Goal: Task Accomplishment & Management: Use online tool/utility

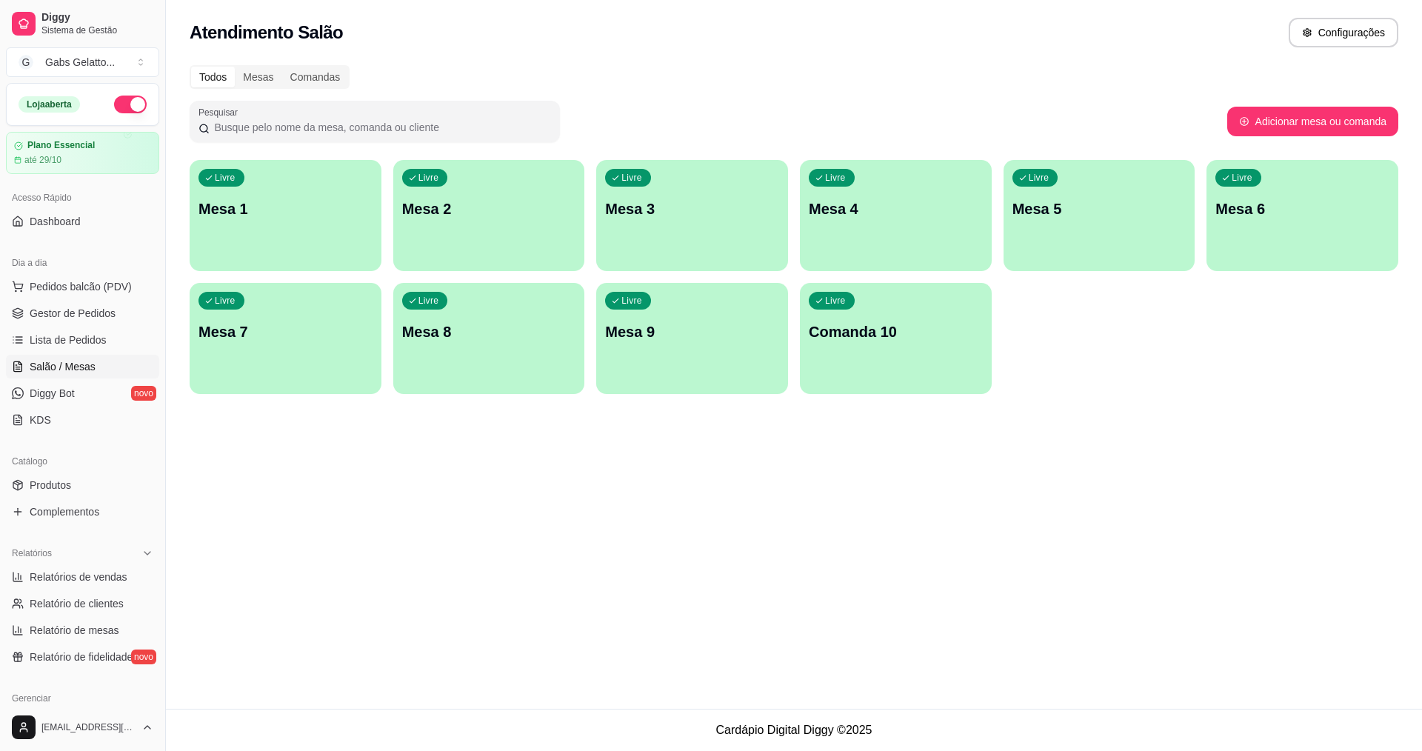
click at [854, 324] on p "Comanda 10" at bounding box center [895, 331] width 174 height 21
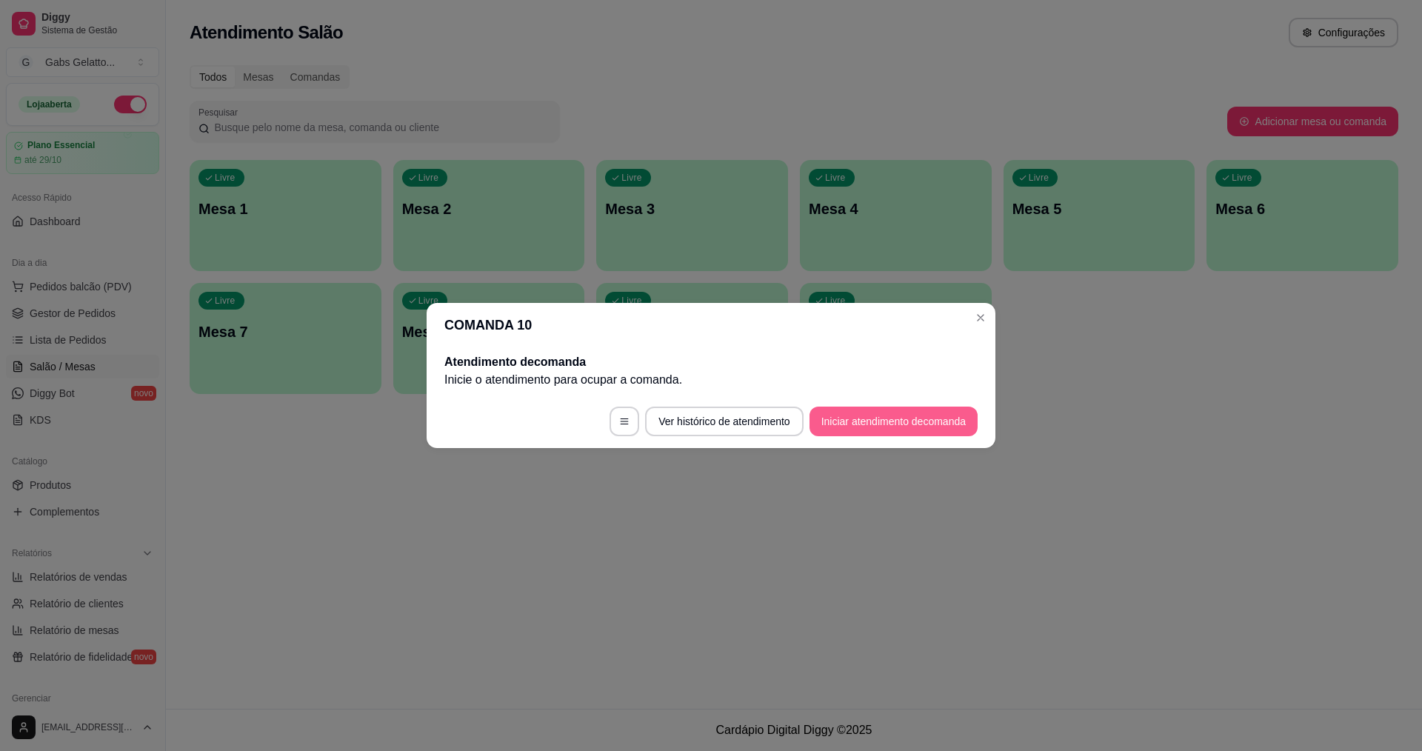
click at [831, 421] on button "Iniciar atendimento de comanda" at bounding box center [893, 421] width 168 height 30
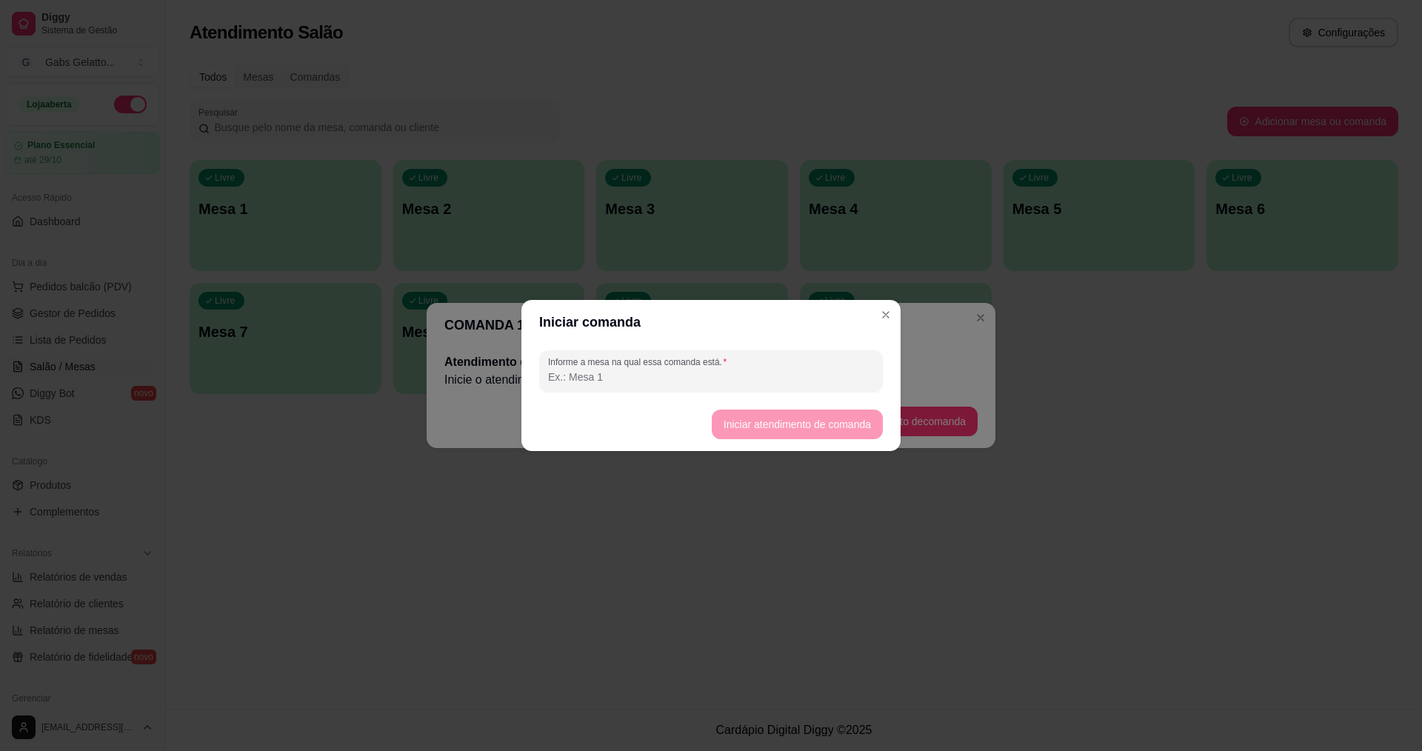
click at [734, 395] on div "Informe a mesa na qual essa comanda está." at bounding box center [710, 370] width 379 height 53
click at [732, 390] on div "Informe a mesa na qual essa comanda está." at bounding box center [711, 370] width 344 height 41
type input "maulricio"
click at [817, 419] on button "Iniciar atendimento de comanda" at bounding box center [796, 424] width 171 height 30
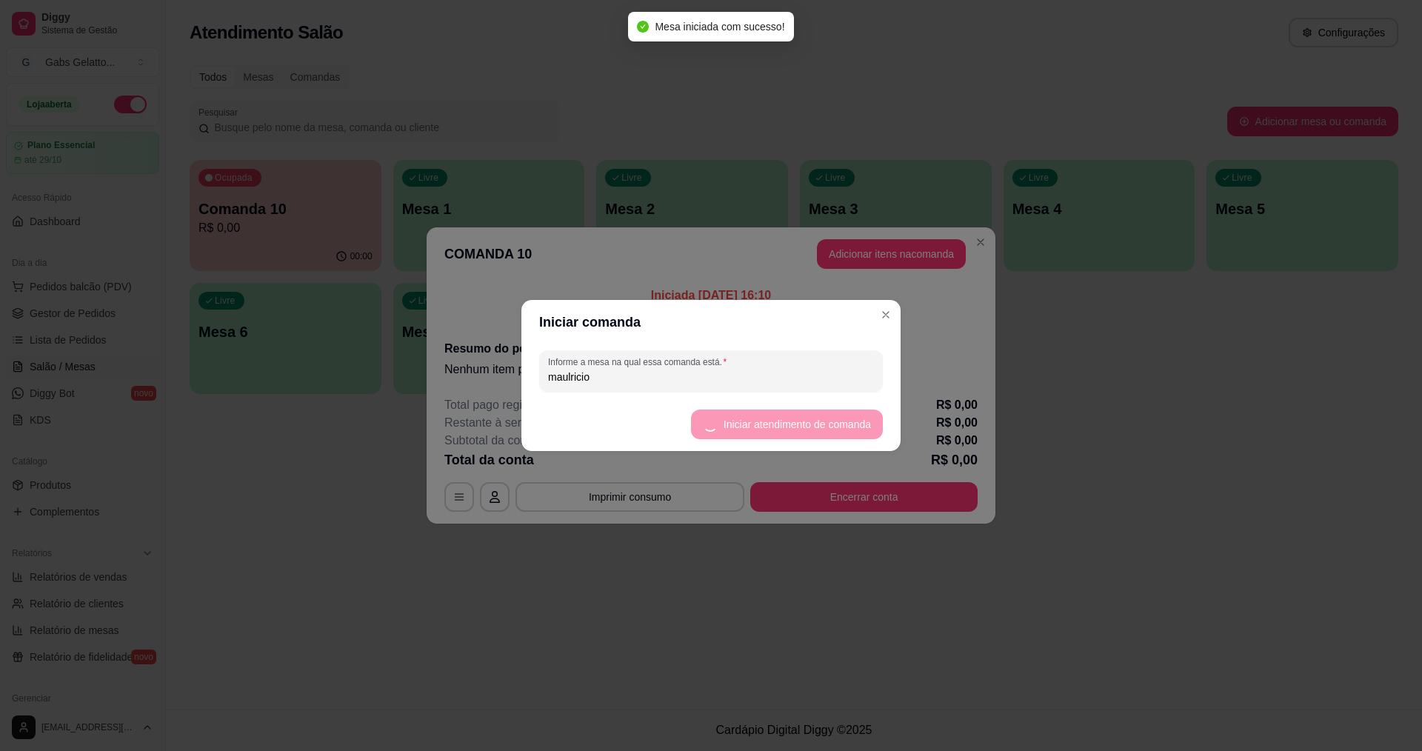
drag, startPoint x: 764, startPoint y: 333, endPoint x: 774, endPoint y: 328, distance: 11.6
click at [770, 332] on header "Iniciar comanda" at bounding box center [710, 322] width 379 height 44
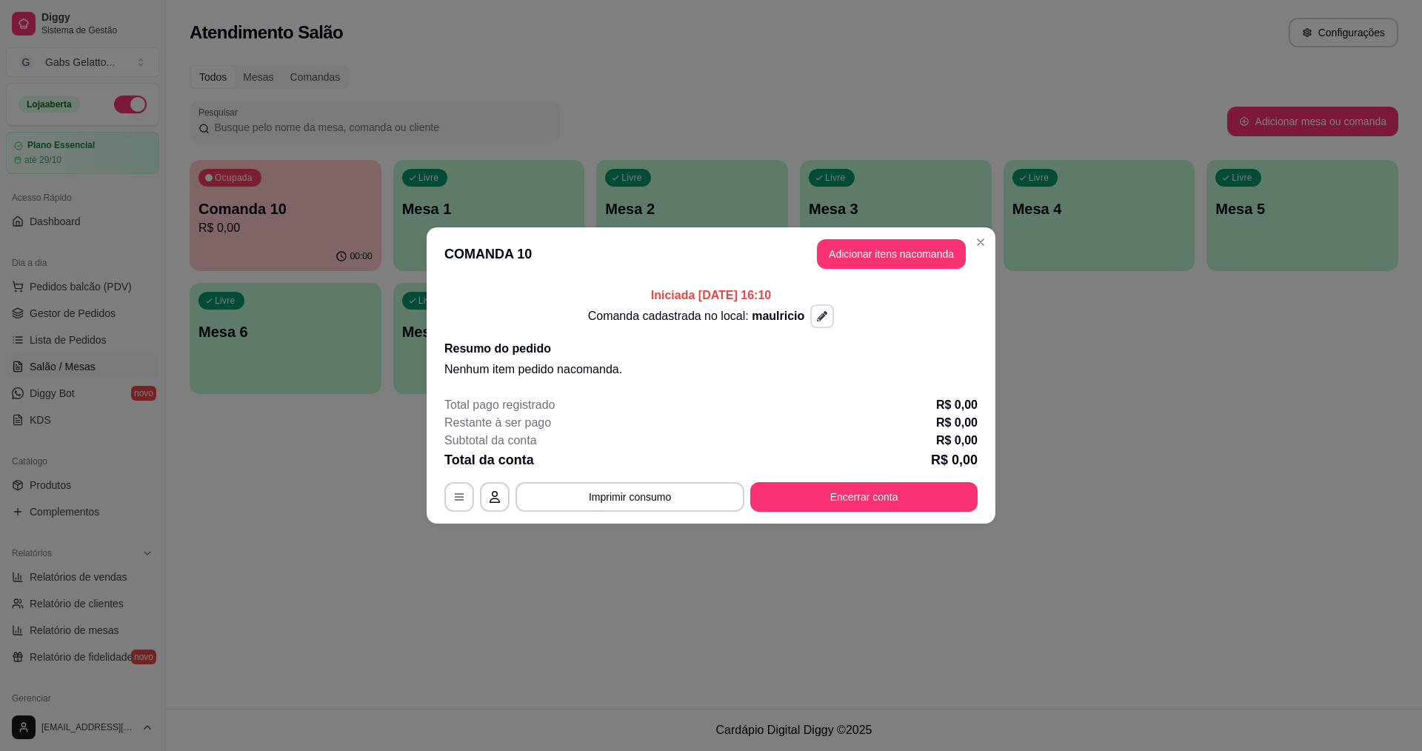
click at [811, 312] on button "button" at bounding box center [822, 316] width 24 height 24
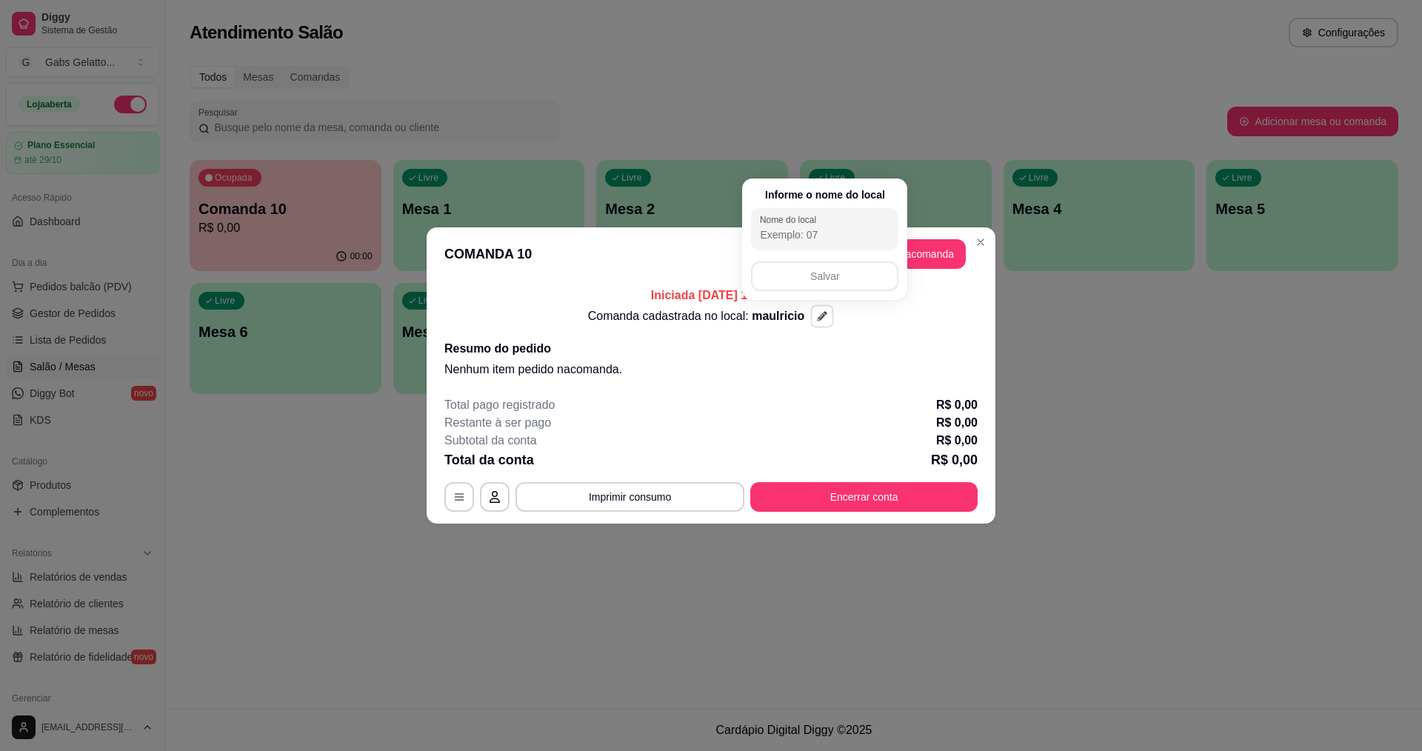
click at [942, 279] on header "COMANDA 10 Adicionar itens na comanda" at bounding box center [710, 253] width 569 height 53
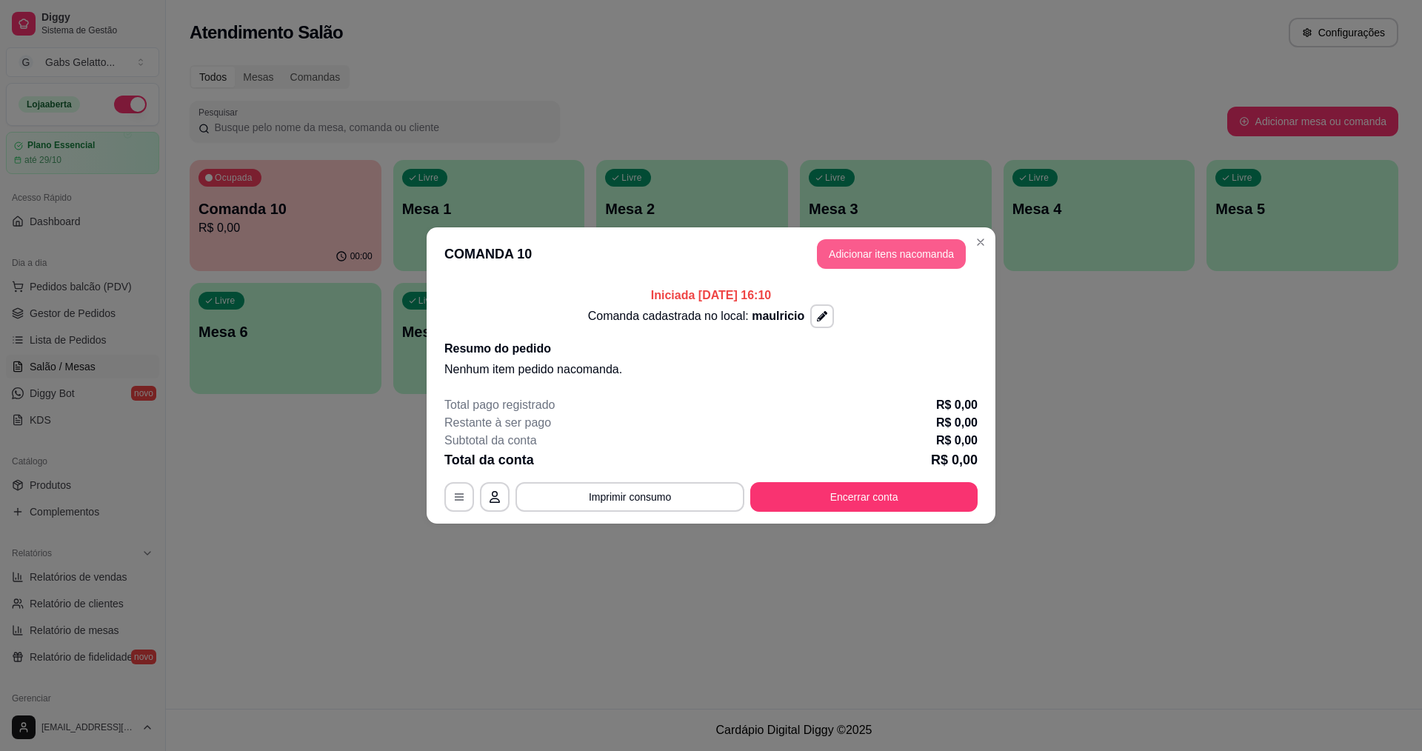
click at [934, 264] on button "Adicionar itens na comanda" at bounding box center [891, 254] width 149 height 30
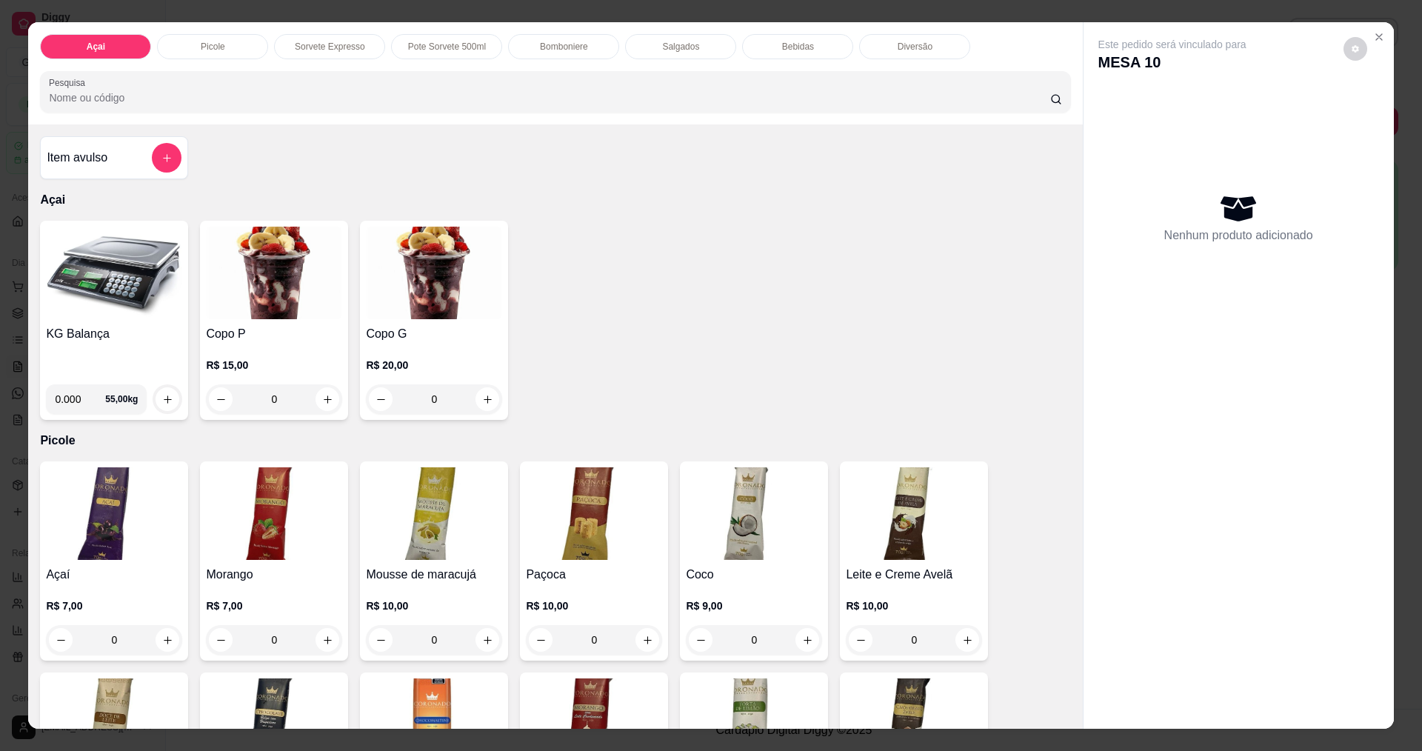
click at [115, 315] on img at bounding box center [114, 273] width 136 height 93
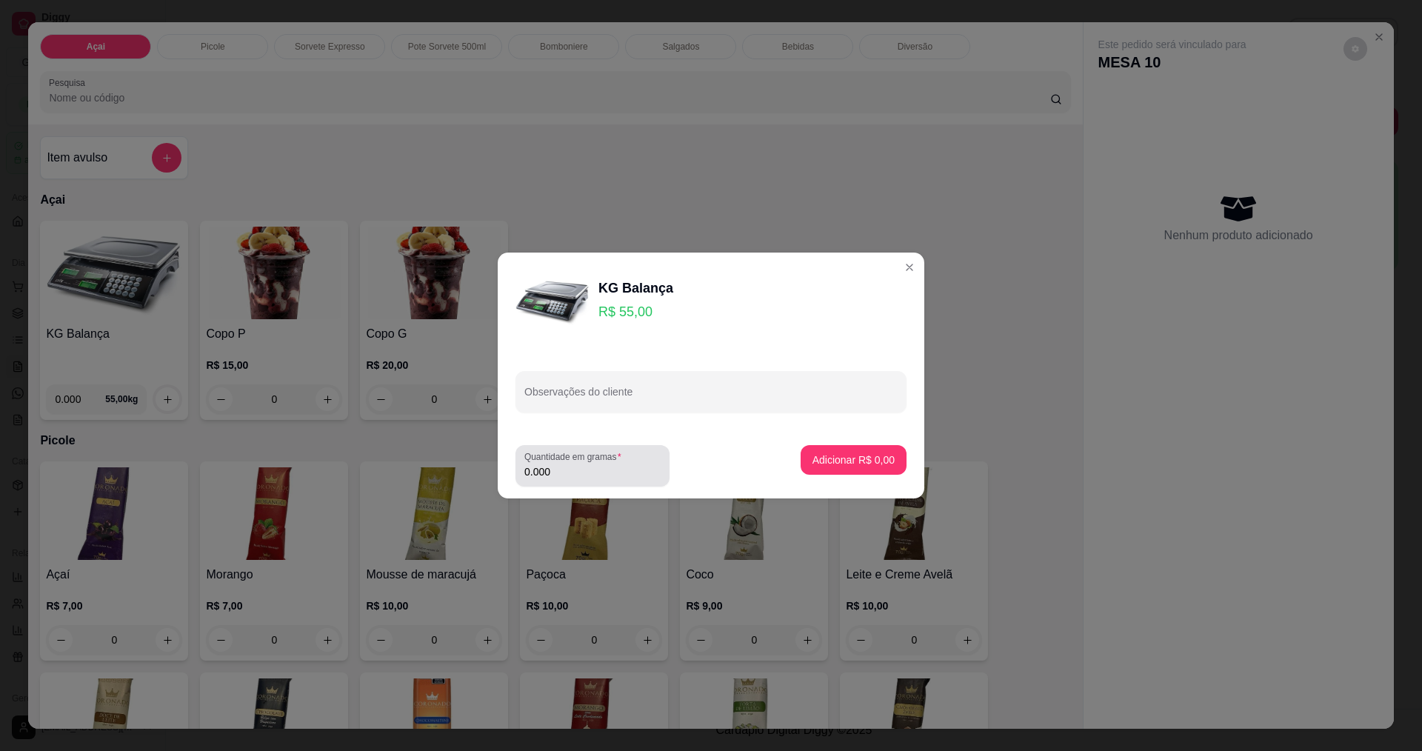
click at [572, 460] on label "Quantidade em gramas" at bounding box center [575, 456] width 102 height 13
click at [571, 464] on input "0.000" at bounding box center [592, 471] width 136 height 15
type input "0.374"
drag, startPoint x: 788, startPoint y: 462, endPoint x: 804, endPoint y: 466, distance: 16.7
click at [790, 463] on footer "Quantidade em gramas 0.374 Adicionar R$ 20,57" at bounding box center [711, 465] width 426 height 65
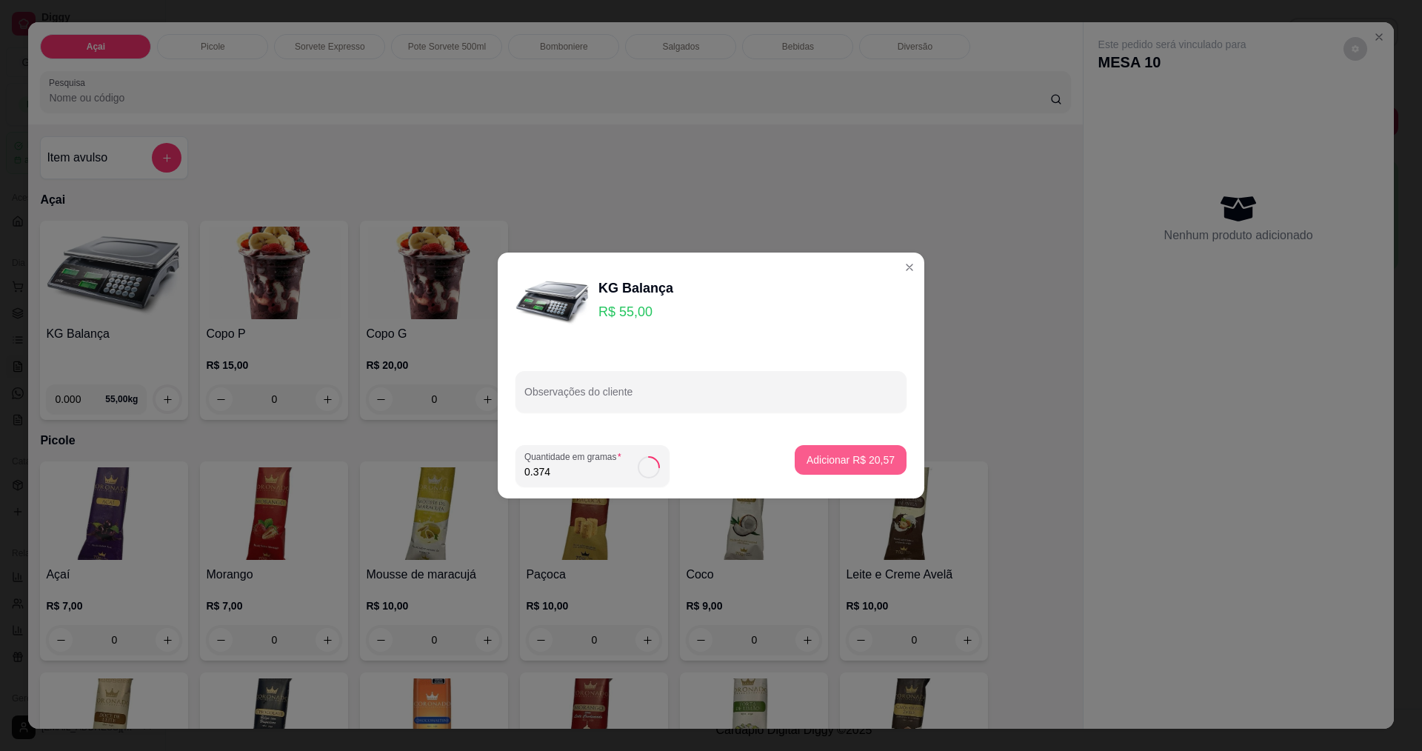
click at [806, 466] on p "Adicionar R$ 20,57" at bounding box center [850, 459] width 88 height 15
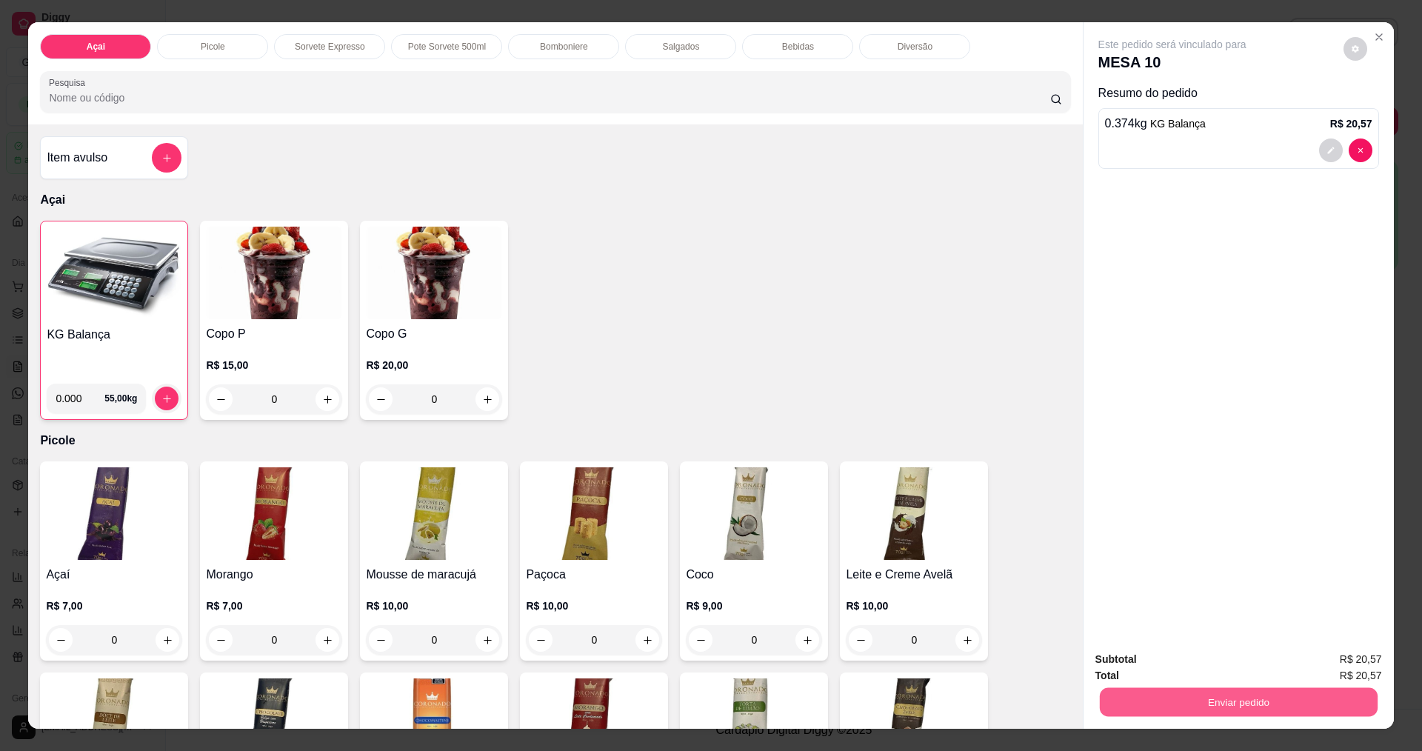
click at [1155, 695] on button "Enviar pedido" at bounding box center [1238, 701] width 278 height 29
click at [1336, 661] on button "Enviar pedido" at bounding box center [1342, 665] width 81 height 27
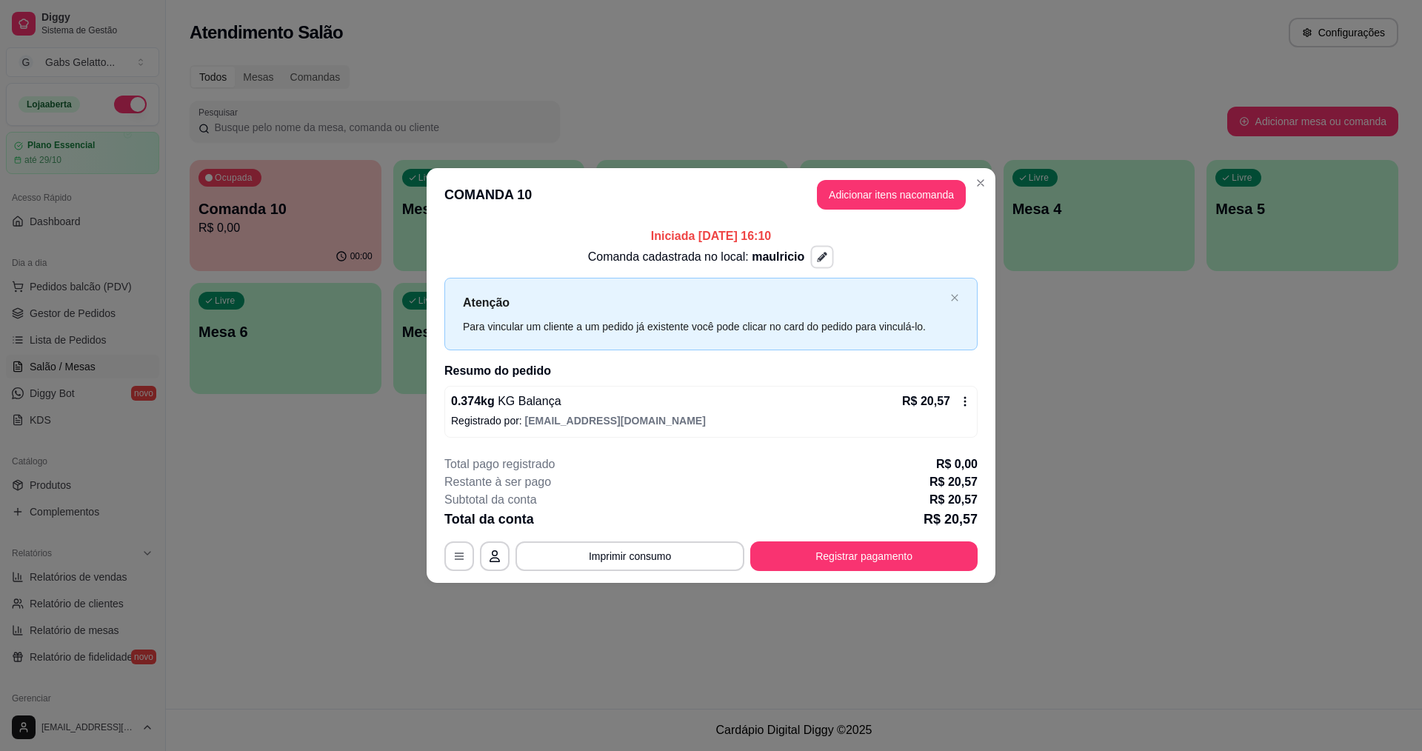
click at [811, 249] on button "button" at bounding box center [822, 257] width 23 height 23
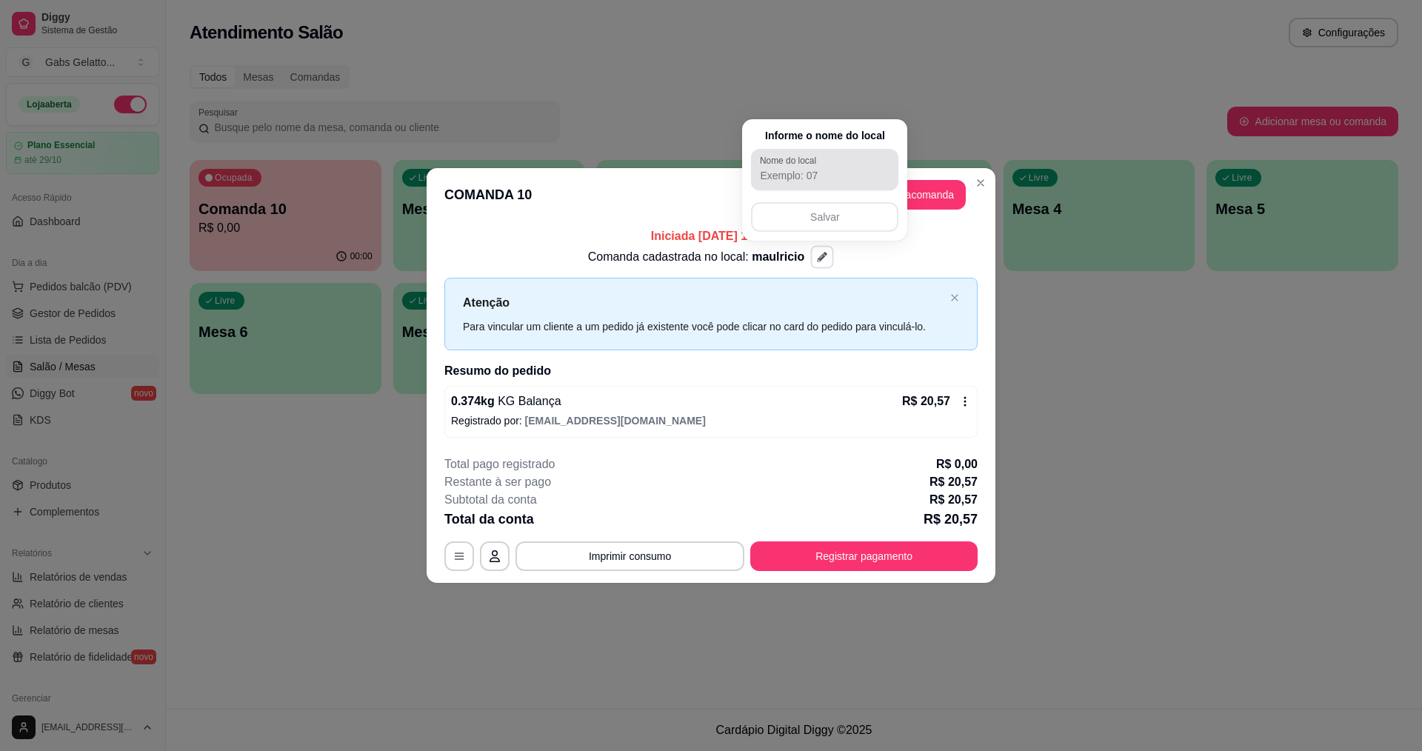
click at [814, 171] on input "Nome do local" at bounding box center [825, 175] width 130 height 15
type input "[PERSON_NAME]"
click at [838, 213] on button "Salvar" at bounding box center [824, 217] width 147 height 30
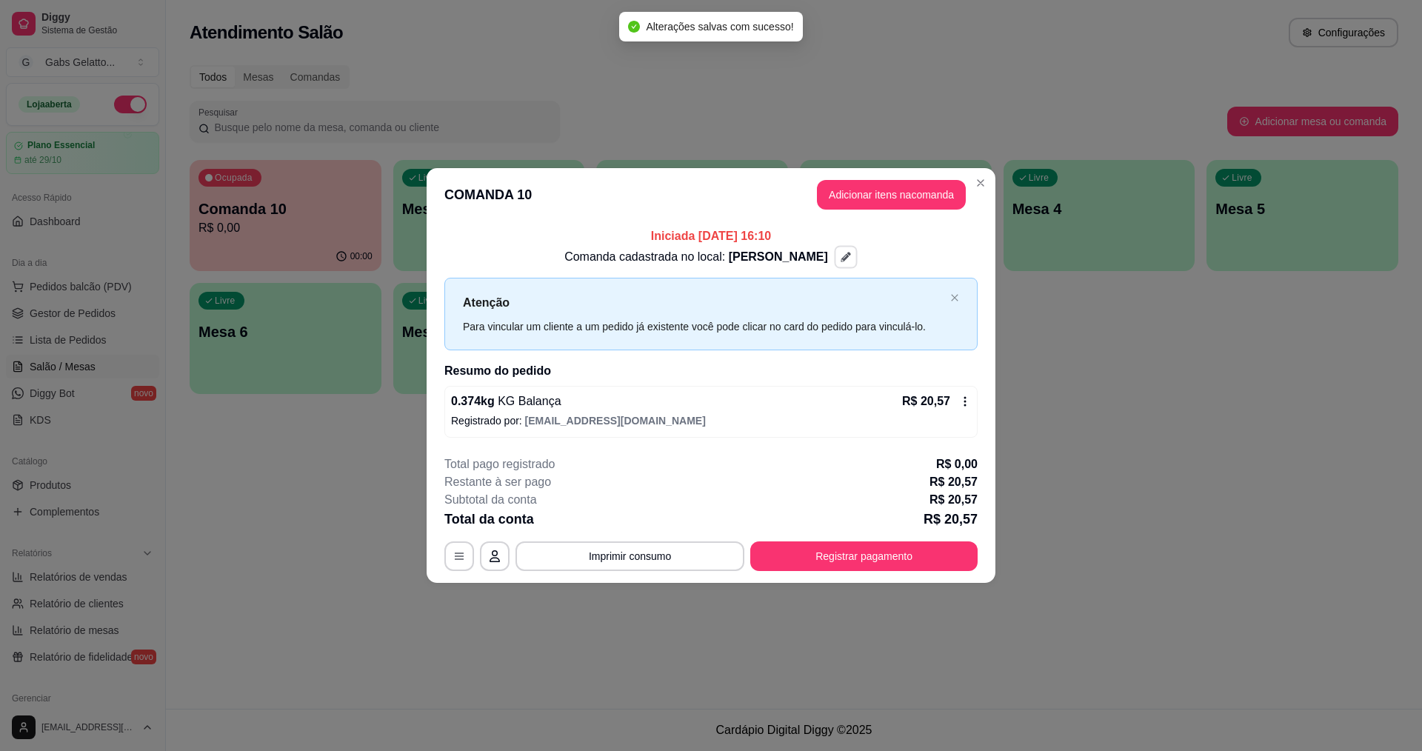
click at [940, 238] on p "Iniciada [DATE] 16:10" at bounding box center [710, 236] width 533 height 18
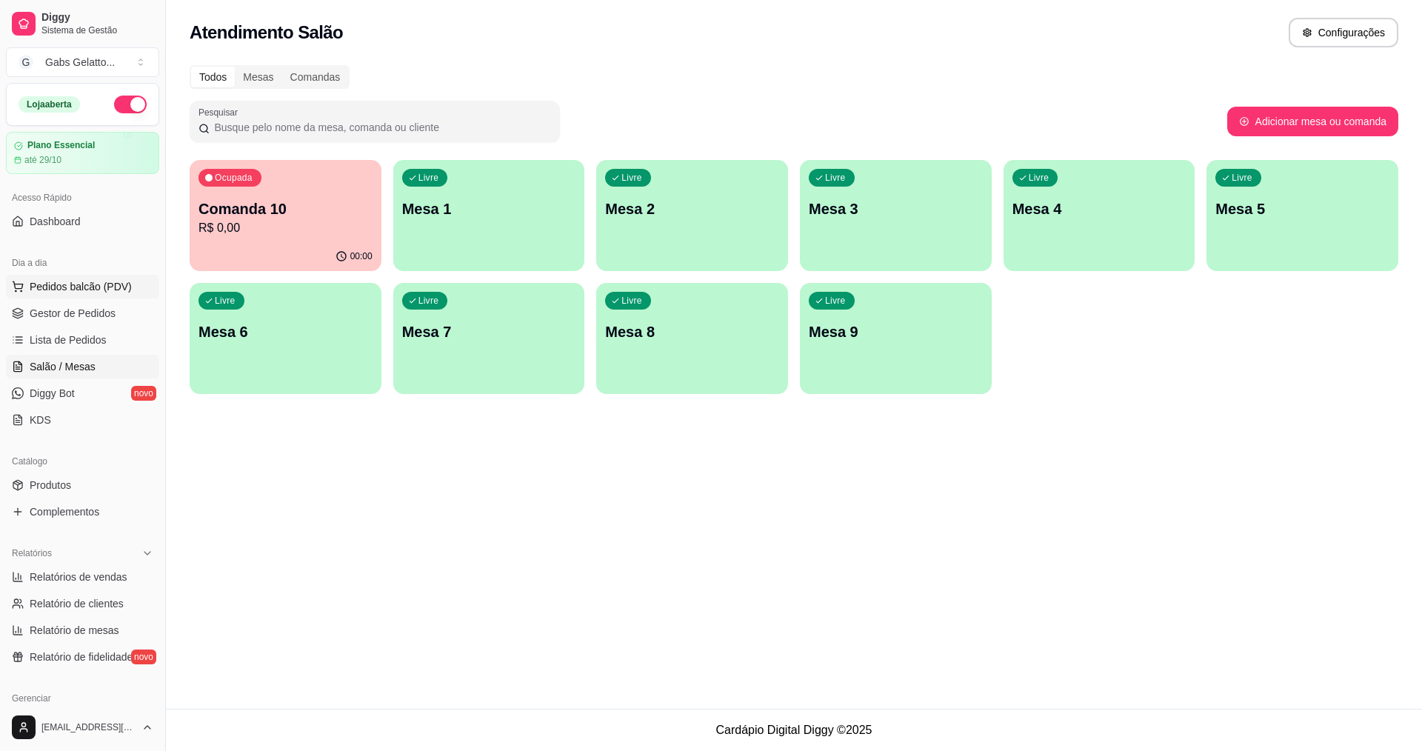
click at [113, 297] on button "Pedidos balcão (PDV)" at bounding box center [82, 287] width 153 height 24
click at [113, 305] on img at bounding box center [114, 273] width 136 height 93
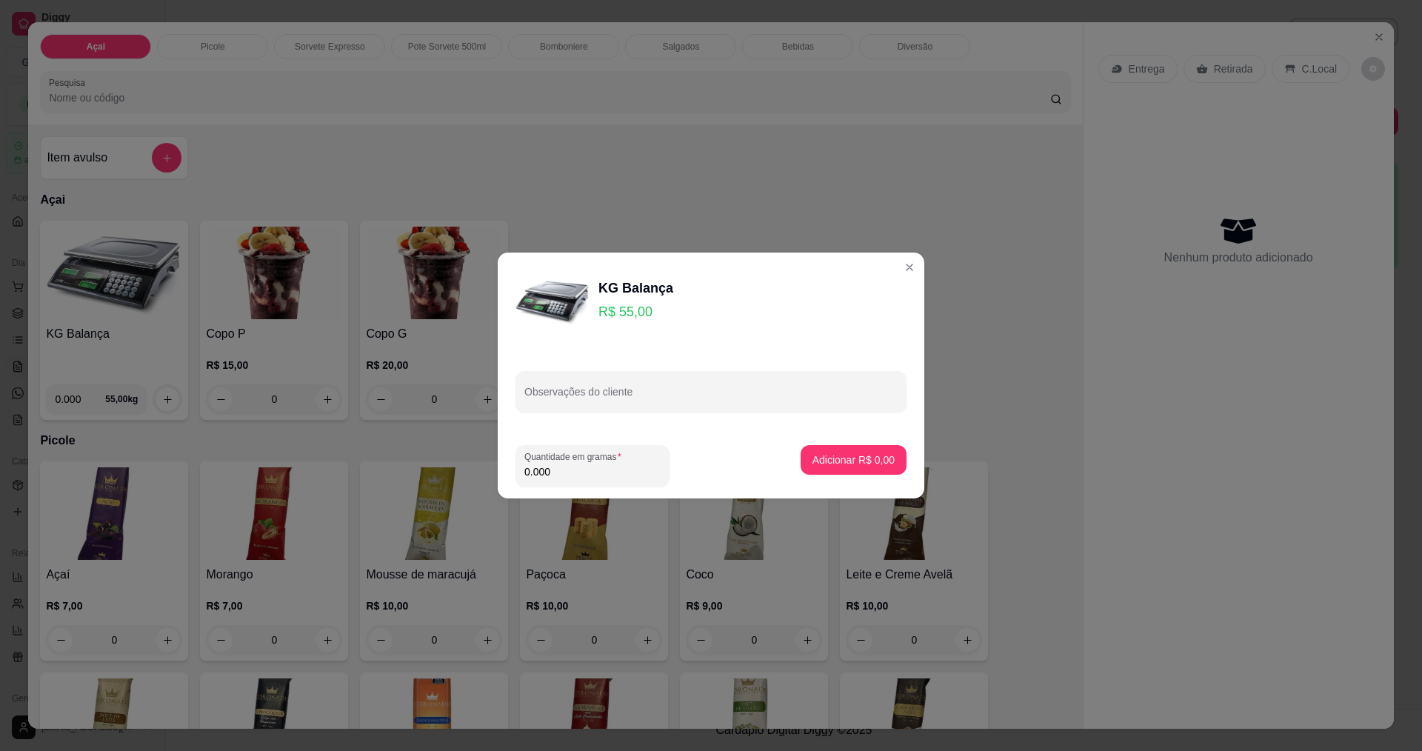
click at [584, 472] on input "0.000" at bounding box center [592, 471] width 136 height 15
type input "0.198"
click at [863, 468] on button "Adicionar R$ 10,89" at bounding box center [850, 460] width 109 height 29
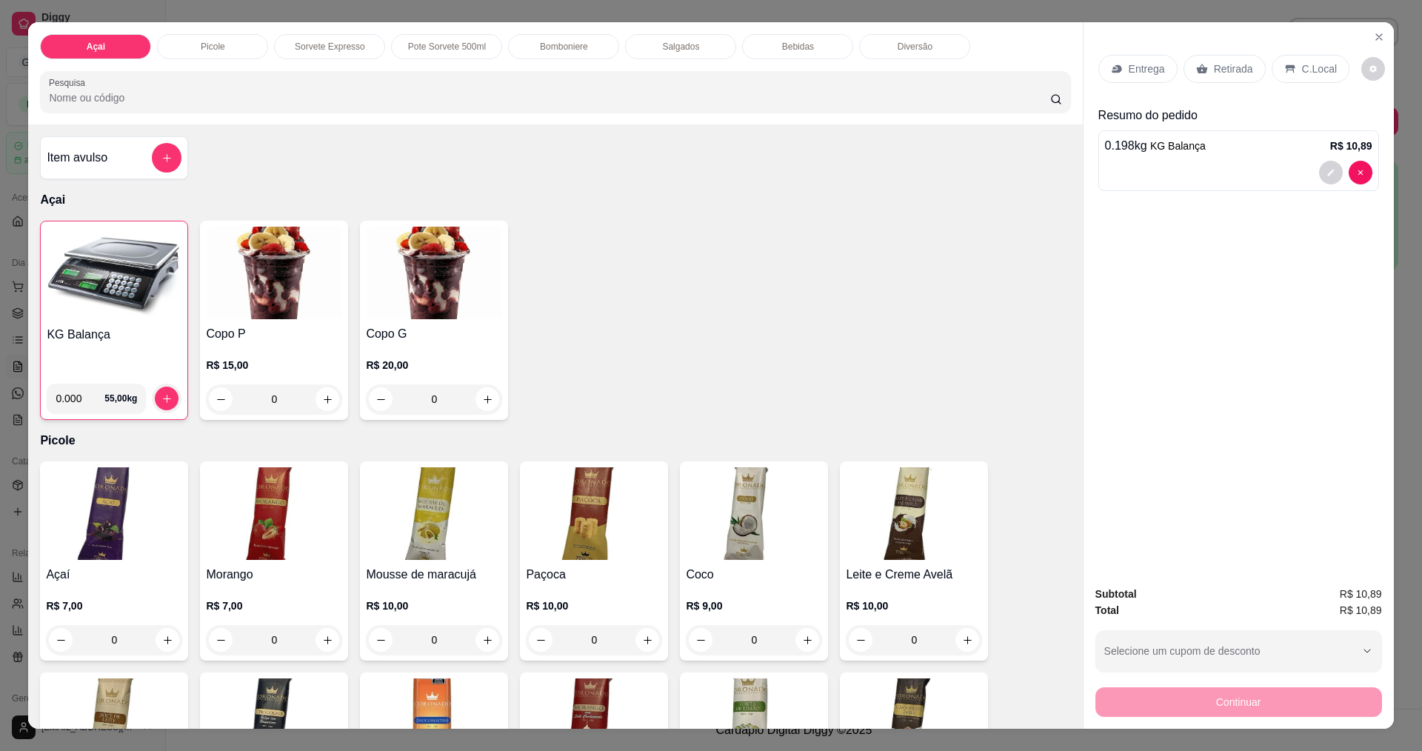
click at [1285, 66] on icon at bounding box center [1290, 69] width 12 height 12
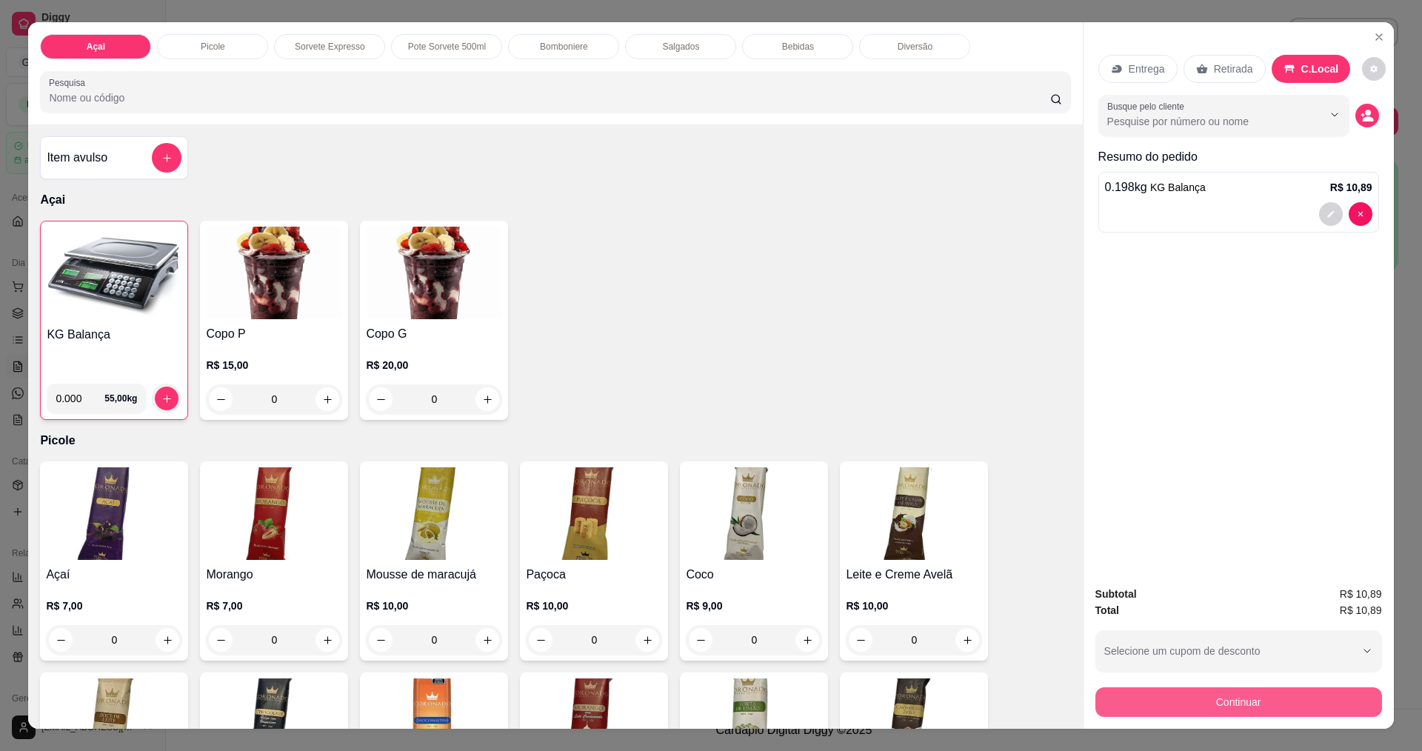
click at [1228, 697] on button "Continuar" at bounding box center [1238, 702] width 287 height 30
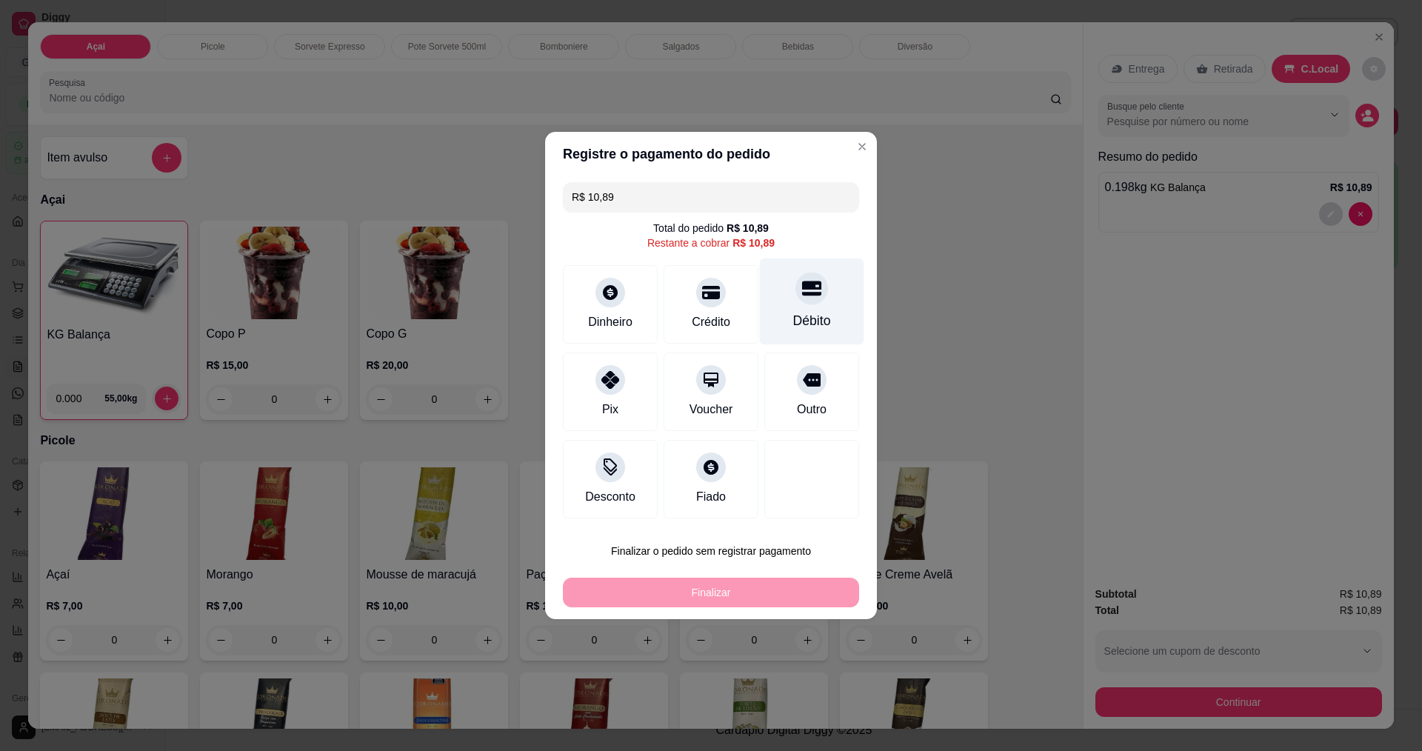
click at [802, 298] on icon at bounding box center [811, 287] width 19 height 19
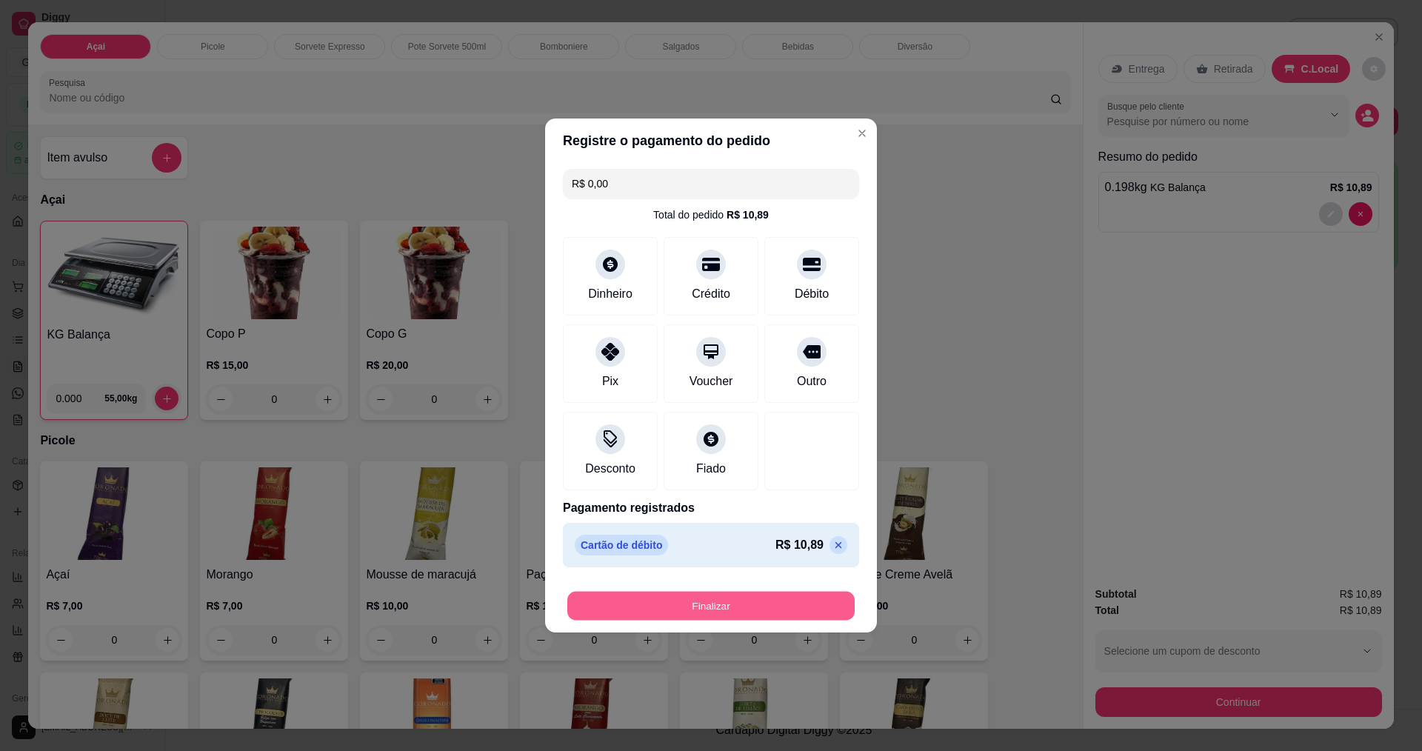
click at [724, 600] on button "Finalizar" at bounding box center [710, 606] width 287 height 29
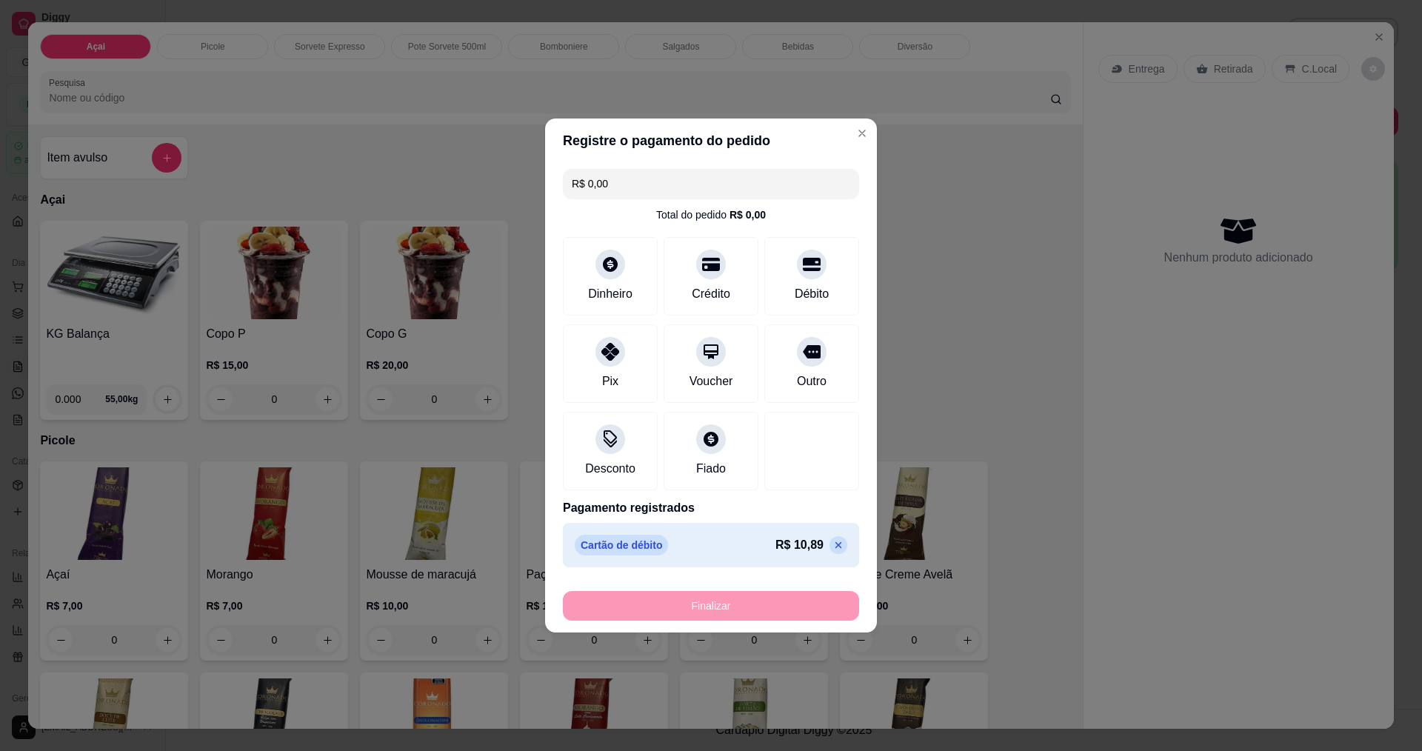
type input "-R$ 10,89"
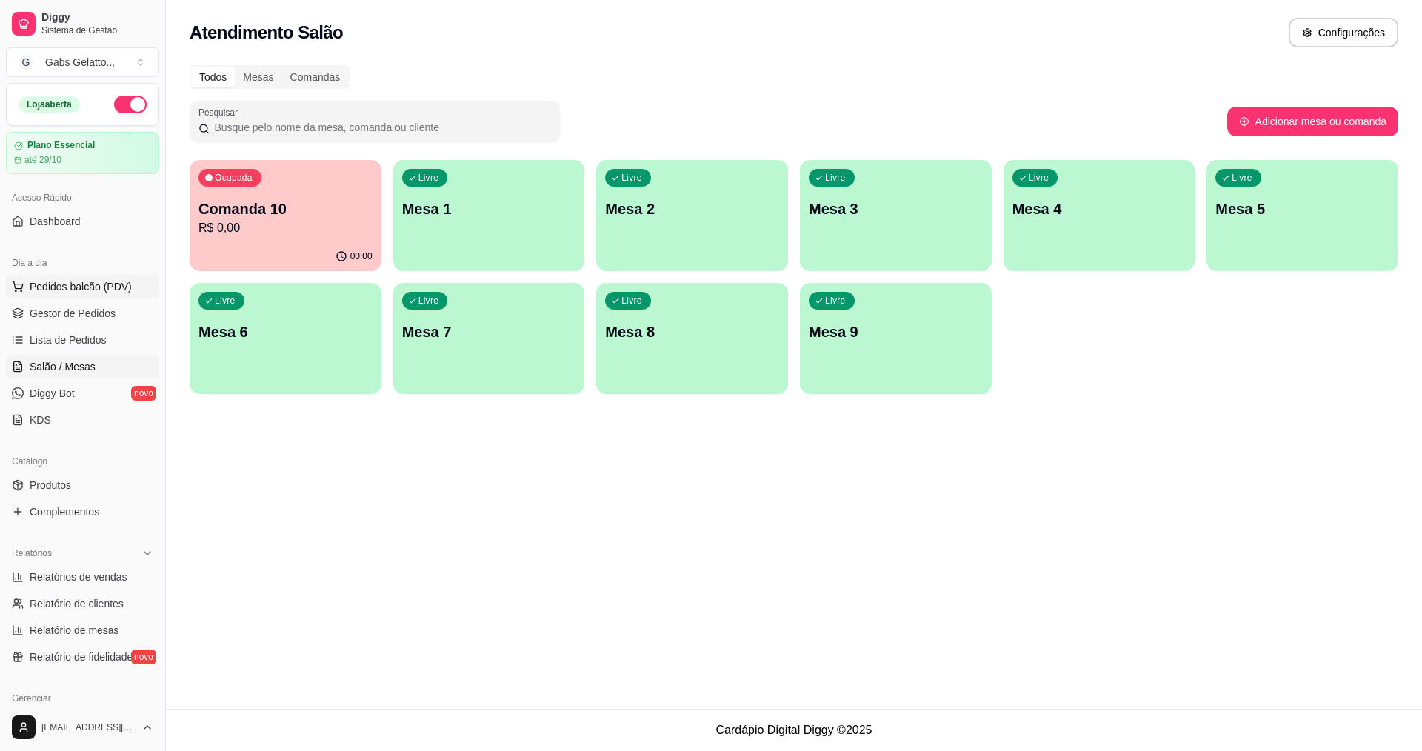
click at [96, 291] on span "Pedidos balcão (PDV)" at bounding box center [81, 286] width 102 height 15
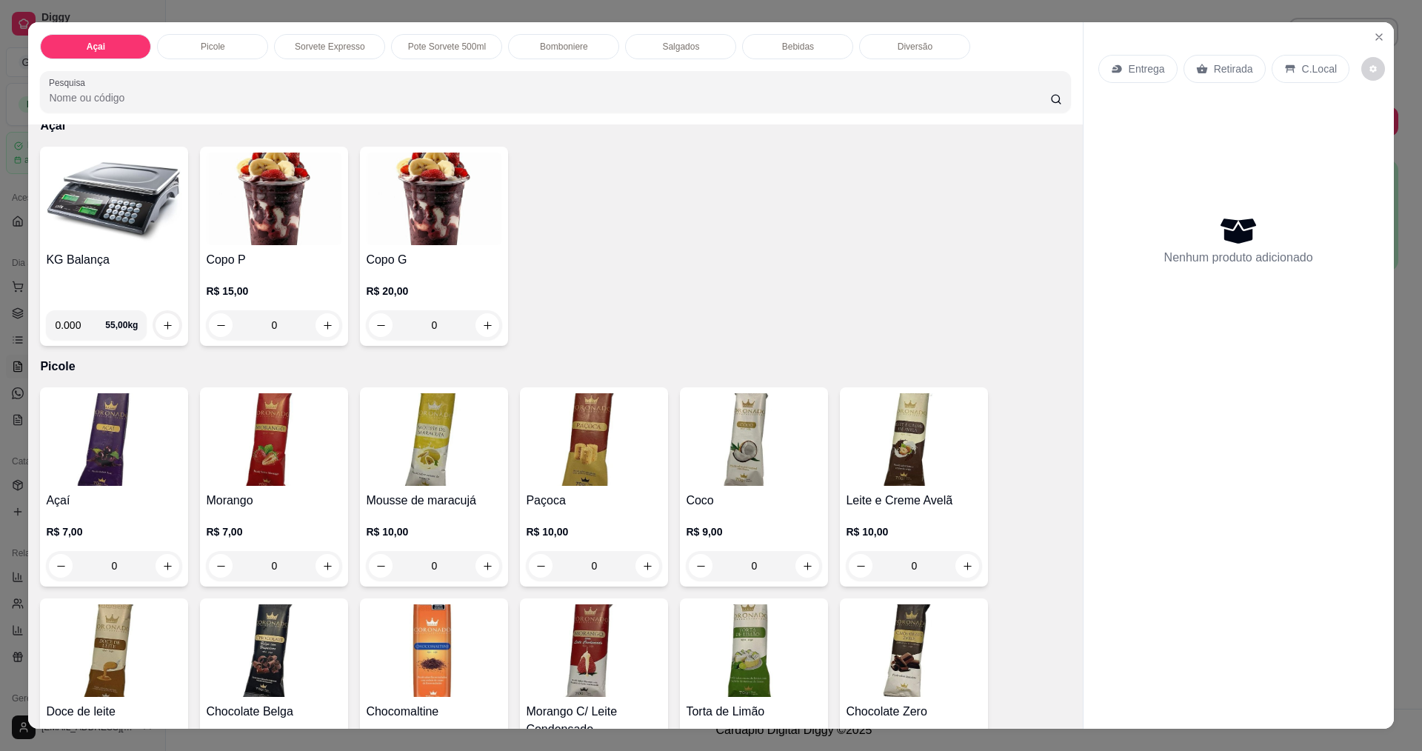
scroll to position [148, 0]
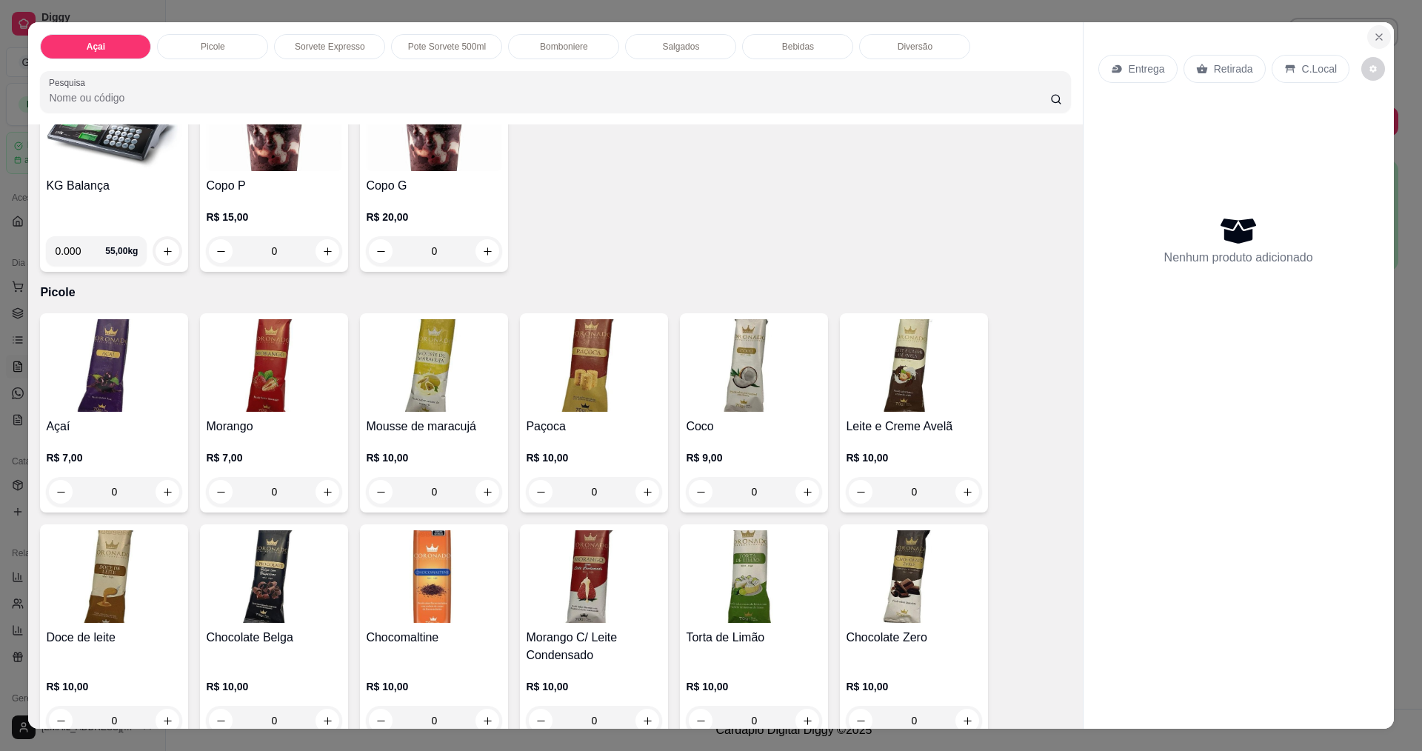
click at [1373, 34] on icon "Close" at bounding box center [1379, 37] width 12 height 12
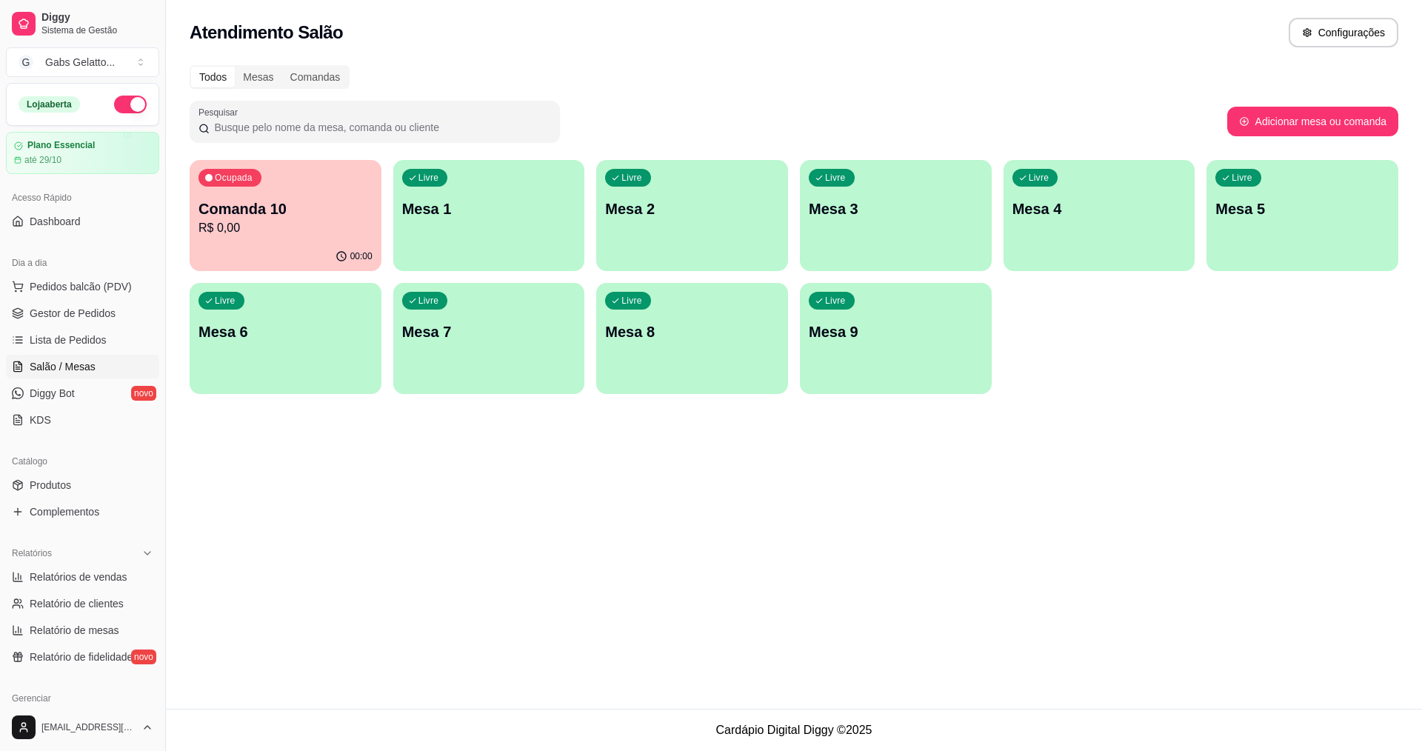
click at [357, 226] on p "R$ 0,00" at bounding box center [285, 228] width 174 height 18
click at [1273, 122] on button "Adicionar mesa ou comanda" at bounding box center [1312, 121] width 166 height 29
select select "TABLE"
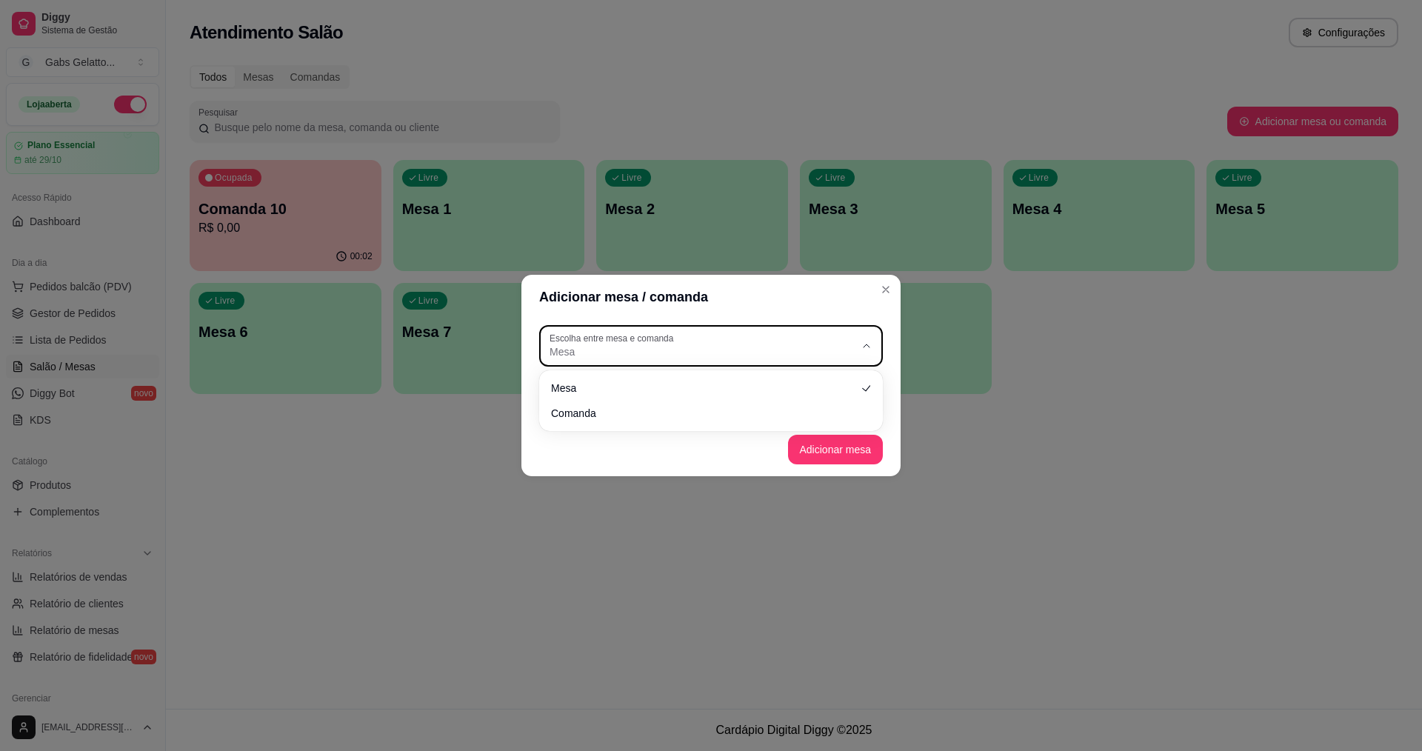
click at [764, 339] on div "Mesa" at bounding box center [701, 345] width 305 height 27
click at [706, 404] on li "Comanda" at bounding box center [711, 411] width 318 height 23
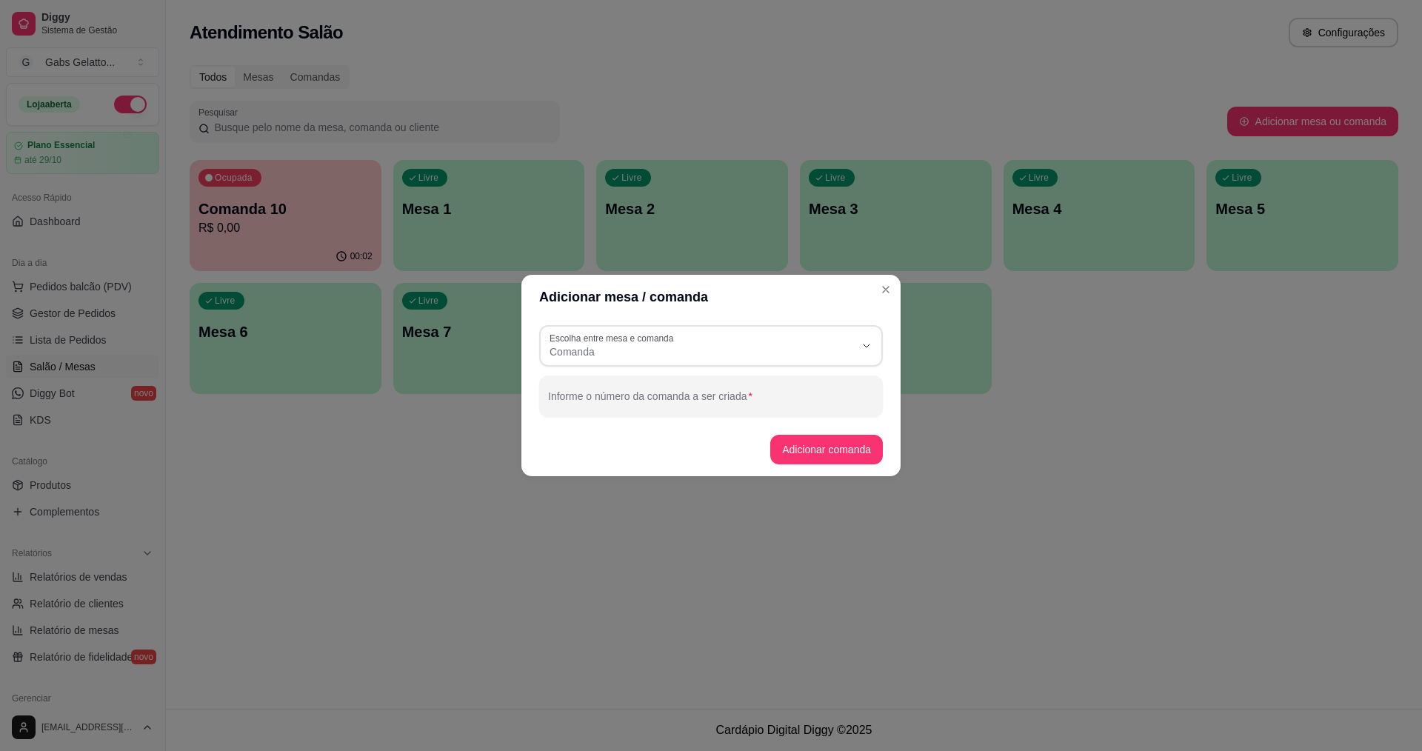
type input "CARD"
select select "CARD"
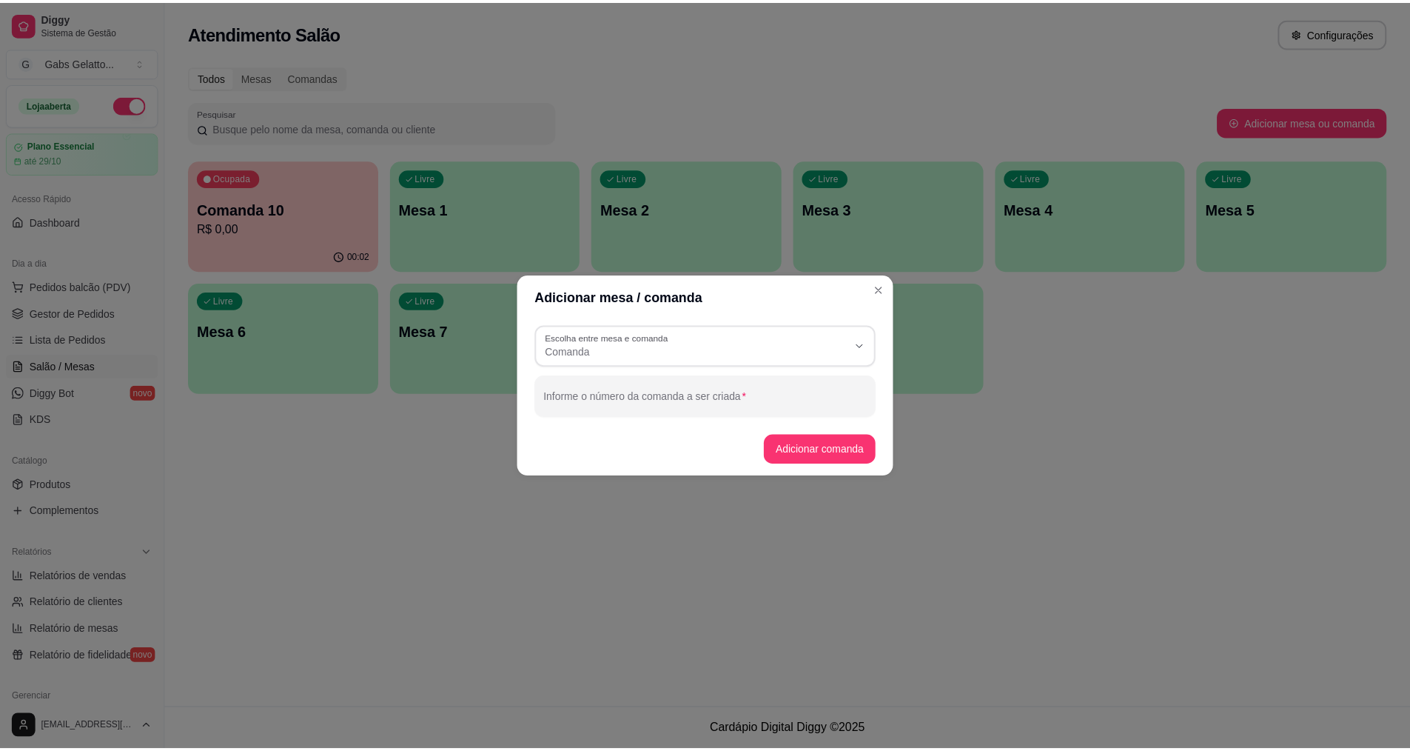
scroll to position [14, 0]
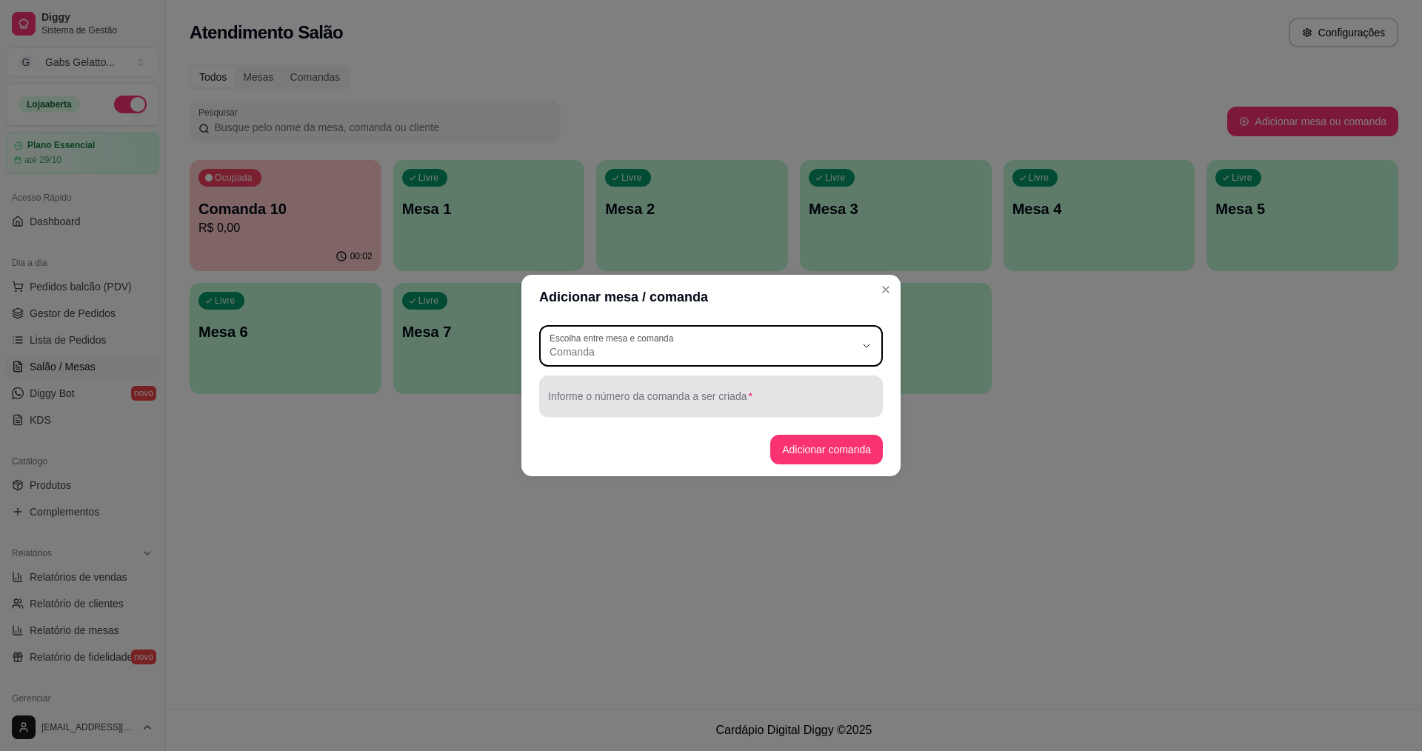
click at [710, 384] on div at bounding box center [711, 396] width 326 height 30
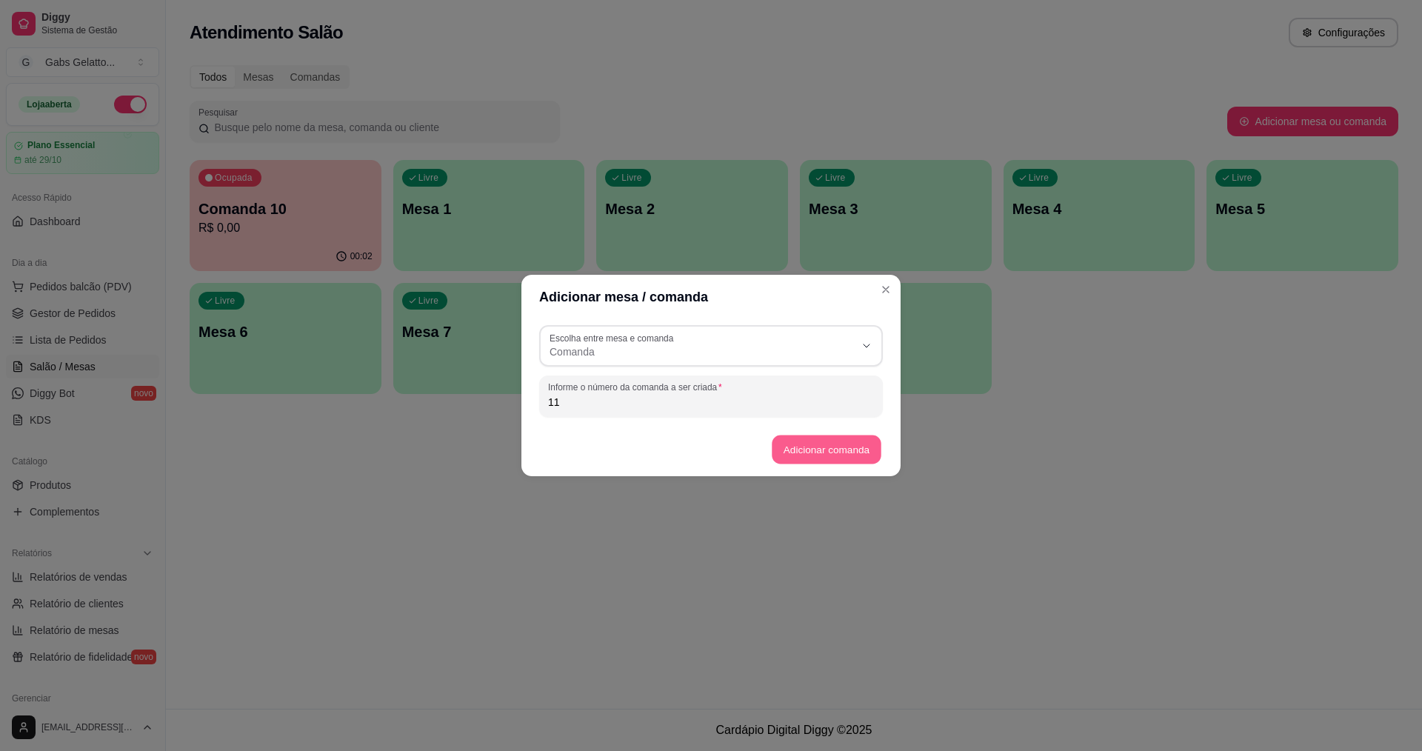
click at [806, 440] on button "Adicionar comanda" at bounding box center [825, 449] width 109 height 29
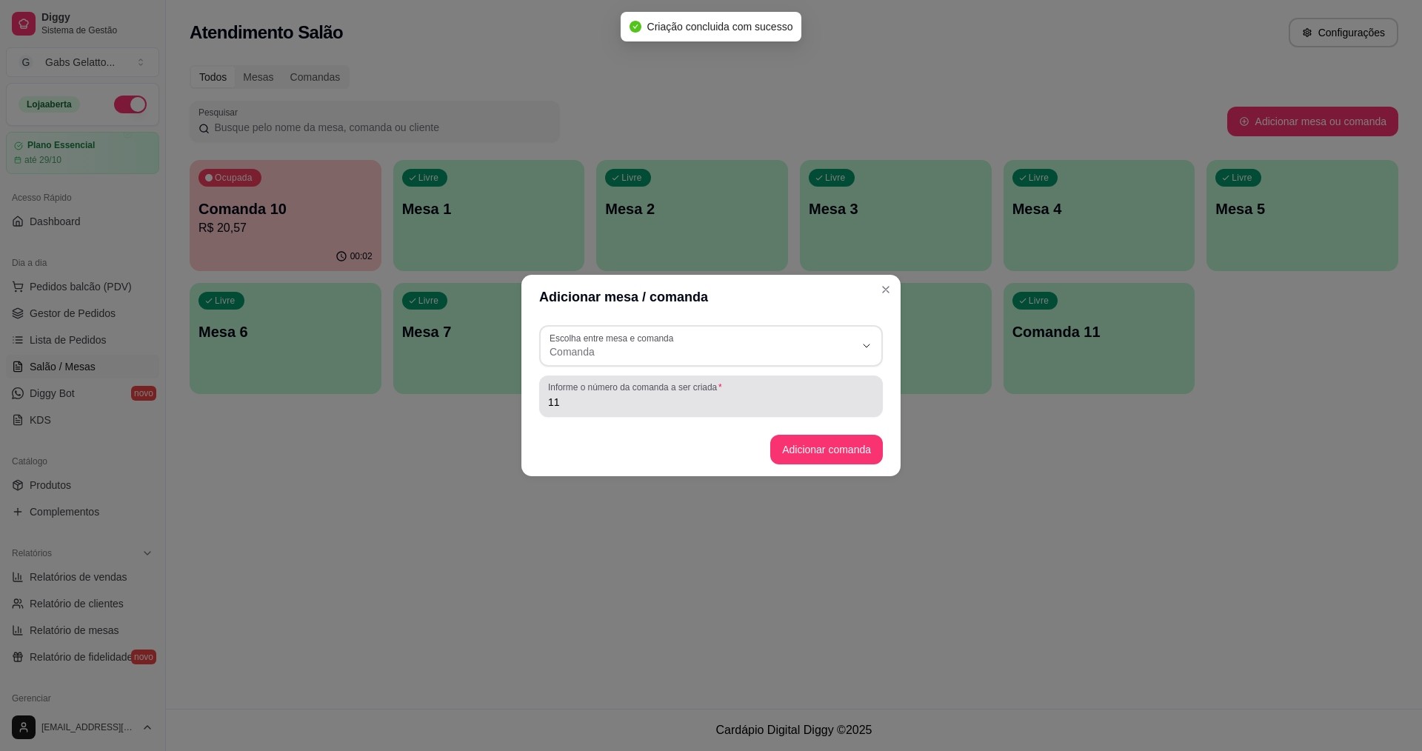
click at [712, 396] on input "11" at bounding box center [711, 402] width 326 height 15
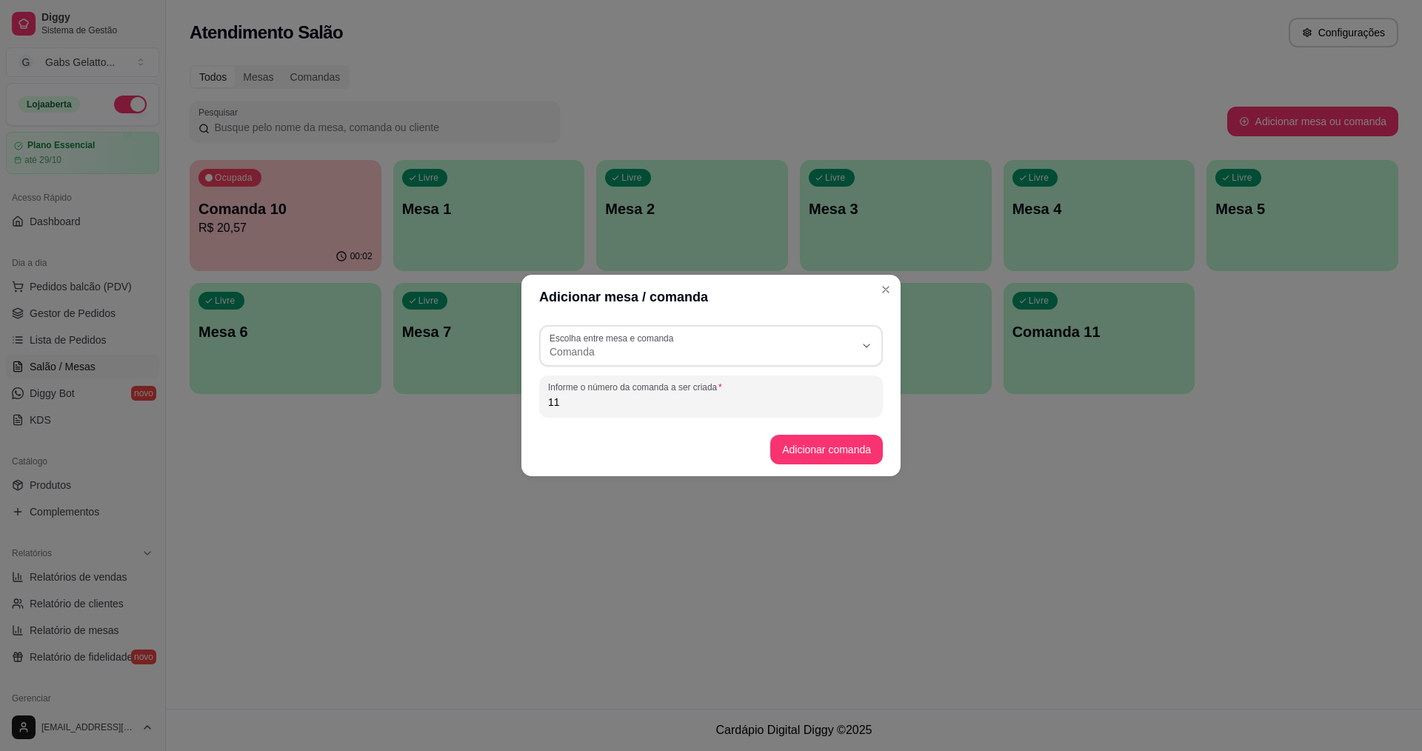
click at [812, 409] on input "11" at bounding box center [711, 402] width 326 height 15
type input "12"
click at [791, 446] on button "Adicionar comanda" at bounding box center [826, 450] width 113 height 30
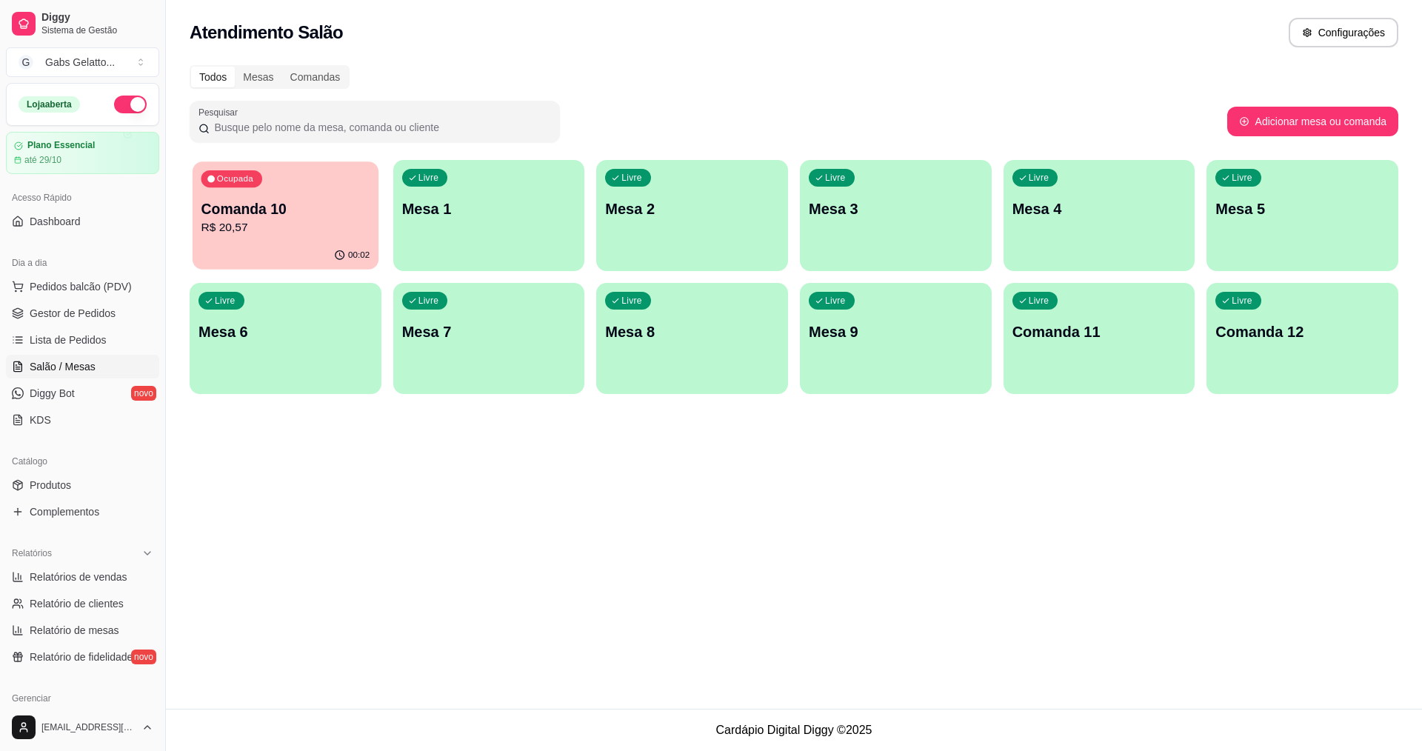
click at [286, 232] on p "R$ 20,57" at bounding box center [285, 227] width 169 height 17
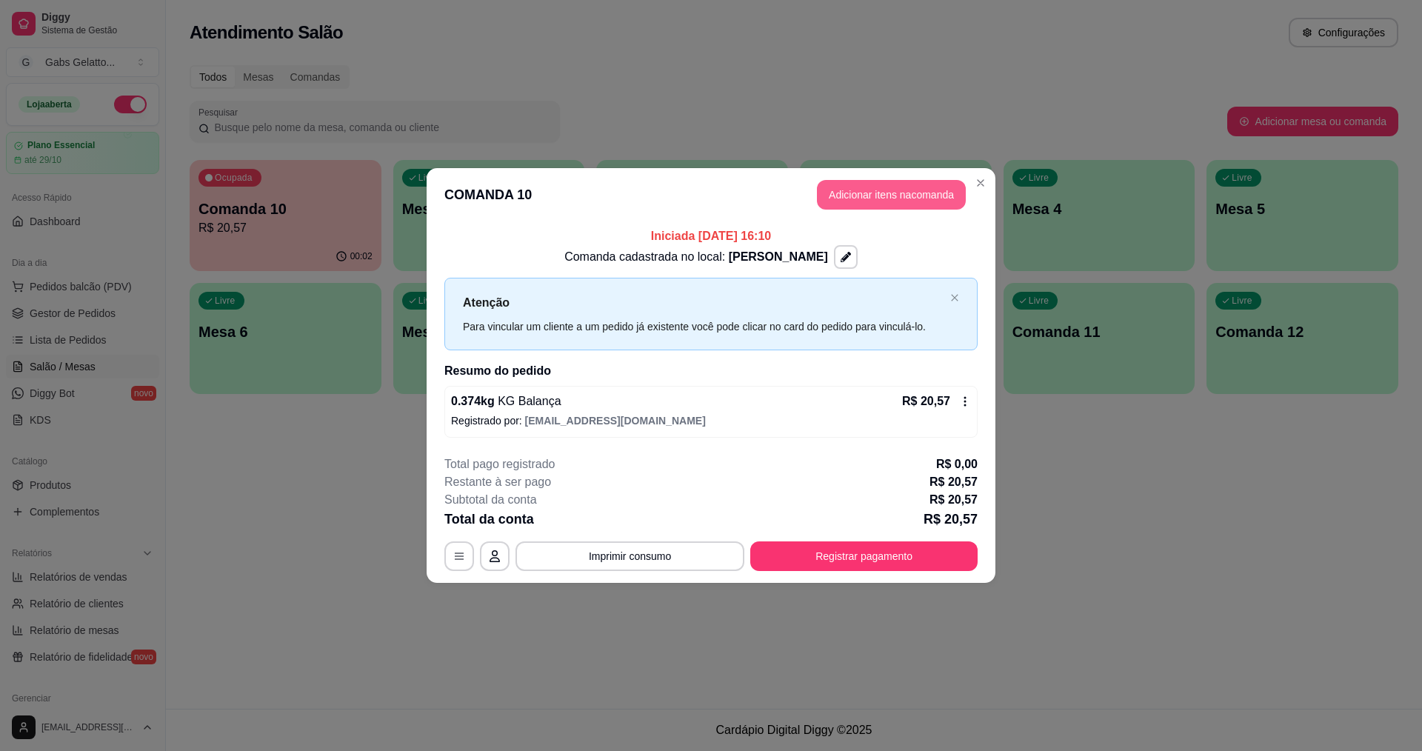
click at [887, 190] on button "Adicionar itens na comanda" at bounding box center [891, 195] width 149 height 30
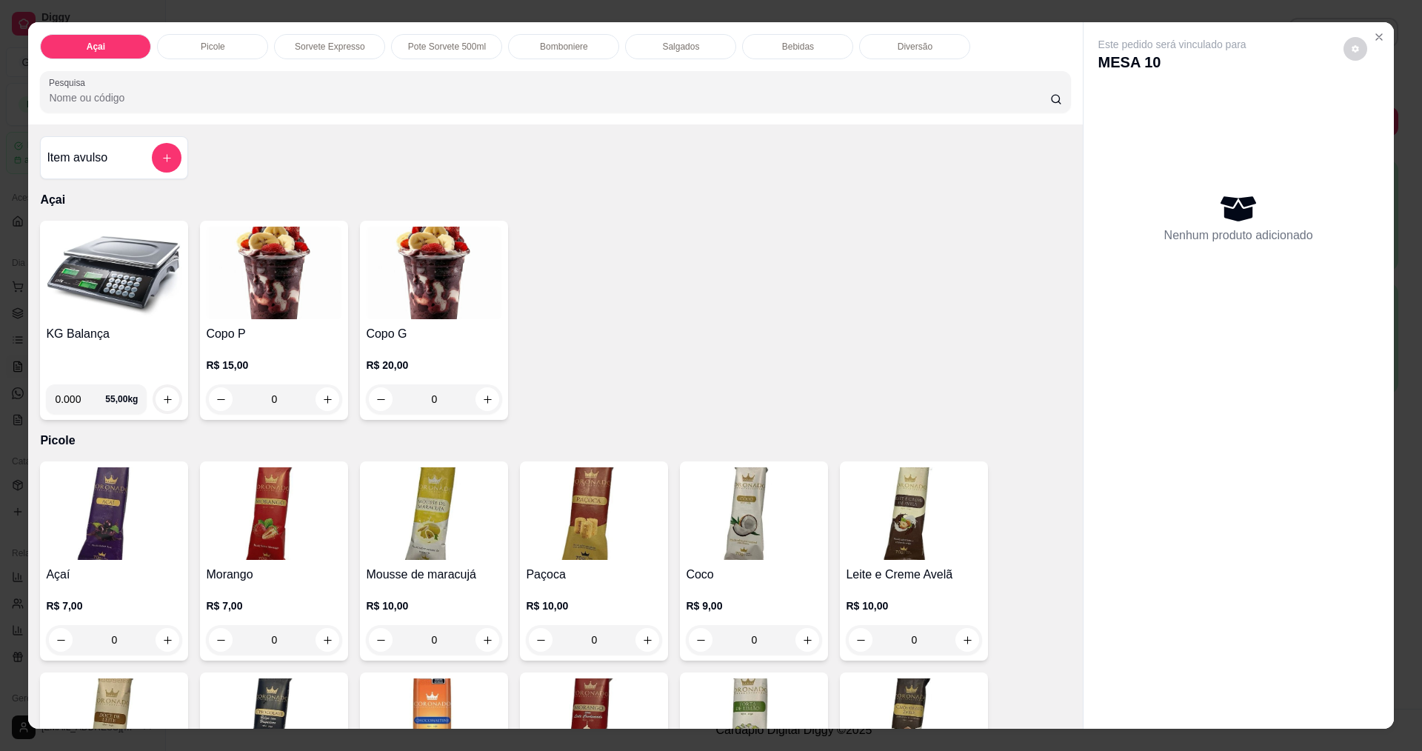
click at [124, 307] on img at bounding box center [114, 273] width 136 height 93
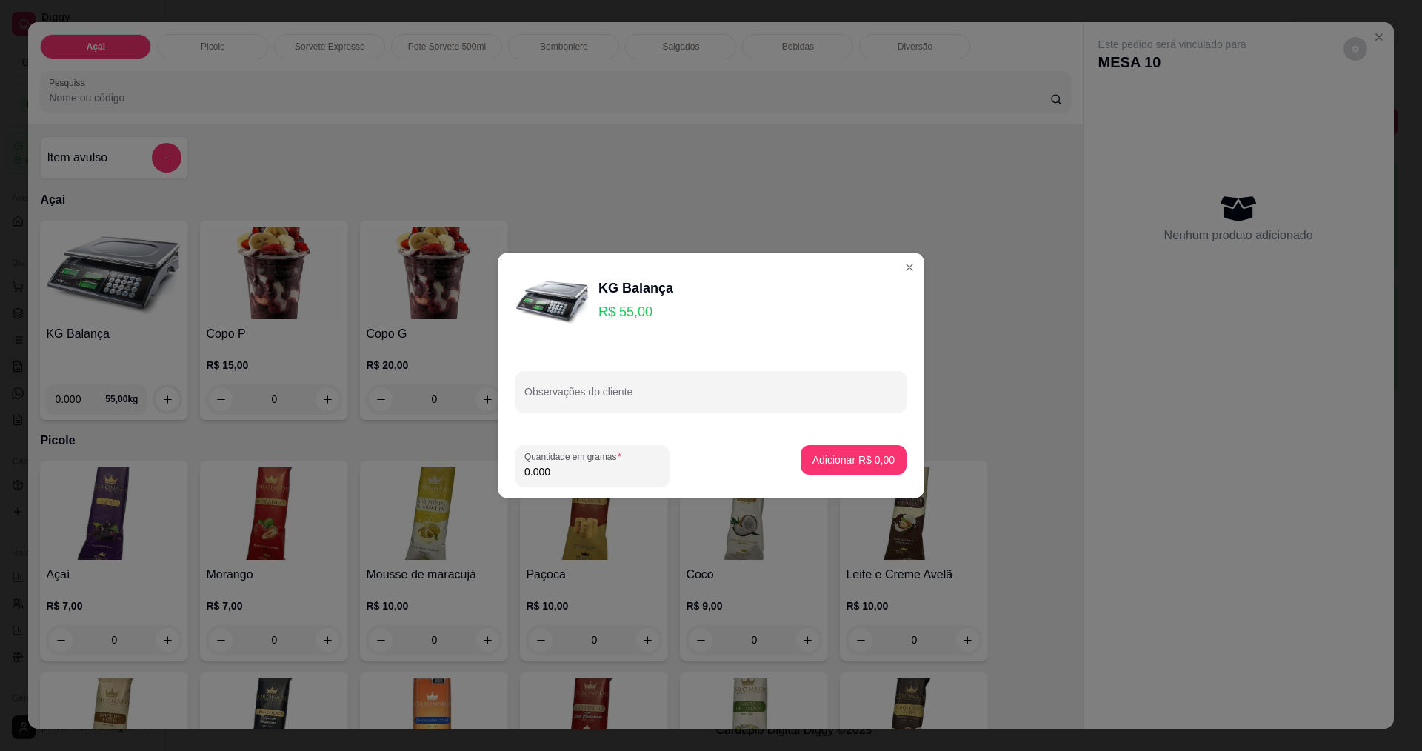
click at [566, 470] on input "0.000" at bounding box center [592, 471] width 136 height 15
type input "0.322"
click at [814, 455] on p "Adicionar R$ 17,71" at bounding box center [850, 459] width 88 height 15
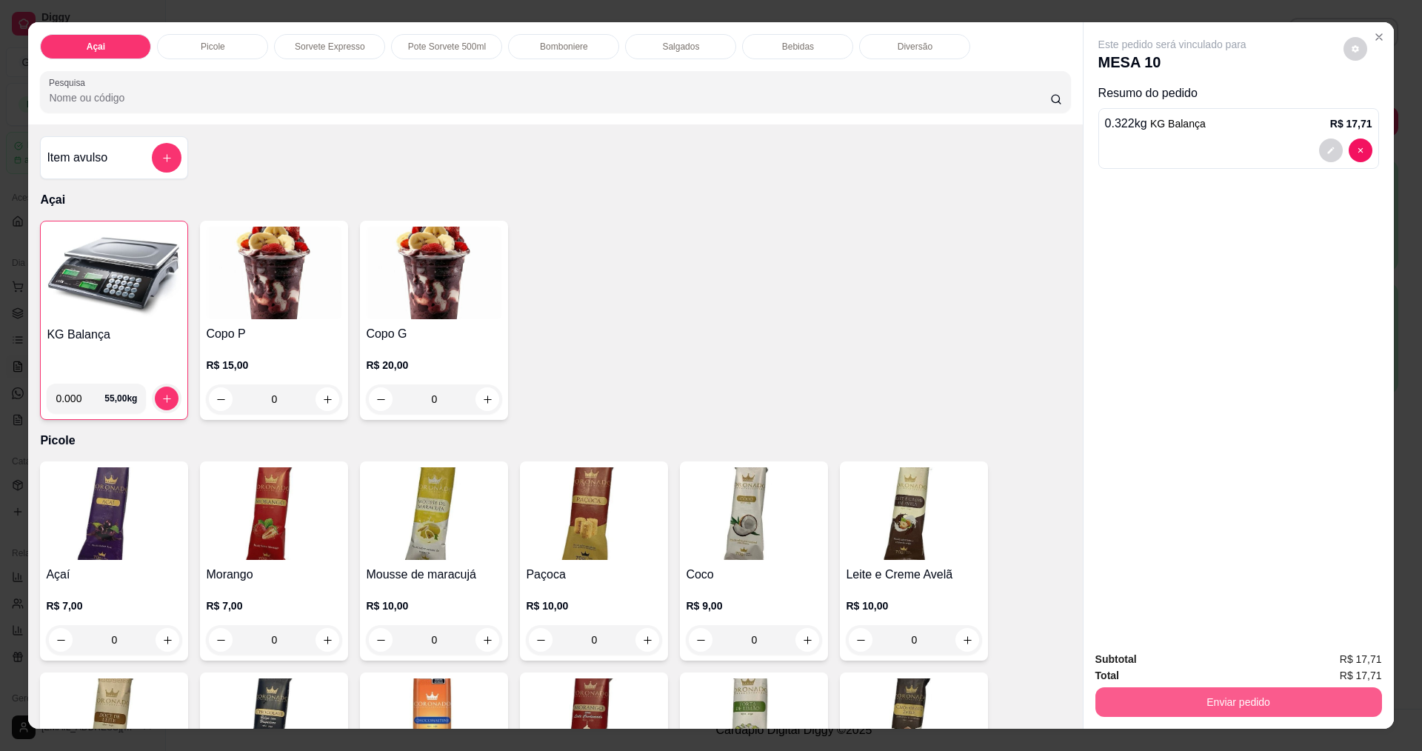
click at [1216, 689] on button "Enviar pedido" at bounding box center [1238, 702] width 287 height 30
click at [1326, 663] on button "Enviar pedido" at bounding box center [1343, 666] width 84 height 28
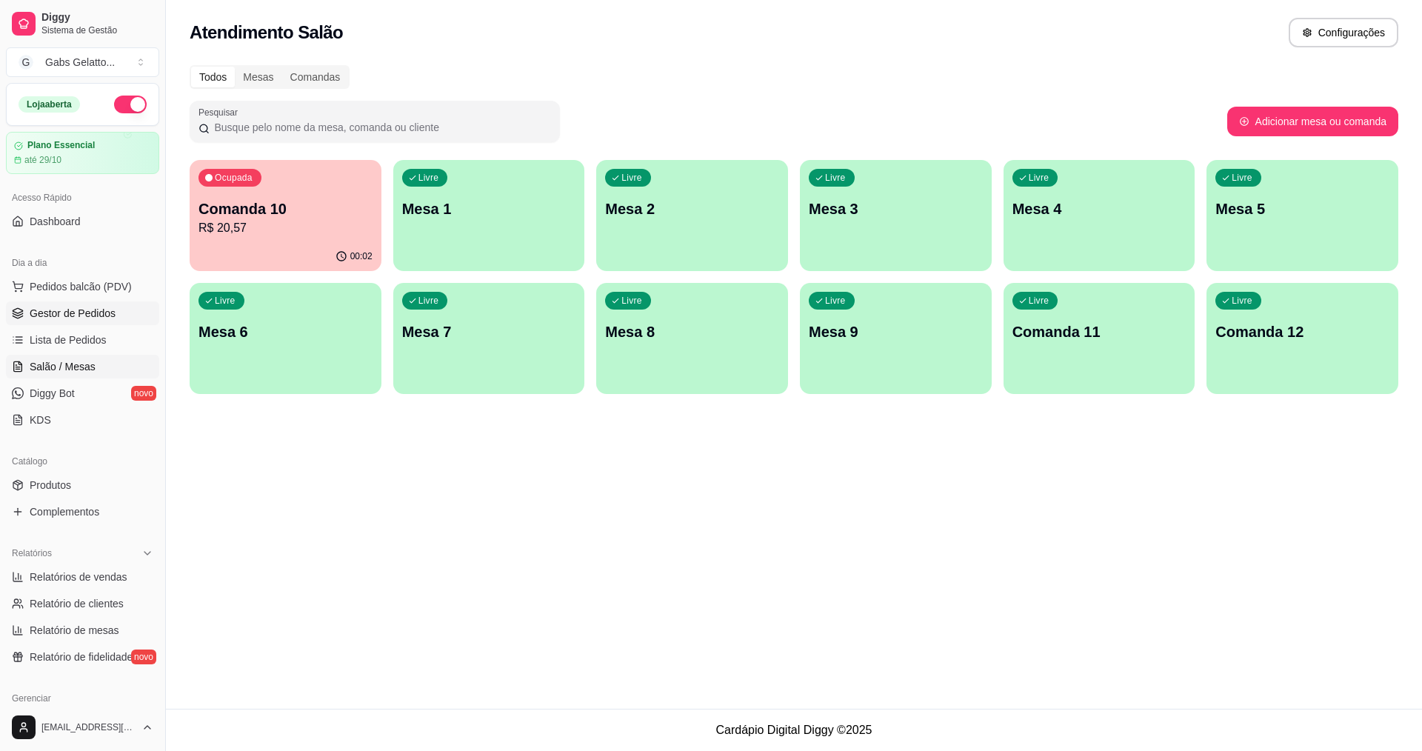
click at [104, 306] on link "Gestor de Pedidos" at bounding box center [82, 313] width 153 height 24
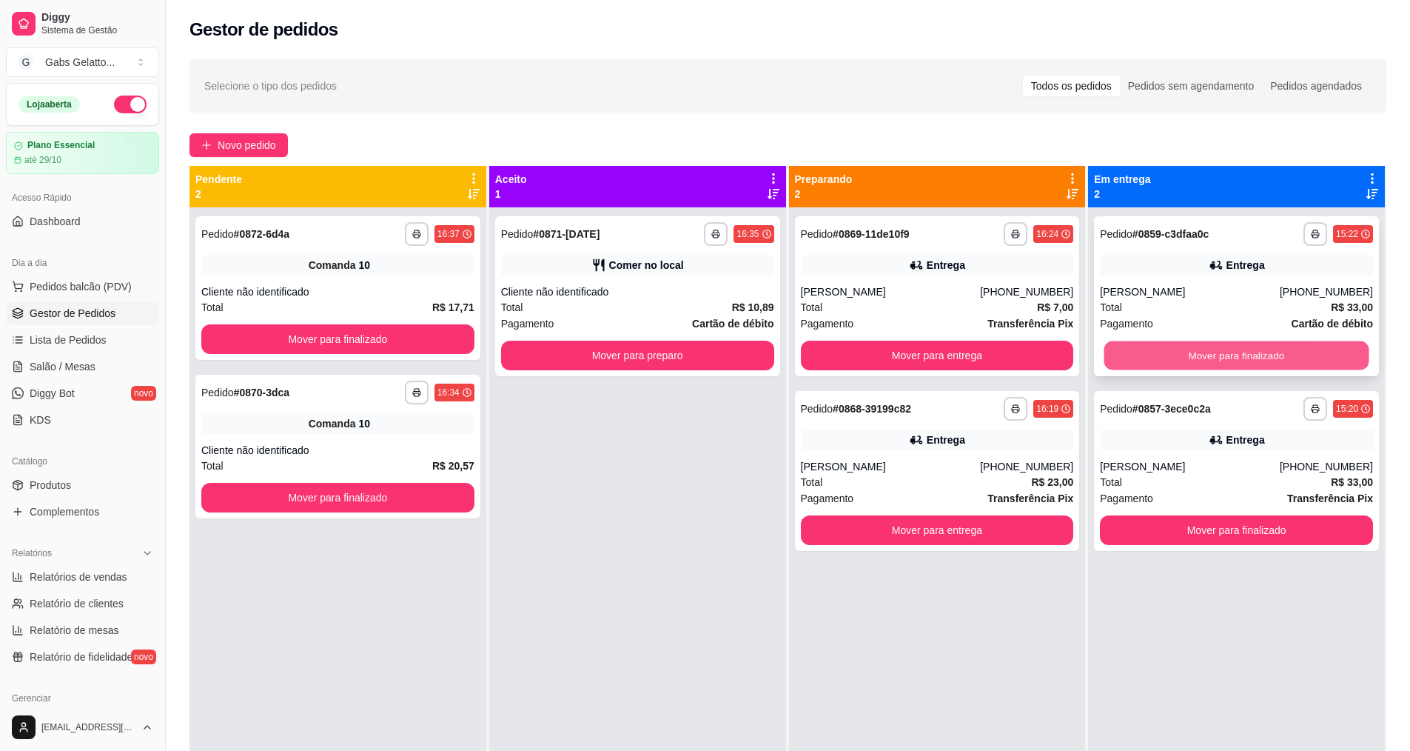
click at [1177, 355] on button "Mover para finalizado" at bounding box center [1237, 355] width 265 height 29
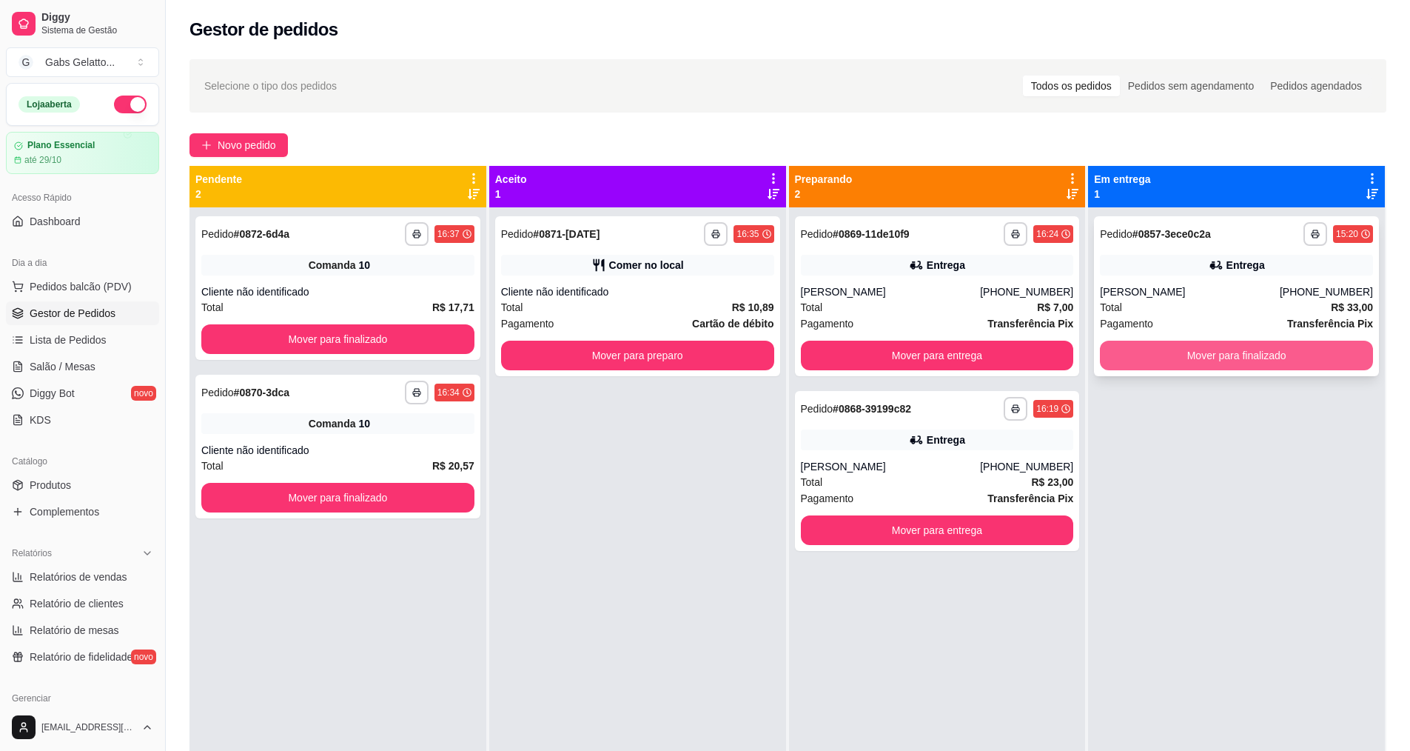
click at [1237, 363] on button "Mover para finalizado" at bounding box center [1236, 356] width 273 height 30
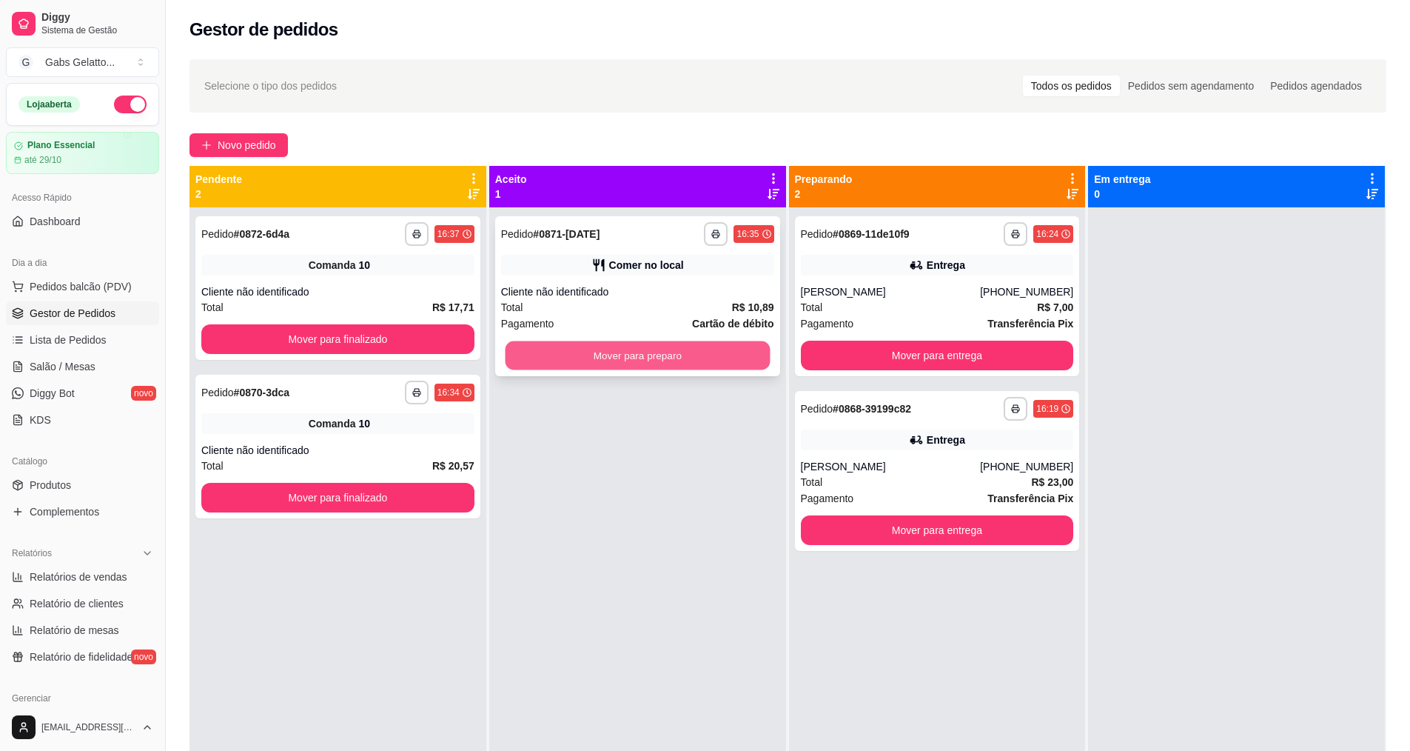
click at [697, 360] on button "Mover para preparo" at bounding box center [637, 355] width 265 height 29
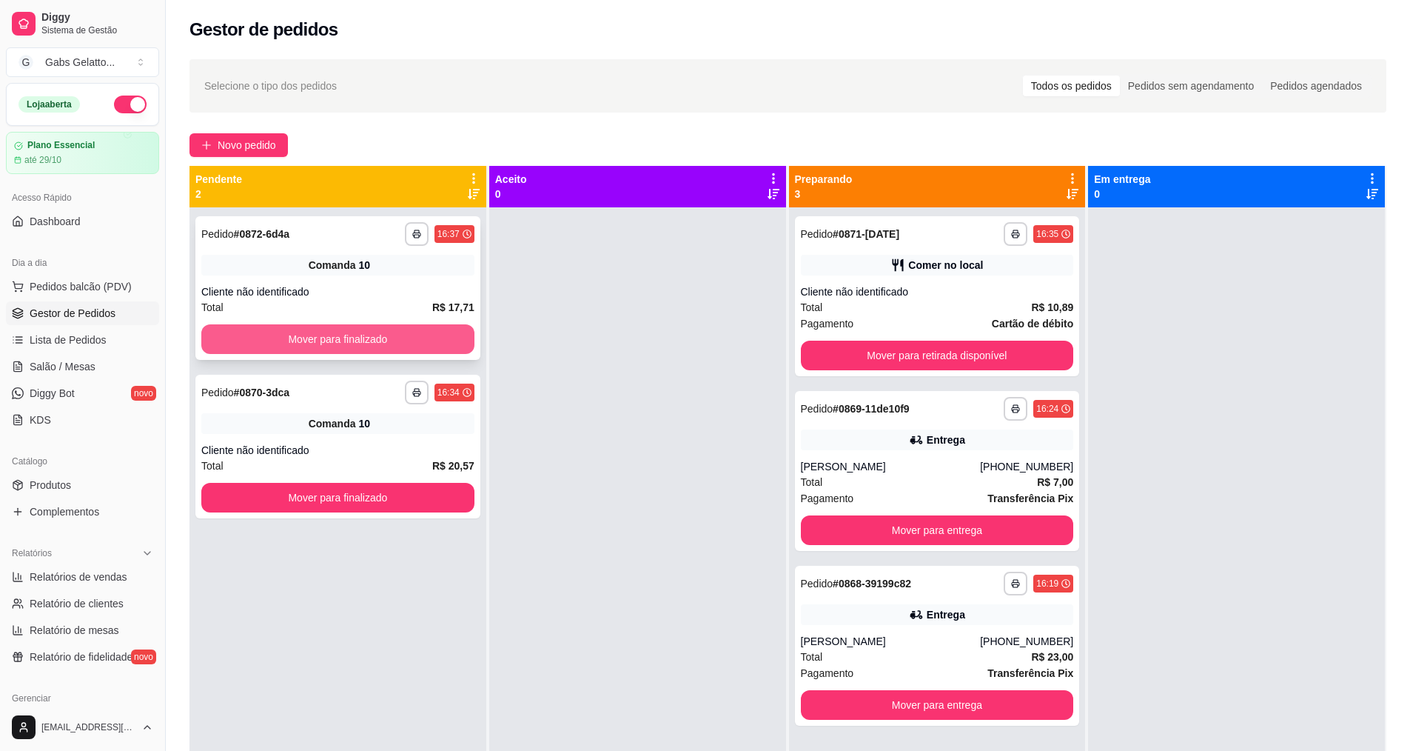
click at [417, 336] on button "Mover para finalizado" at bounding box center [337, 339] width 273 height 30
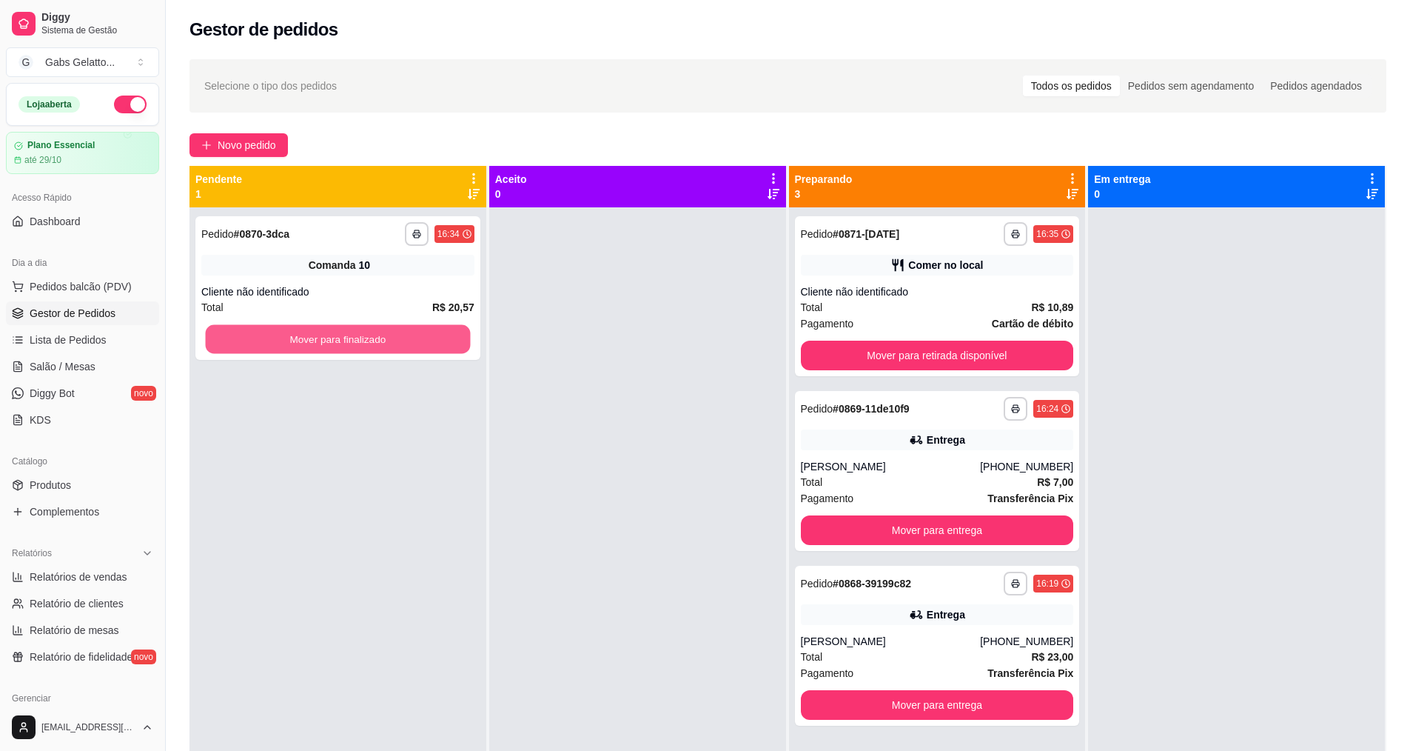
click at [417, 336] on button "Mover para finalizado" at bounding box center [338, 339] width 265 height 29
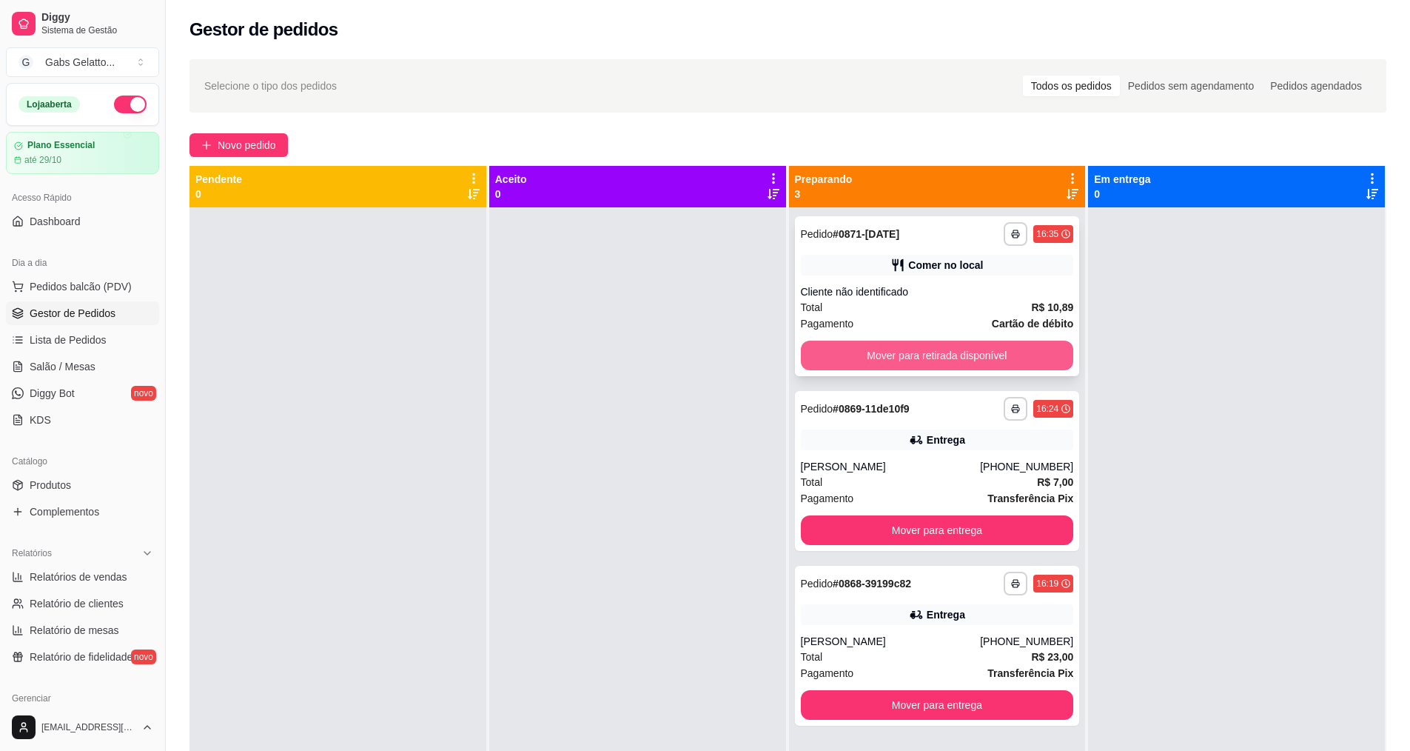
click at [855, 355] on button "Mover para retirada disponível" at bounding box center [937, 356] width 273 height 30
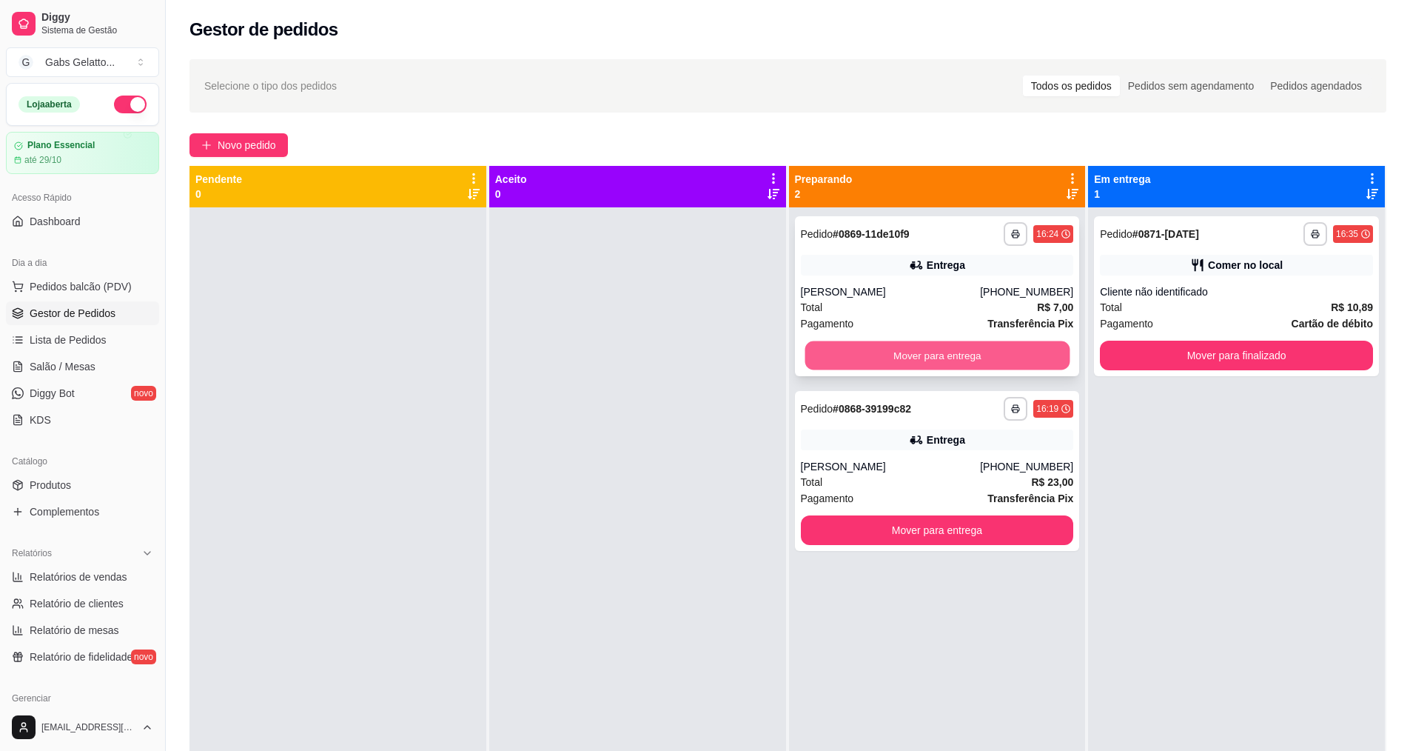
click at [857, 354] on button "Mover para entrega" at bounding box center [937, 355] width 265 height 29
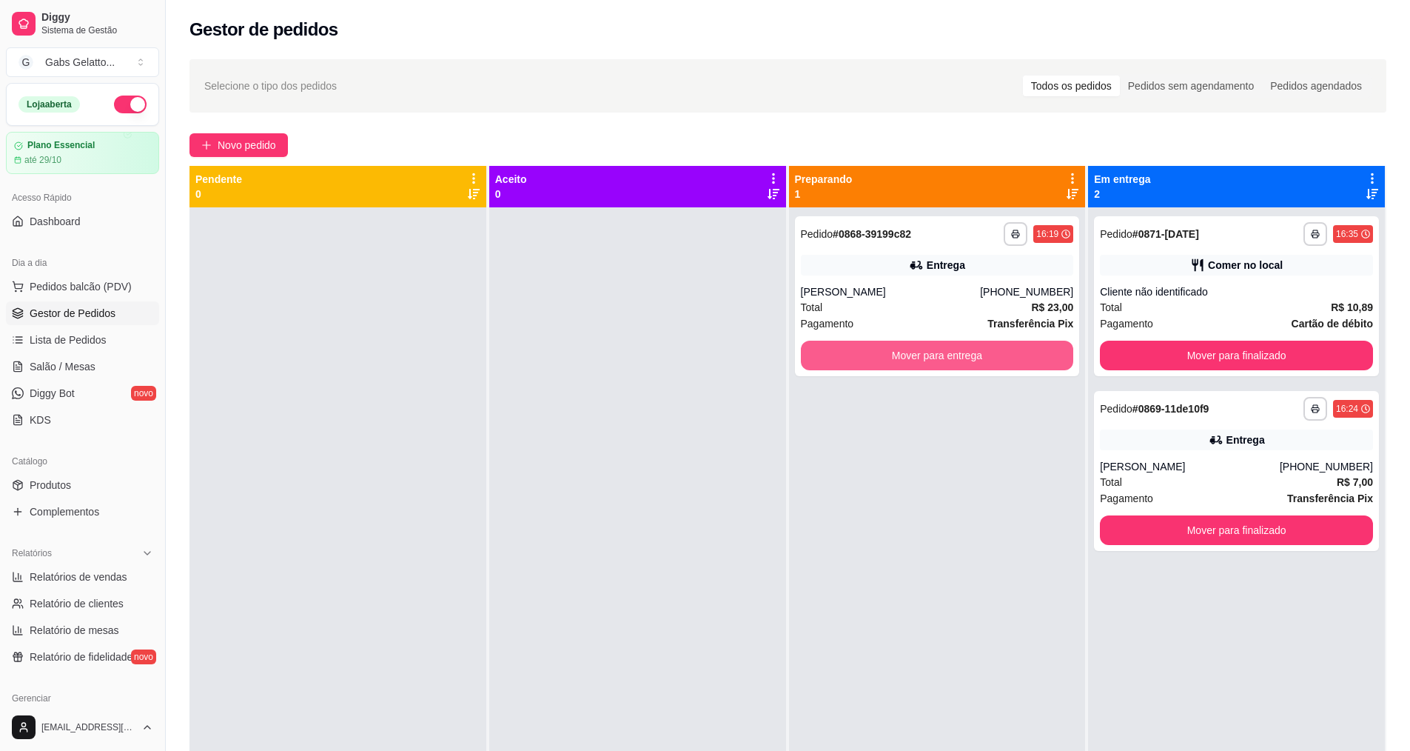
click at [857, 354] on button "Mover para entrega" at bounding box center [937, 356] width 273 height 30
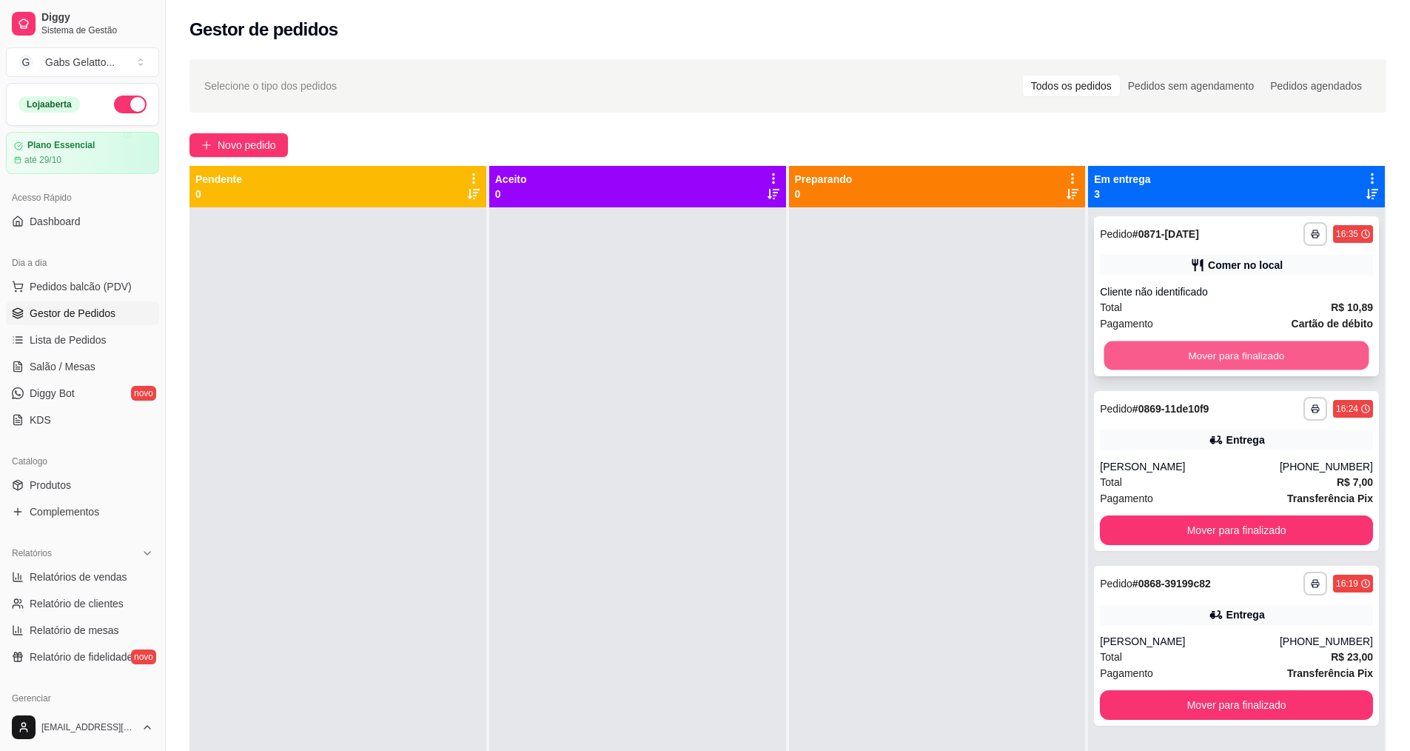
click at [1184, 355] on button "Mover para finalizado" at bounding box center [1237, 355] width 265 height 29
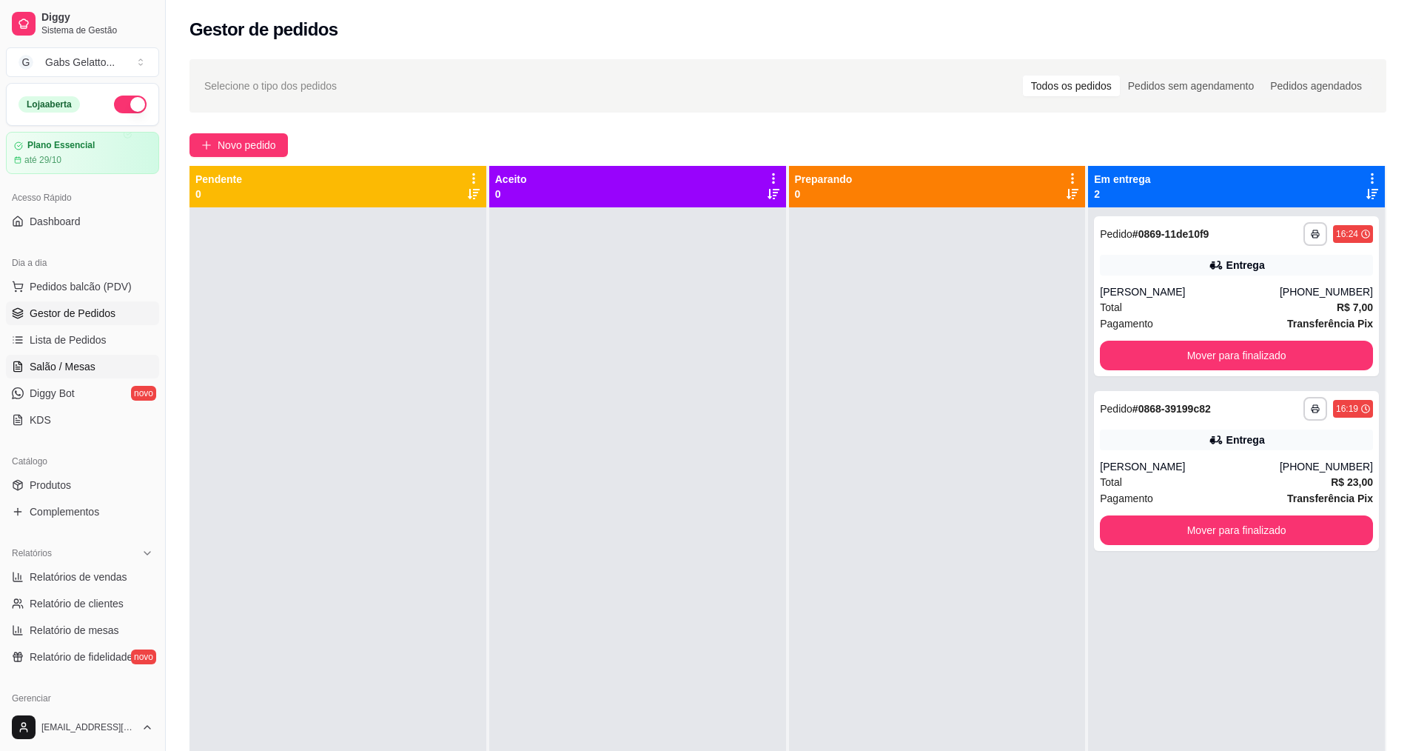
click at [96, 358] on link "Salão / Mesas" at bounding box center [82, 367] width 153 height 24
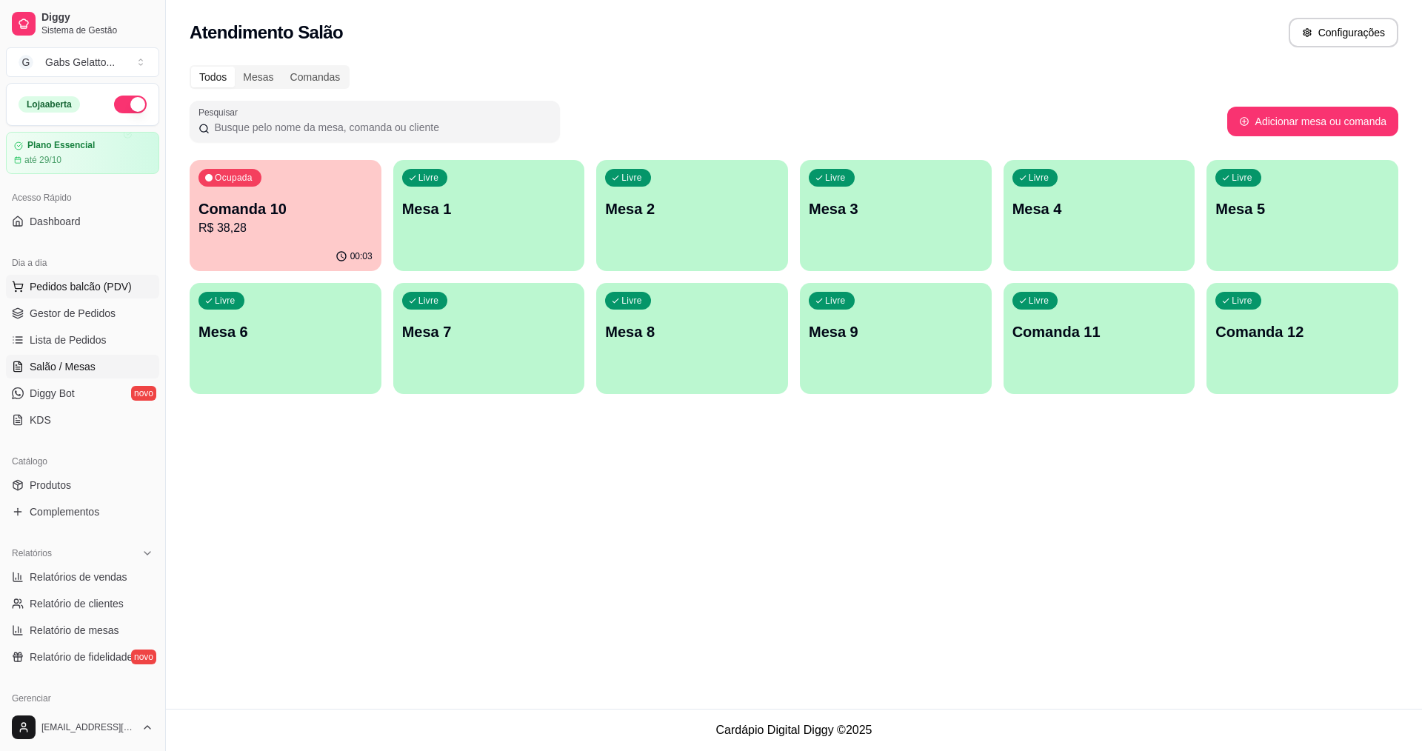
click at [119, 286] on span "Pedidos balcão (PDV)" at bounding box center [81, 286] width 102 height 15
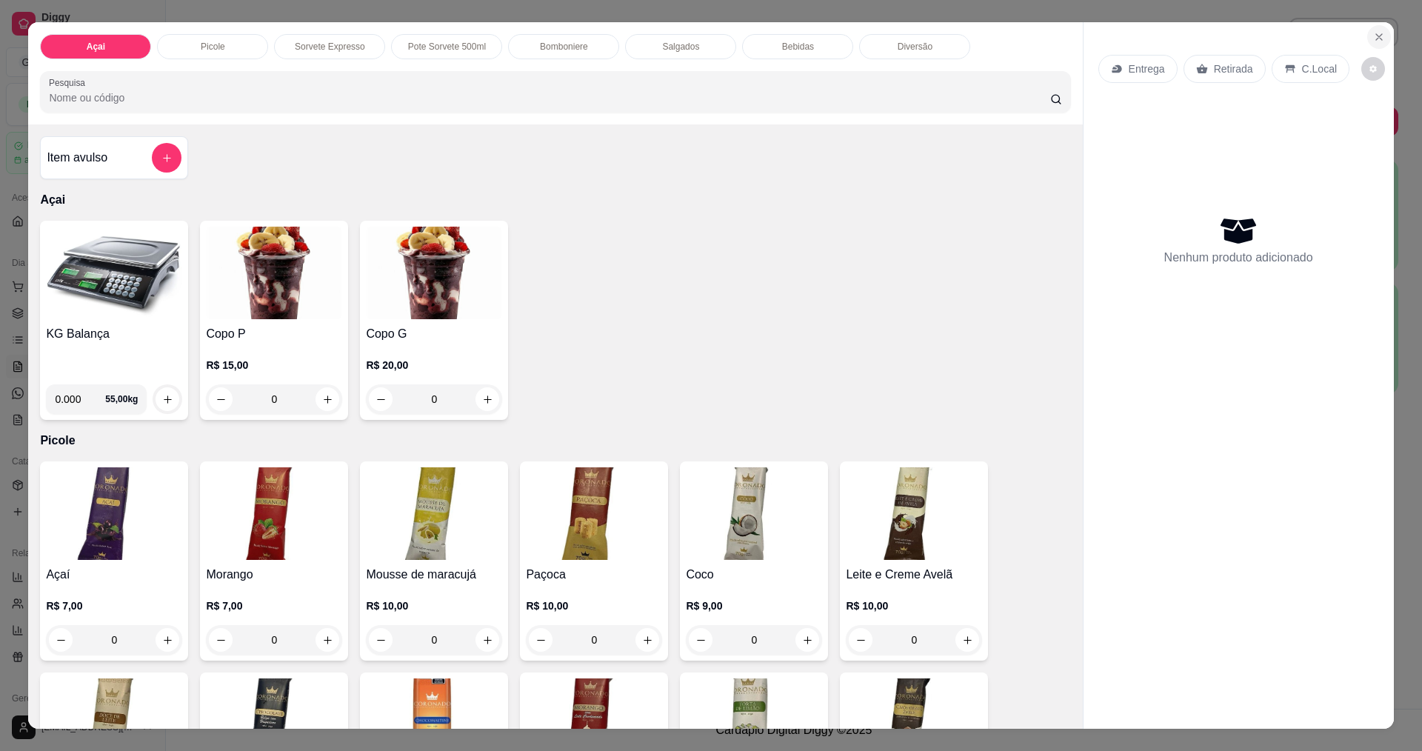
click at [1377, 38] on icon "Close" at bounding box center [1379, 37] width 12 height 12
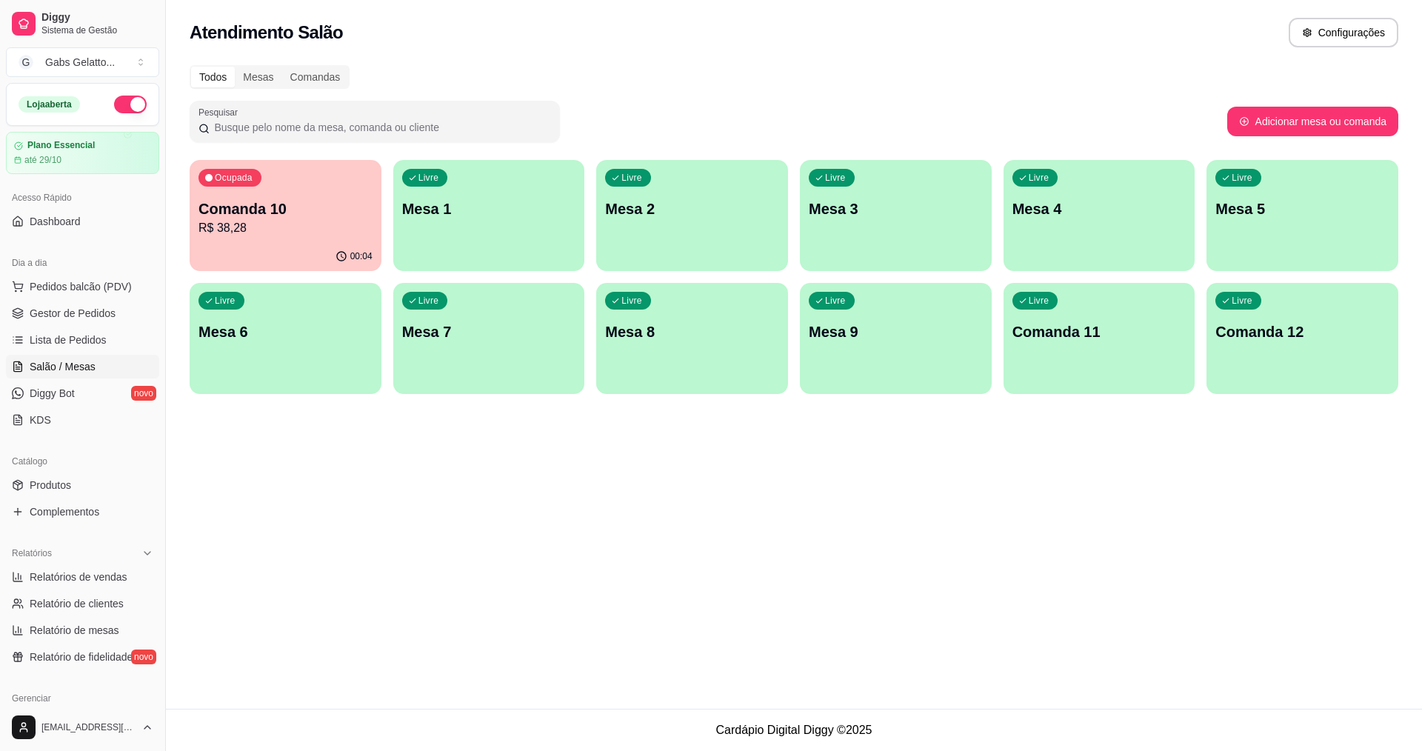
click at [332, 231] on p "R$ 38,28" at bounding box center [285, 228] width 174 height 18
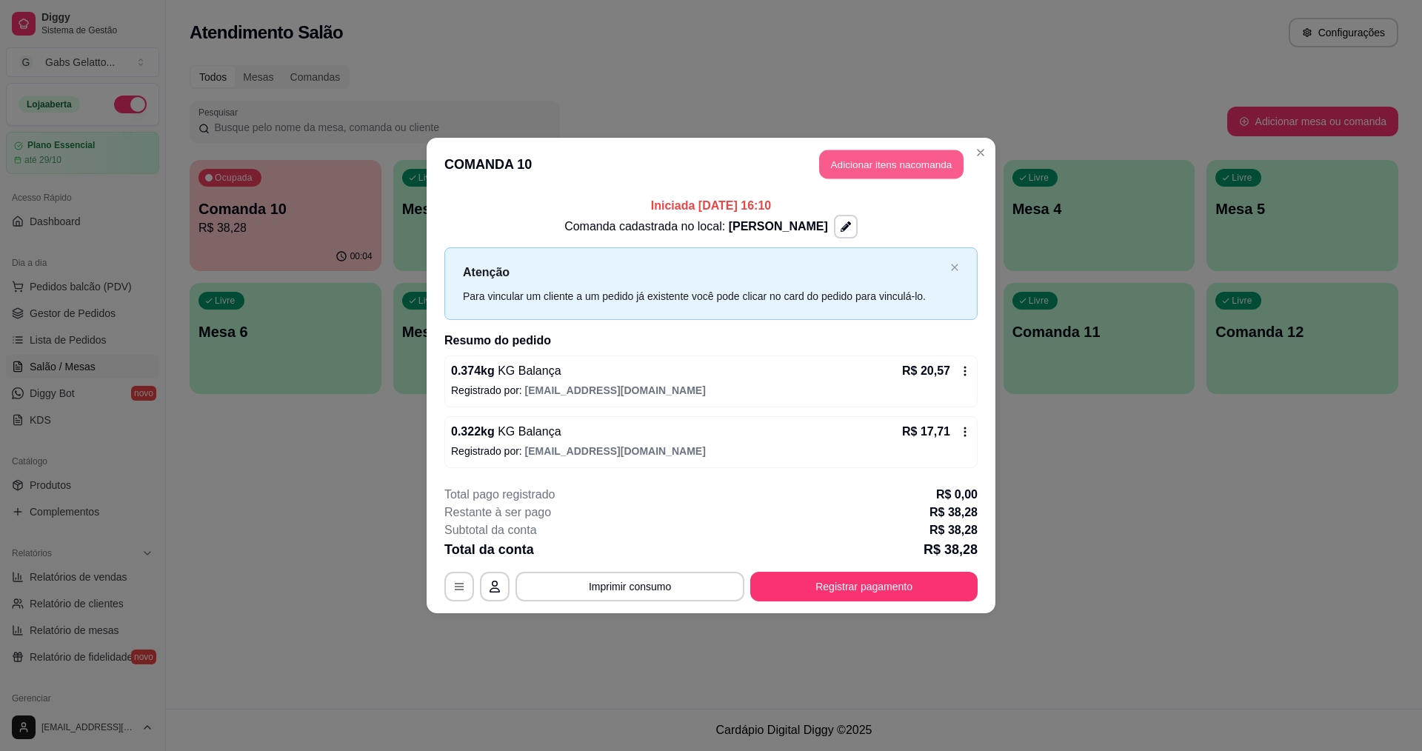
click at [910, 161] on button "Adicionar itens na comanda" at bounding box center [891, 164] width 144 height 29
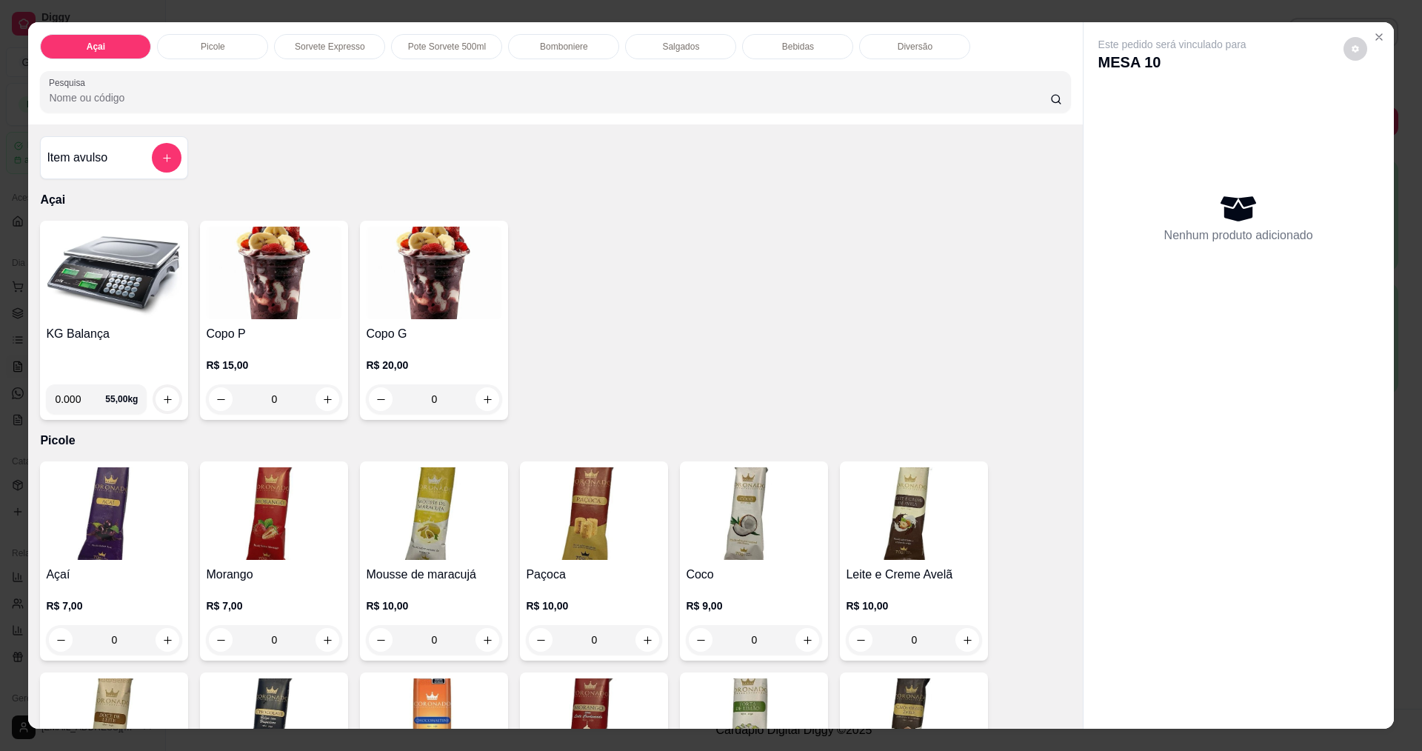
click at [135, 300] on img at bounding box center [114, 273] width 136 height 93
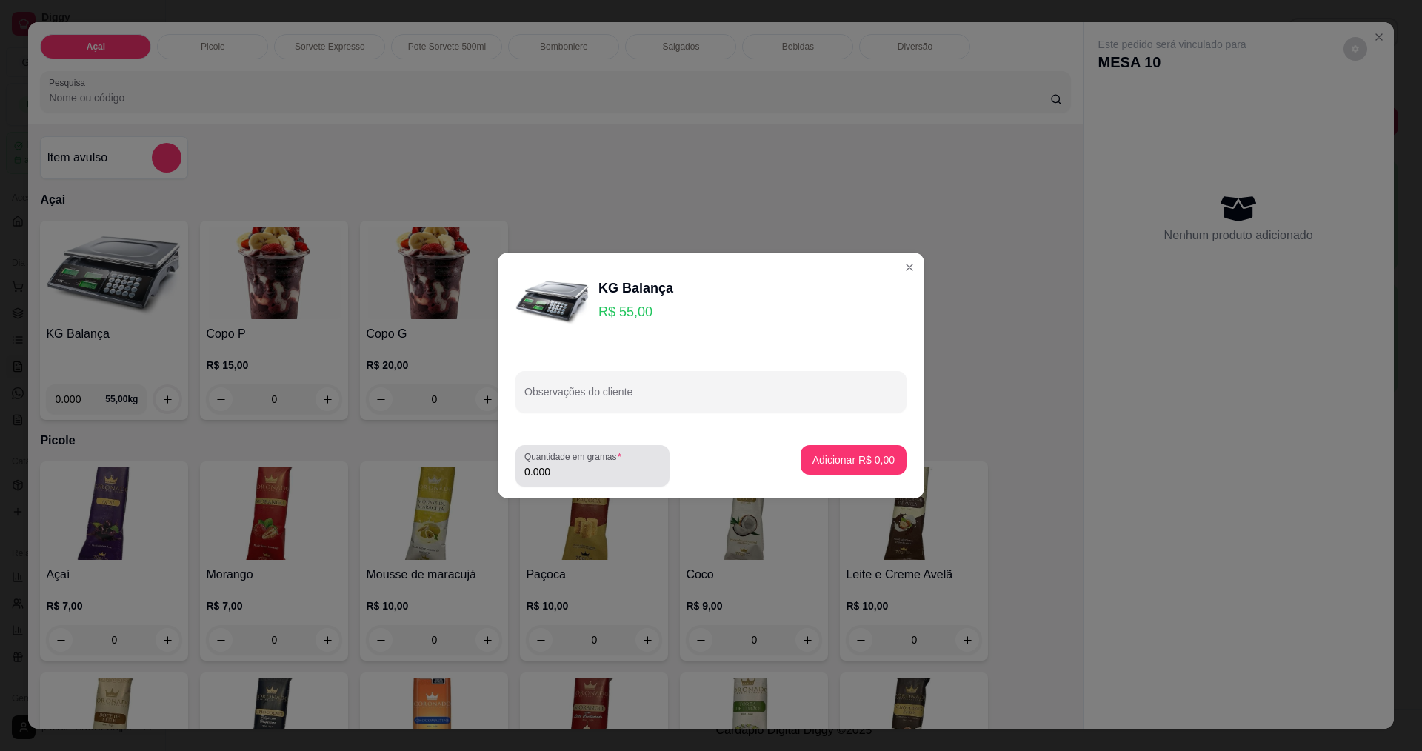
click at [560, 479] on div "0.000" at bounding box center [592, 466] width 136 height 30
type input "0.148"
click at [828, 460] on p "Adicionar R$ 8,14" at bounding box center [853, 459] width 82 height 15
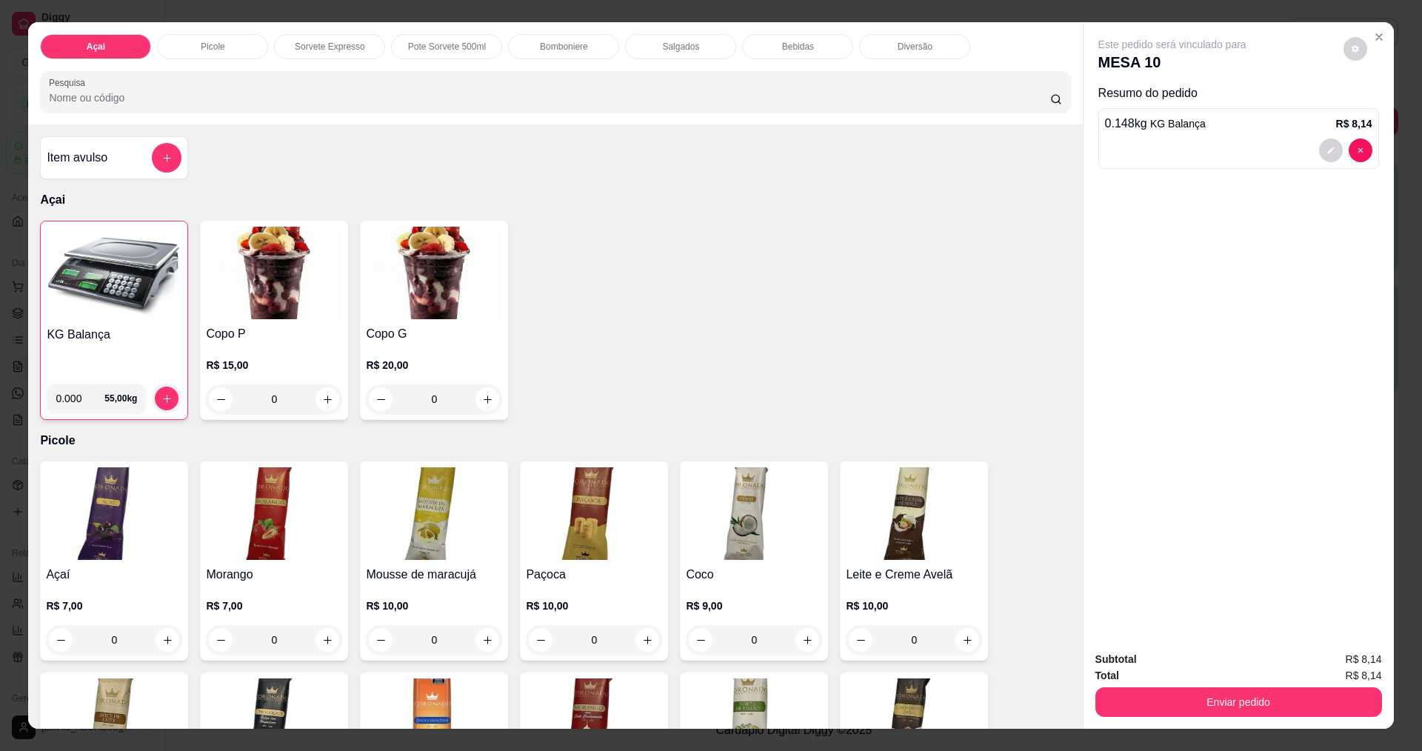
click at [70, 284] on img at bounding box center [114, 273] width 135 height 93
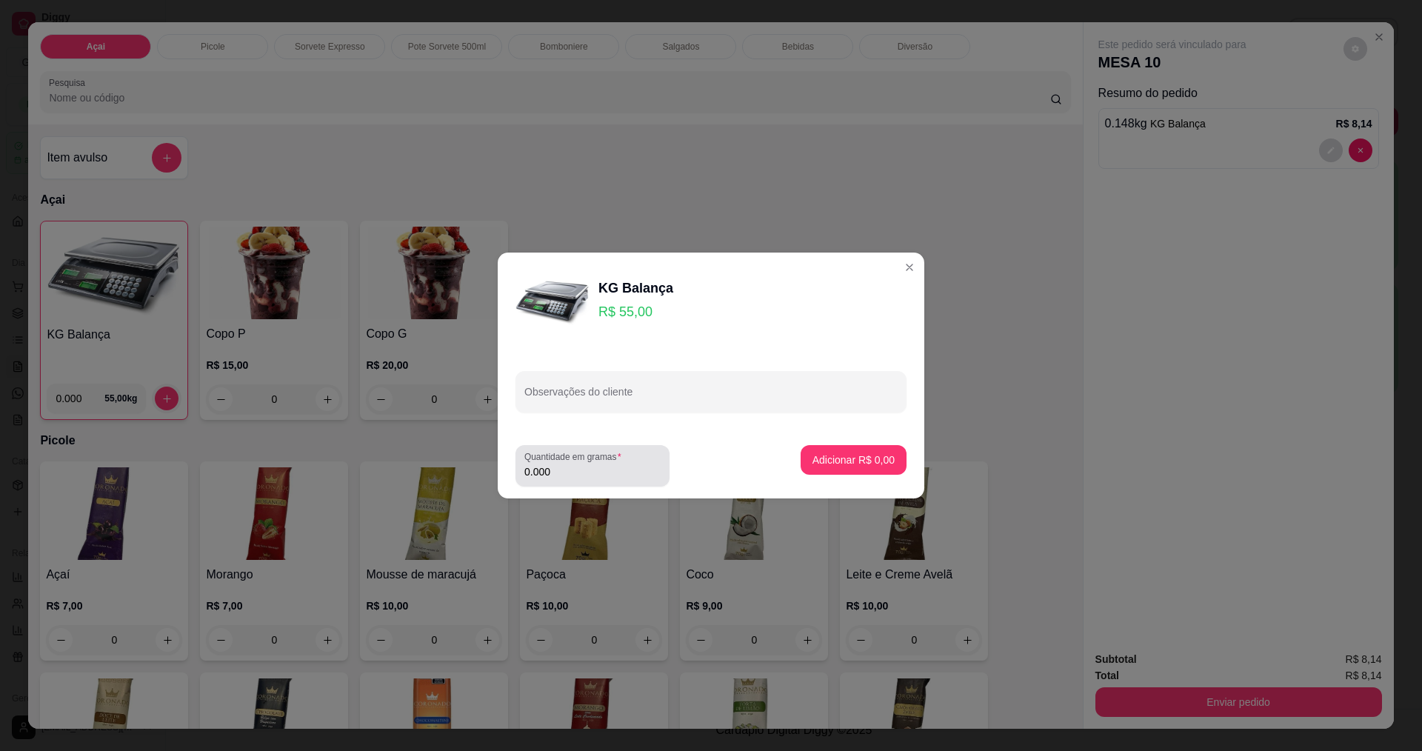
click at [559, 481] on div "Quantidade em gramas 0.000" at bounding box center [592, 465] width 154 height 41
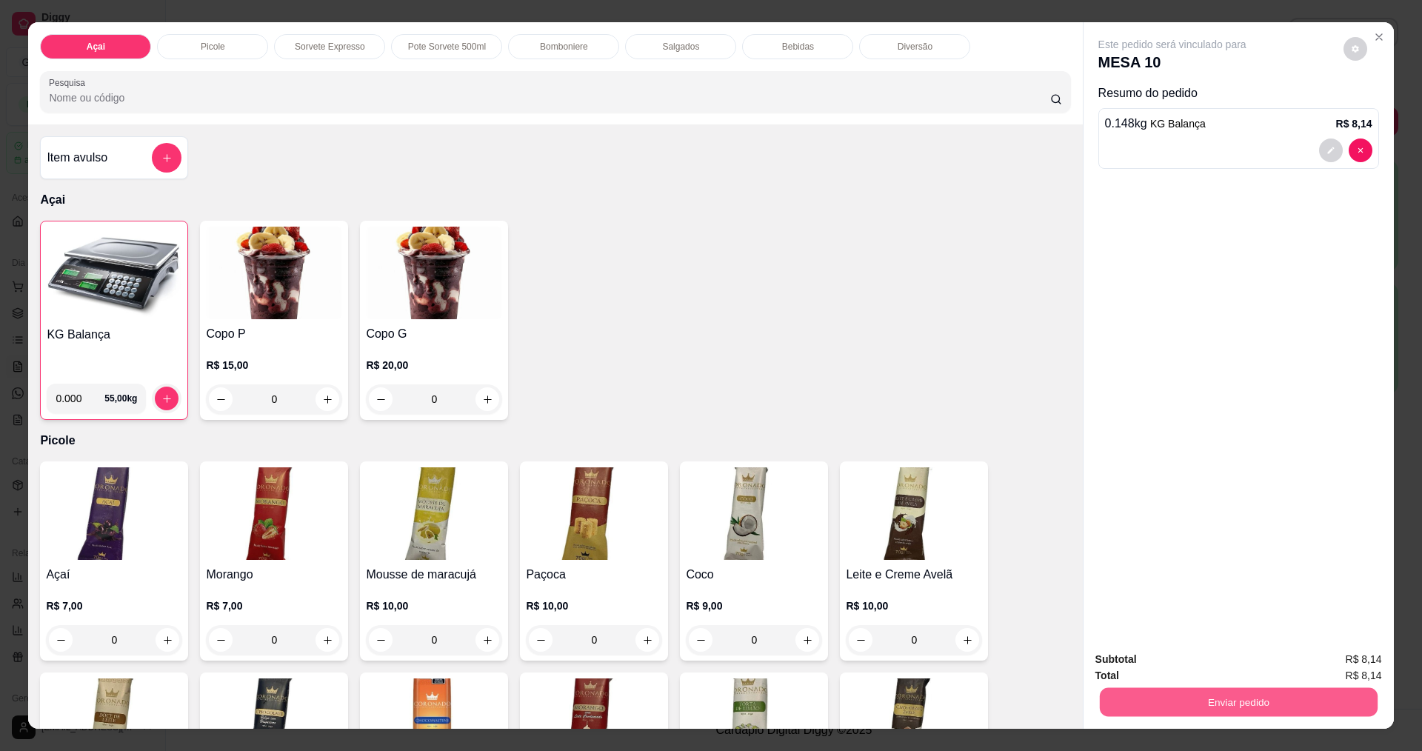
click at [1255, 703] on button "Enviar pedido" at bounding box center [1238, 701] width 278 height 29
click at [1310, 654] on button "Enviar pedido" at bounding box center [1342, 665] width 81 height 27
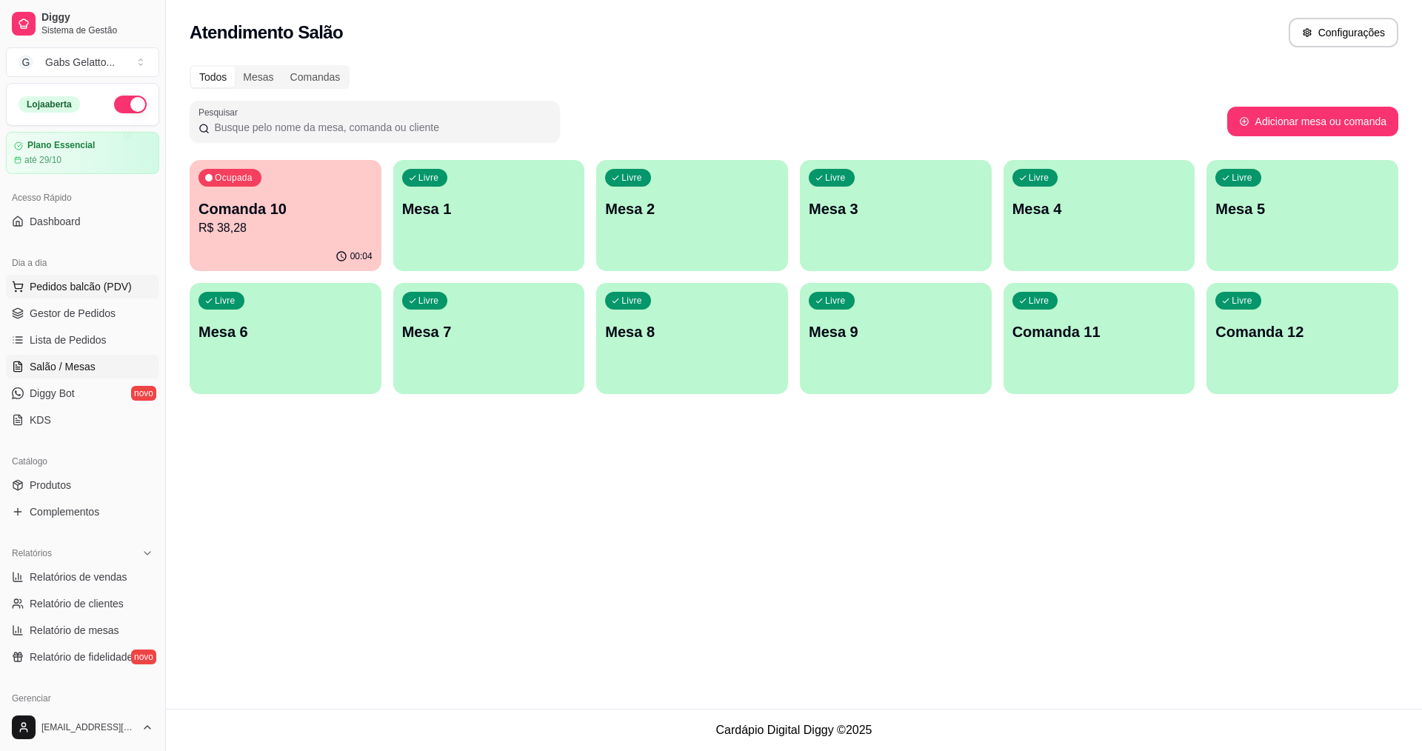
click at [74, 286] on span "Pedidos balcão (PDV)" at bounding box center [81, 286] width 102 height 15
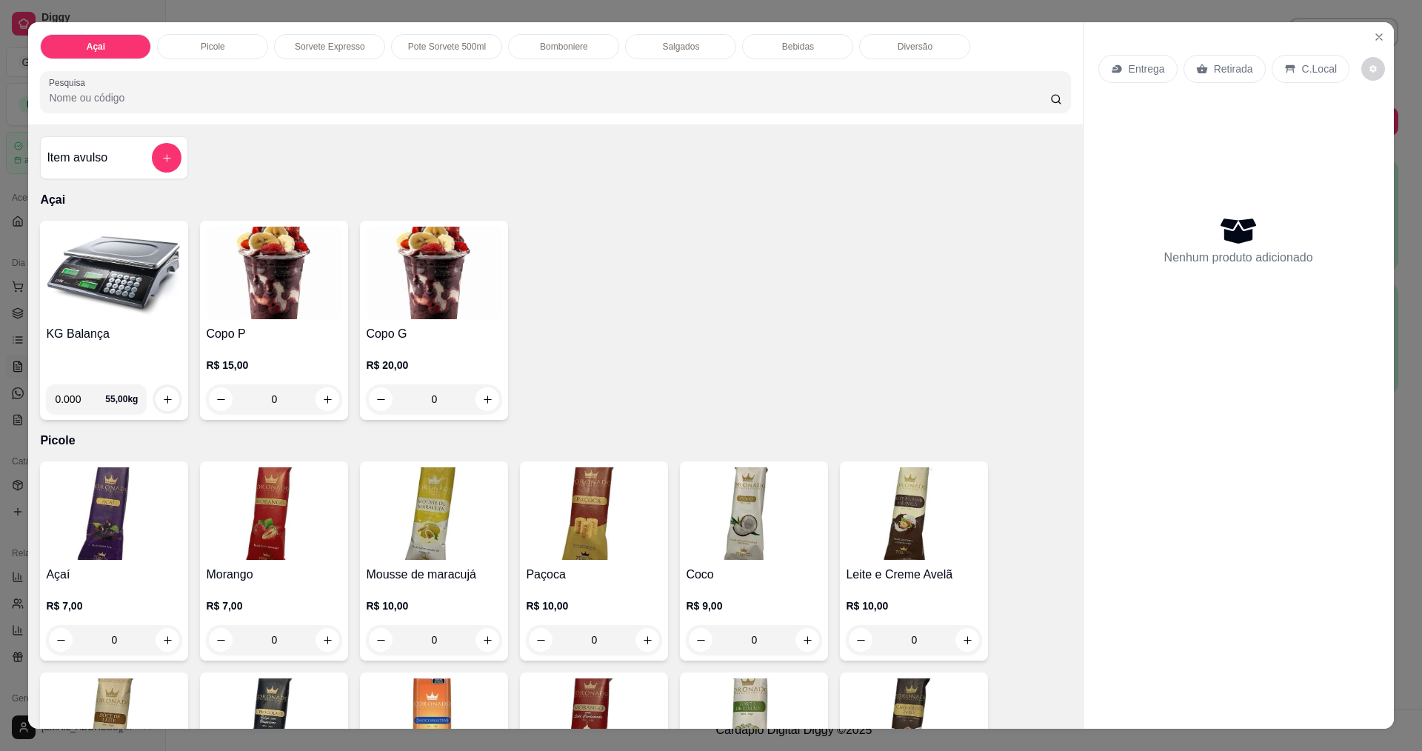
click at [109, 296] on img at bounding box center [114, 273] width 136 height 93
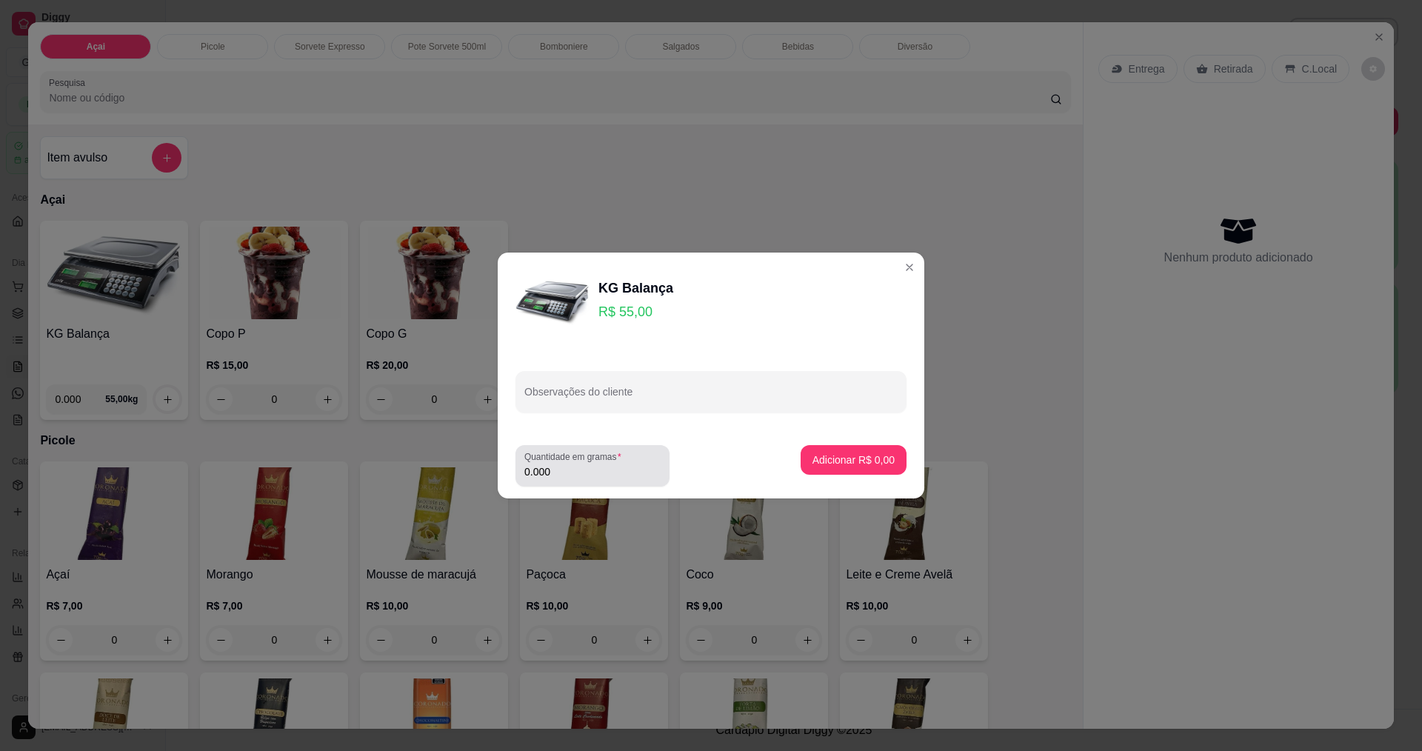
click at [641, 483] on div "Quantidade em gramas 0.000" at bounding box center [592, 465] width 154 height 41
type input "0.278"
click at [865, 466] on p "Adicionar R$ 15,29" at bounding box center [851, 459] width 86 height 14
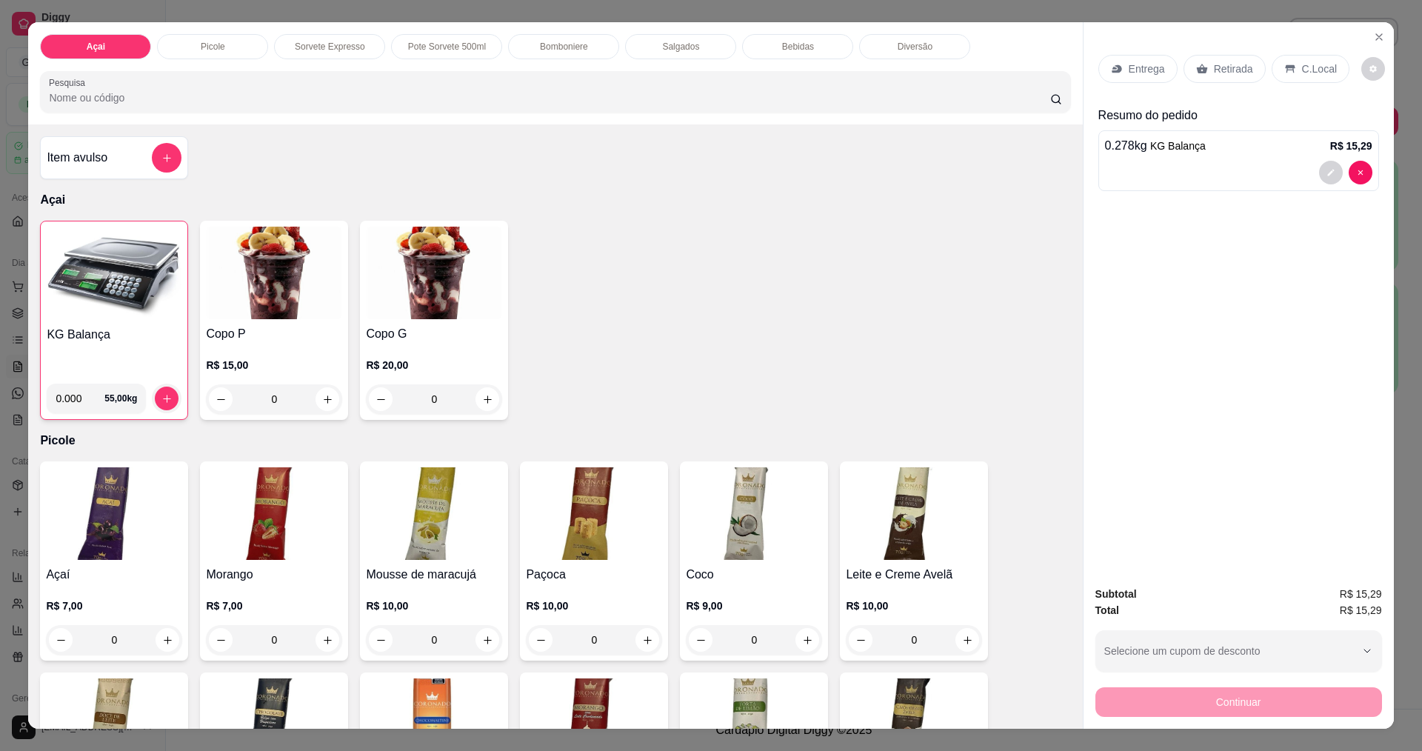
click at [1317, 67] on p "C.Local" at bounding box center [1319, 68] width 35 height 15
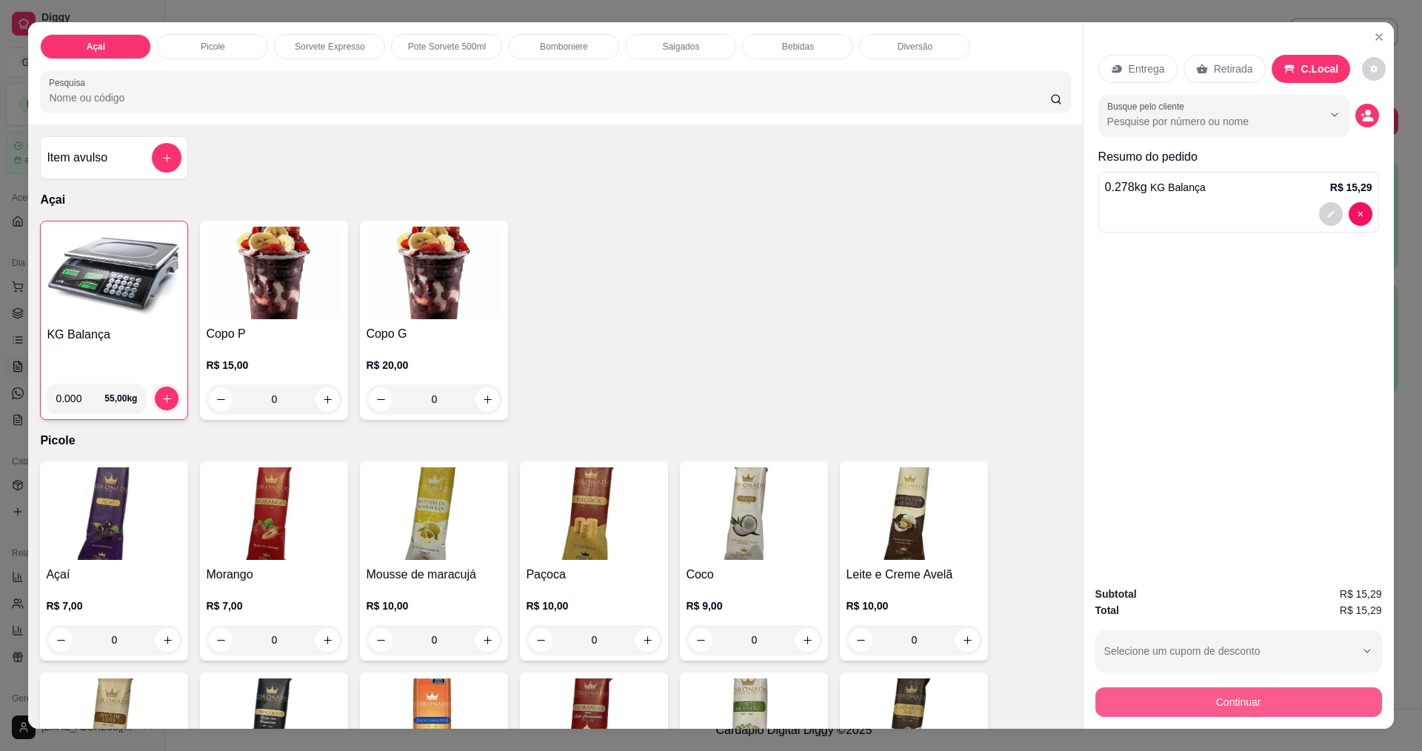
click at [1256, 692] on button "Continuar" at bounding box center [1238, 702] width 287 height 30
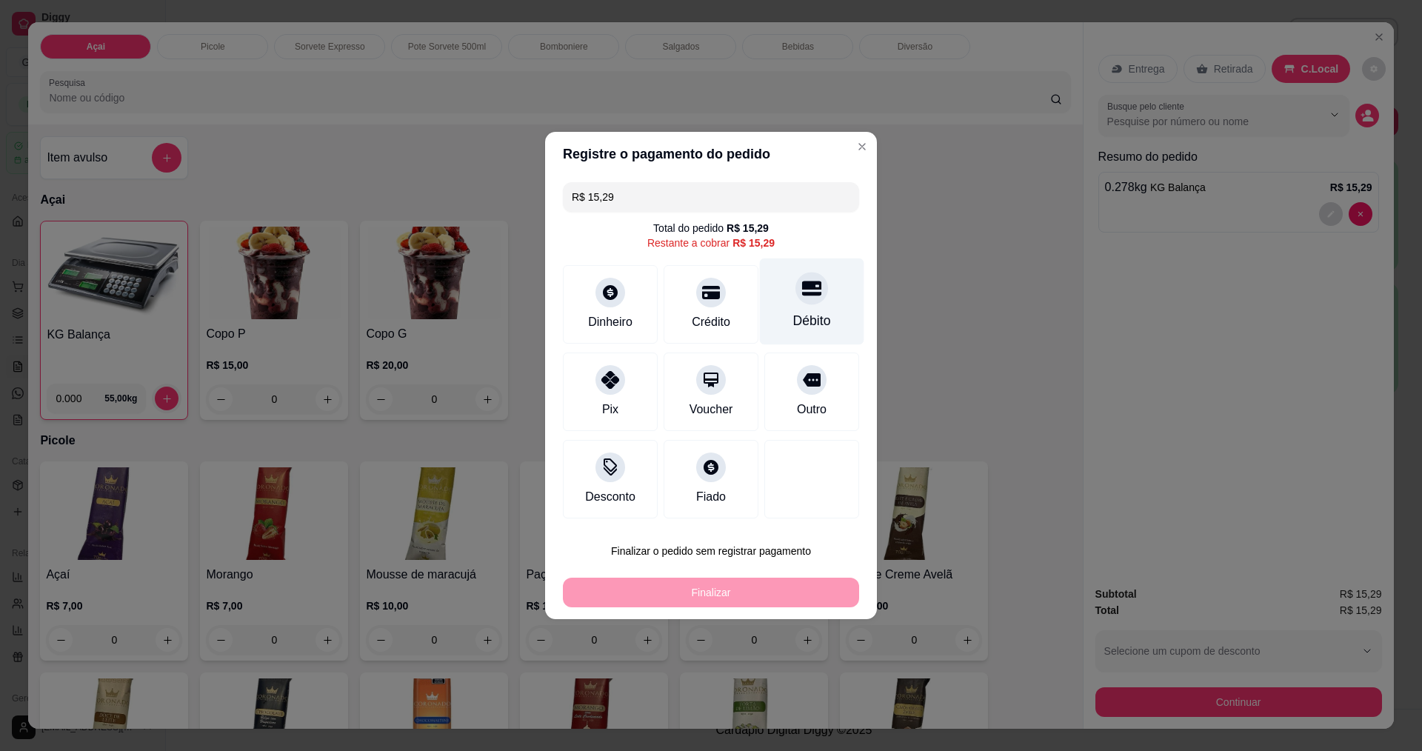
click at [830, 310] on div "Débito" at bounding box center [812, 301] width 104 height 87
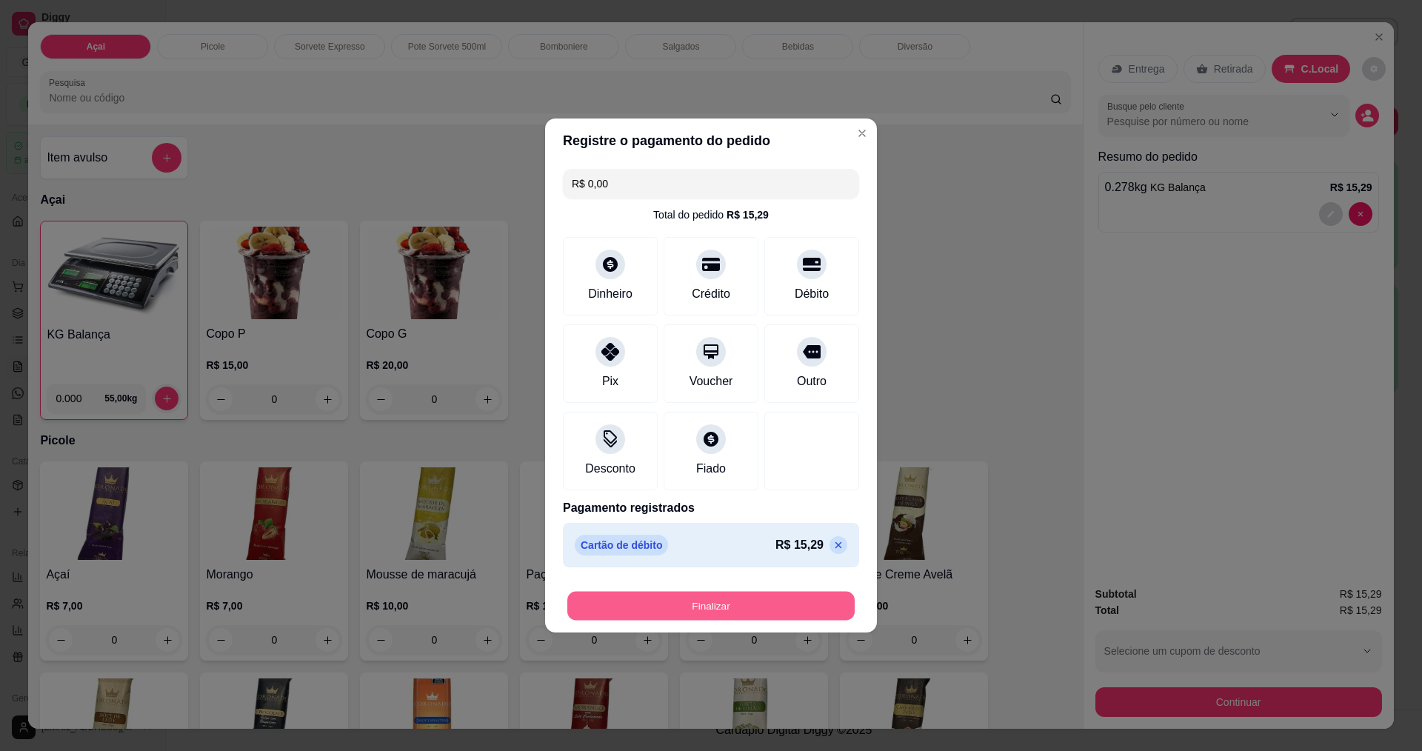
click at [707, 599] on button "Finalizar" at bounding box center [710, 606] width 287 height 29
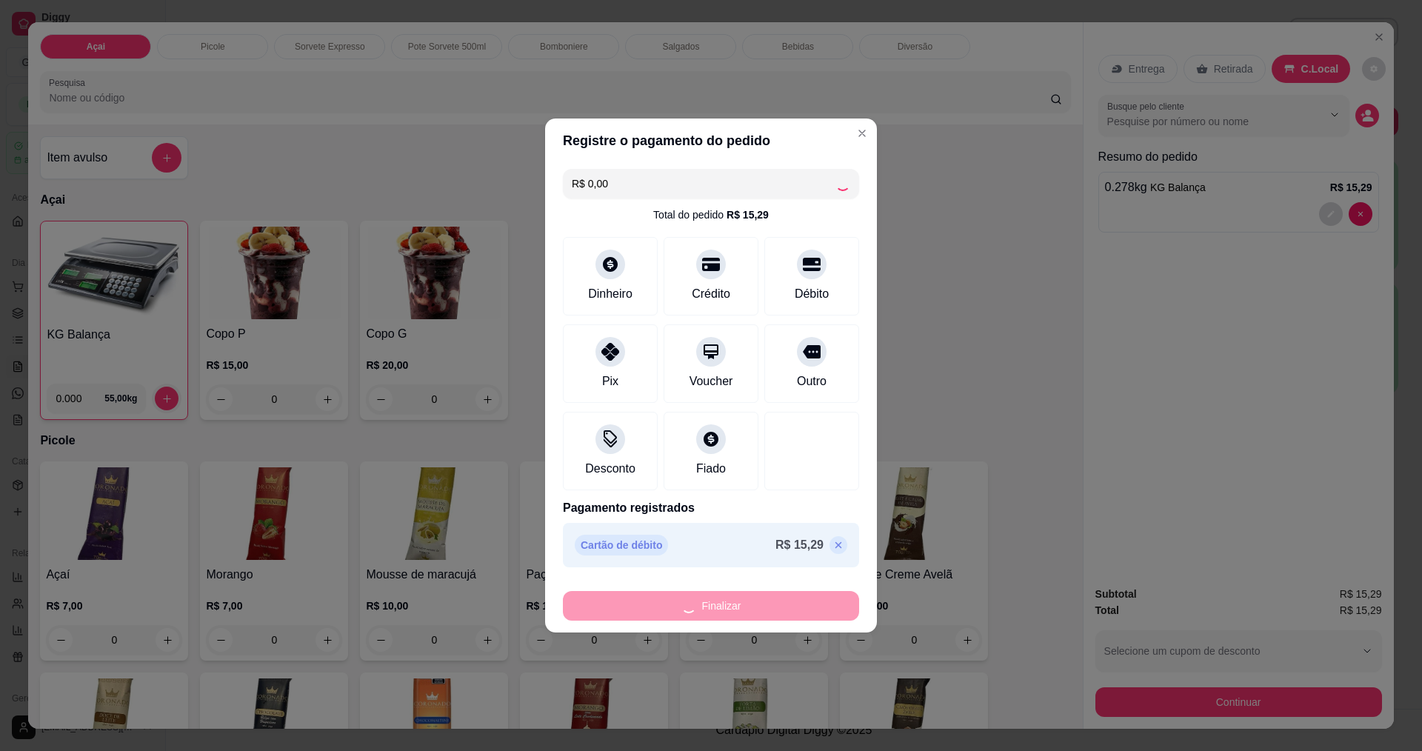
type input "-R$ 15,29"
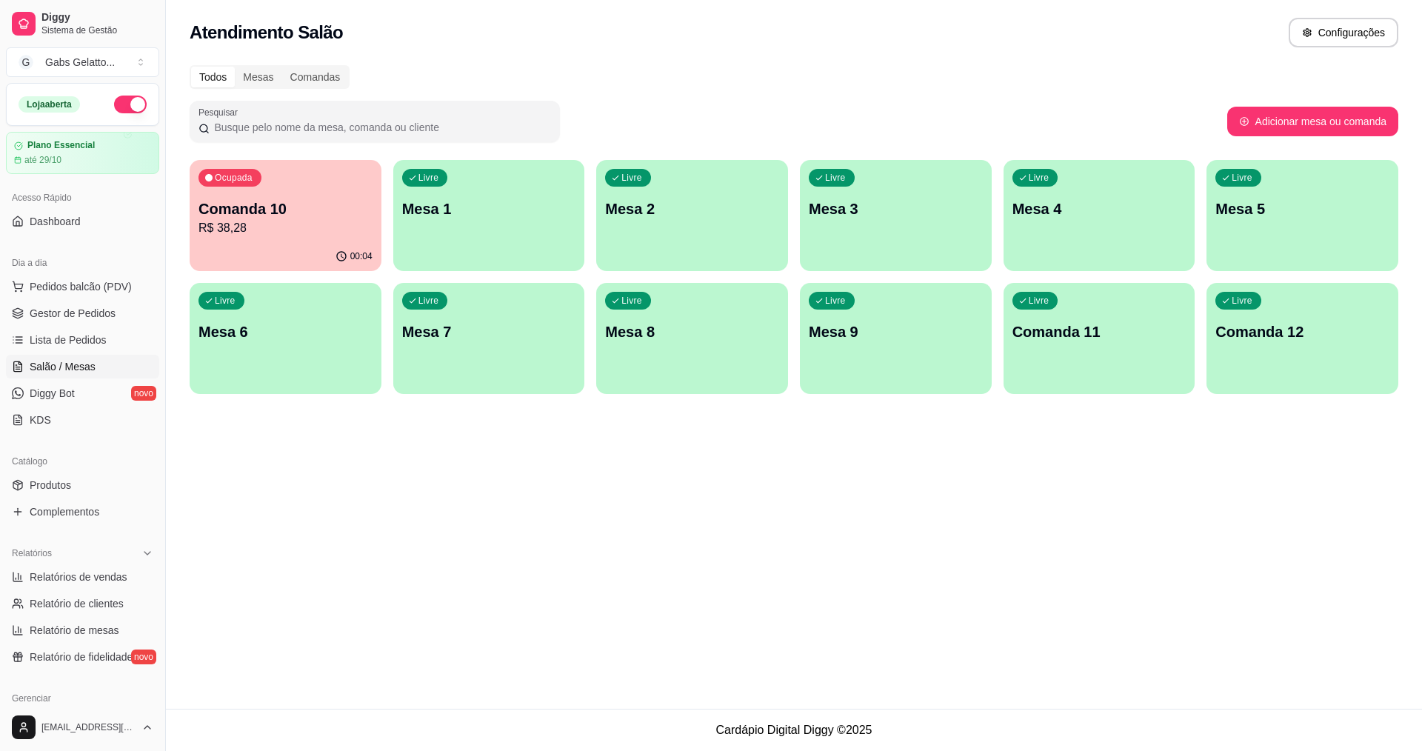
click at [302, 254] on div "00:04" at bounding box center [286, 256] width 192 height 29
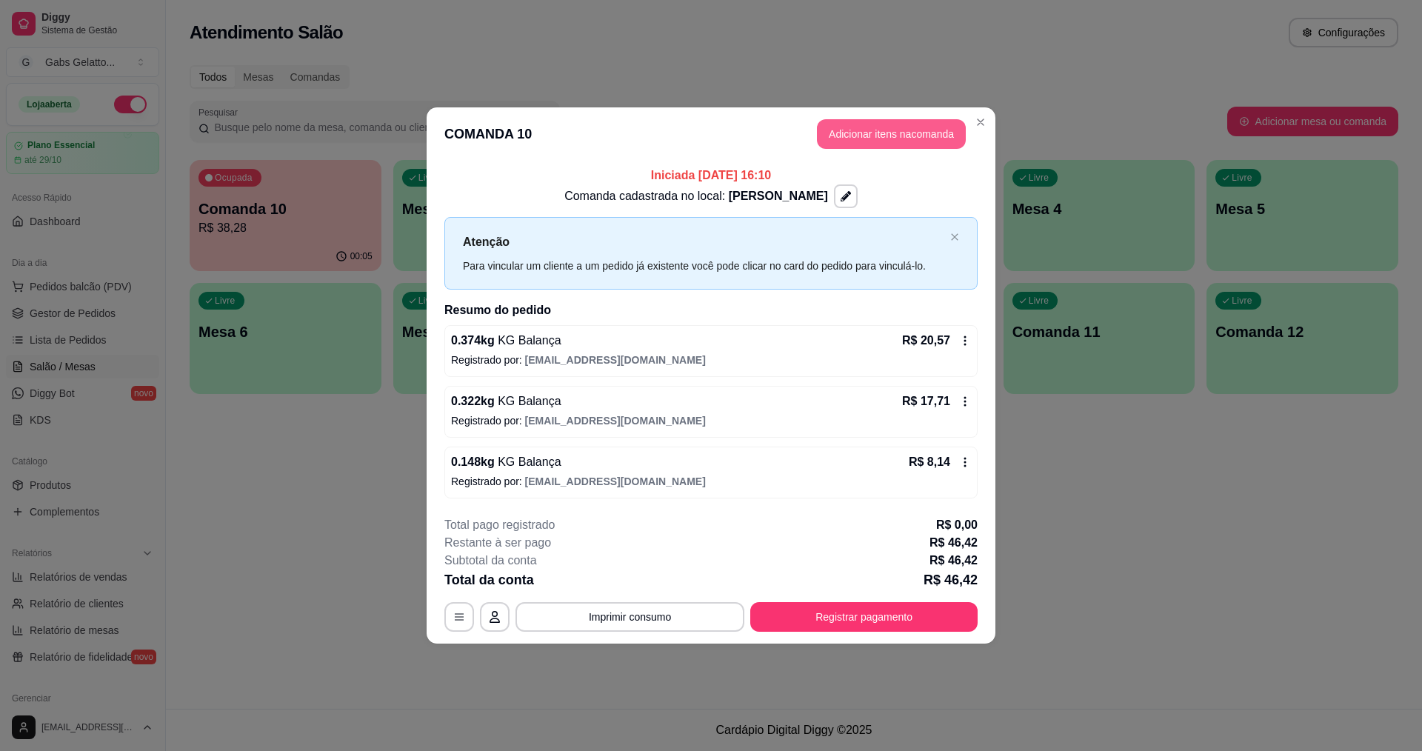
click at [854, 144] on button "Adicionar itens na comanda" at bounding box center [891, 134] width 149 height 30
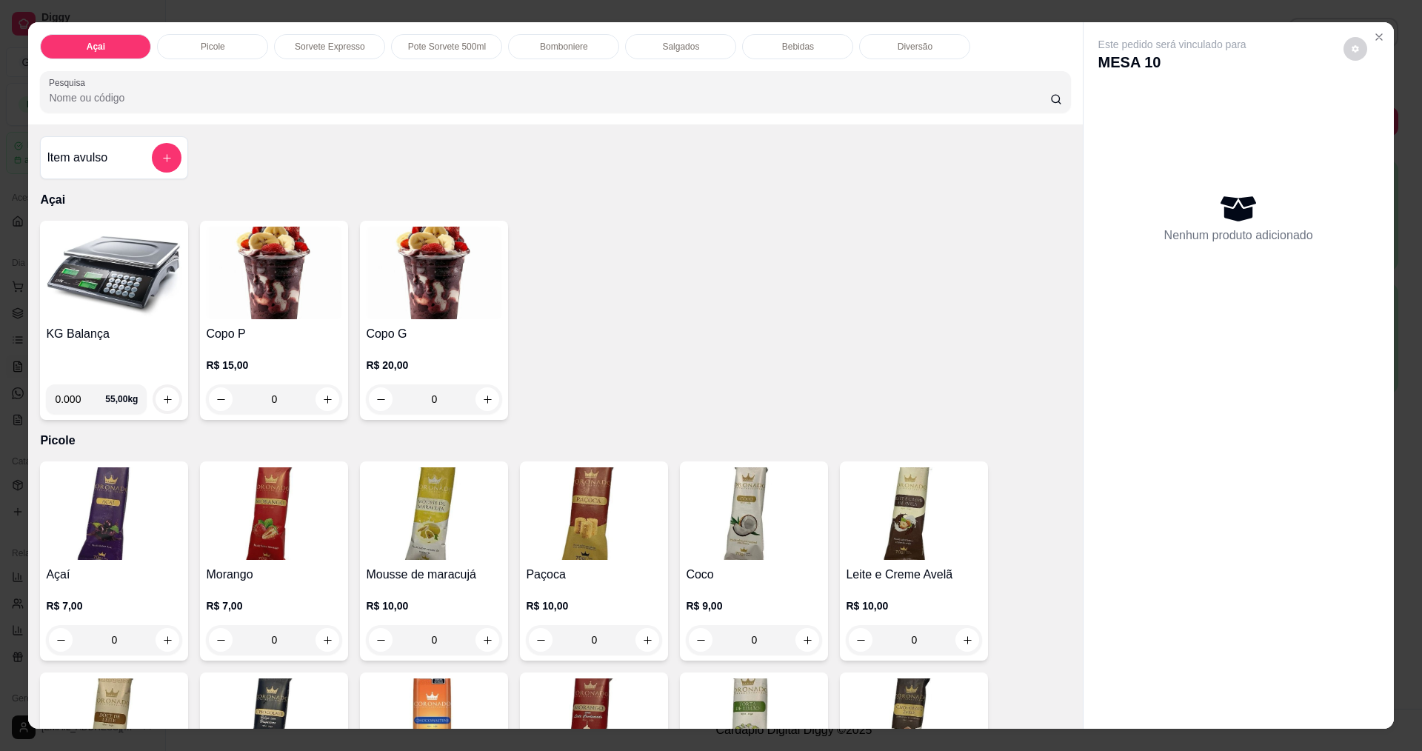
click at [153, 280] on img at bounding box center [114, 273] width 136 height 93
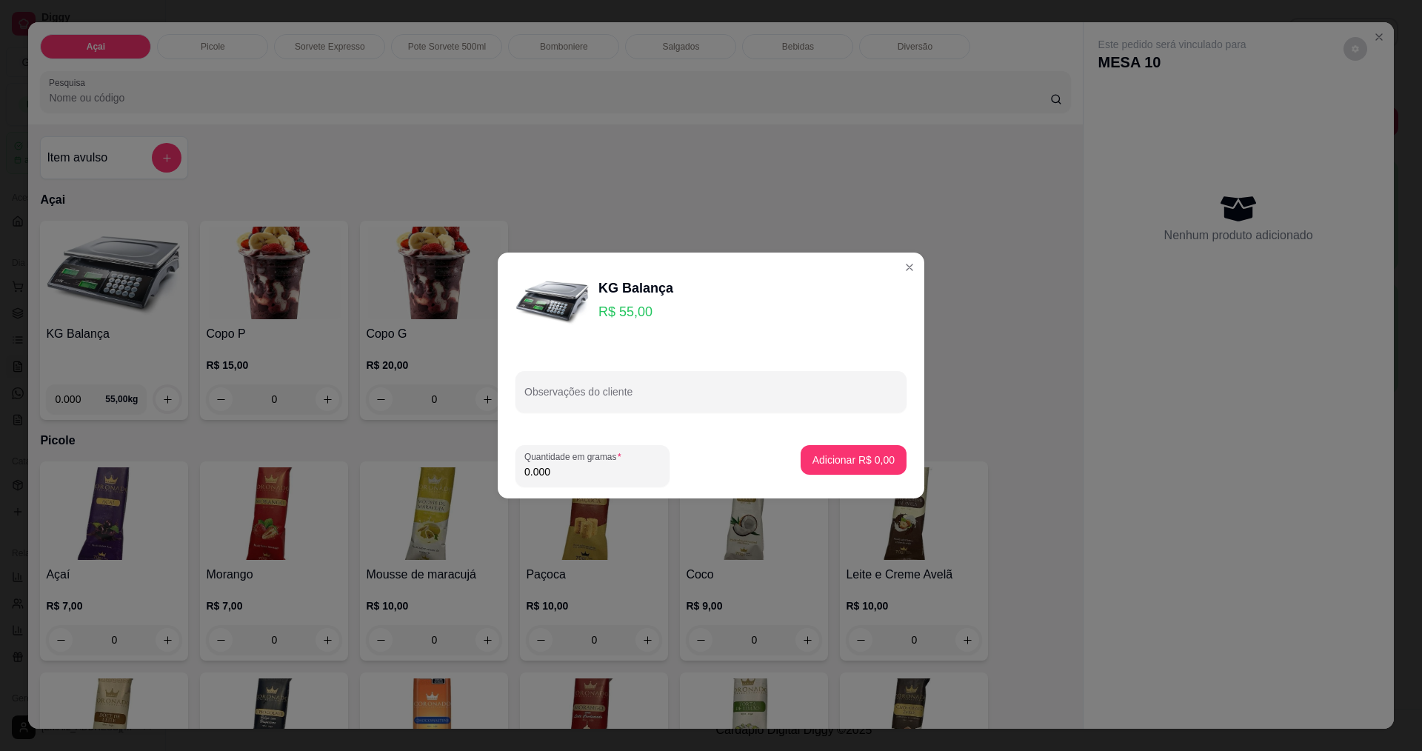
click at [564, 465] on input "0.000" at bounding box center [592, 471] width 136 height 15
type input "0.224"
click at [858, 465] on p "Adicionar R$ 12,32" at bounding box center [851, 459] width 86 height 14
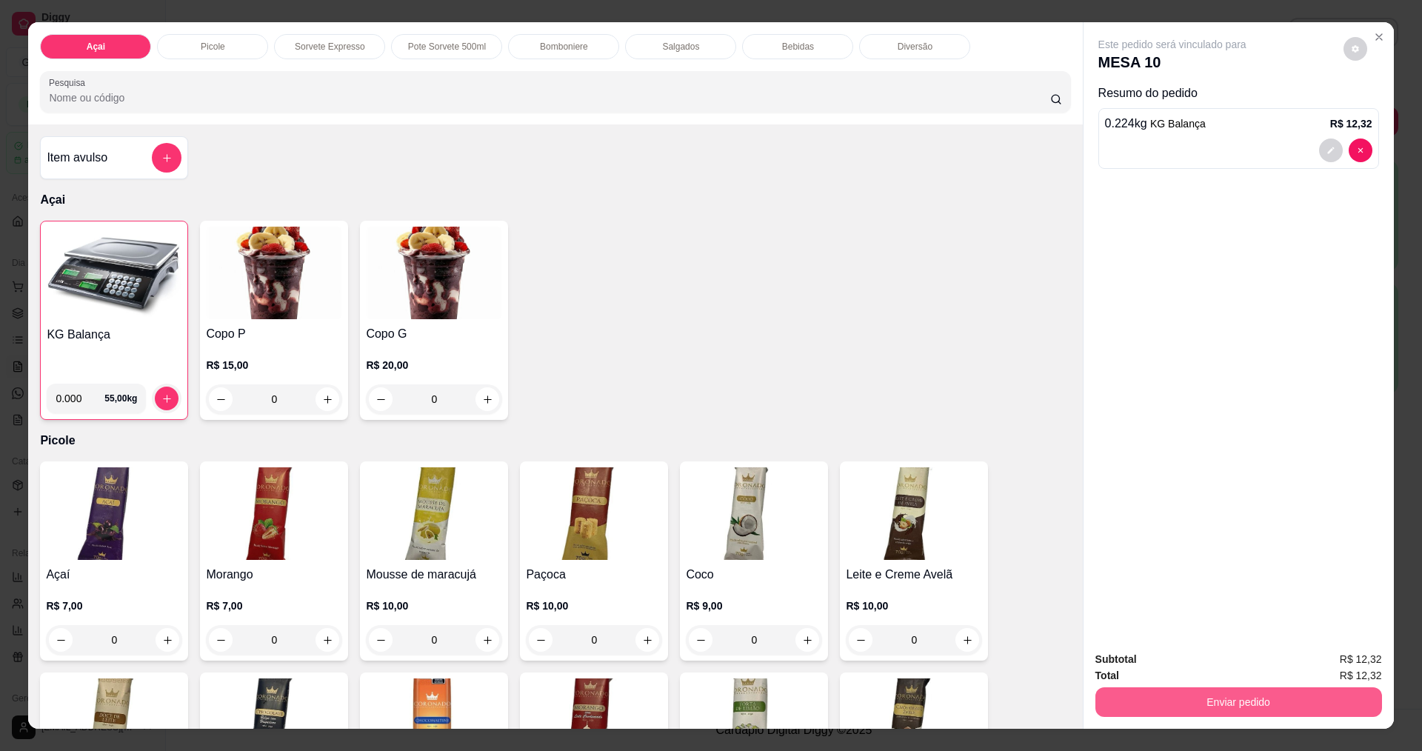
click at [1202, 699] on button "Enviar pedido" at bounding box center [1238, 702] width 287 height 30
click at [1345, 660] on button "Enviar pedido" at bounding box center [1343, 666] width 84 height 28
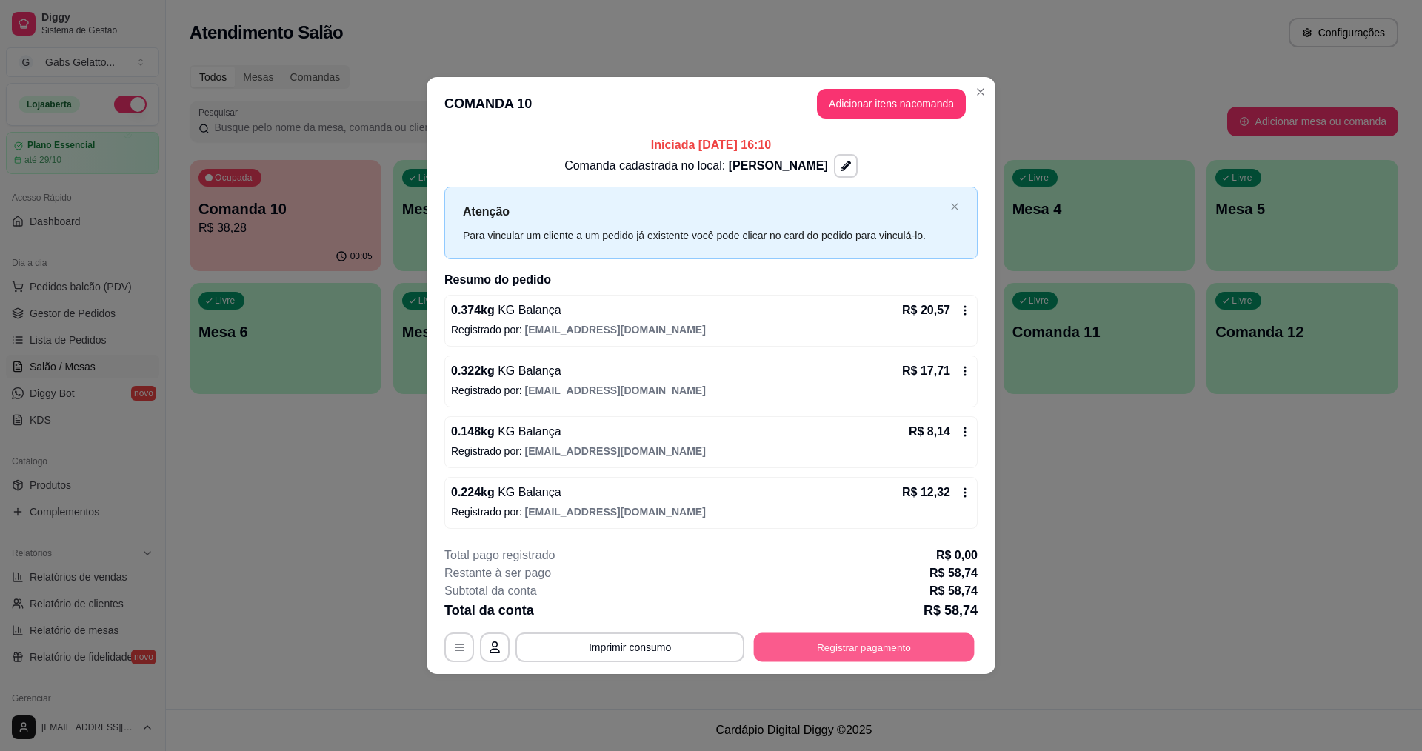
click at [912, 646] on button "Registrar pagamento" at bounding box center [864, 646] width 221 height 29
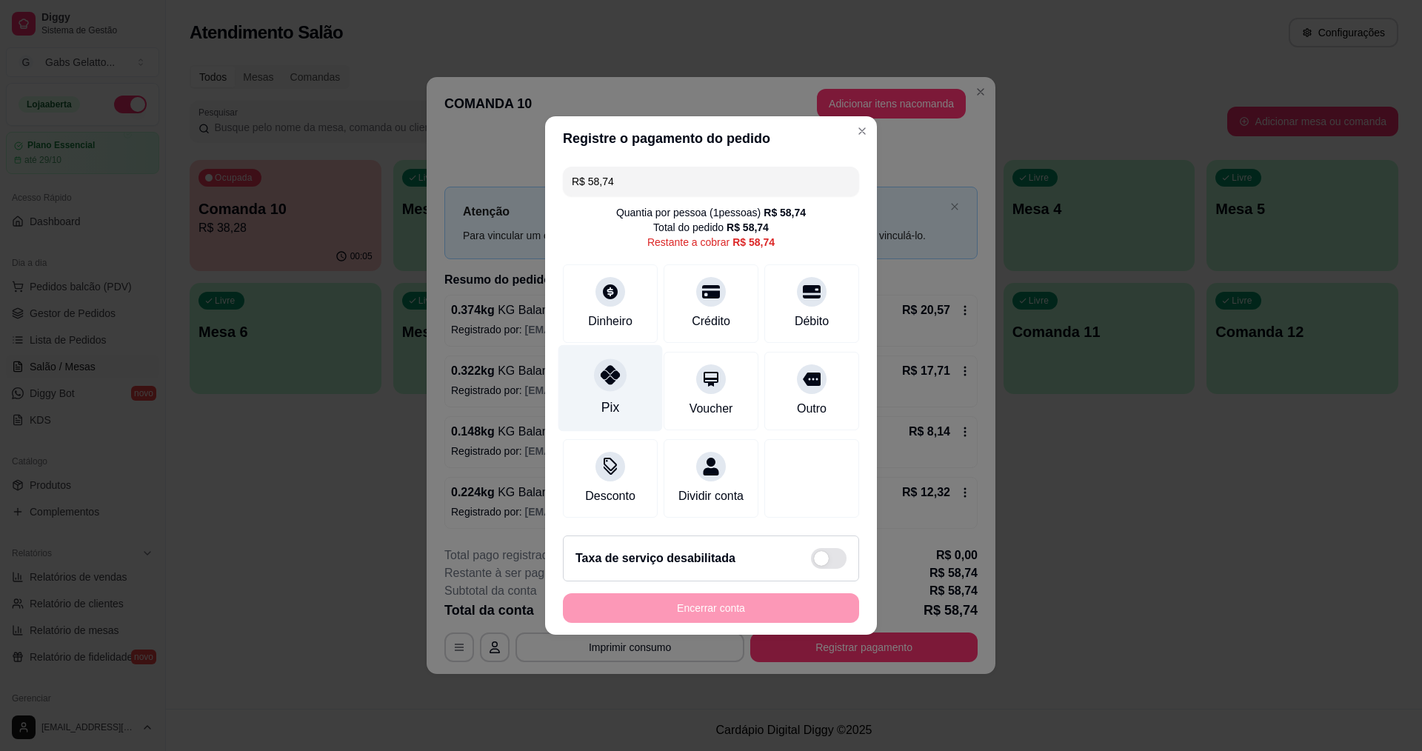
click at [617, 378] on div at bounding box center [610, 374] width 33 height 33
type input "R$ 0,00"
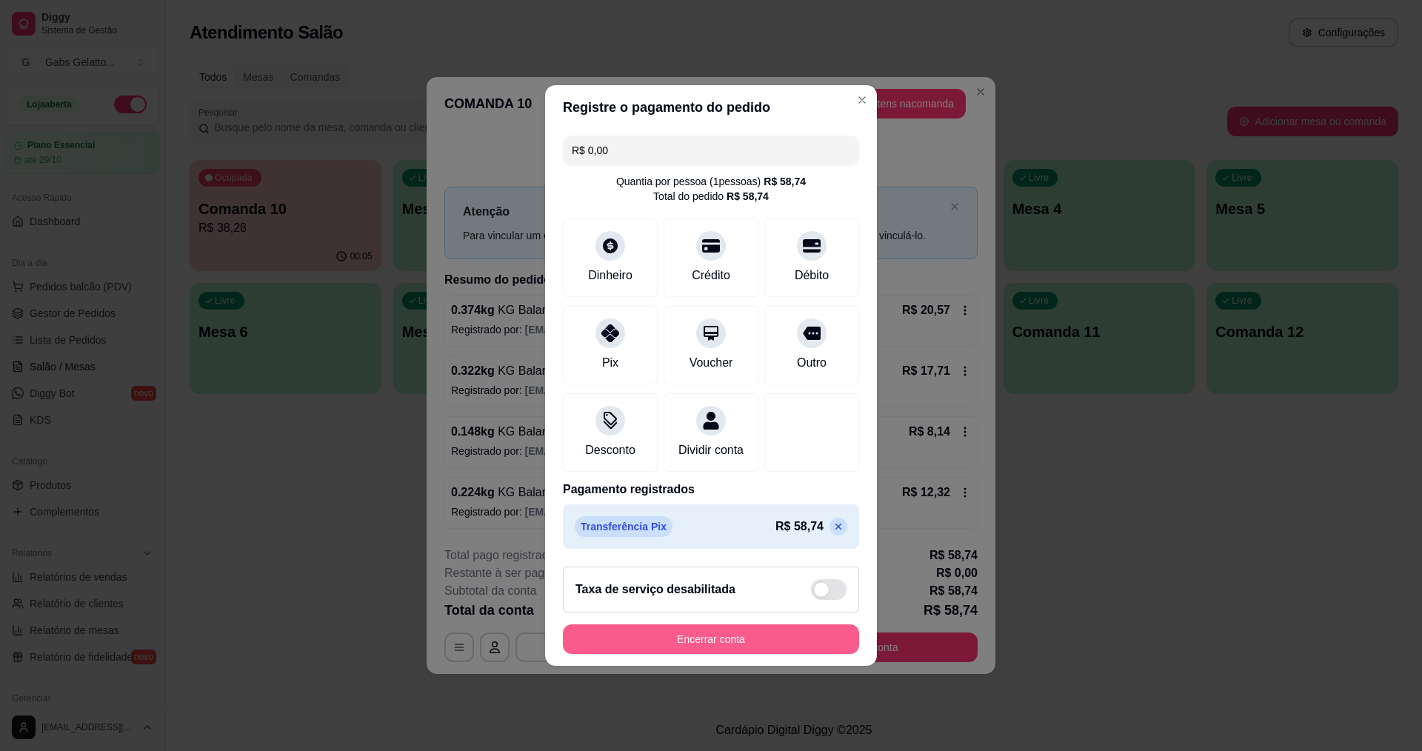
click at [786, 652] on button "Encerrar conta" at bounding box center [711, 639] width 296 height 30
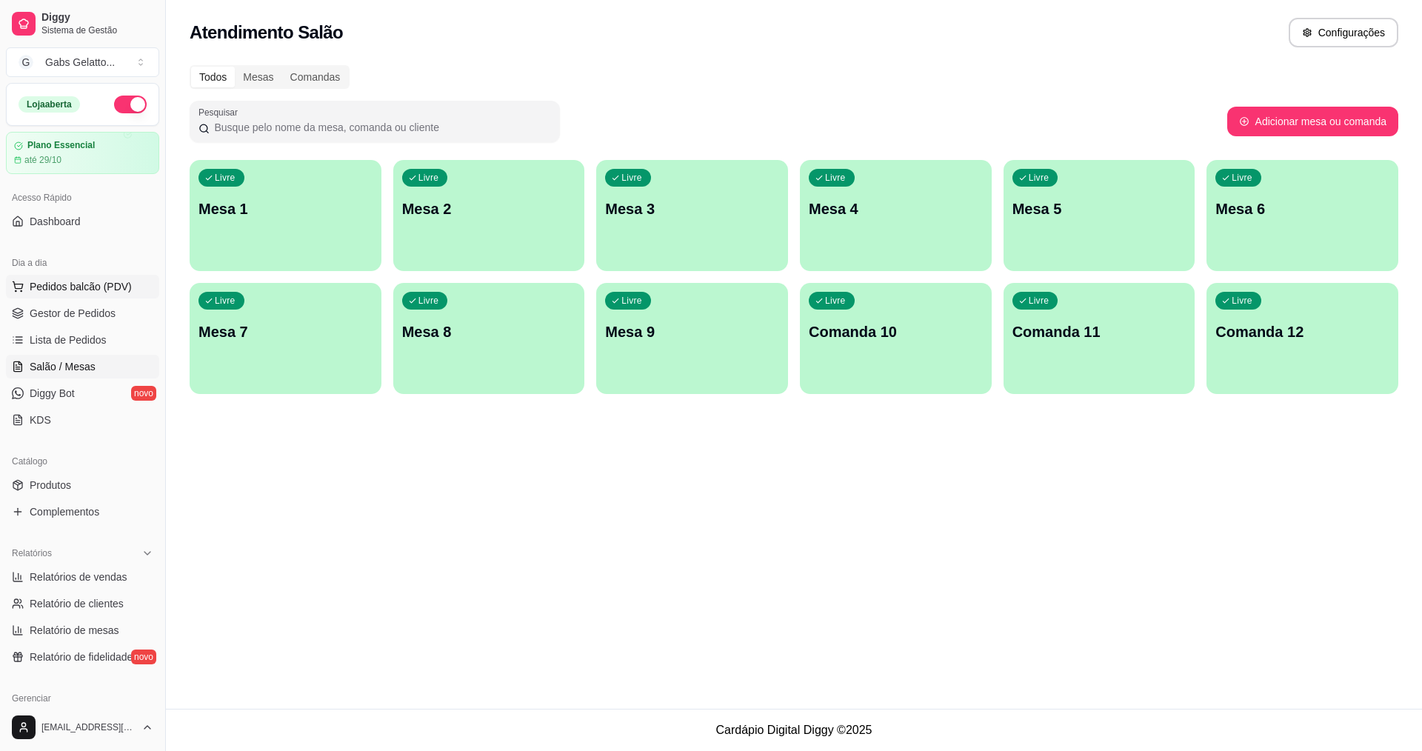
click at [101, 276] on button "Pedidos balcão (PDV)" at bounding box center [82, 287] width 153 height 24
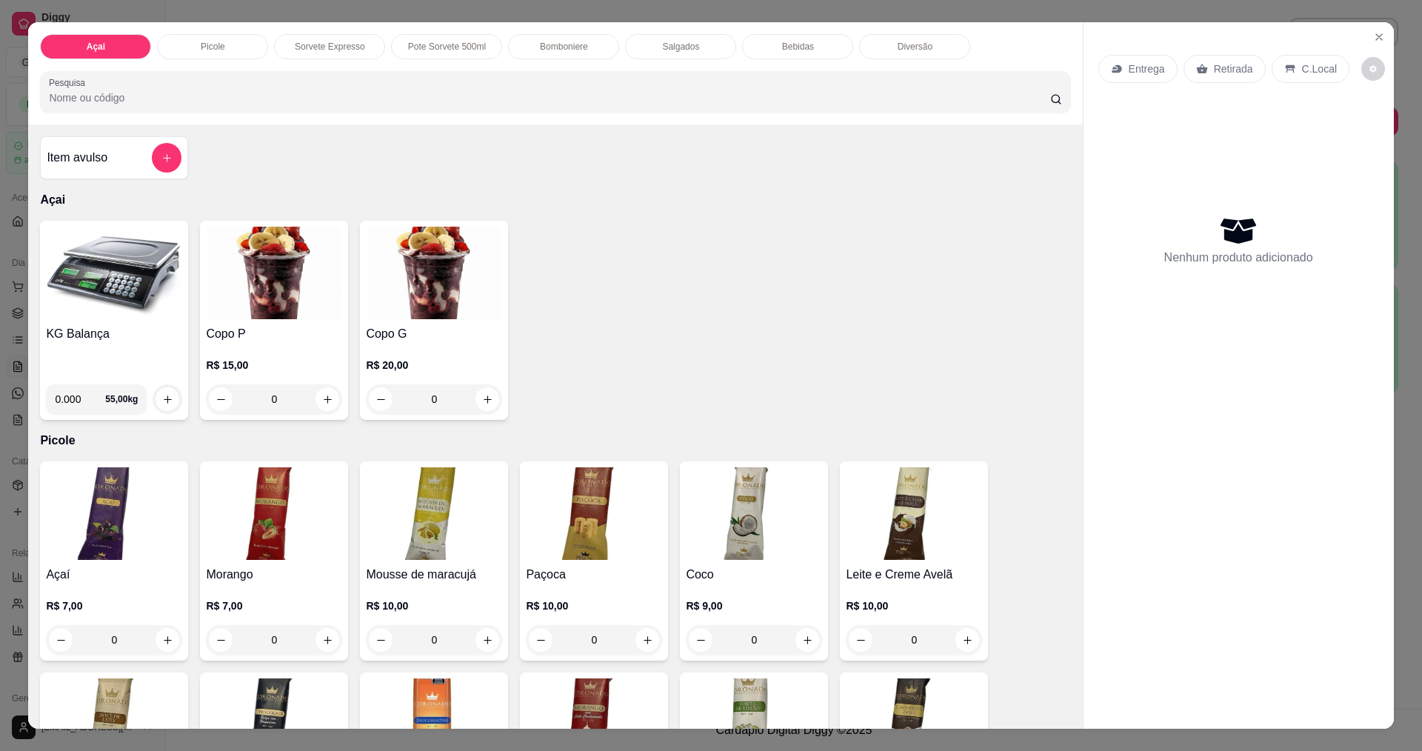
click at [121, 301] on img at bounding box center [114, 273] width 136 height 93
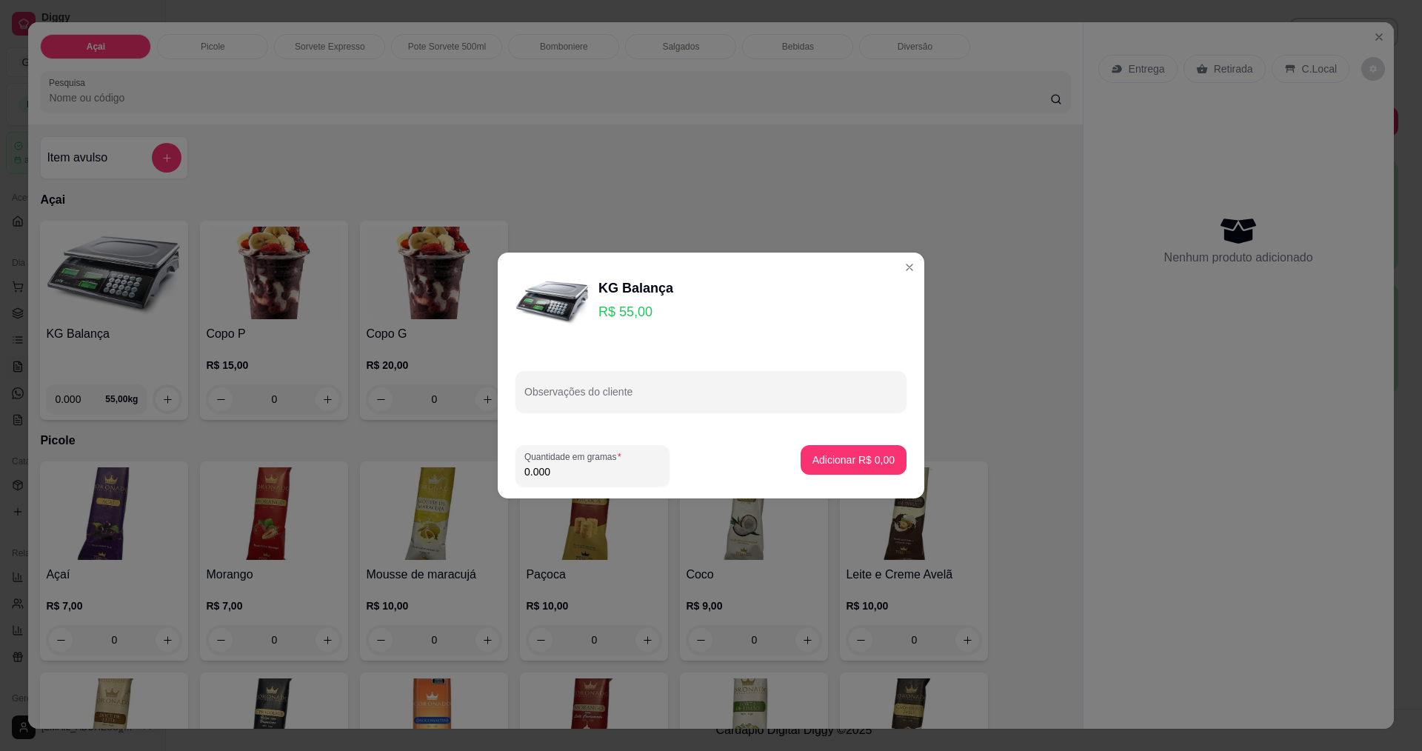
click at [605, 488] on footer "Quantidade em gramas 0.000 Adicionar R$ 0,00" at bounding box center [711, 465] width 426 height 65
click at [609, 477] on input "0.000" at bounding box center [592, 471] width 136 height 15
click at [609, 477] on input "0.000" at bounding box center [580, 471] width 113 height 15
type input "0.282"
click at [849, 474] on button "Adicionar R$ 15,51" at bounding box center [850, 460] width 112 height 30
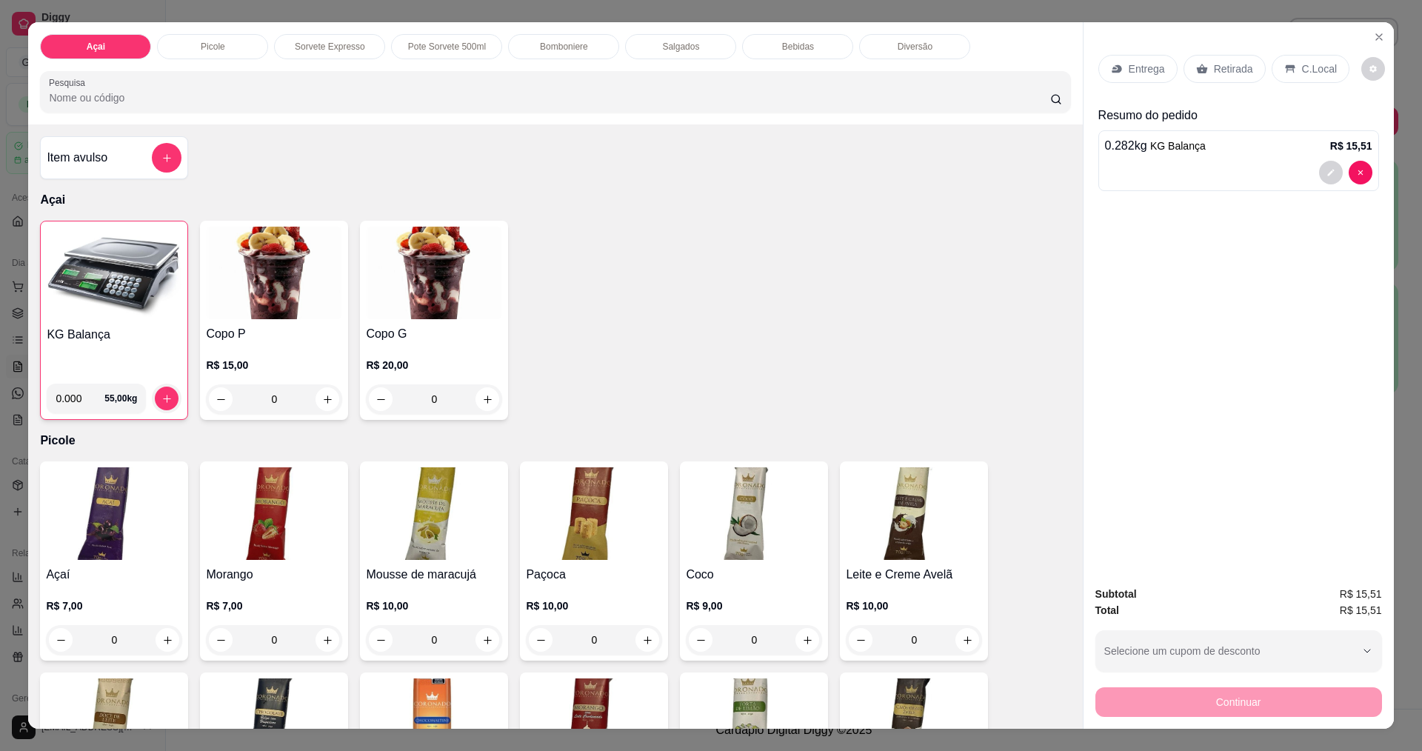
click at [1325, 69] on div "C.Local" at bounding box center [1310, 69] width 78 height 28
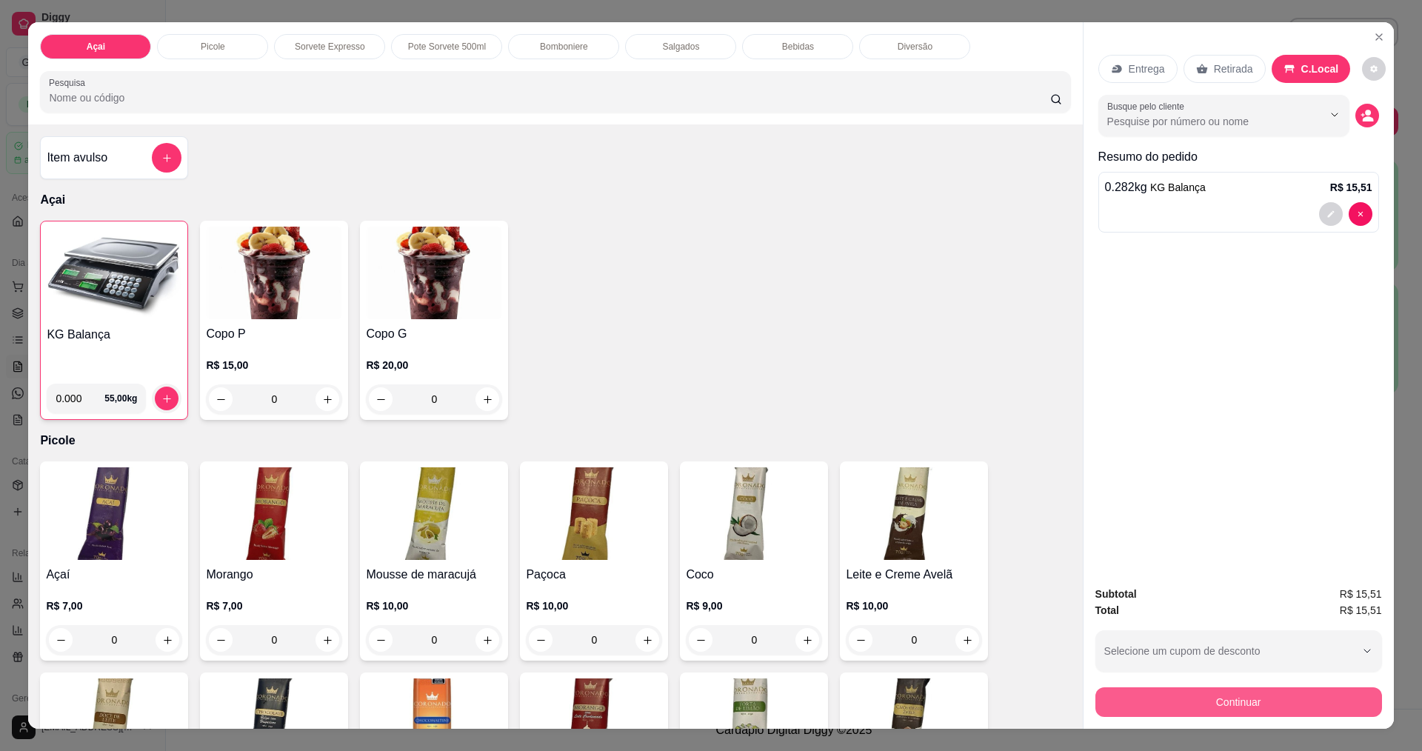
click at [1222, 699] on button "Continuar" at bounding box center [1238, 702] width 287 height 30
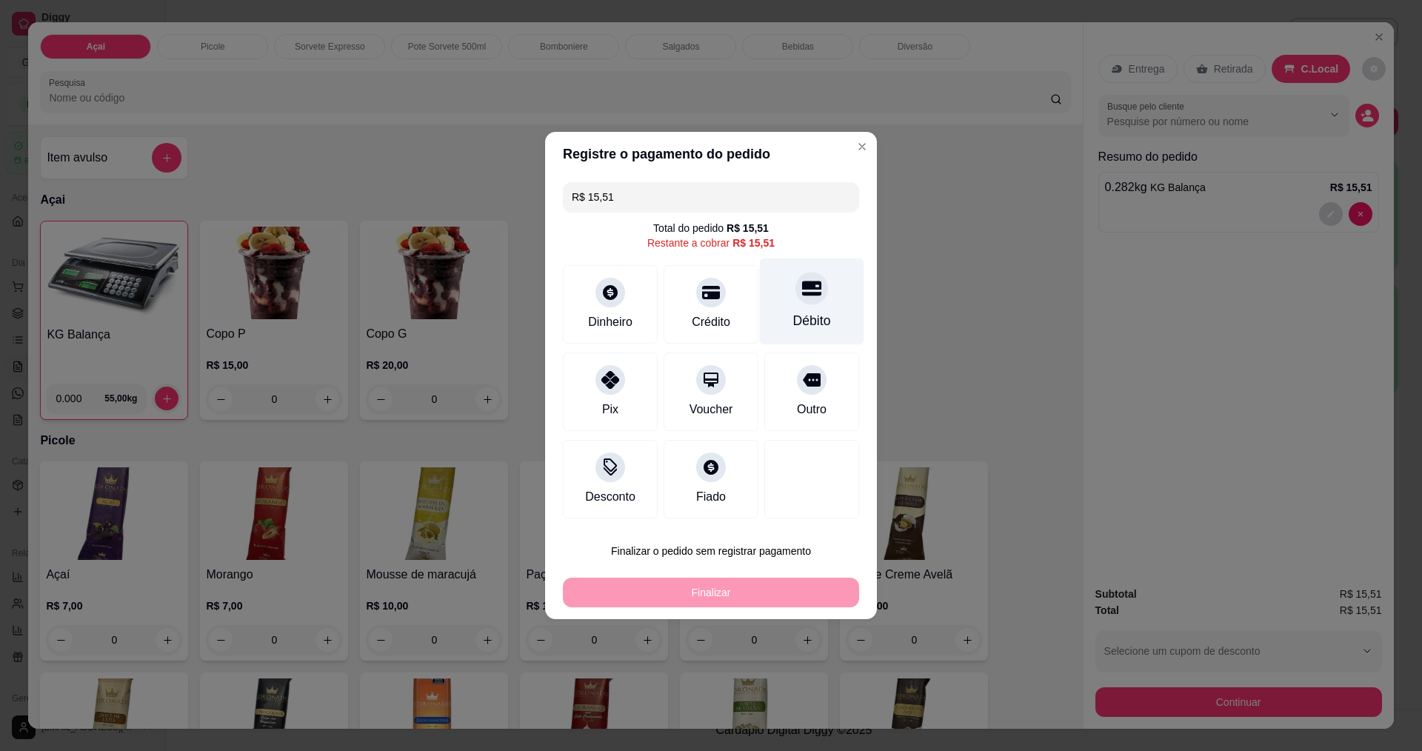
click at [804, 292] on icon at bounding box center [811, 288] width 19 height 15
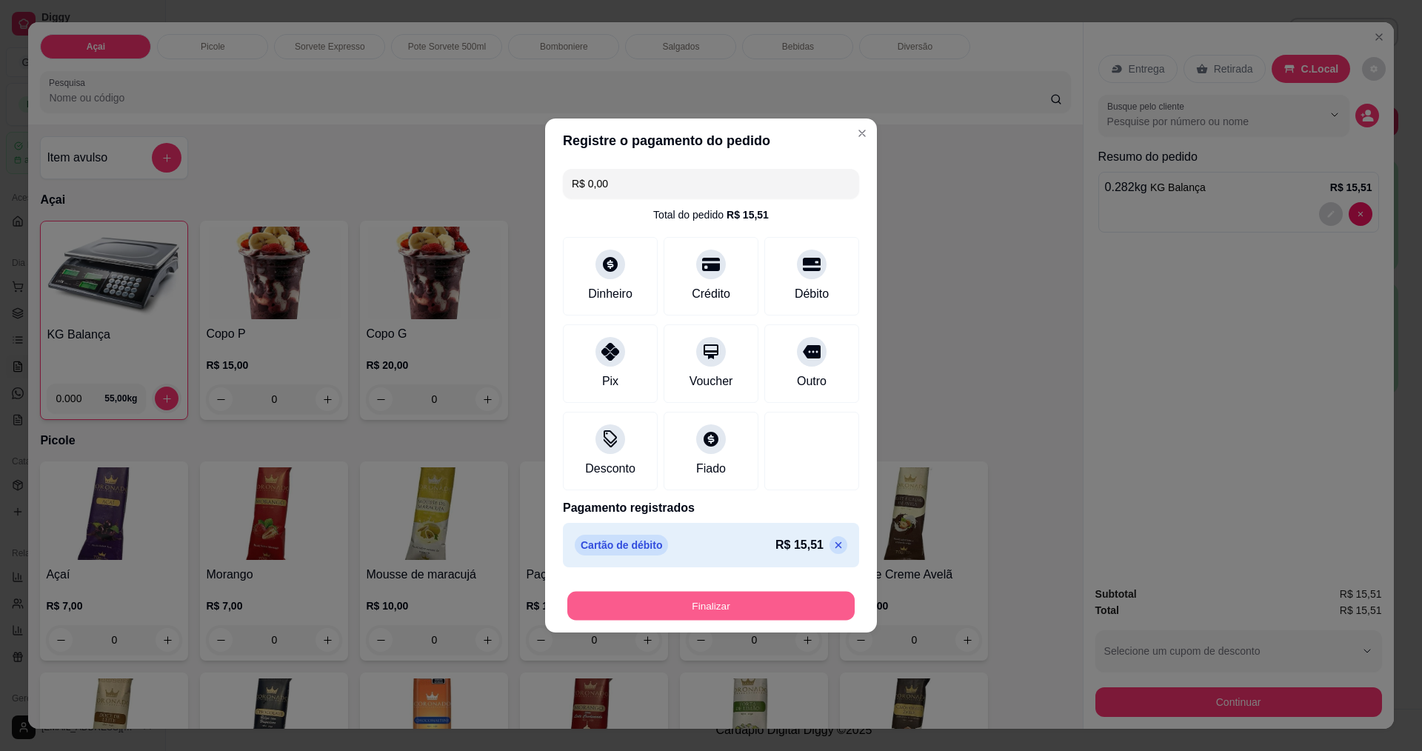
click at [749, 605] on button "Finalizar" at bounding box center [710, 606] width 287 height 29
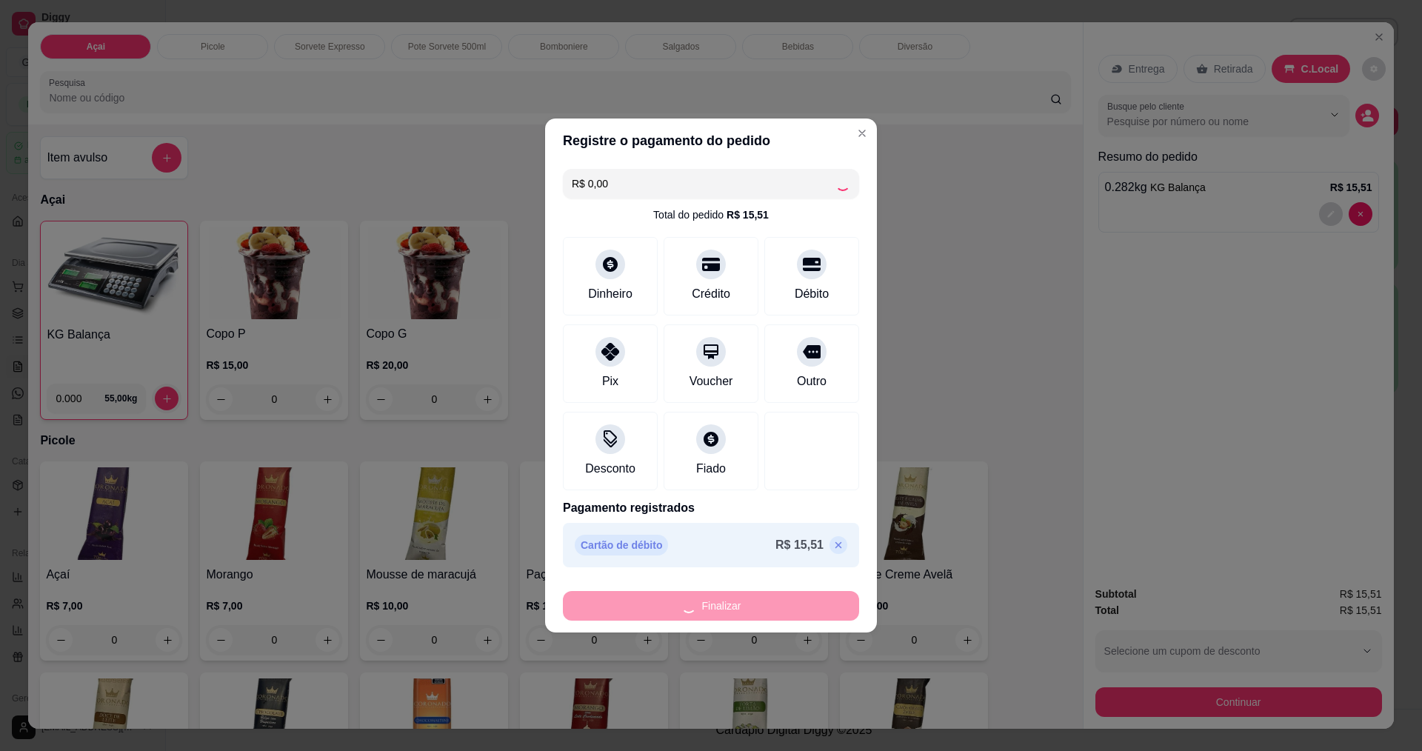
type input "-R$ 15,51"
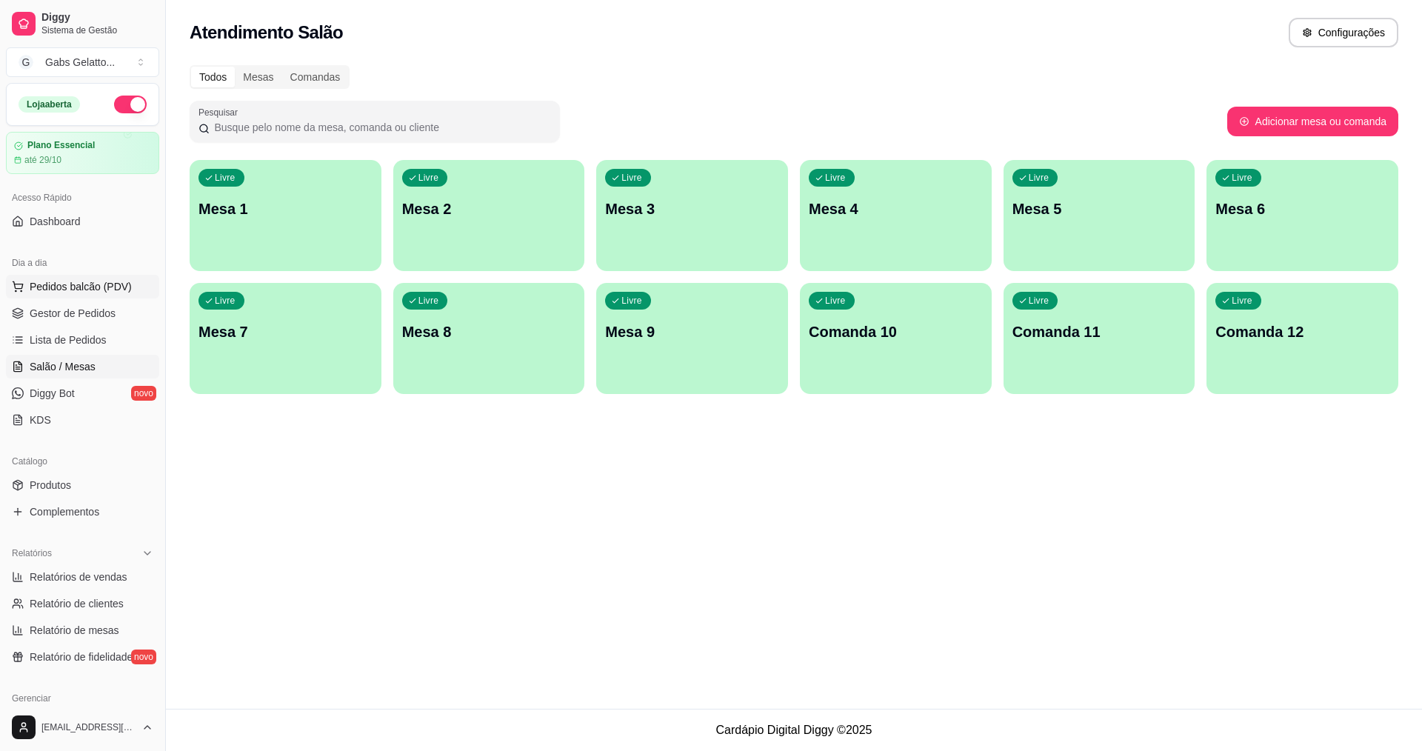
click at [82, 281] on span "Pedidos balcão (PDV)" at bounding box center [81, 286] width 102 height 15
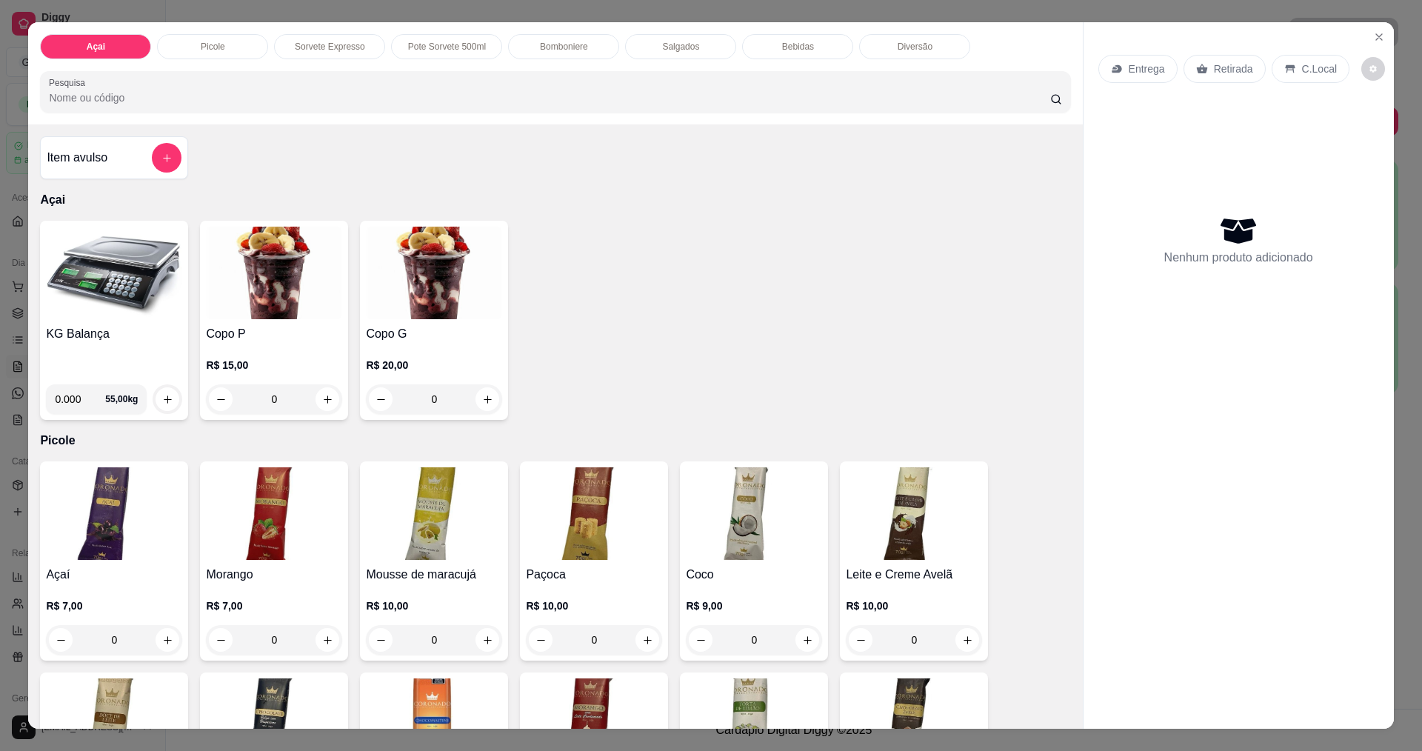
click at [1375, 44] on button "Close" at bounding box center [1379, 37] width 24 height 24
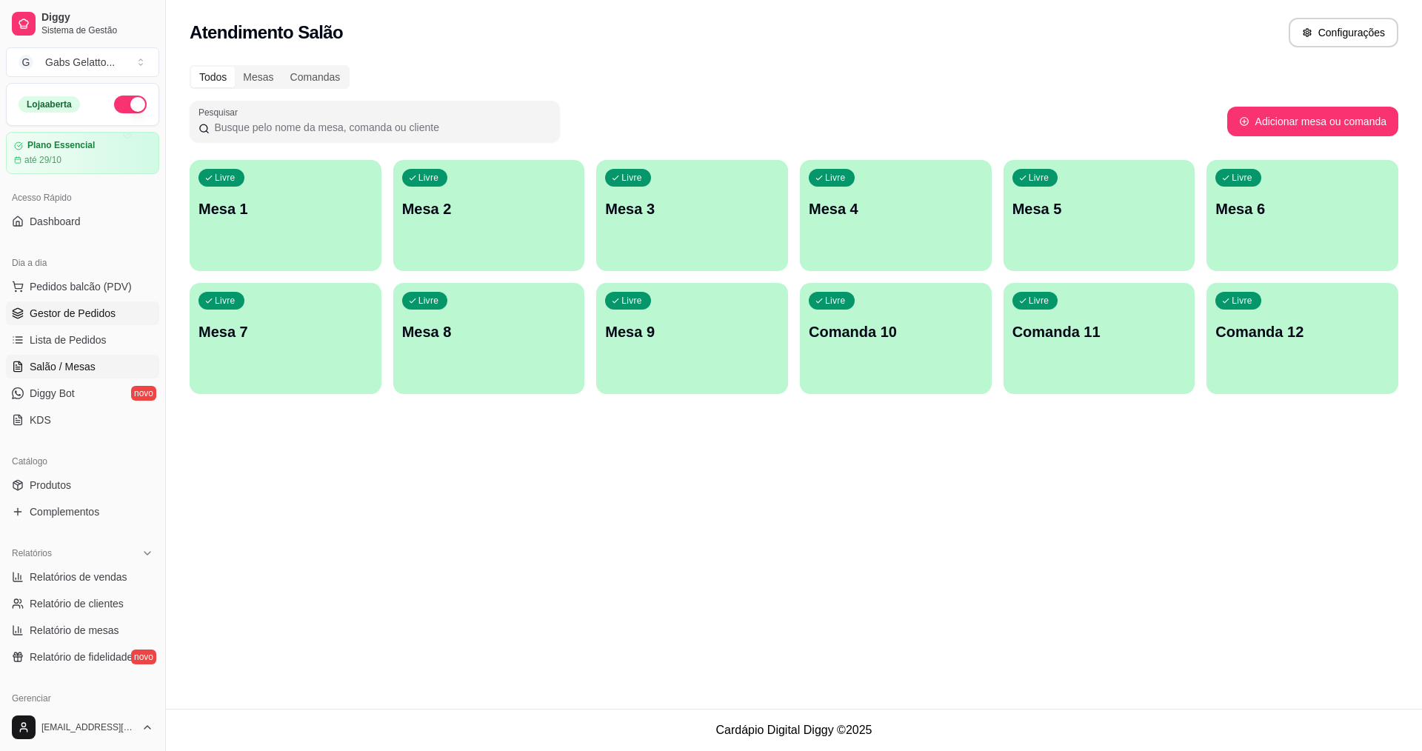
click at [128, 307] on link "Gestor de Pedidos" at bounding box center [82, 313] width 153 height 24
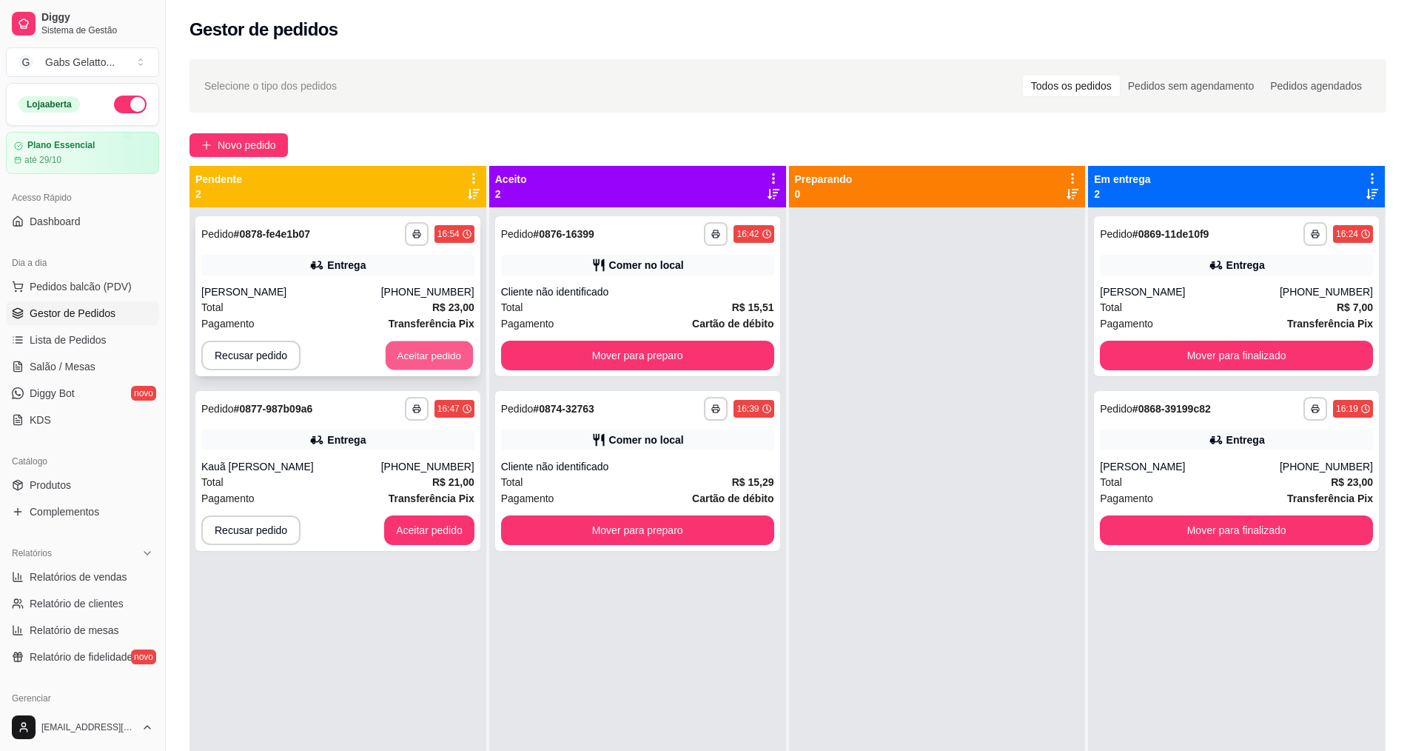
click at [407, 363] on button "Aceitar pedido" at bounding box center [429, 355] width 87 height 29
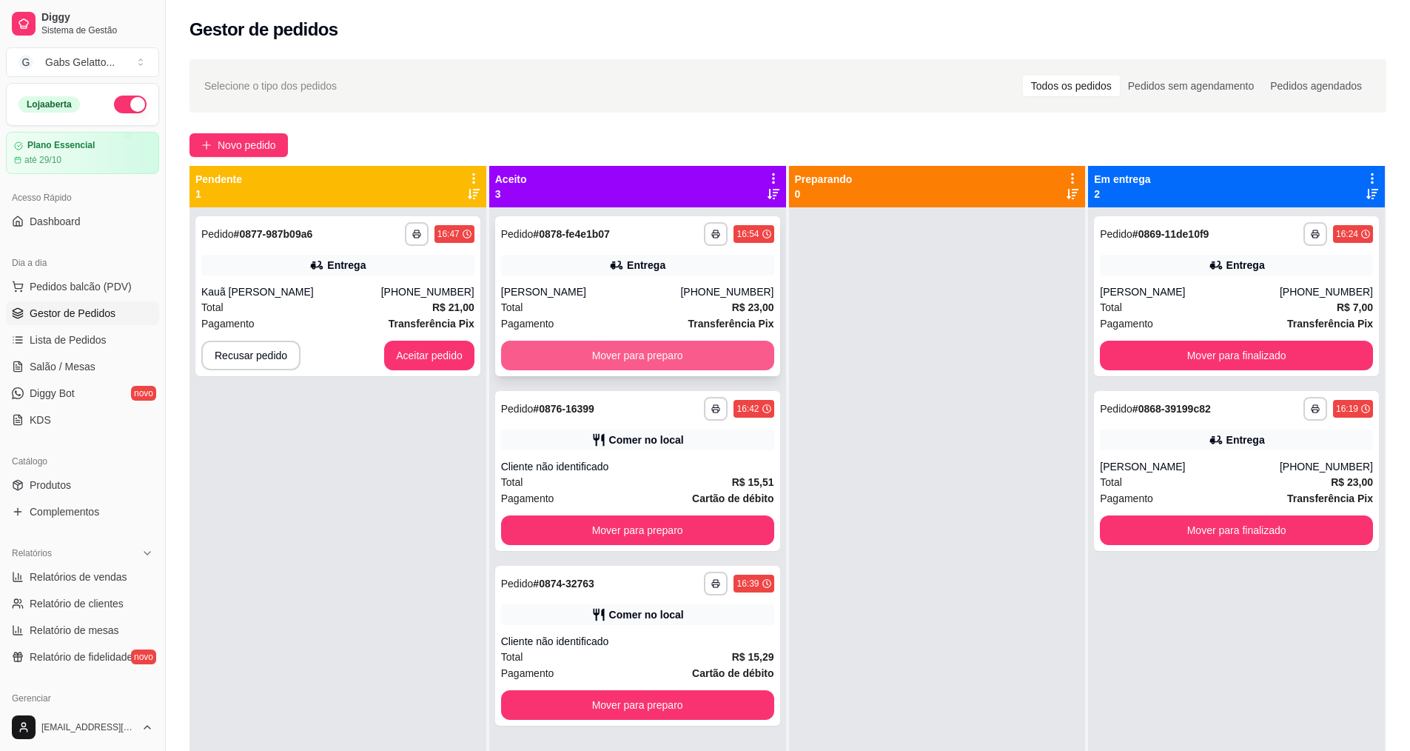
click at [630, 354] on button "Mover para preparo" at bounding box center [637, 356] width 273 height 30
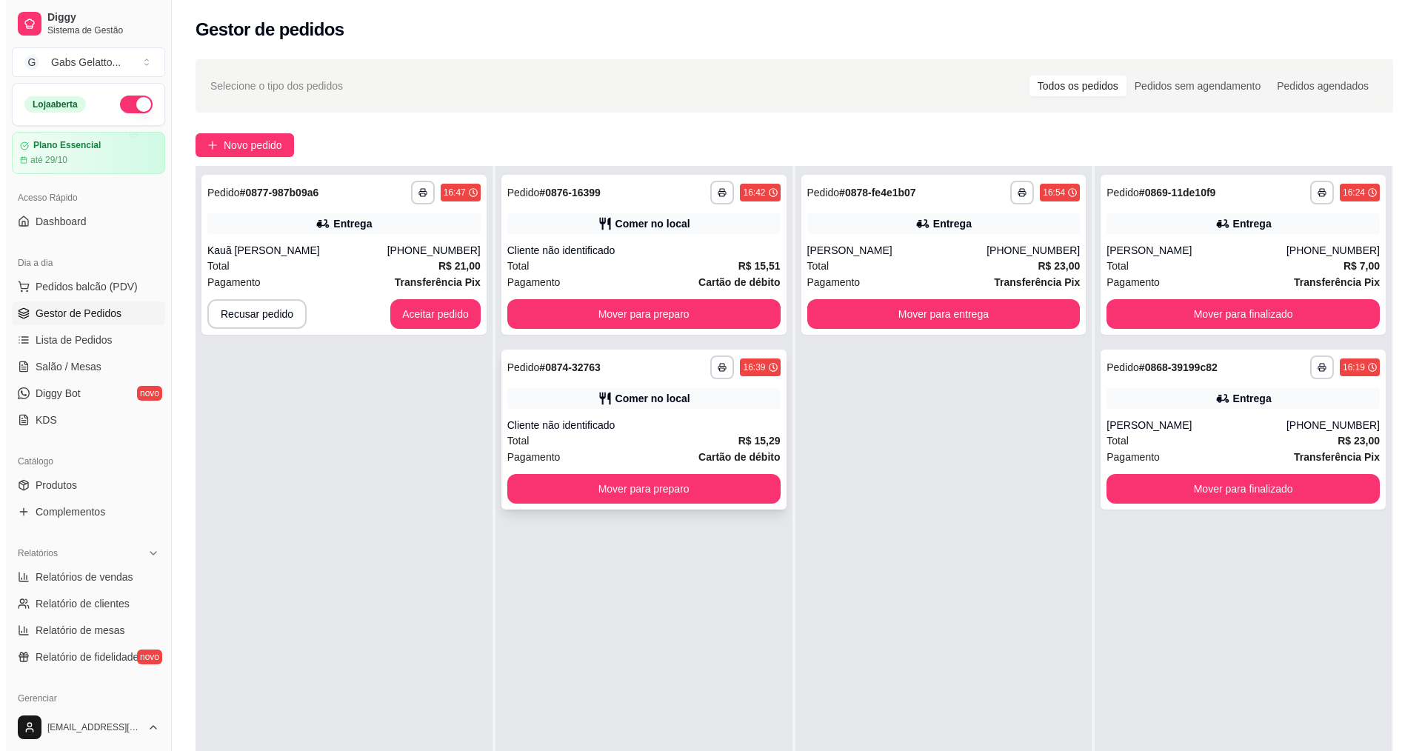
scroll to position [74, 0]
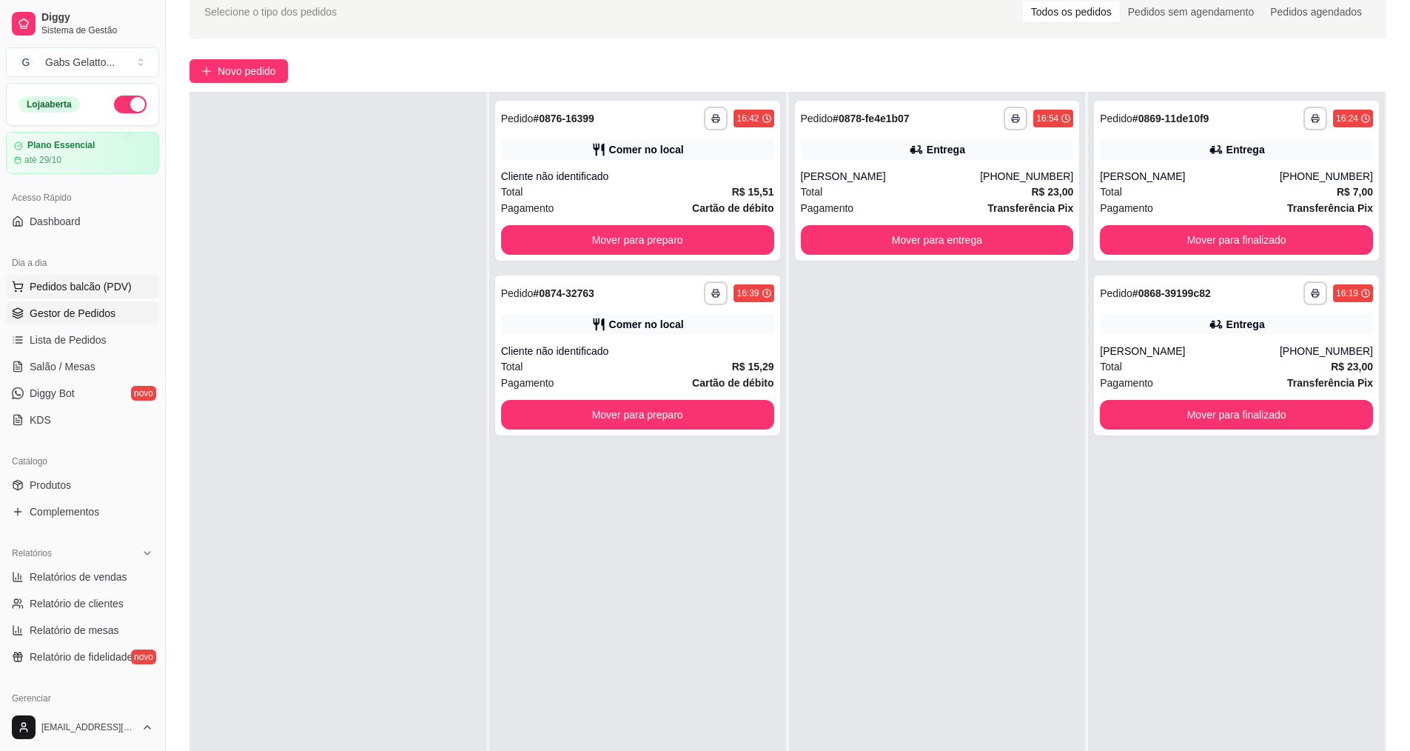
click at [87, 275] on button "Pedidos balcão (PDV)" at bounding box center [82, 287] width 153 height 24
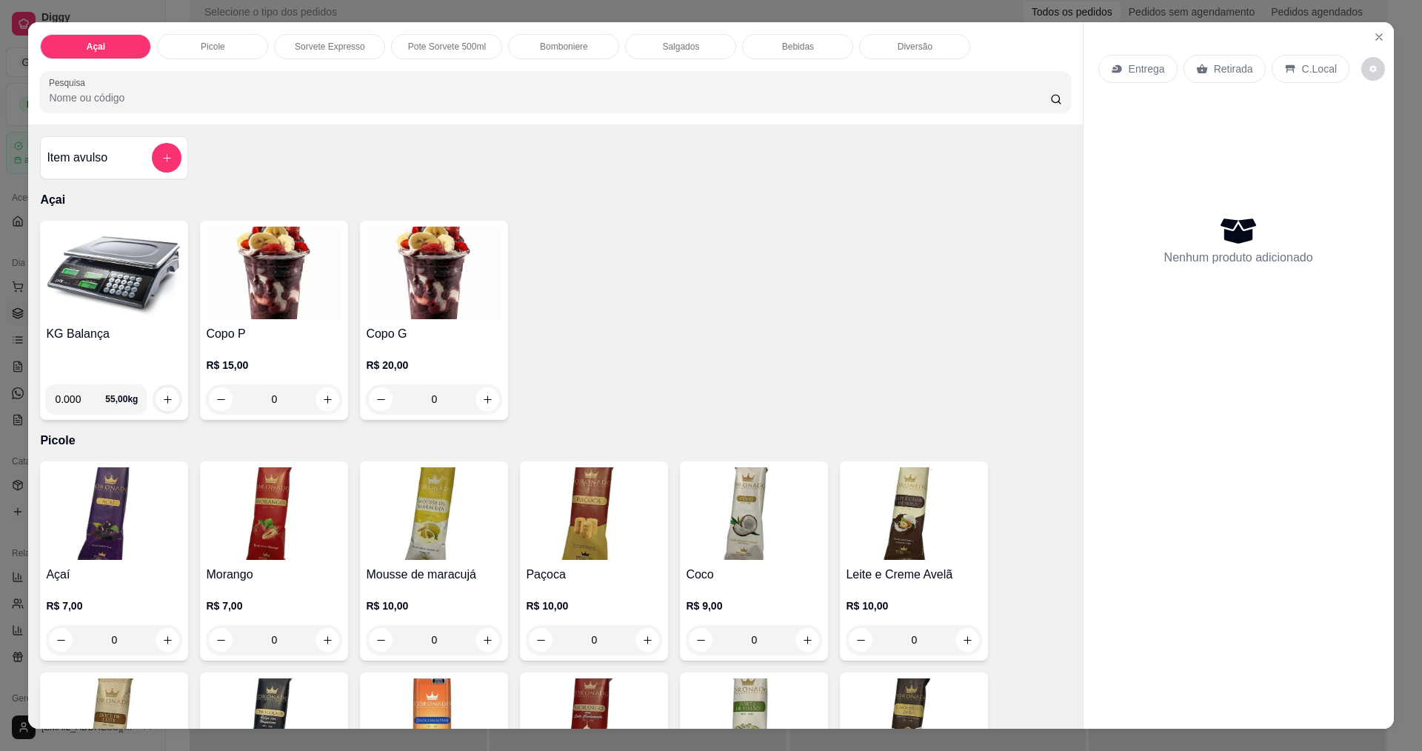
click at [81, 292] on img at bounding box center [114, 273] width 136 height 93
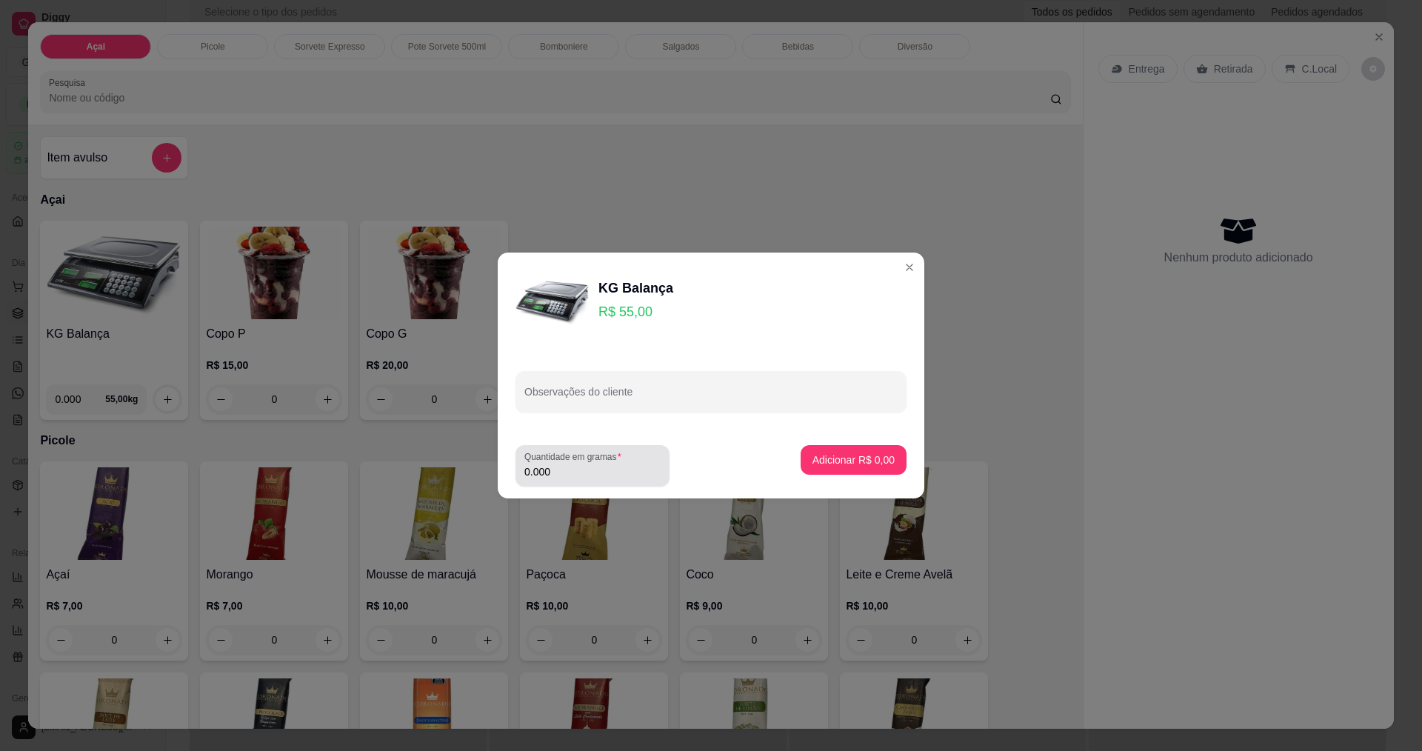
click at [594, 461] on label "Quantidade em gramas" at bounding box center [575, 456] width 102 height 13
click at [594, 464] on input "0.000" at bounding box center [592, 471] width 136 height 15
type input "0.158"
click at [856, 478] on div "Adicionar R$ 8,69" at bounding box center [853, 465] width 106 height 41
click at [863, 469] on button "Adicionar R$ 8,69" at bounding box center [853, 460] width 103 height 29
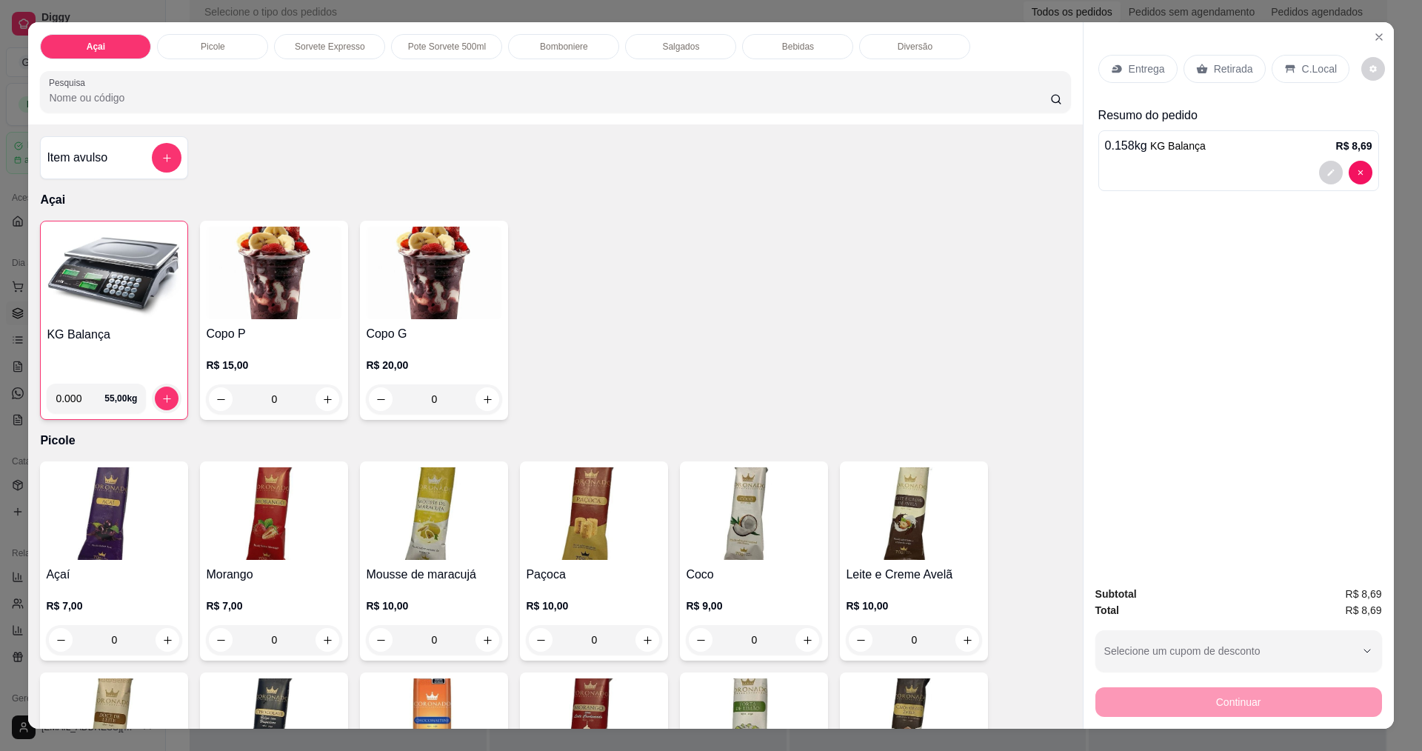
click at [1138, 61] on div "Entrega" at bounding box center [1137, 69] width 79 height 28
click at [1285, 66] on icon at bounding box center [1290, 69] width 10 height 8
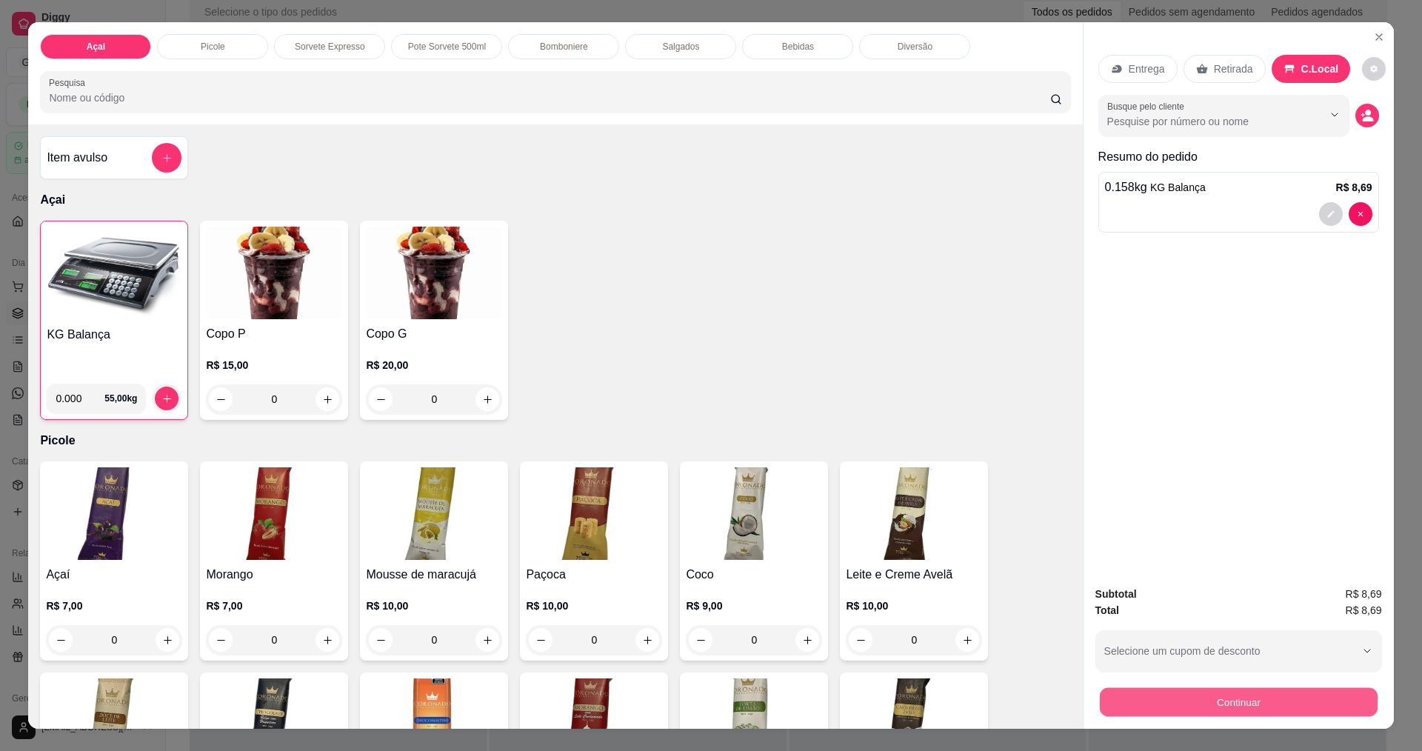
click at [1159, 686] on div "Continuar" at bounding box center [1238, 699] width 287 height 33
click at [1154, 693] on button "Continuar" at bounding box center [1238, 701] width 278 height 29
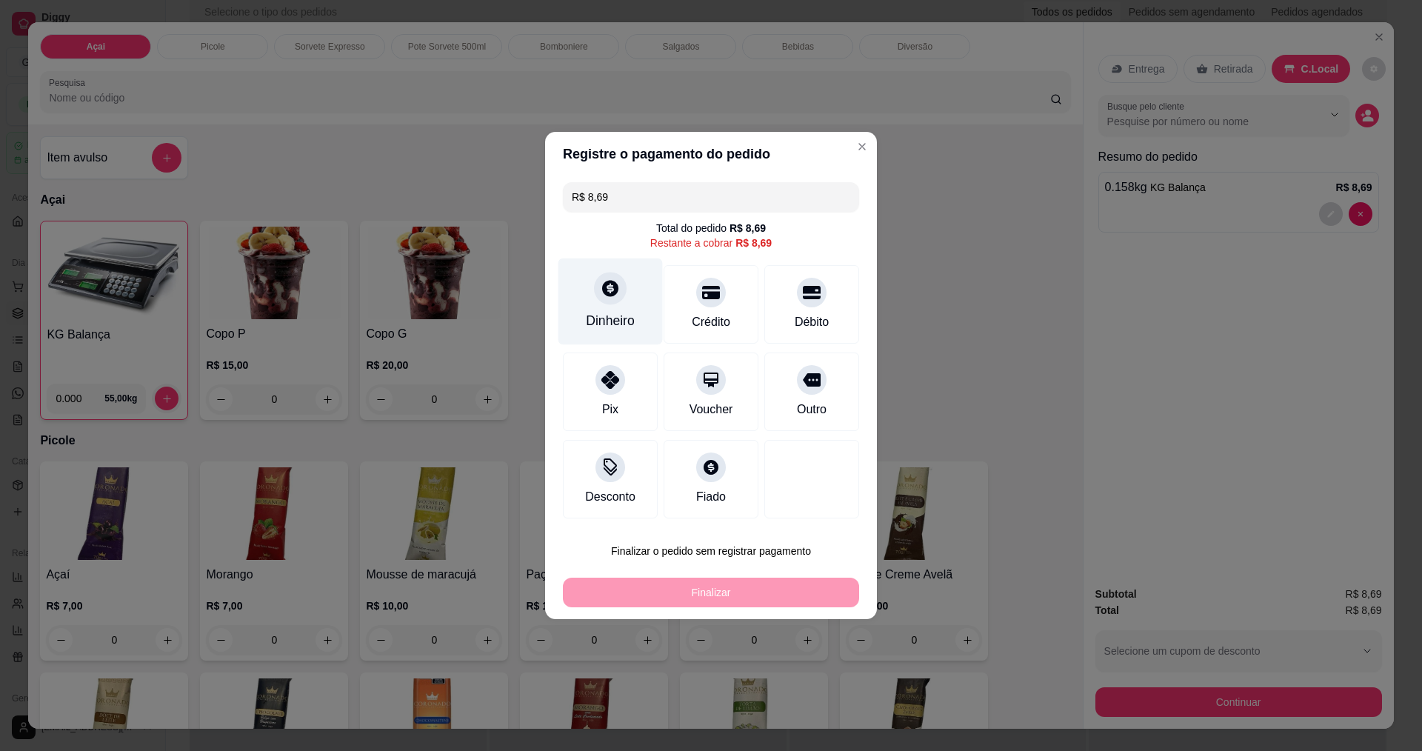
click at [622, 321] on div "Dinheiro" at bounding box center [610, 320] width 49 height 19
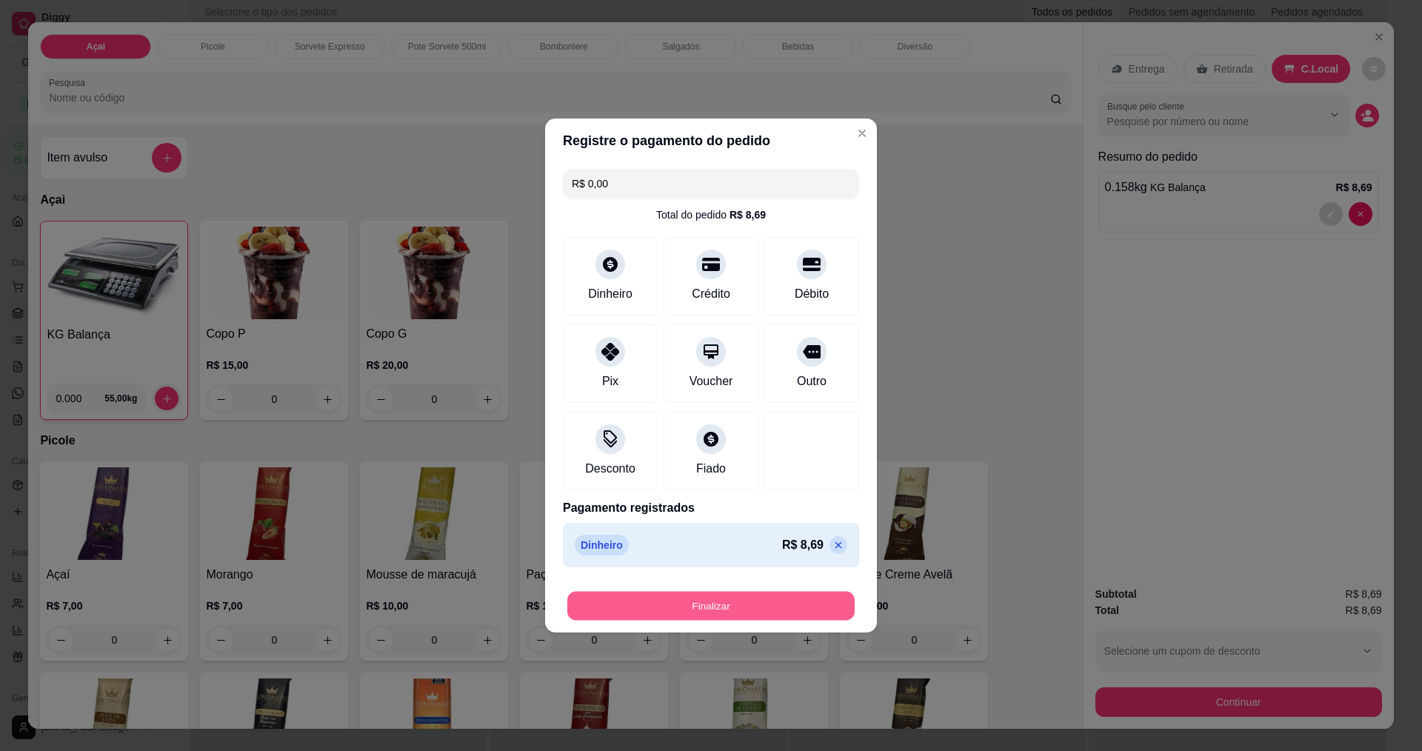
click at [706, 597] on button "Finalizar" at bounding box center [710, 606] width 287 height 29
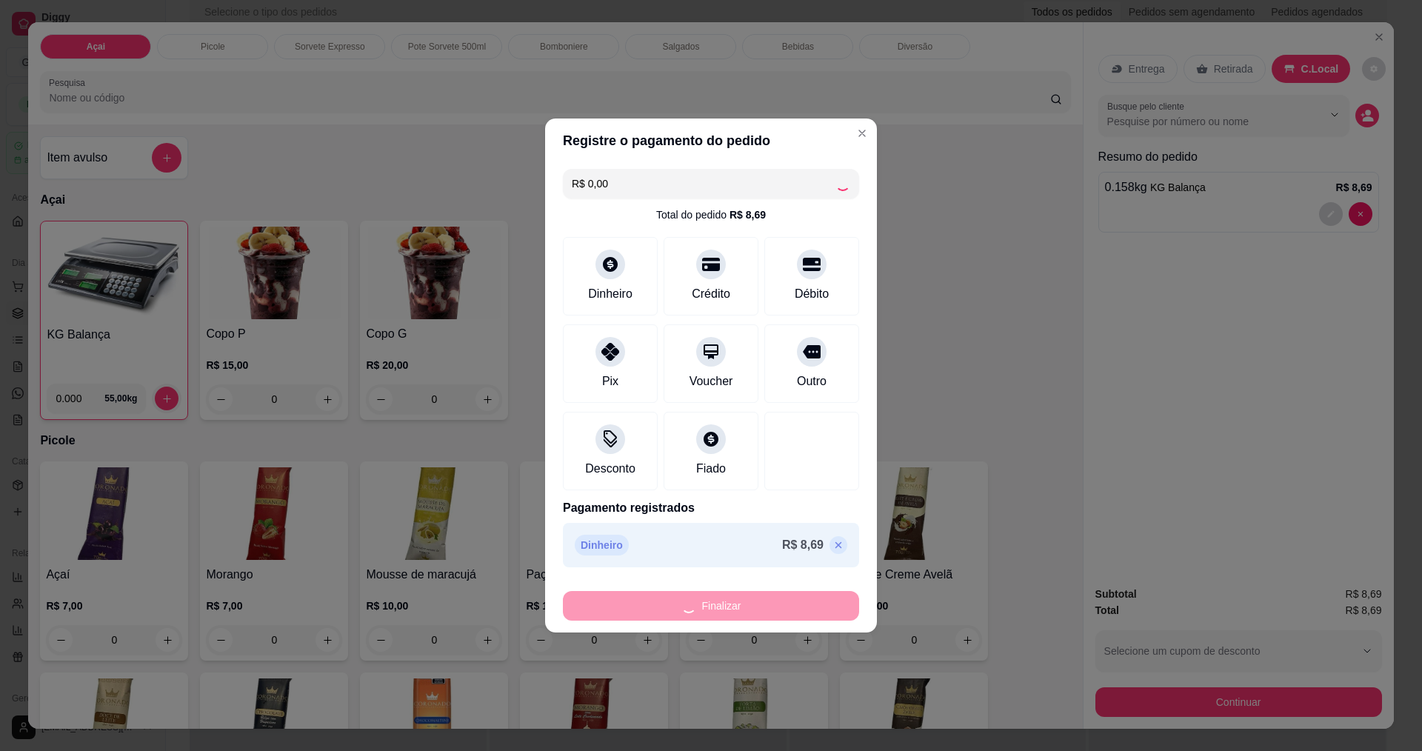
type input "-R$ 8,69"
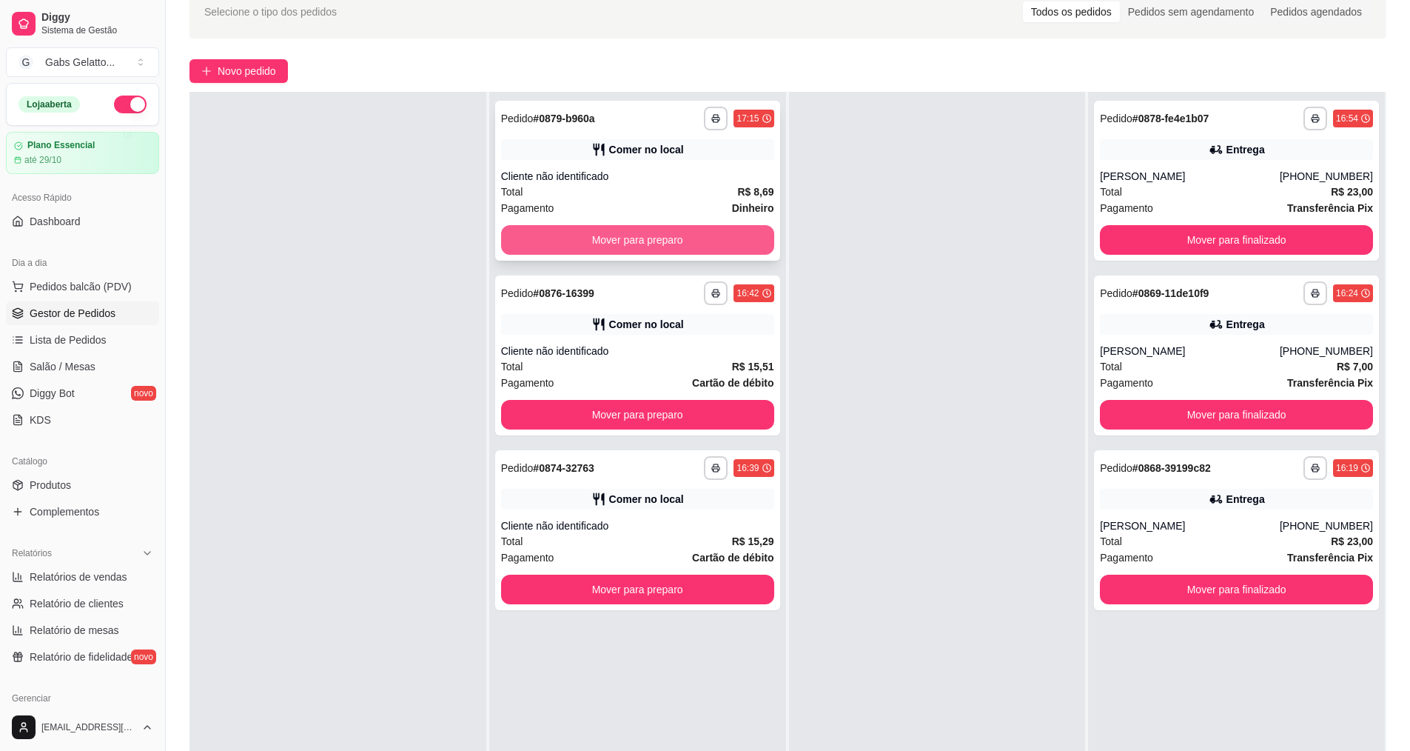
click at [711, 245] on button "Mover para preparo" at bounding box center [637, 240] width 273 height 30
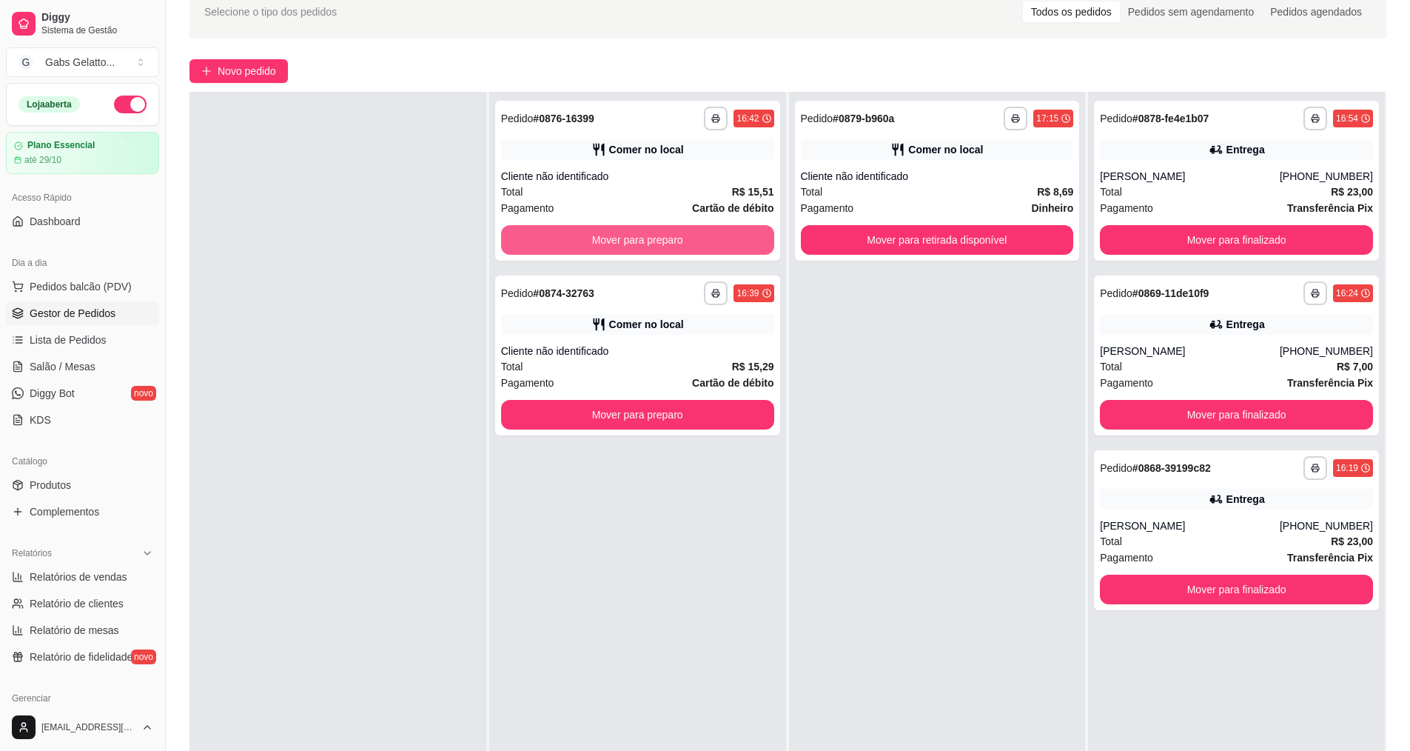
click at [711, 244] on button "Mover para preparo" at bounding box center [637, 240] width 273 height 30
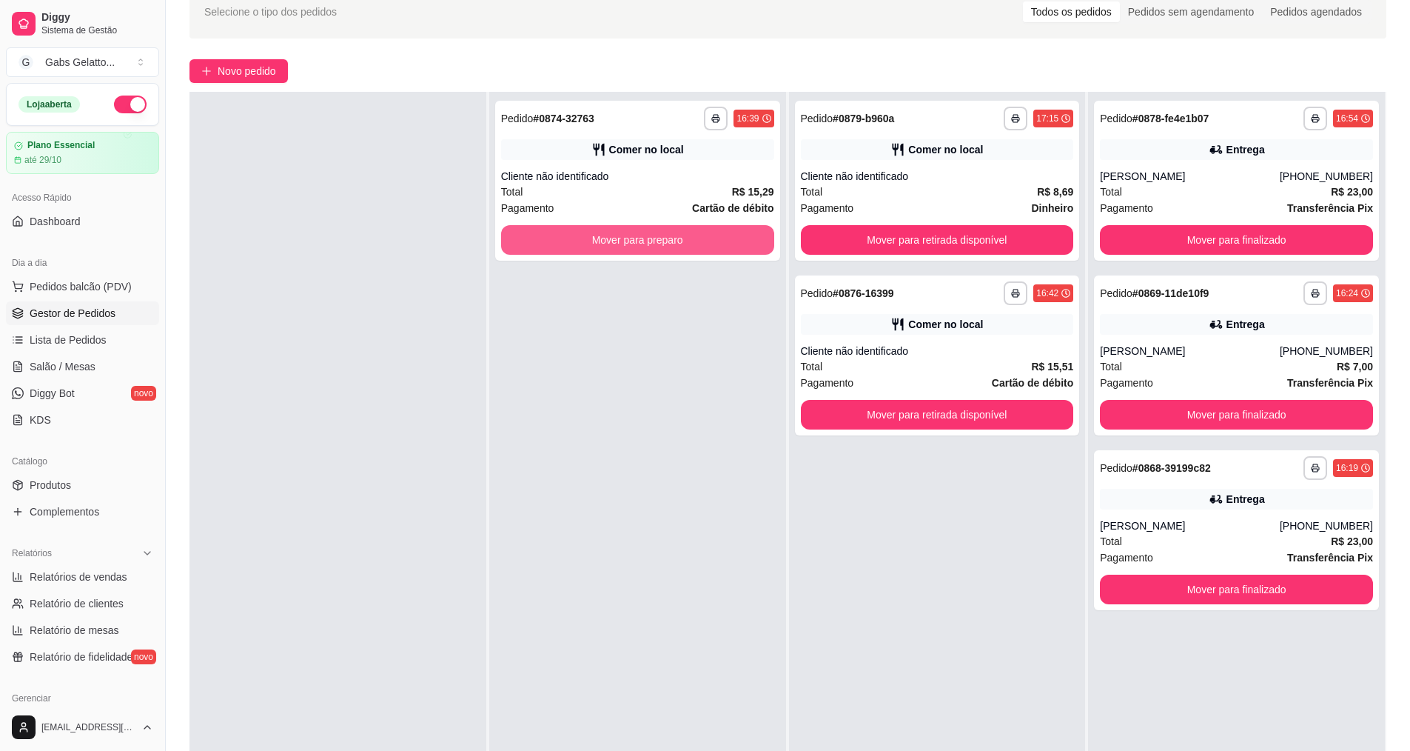
click at [711, 244] on button "Mover para preparo" at bounding box center [637, 240] width 273 height 30
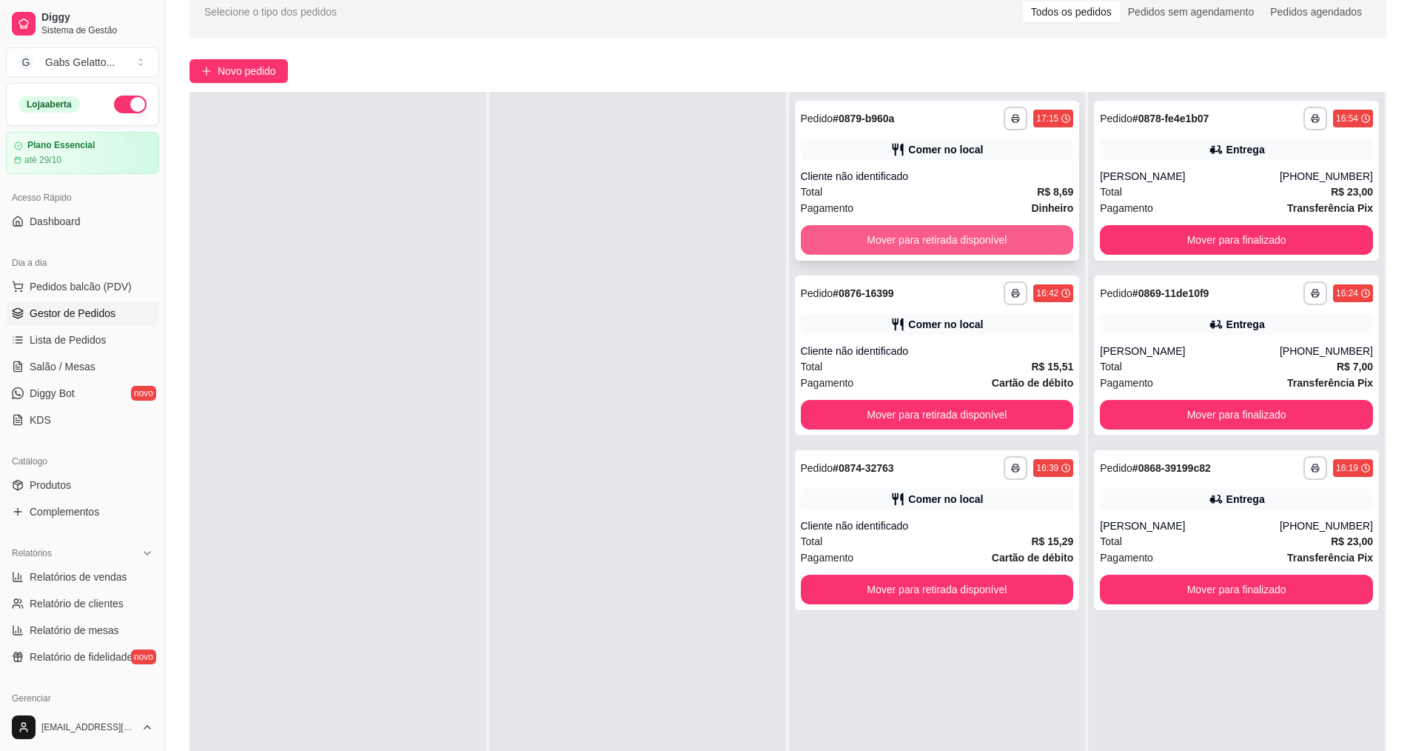
click at [858, 244] on button "Mover para retirada disponível" at bounding box center [937, 240] width 273 height 30
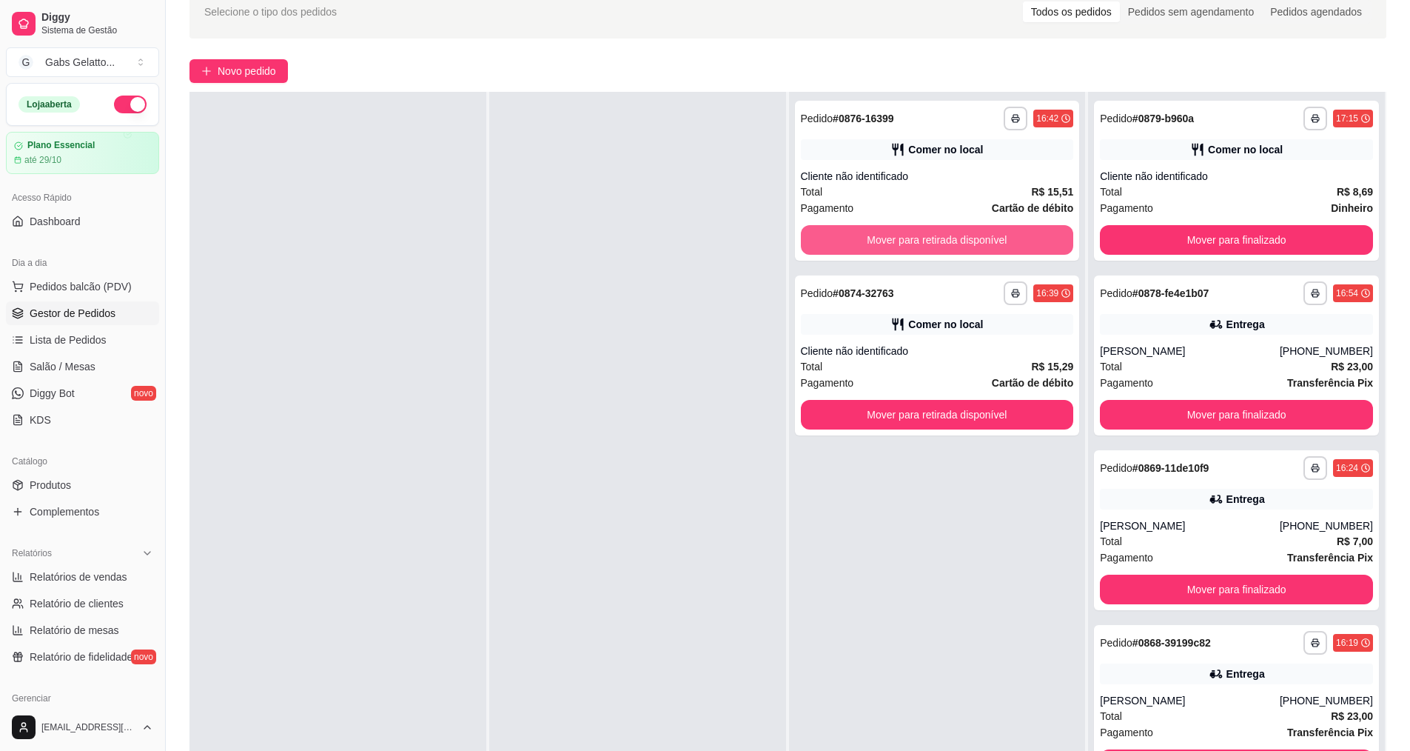
click at [858, 244] on button "Mover para retirada disponível" at bounding box center [937, 240] width 273 height 30
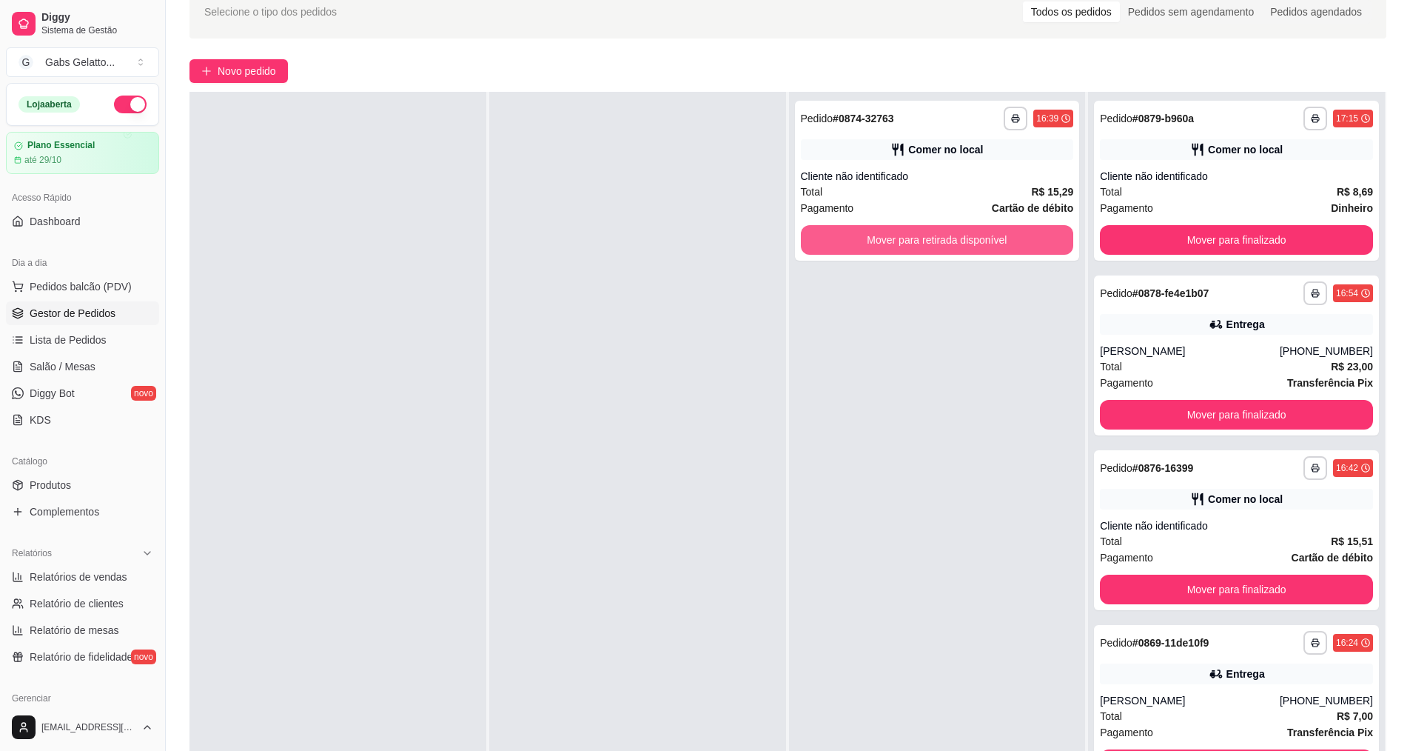
click at [858, 244] on button "Mover para retirada disponível" at bounding box center [937, 240] width 273 height 30
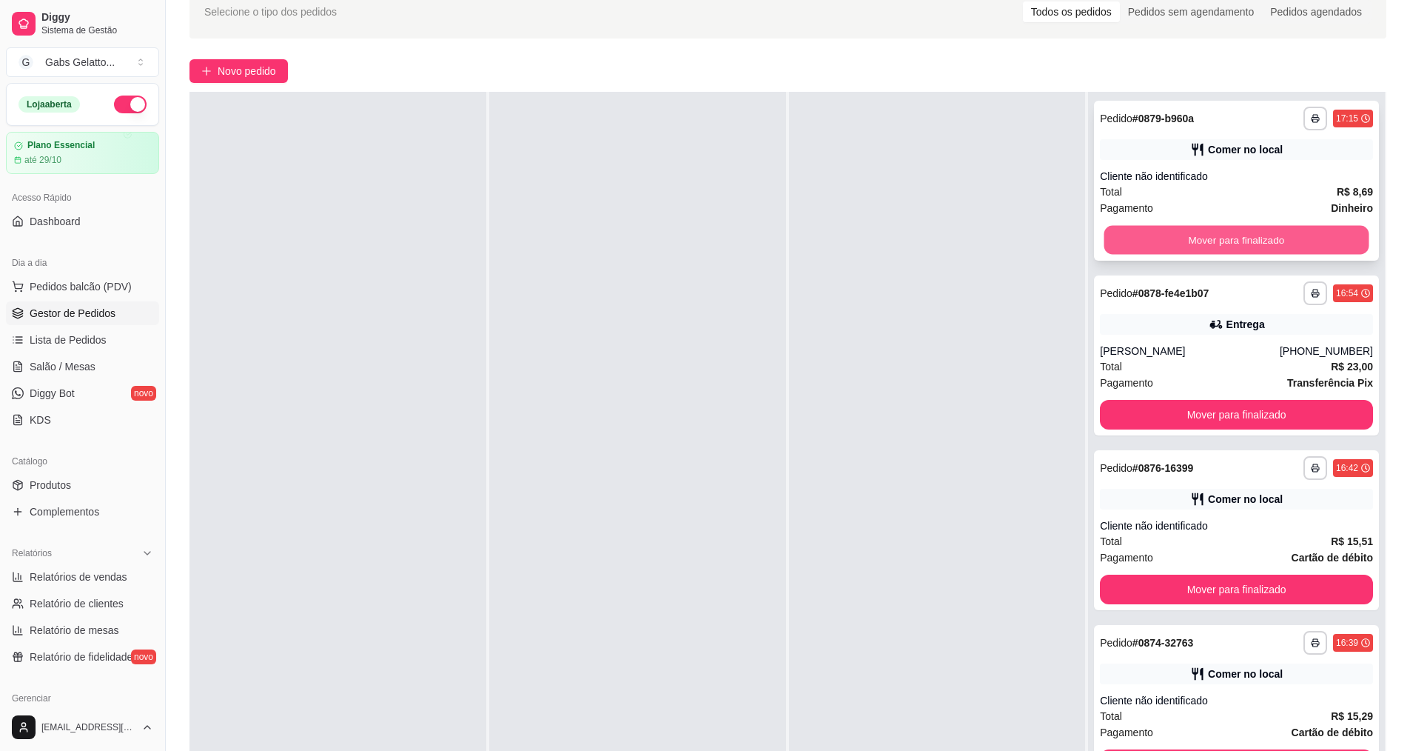
click at [1142, 243] on button "Mover para finalizado" at bounding box center [1237, 240] width 265 height 29
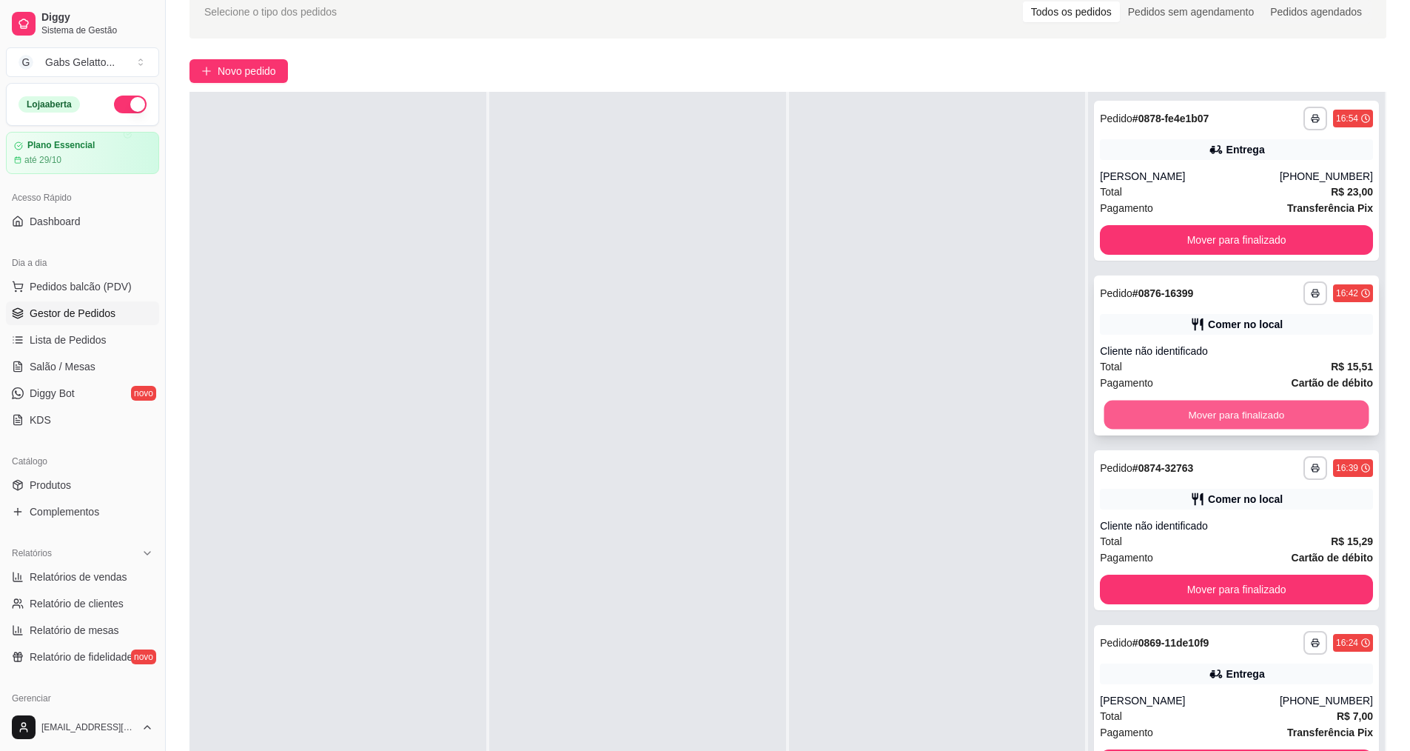
click at [1153, 411] on button "Mover para finalizado" at bounding box center [1237, 415] width 265 height 29
click at [1154, 410] on button "Mover para finalizado" at bounding box center [1236, 415] width 273 height 30
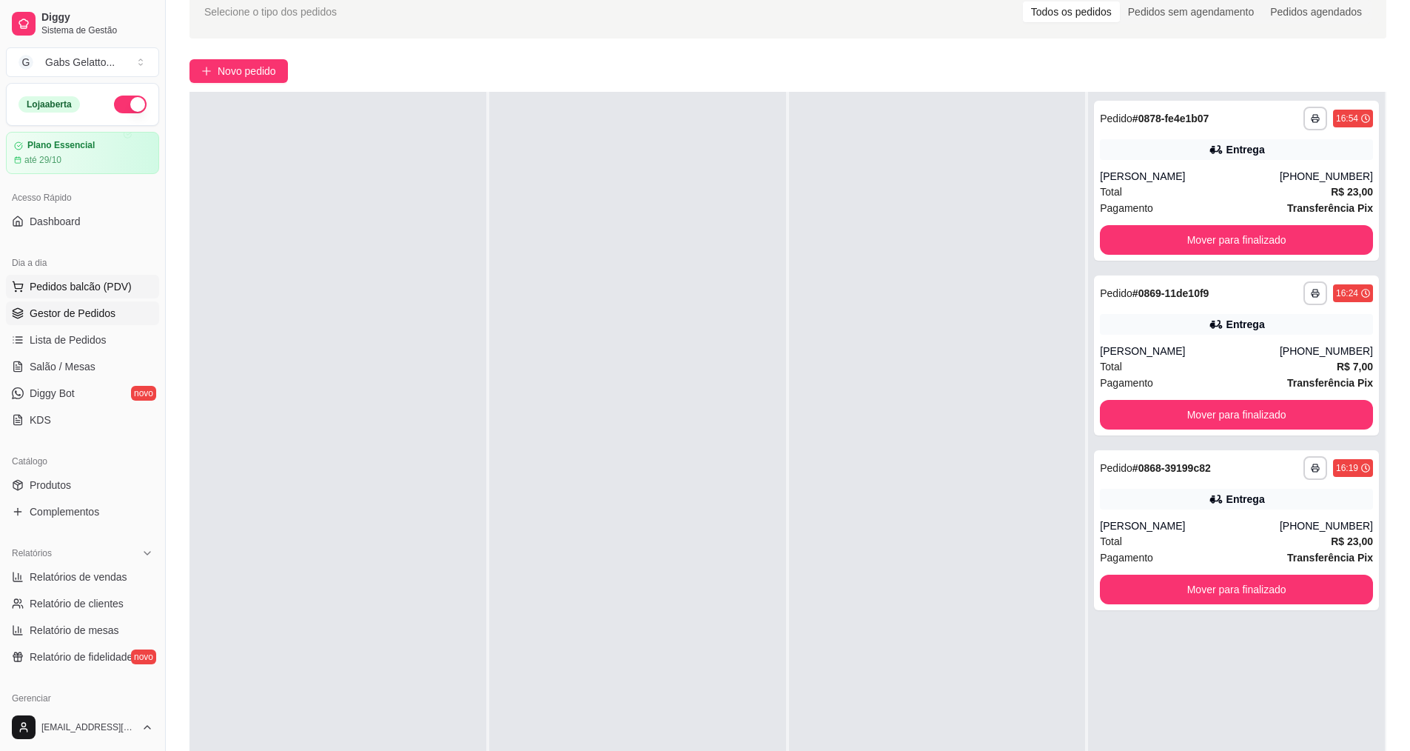
click at [66, 285] on span "Pedidos balcão (PDV)" at bounding box center [81, 286] width 102 height 15
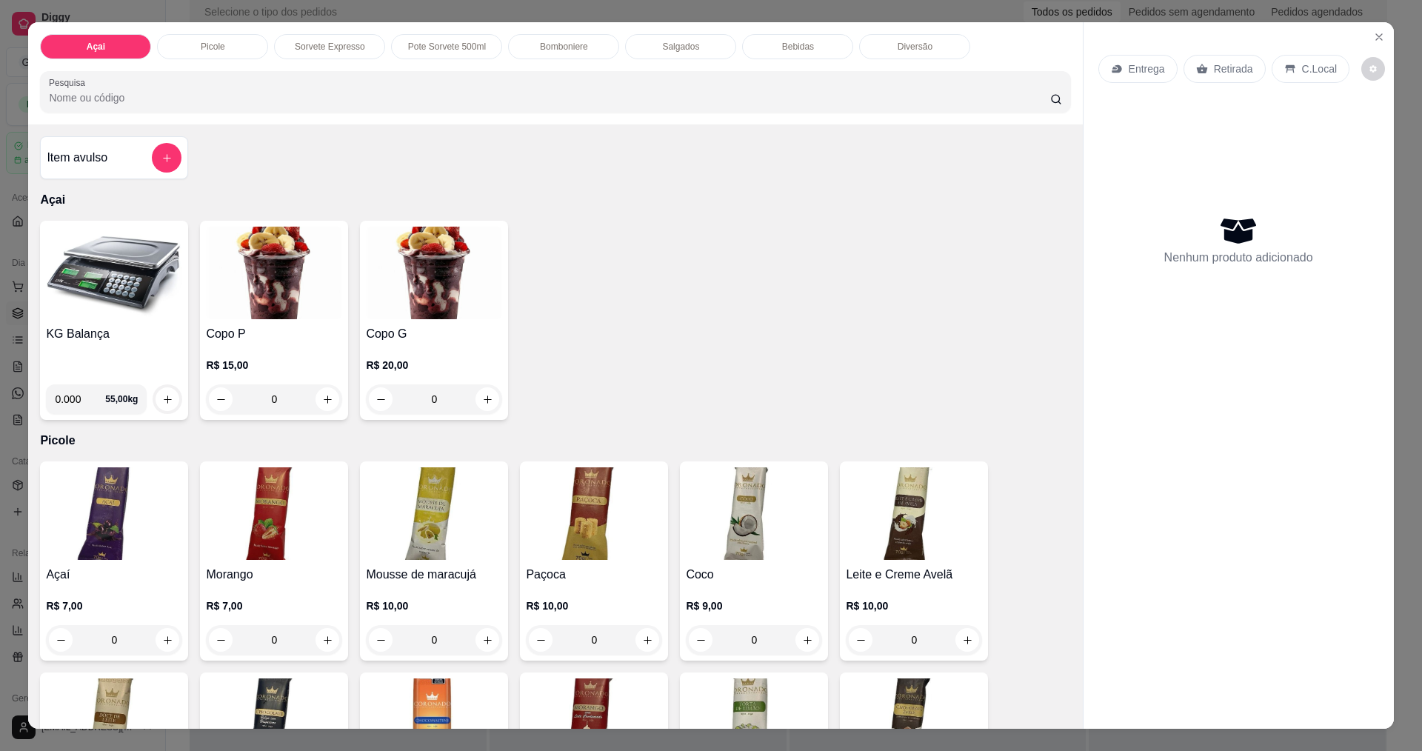
click at [1360, 37] on div "Entrega Retirada C.Local Nenhum produto adicionado" at bounding box center [1238, 363] width 310 height 682
click at [1374, 40] on icon "Close" at bounding box center [1379, 37] width 12 height 12
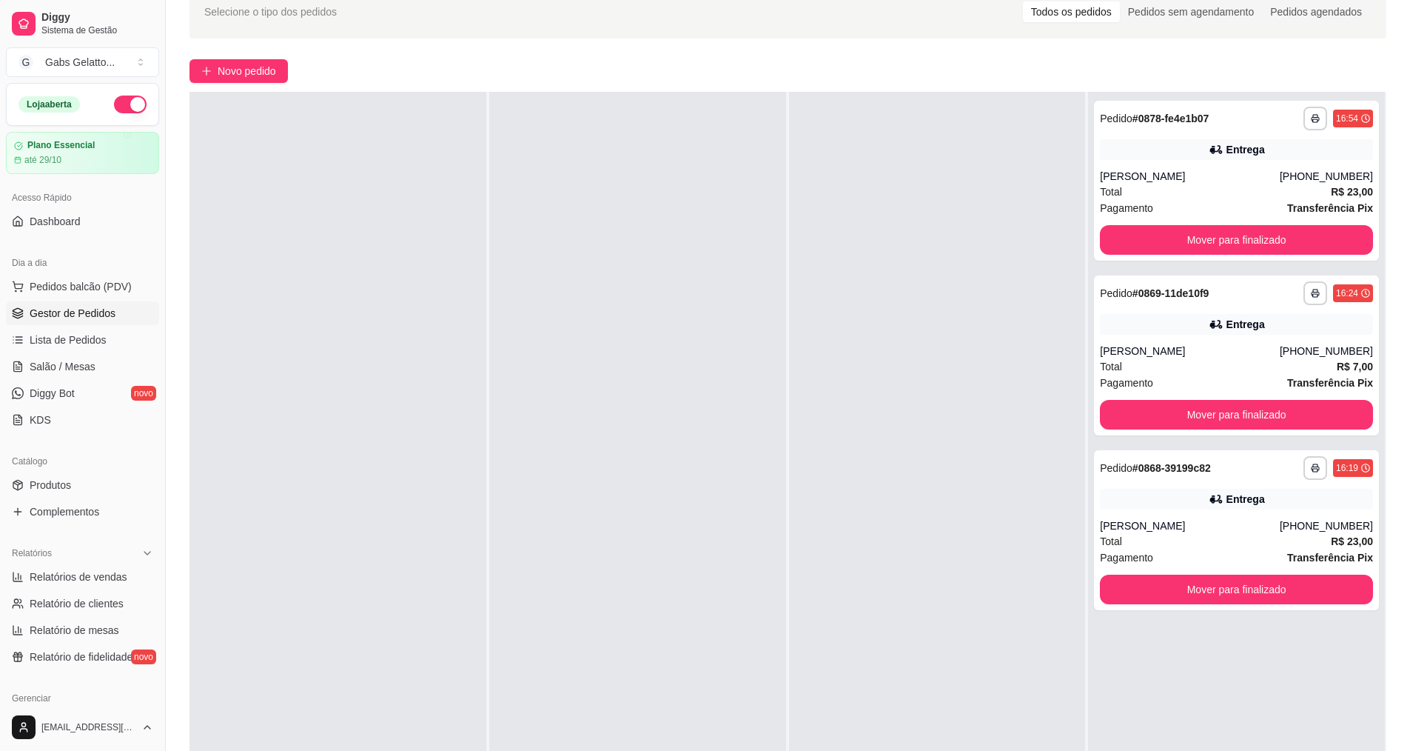
click at [862, 235] on div at bounding box center [937, 467] width 297 height 751
click at [76, 284] on span "Pedidos balcão (PDV)" at bounding box center [81, 286] width 102 height 15
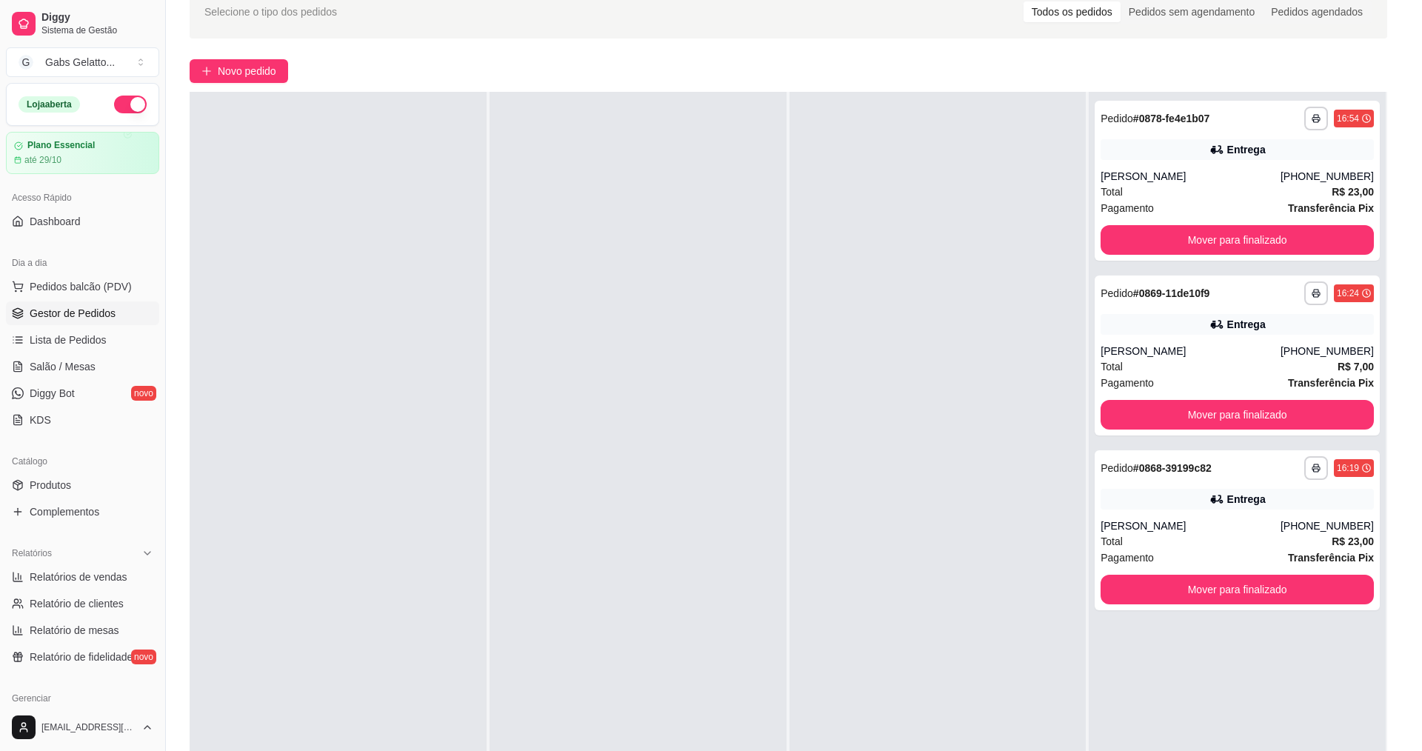
click at [115, 301] on img at bounding box center [114, 273] width 136 height 93
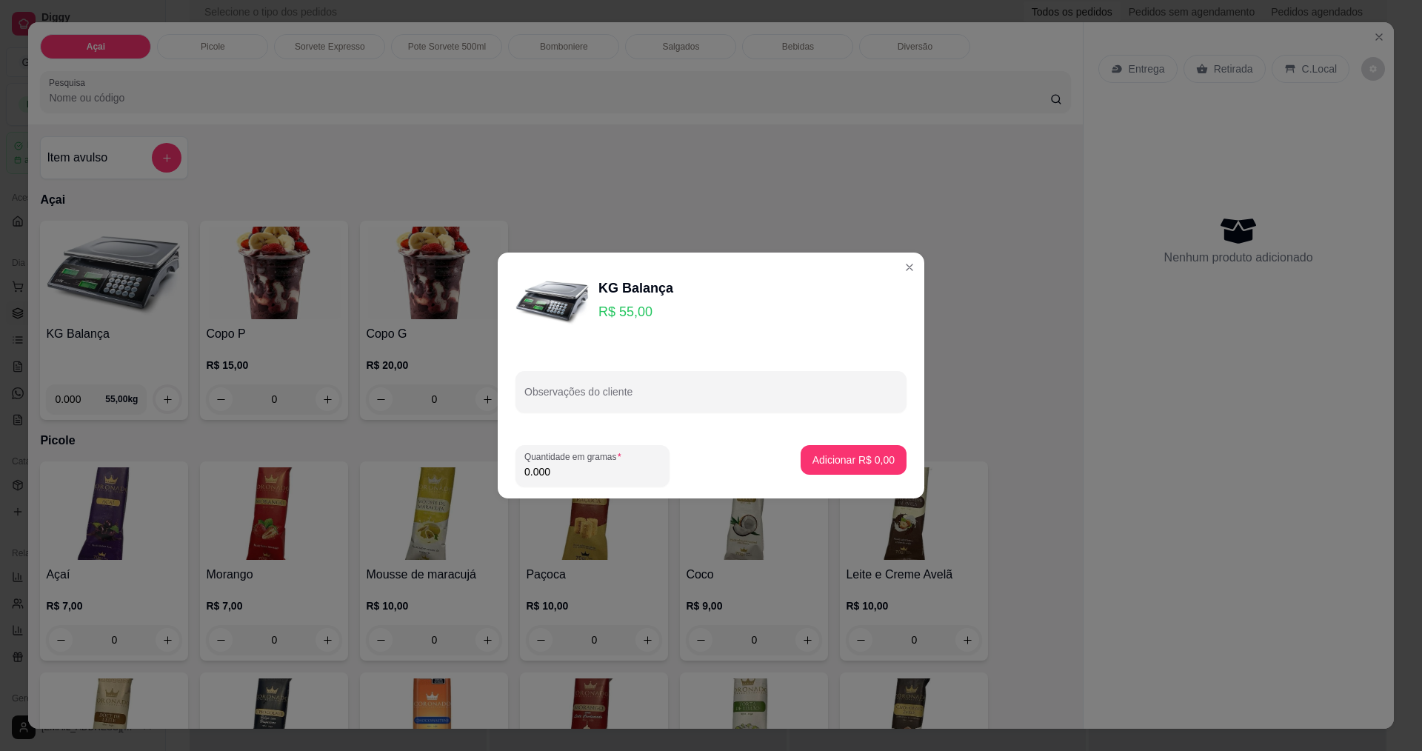
click at [581, 468] on input "0.000" at bounding box center [592, 471] width 136 height 15
type input "0.132"
click at [846, 463] on p "Adicionar R$ 7,26" at bounding box center [853, 459] width 82 height 15
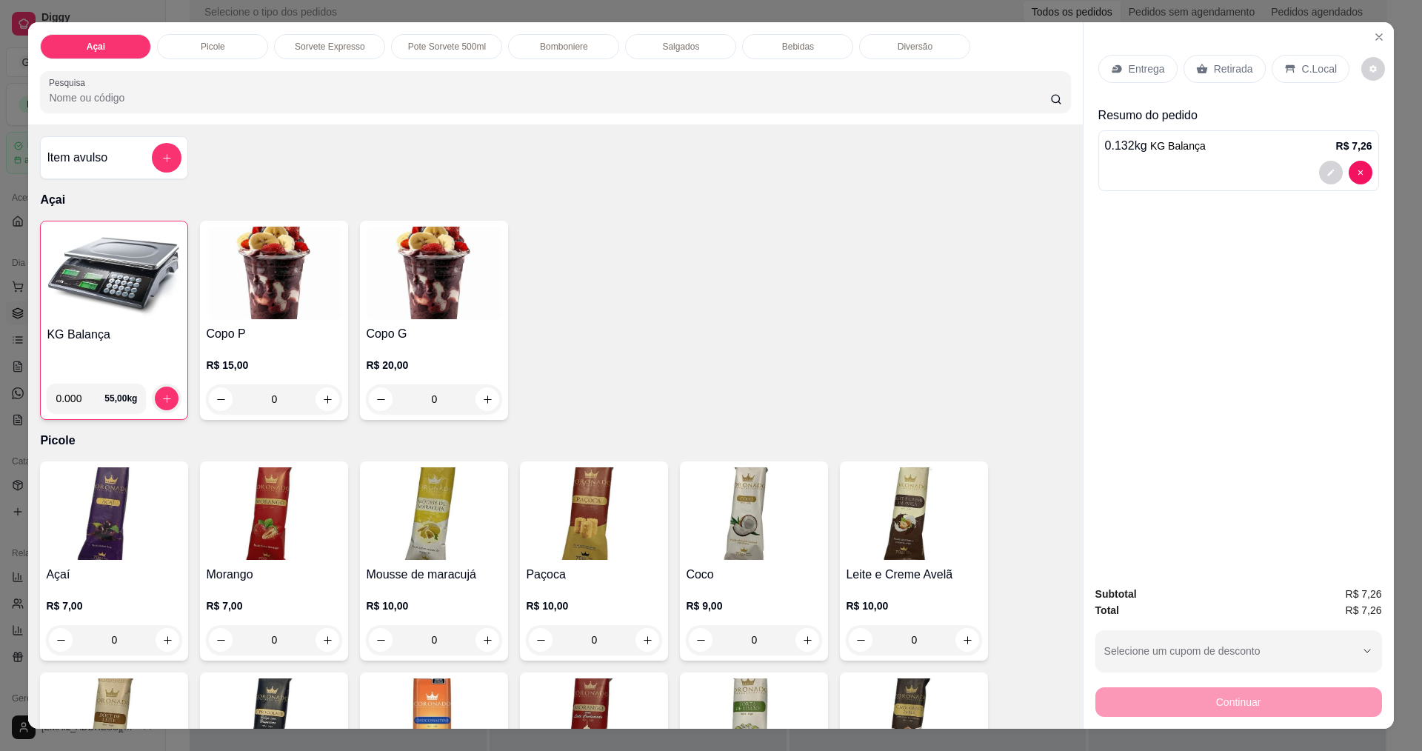
click at [1289, 58] on div "C.Local" at bounding box center [1310, 69] width 78 height 28
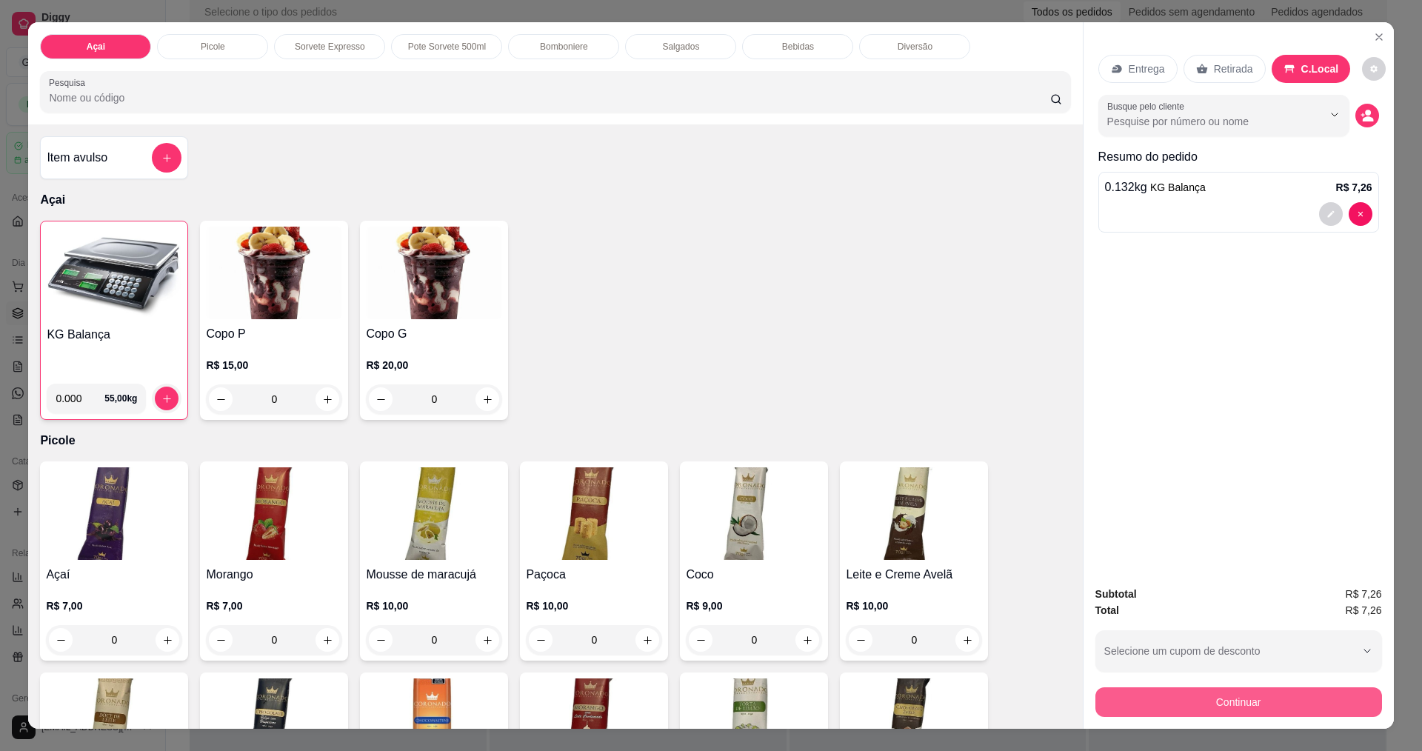
click at [1280, 713] on button "Continuar" at bounding box center [1238, 702] width 287 height 30
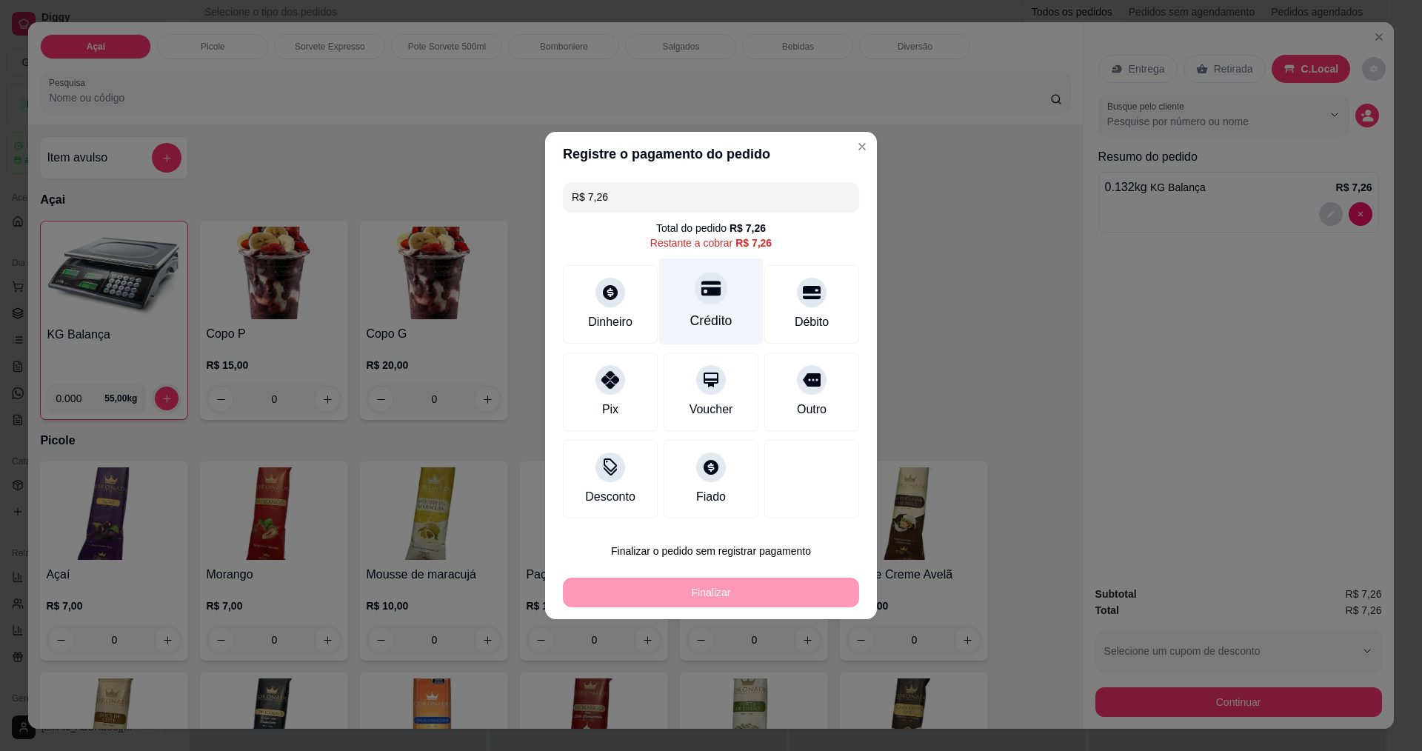
click at [714, 301] on div at bounding box center [710, 288] width 33 height 33
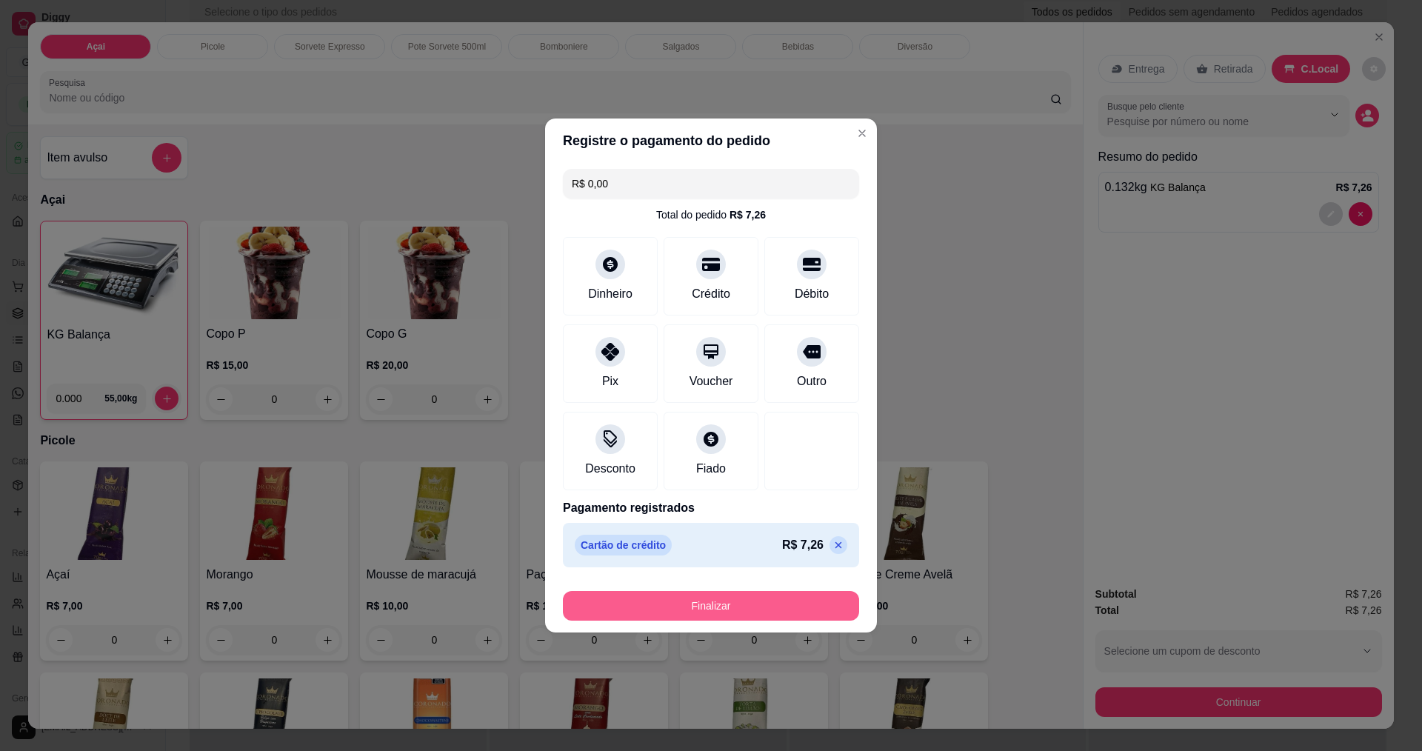
click at [723, 608] on button "Finalizar" at bounding box center [711, 606] width 296 height 30
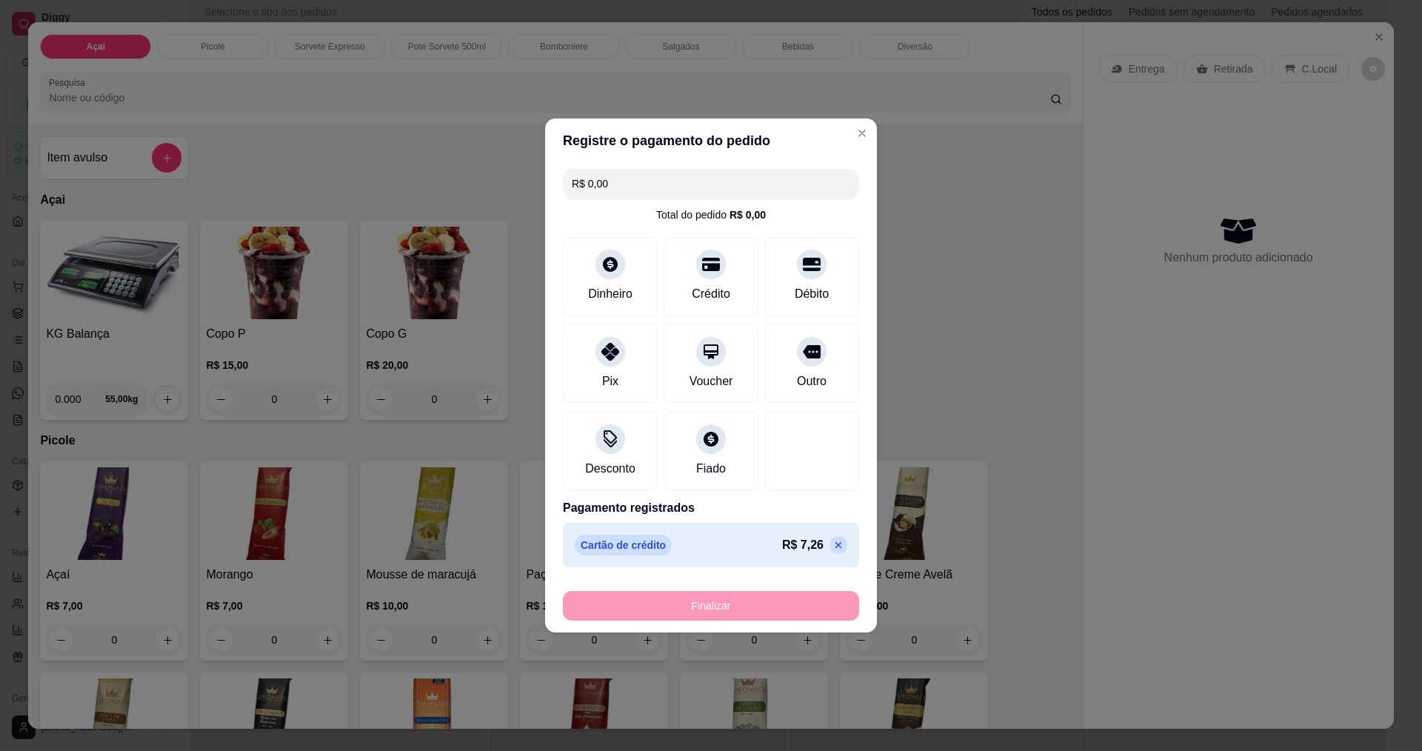
type input "-R$ 7,26"
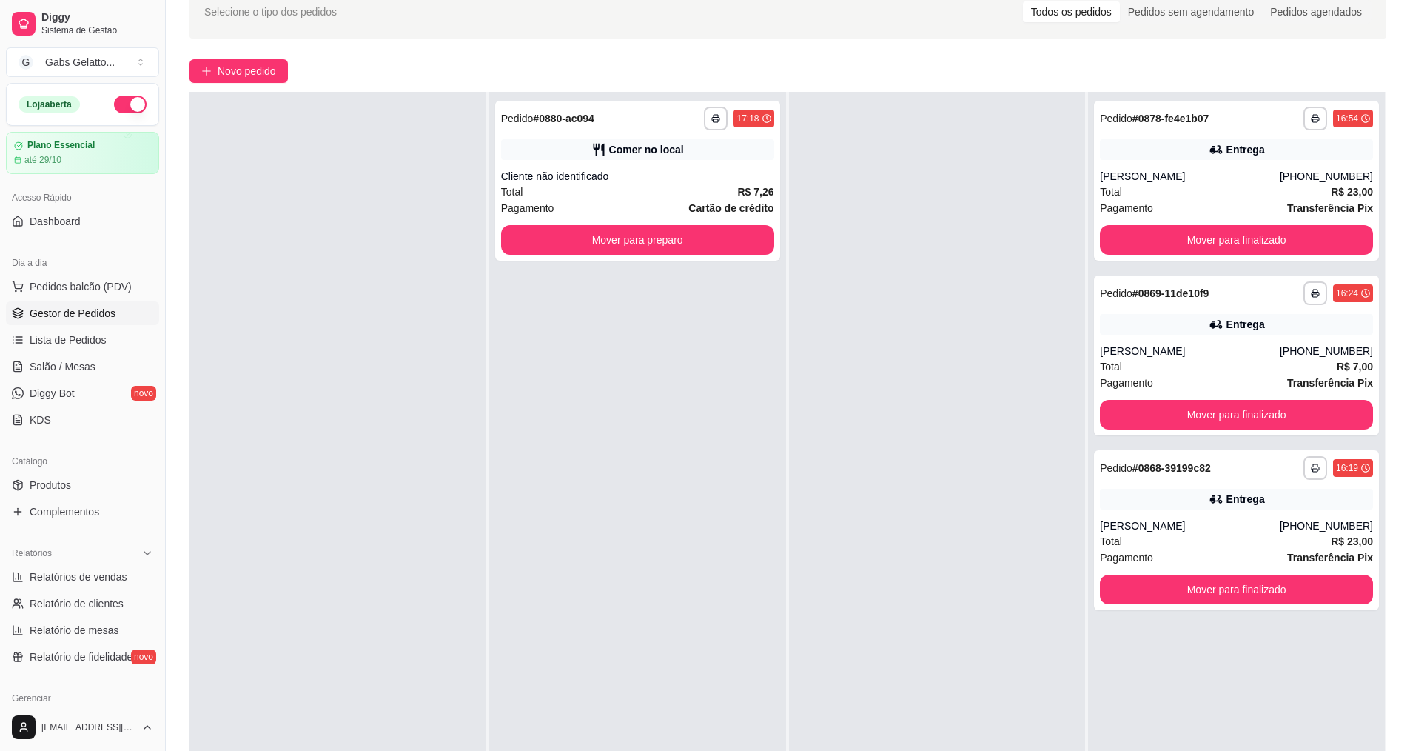
click at [710, 265] on div "**********" at bounding box center [637, 467] width 297 height 751
click at [711, 247] on button "Mover para preparo" at bounding box center [637, 240] width 273 height 30
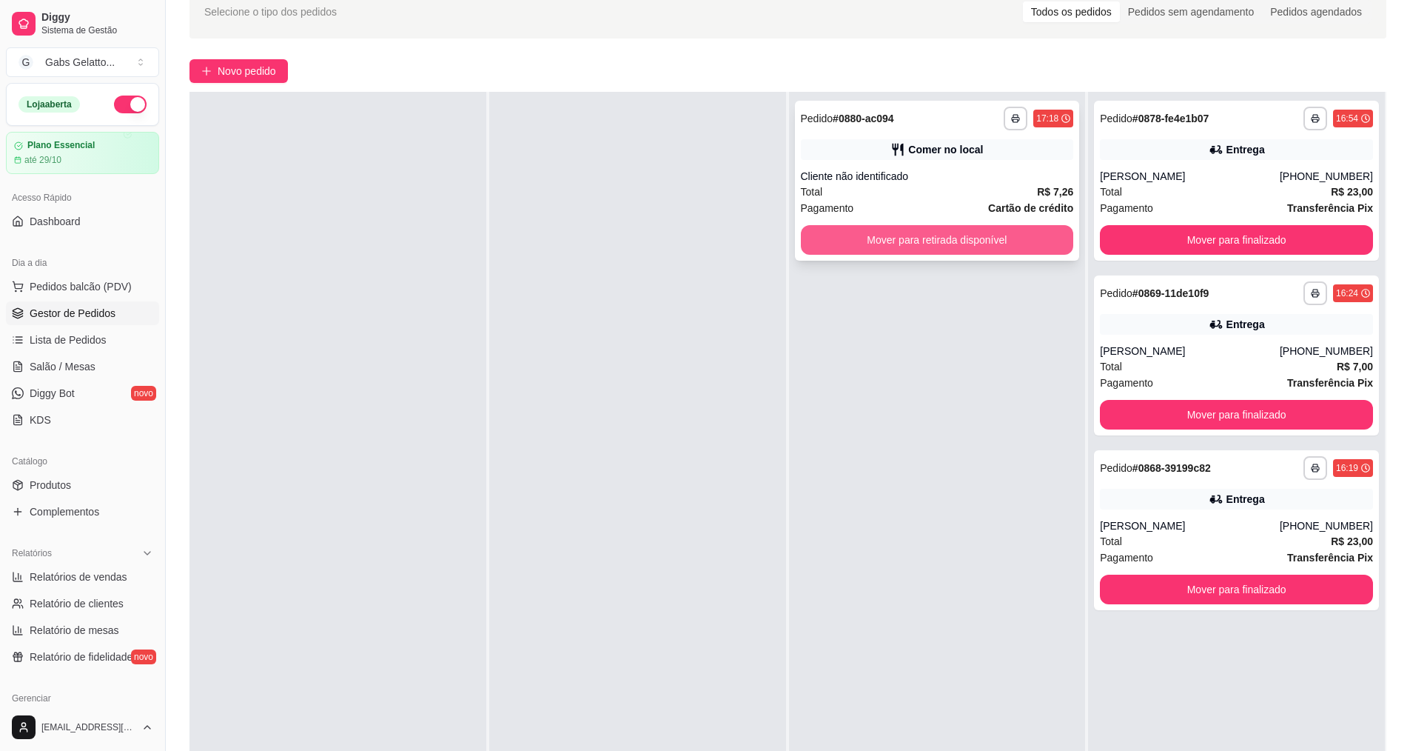
click at [834, 229] on button "Mover para retirada disponível" at bounding box center [937, 240] width 273 height 30
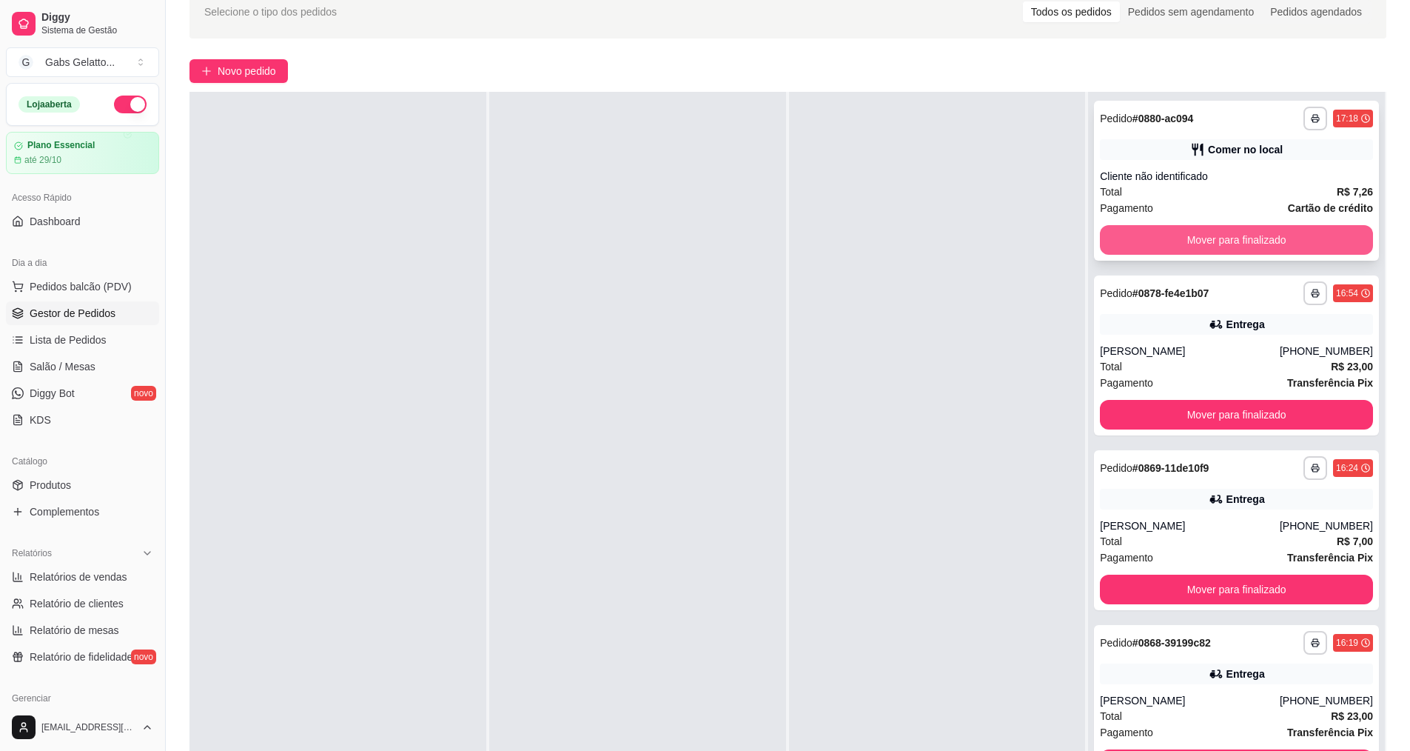
click at [1114, 234] on button "Mover para finalizado" at bounding box center [1236, 240] width 273 height 30
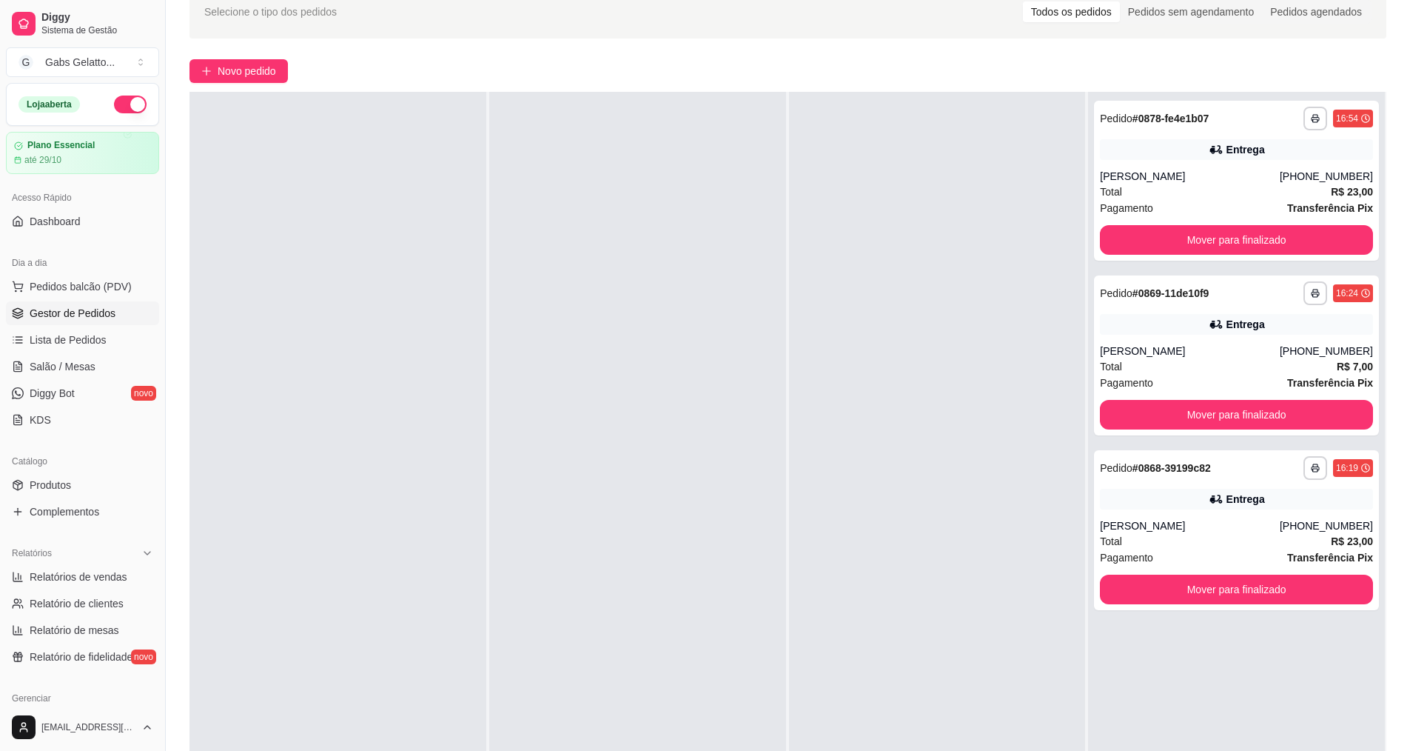
click at [928, 270] on div at bounding box center [937, 467] width 297 height 751
click at [1173, 313] on div "**********" at bounding box center [1236, 355] width 285 height 160
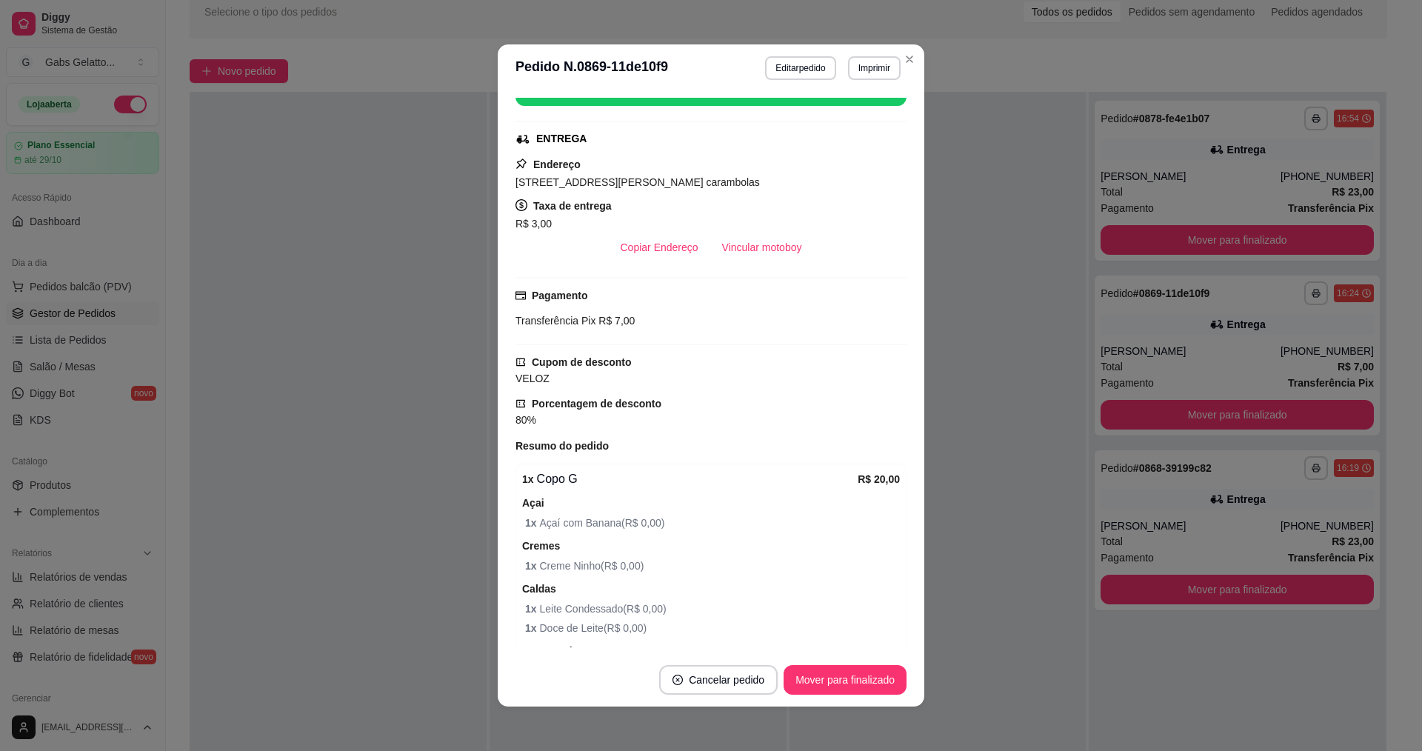
scroll to position [3, 0]
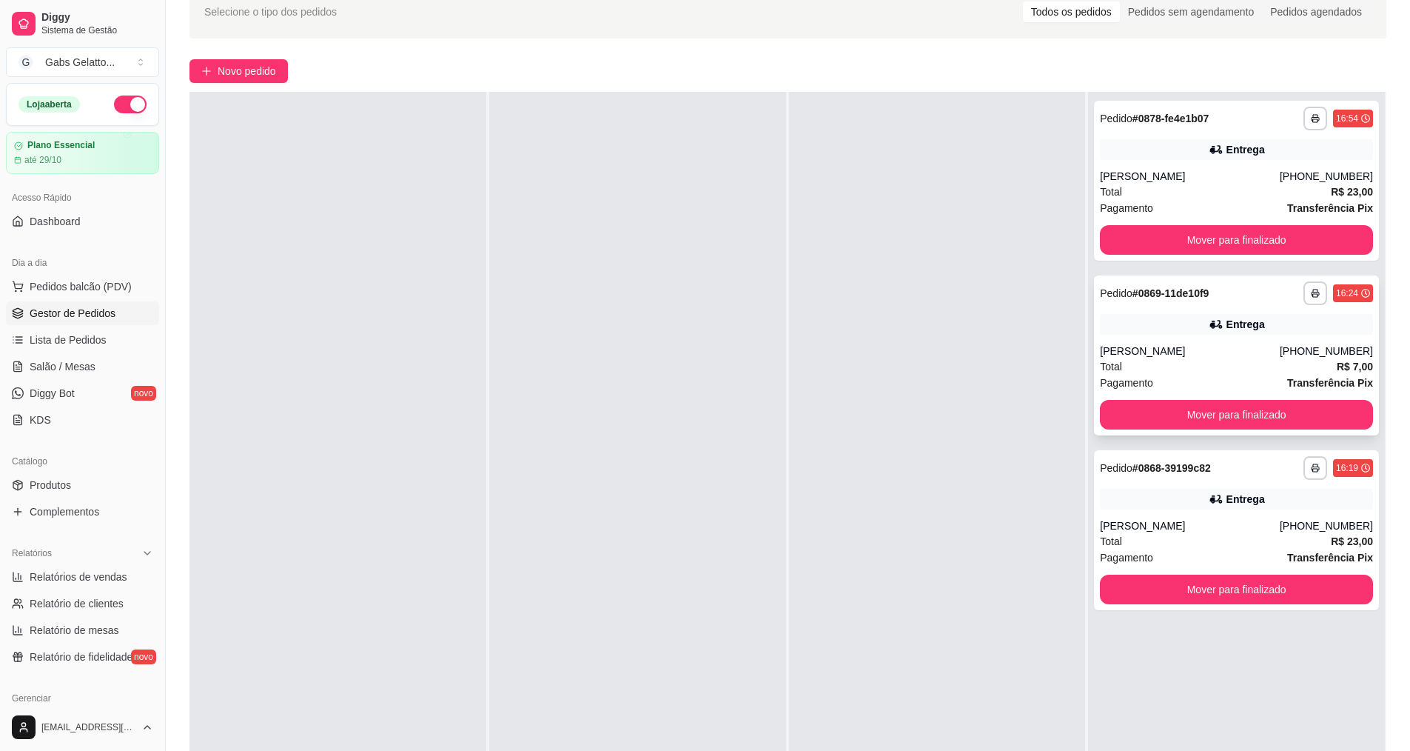
click at [1140, 365] on div "Total R$ 7,00" at bounding box center [1236, 366] width 273 height 16
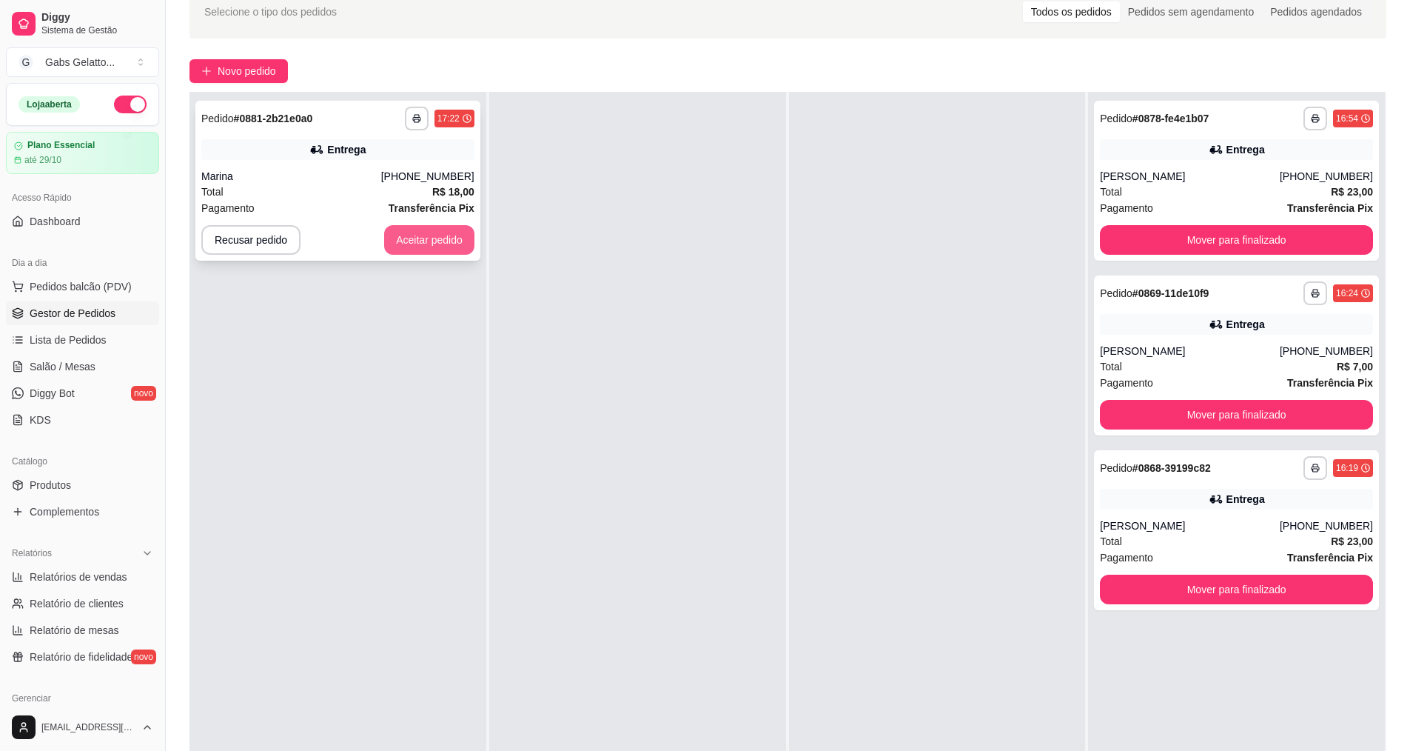
click at [446, 250] on button "Aceitar pedido" at bounding box center [429, 240] width 90 height 30
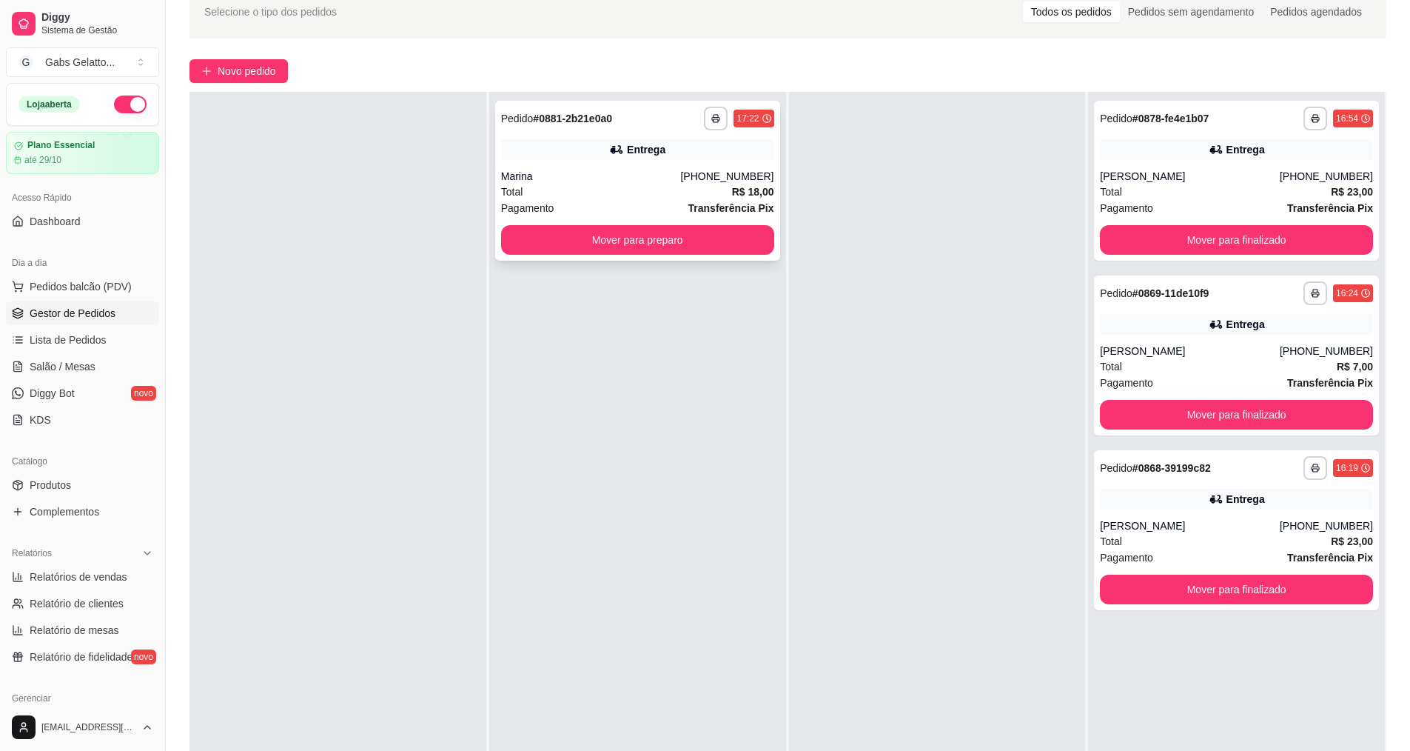
click at [722, 167] on div "**********" at bounding box center [637, 181] width 285 height 160
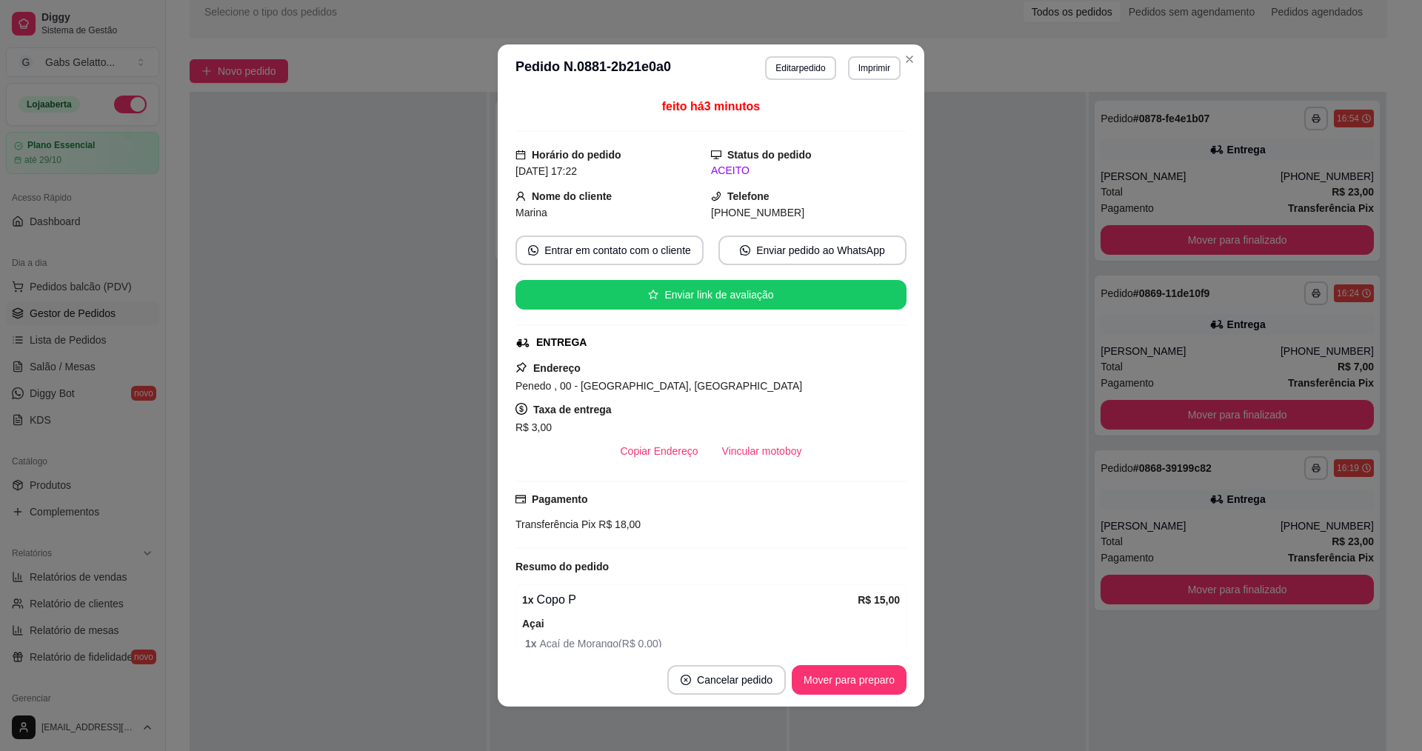
scroll to position [148, 0]
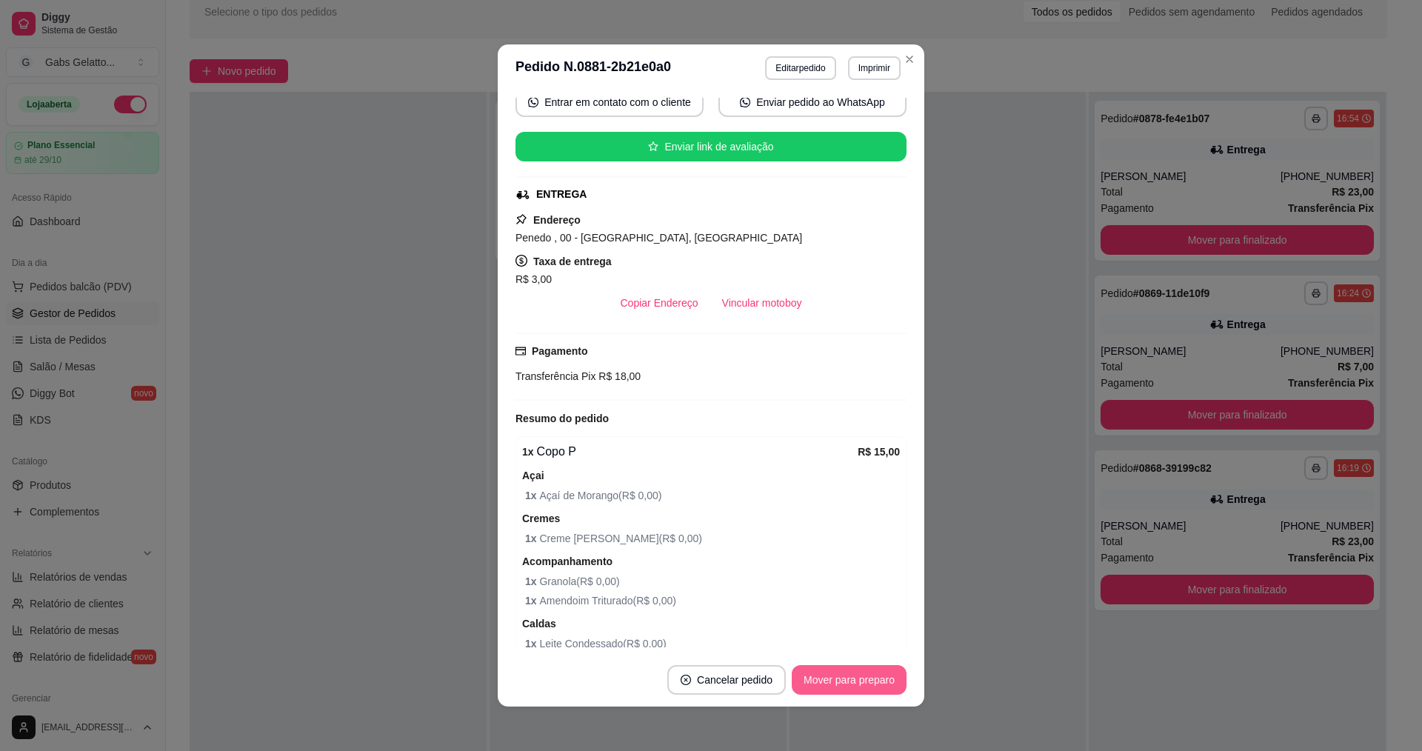
click at [824, 674] on button "Mover para preparo" at bounding box center [848, 680] width 115 height 30
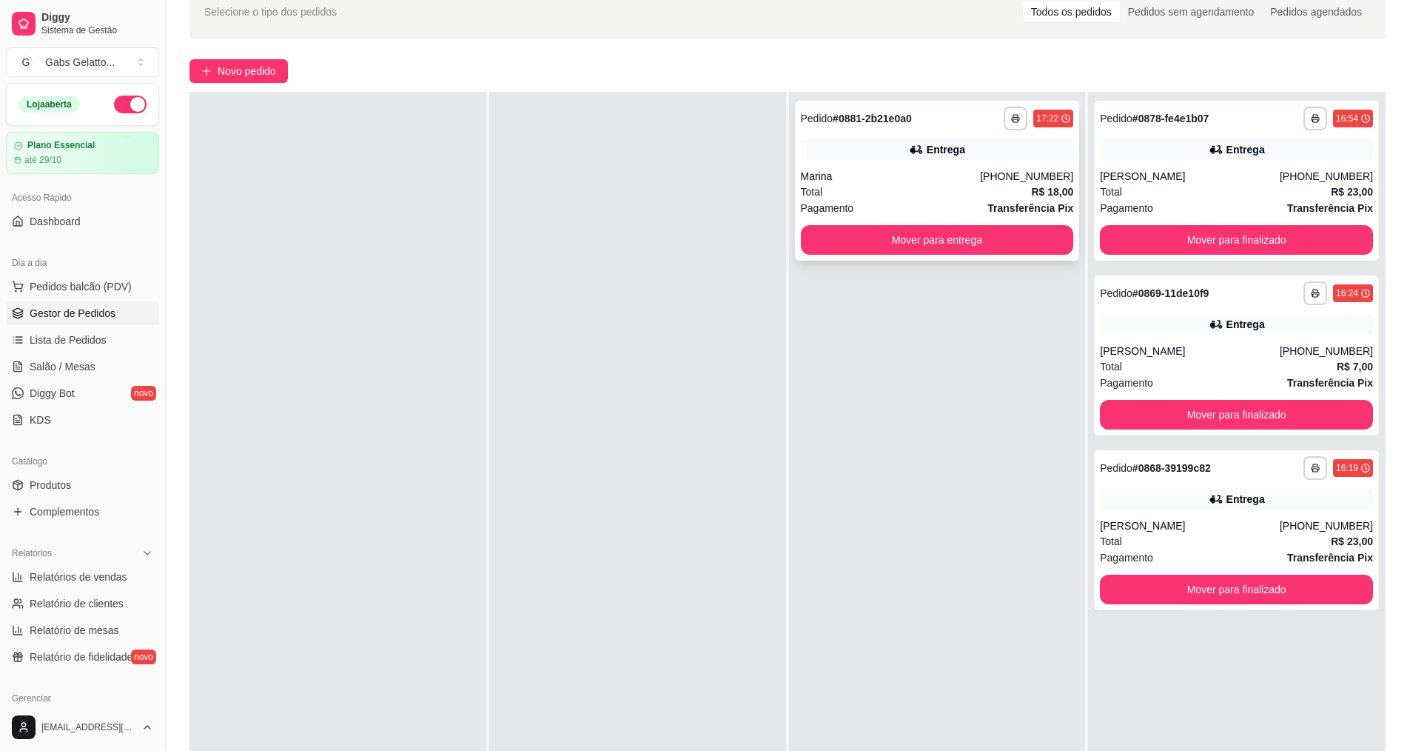
click at [934, 189] on div "Total R$ 18,00" at bounding box center [937, 192] width 273 height 16
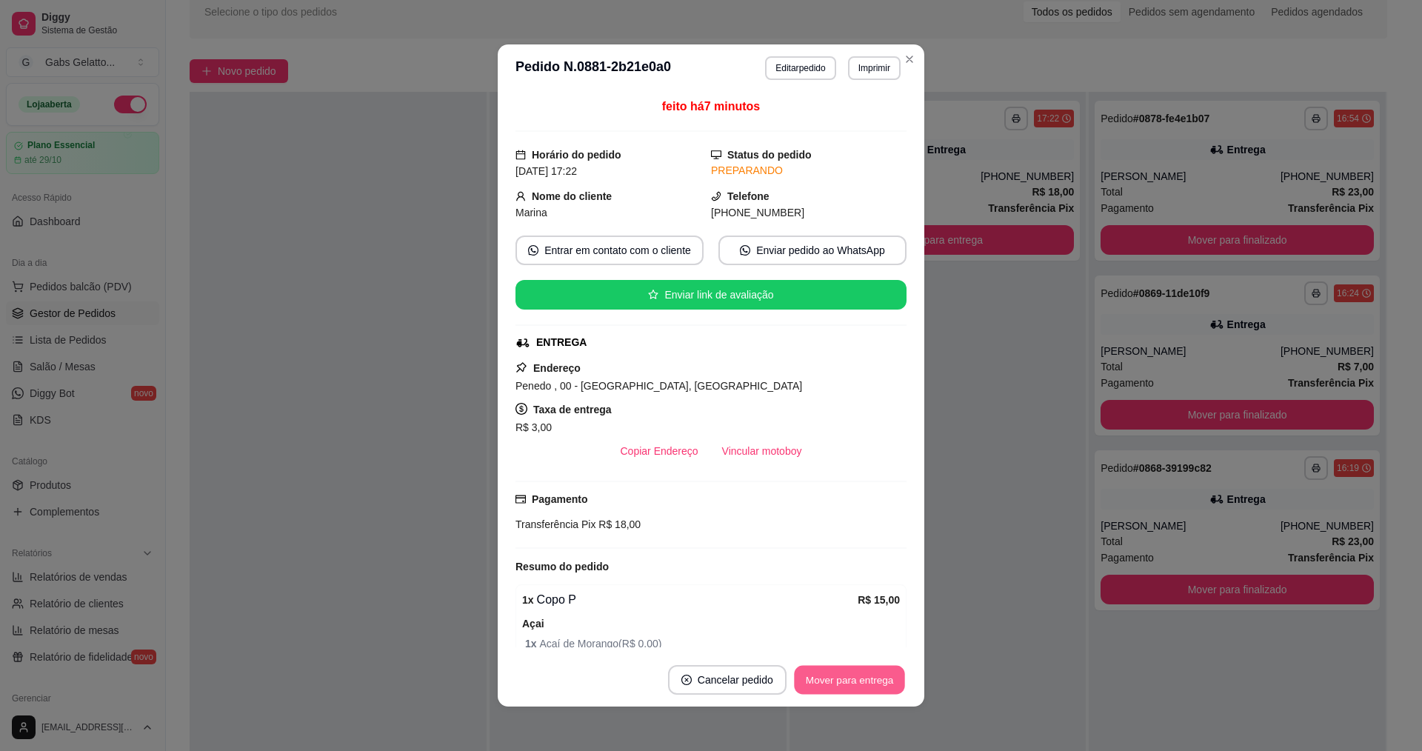
click at [806, 681] on button "Mover para entrega" at bounding box center [849, 680] width 111 height 29
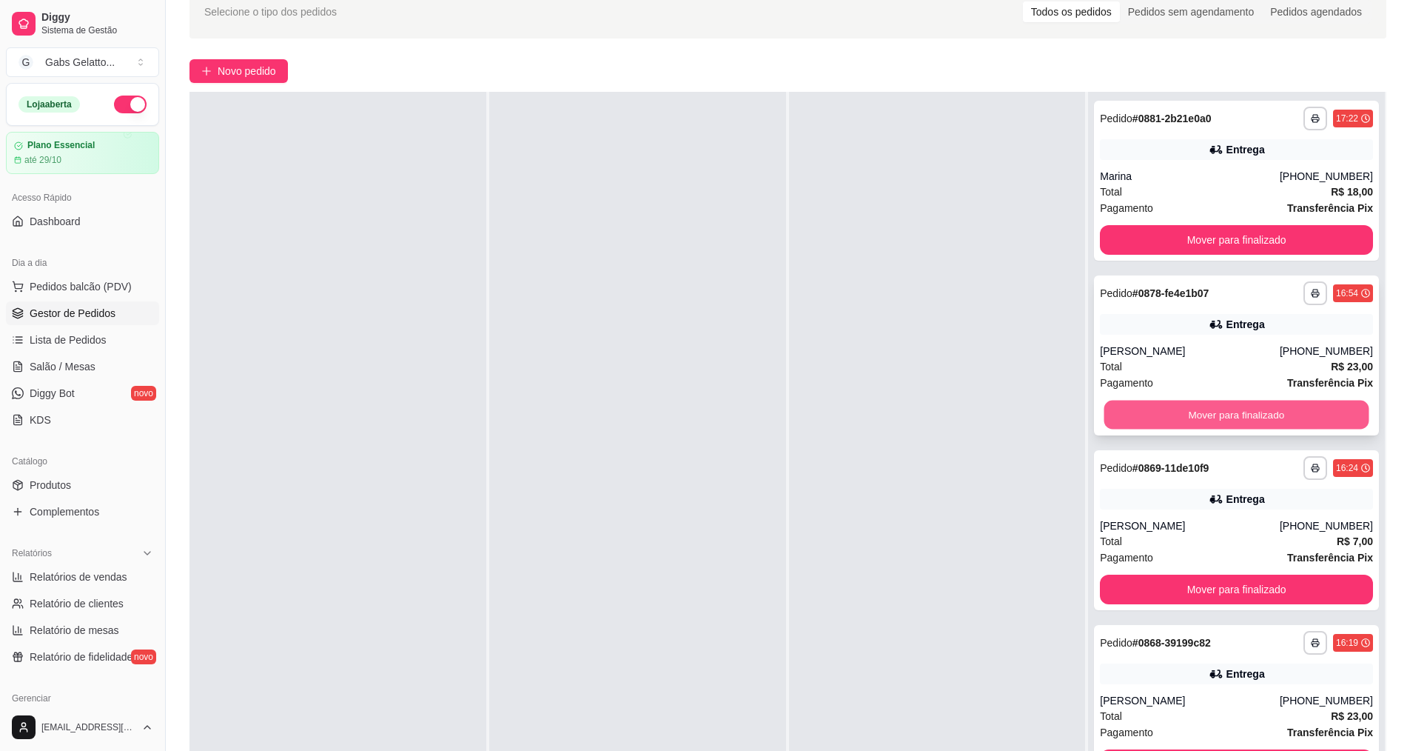
click at [1148, 410] on button "Mover para finalizado" at bounding box center [1237, 415] width 265 height 29
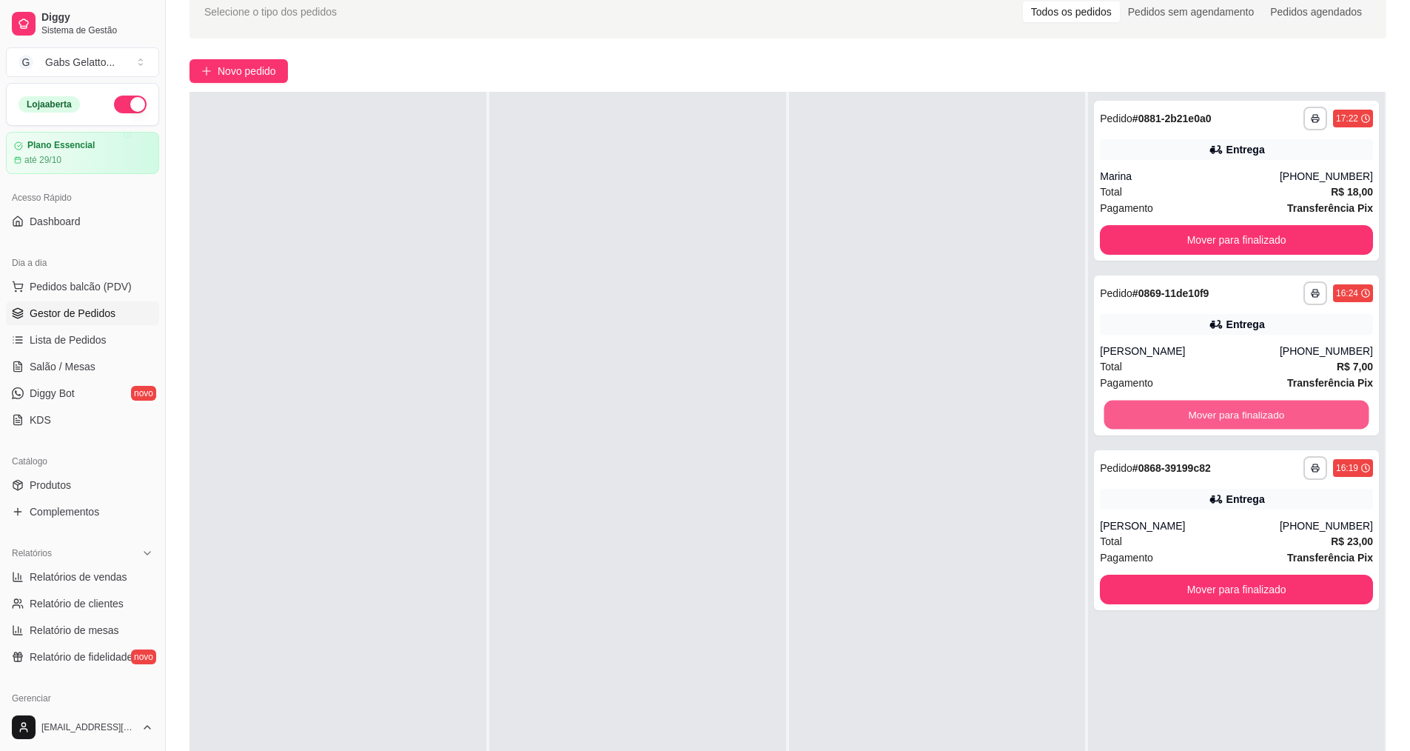
click at [1148, 410] on button "Mover para finalizado" at bounding box center [1237, 415] width 265 height 29
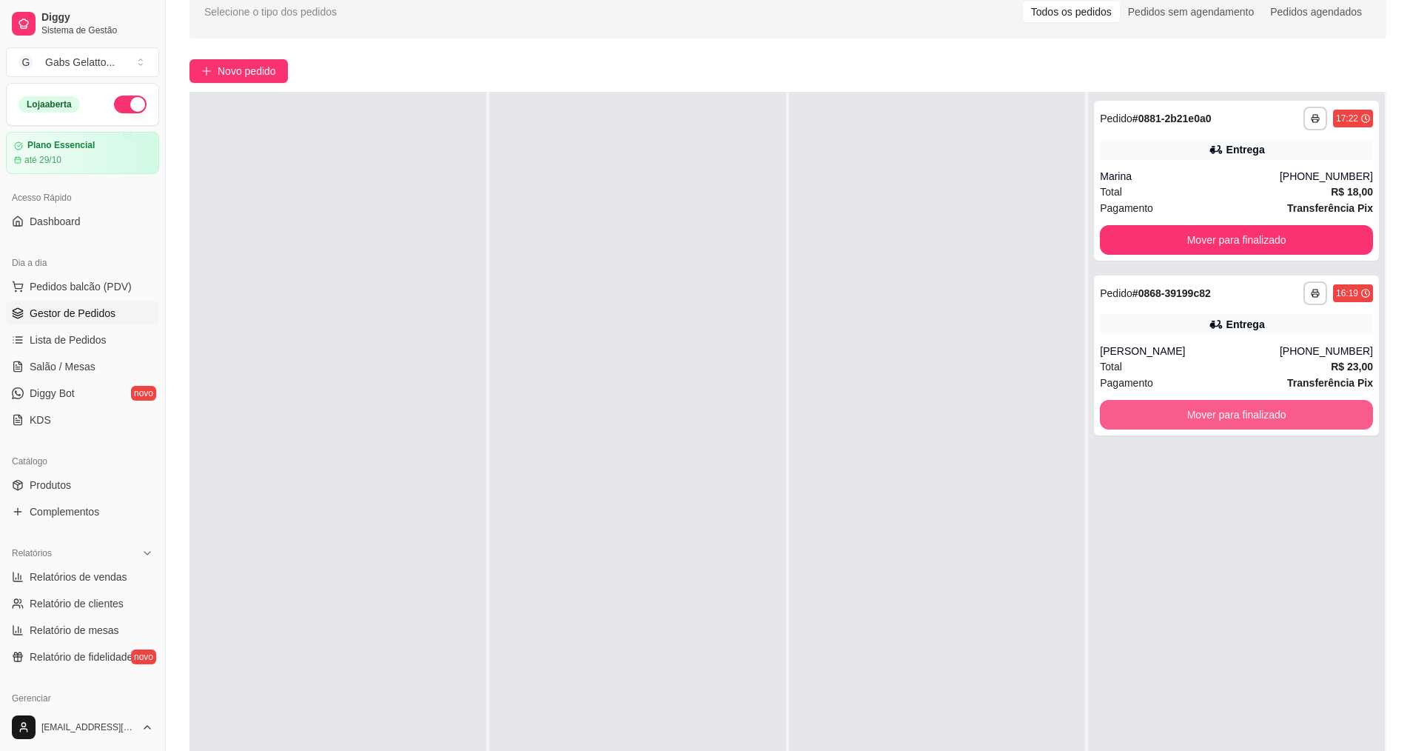
click at [1148, 410] on button "Mover para finalizado" at bounding box center [1236, 415] width 273 height 30
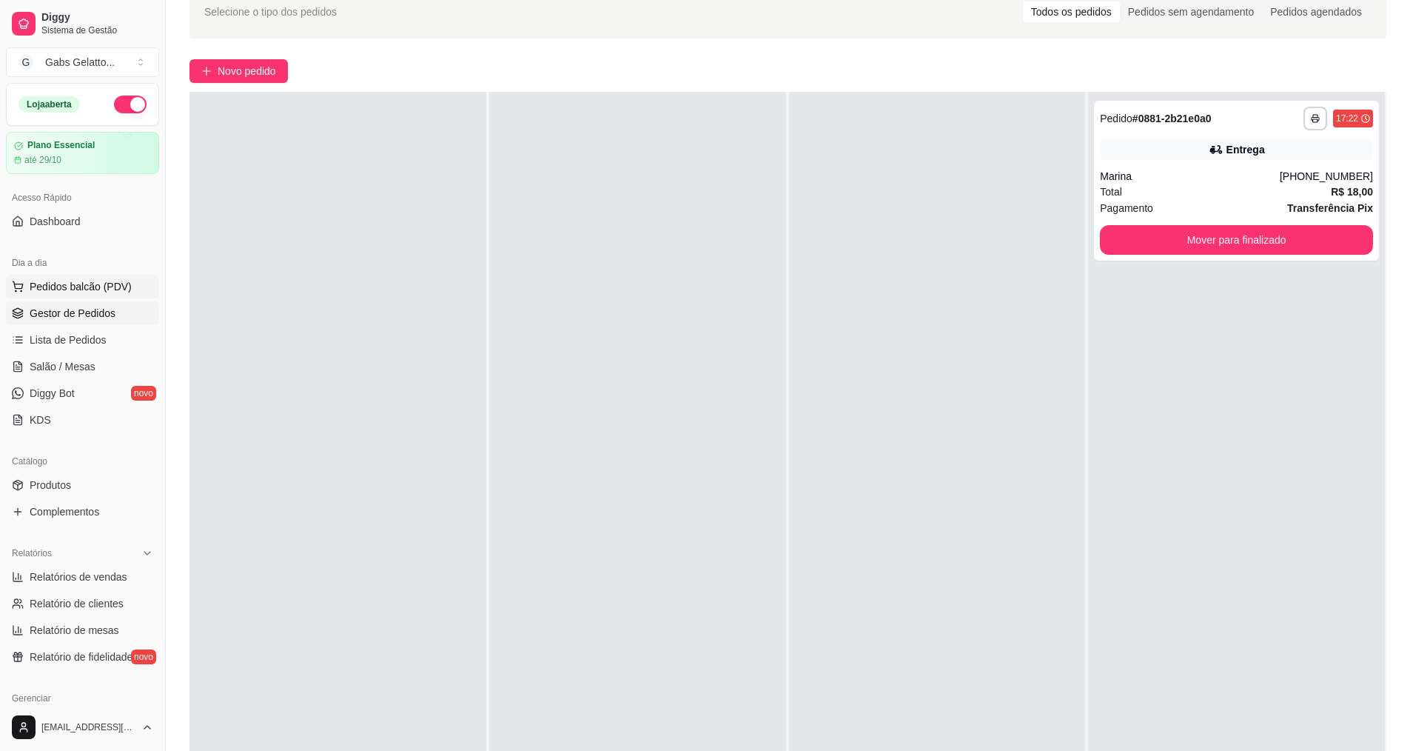
click at [68, 293] on span "Pedidos balcão (PDV)" at bounding box center [81, 286] width 102 height 15
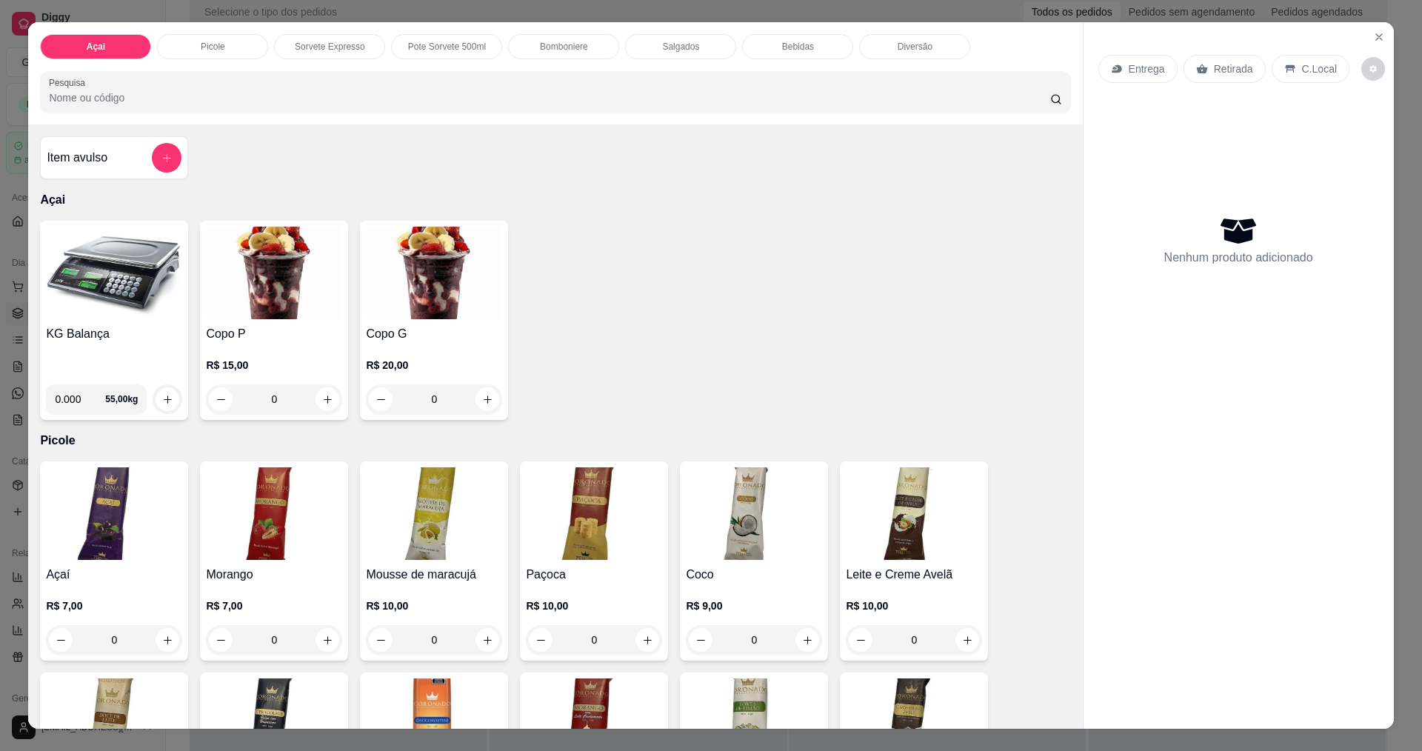
click at [93, 281] on img at bounding box center [114, 273] width 136 height 93
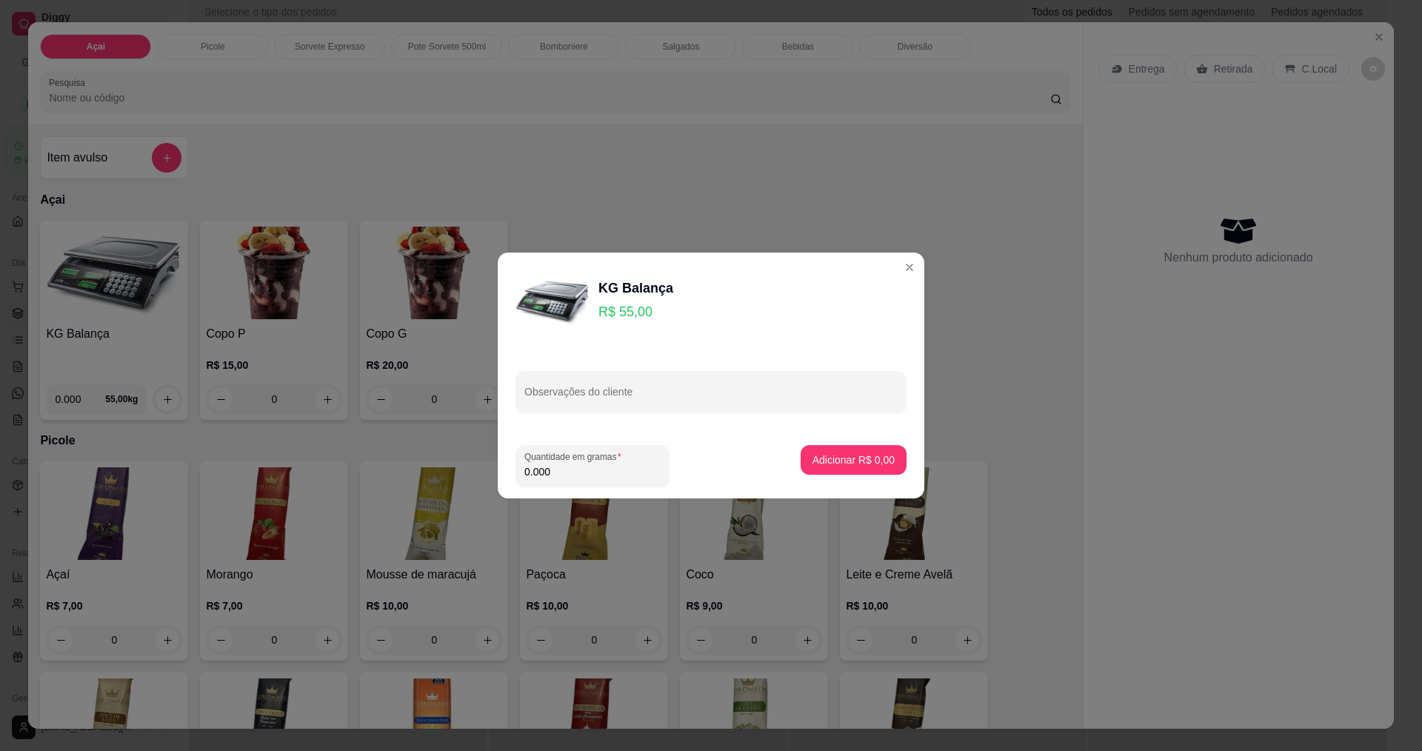
click at [624, 487] on footer "Quantidade em gramas 0.000 Adicionar R$ 0,00" at bounding box center [711, 465] width 426 height 65
click at [618, 472] on input "0.000" at bounding box center [592, 471] width 136 height 15
type input "0.162"
click at [883, 469] on button "Adicionar R$ 8,91" at bounding box center [853, 460] width 106 height 30
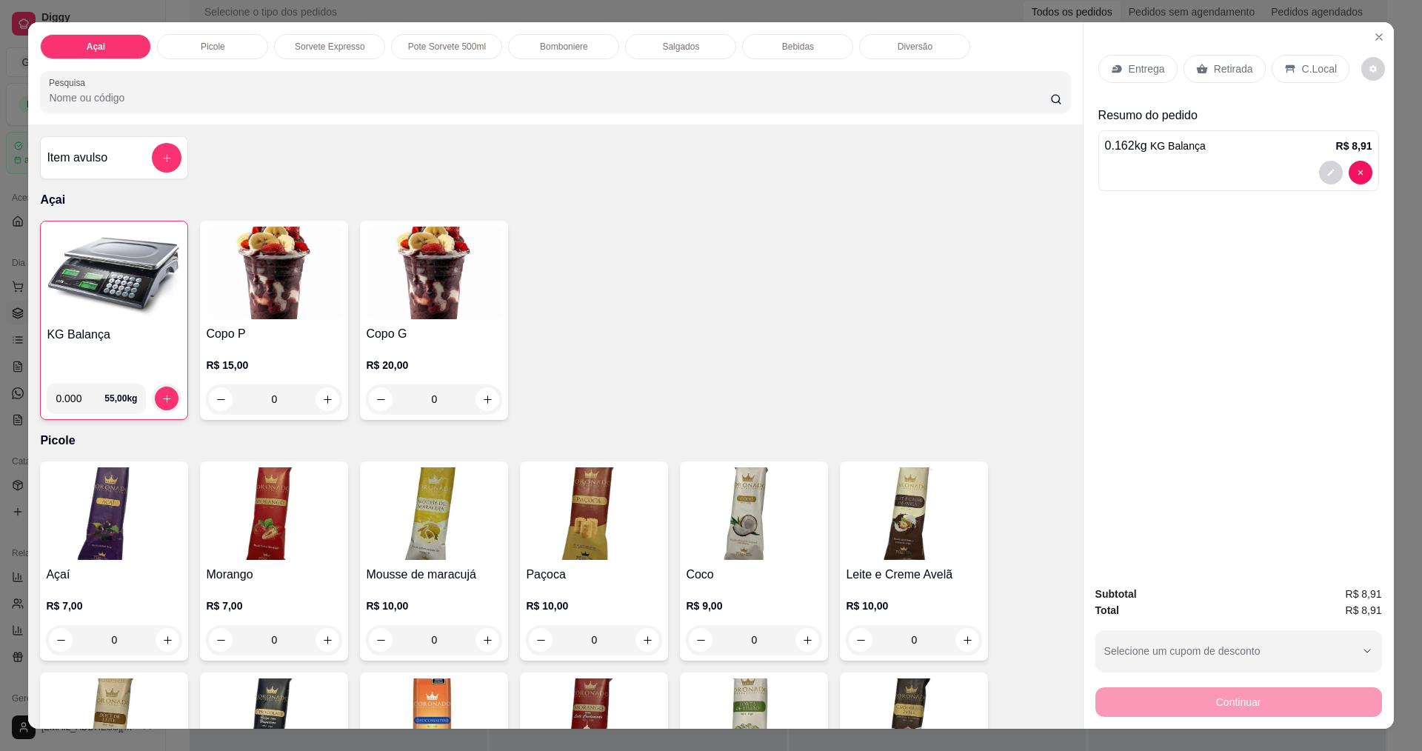
click at [1305, 73] on p "C.Local" at bounding box center [1319, 68] width 35 height 15
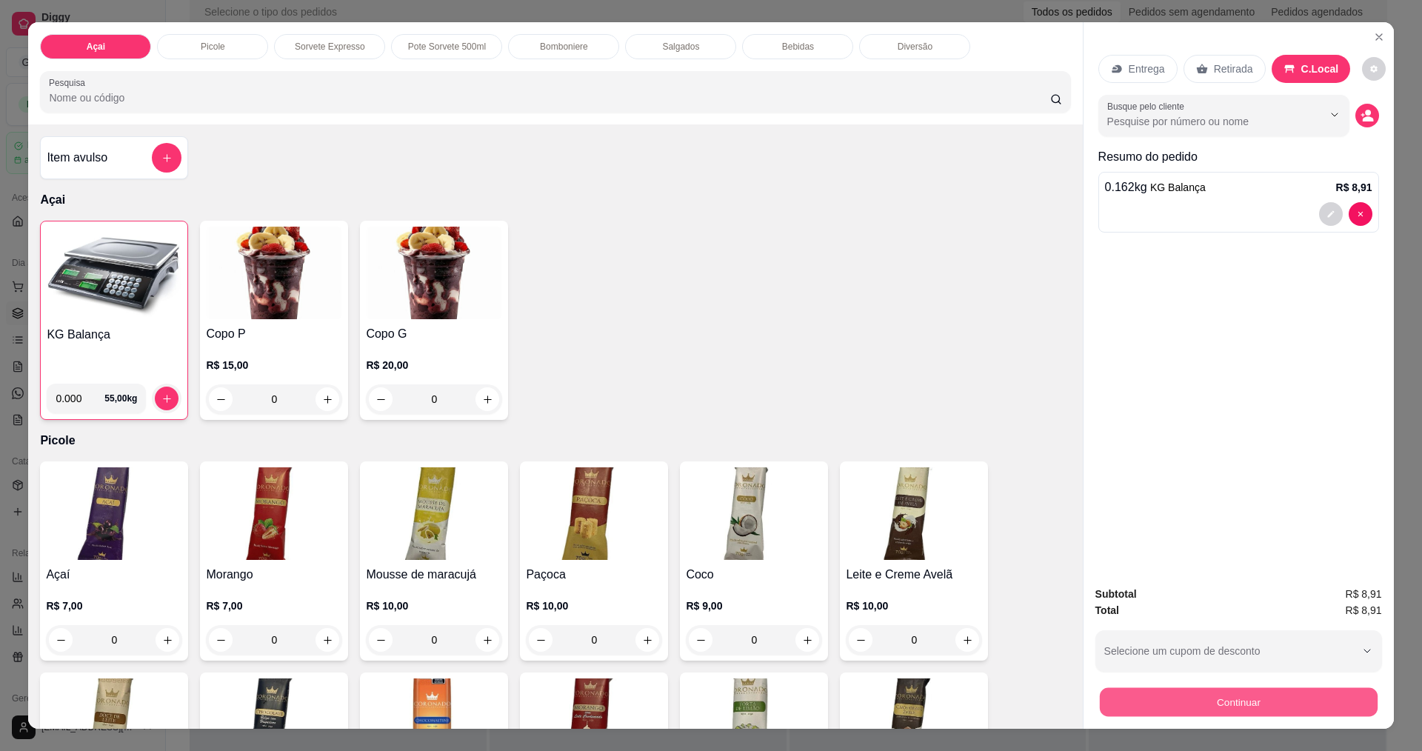
click at [1268, 706] on button "Continuar" at bounding box center [1238, 701] width 278 height 29
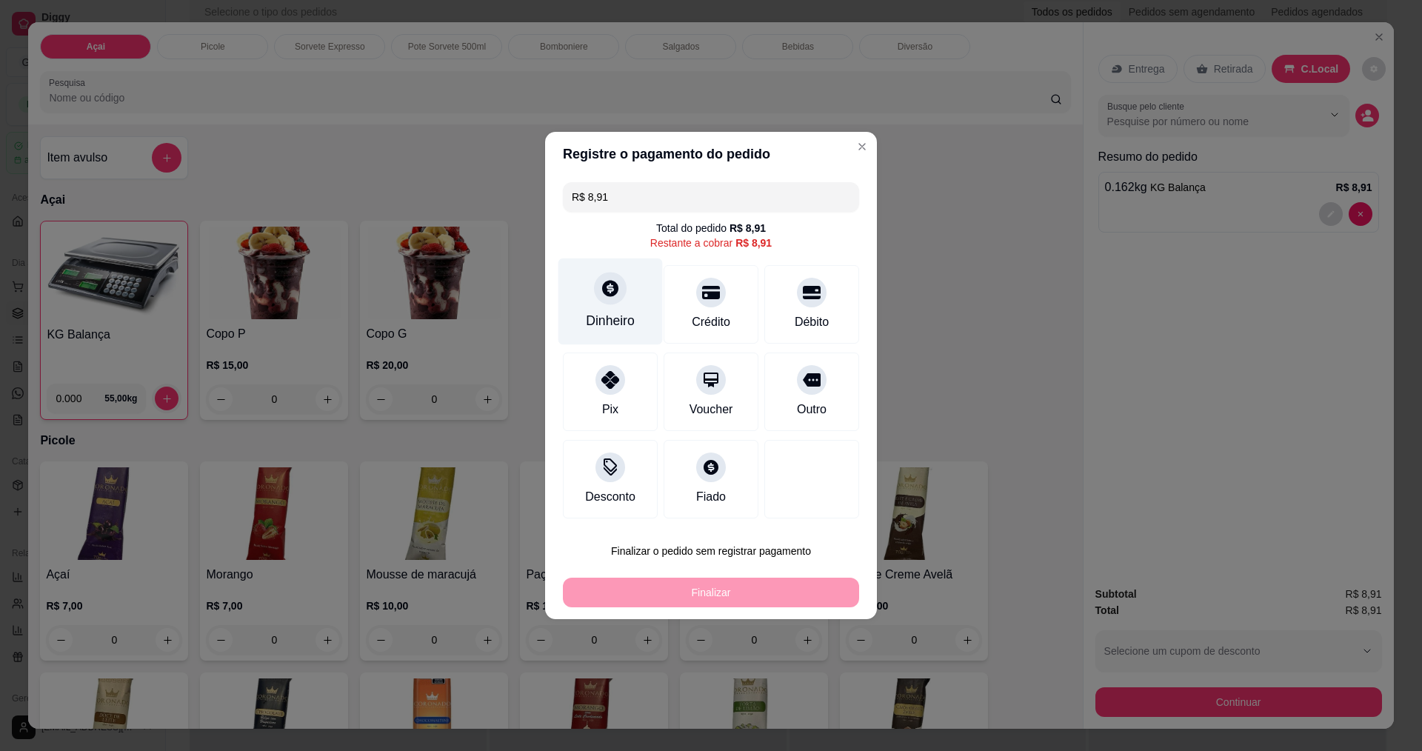
click at [632, 319] on div "Dinheiro" at bounding box center [610, 301] width 104 height 87
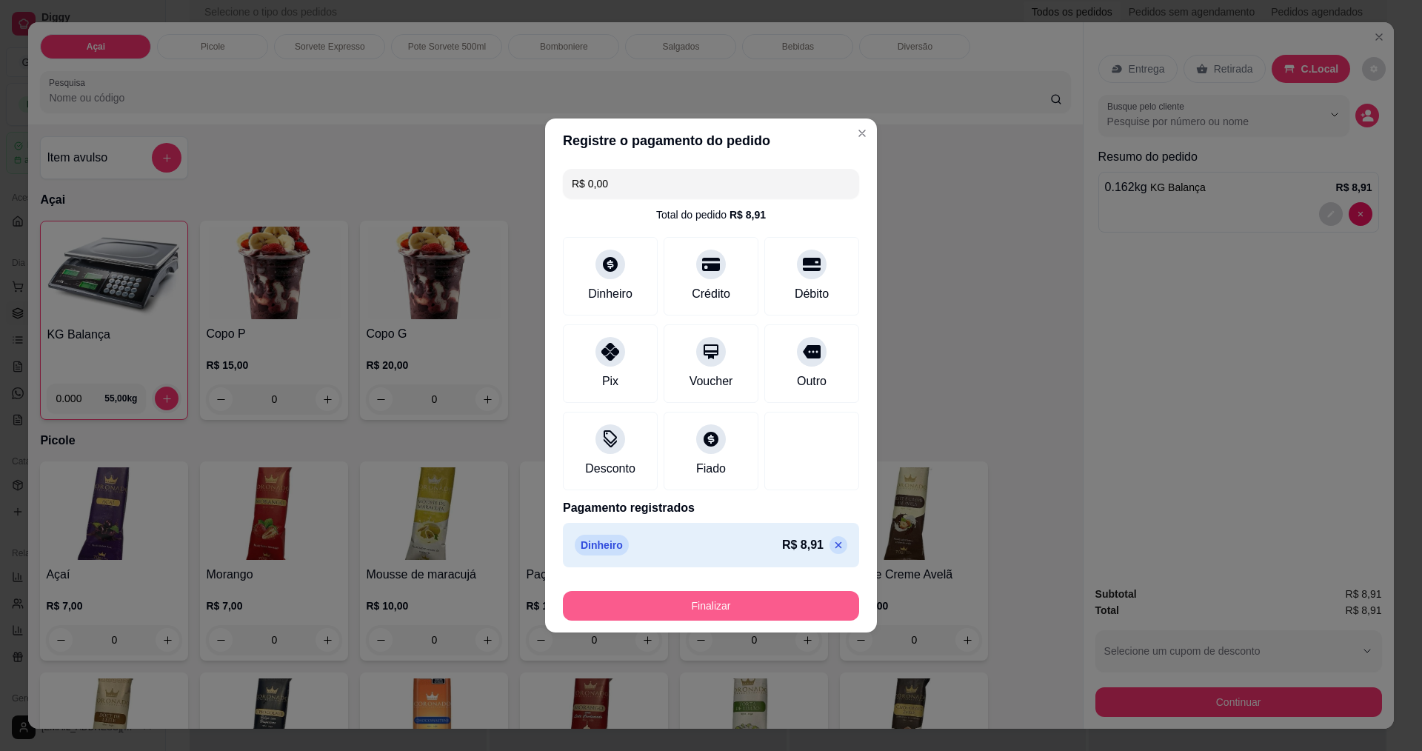
click at [722, 610] on button "Finalizar" at bounding box center [711, 606] width 296 height 30
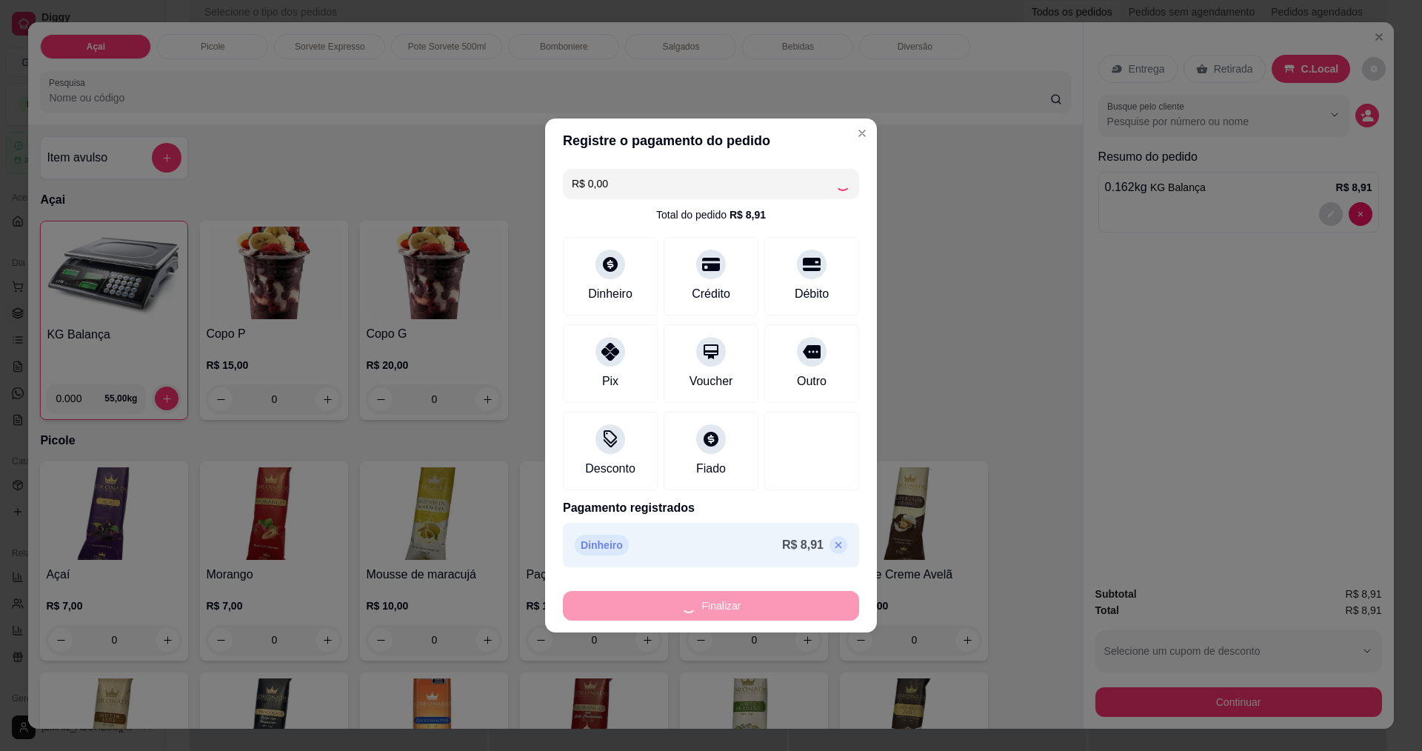
type input "-R$ 8,91"
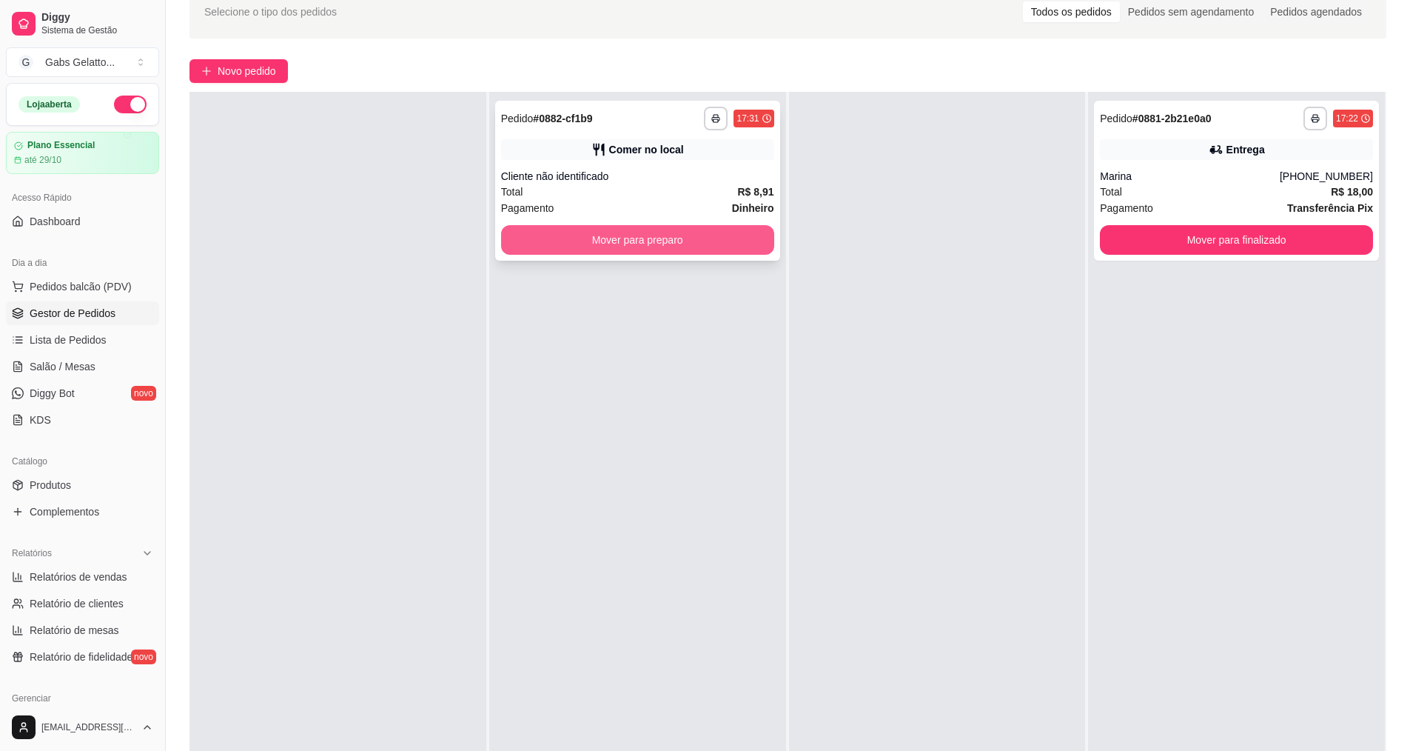
click at [707, 245] on button "Mover para preparo" at bounding box center [637, 240] width 273 height 30
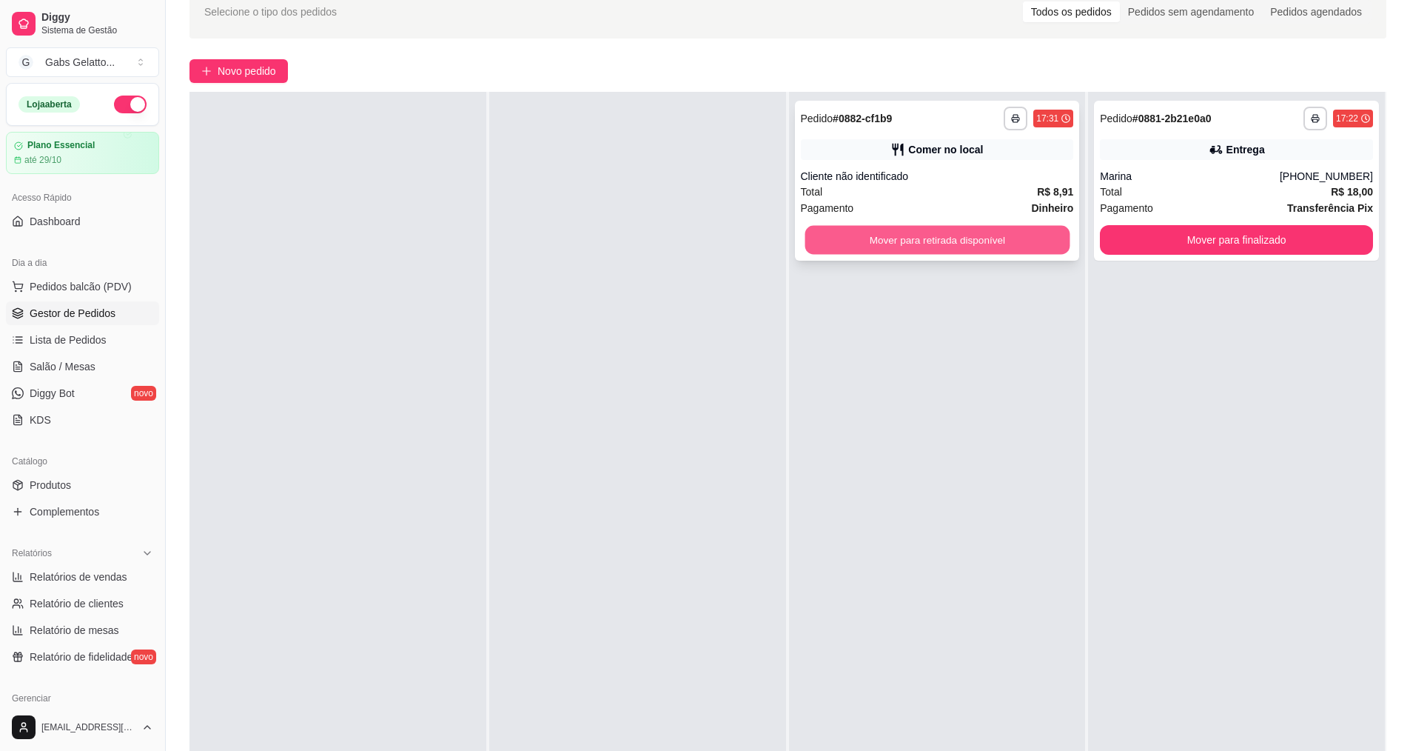
click at [892, 231] on button "Mover para retirada disponível" at bounding box center [937, 240] width 265 height 29
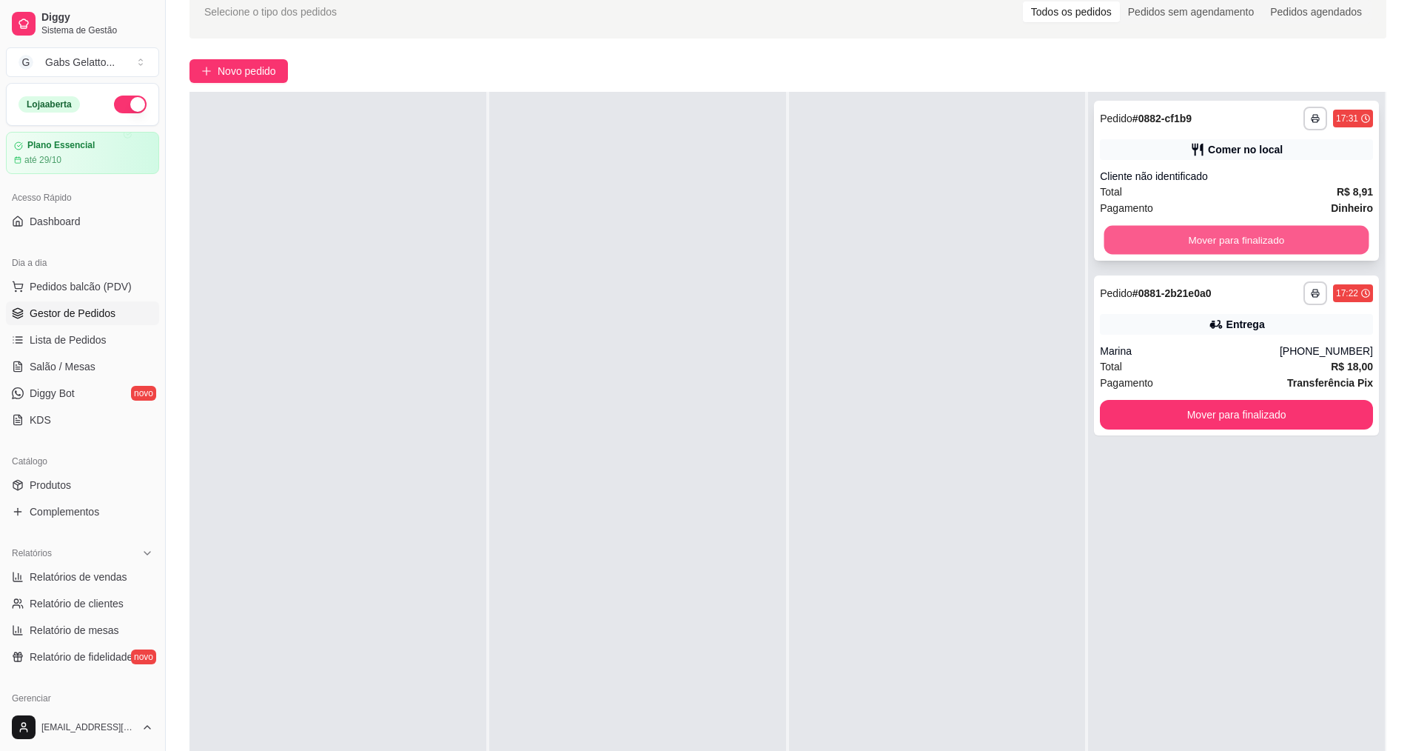
click at [1140, 232] on button "Mover para finalizado" at bounding box center [1237, 240] width 265 height 29
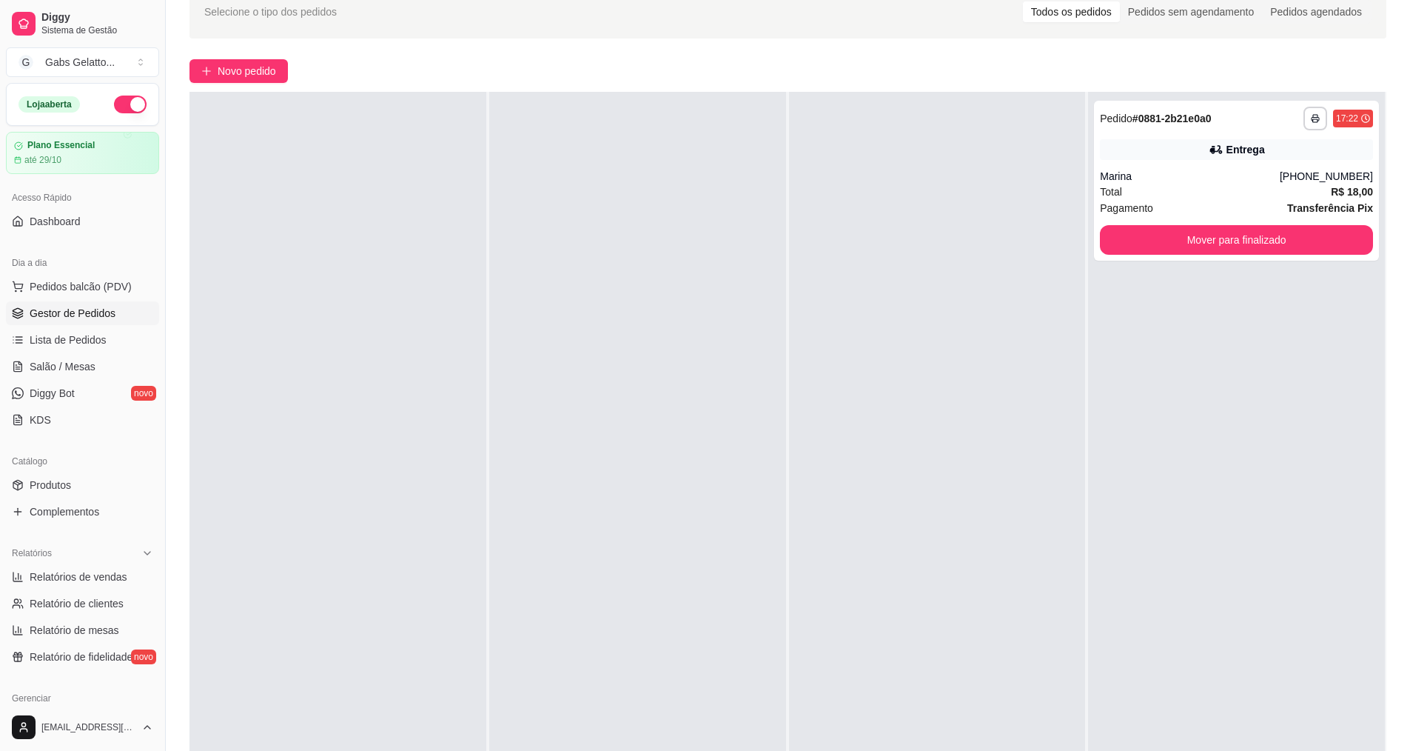
click at [815, 217] on div at bounding box center [937, 467] width 297 height 751
click at [1195, 232] on button "Mover para finalizado" at bounding box center [1237, 240] width 265 height 29
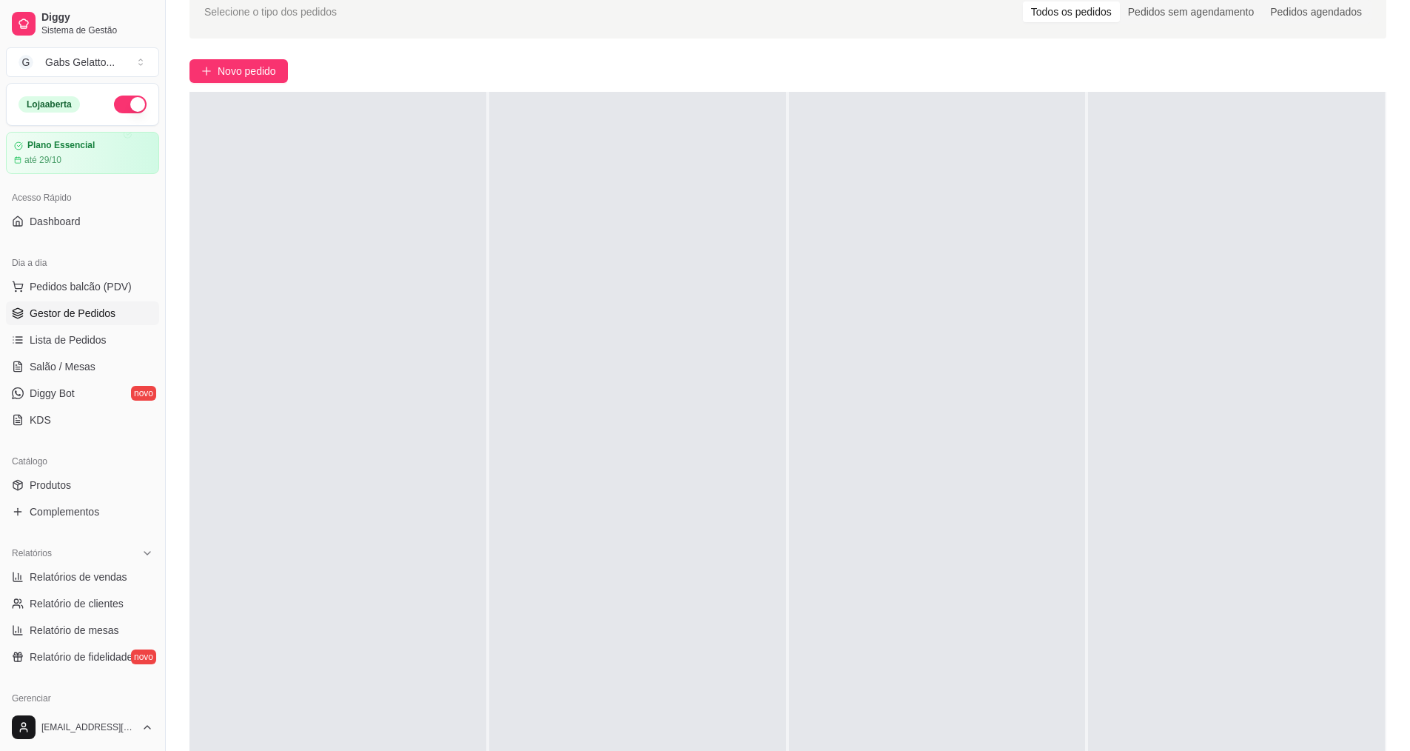
click at [101, 267] on div "Dia a dia" at bounding box center [82, 263] width 153 height 24
click at [95, 285] on span "Pedidos balcão (PDV)" at bounding box center [81, 286] width 102 height 15
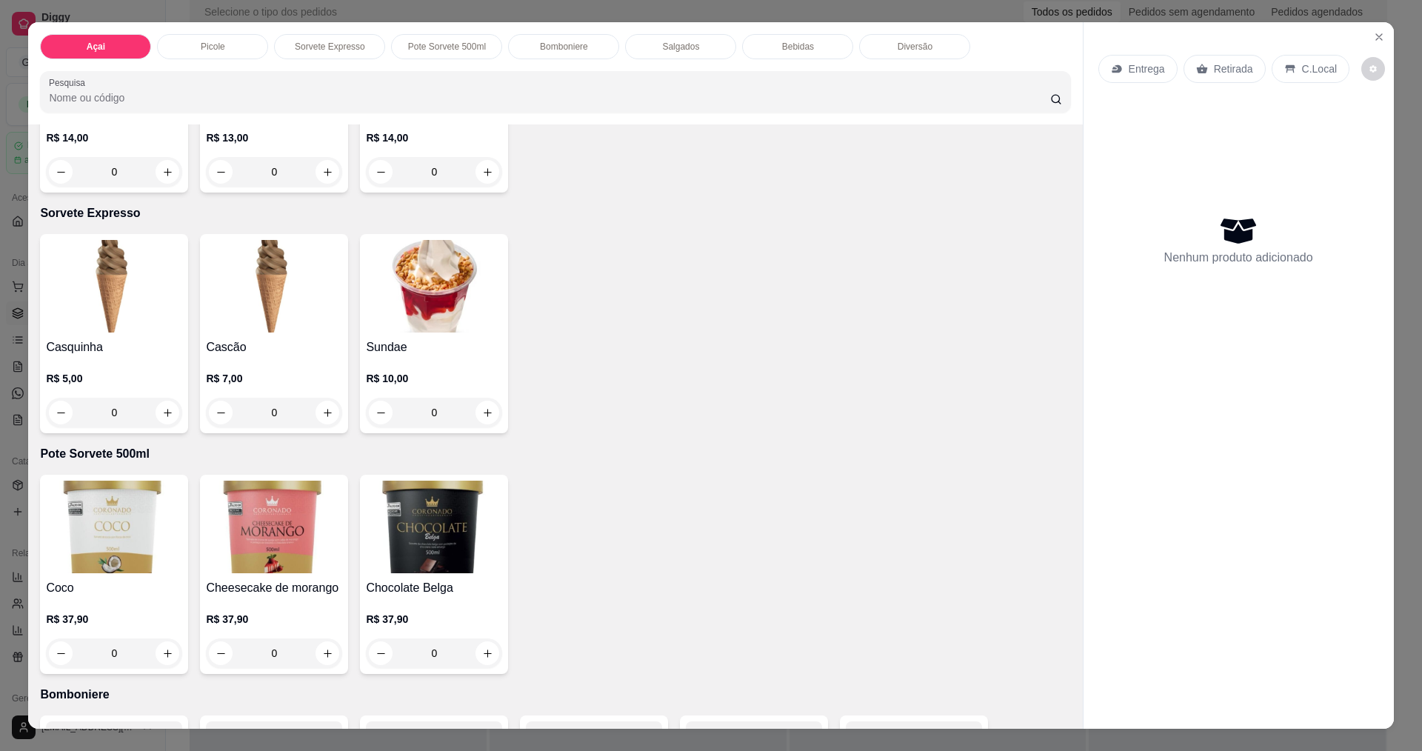
scroll to position [2882, 0]
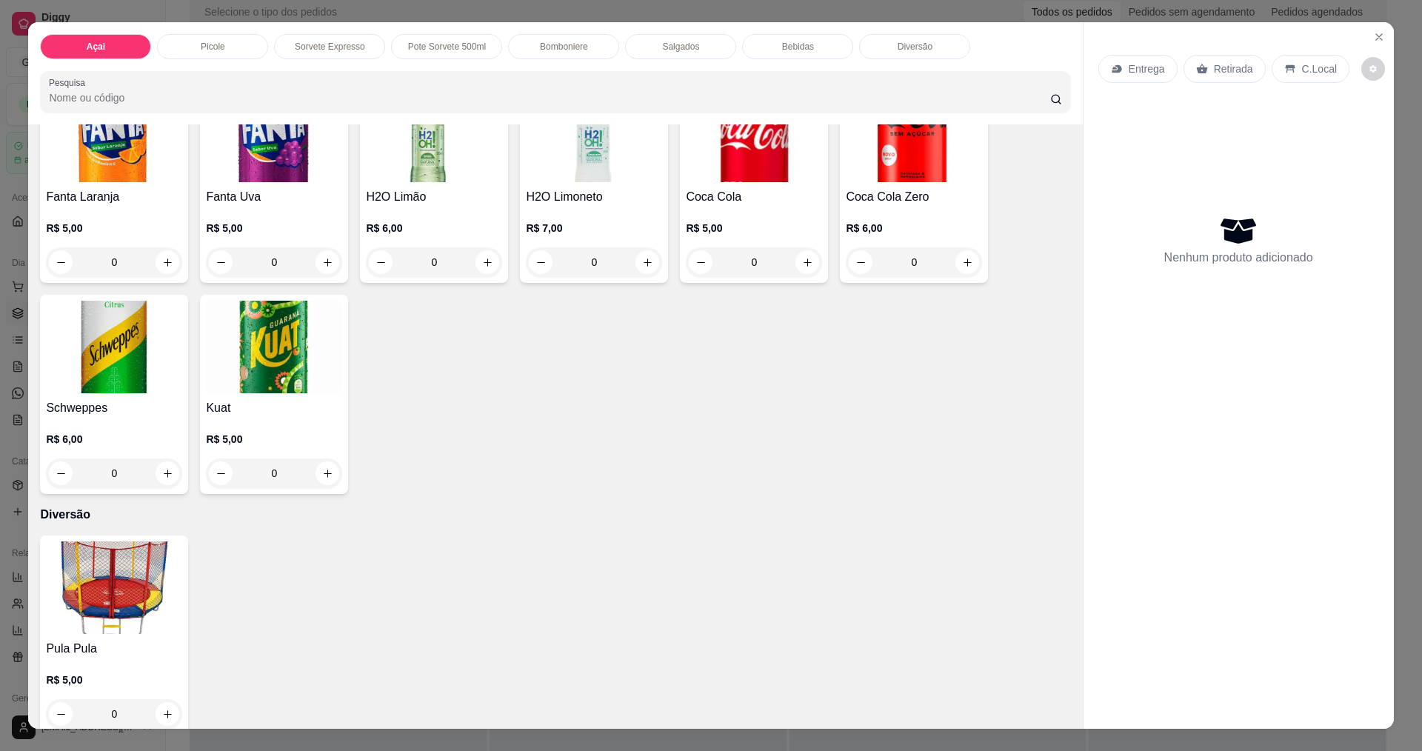
click at [113, 557] on img at bounding box center [114, 587] width 136 height 93
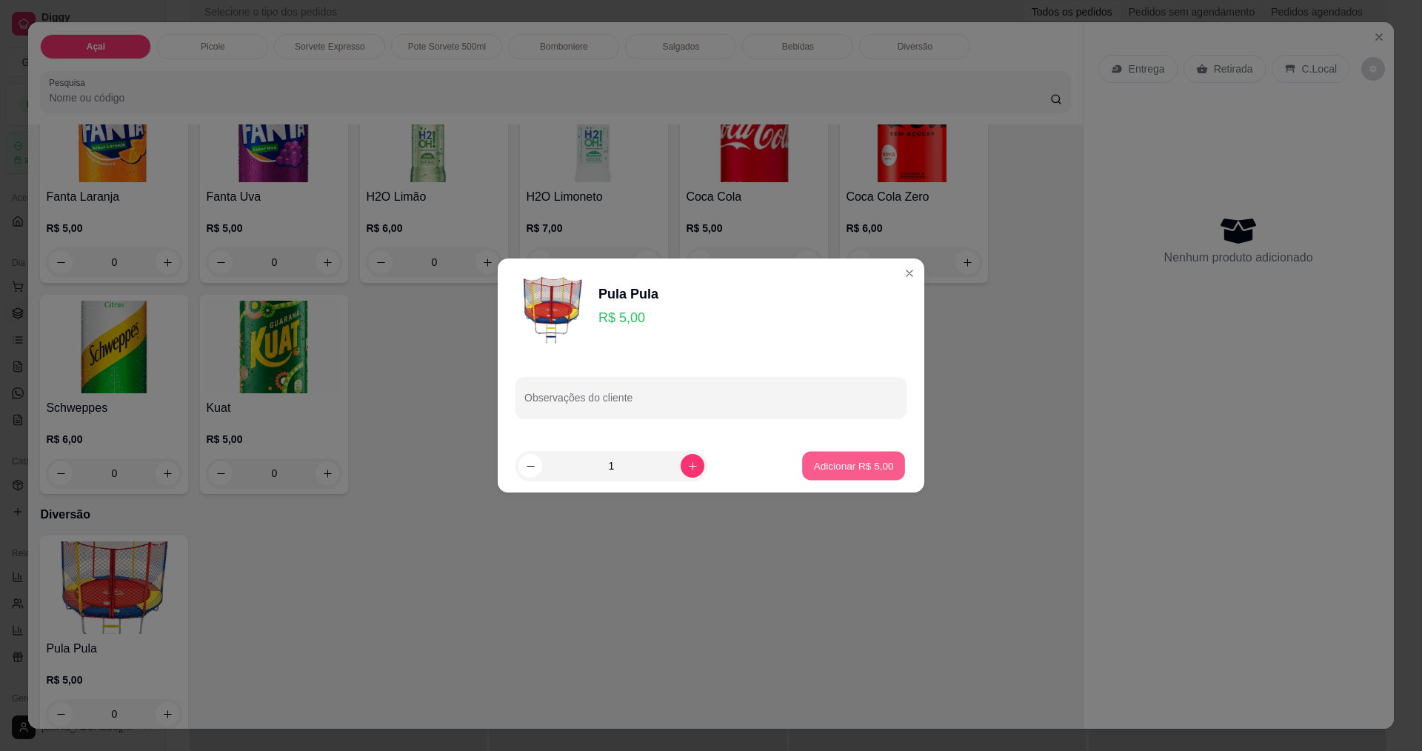
click at [888, 461] on button "Adicionar R$ 5,00" at bounding box center [853, 466] width 103 height 29
type input "1"
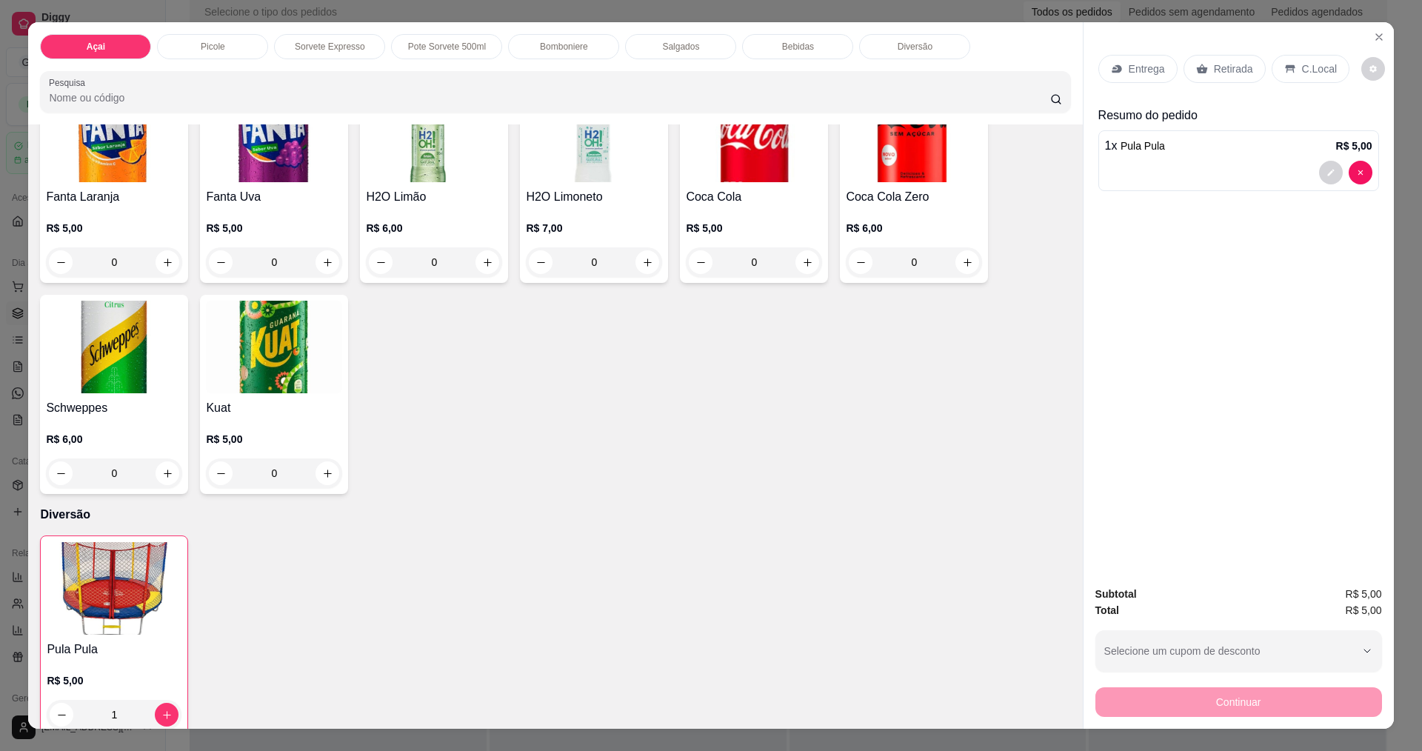
click at [1304, 68] on p "C.Local" at bounding box center [1319, 68] width 35 height 15
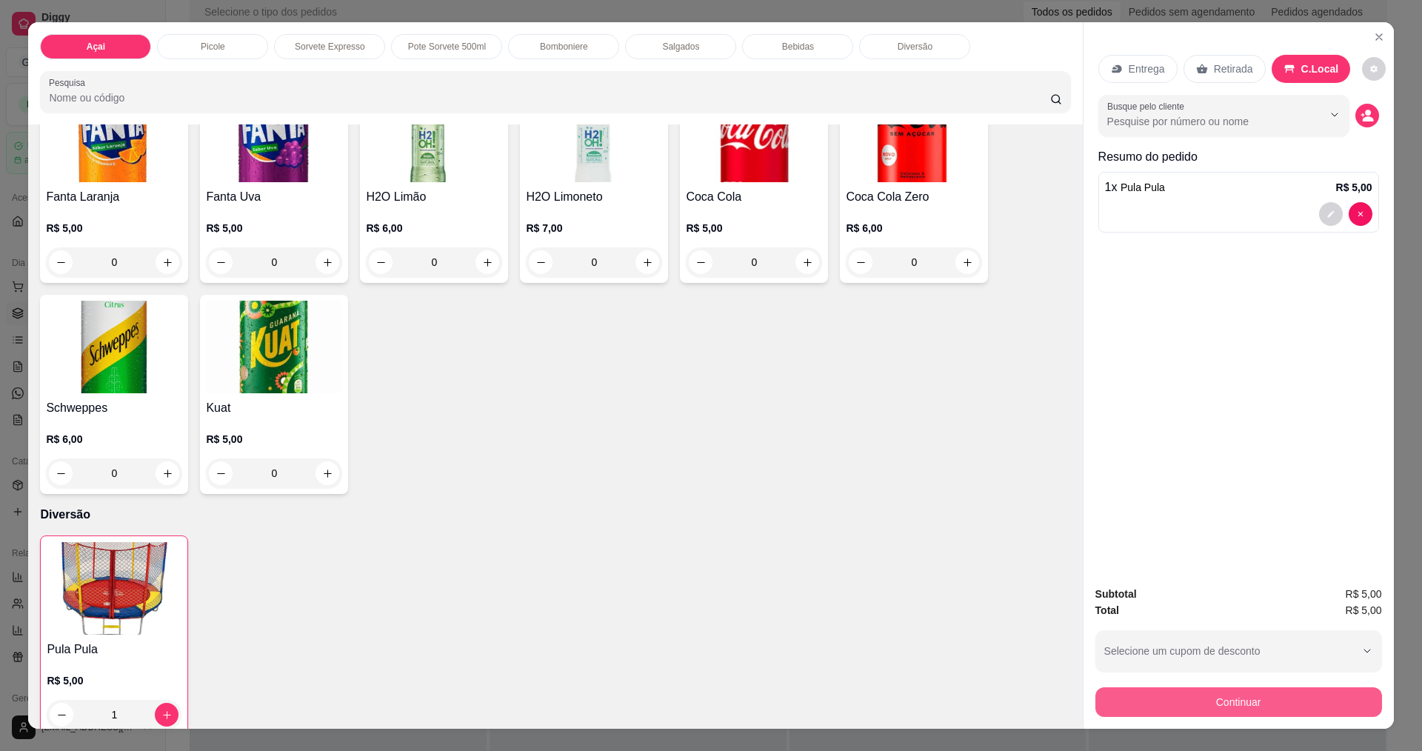
click at [1165, 688] on button "Continuar" at bounding box center [1238, 702] width 287 height 30
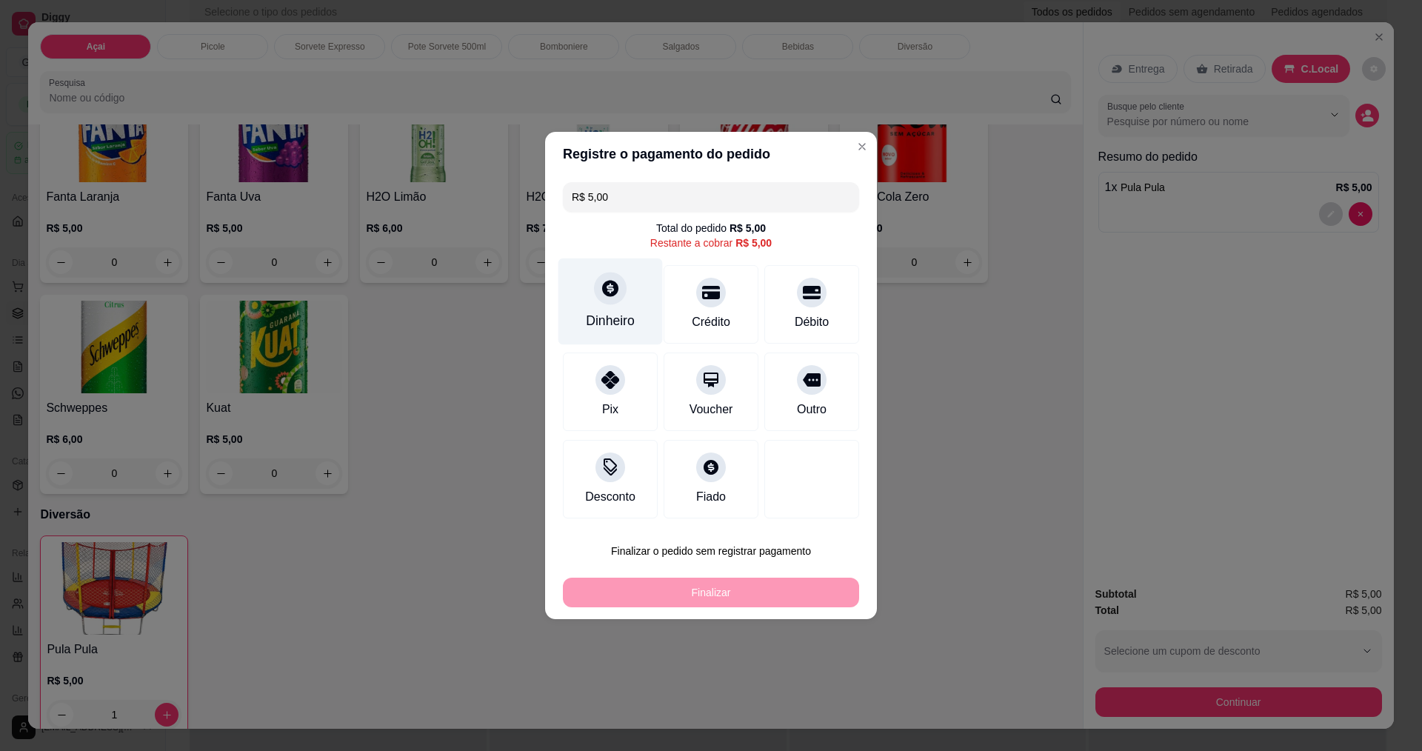
click at [609, 286] on icon at bounding box center [609, 287] width 19 height 19
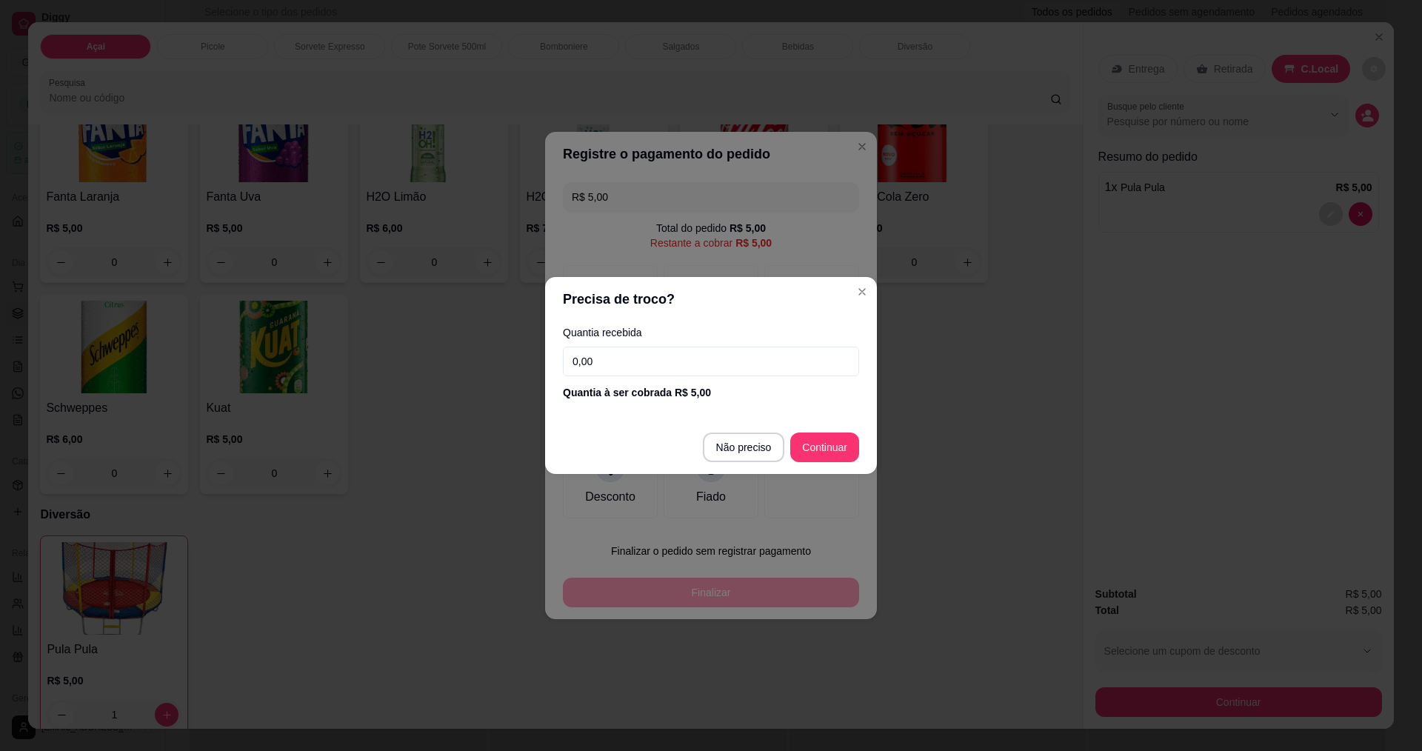
drag, startPoint x: 726, startPoint y: 466, endPoint x: 734, endPoint y: 458, distance: 11.0
click at [729, 465] on footer "Não preciso Continuar" at bounding box center [711, 447] width 332 height 53
type input "R$ 0,00"
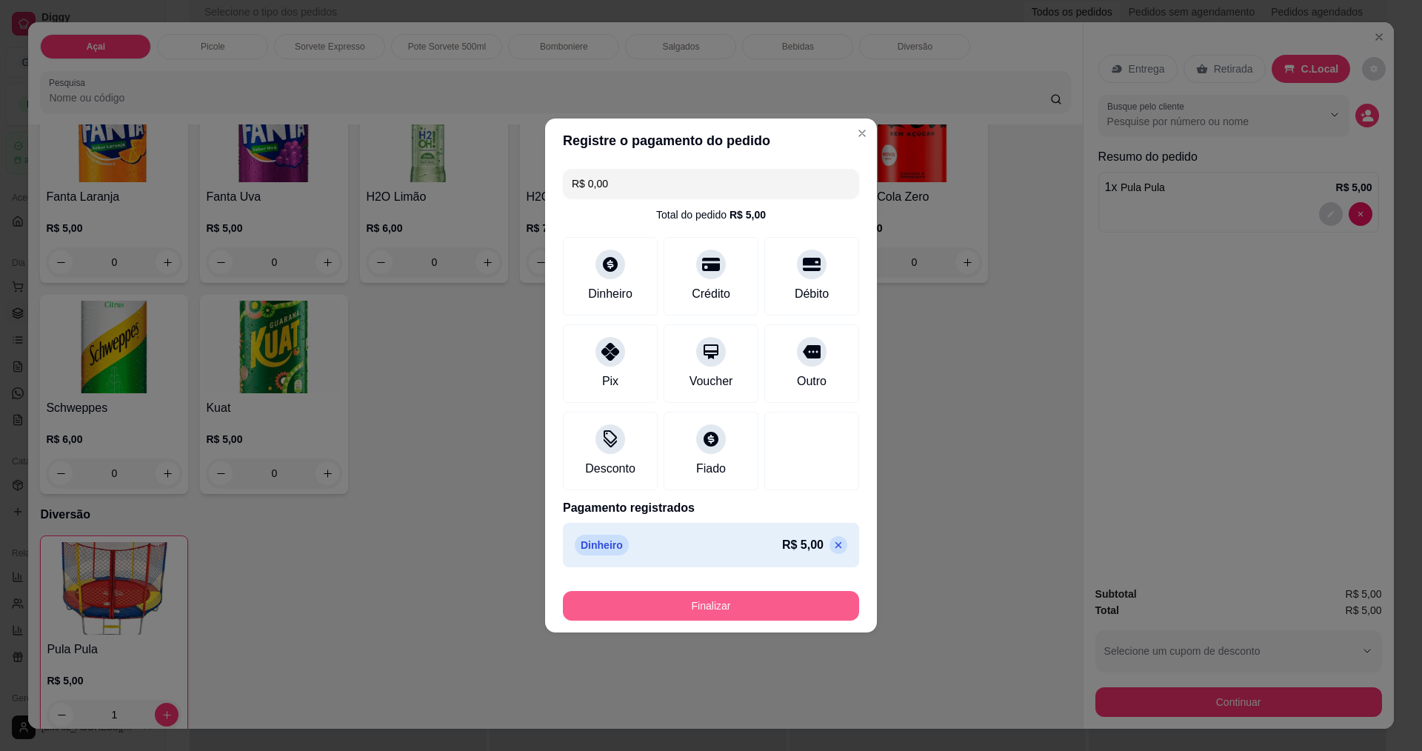
click at [703, 603] on button "Finalizar" at bounding box center [711, 606] width 296 height 30
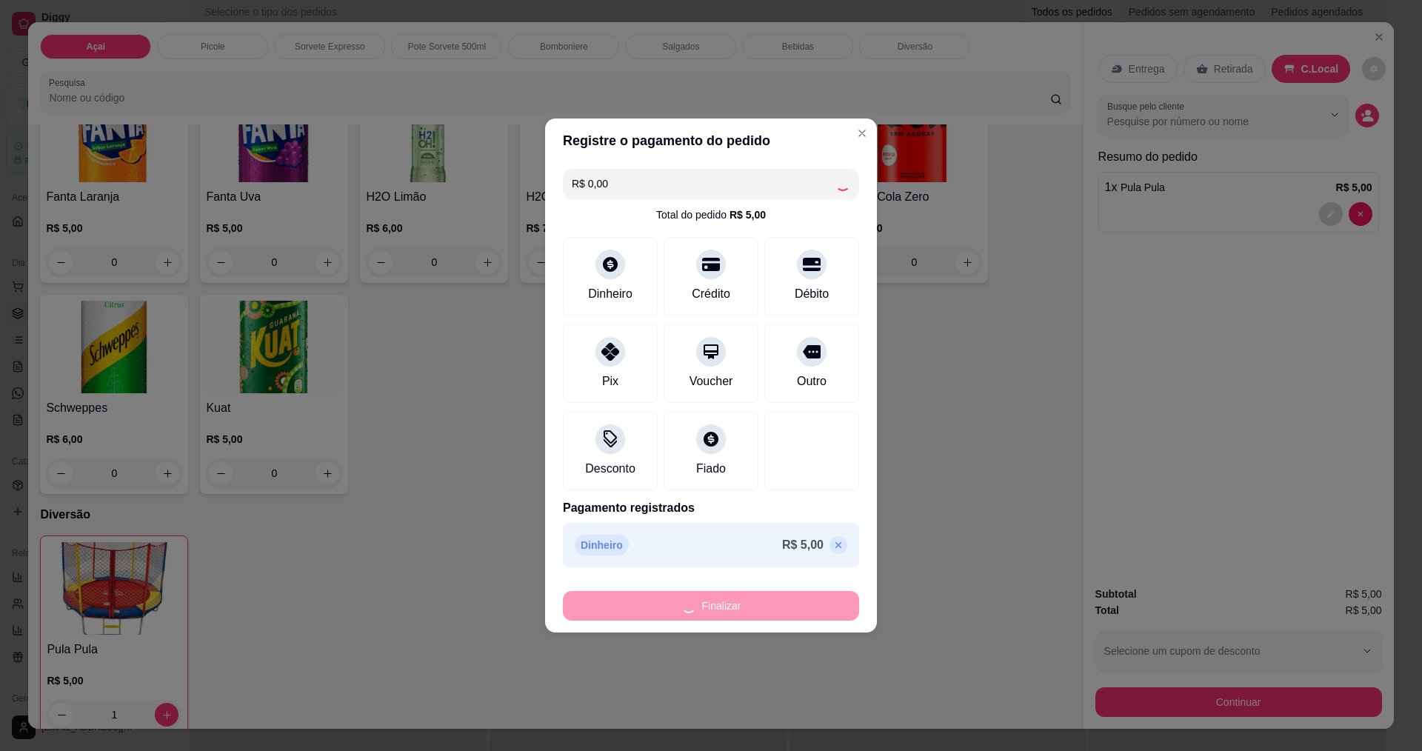
type input "0"
type input "-R$ 5,00"
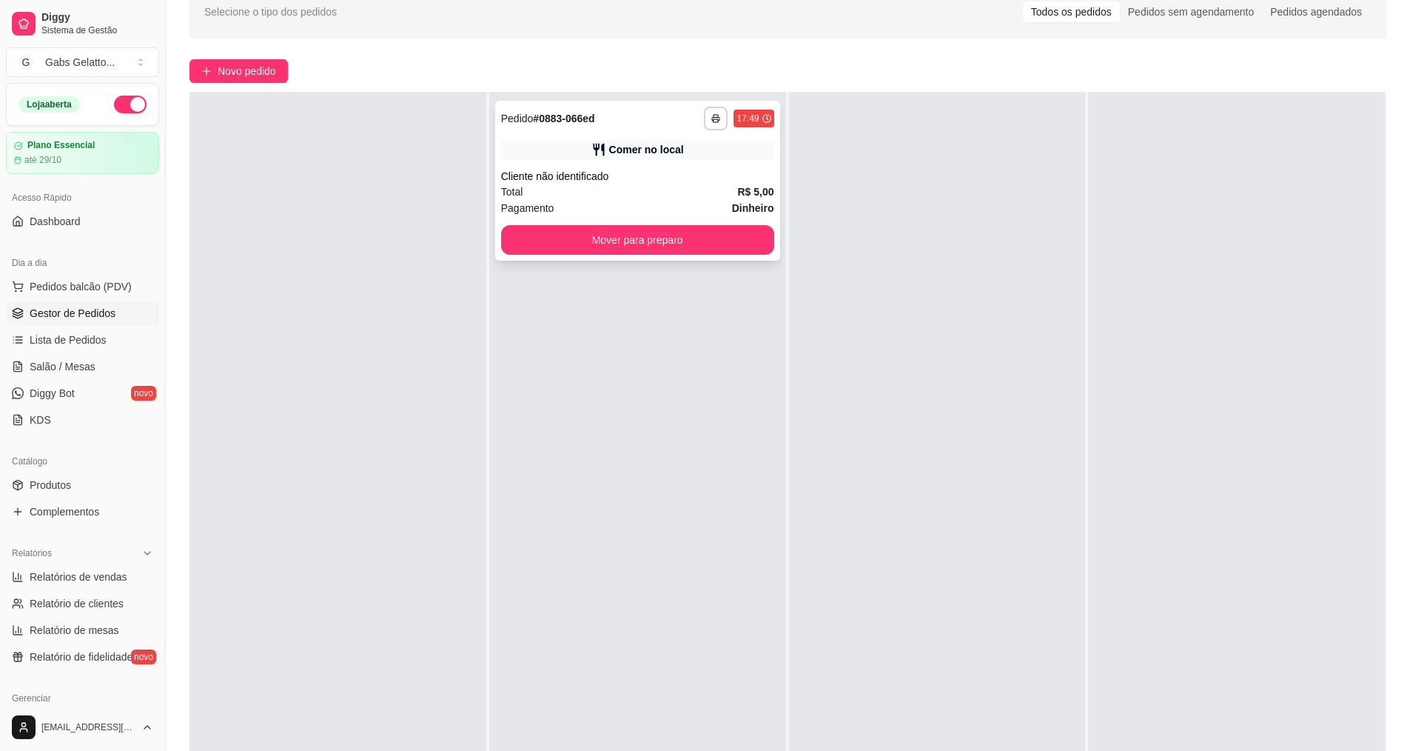
click at [643, 218] on div "**********" at bounding box center [637, 181] width 285 height 160
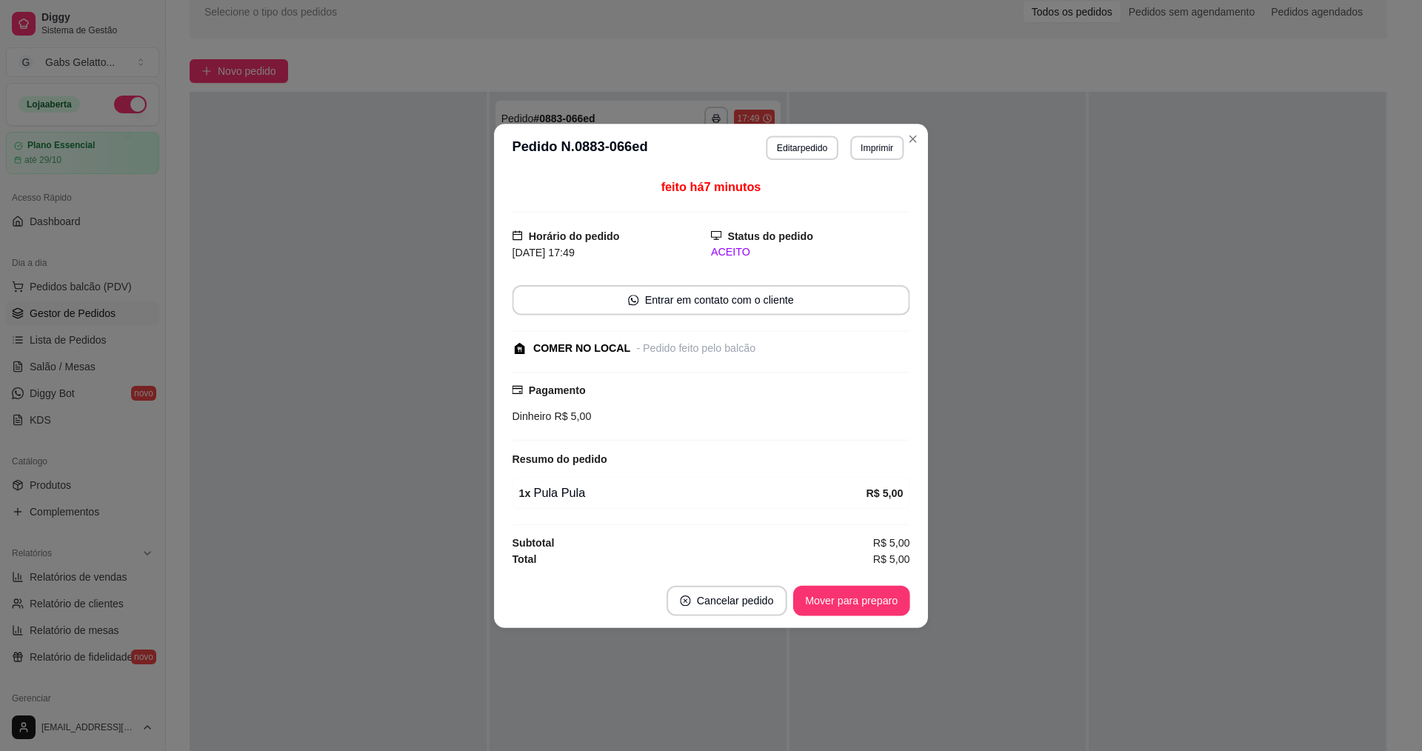
click at [643, 226] on div "feito há 7 minutos Horário do pedido [DATE] 17:49 Status do pedido ACEITO Entra…" at bounding box center [711, 372] width 398 height 389
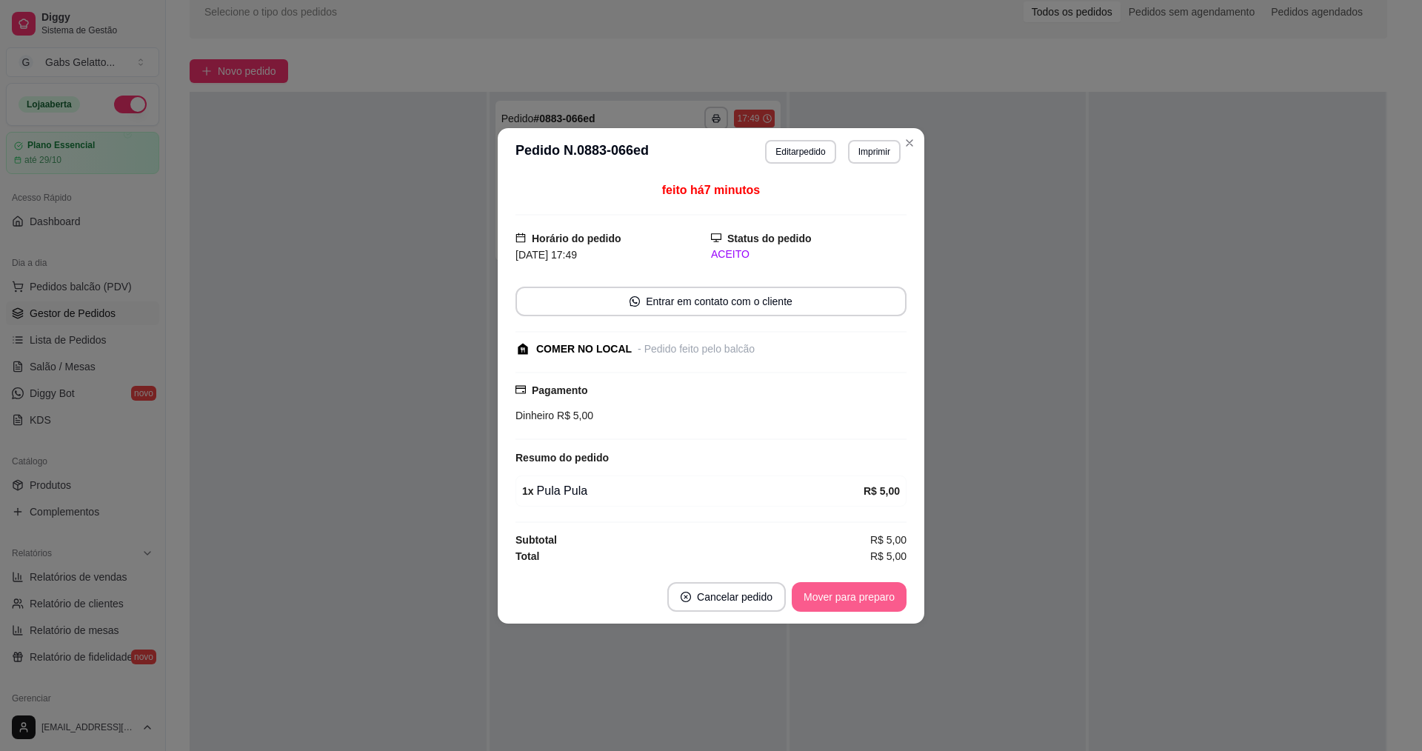
click at [834, 587] on button "Mover para preparo" at bounding box center [848, 597] width 115 height 30
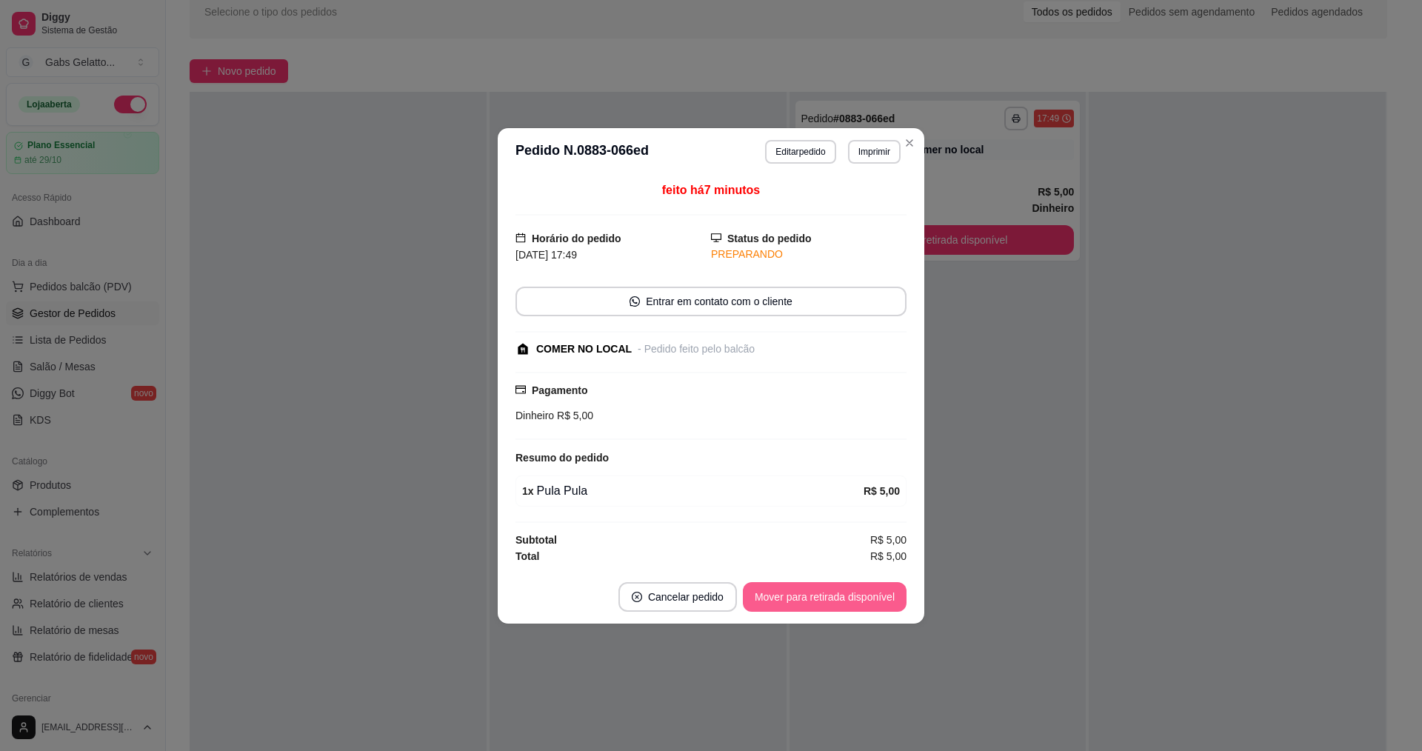
click at [851, 595] on button "Mover para retirada disponível" at bounding box center [825, 597] width 164 height 30
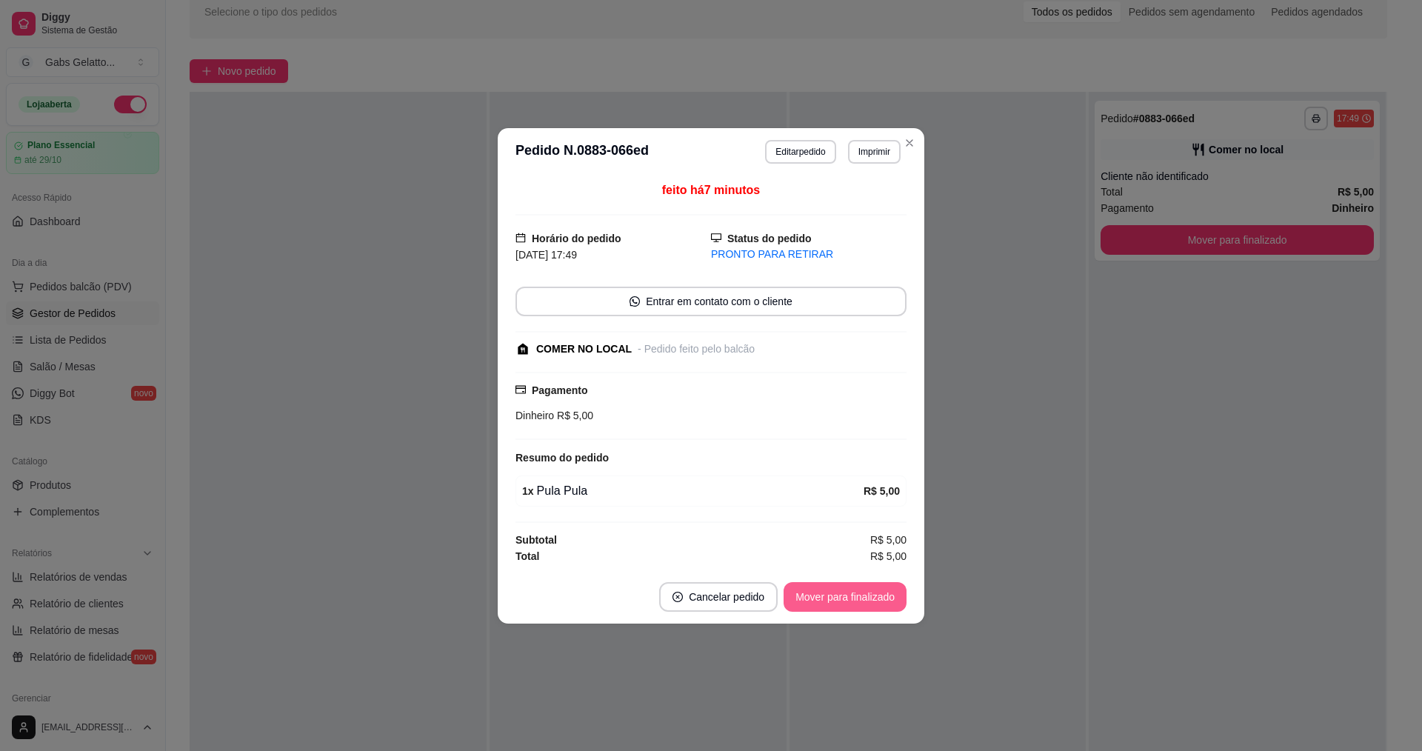
click at [853, 596] on button "Mover para finalizado" at bounding box center [844, 597] width 123 height 30
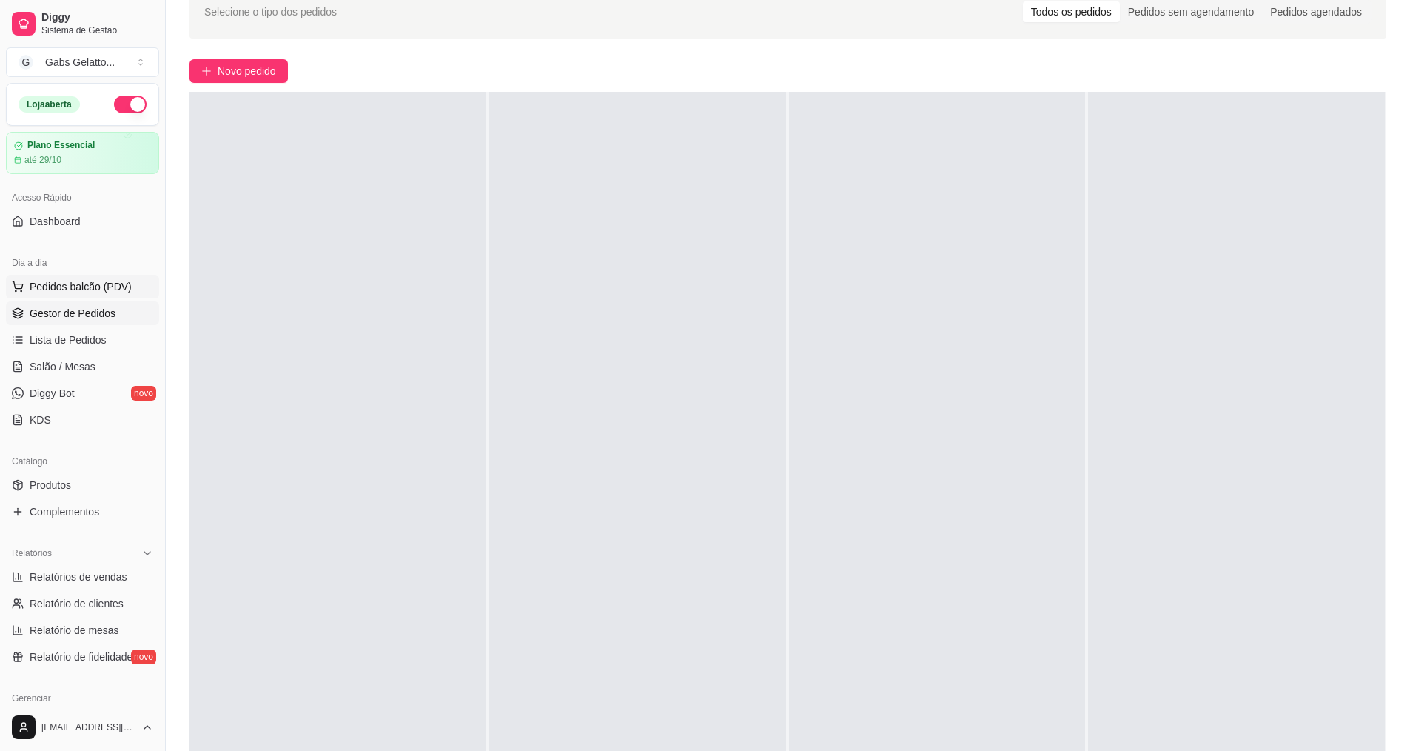
click at [98, 284] on span "Pedidos balcão (PDV)" at bounding box center [81, 286] width 102 height 15
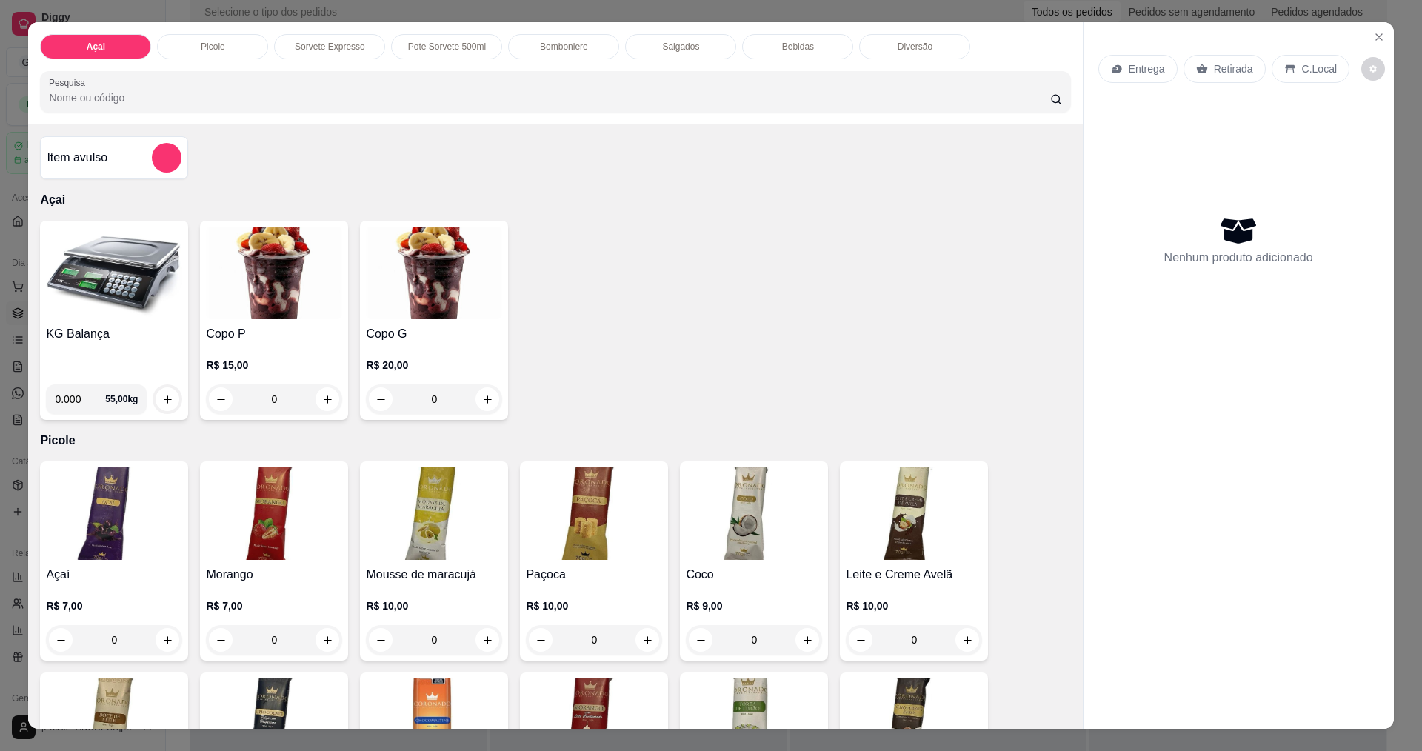
click at [106, 309] on img at bounding box center [114, 273] width 136 height 93
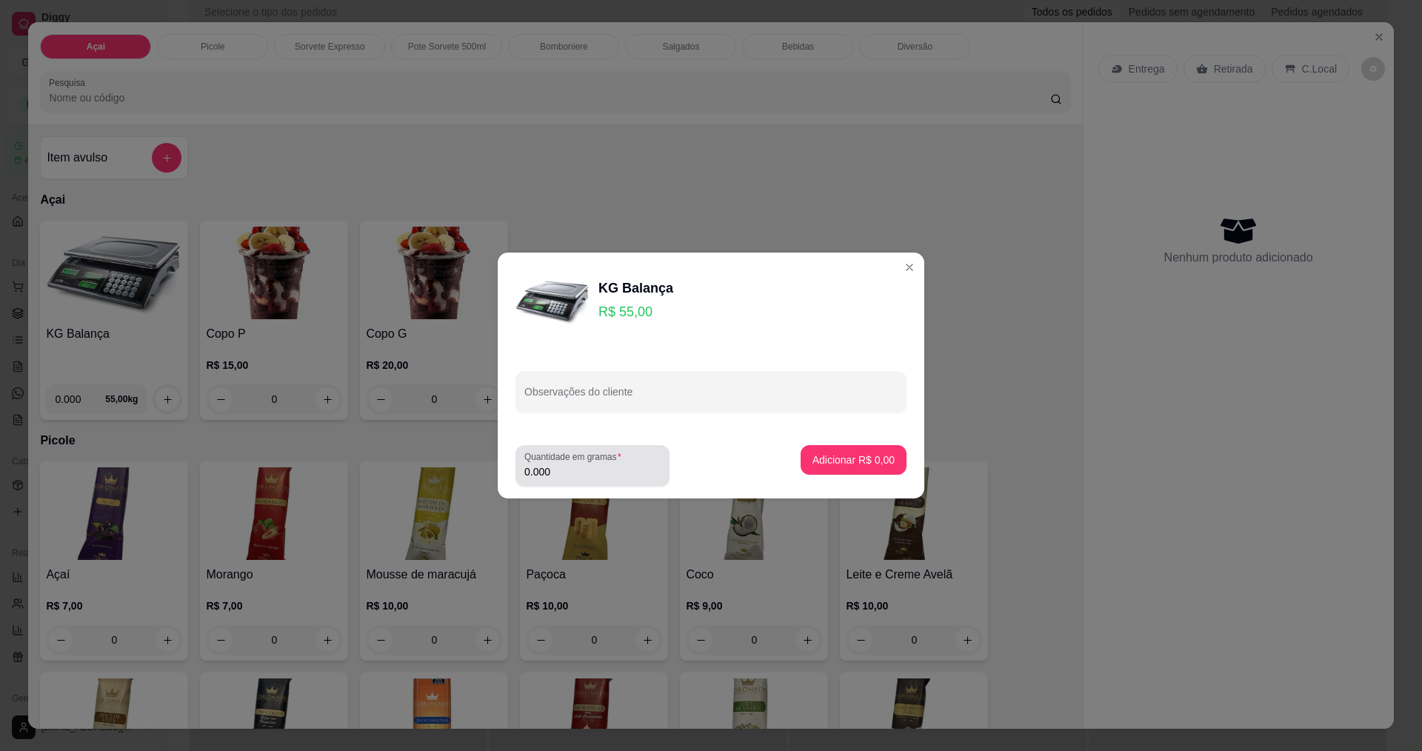
click at [600, 472] on input "0.000" at bounding box center [592, 471] width 136 height 15
click at [584, 477] on input "0.000" at bounding box center [580, 471] width 113 height 15
type input "0.000"
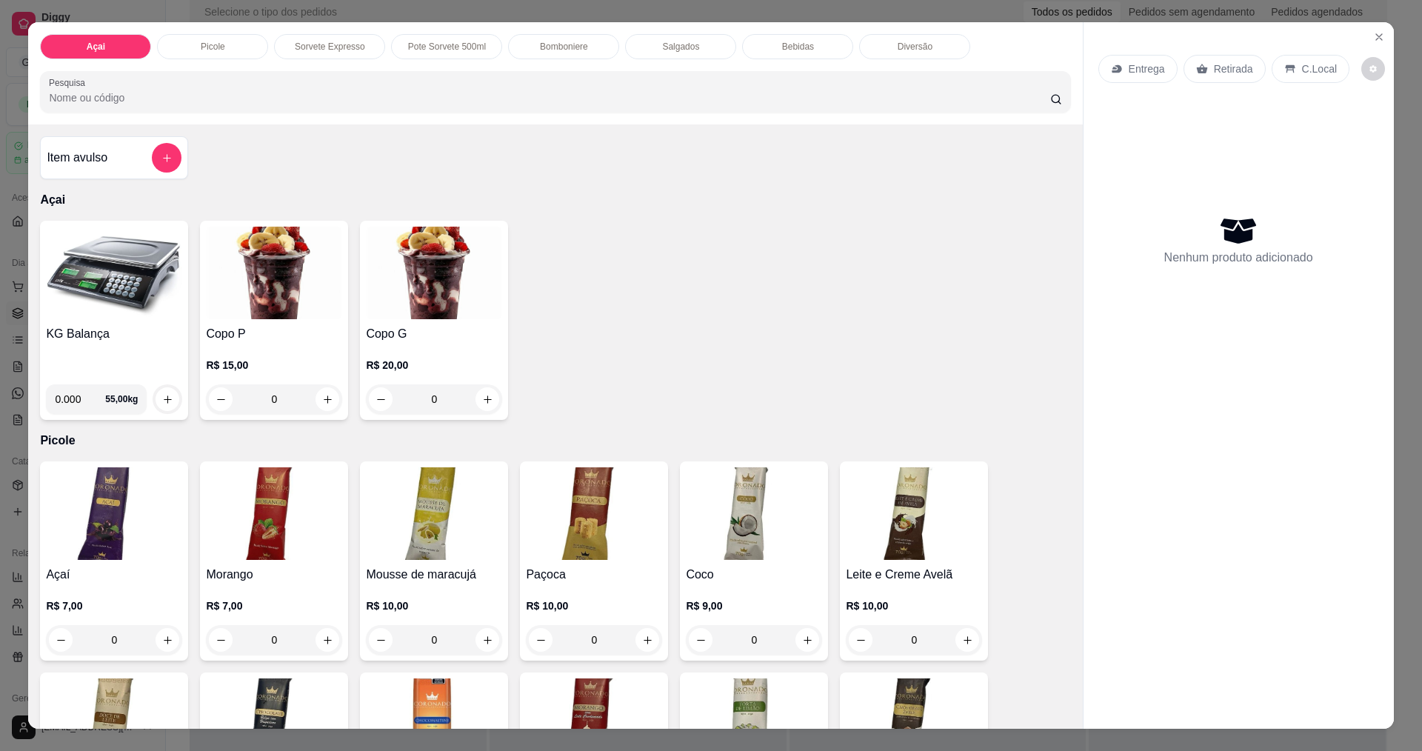
click at [273, 335] on h4 "Copo P" at bounding box center [274, 334] width 136 height 18
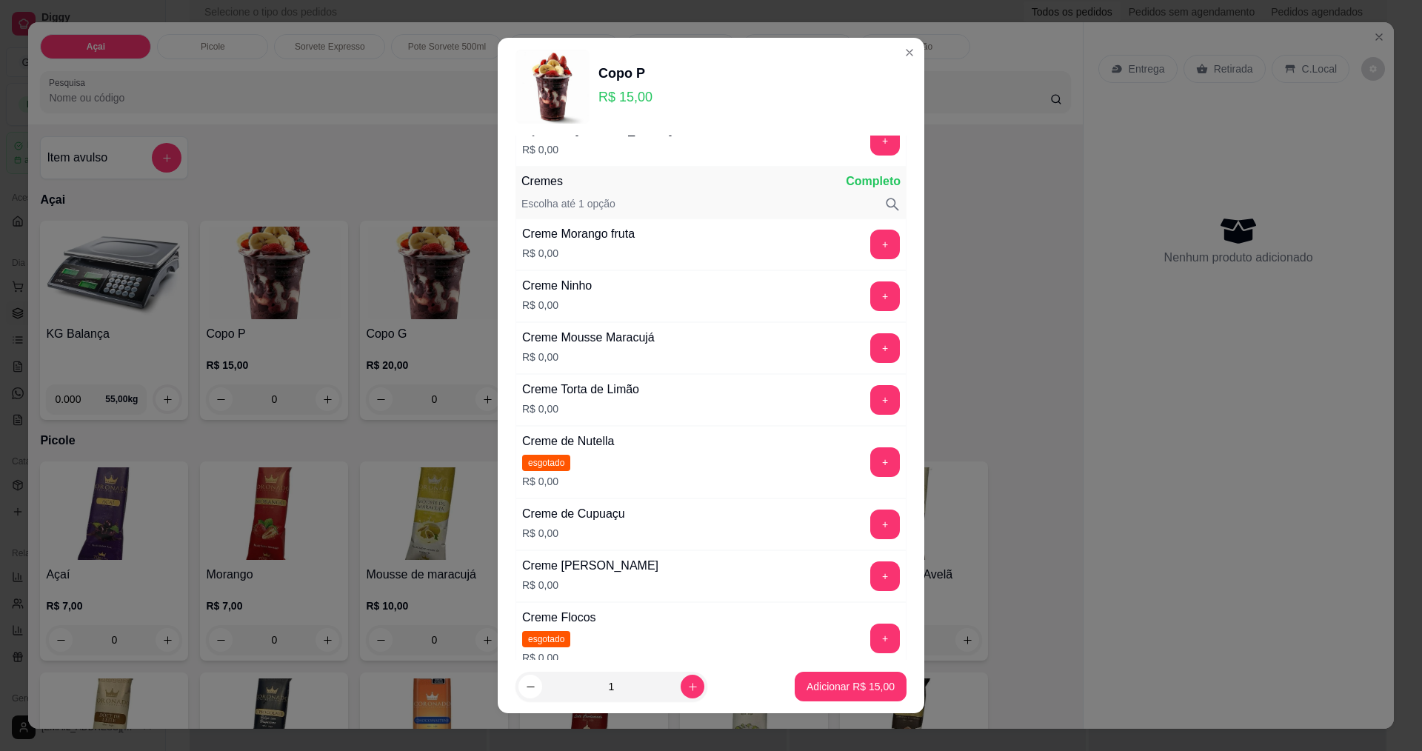
scroll to position [518, 0]
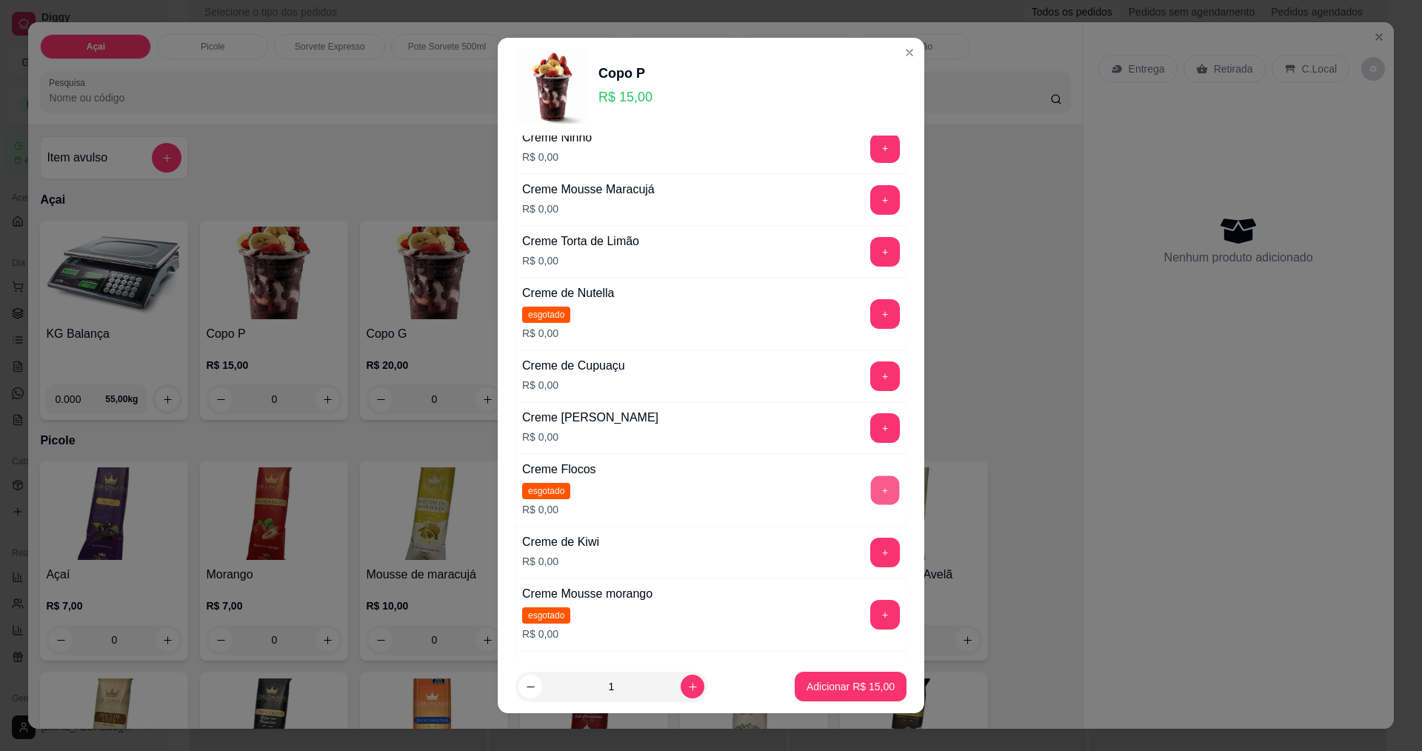
click at [871, 495] on button "+" at bounding box center [885, 489] width 29 height 29
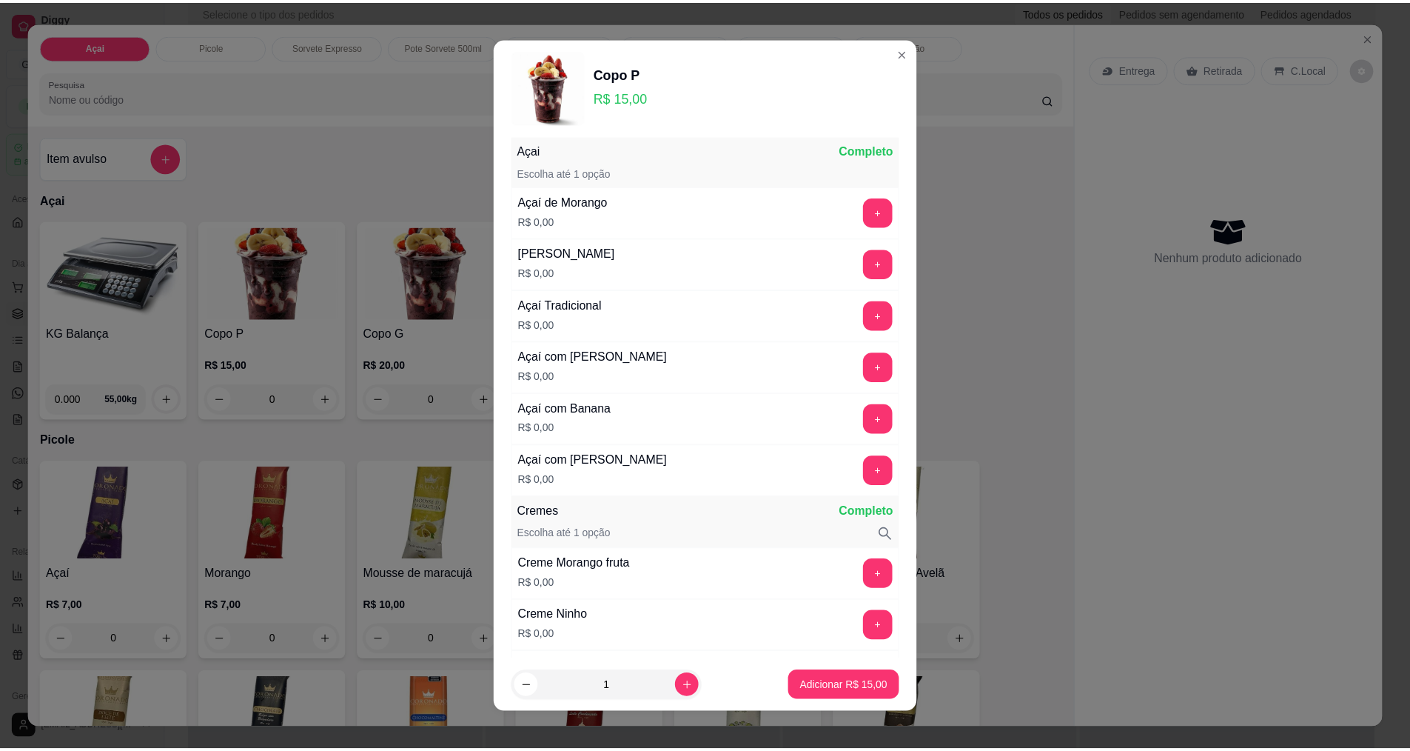
scroll to position [0, 0]
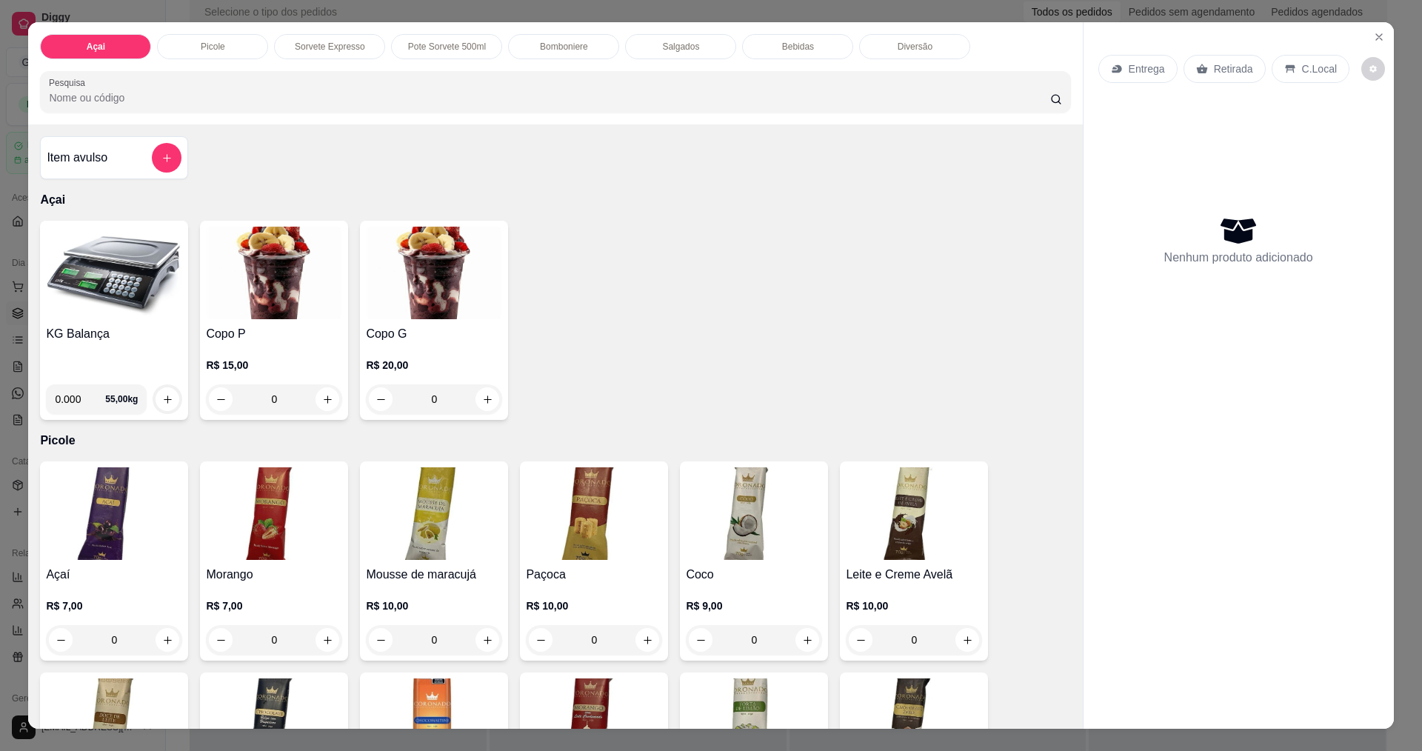
click at [145, 270] on img at bounding box center [114, 273] width 136 height 93
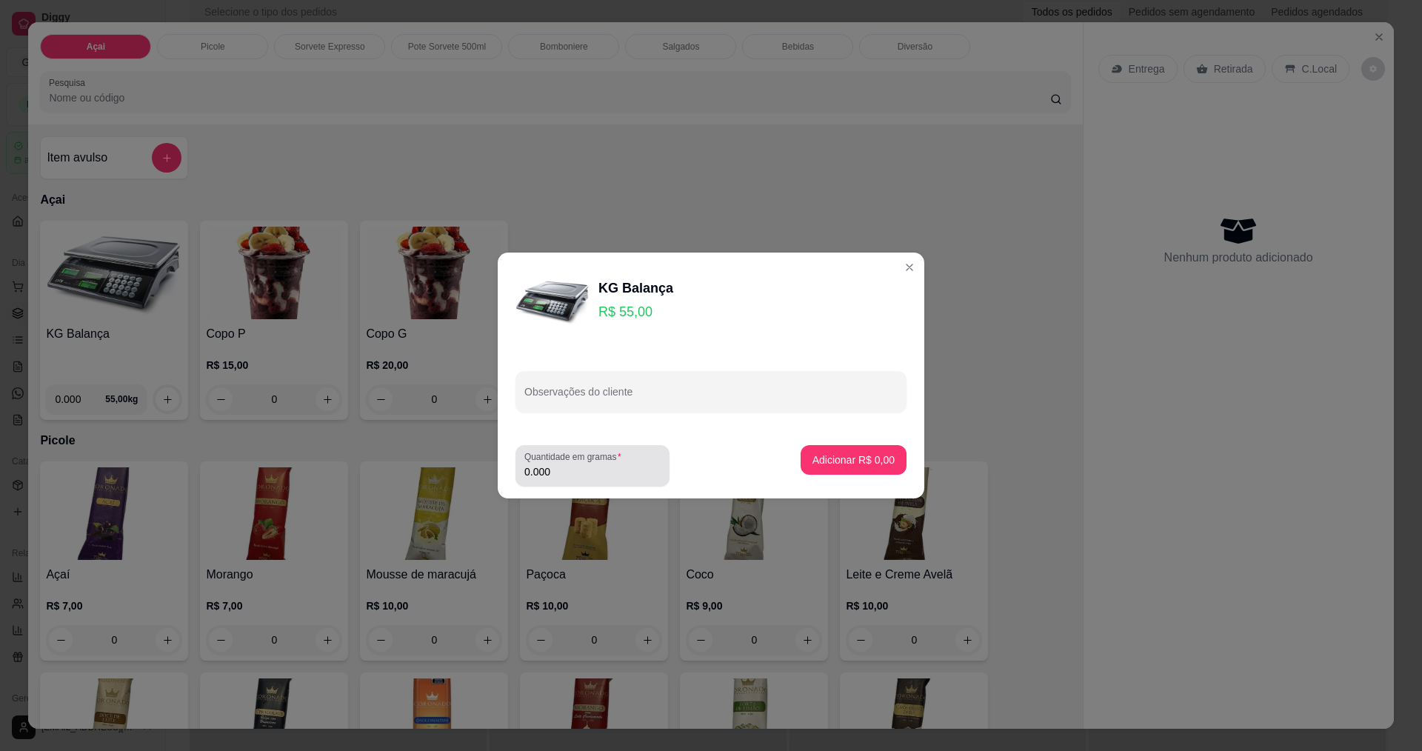
click at [636, 483] on div "Quantidade em gramas 0.000" at bounding box center [592, 465] width 154 height 41
type input "0.451"
click at [852, 462] on p "Adicionar R$ 24,81" at bounding box center [850, 459] width 88 height 15
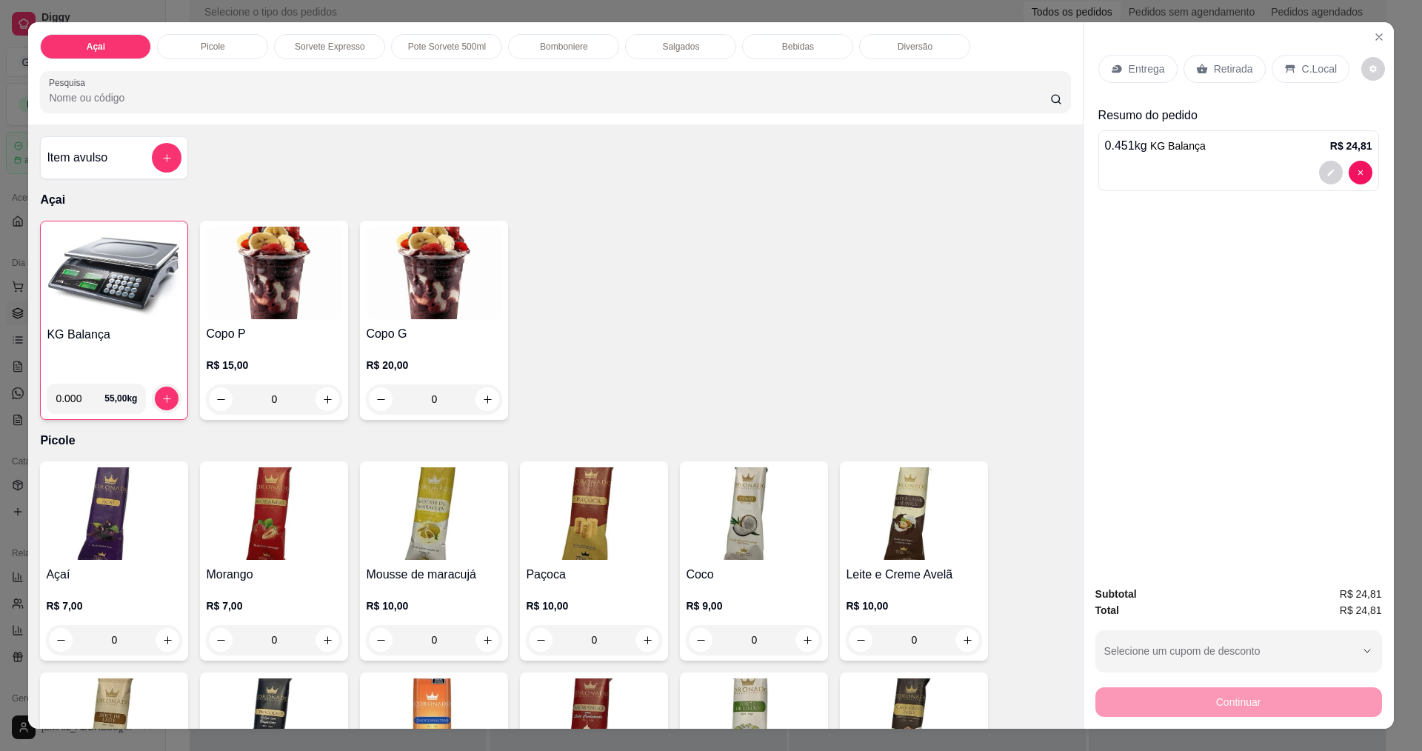
click at [1302, 73] on p "C.Local" at bounding box center [1319, 68] width 35 height 15
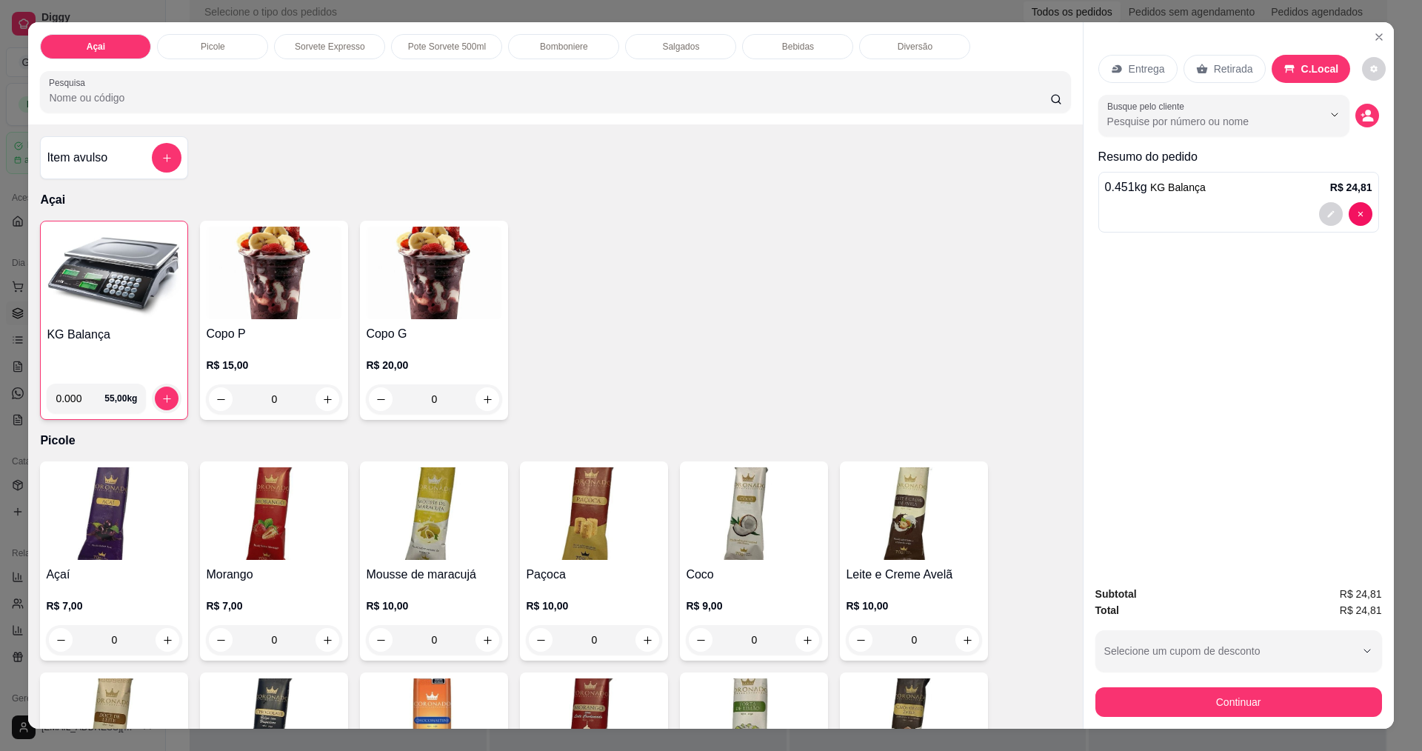
click at [1230, 685] on div "Subtotal R$ 24,81 Total R$ 24,81 Selecione um cupom de desconto [PERSON_NAME] u…" at bounding box center [1238, 651] width 287 height 131
click at [1222, 693] on button "Continuar" at bounding box center [1238, 702] width 287 height 30
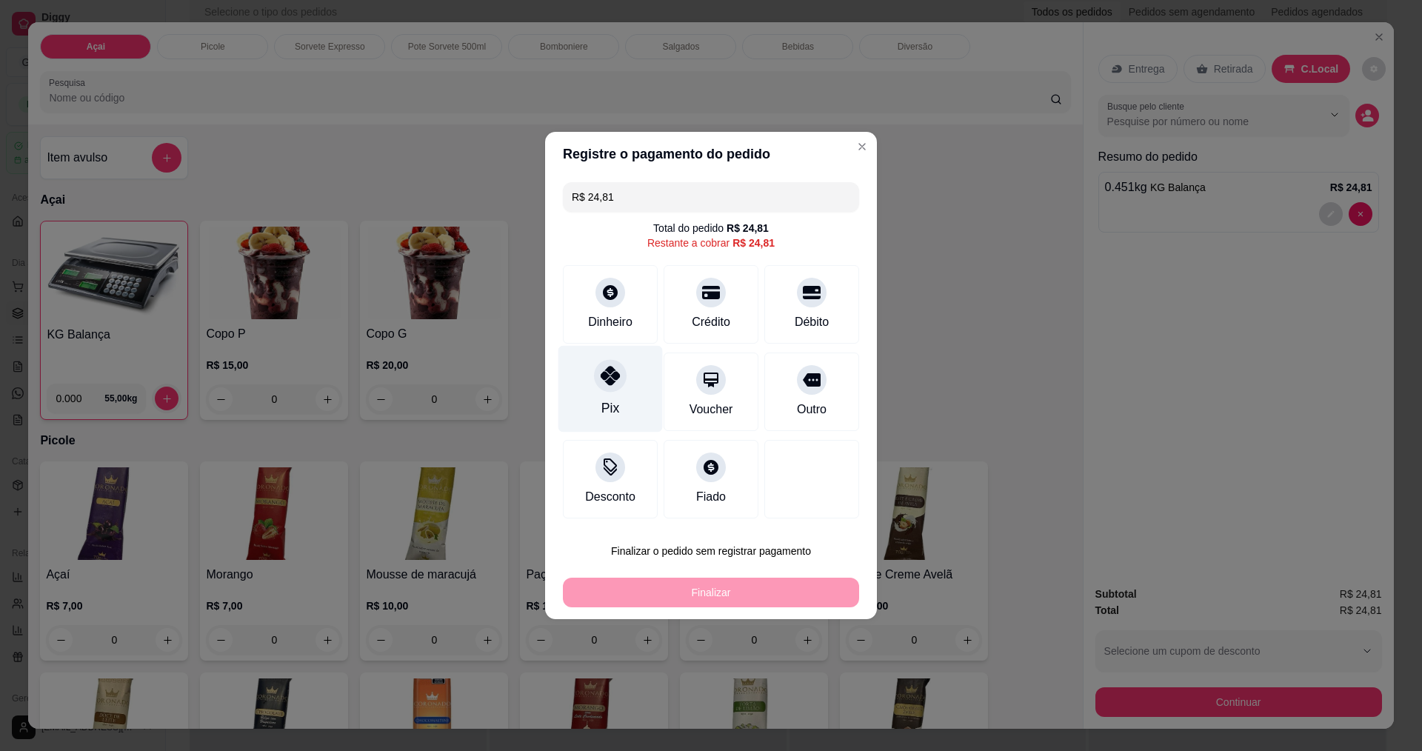
click at [585, 392] on div "Pix" at bounding box center [610, 389] width 104 height 87
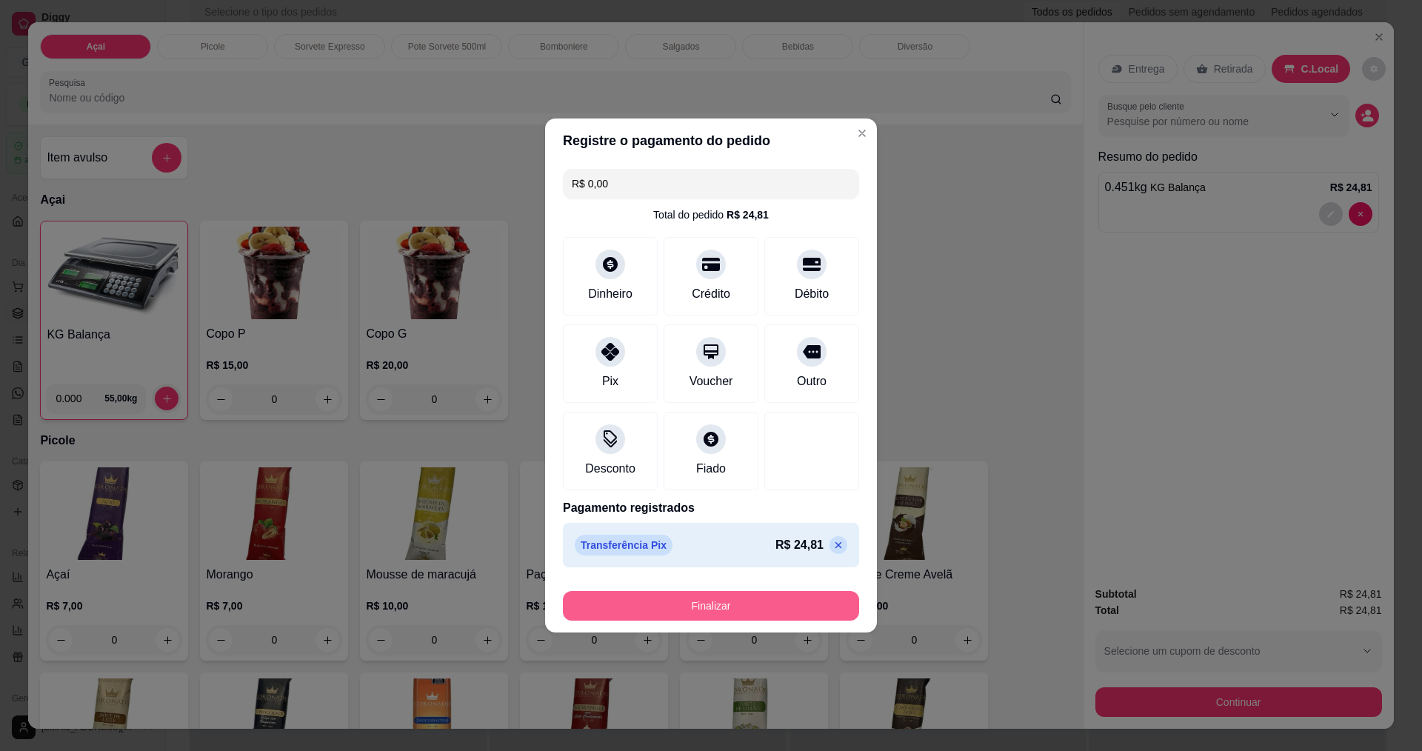
click at [711, 612] on button "Finalizar" at bounding box center [711, 606] width 296 height 30
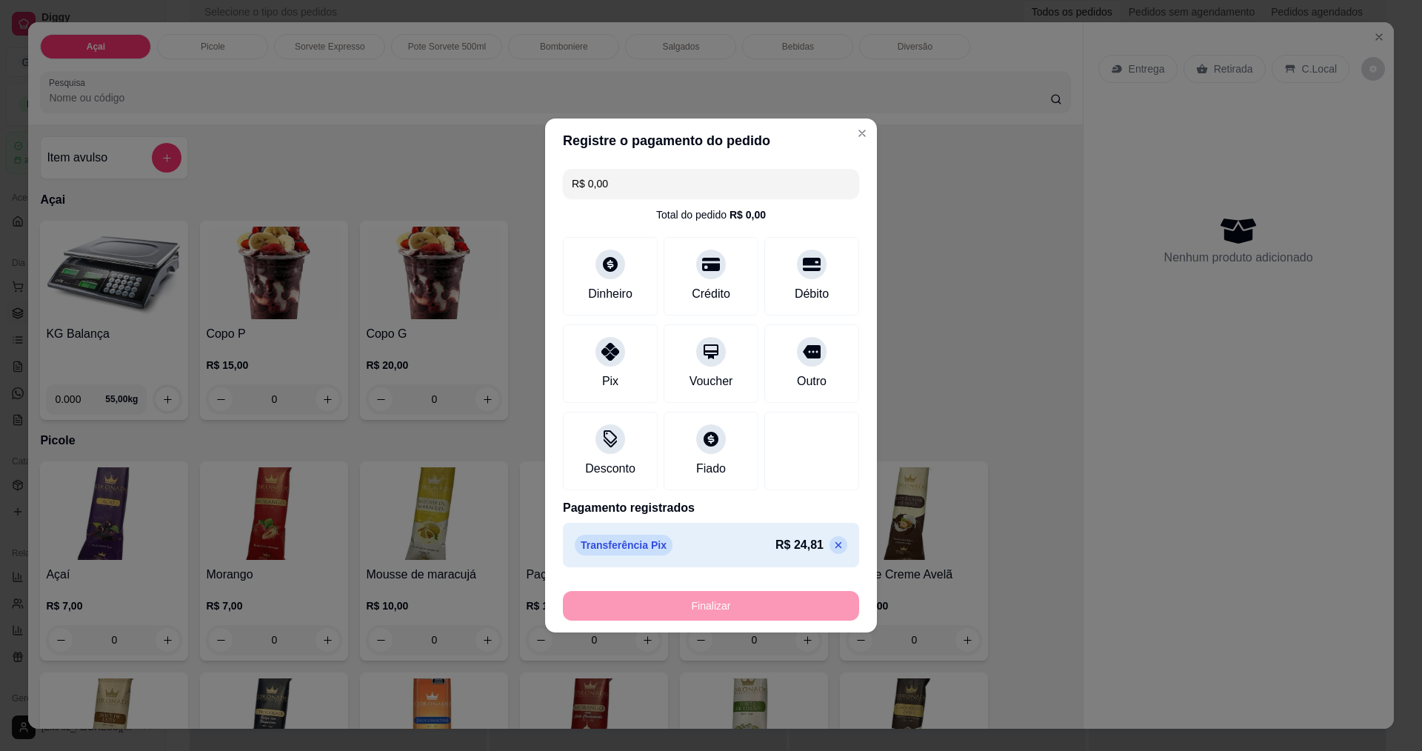
type input "-R$ 24,81"
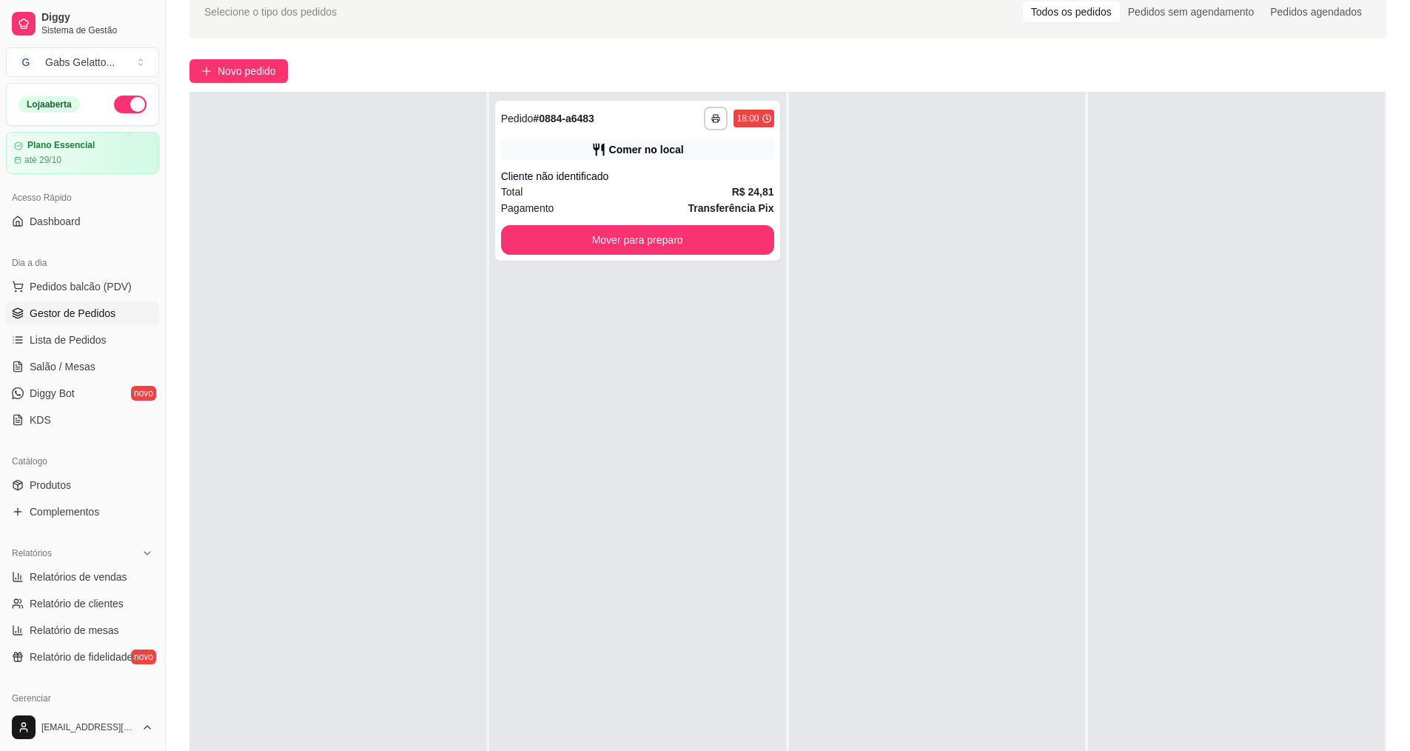
click at [111, 310] on span "Gestor de Pedidos" at bounding box center [73, 313] width 86 height 15
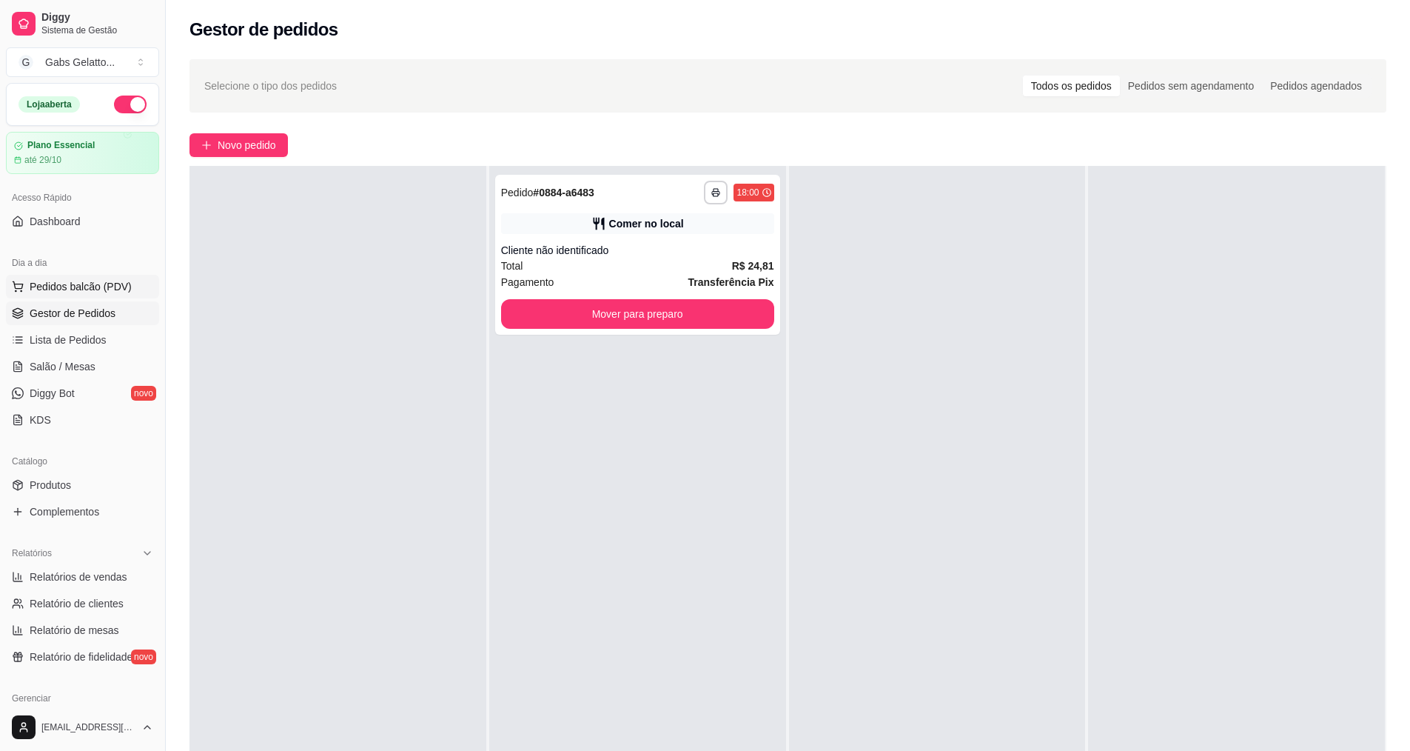
click at [90, 294] on button "Pedidos balcão (PDV)" at bounding box center [82, 287] width 153 height 24
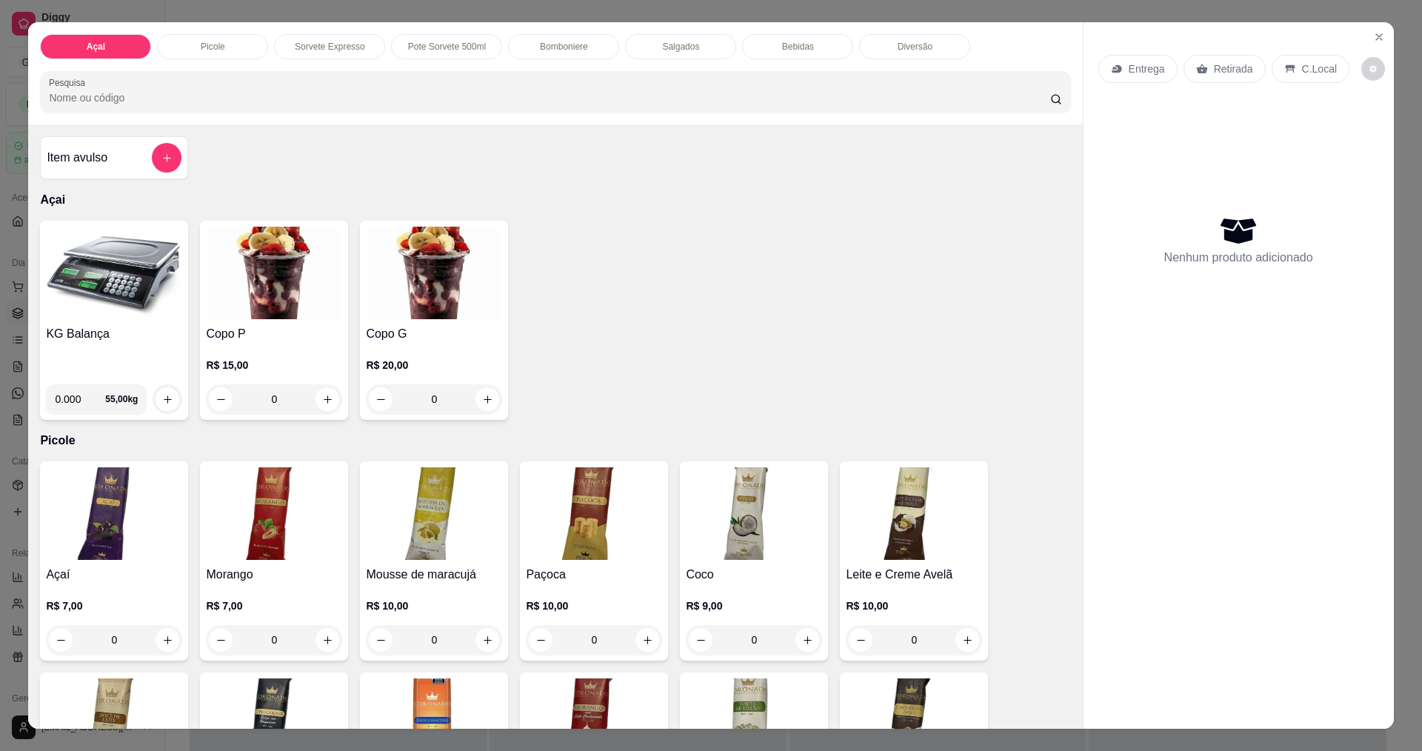
click at [124, 289] on img at bounding box center [114, 273] width 136 height 93
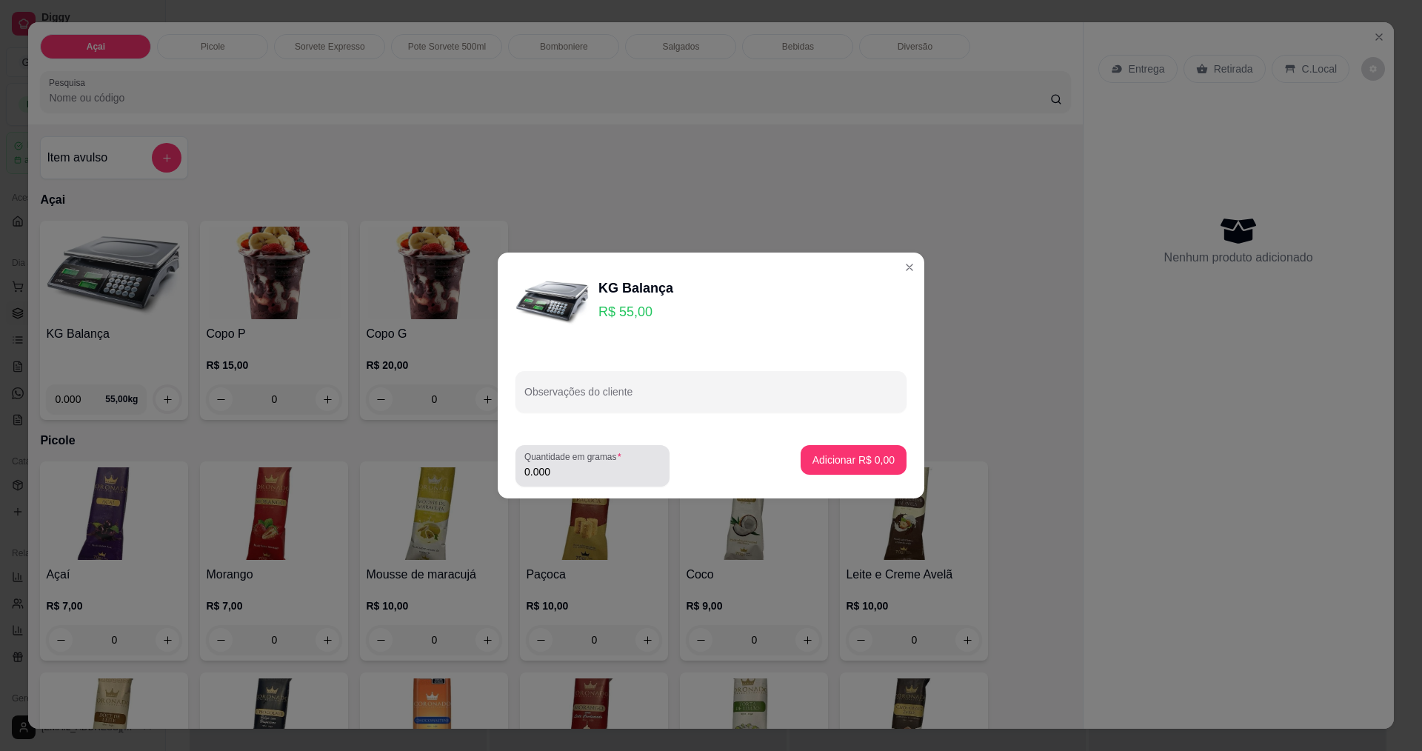
click at [602, 473] on input "0.000" at bounding box center [592, 471] width 136 height 15
type input "0.548"
click at [824, 467] on button "Adicionar R$ 30,14" at bounding box center [850, 460] width 112 height 30
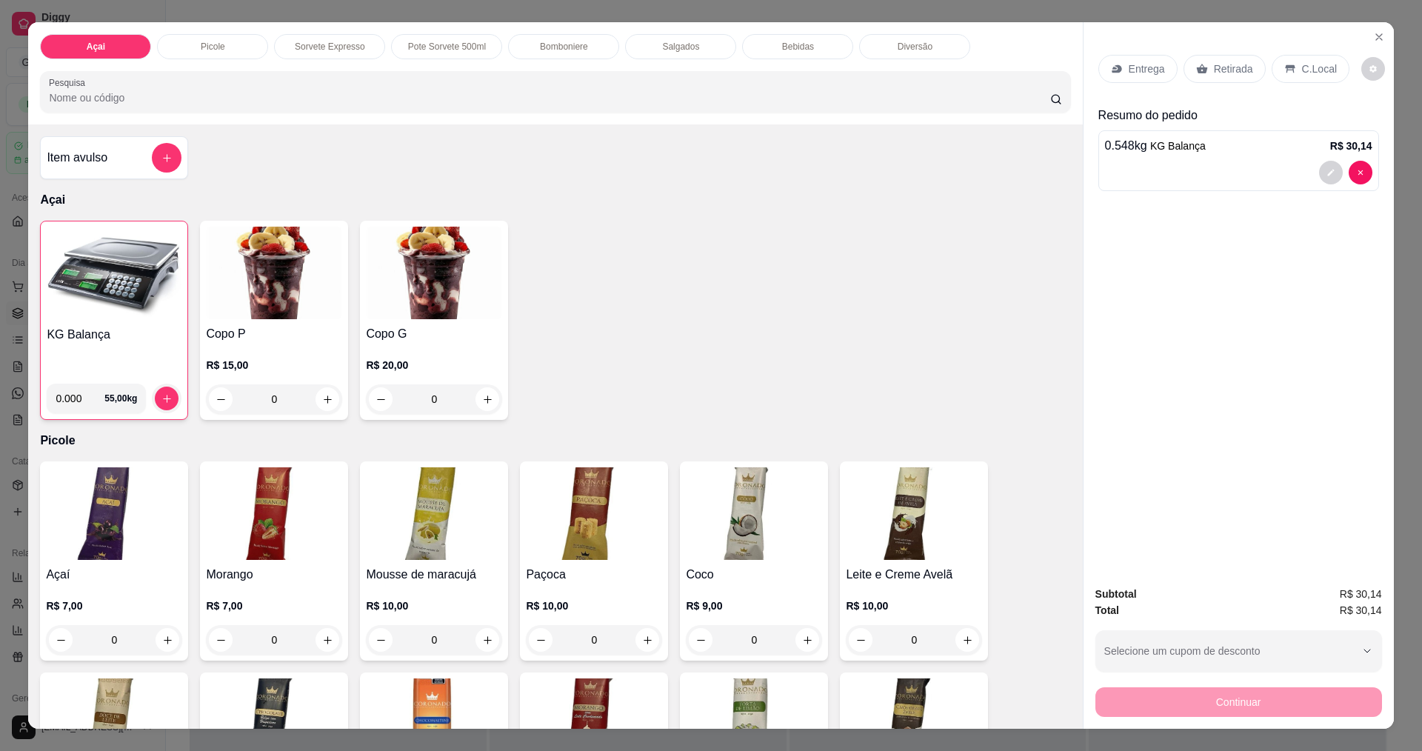
drag, startPoint x: 1294, startPoint y: 55, endPoint x: 1286, endPoint y: 84, distance: 30.0
click at [1293, 59] on div "C.Local" at bounding box center [1310, 69] width 78 height 28
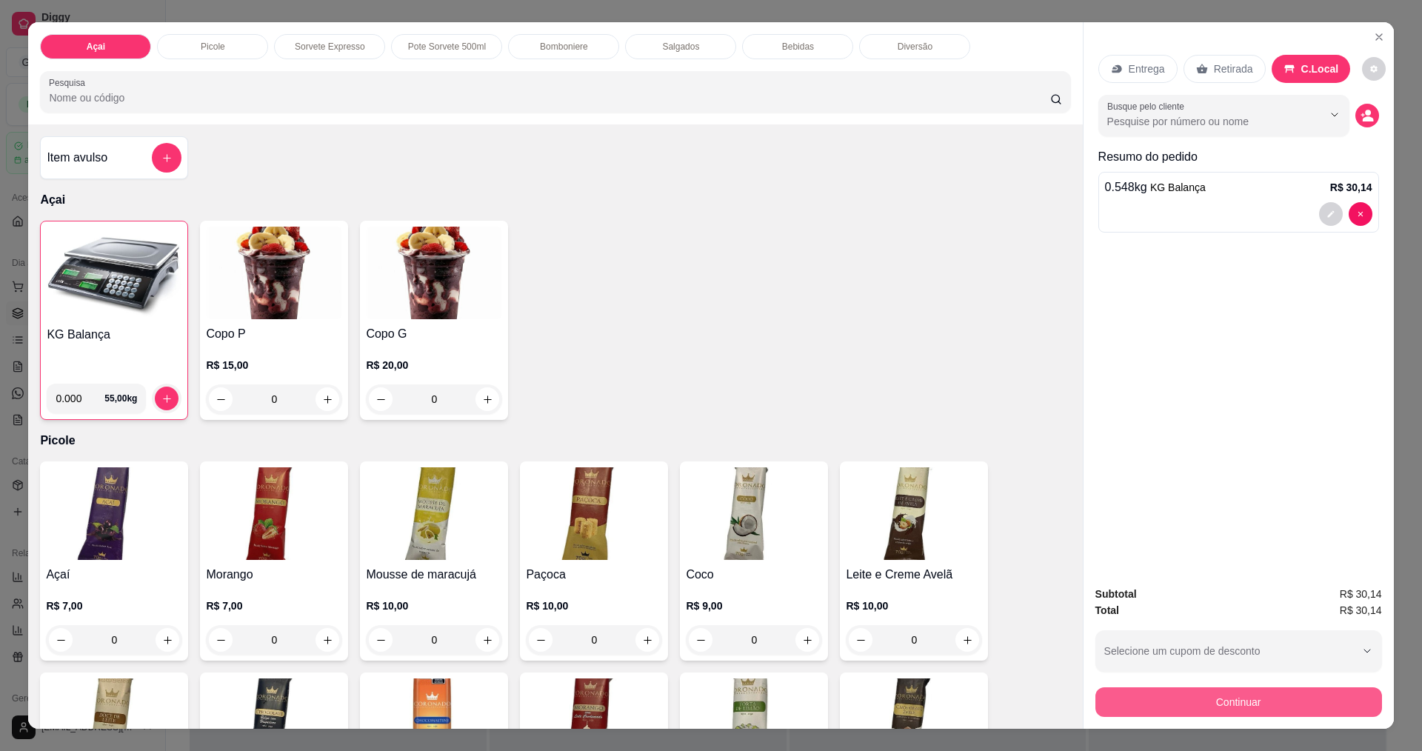
click at [1265, 701] on button "Continuar" at bounding box center [1238, 702] width 287 height 30
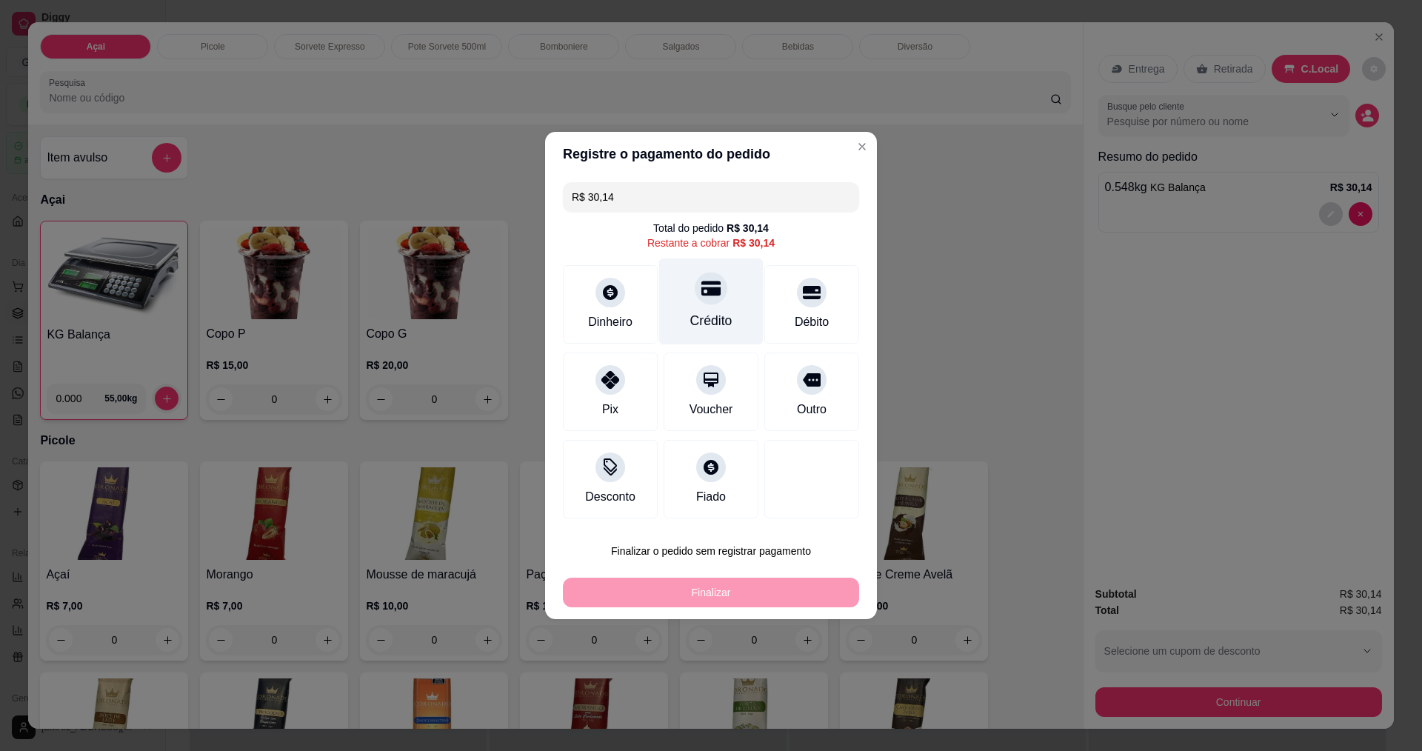
click at [707, 299] on div at bounding box center [710, 288] width 33 height 33
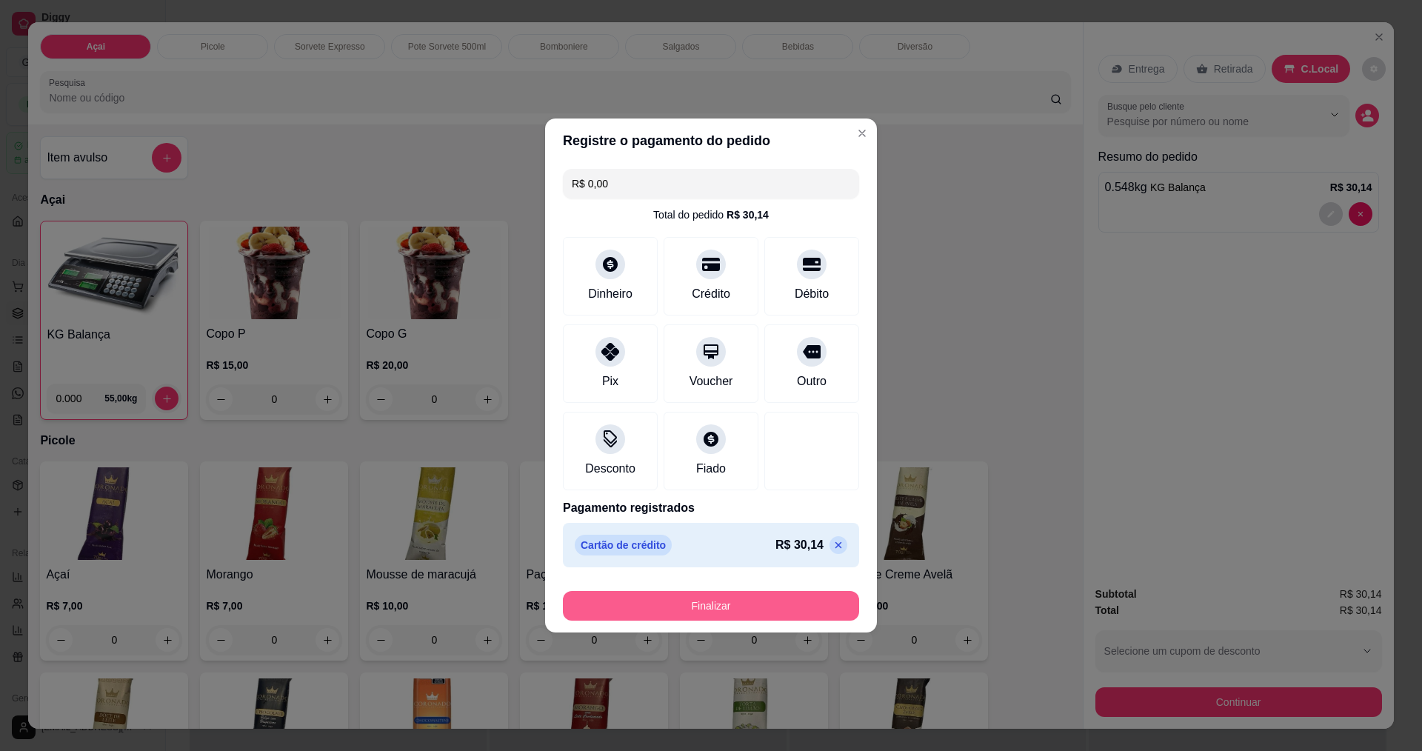
click at [733, 600] on button "Finalizar" at bounding box center [711, 606] width 296 height 30
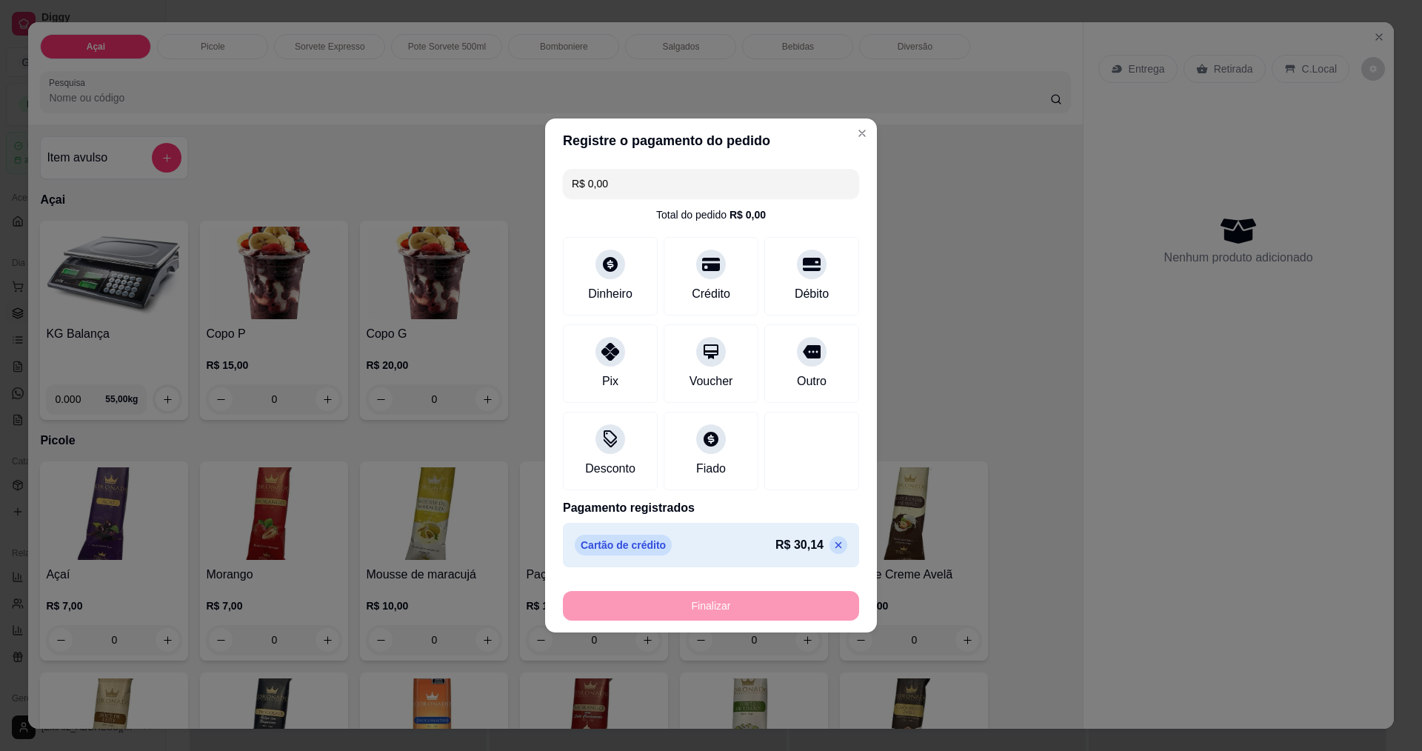
type input "-R$ 30,14"
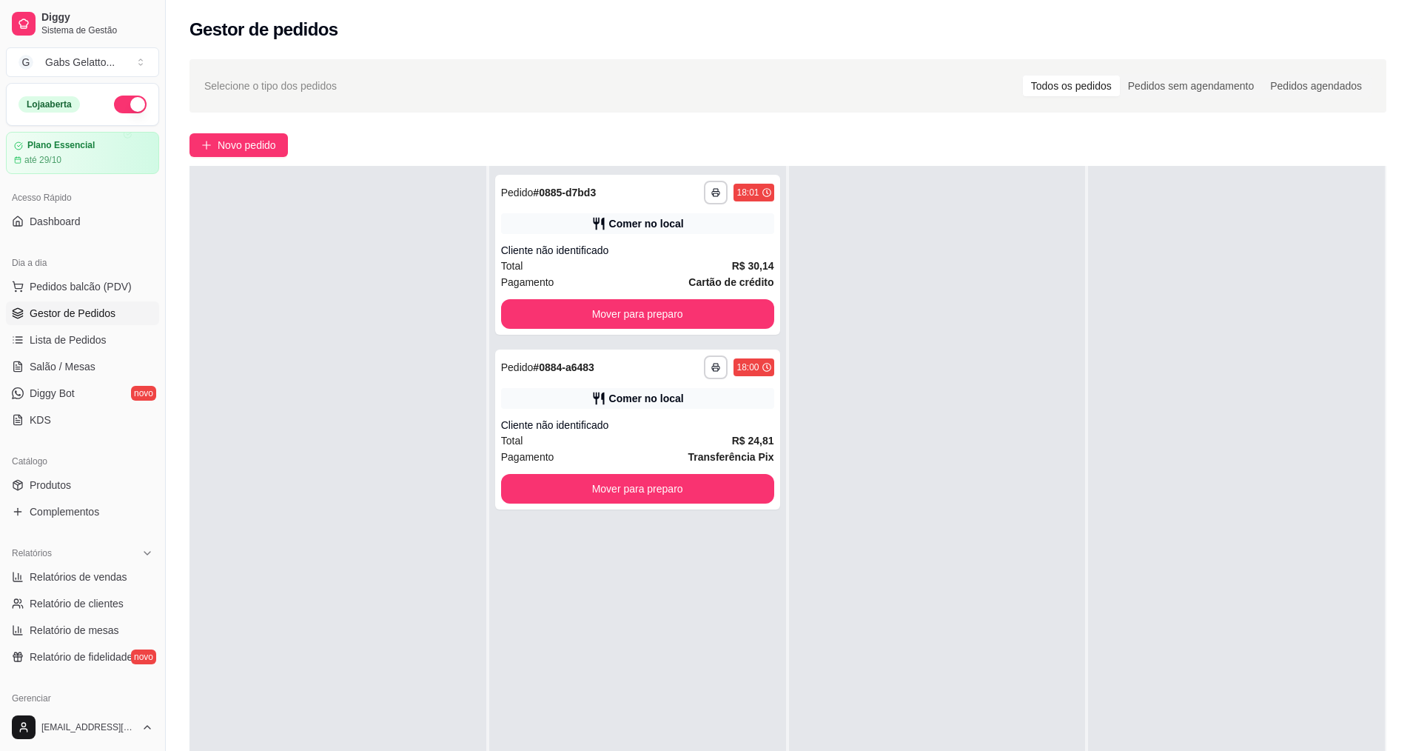
click at [98, 301] on link "Gestor de Pedidos" at bounding box center [82, 313] width 153 height 24
click at [84, 283] on span "Pedidos balcão (PDV)" at bounding box center [81, 286] width 102 height 15
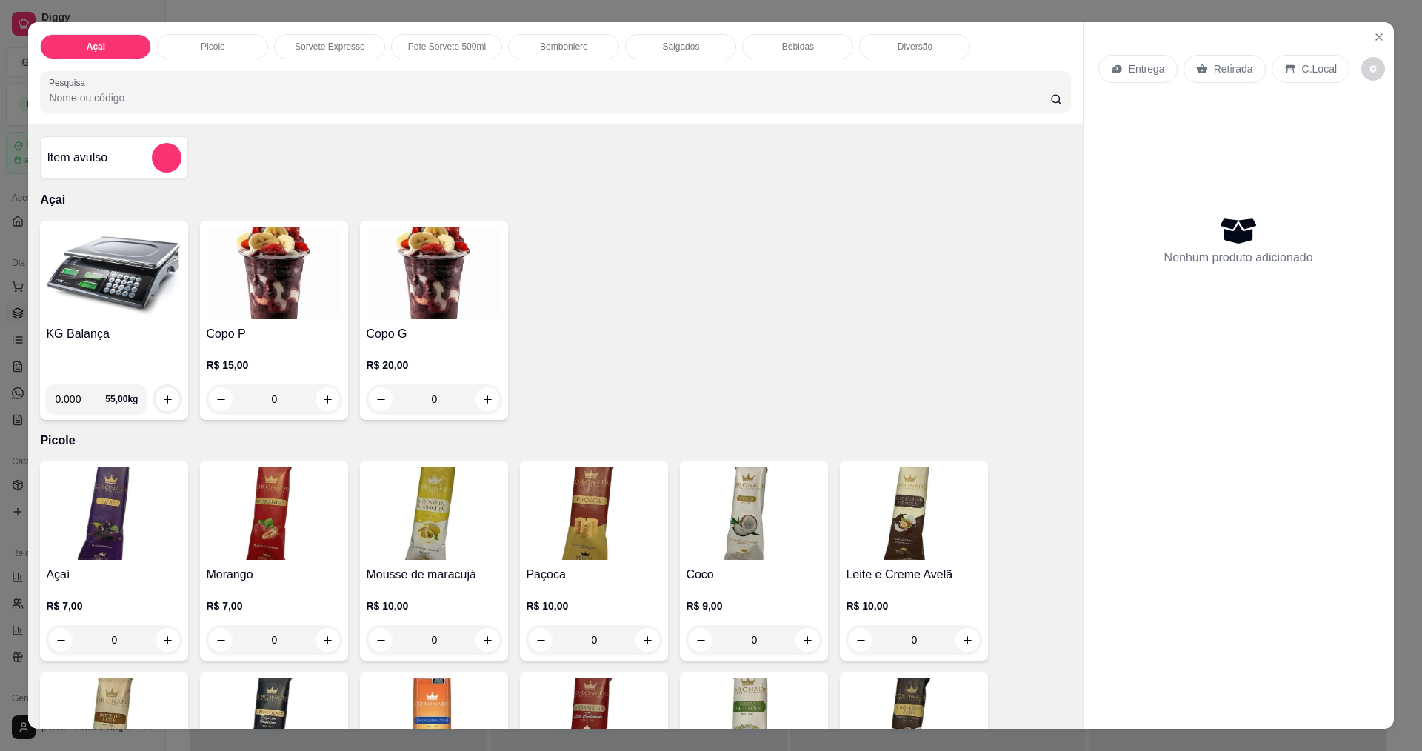
click at [90, 339] on h4 "KG Balança" at bounding box center [114, 334] width 136 height 18
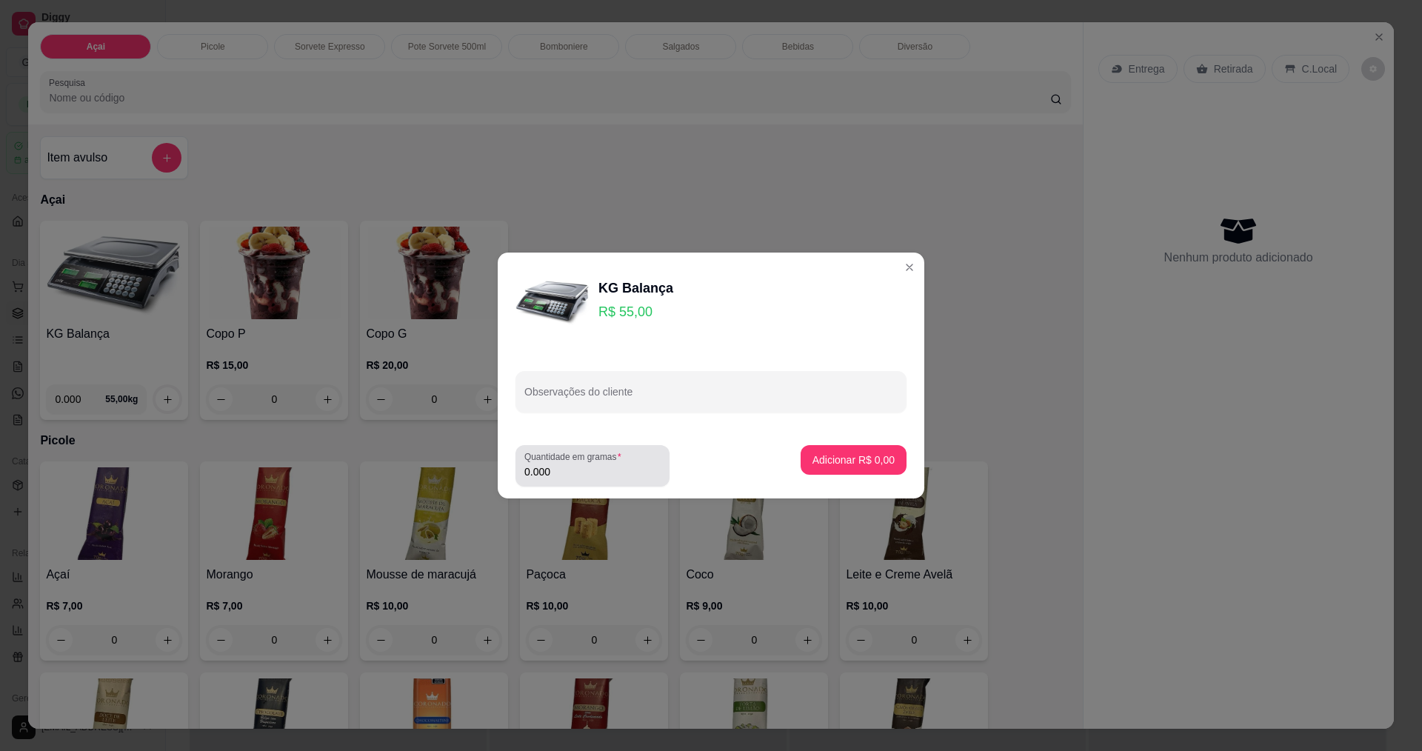
click at [595, 469] on input "0.000" at bounding box center [592, 471] width 136 height 15
type input "0.135"
click at [863, 451] on button "Adicionar R$ 7,43" at bounding box center [853, 460] width 103 height 29
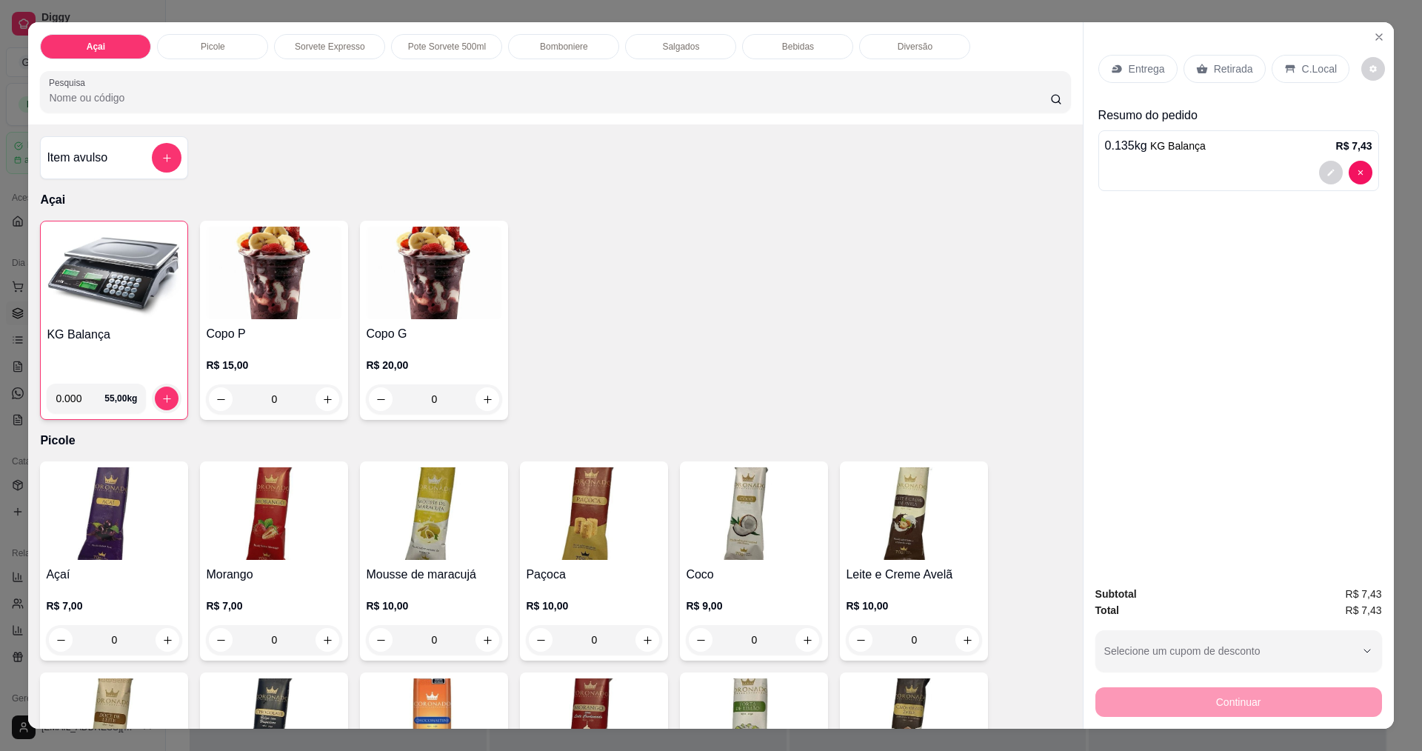
click at [1288, 68] on div "C.Local" at bounding box center [1310, 69] width 78 height 28
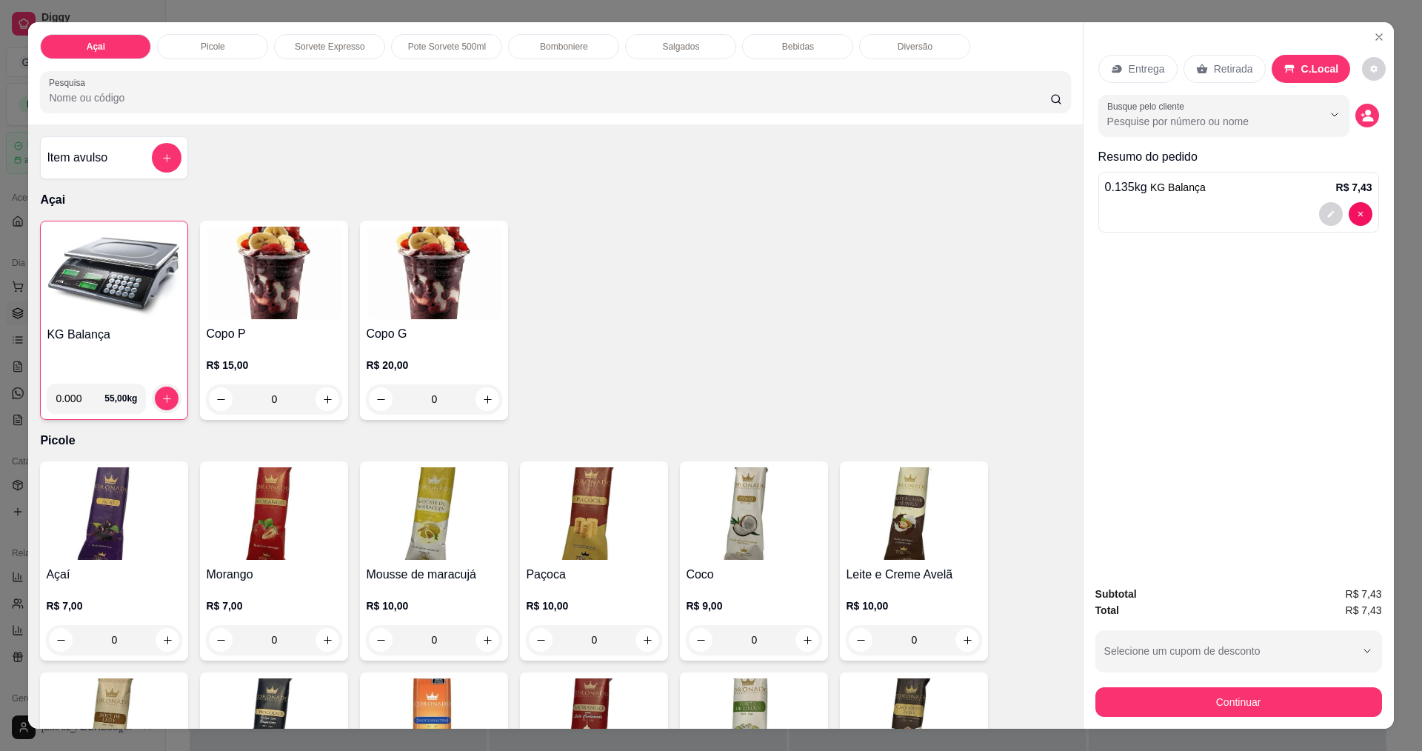
click at [1220, 684] on div "Continuar" at bounding box center [1238, 699] width 287 height 33
click at [1214, 698] on button "Continuar" at bounding box center [1238, 702] width 287 height 30
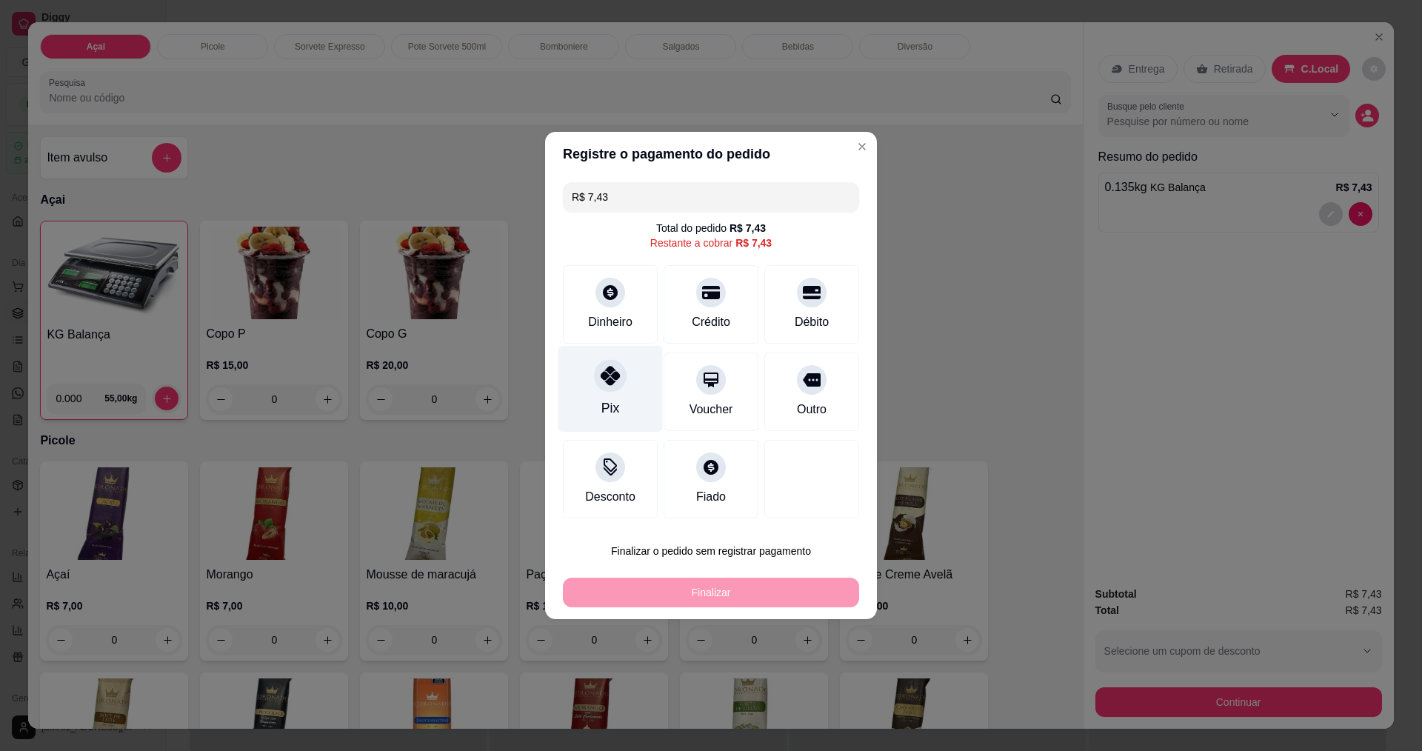
click at [609, 384] on icon at bounding box center [609, 375] width 19 height 19
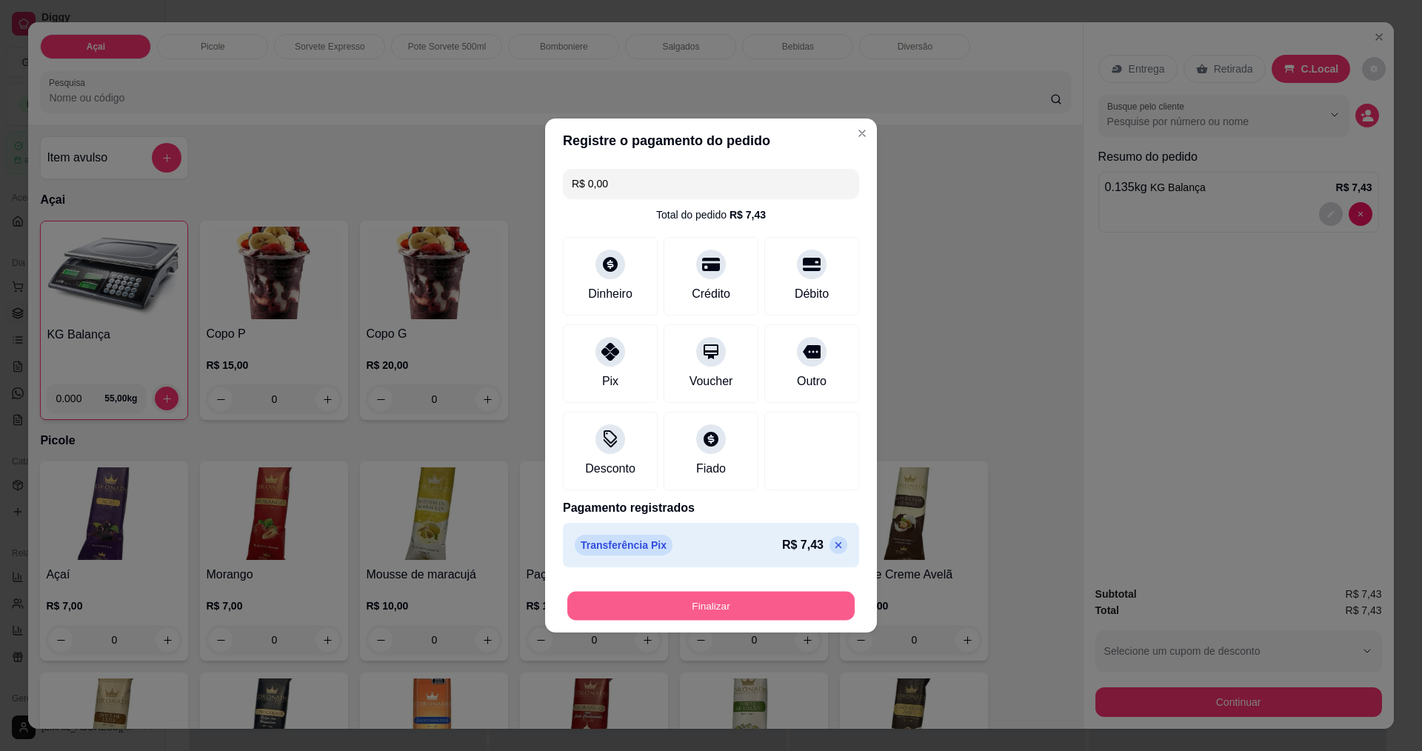
click at [726, 602] on button "Finalizar" at bounding box center [710, 606] width 287 height 29
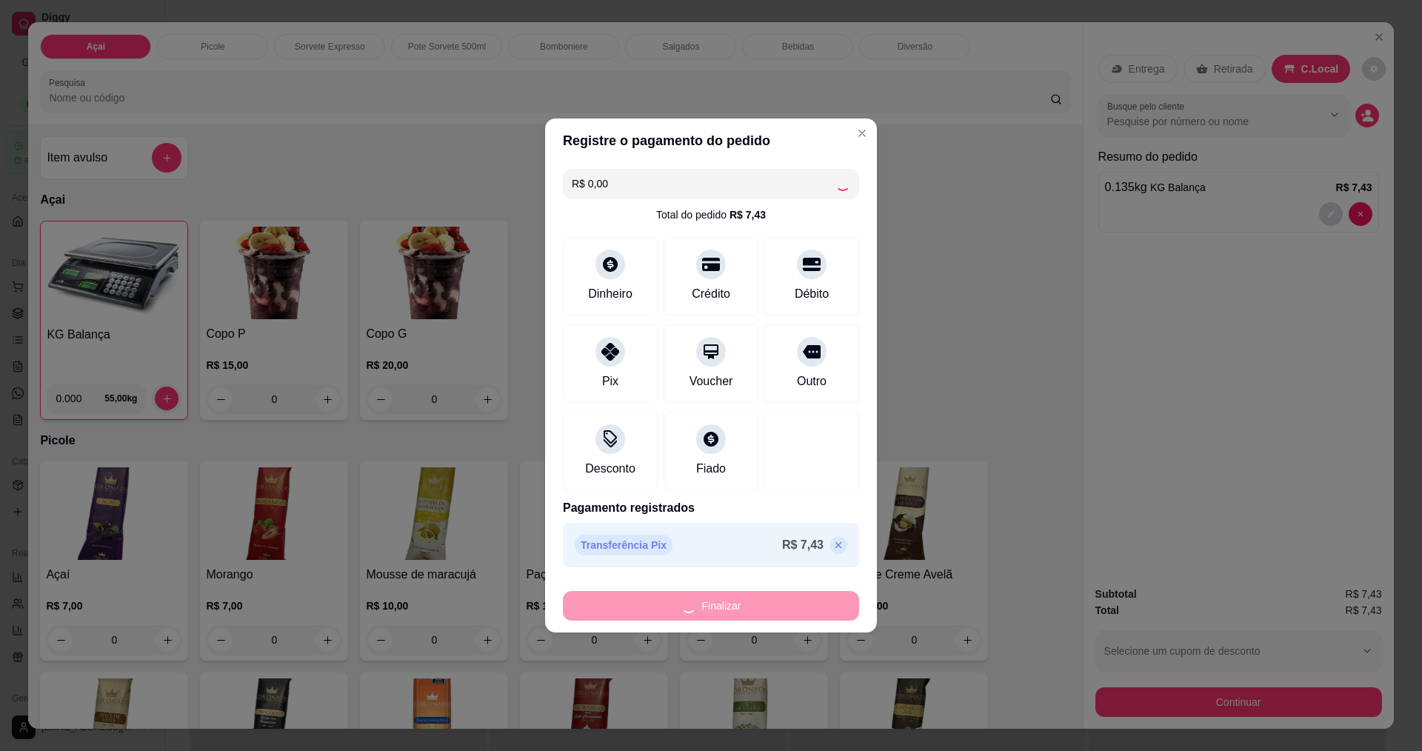
type input "-R$ 7,43"
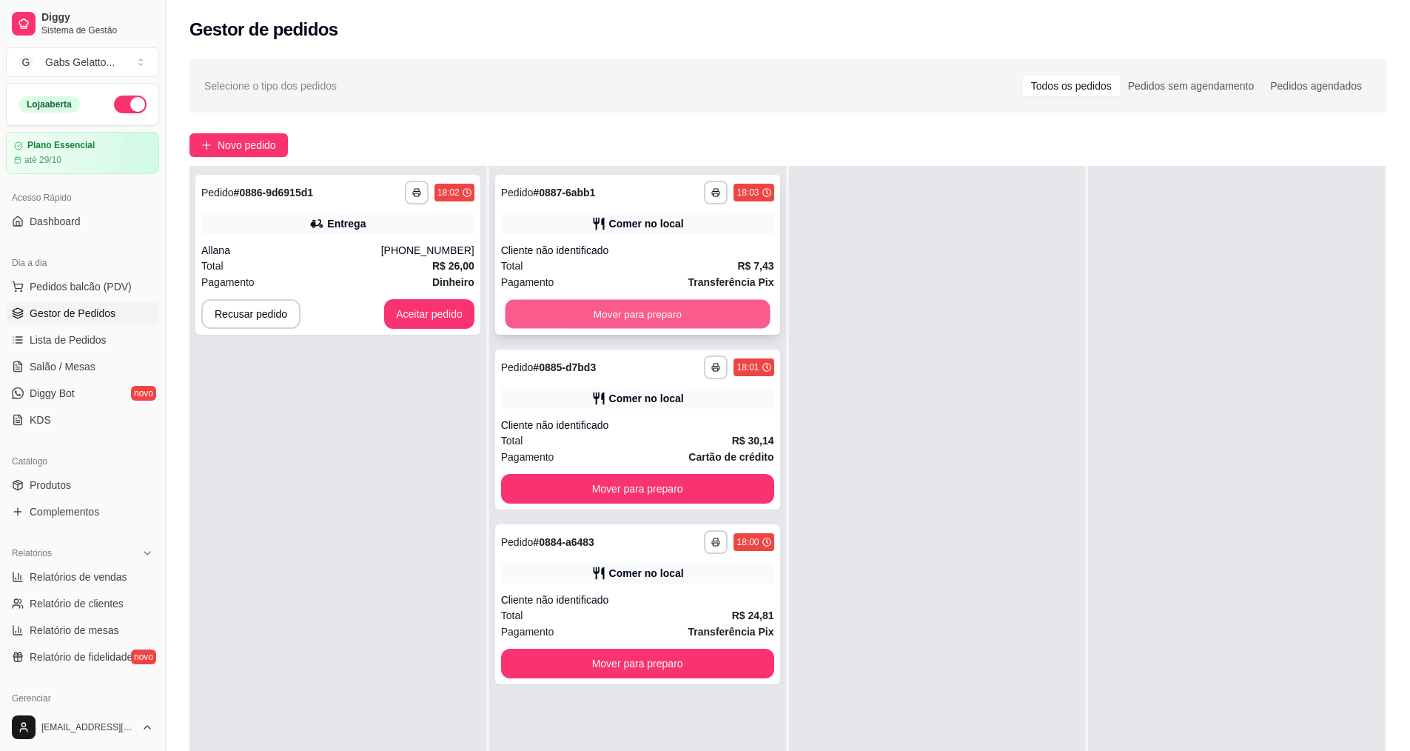
click at [628, 324] on button "Mover para preparo" at bounding box center [637, 314] width 265 height 29
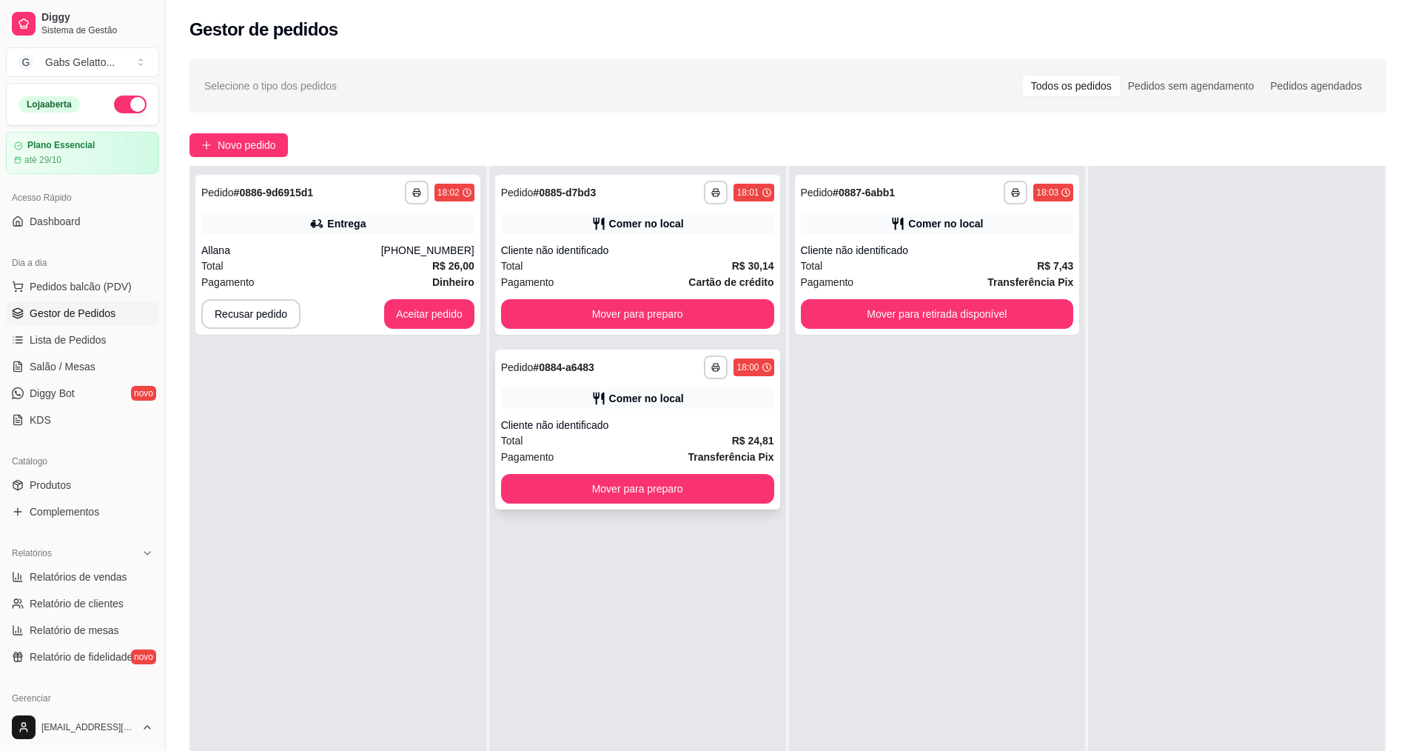
drag, startPoint x: 652, startPoint y: 508, endPoint x: 666, endPoint y: 496, distance: 17.8
click at [666, 496] on div "**********" at bounding box center [637, 429] width 285 height 160
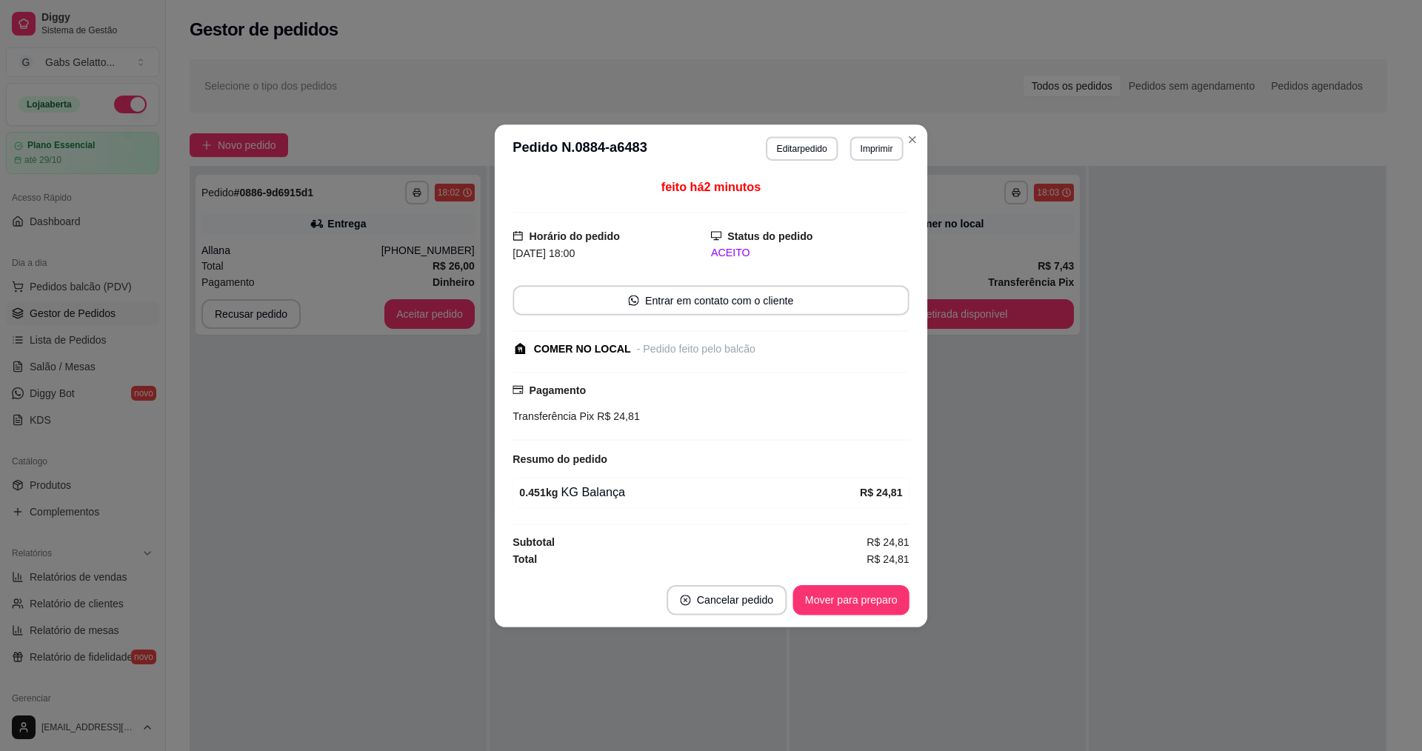
click at [683, 482] on div "0.451 kg KG Balança R$ 24,81" at bounding box center [710, 492] width 397 height 32
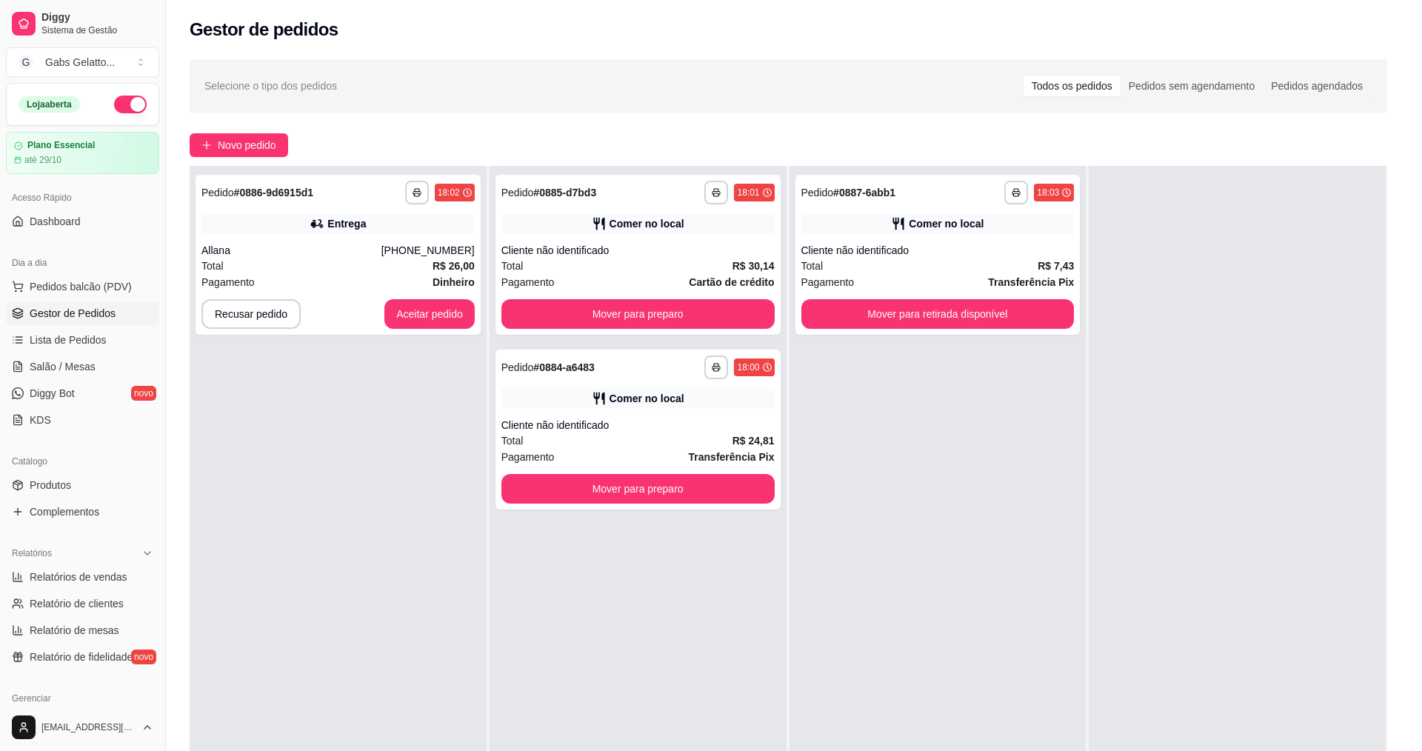
click at [680, 484] on div "0.451 kg KG Balança" at bounding box center [689, 491] width 335 height 18
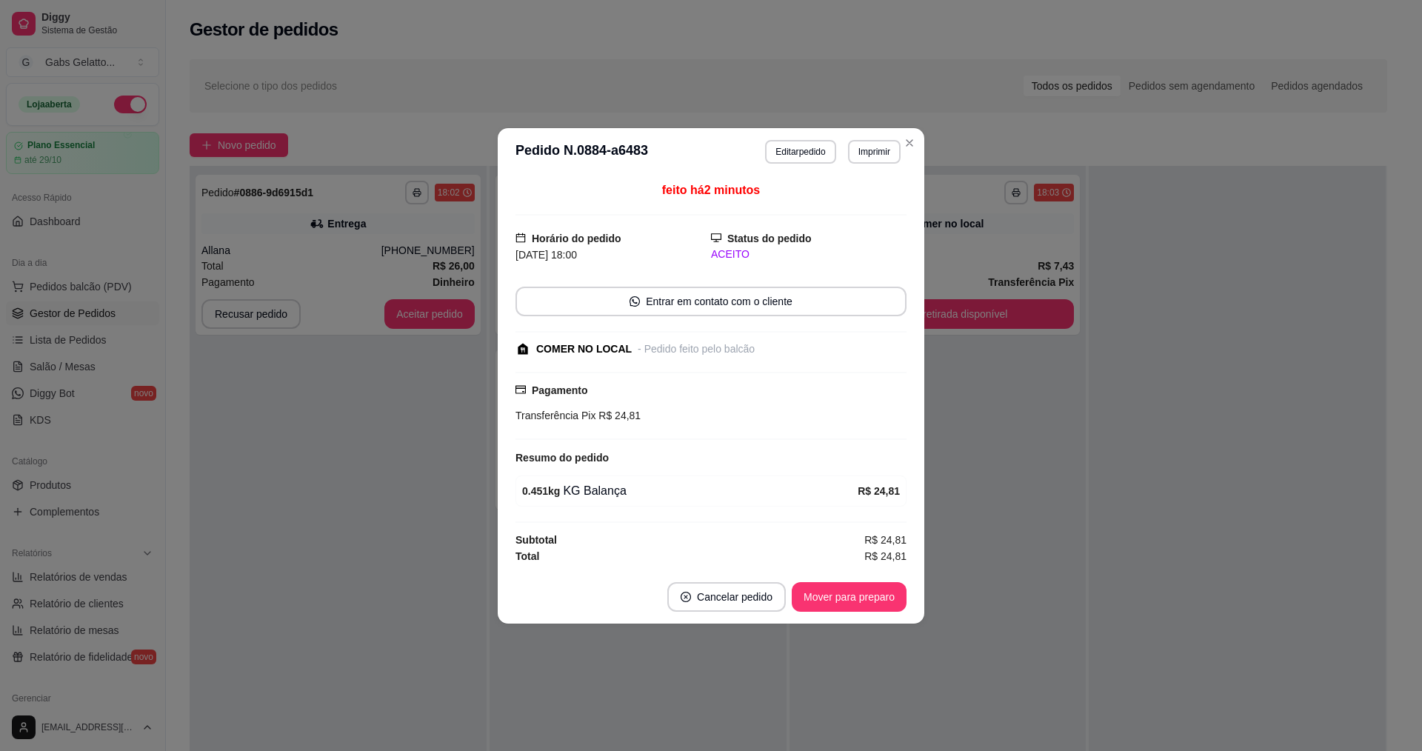
click at [503, 465] on div "feito há 2 minutos Horário do pedido [DATE] 18:00 Status do pedido ACEITO Entra…" at bounding box center [711, 372] width 426 height 395
click at [922, 484] on div "feito há 2 minutos Horário do pedido [DATE] 18:00 Status do pedido ACEITO Entra…" at bounding box center [711, 372] width 426 height 395
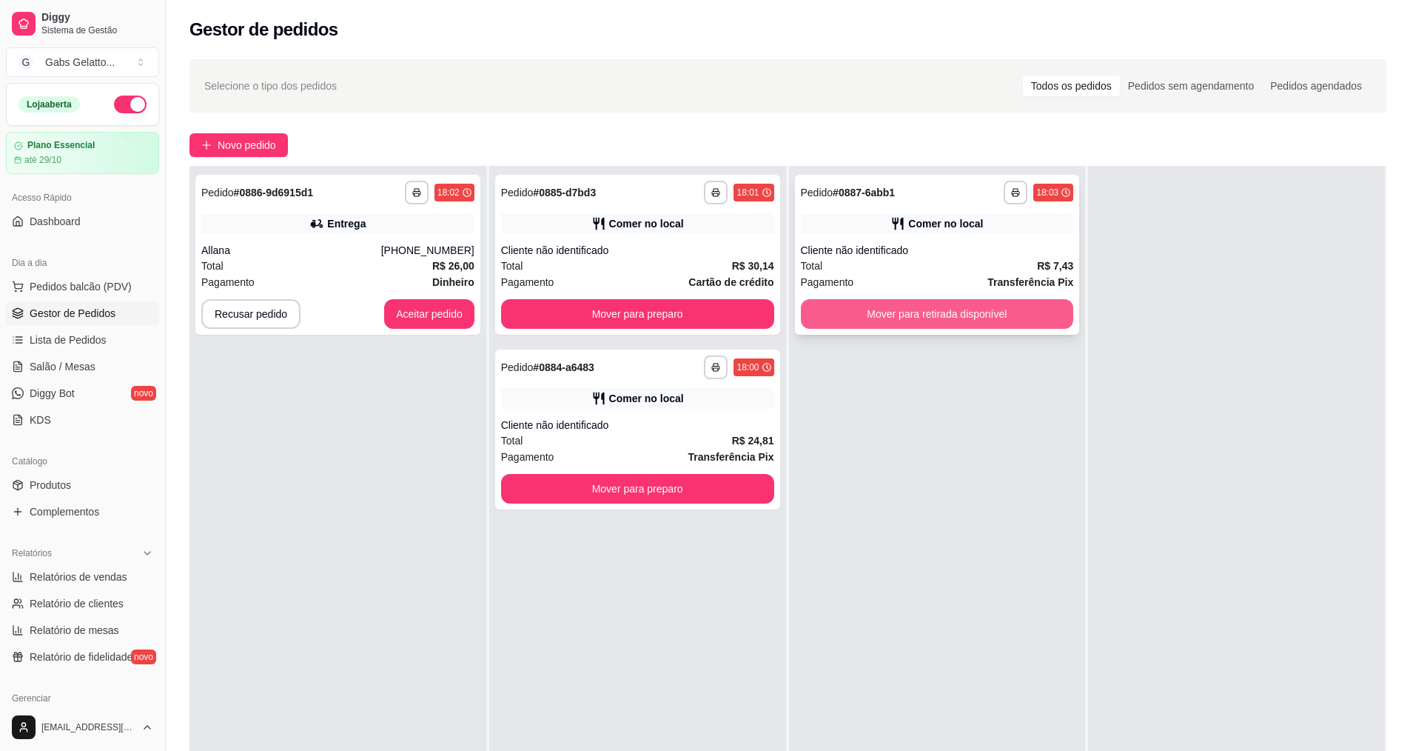
click at [970, 312] on button "Mover para retirada disponível" at bounding box center [937, 314] width 273 height 30
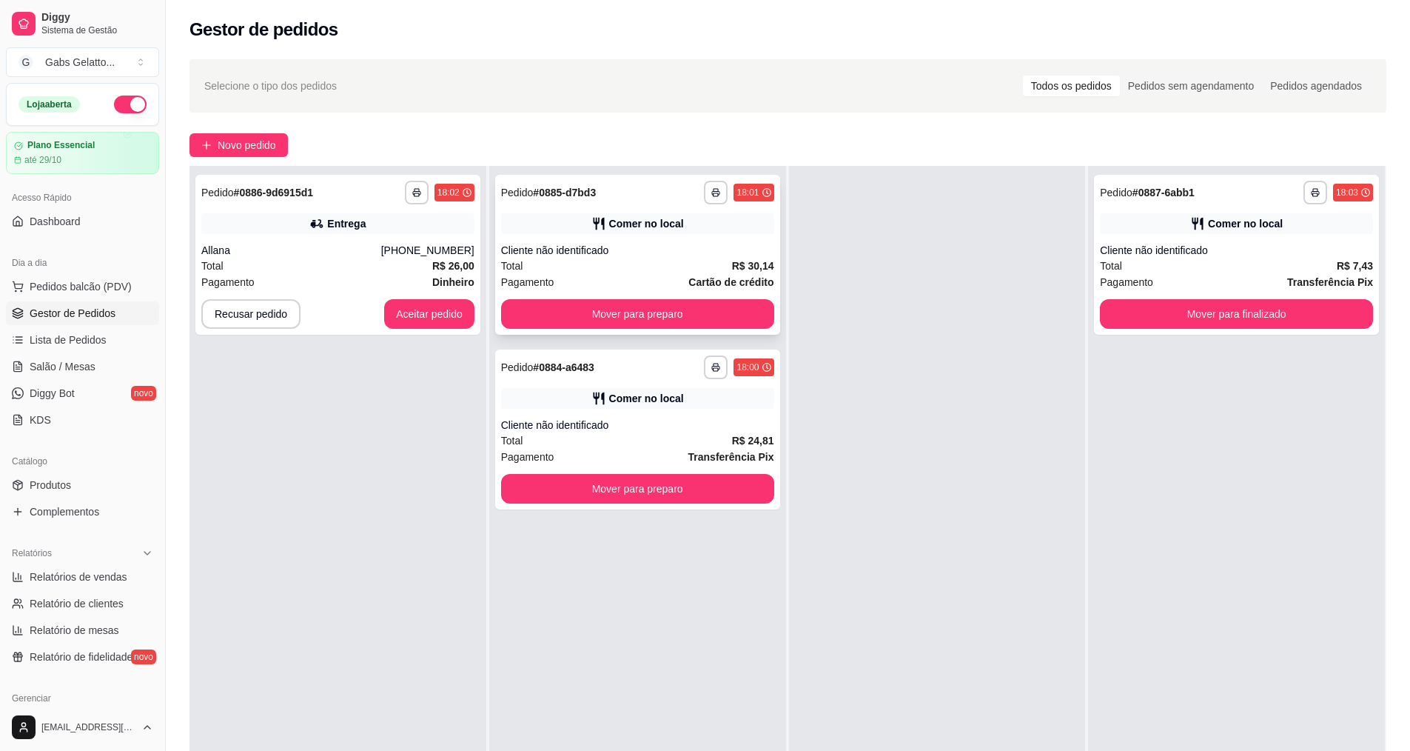
click at [752, 310] on button "Mover para preparo" at bounding box center [637, 314] width 273 height 30
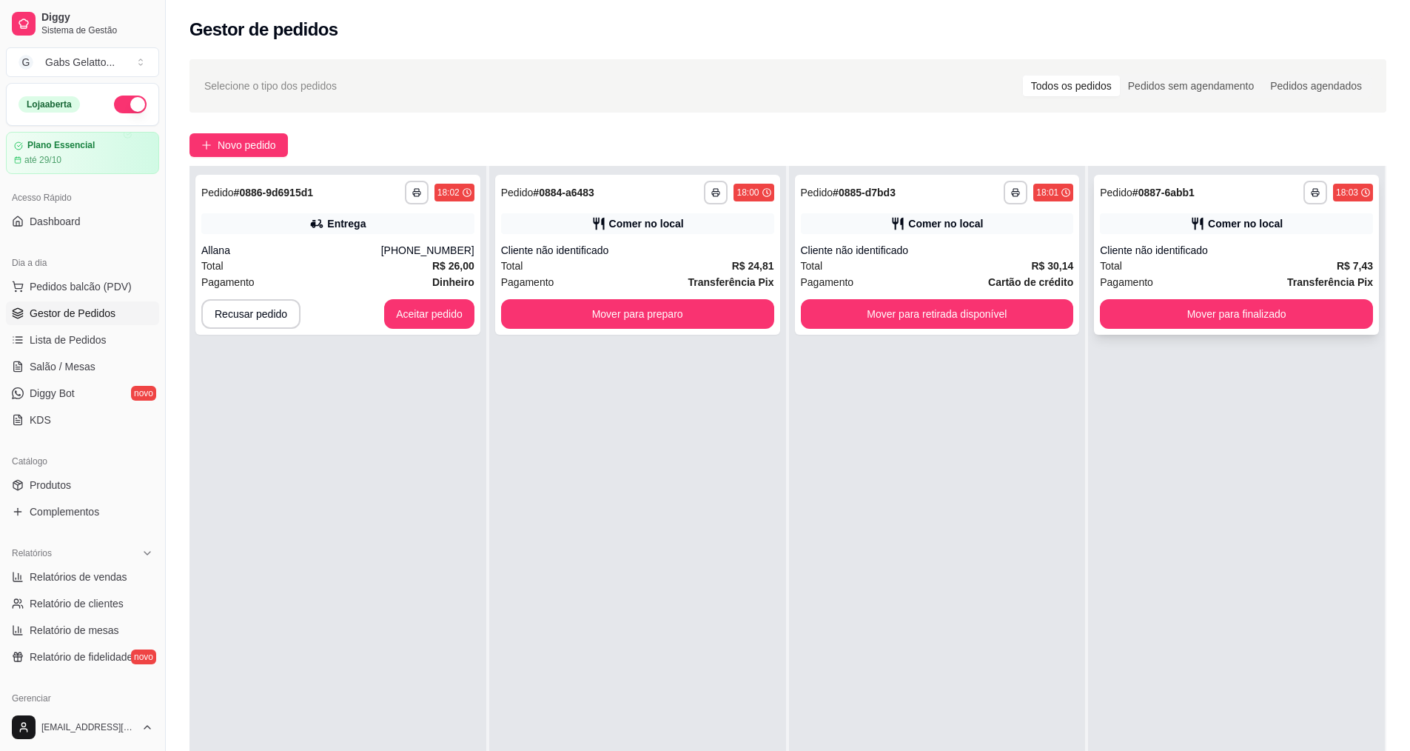
click at [1153, 296] on div "**********" at bounding box center [1236, 255] width 285 height 160
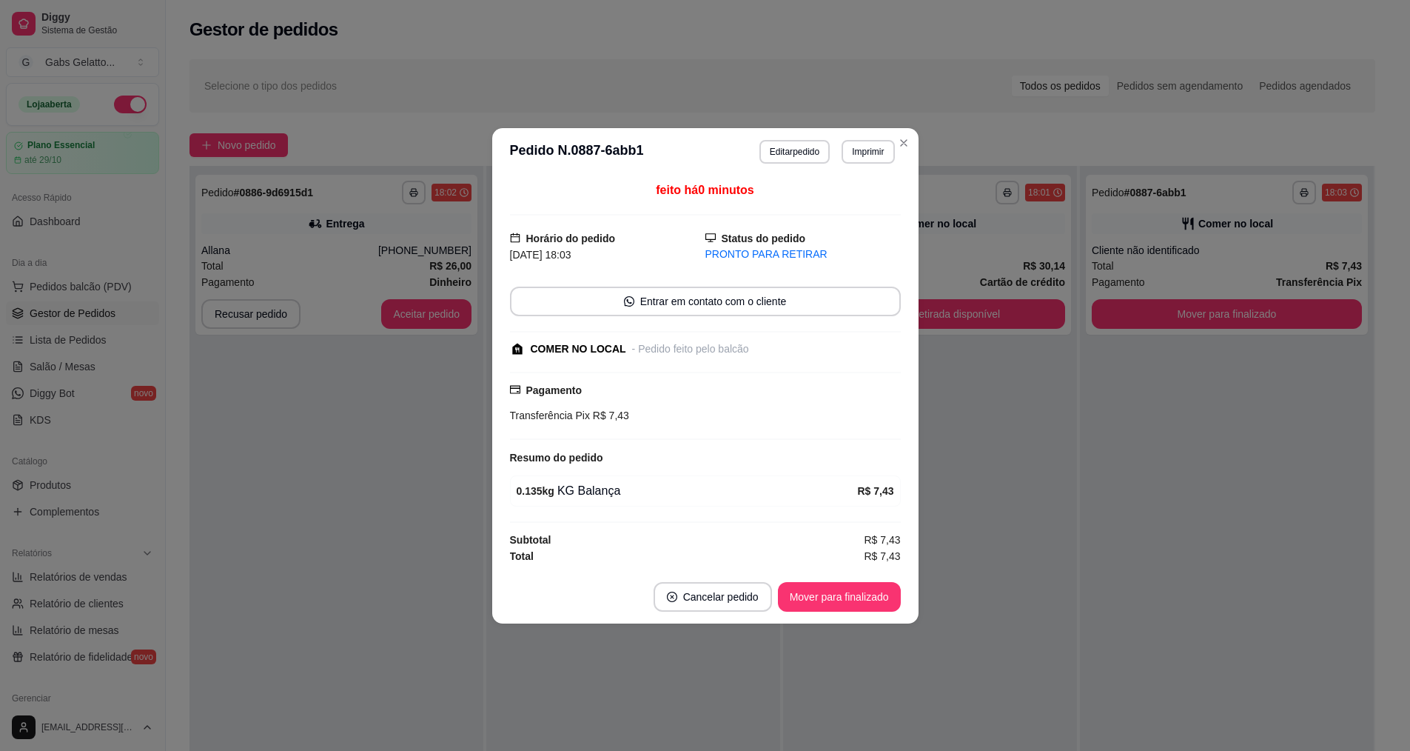
click at [970, 312] on button "Mover para retirada disponível" at bounding box center [930, 314] width 270 height 30
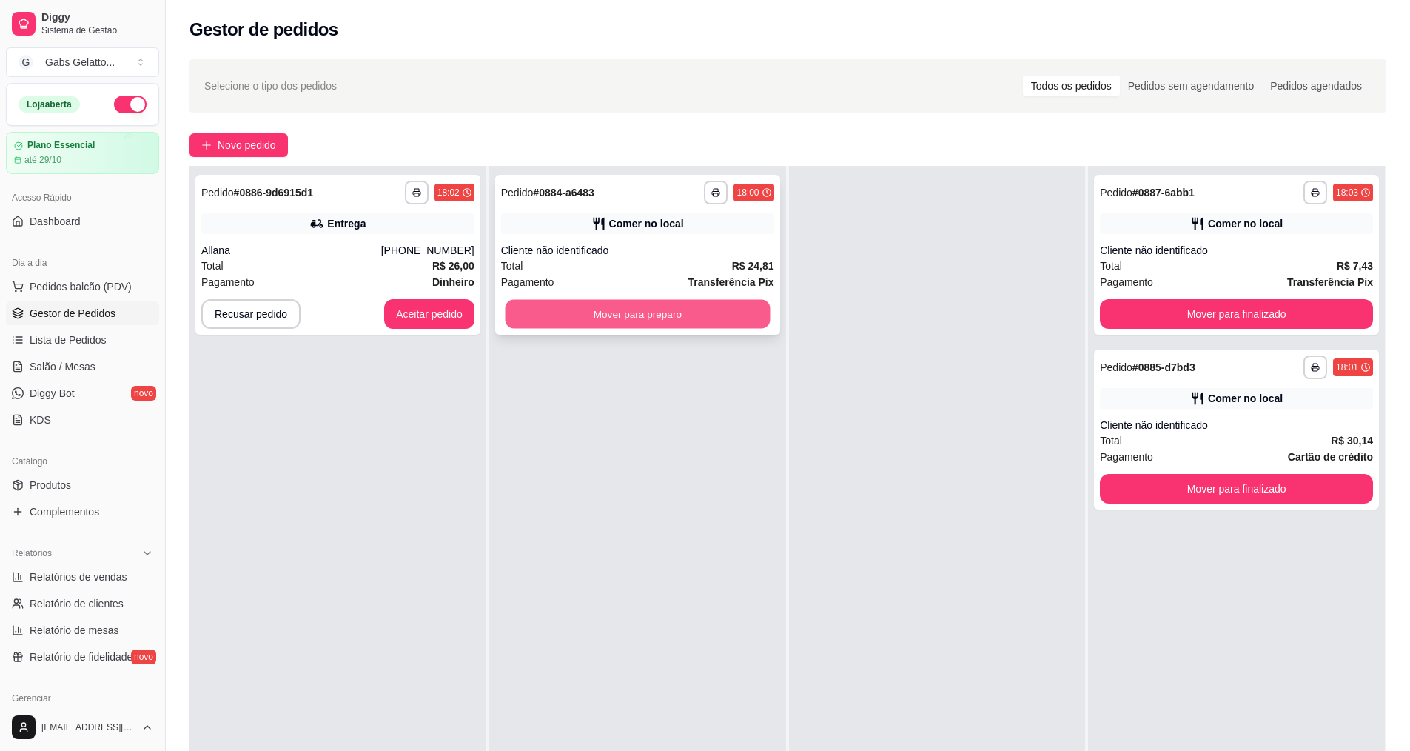
click at [720, 305] on button "Mover para preparo" at bounding box center [637, 314] width 265 height 29
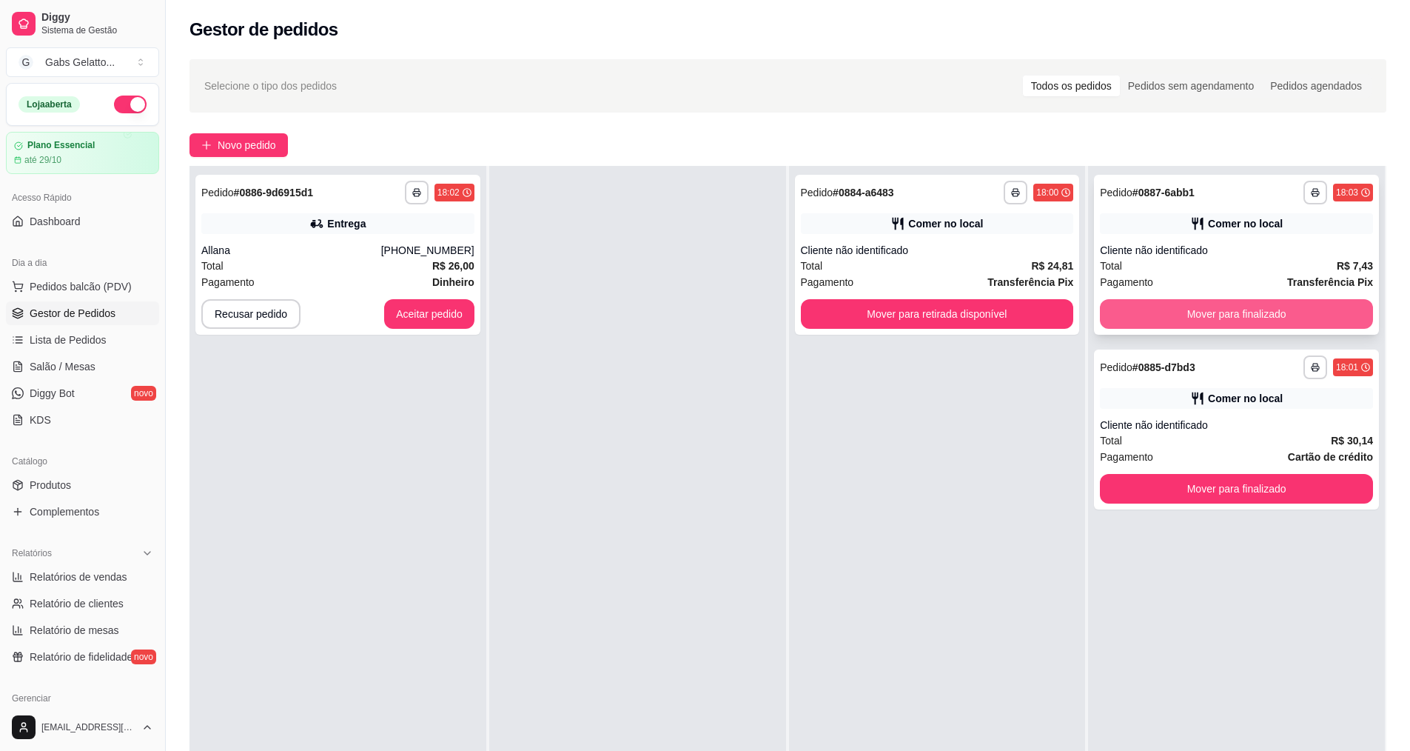
click at [1127, 308] on button "Mover para finalizado" at bounding box center [1236, 314] width 273 height 30
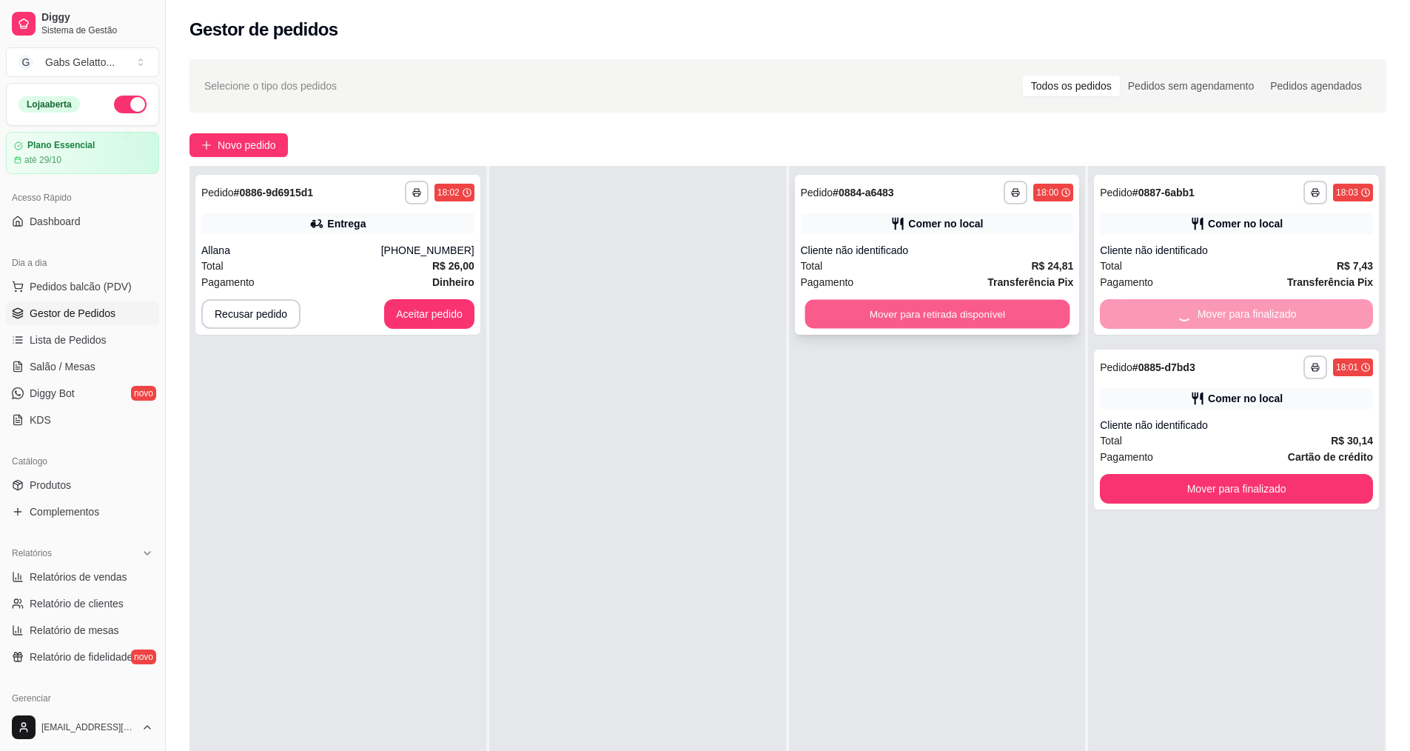
click at [1010, 309] on button "Mover para retirada disponível" at bounding box center [937, 314] width 265 height 29
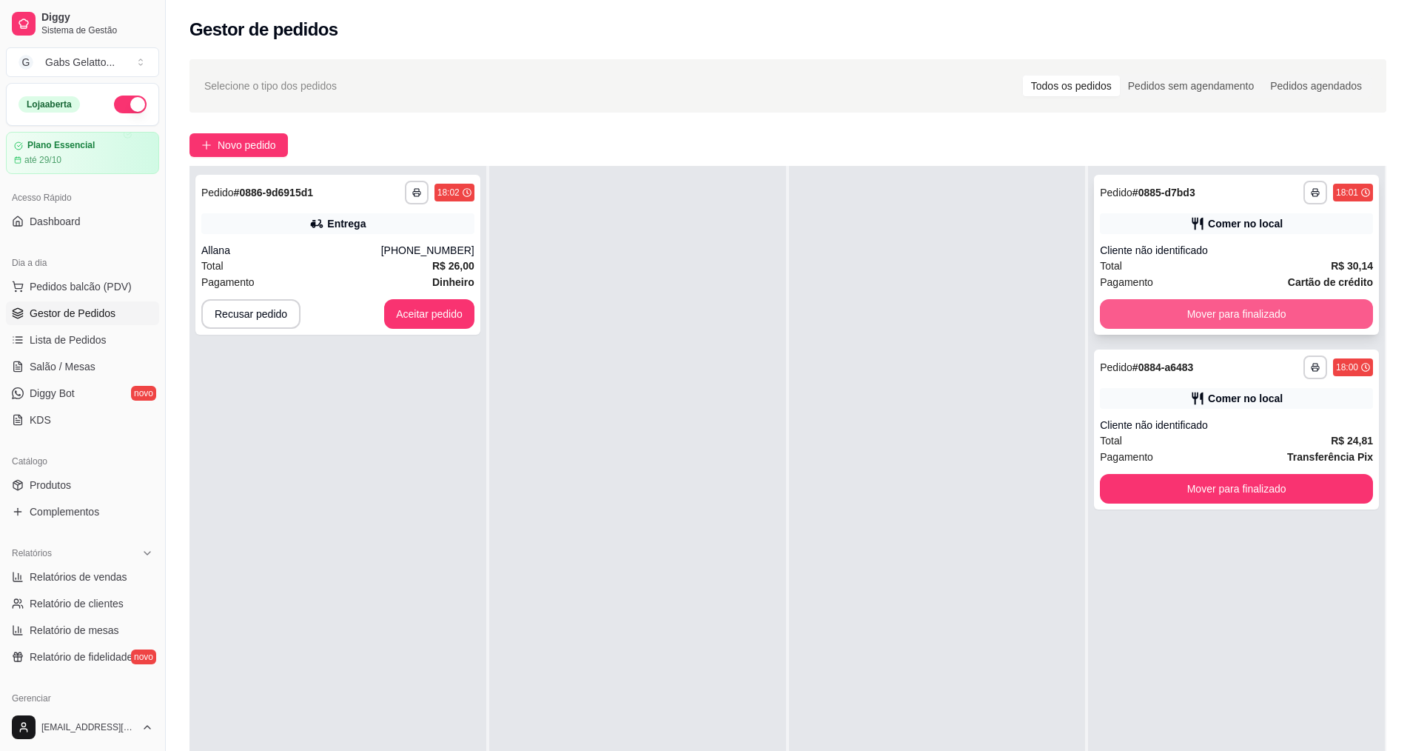
click at [1159, 312] on button "Mover para finalizado" at bounding box center [1236, 314] width 273 height 30
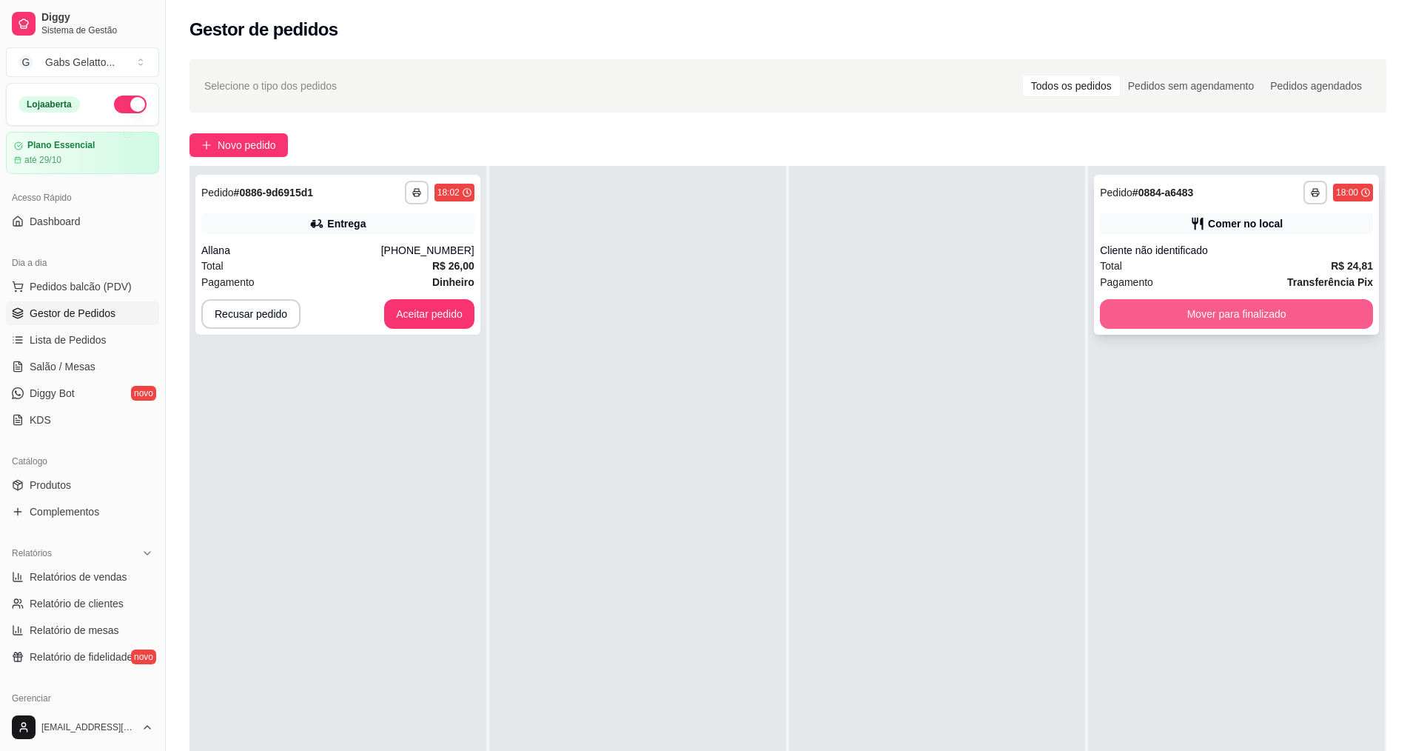
click at [1142, 311] on button "Mover para finalizado" at bounding box center [1236, 314] width 273 height 30
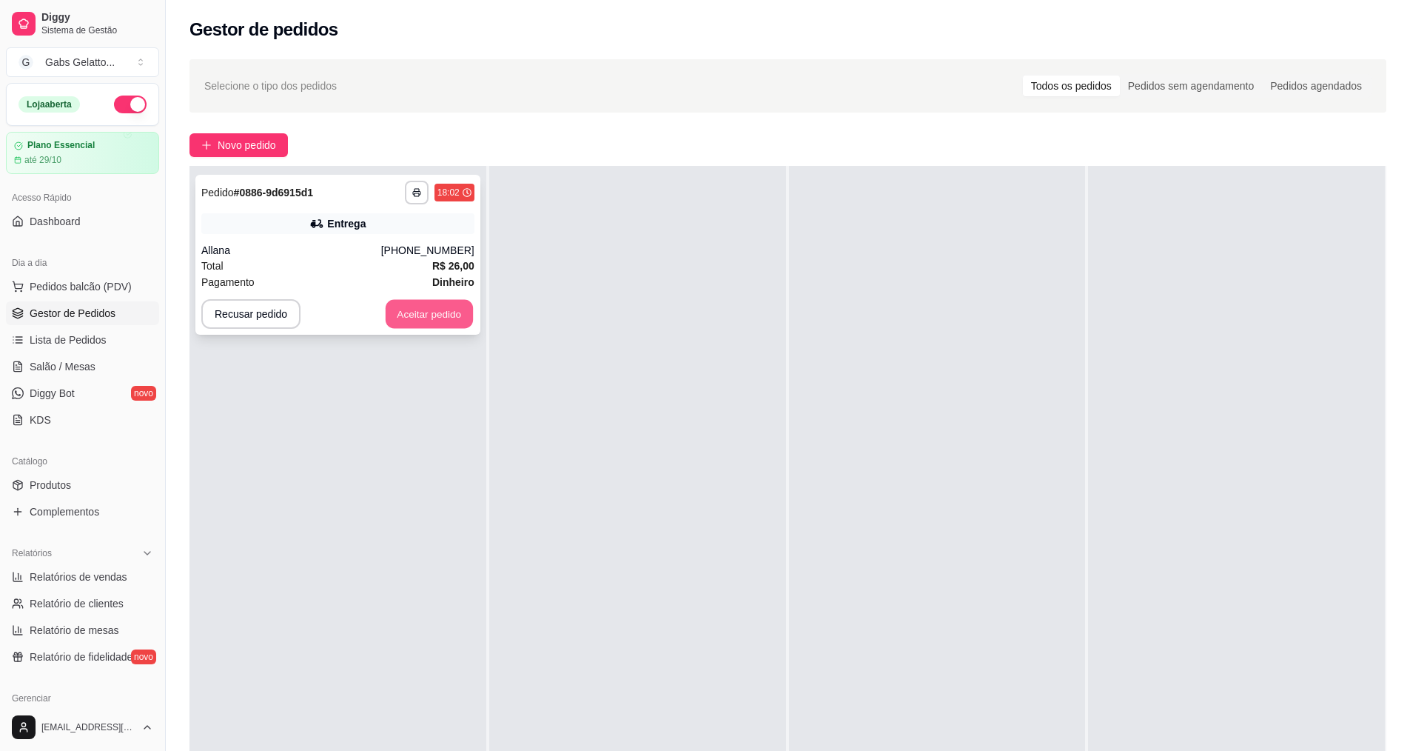
click at [437, 318] on button "Aceitar pedido" at bounding box center [429, 314] width 87 height 29
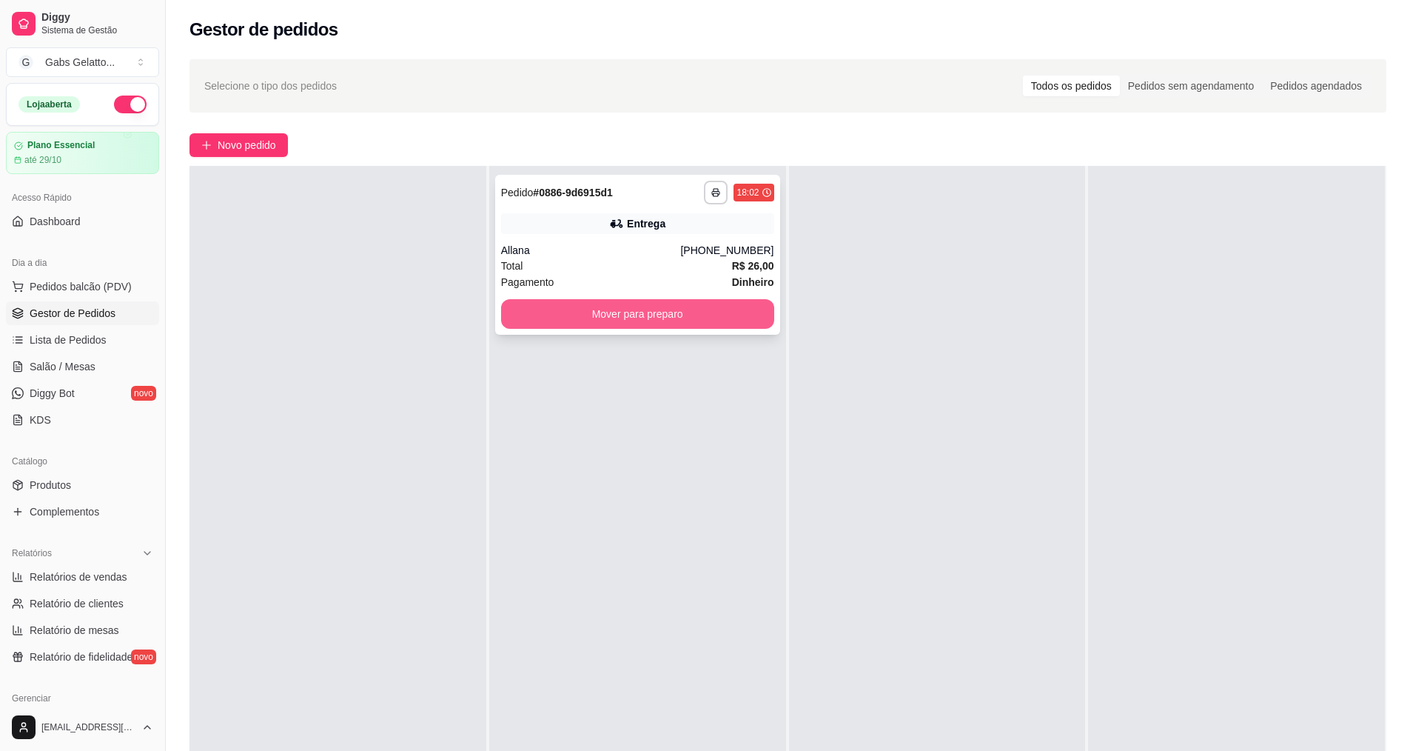
click at [543, 307] on button "Mover para preparo" at bounding box center [637, 314] width 273 height 30
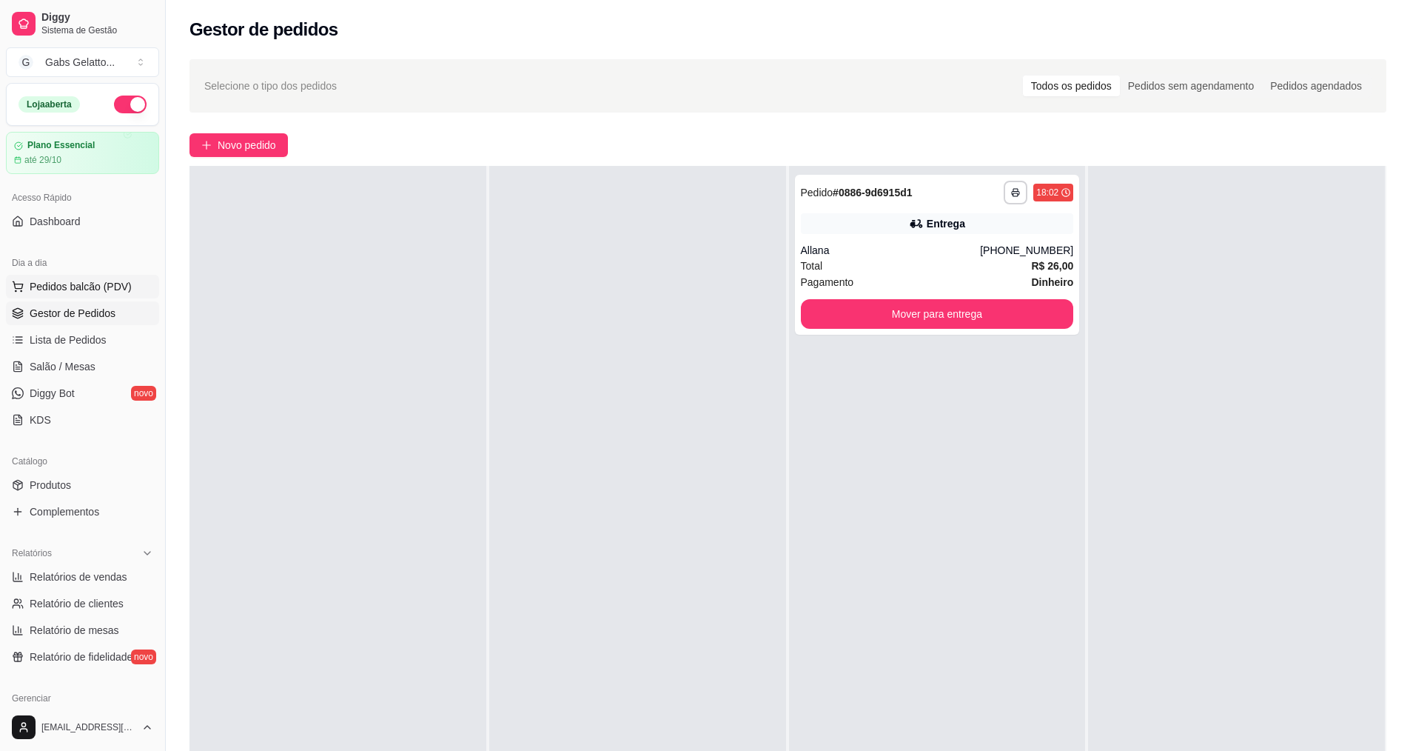
click at [98, 277] on button "Pedidos balcão (PDV)" at bounding box center [82, 287] width 153 height 24
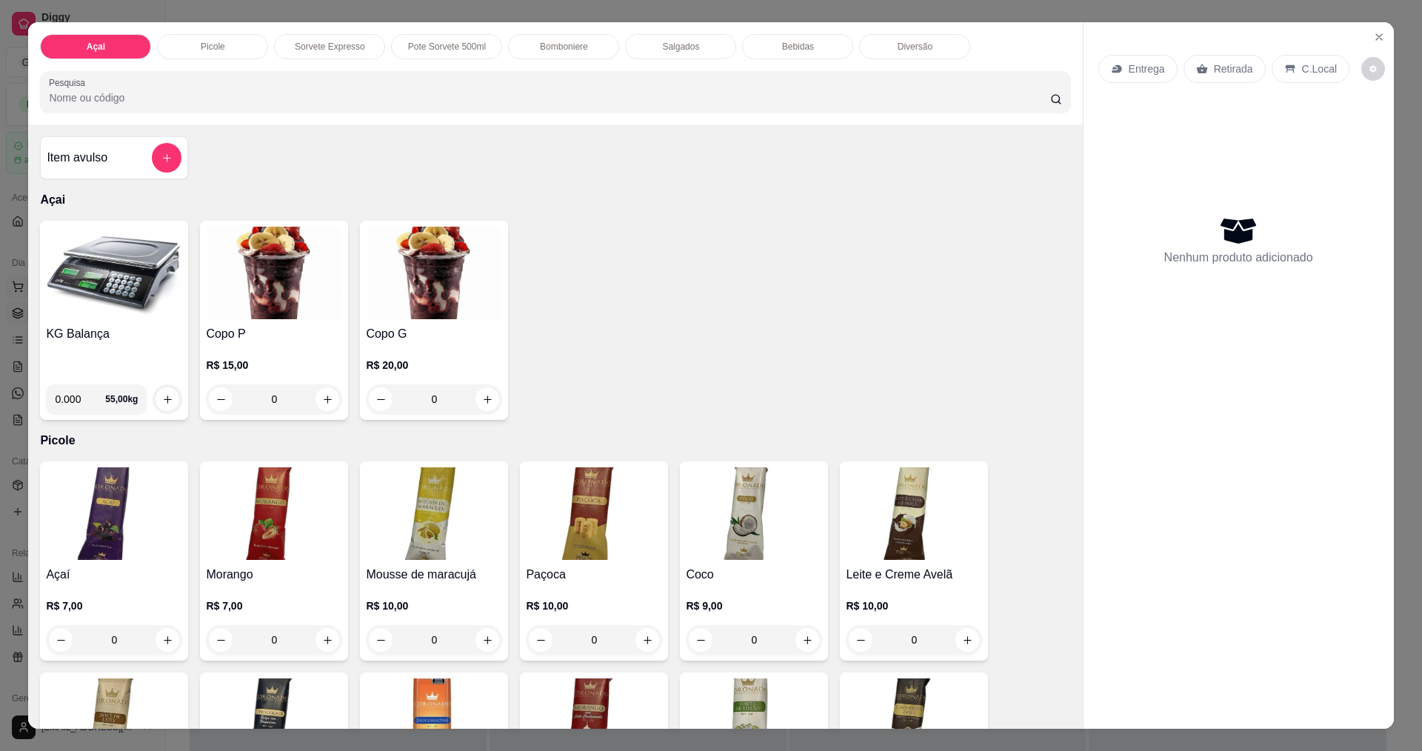
click at [98, 277] on img at bounding box center [114, 273] width 136 height 93
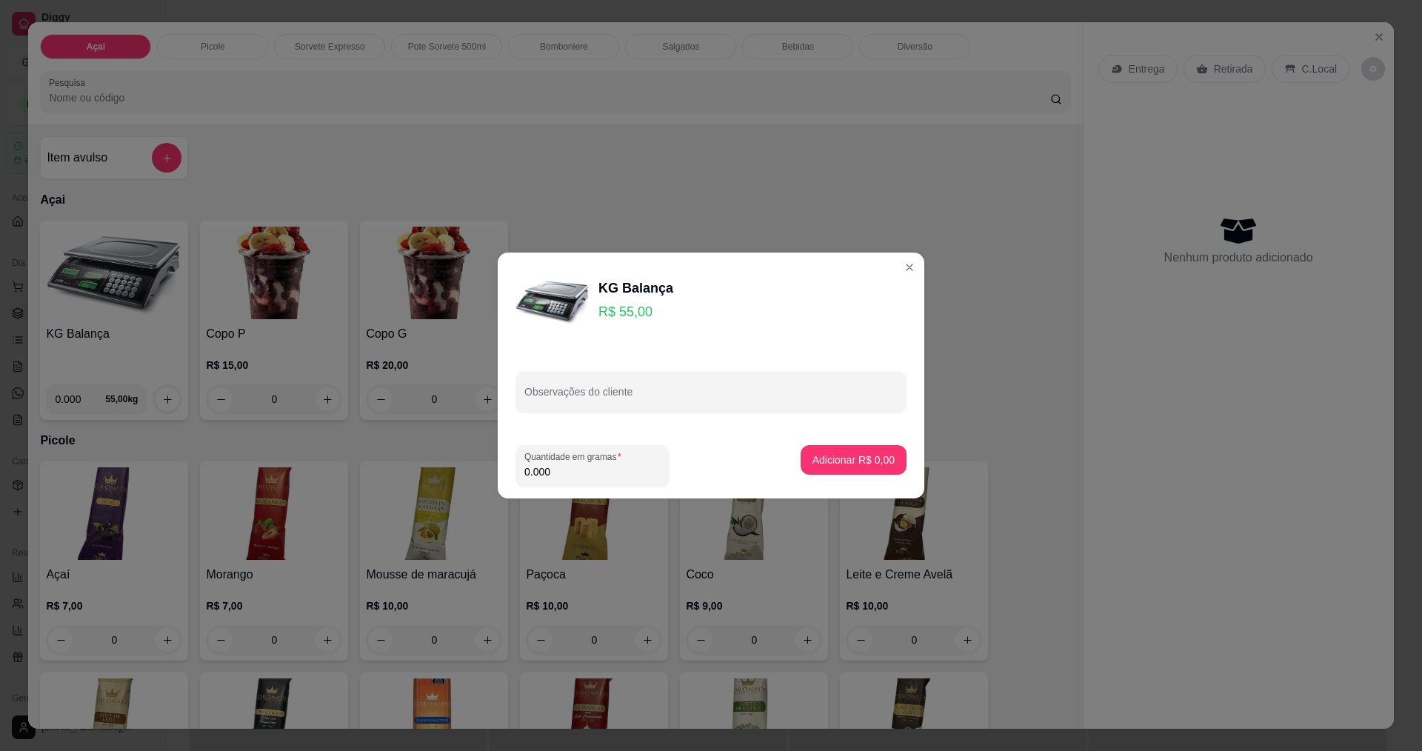
click at [605, 471] on input "0.000" at bounding box center [592, 471] width 136 height 15
click at [574, 464] on div "0.000" at bounding box center [592, 466] width 136 height 30
type input "0.186"
click at [815, 461] on p "Adicionar R$ 10,23" at bounding box center [851, 459] width 86 height 14
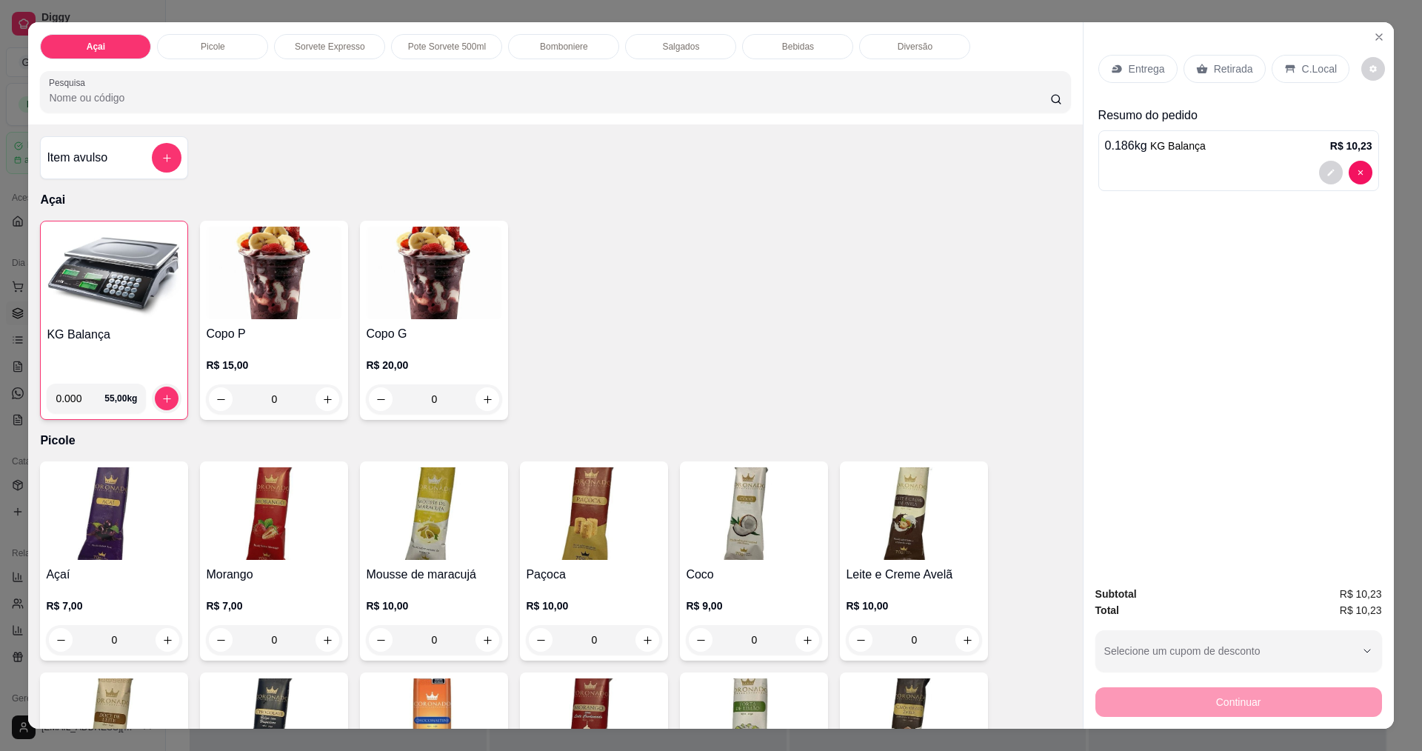
click at [74, 277] on img at bounding box center [114, 273] width 135 height 93
click at [118, 280] on img at bounding box center [114, 273] width 135 height 93
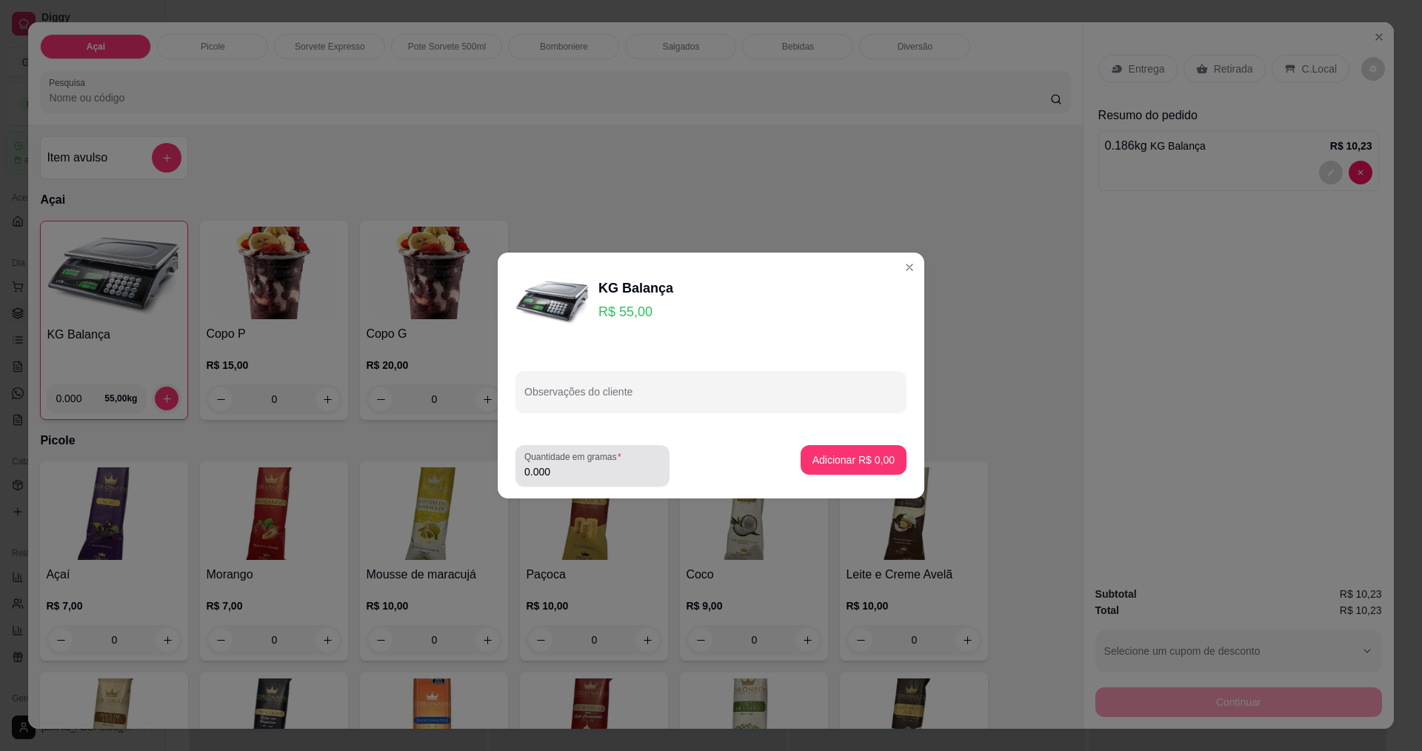
click at [572, 472] on input "0.000" at bounding box center [592, 471] width 136 height 15
click at [572, 472] on input "0.000" at bounding box center [580, 471] width 113 height 15
click at [572, 472] on input "0.000" at bounding box center [592, 471] width 136 height 15
click at [572, 472] on input "0.000" at bounding box center [580, 471] width 113 height 15
type input "0.292"
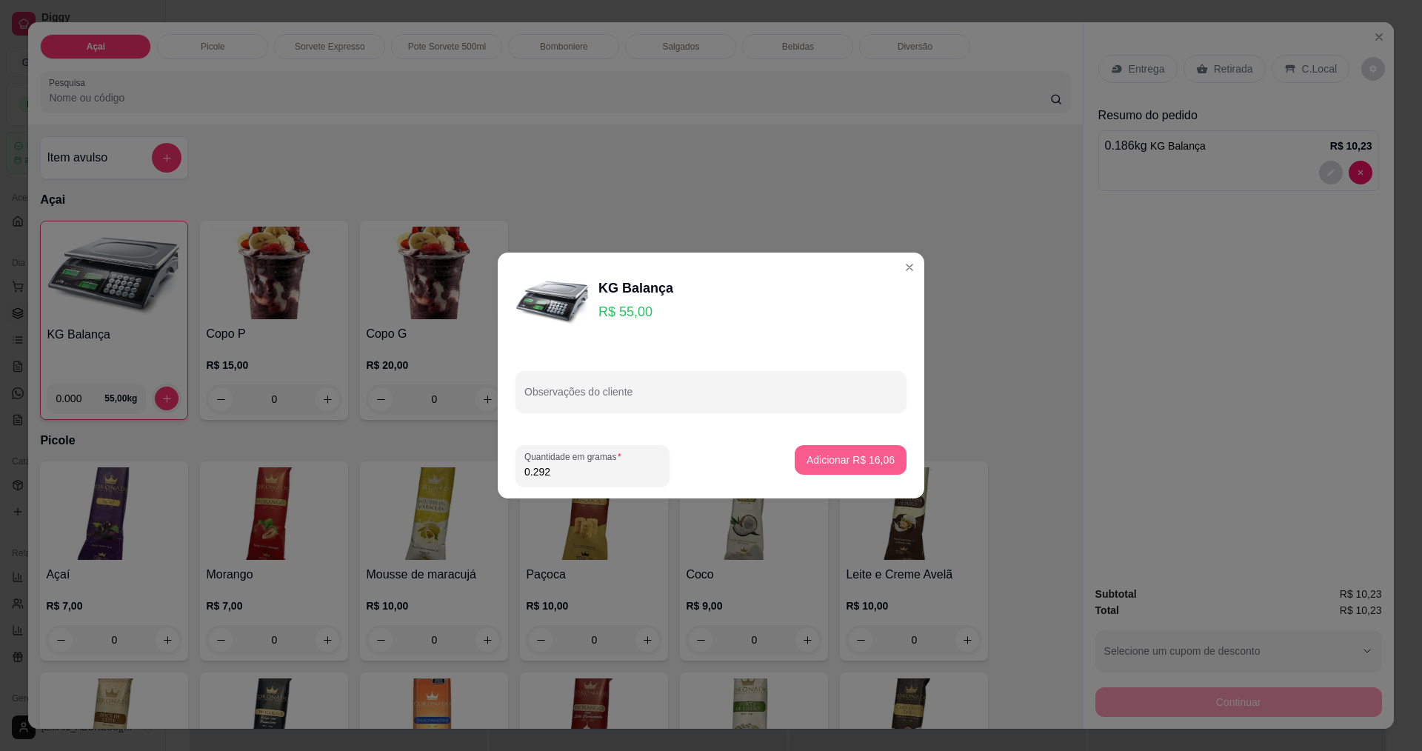
click at [810, 451] on button "Adicionar R$ 16,06" at bounding box center [850, 460] width 112 height 30
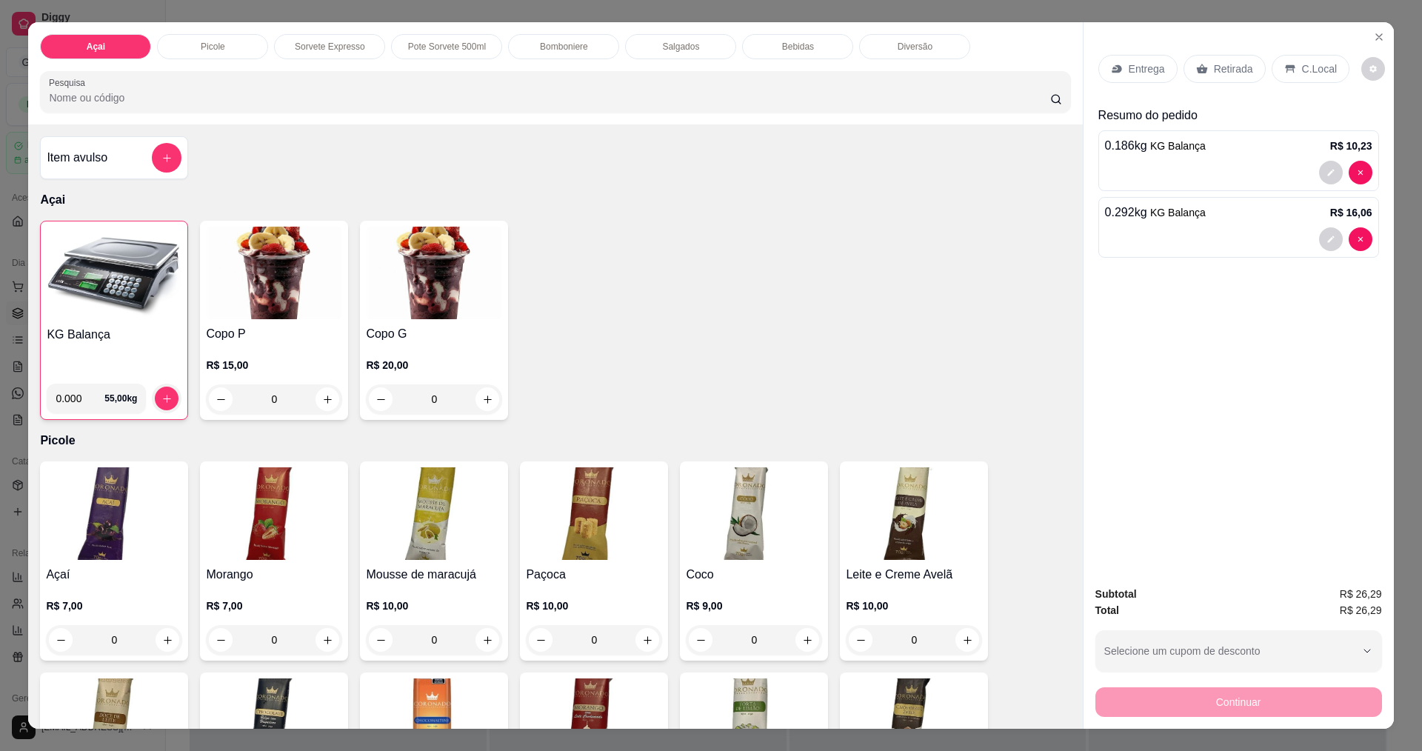
click at [1285, 68] on icon at bounding box center [1290, 69] width 10 height 8
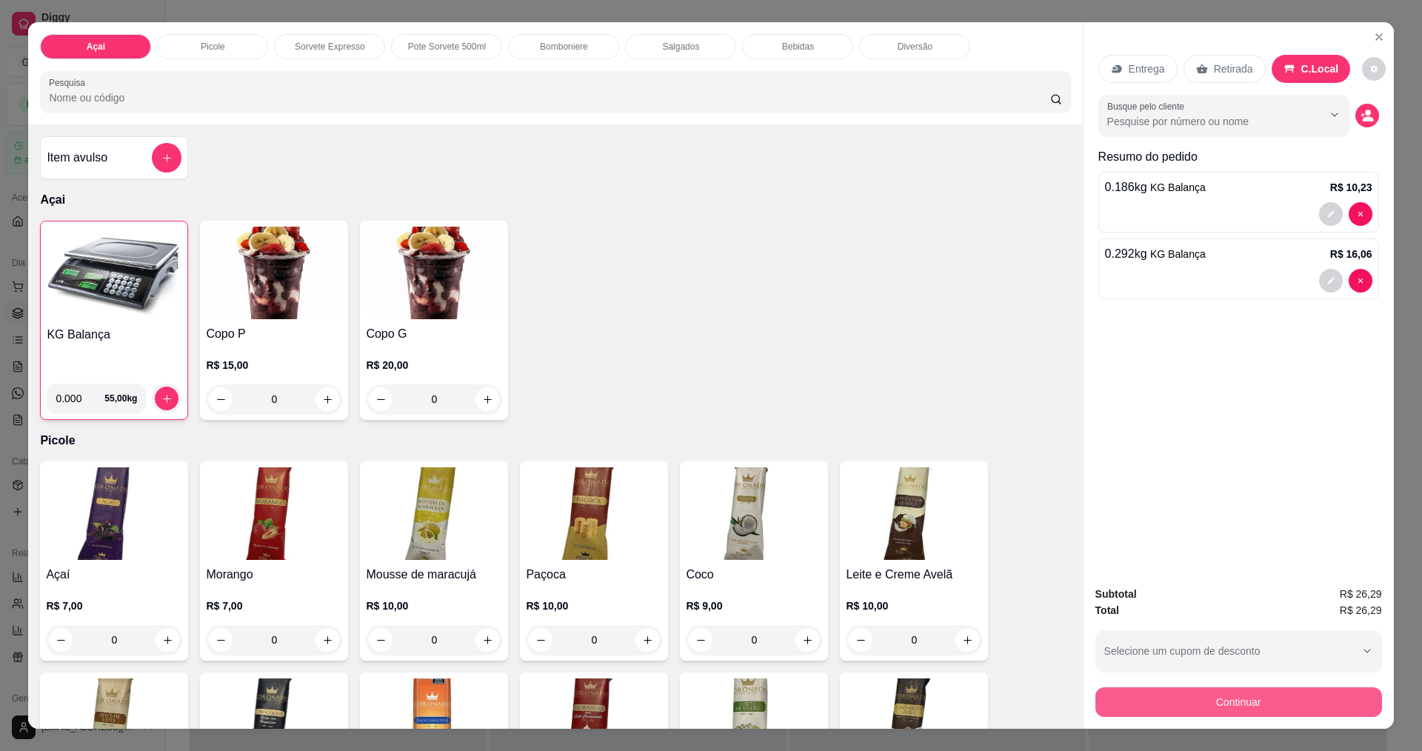
click at [1200, 691] on button "Continuar" at bounding box center [1238, 702] width 287 height 30
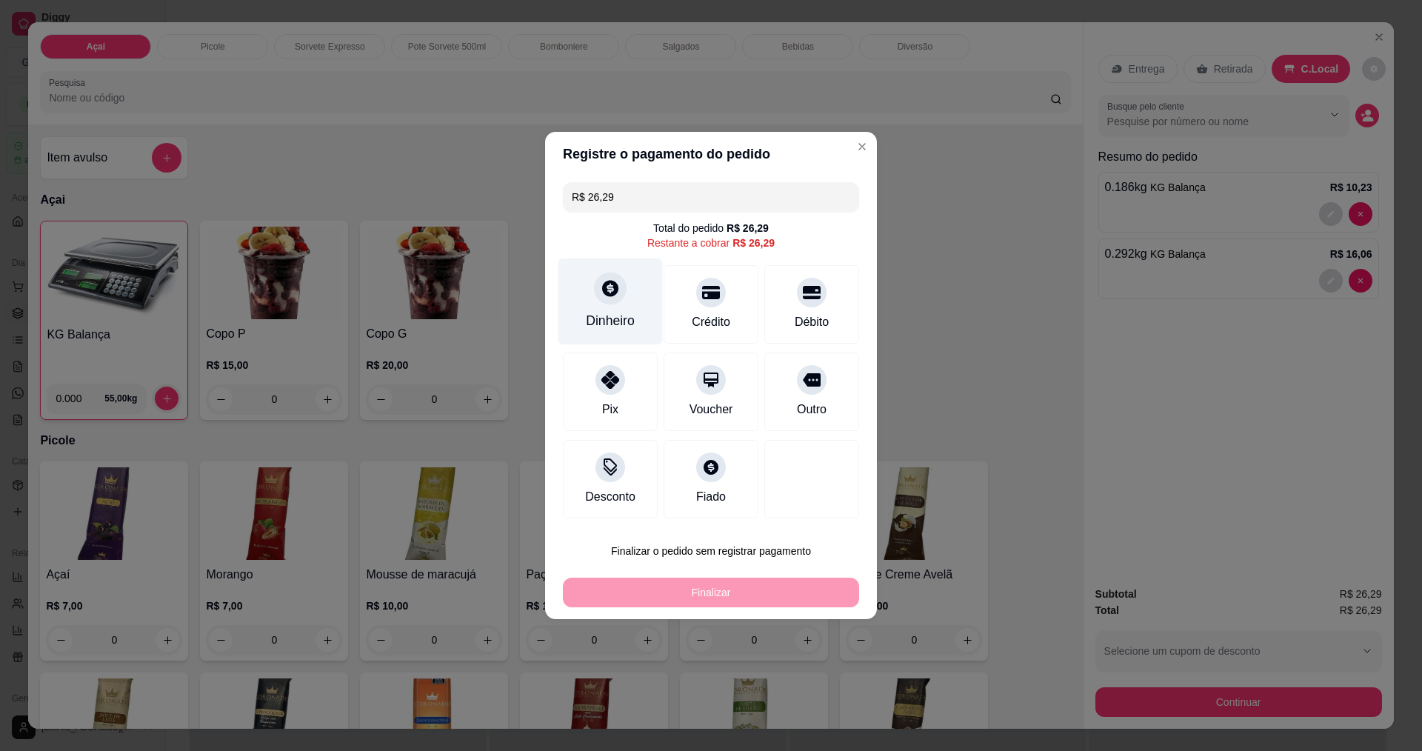
click at [600, 290] on icon at bounding box center [609, 287] width 19 height 19
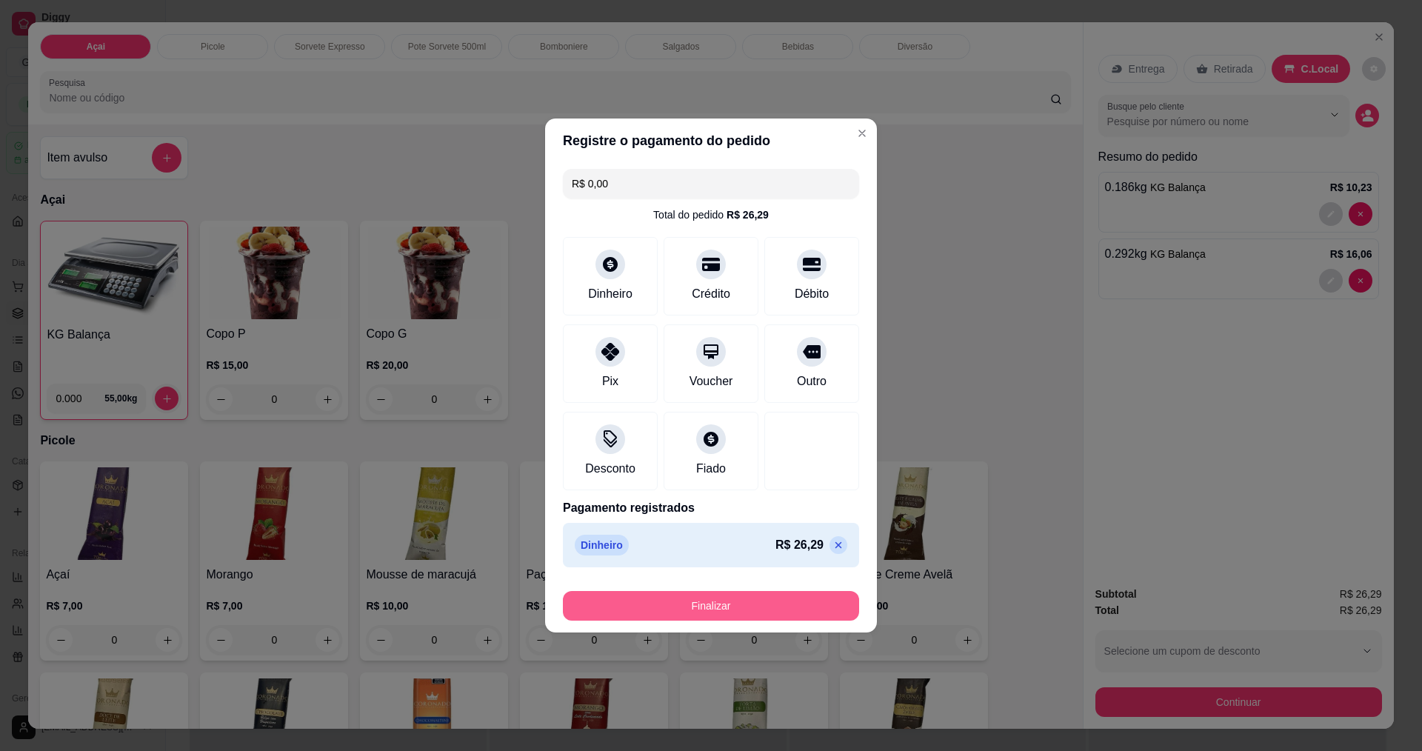
click at [698, 602] on button "Finalizar" at bounding box center [711, 606] width 296 height 30
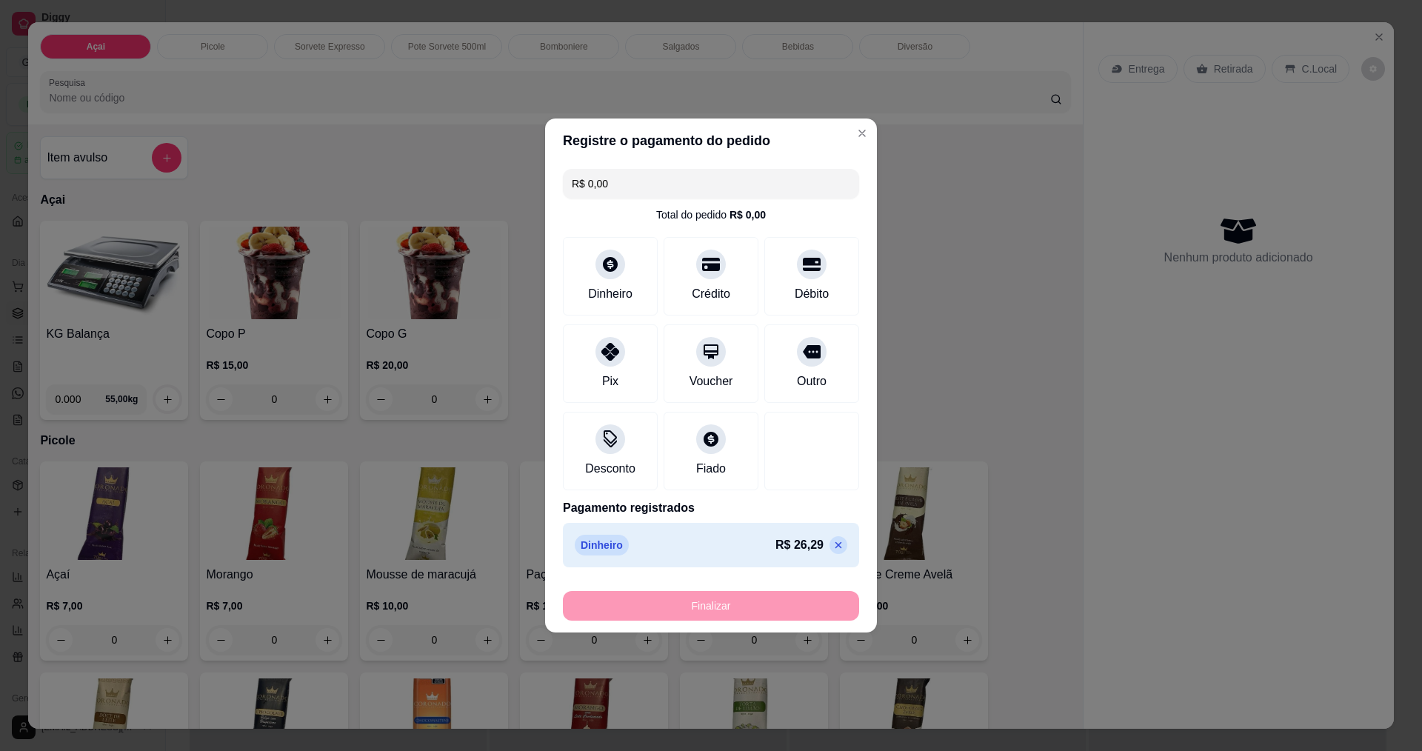
type input "-R$ 26,29"
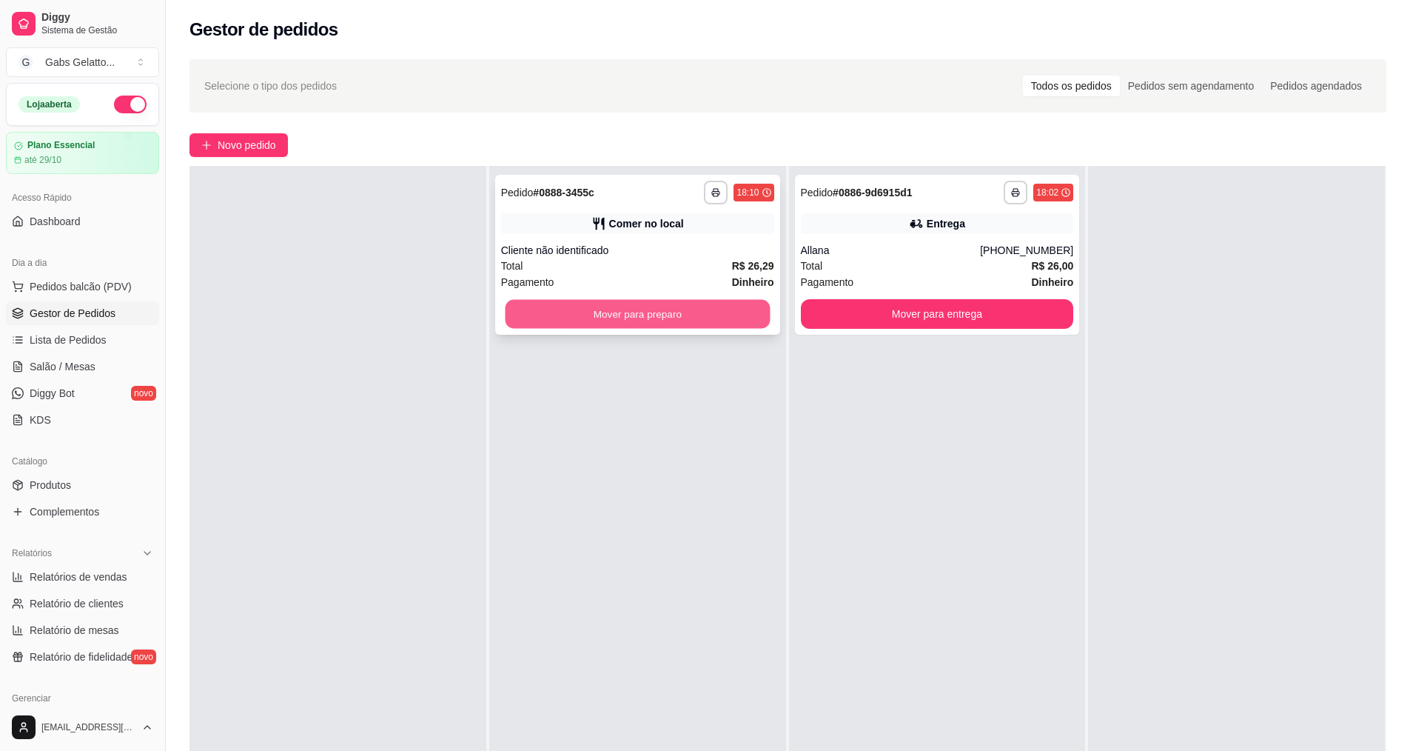
click at [663, 304] on button "Mover para preparo" at bounding box center [637, 314] width 265 height 29
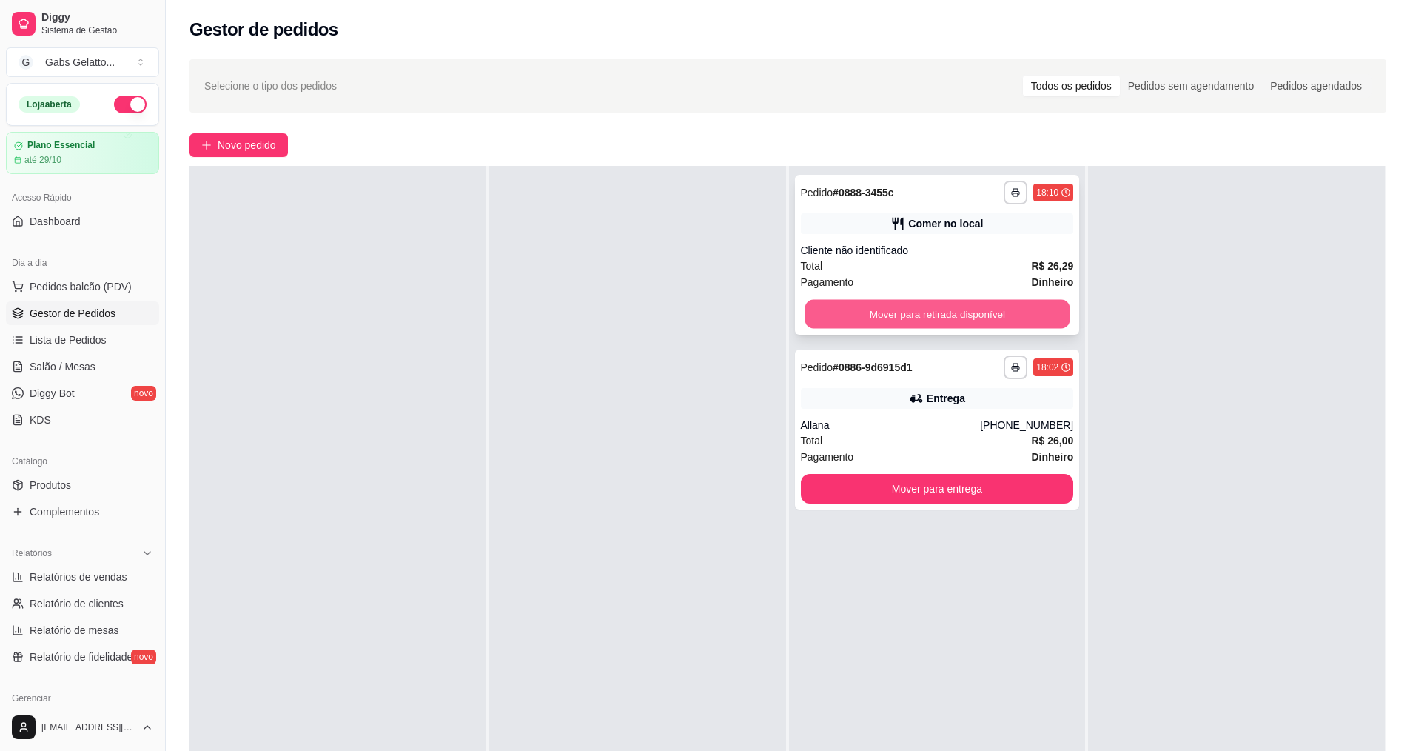
click at [835, 301] on button "Mover para retirada disponível" at bounding box center [937, 314] width 265 height 29
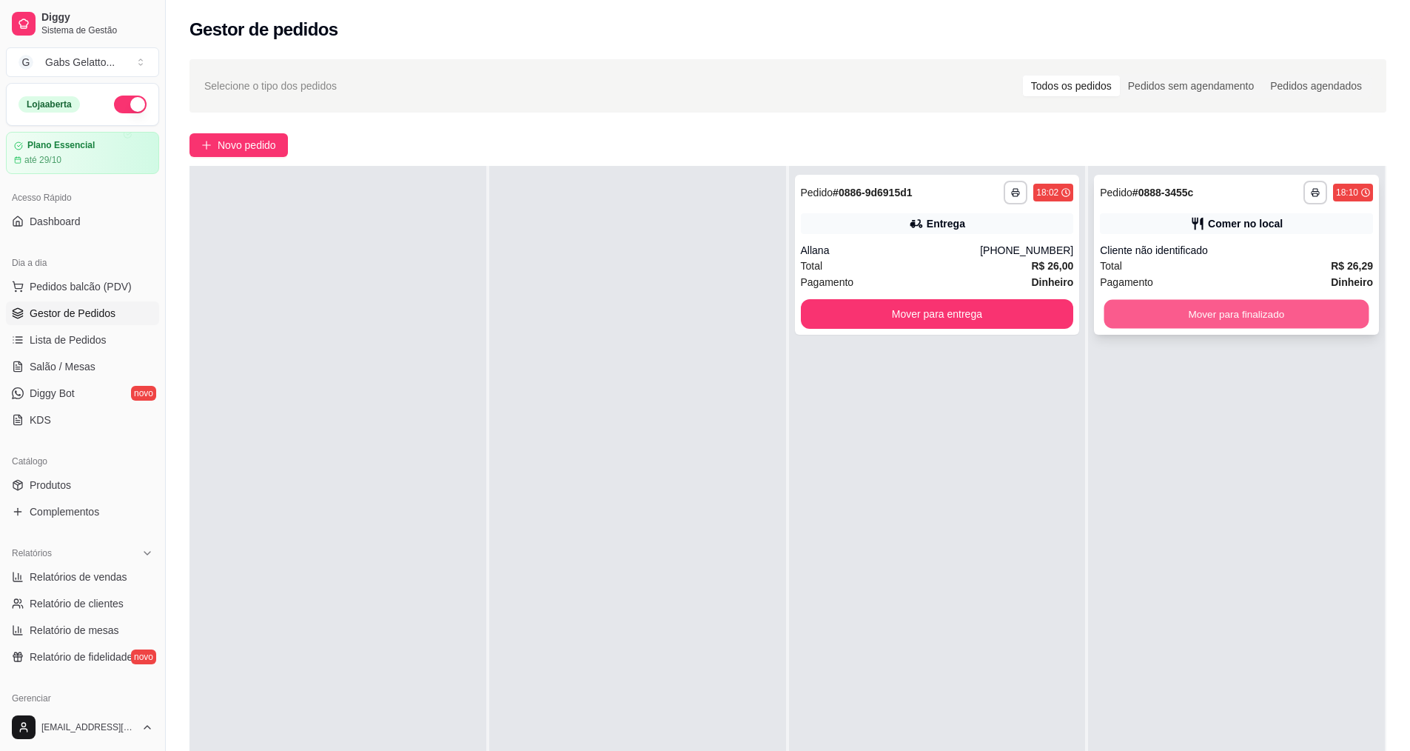
click at [1182, 321] on button "Mover para finalizado" at bounding box center [1237, 314] width 265 height 29
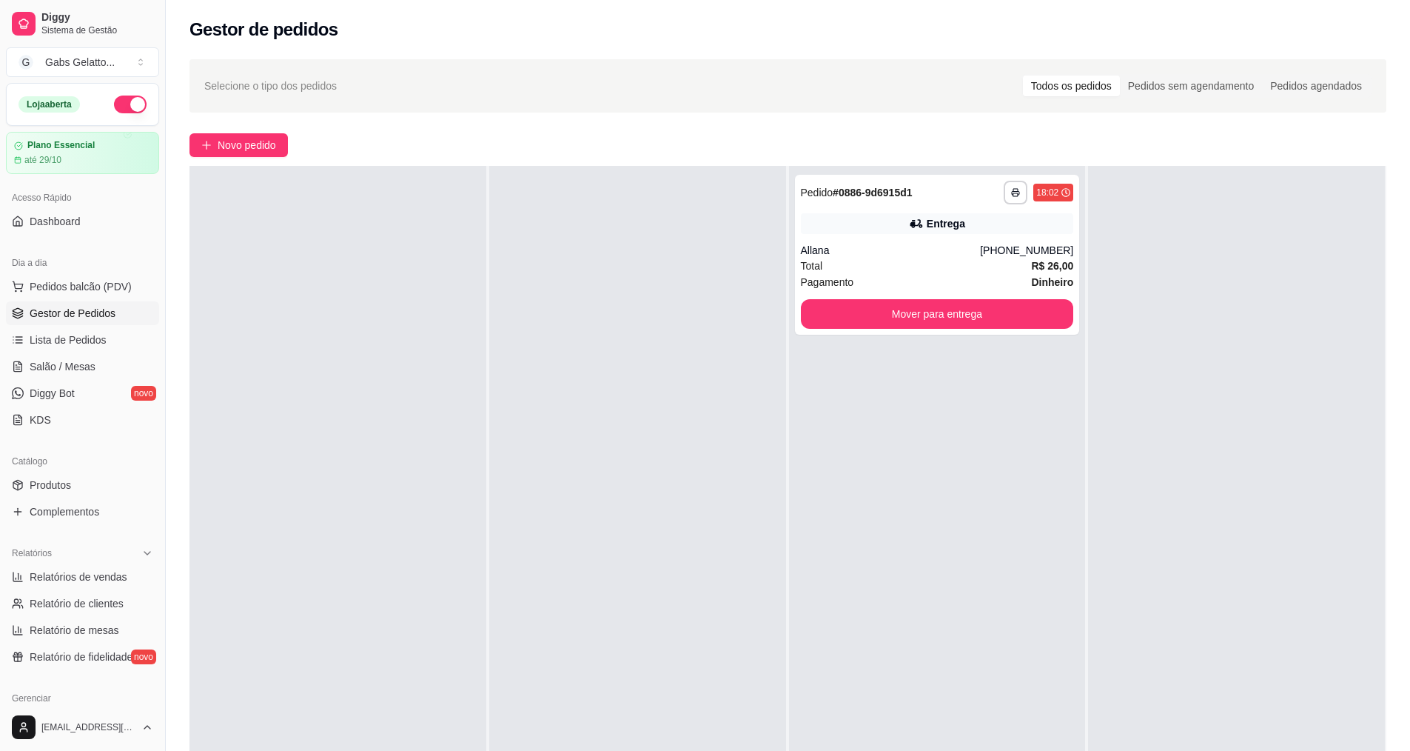
click at [951, 424] on div "**********" at bounding box center [937, 541] width 297 height 751
click at [344, 369] on div at bounding box center [338, 541] width 297 height 751
click at [61, 291] on span "Pedidos balcão (PDV)" at bounding box center [81, 286] width 102 height 15
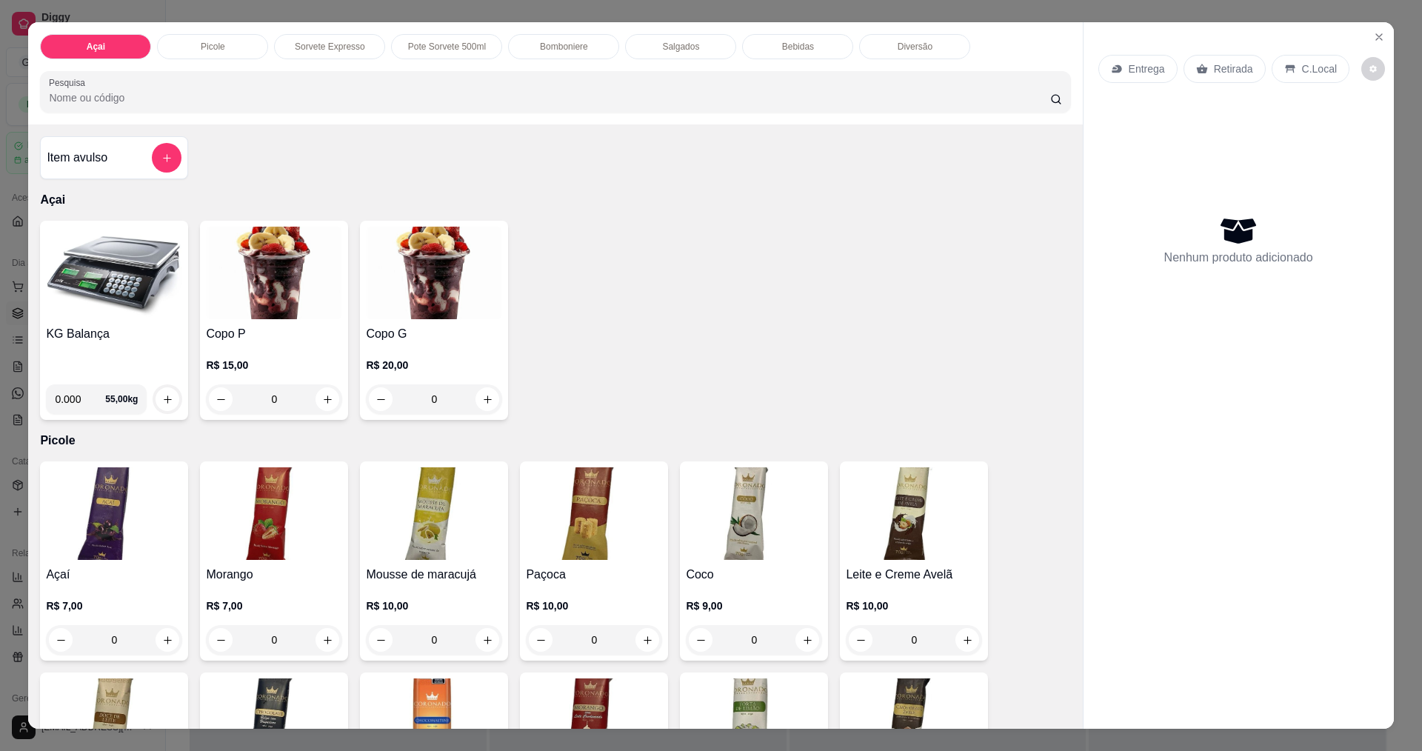
click at [88, 301] on img at bounding box center [114, 273] width 136 height 93
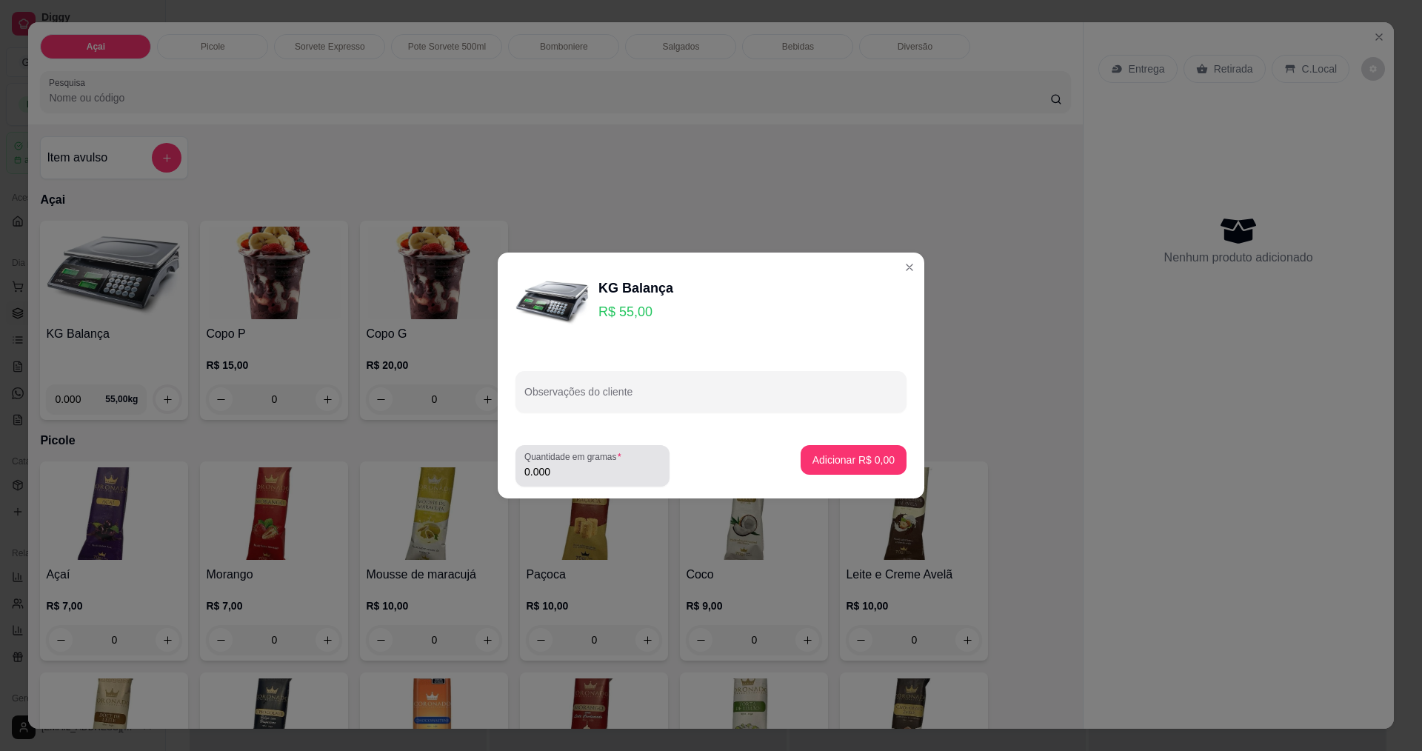
click at [603, 472] on input "0.000" at bounding box center [592, 471] width 136 height 15
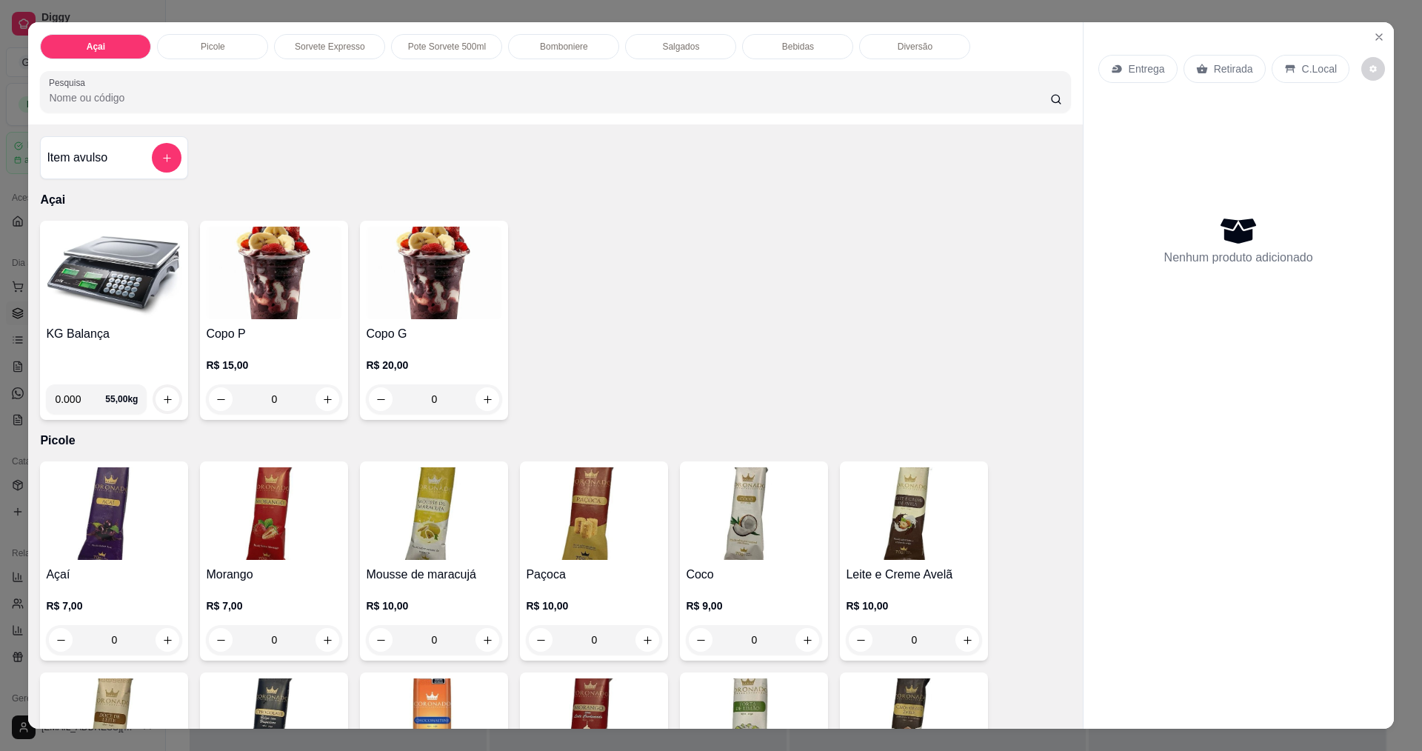
click at [17, 116] on div "Açai Picole Sorvete Expresso Pote Sorvete 500ml Bomboniere Salgados Bebidas Div…" at bounding box center [711, 375] width 1422 height 751
click at [1373, 38] on icon "Close" at bounding box center [1379, 37] width 12 height 12
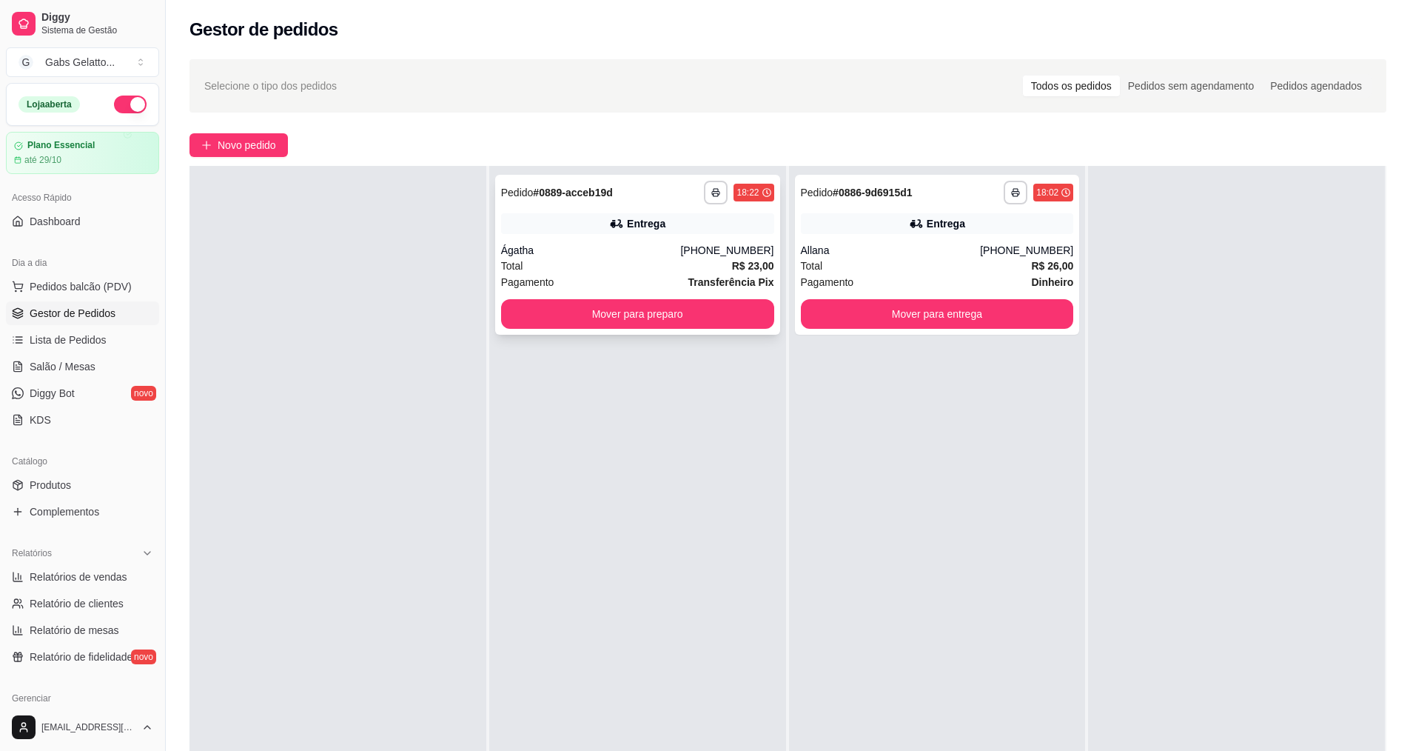
click at [663, 238] on div "**********" at bounding box center [637, 255] width 285 height 160
click at [46, 282] on span "Pedidos balcão (PDV)" at bounding box center [81, 286] width 102 height 15
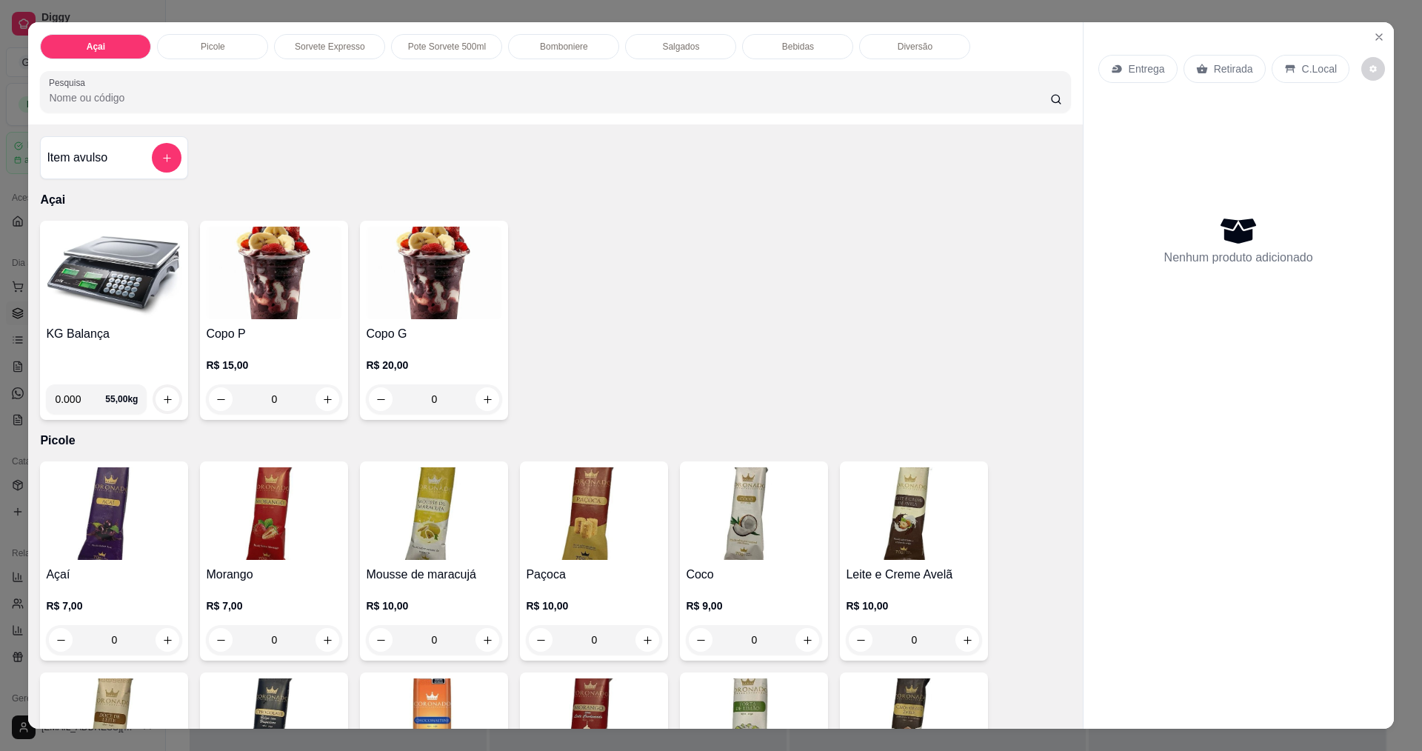
click at [152, 309] on img at bounding box center [114, 273] width 136 height 93
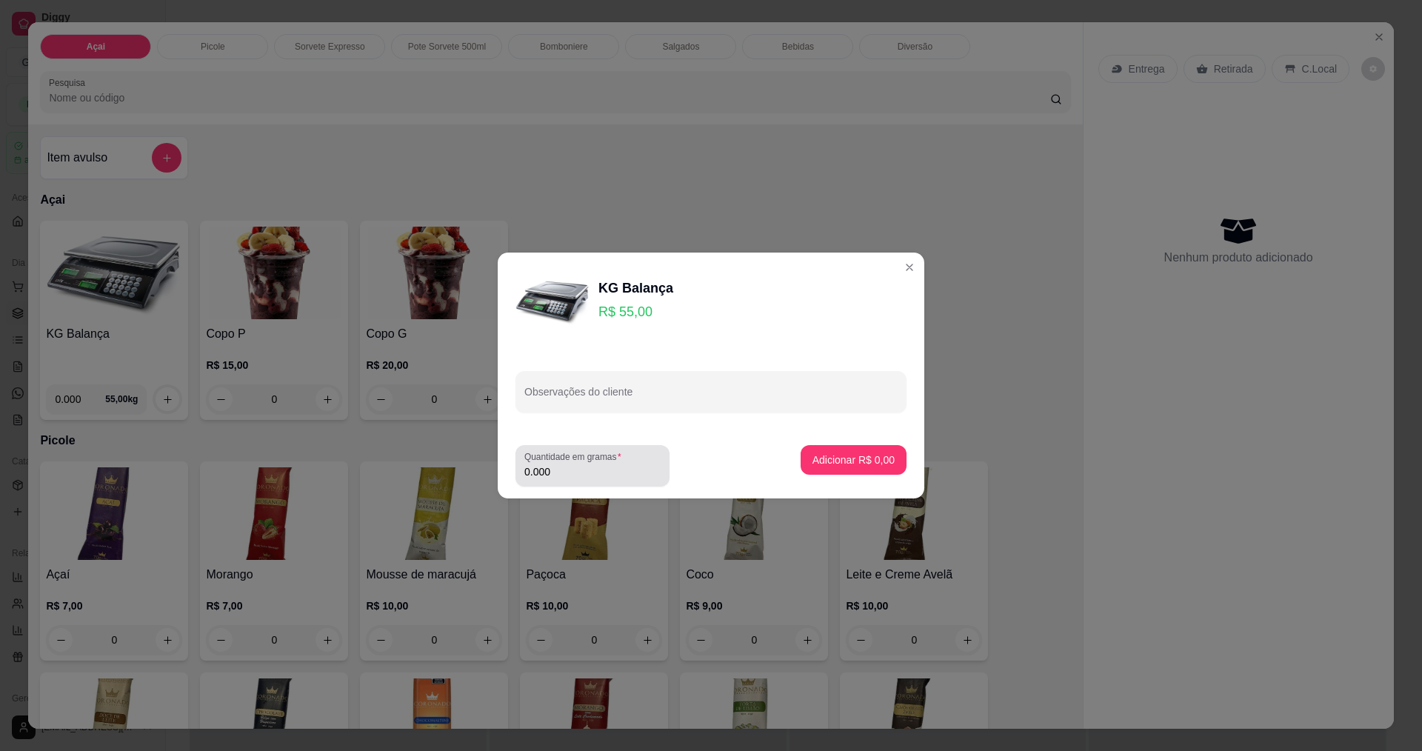
click at [595, 476] on input "0.000" at bounding box center [592, 471] width 136 height 15
type input "0.336"
click at [838, 470] on button "Adicionar R$ 18,48" at bounding box center [850, 460] width 109 height 29
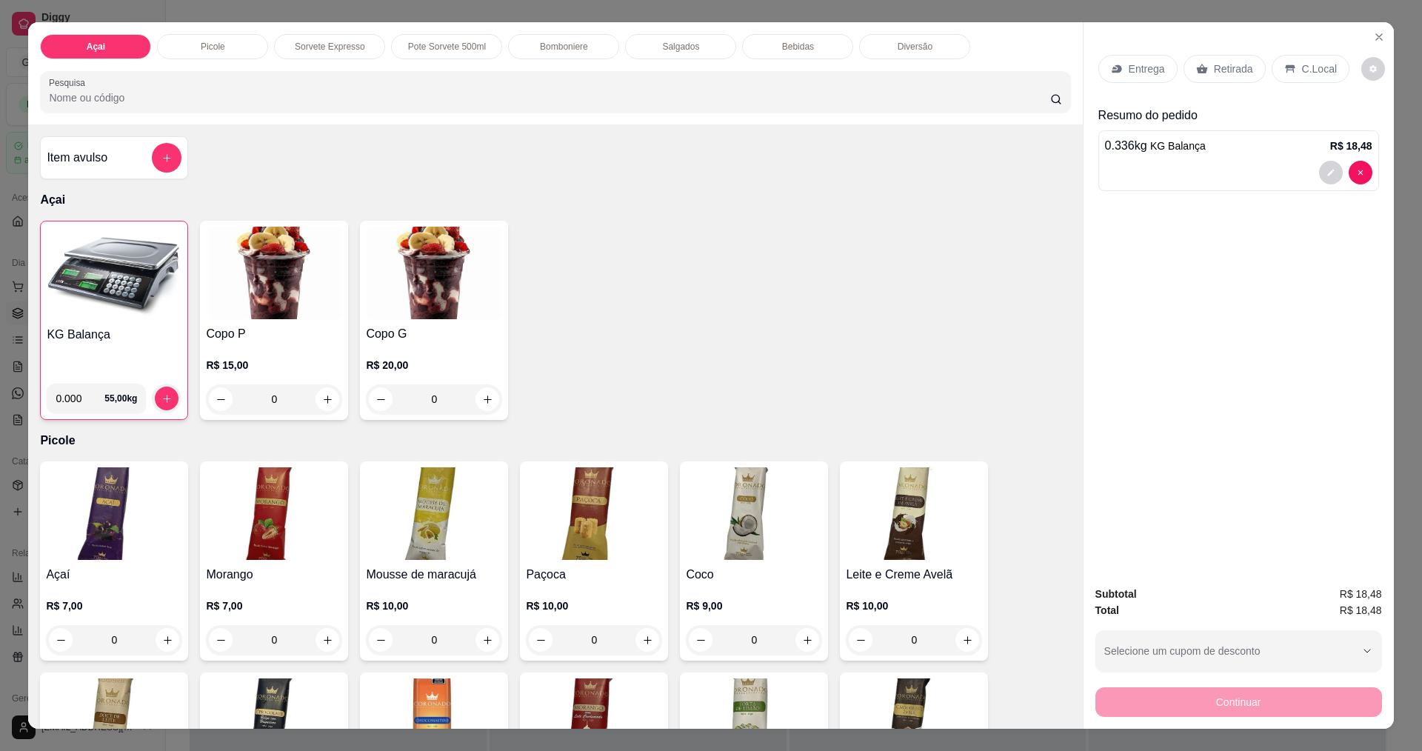
click at [1307, 69] on p "C.Local" at bounding box center [1319, 68] width 35 height 15
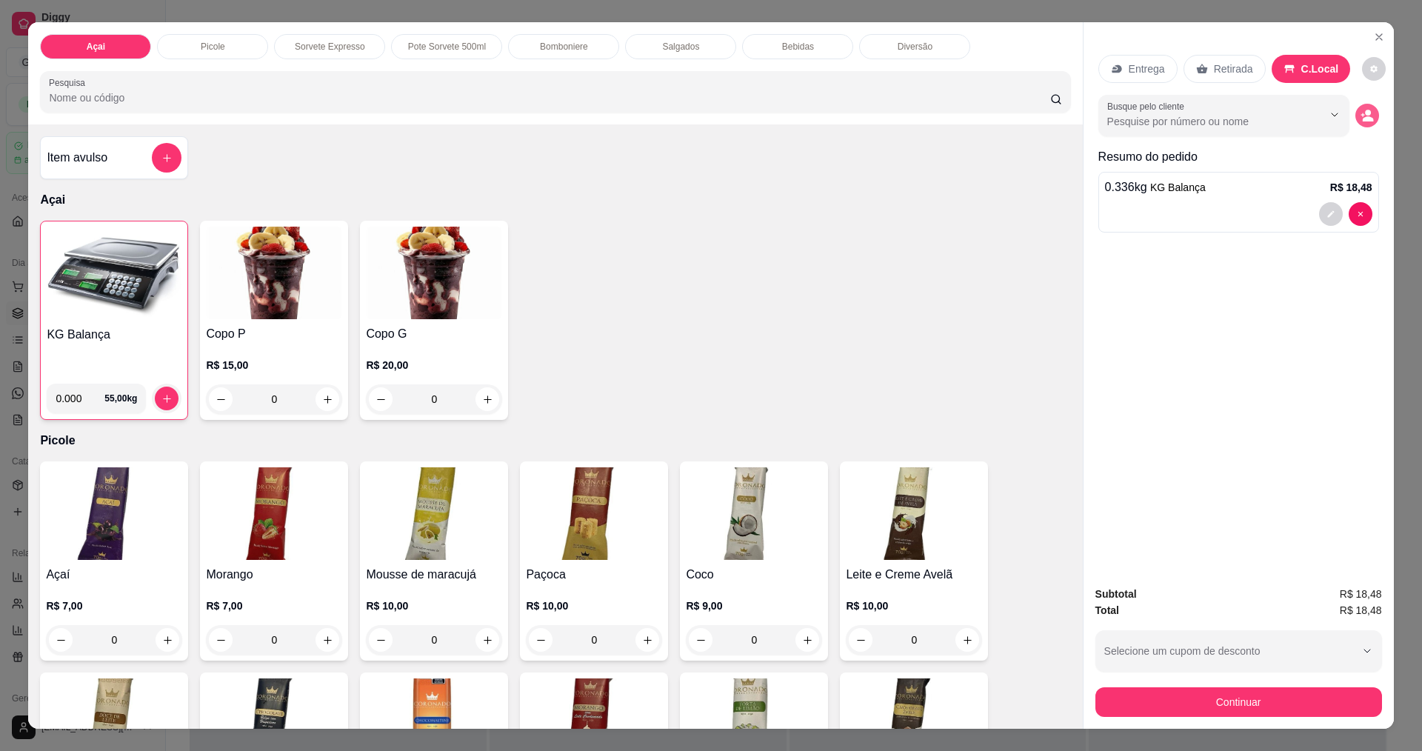
click at [1364, 119] on icon "decrease-product-quantity" at bounding box center [1367, 119] width 11 height 5
click at [1322, 114] on button "Show suggestions" at bounding box center [1333, 115] width 23 height 23
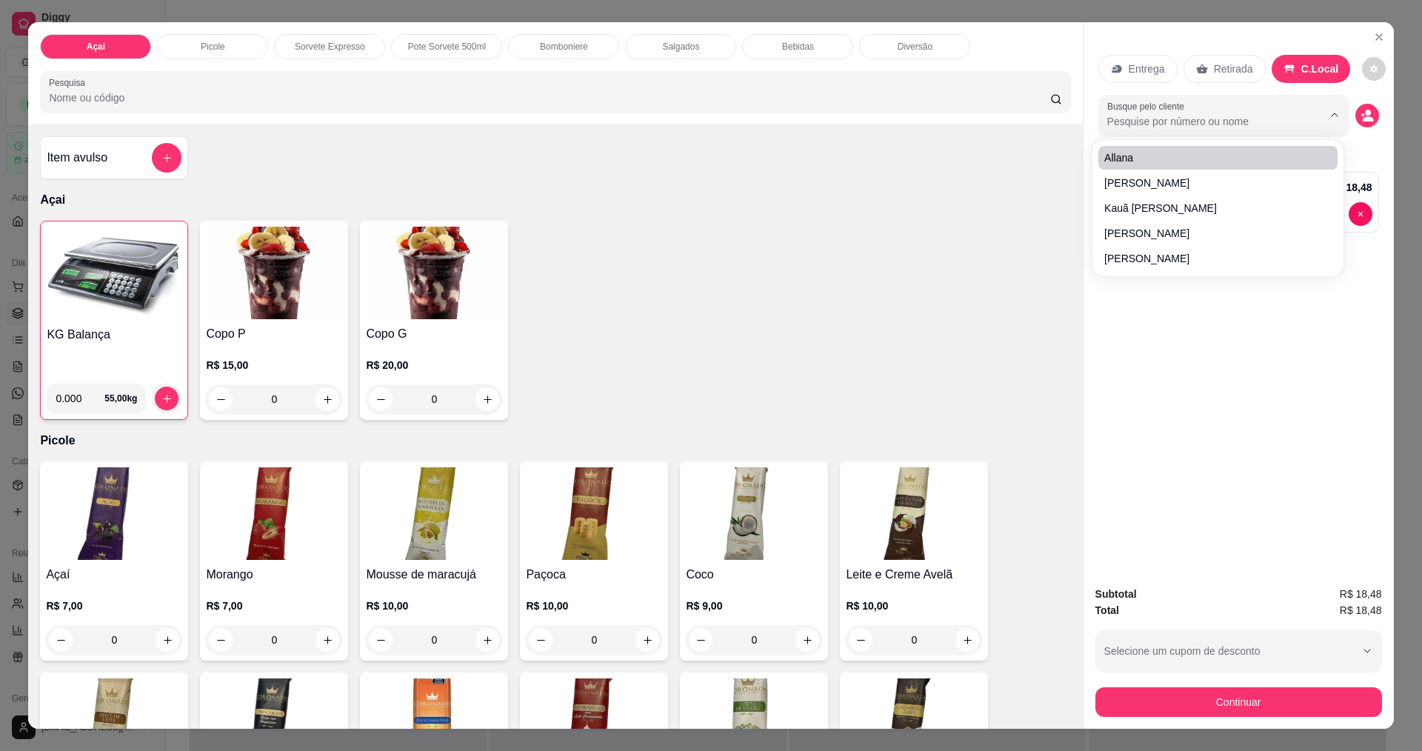
click at [1183, 115] on input "Busque pelo cliente" at bounding box center [1203, 121] width 192 height 15
type input "THA"
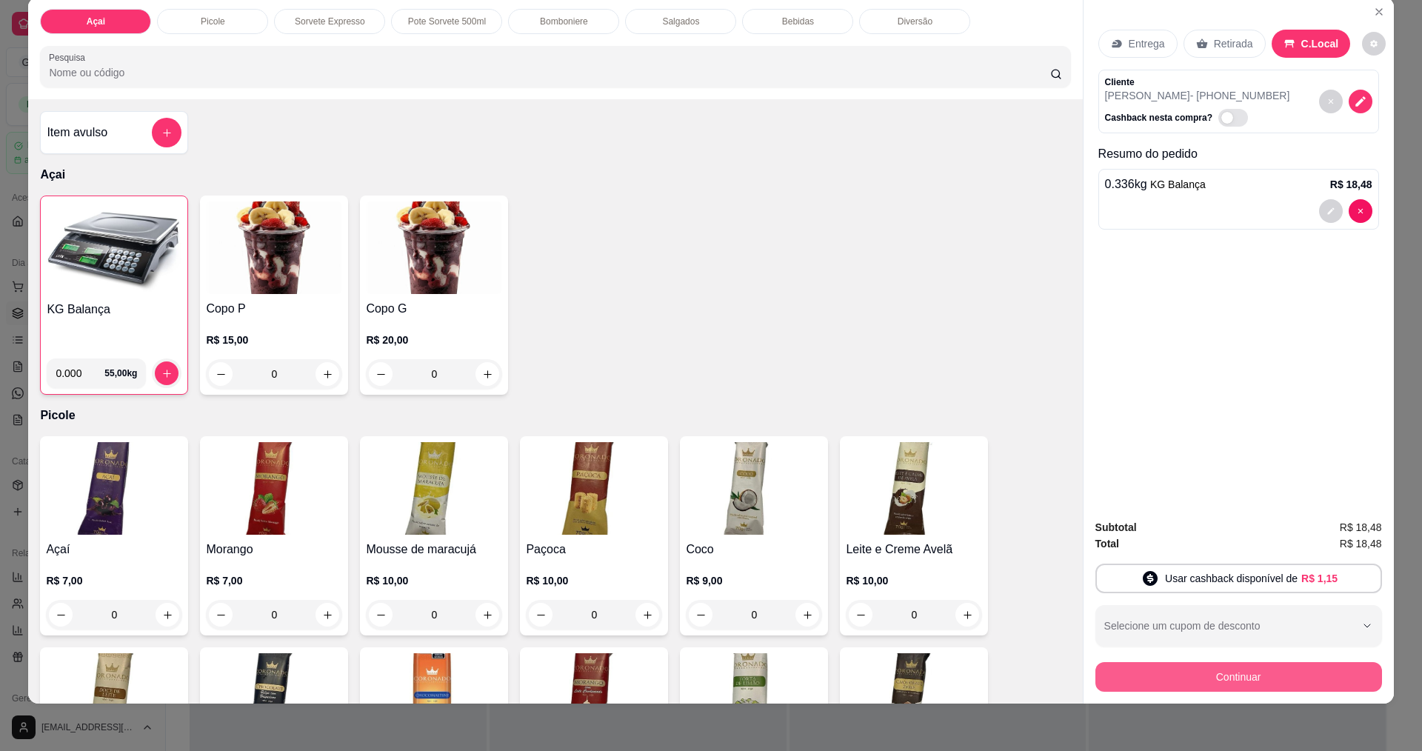
click at [1190, 666] on button "Continuar" at bounding box center [1238, 677] width 287 height 30
click at [1286, 669] on button "Continuar" at bounding box center [1238, 677] width 287 height 30
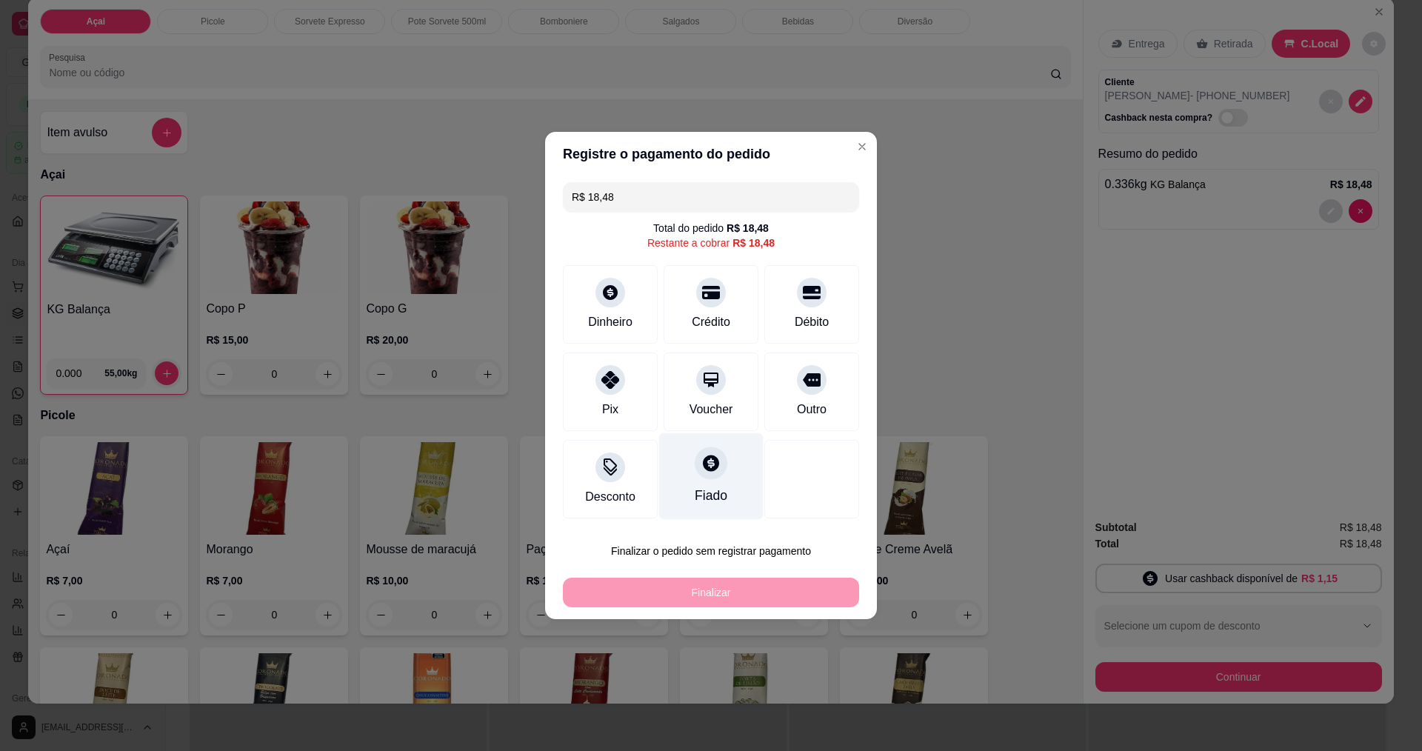
click at [714, 492] on div "Fiado" at bounding box center [710, 495] width 33 height 19
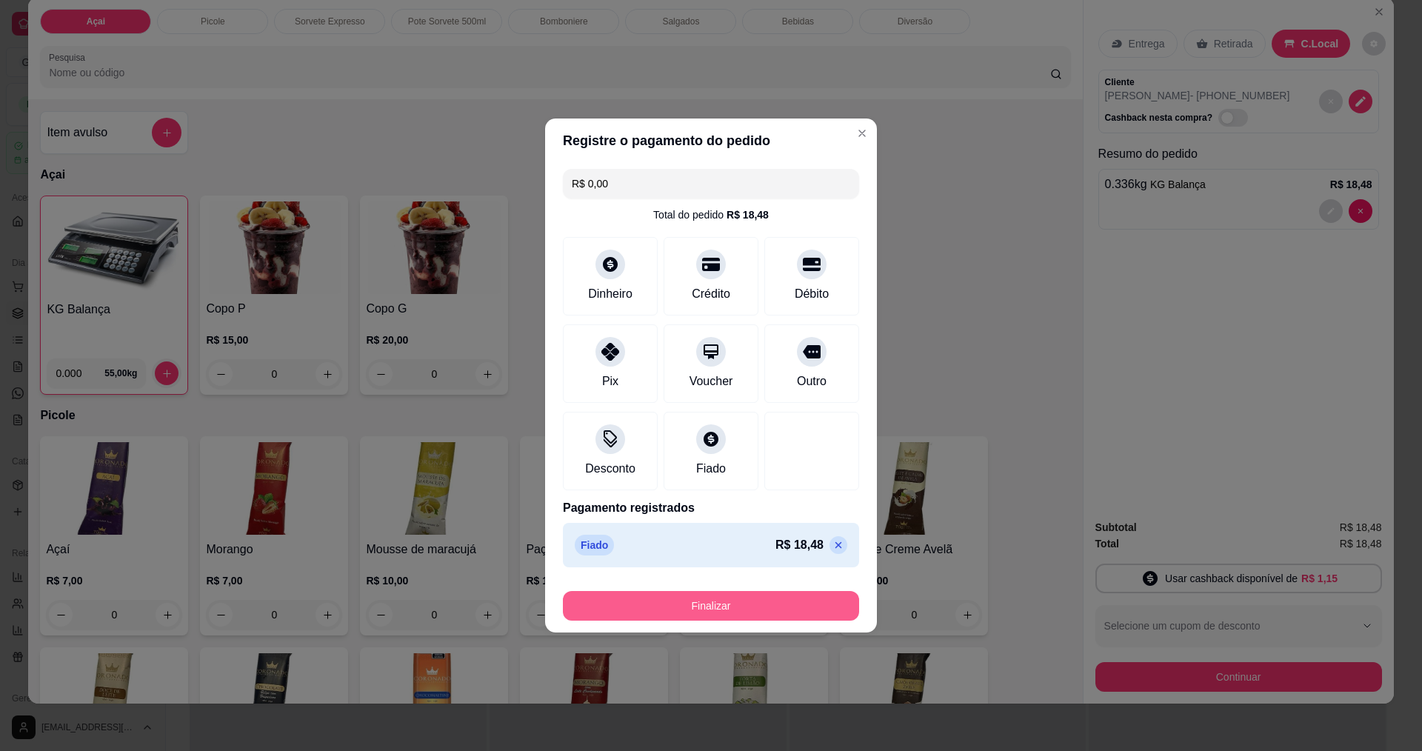
click at [704, 599] on button "Finalizar" at bounding box center [711, 606] width 296 height 30
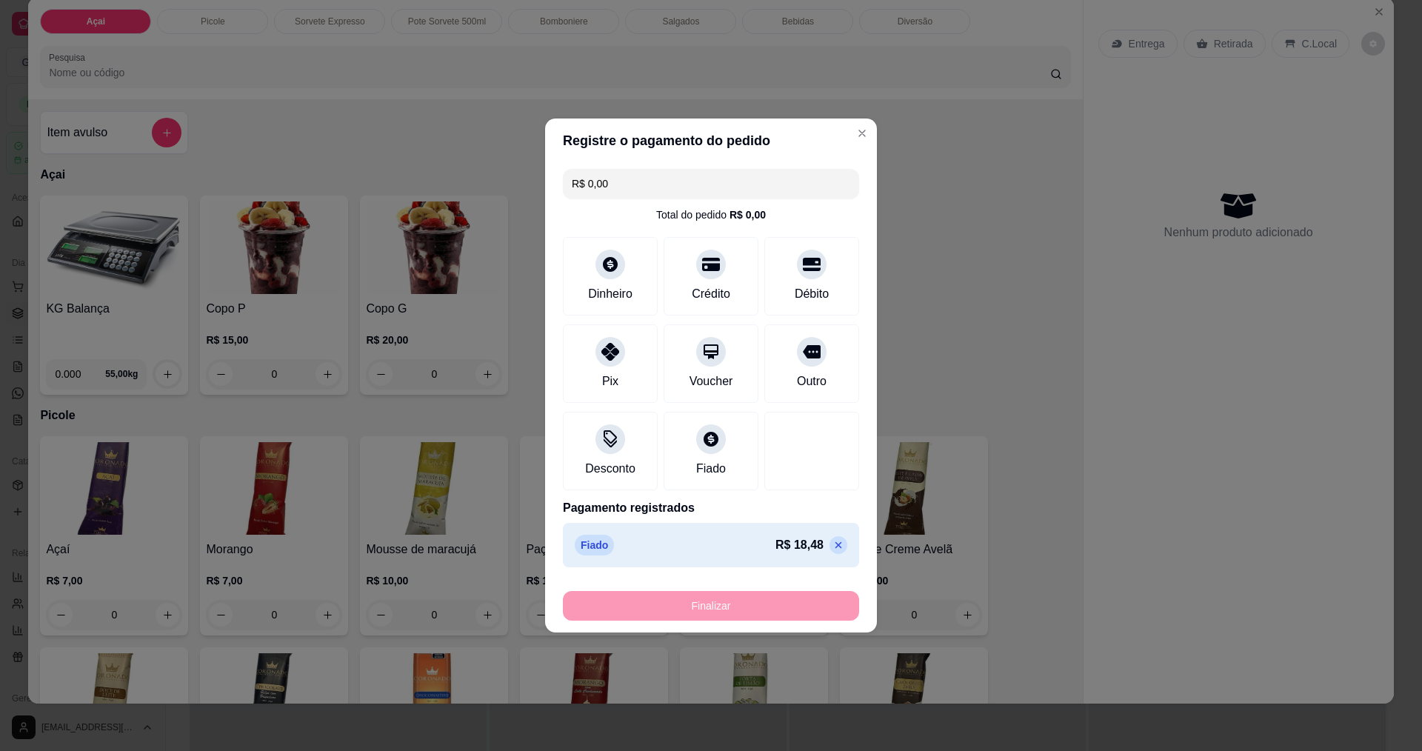
type input "-R$ 18,48"
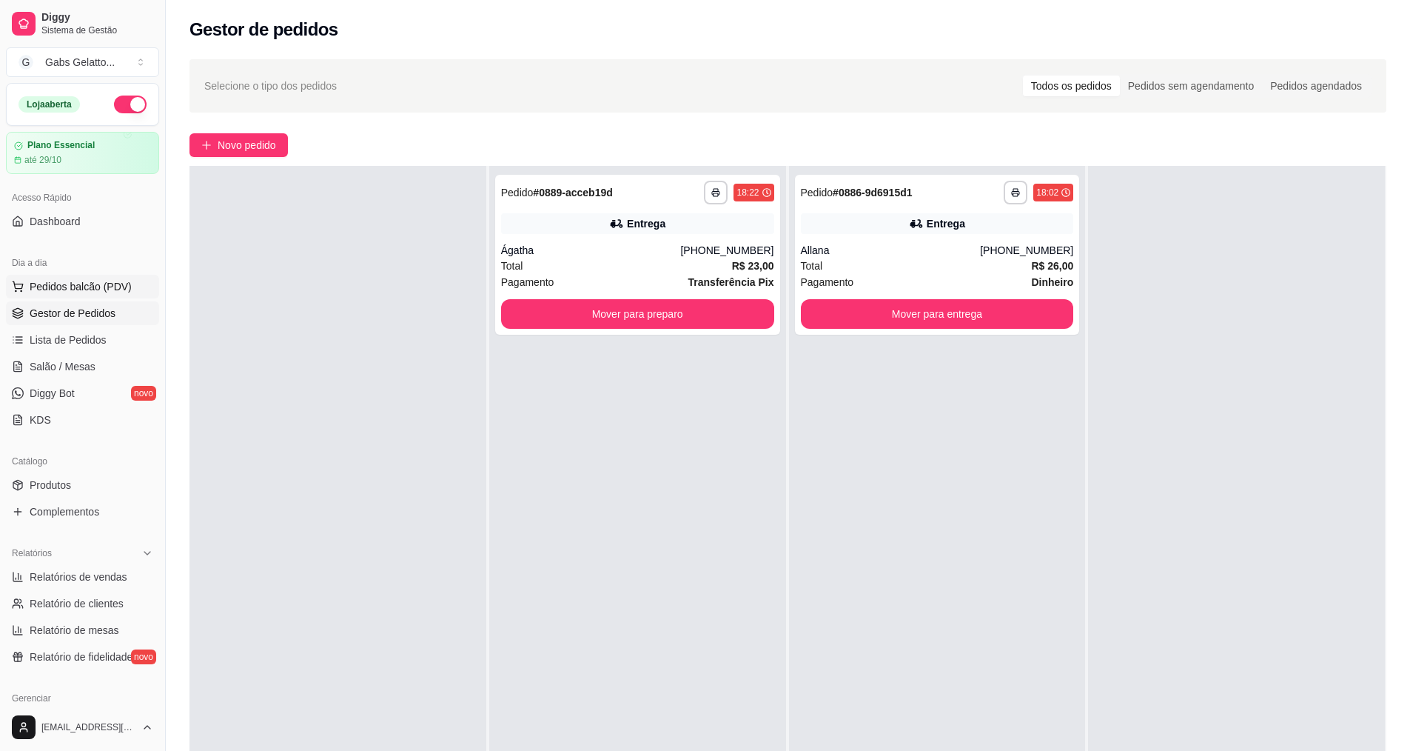
click at [100, 288] on span "Pedidos balcão (PDV)" at bounding box center [81, 286] width 102 height 15
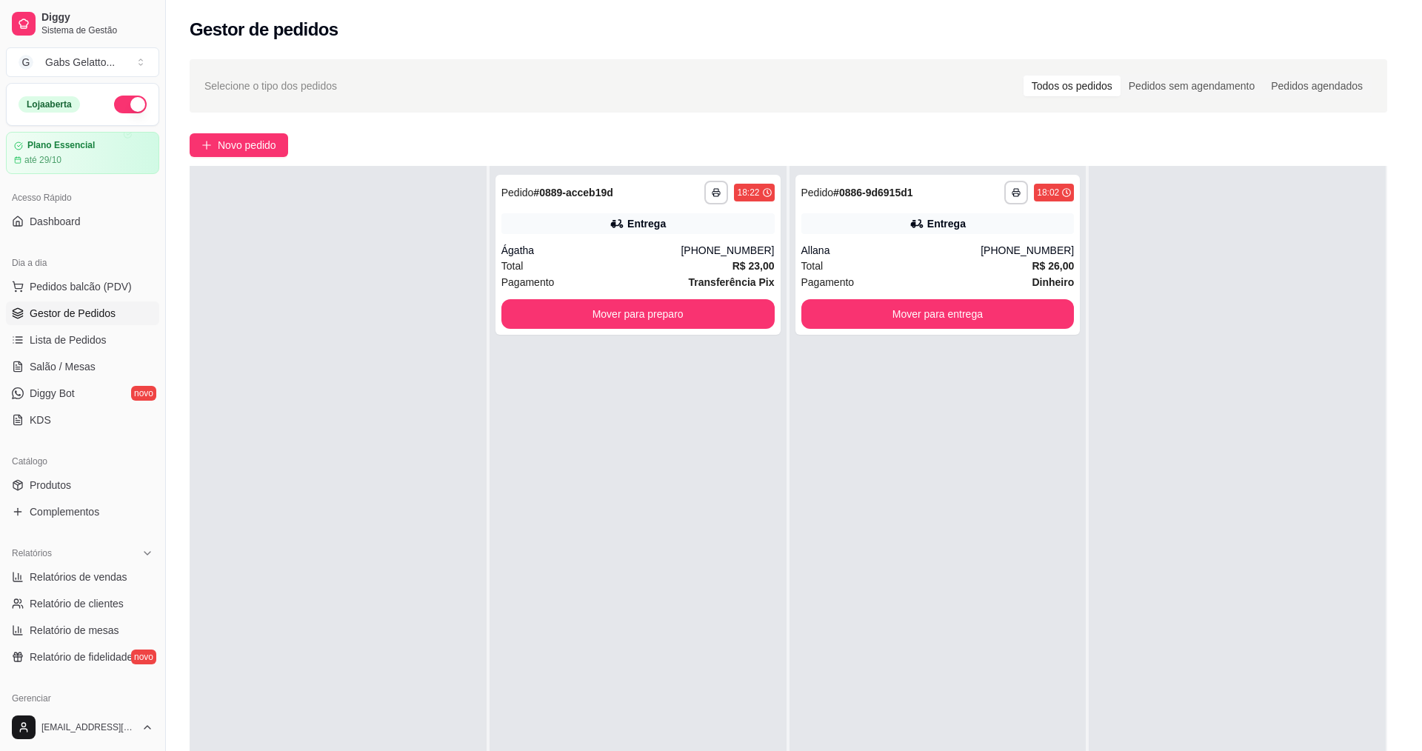
click at [64, 294] on img at bounding box center [114, 273] width 136 height 93
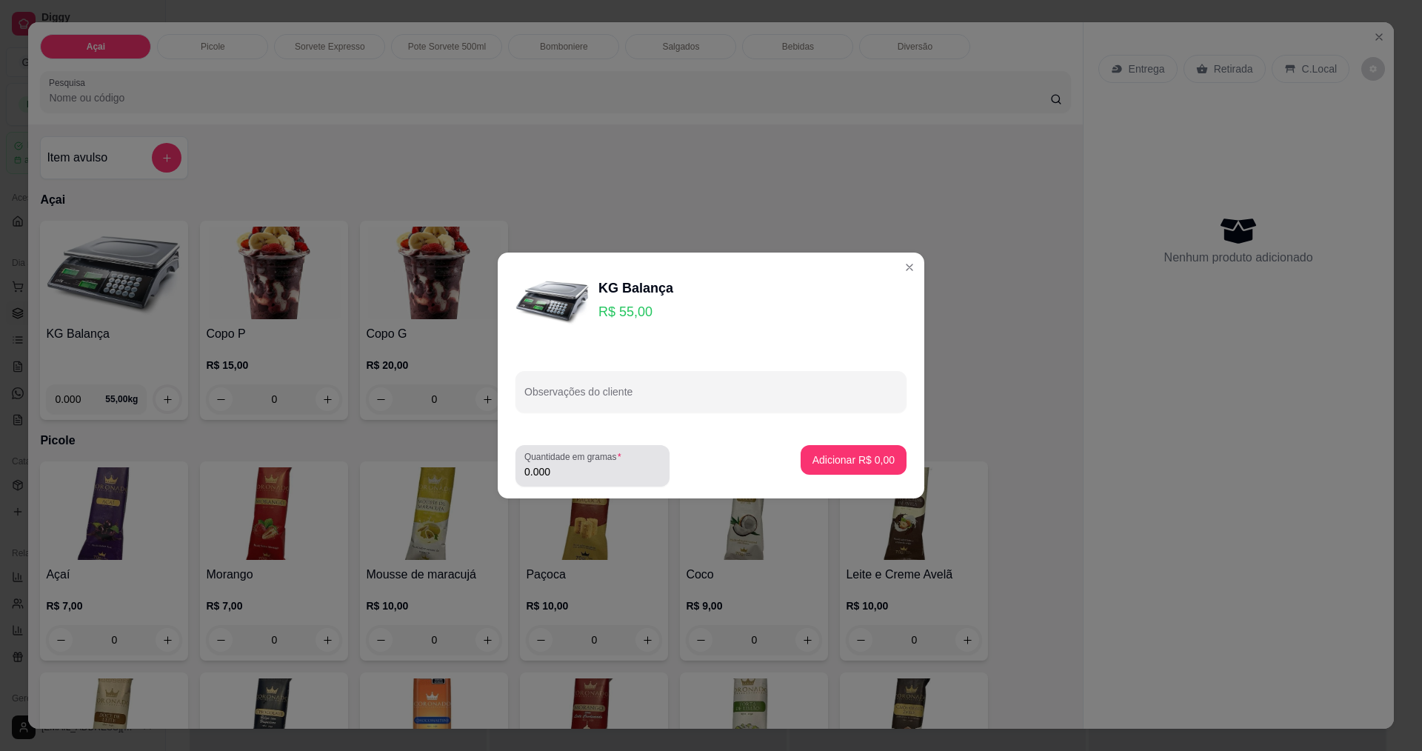
click at [628, 479] on div "0.000" at bounding box center [592, 466] width 136 height 30
type input "0.364"
click at [824, 459] on p "Adicionar R$ 20,02" at bounding box center [850, 459] width 88 height 15
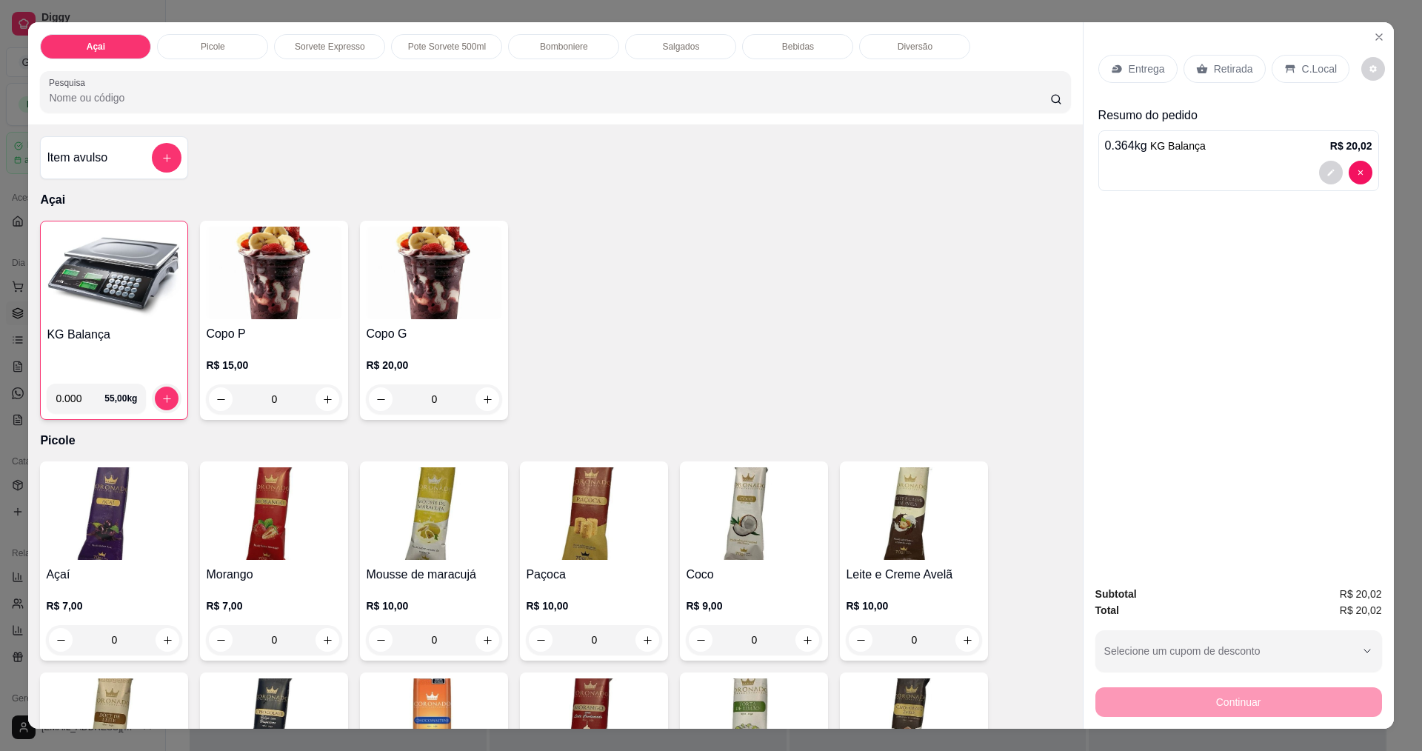
click at [1302, 68] on p "C.Local" at bounding box center [1319, 68] width 35 height 15
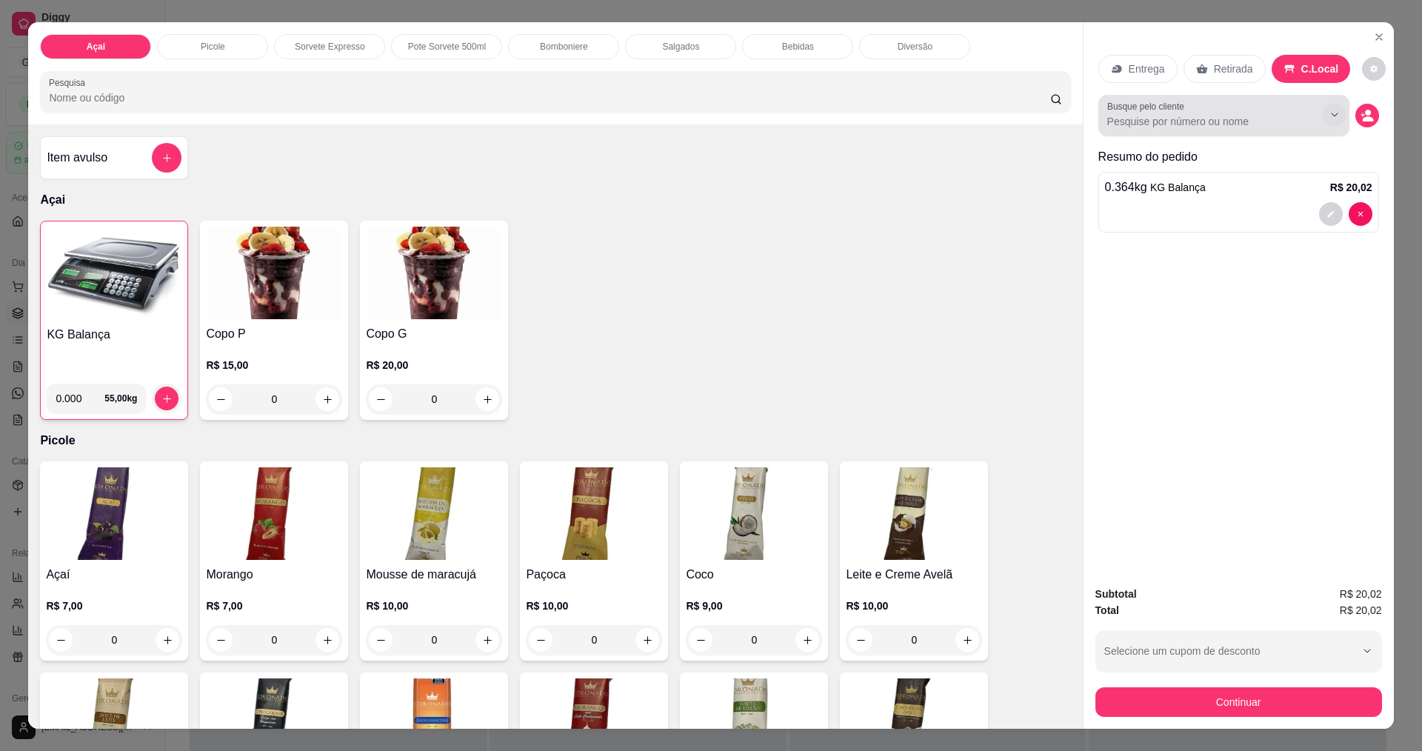
click at [1332, 118] on icon "Show suggestions" at bounding box center [1334, 115] width 12 height 12
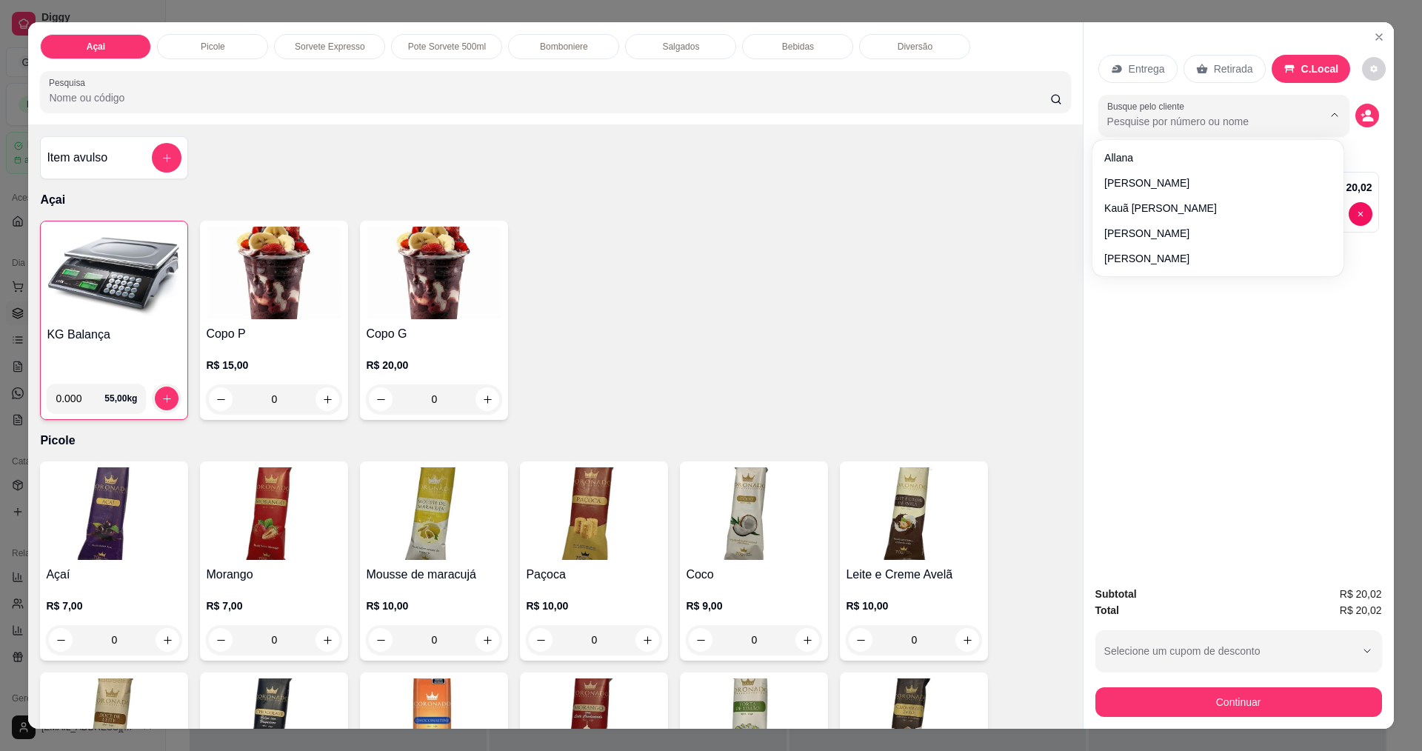
click at [1221, 114] on input "Busque pelo cliente" at bounding box center [1203, 121] width 192 height 15
type input "NAU"
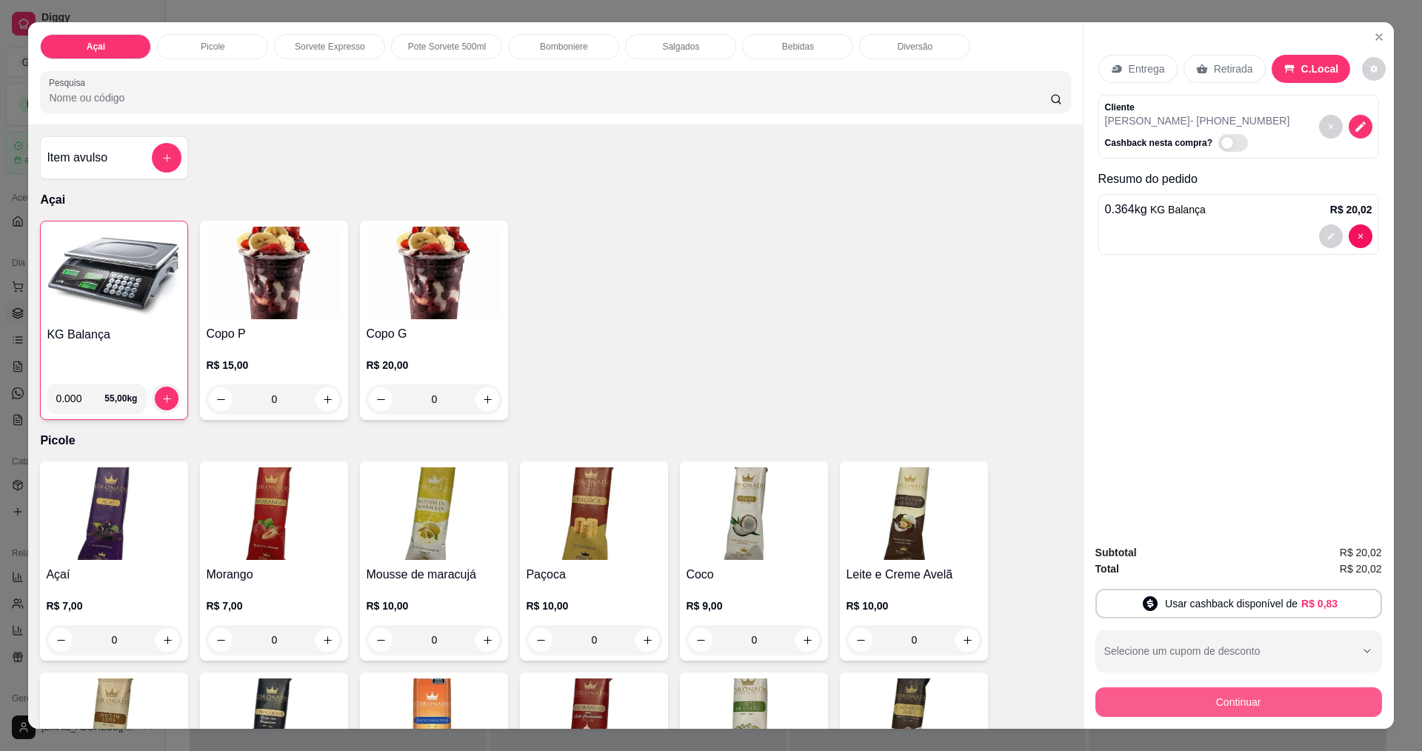
click at [1236, 692] on button "Continuar" at bounding box center [1238, 702] width 287 height 30
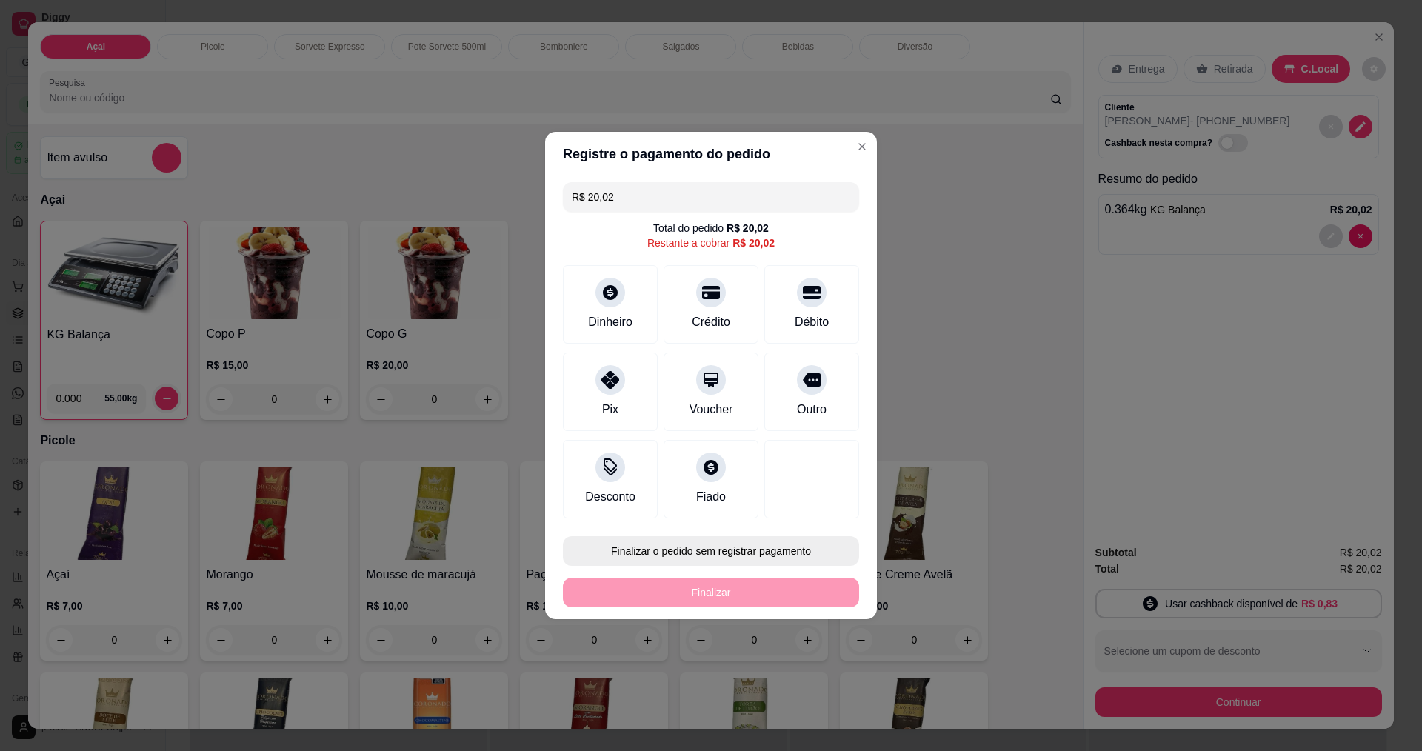
click at [754, 557] on button "Finalizar o pedido sem registrar pagamento" at bounding box center [711, 551] width 296 height 30
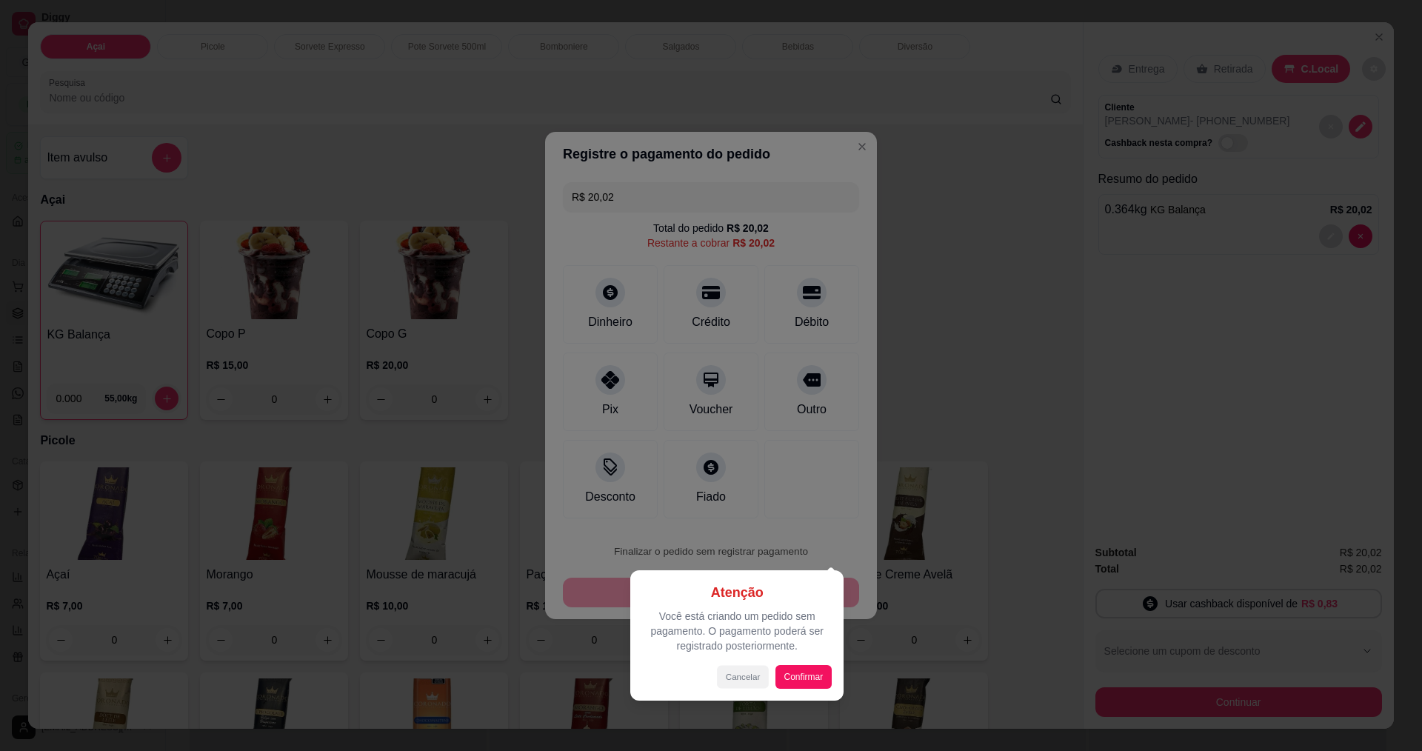
click at [740, 677] on button "Cancelar" at bounding box center [743, 676] width 52 height 23
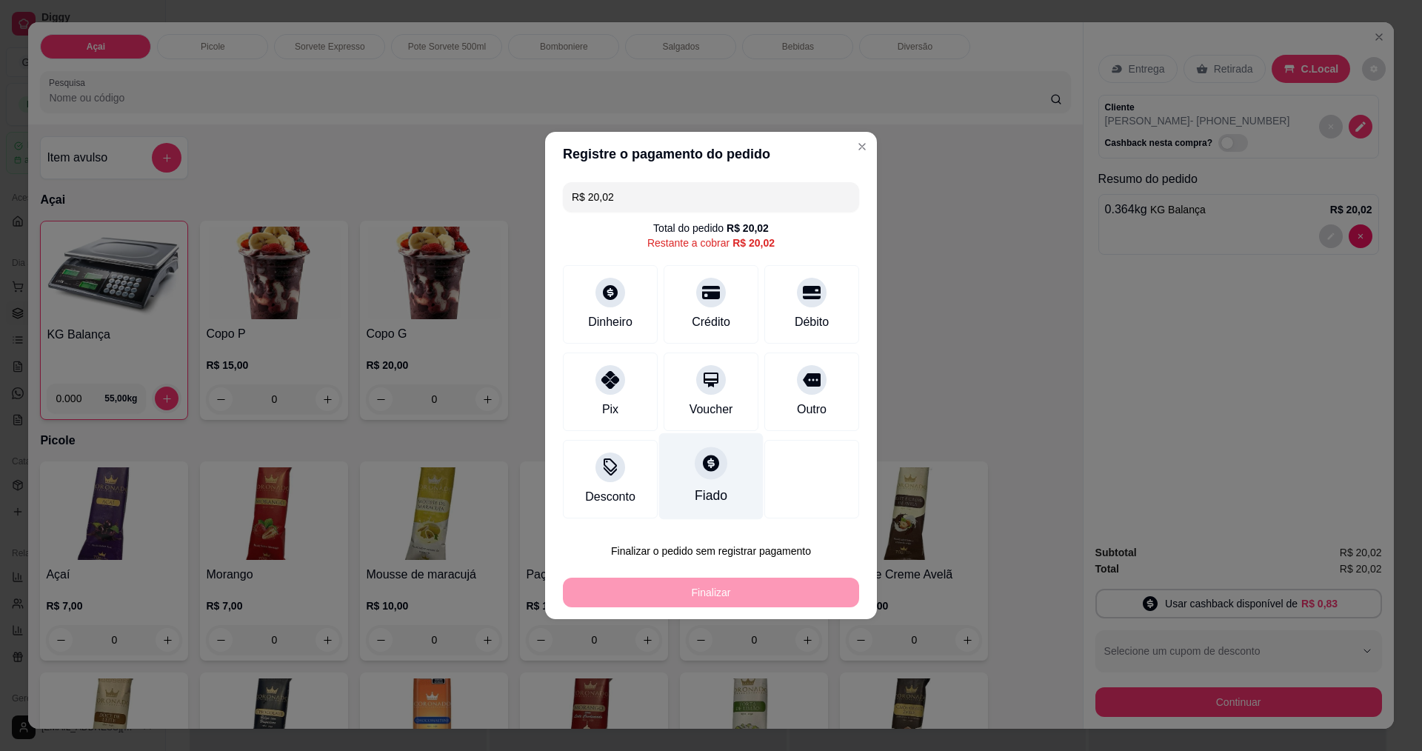
click at [704, 460] on icon at bounding box center [711, 463] width 16 height 16
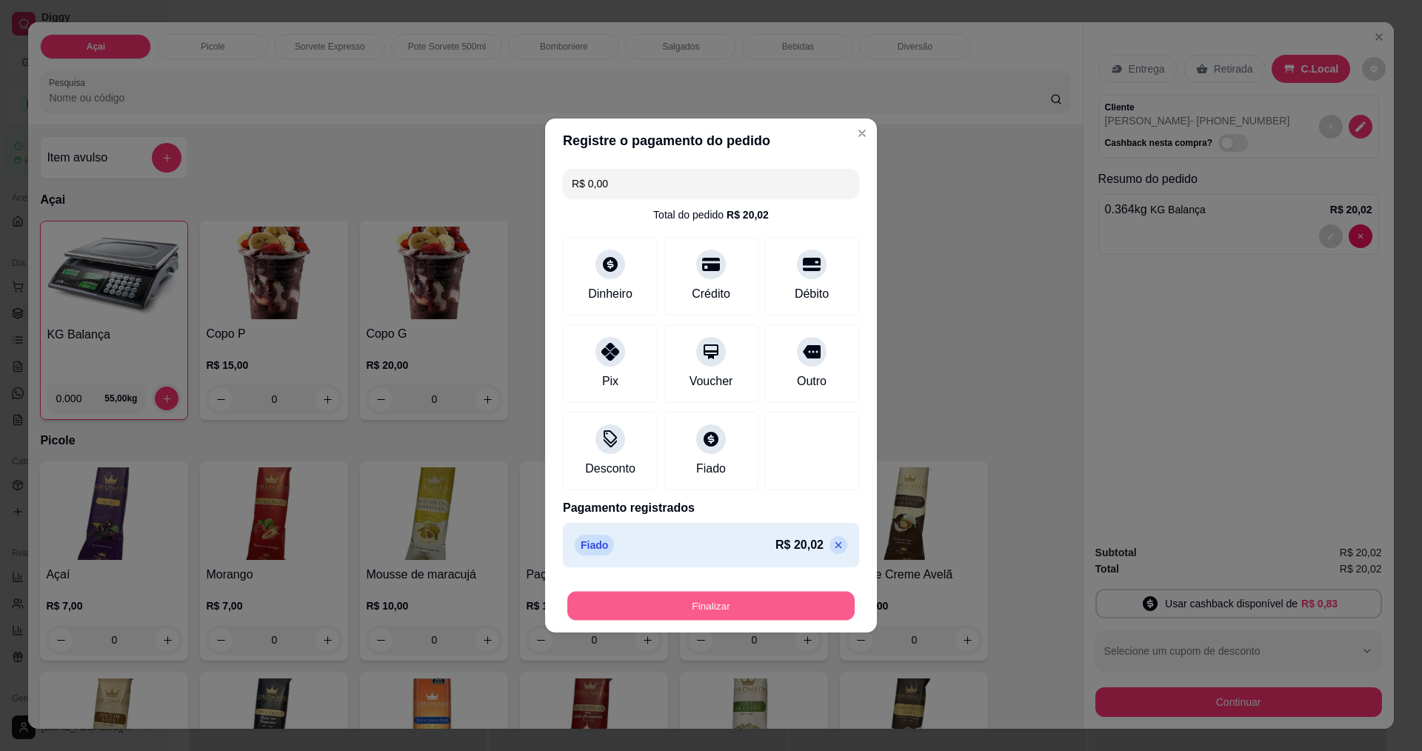
click at [711, 610] on button "Finalizar" at bounding box center [710, 606] width 287 height 29
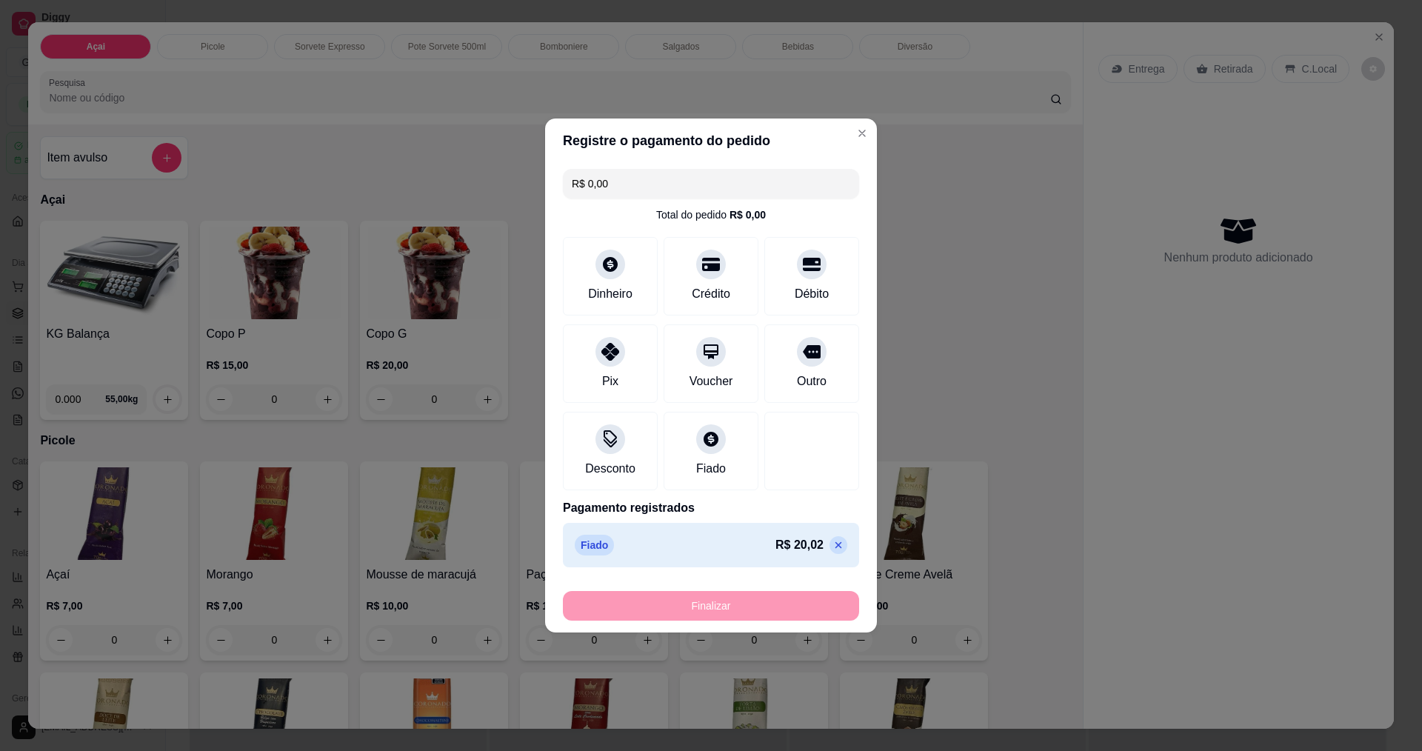
type input "-R$ 20,02"
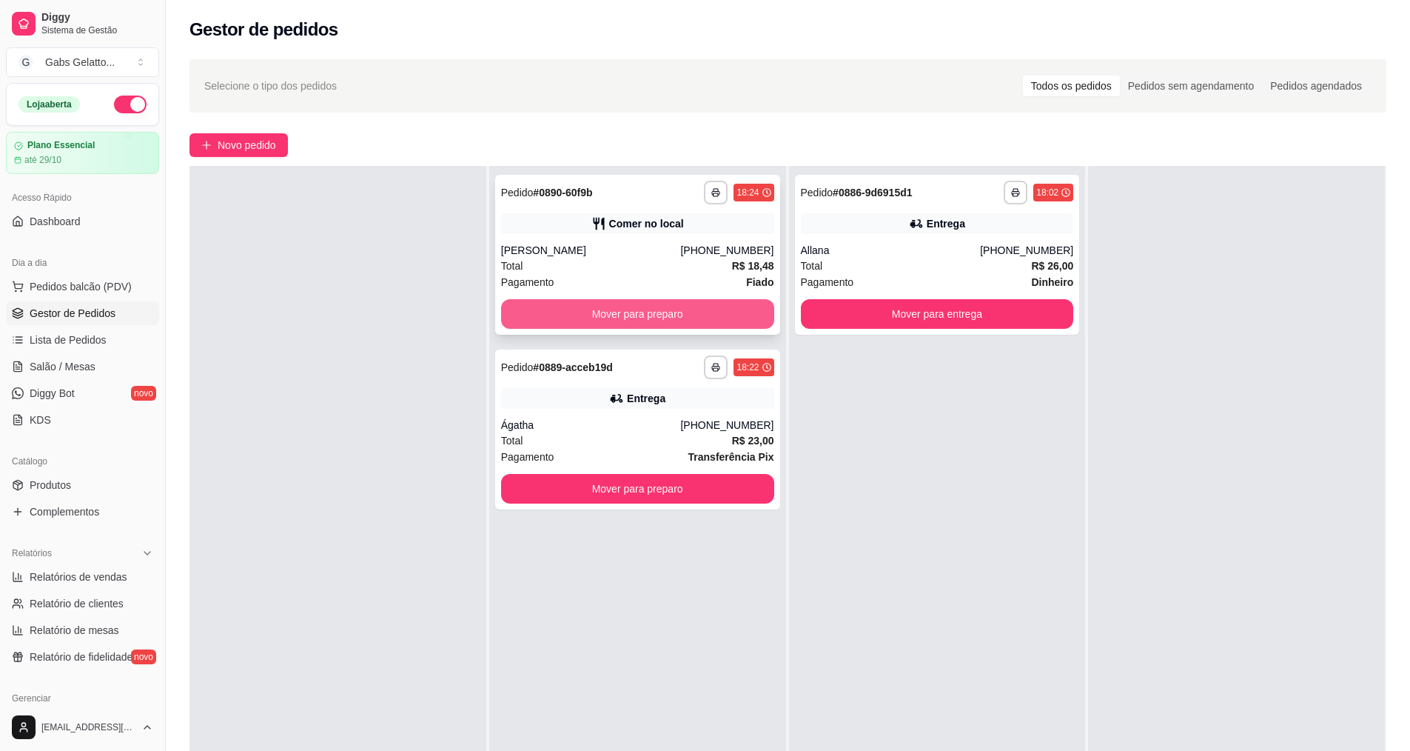
click at [703, 301] on button "Mover para preparo" at bounding box center [637, 314] width 273 height 30
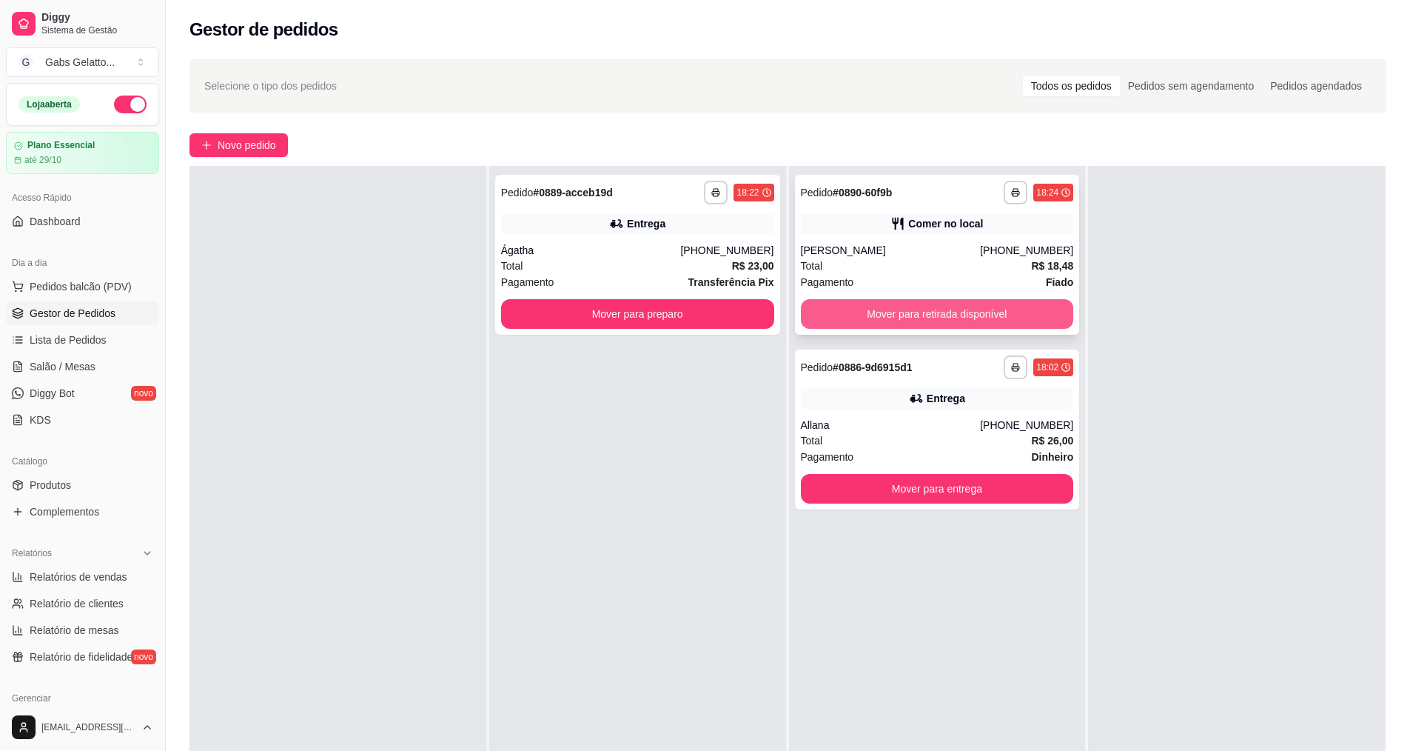
click at [829, 307] on button "Mover para retirada disponível" at bounding box center [937, 314] width 273 height 30
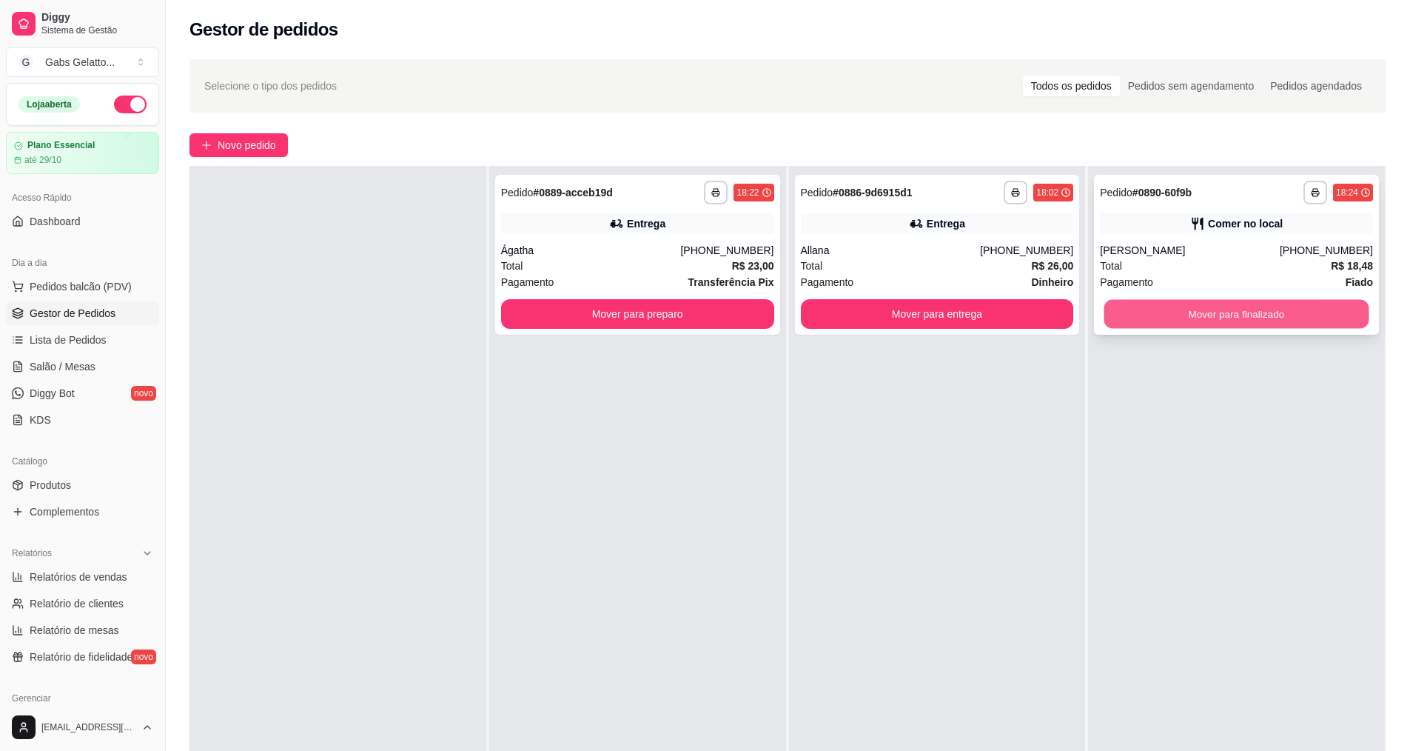
click at [1153, 307] on button "Mover para finalizado" at bounding box center [1237, 314] width 265 height 29
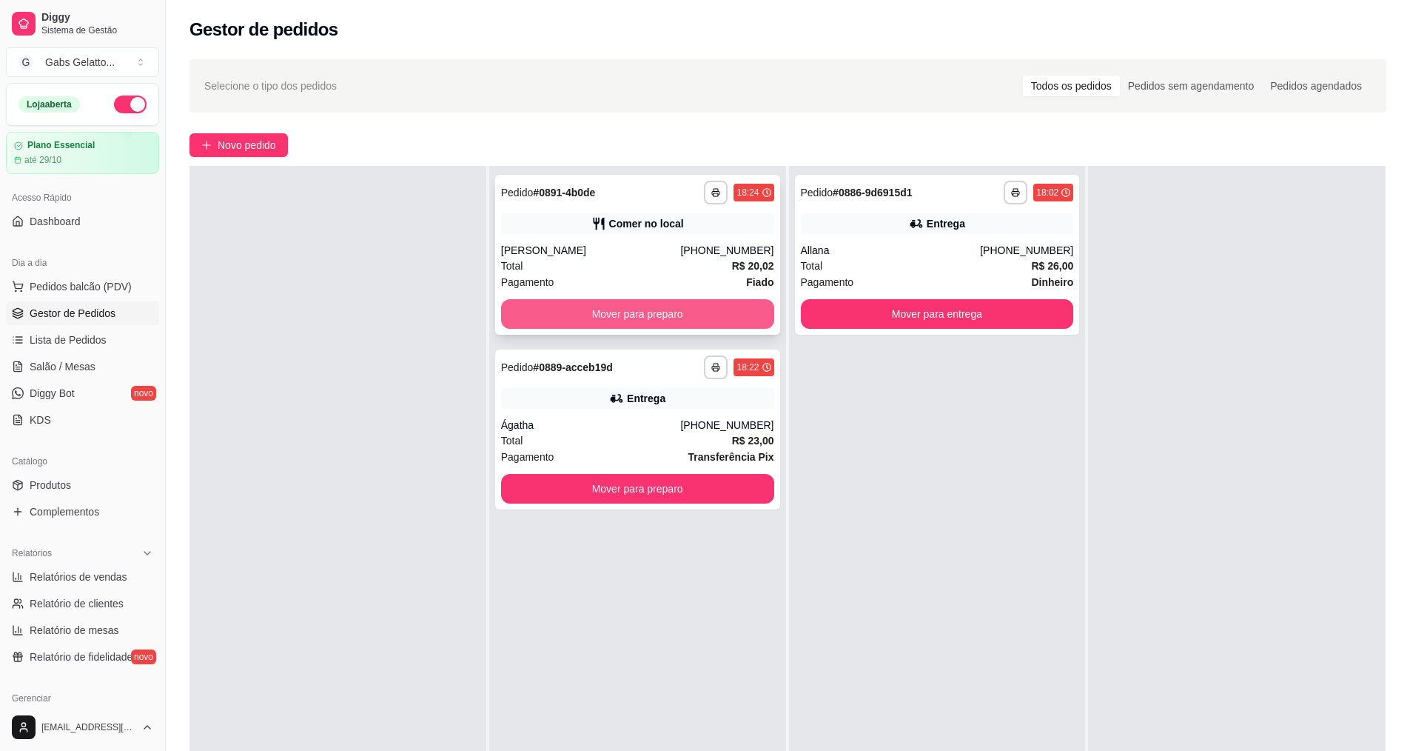
click at [602, 310] on button "Mover para preparo" at bounding box center [637, 314] width 273 height 30
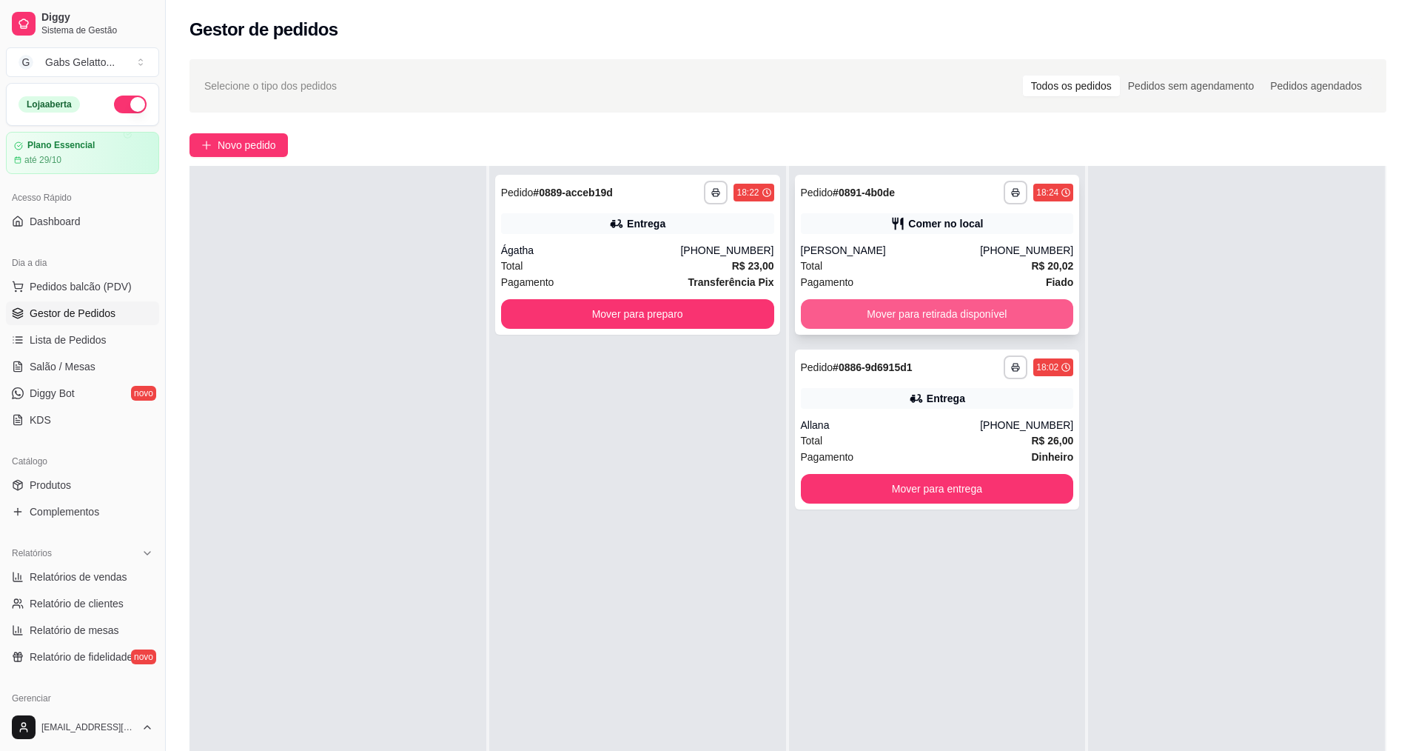
click at [902, 301] on button "Mover para retirada disponível" at bounding box center [937, 314] width 273 height 30
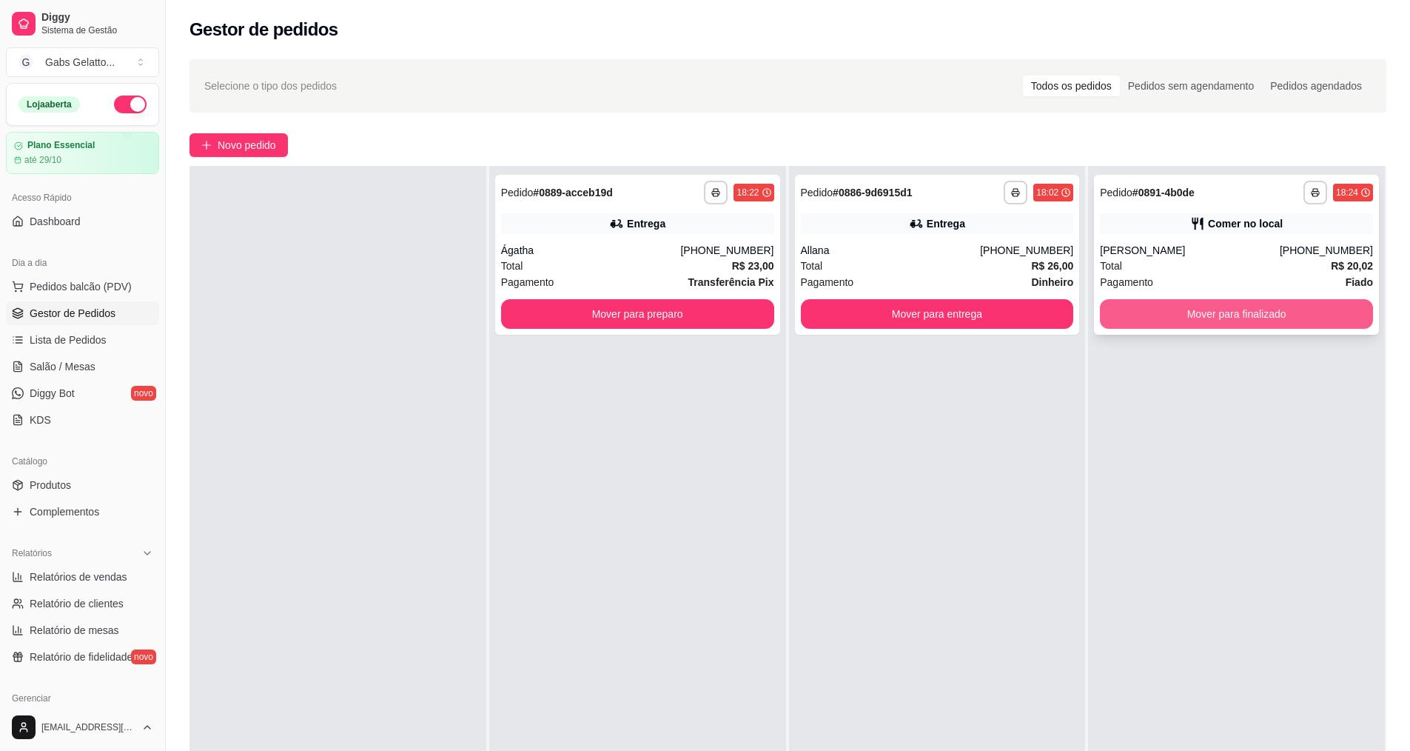
click at [1135, 301] on button "Mover para finalizado" at bounding box center [1236, 314] width 273 height 30
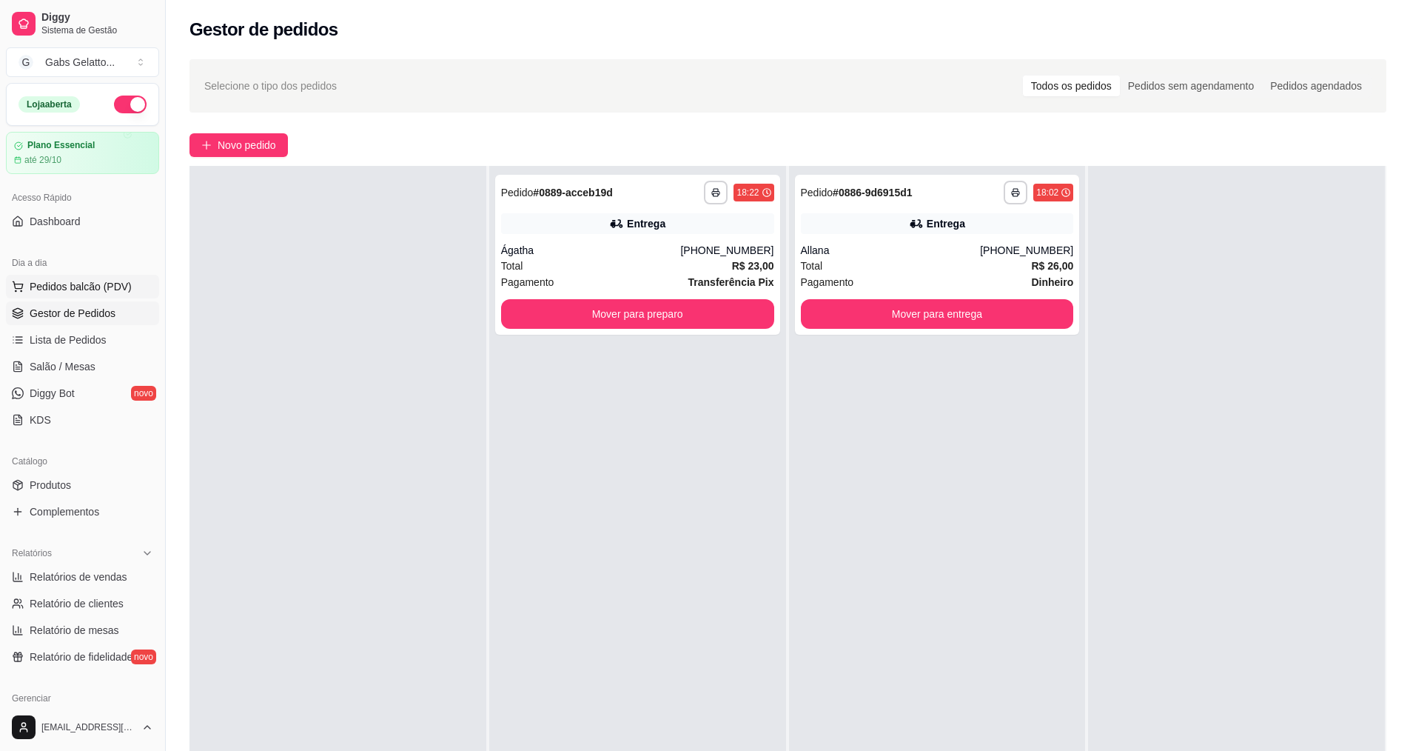
click at [103, 284] on span "Pedidos balcão (PDV)" at bounding box center [81, 286] width 102 height 15
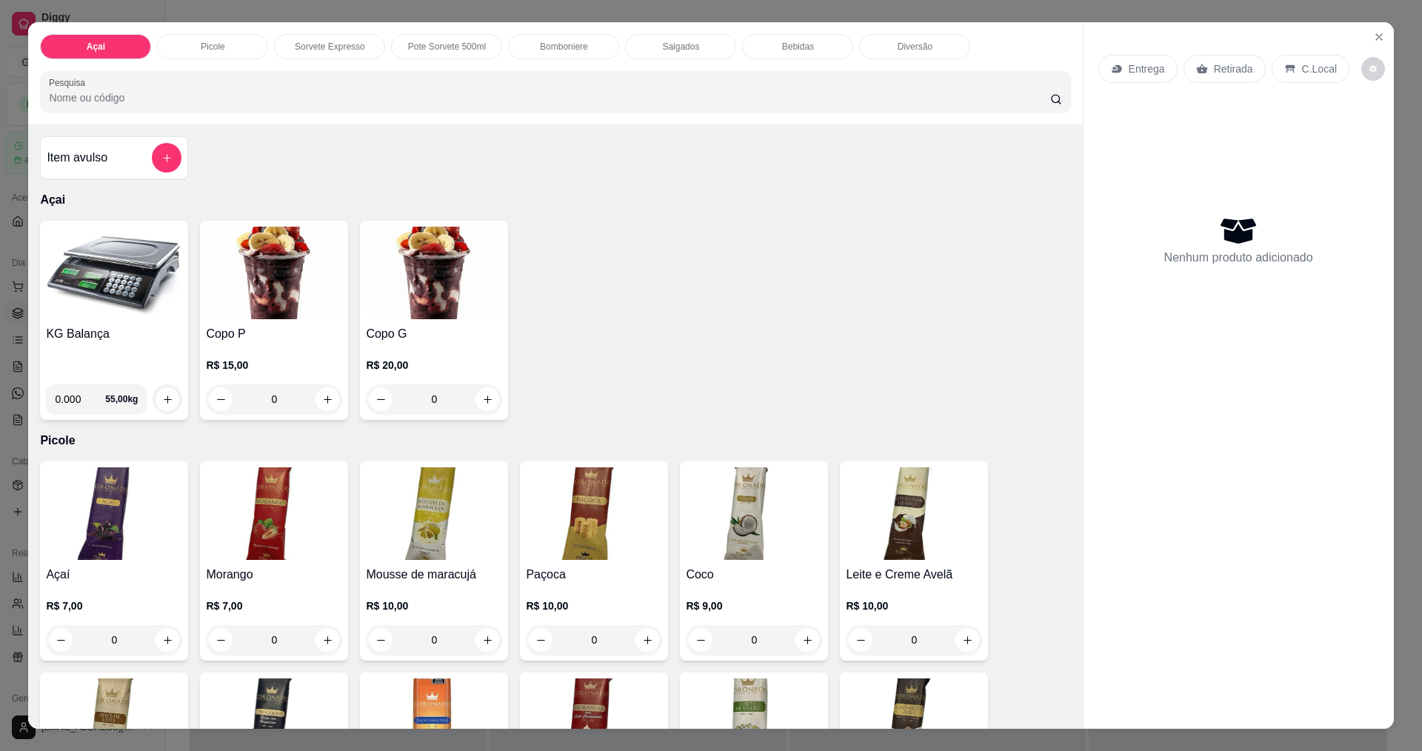
click at [113, 282] on img at bounding box center [114, 273] width 136 height 93
click at [95, 284] on img at bounding box center [114, 273] width 136 height 93
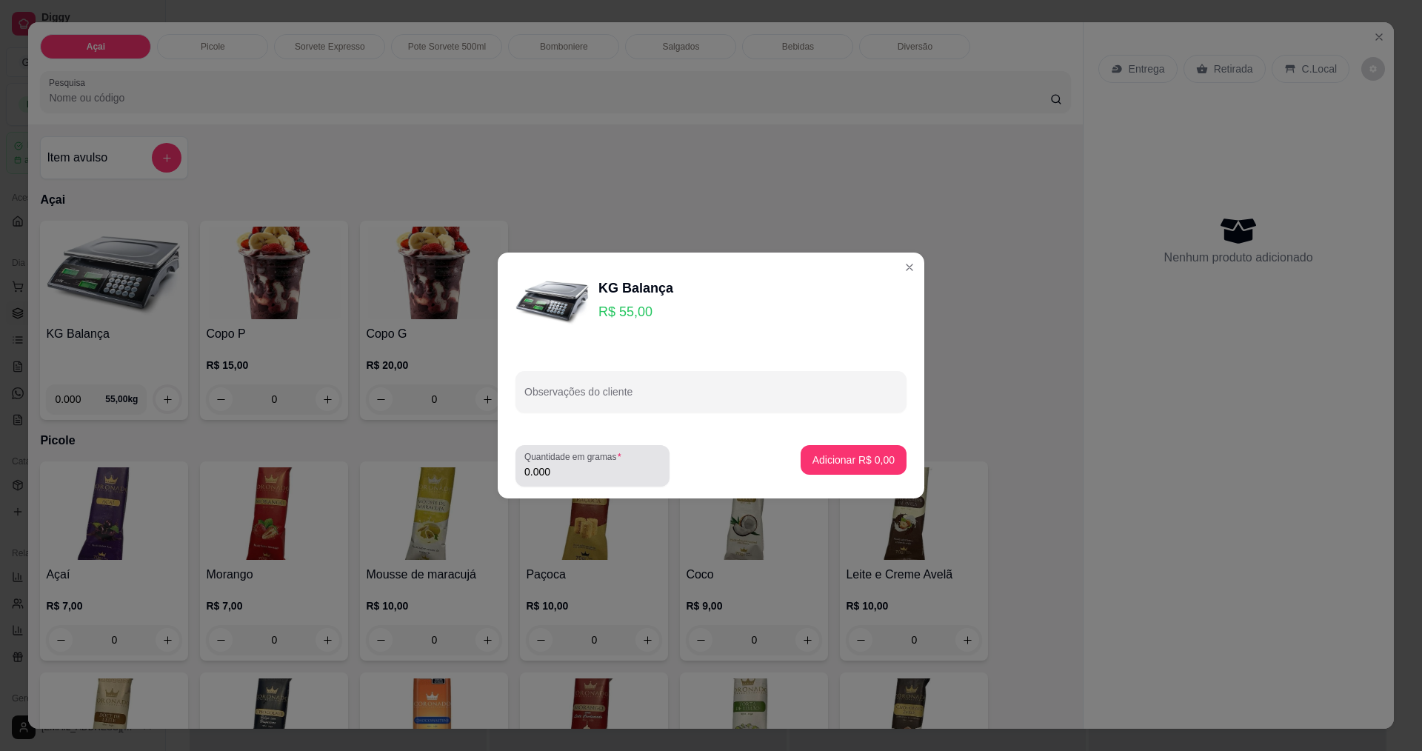
drag, startPoint x: 540, startPoint y: 469, endPoint x: 549, endPoint y: 469, distance: 9.7
click at [549, 469] on input "0.000" at bounding box center [592, 471] width 136 height 15
click at [553, 469] on input "0.000" at bounding box center [580, 471] width 113 height 15
click at [555, 468] on input "0.000" at bounding box center [592, 471] width 136 height 15
type input "0.360"
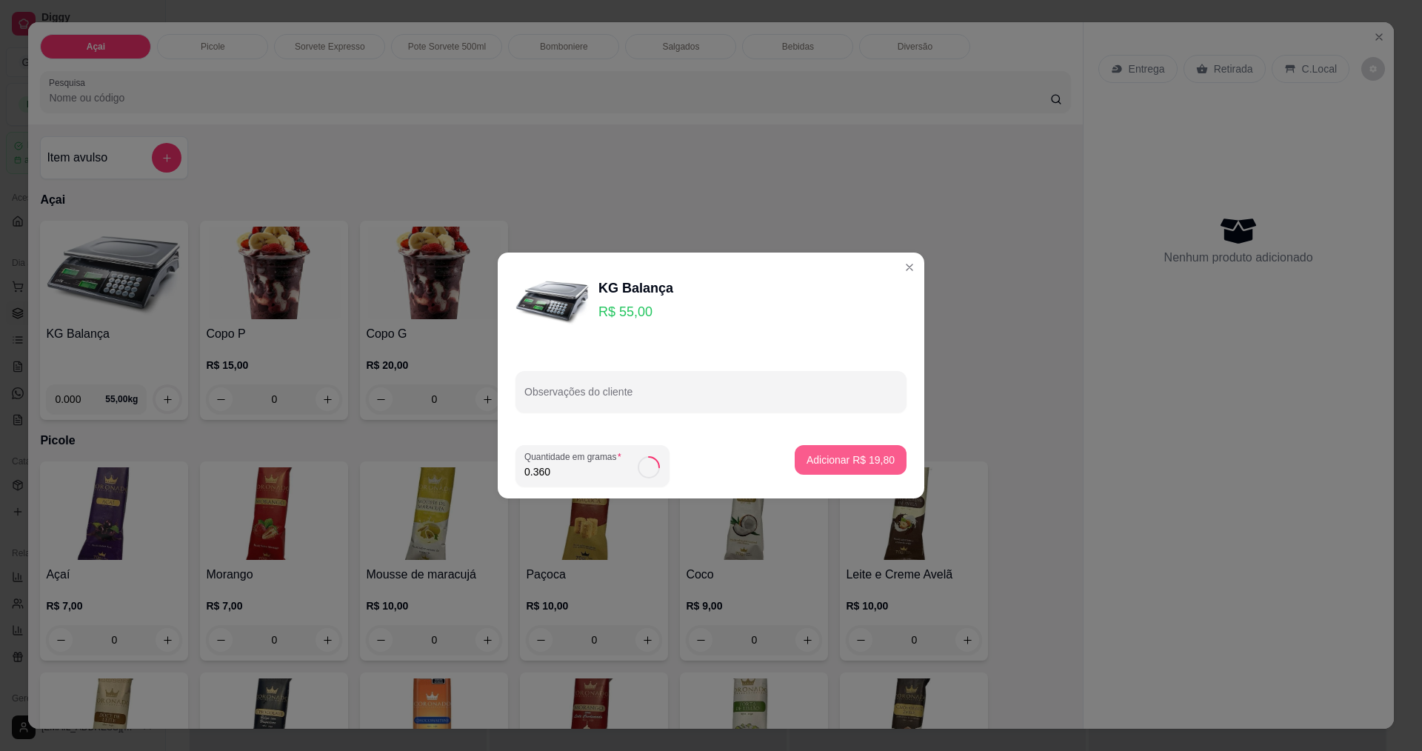
click at [807, 458] on p "Adicionar R$ 19,80" at bounding box center [850, 459] width 88 height 15
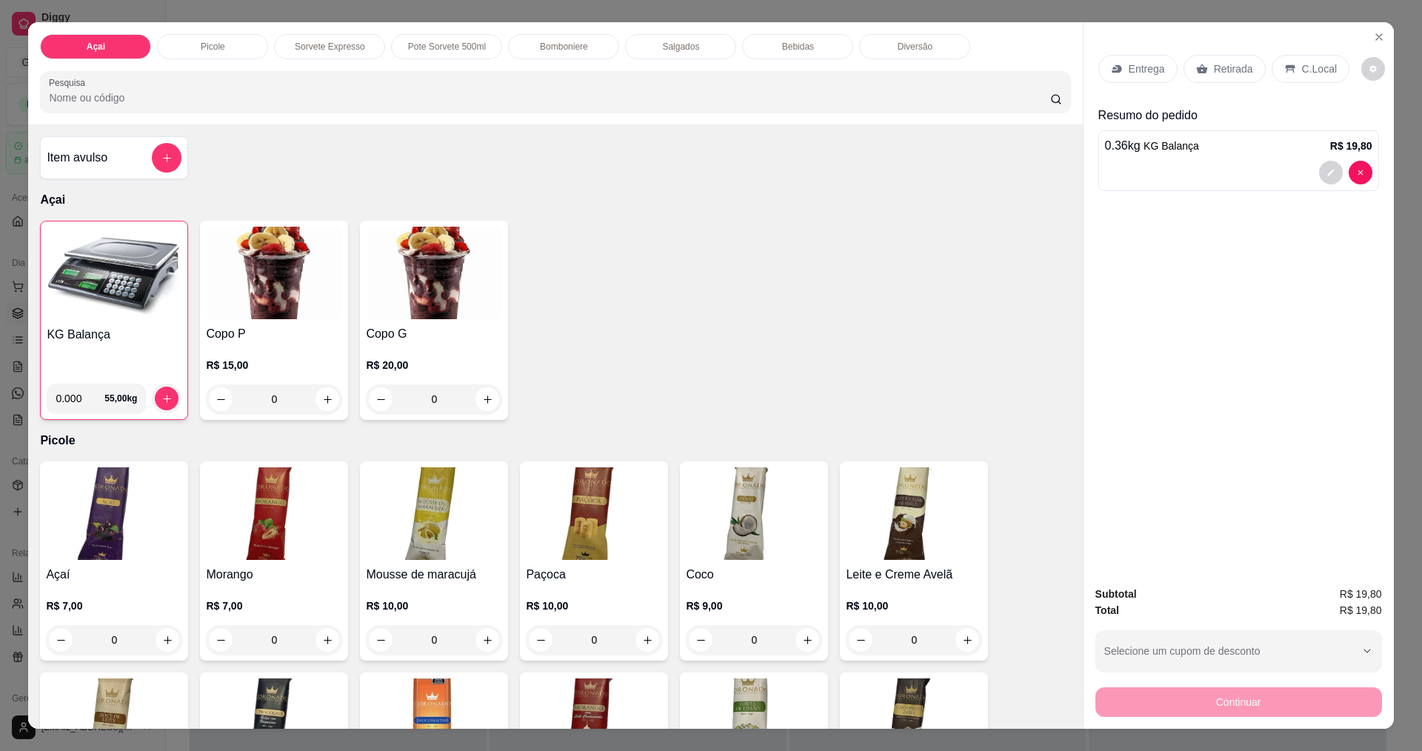
drag, startPoint x: 1306, startPoint y: 67, endPoint x: 1268, endPoint y: 232, distance: 169.5
click at [1305, 69] on p "C.Local" at bounding box center [1319, 68] width 35 height 15
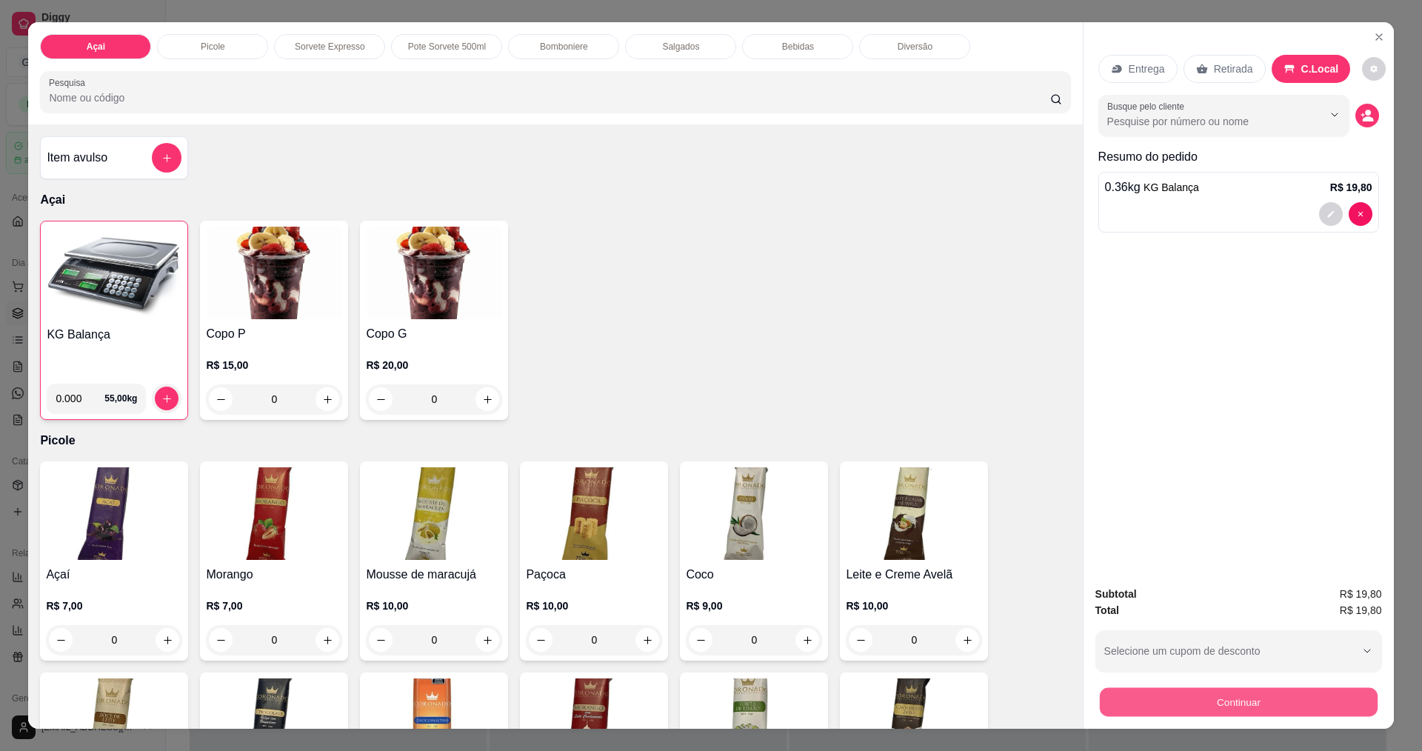
click at [1275, 708] on button "Continuar" at bounding box center [1238, 701] width 278 height 29
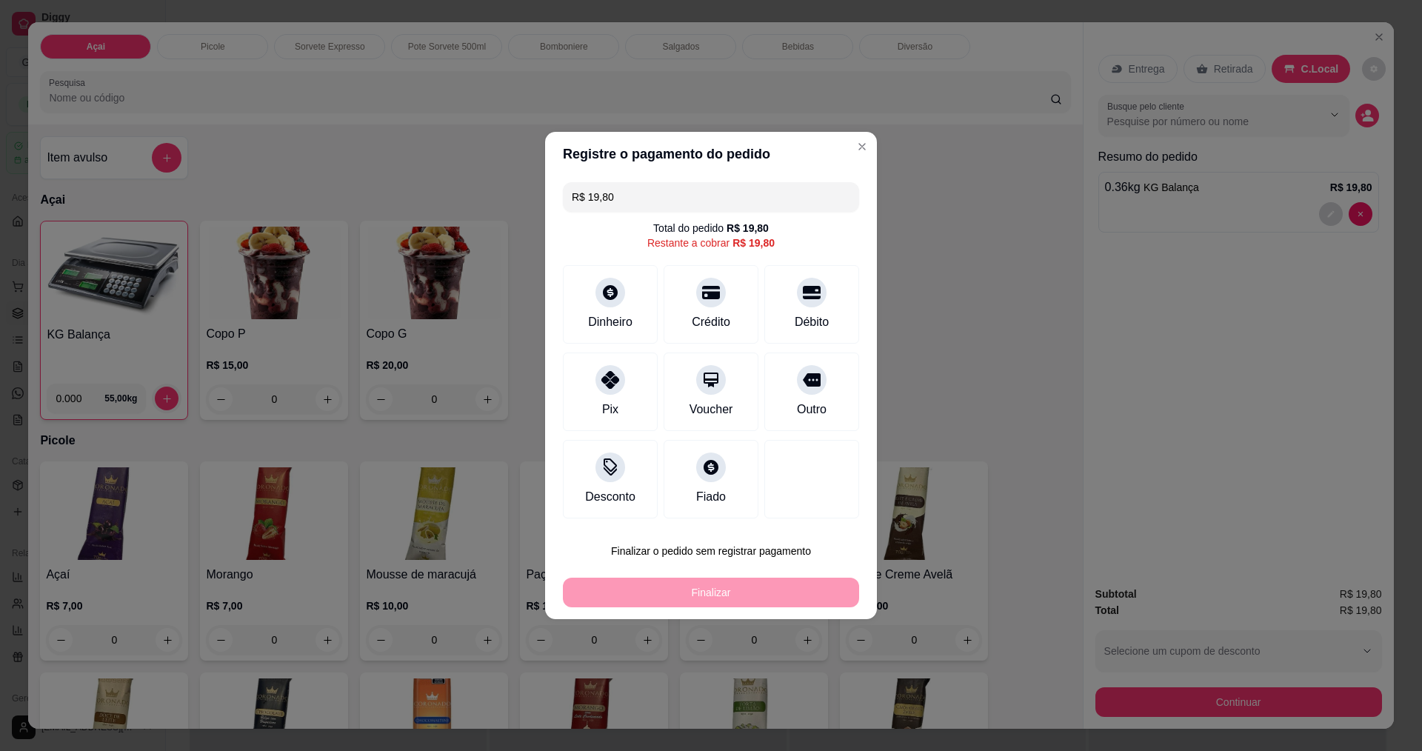
click at [602, 401] on div "Pix" at bounding box center [610, 410] width 16 height 18
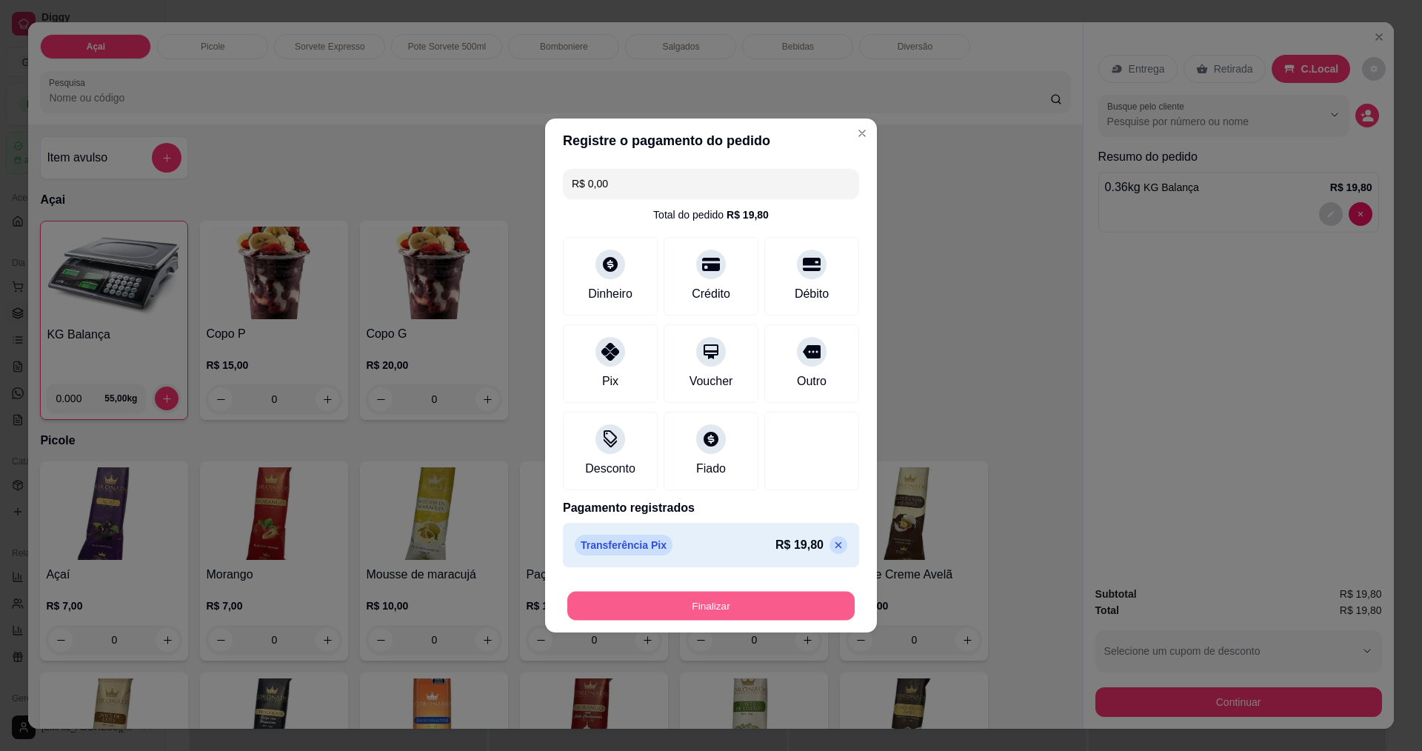
click at [678, 604] on button "Finalizar" at bounding box center [710, 606] width 287 height 29
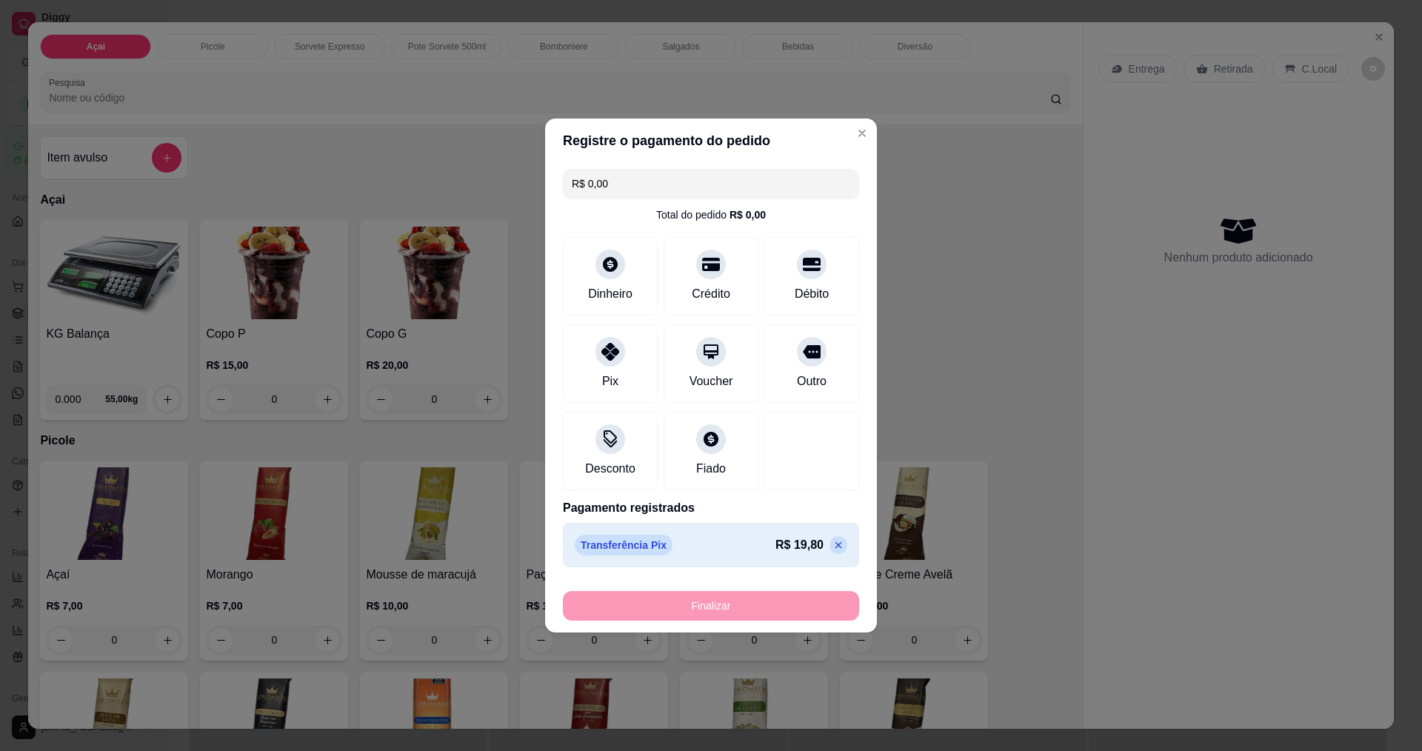
type input "-R$ 19,80"
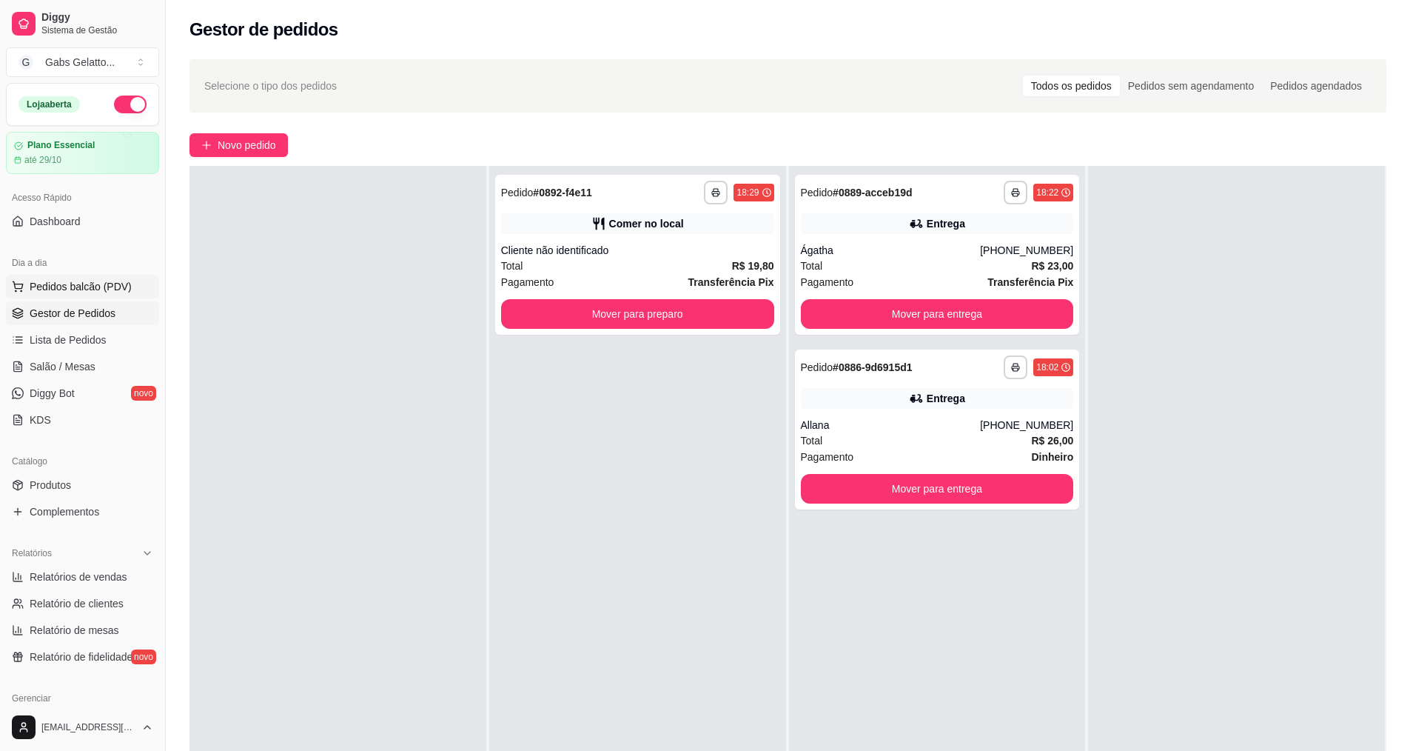
click at [44, 281] on span "Pedidos balcão (PDV)" at bounding box center [81, 286] width 102 height 15
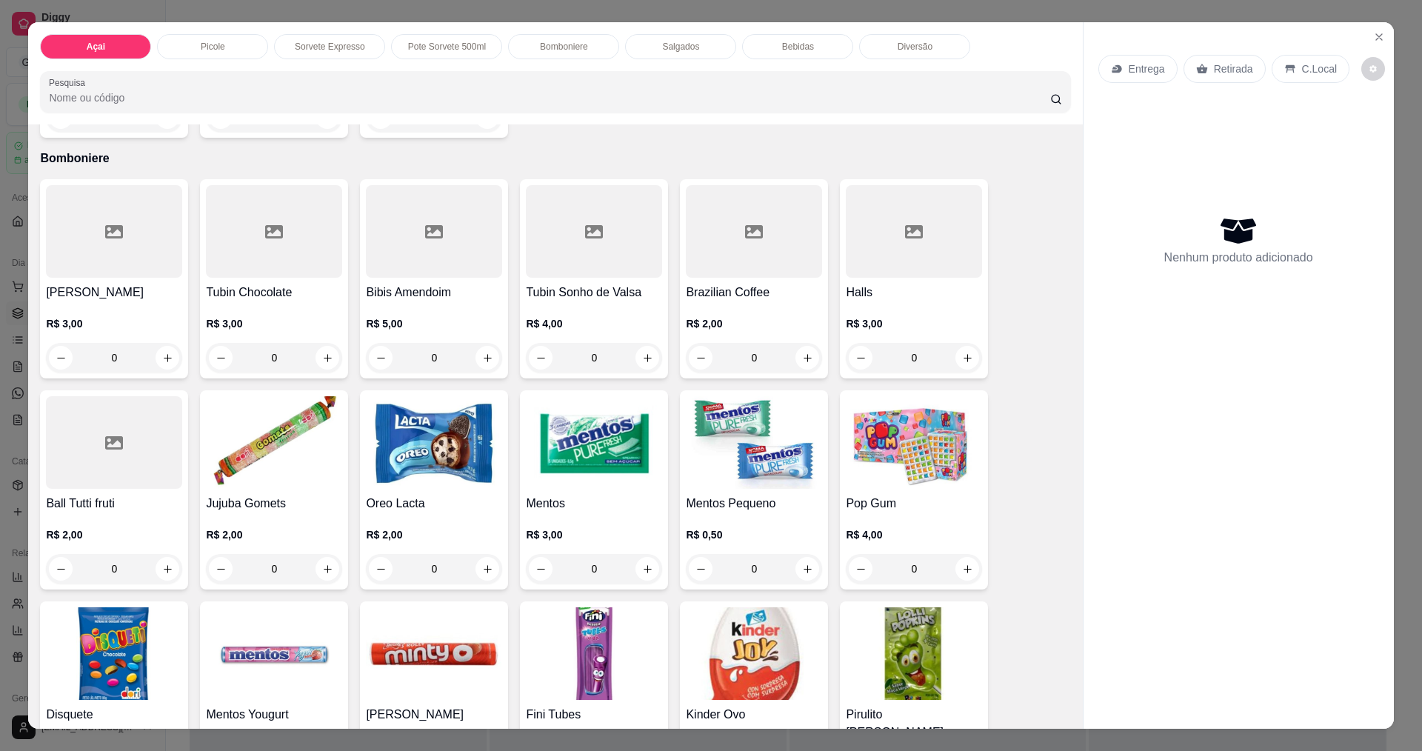
scroll to position [1426, 0]
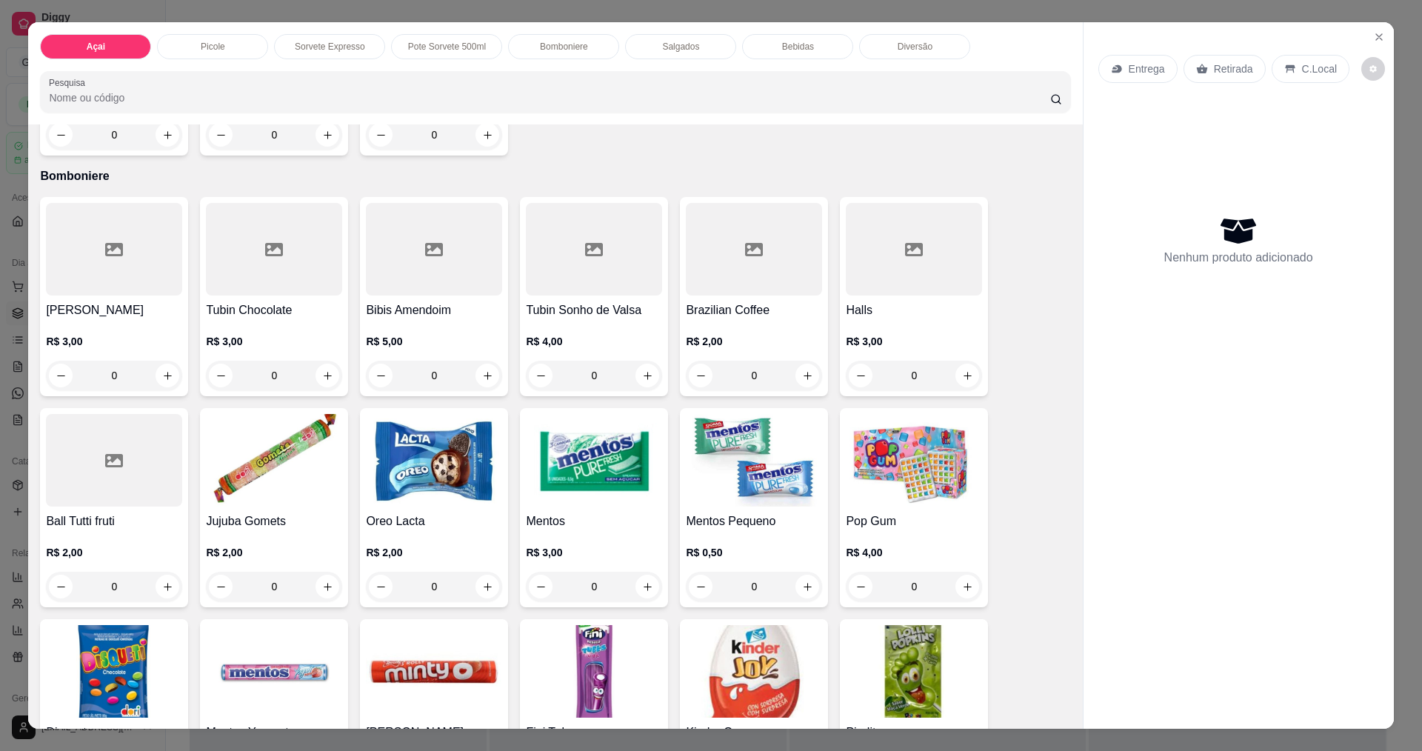
click at [315, 289] on div at bounding box center [274, 249] width 136 height 93
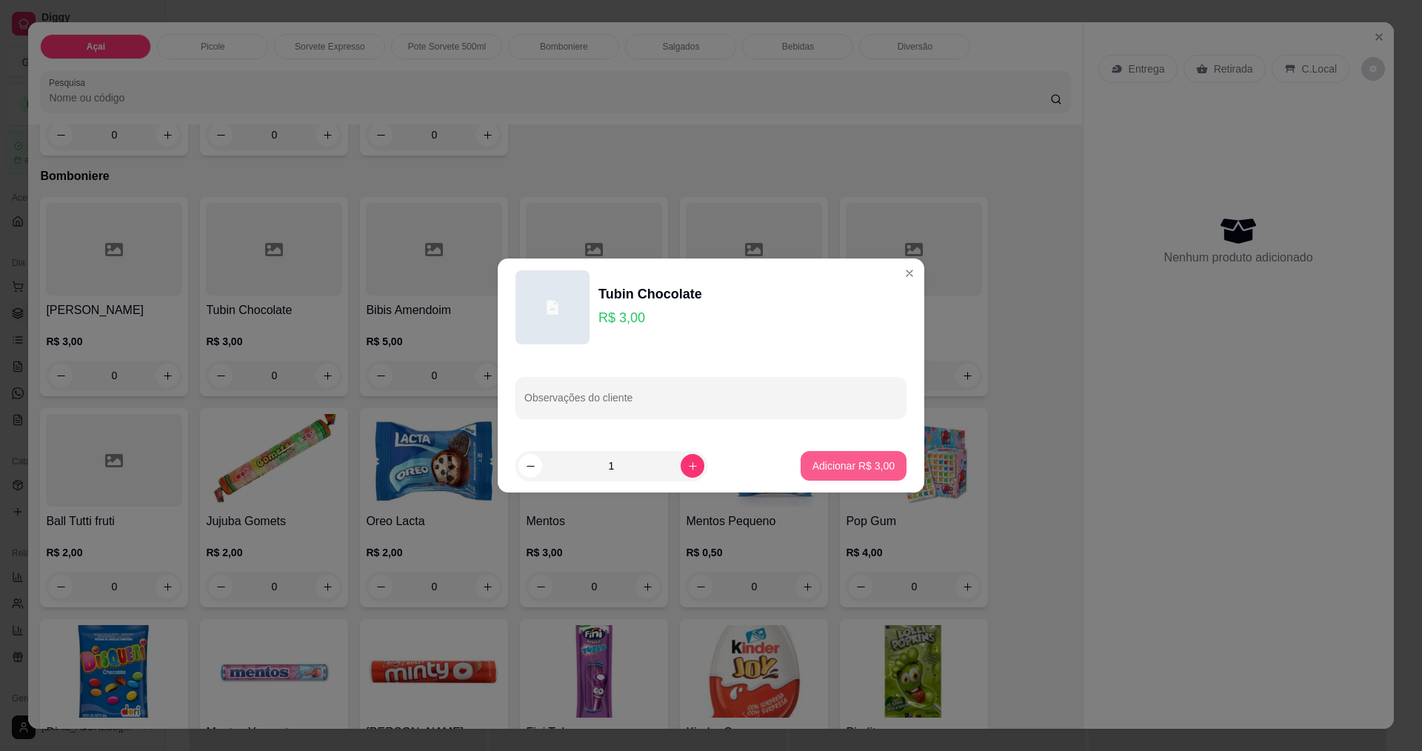
click at [853, 474] on button "Adicionar R$ 3,00" at bounding box center [853, 466] width 106 height 30
type input "1"
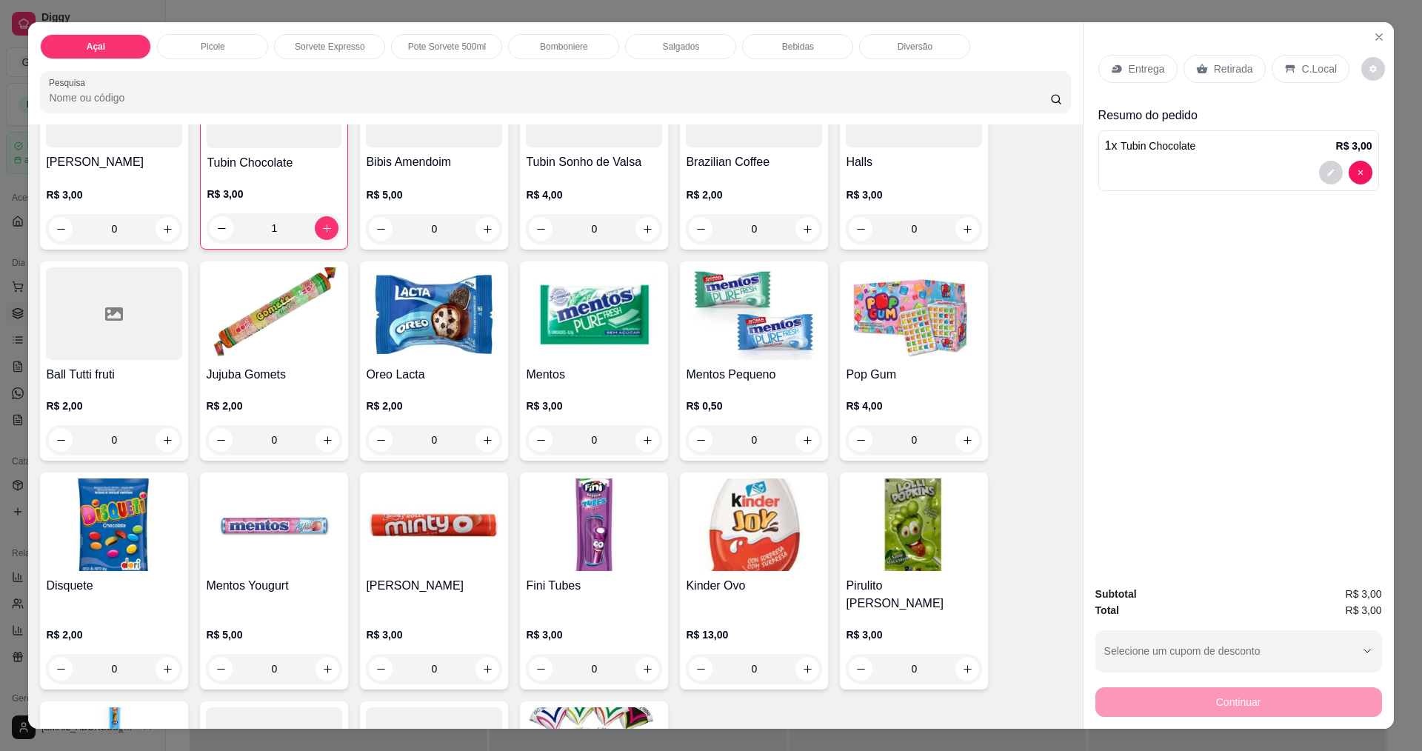
scroll to position [1648, 0]
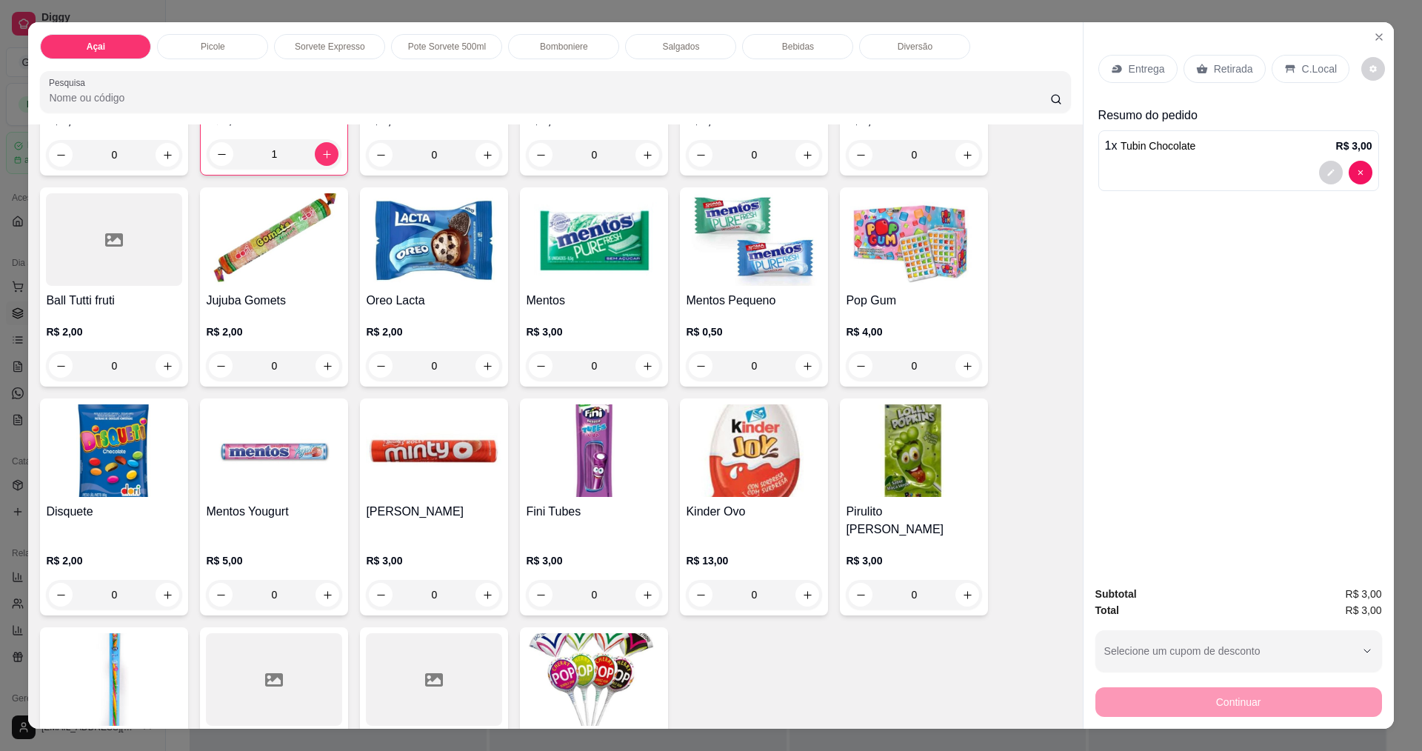
click at [861, 445] on img at bounding box center [914, 450] width 136 height 93
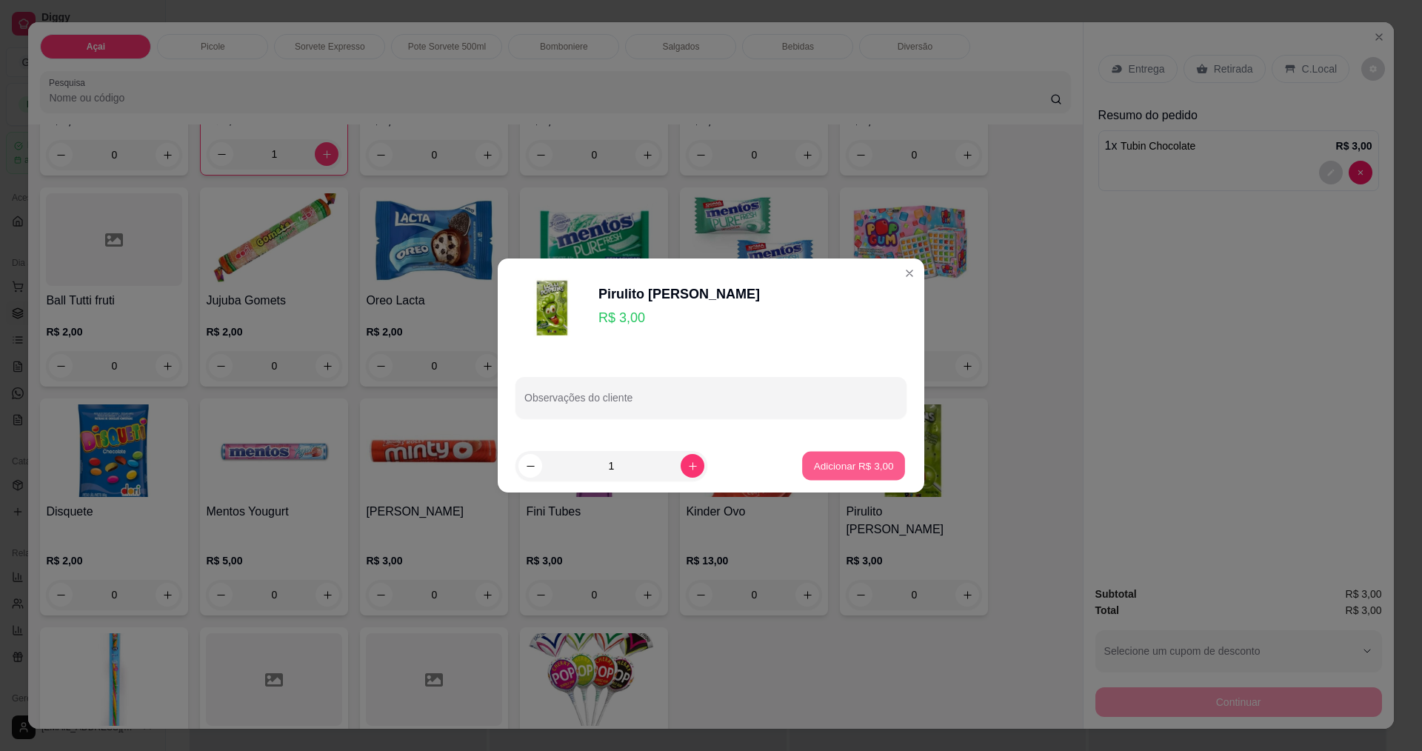
click at [883, 459] on button "Adicionar R$ 3,00" at bounding box center [853, 466] width 103 height 29
type input "1"
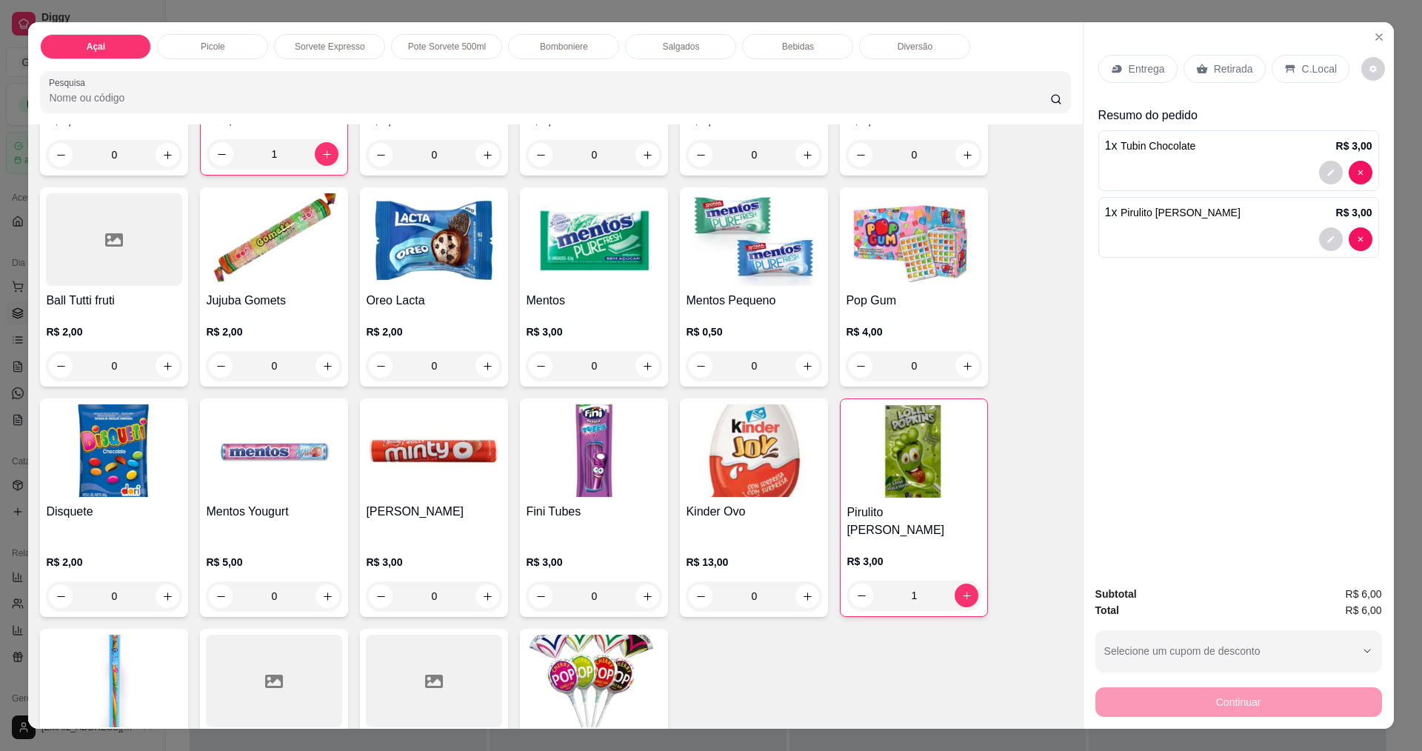
click at [261, 672] on div at bounding box center [274, 680] width 136 height 93
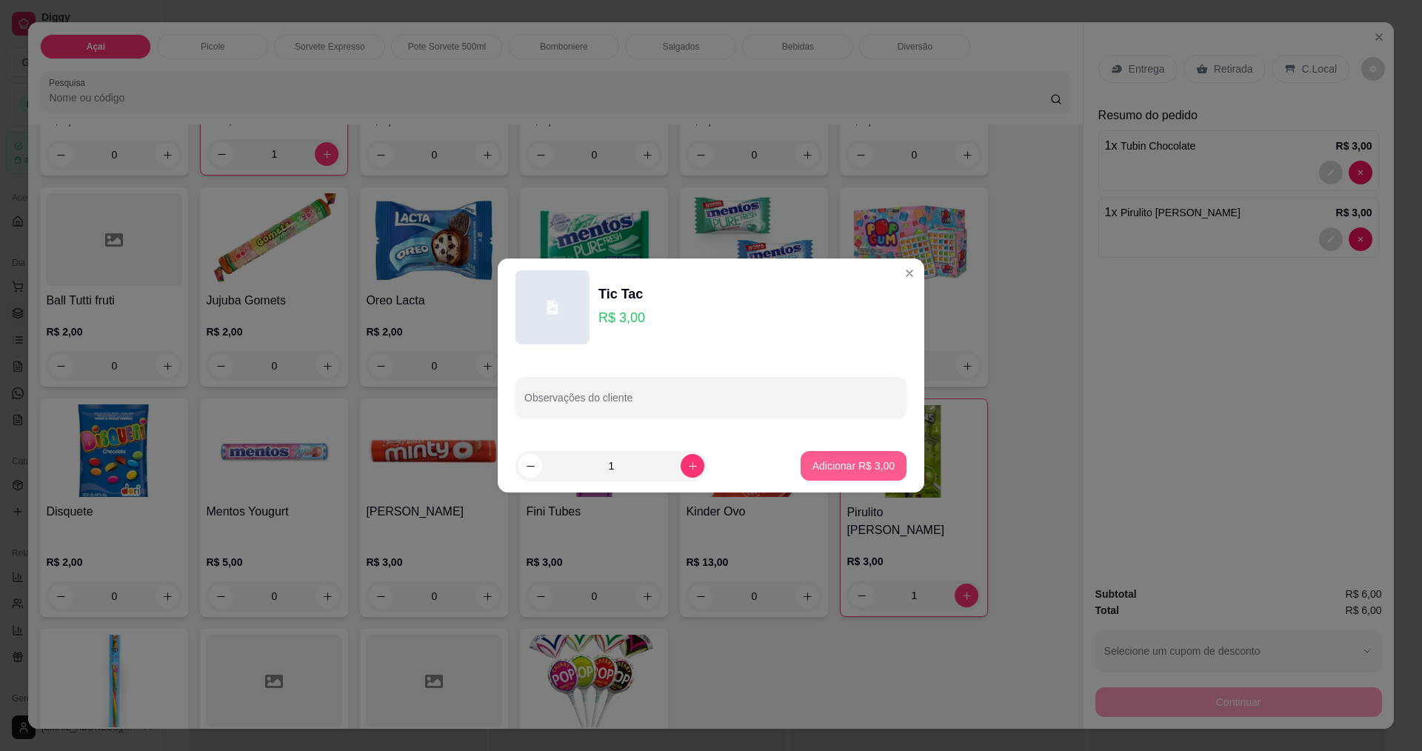
click at [848, 463] on p "Adicionar R$ 3,00" at bounding box center [853, 465] width 82 height 15
type input "1"
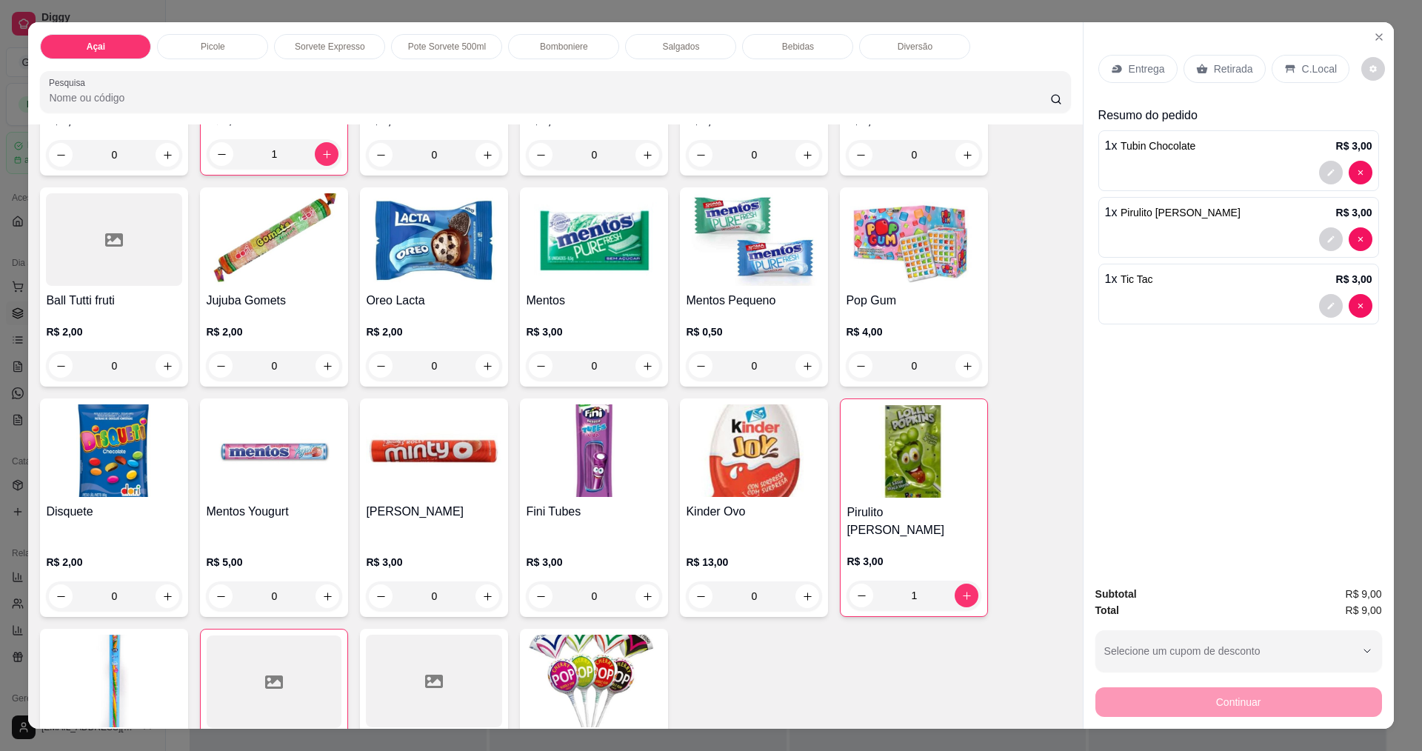
click at [1308, 74] on div "C.Local" at bounding box center [1310, 69] width 78 height 28
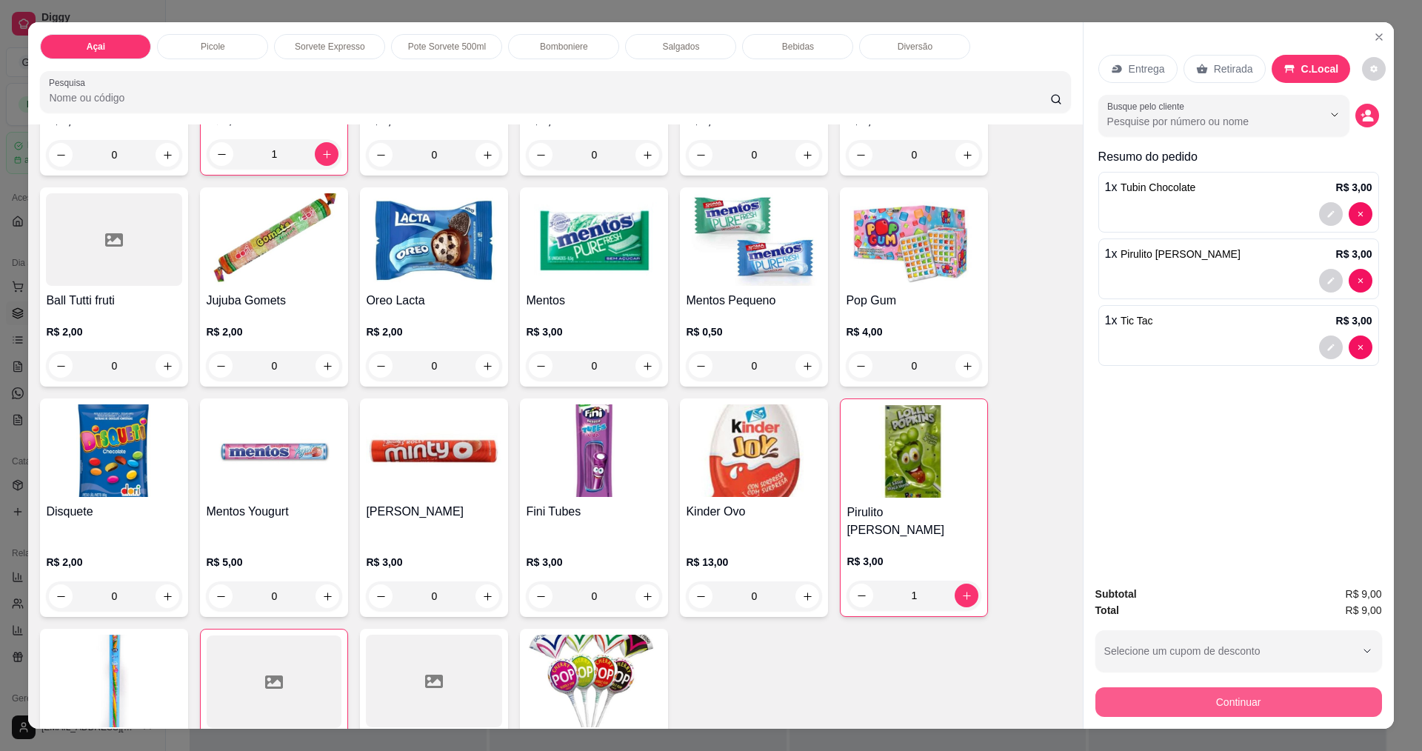
click at [1201, 694] on button "Continuar" at bounding box center [1238, 702] width 287 height 30
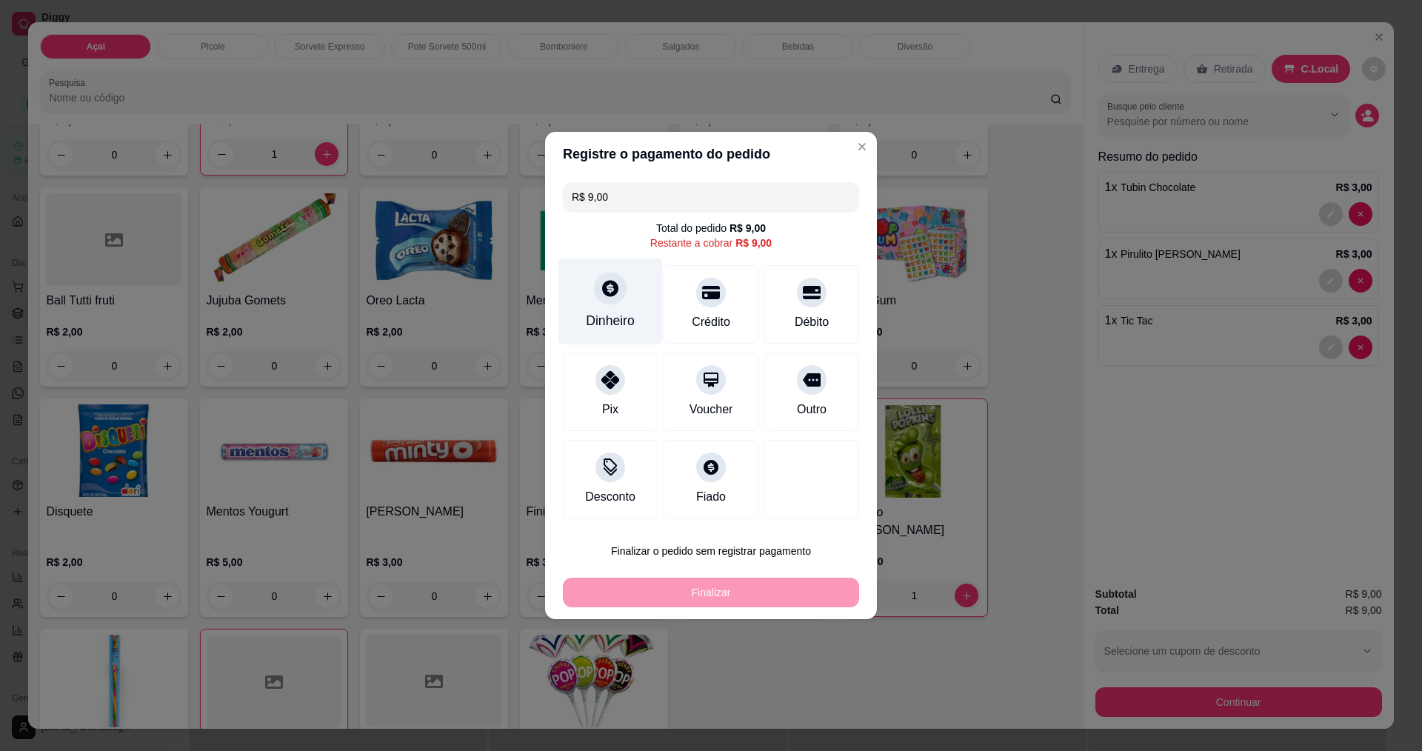
click at [602, 304] on div "Dinheiro" at bounding box center [610, 301] width 104 height 87
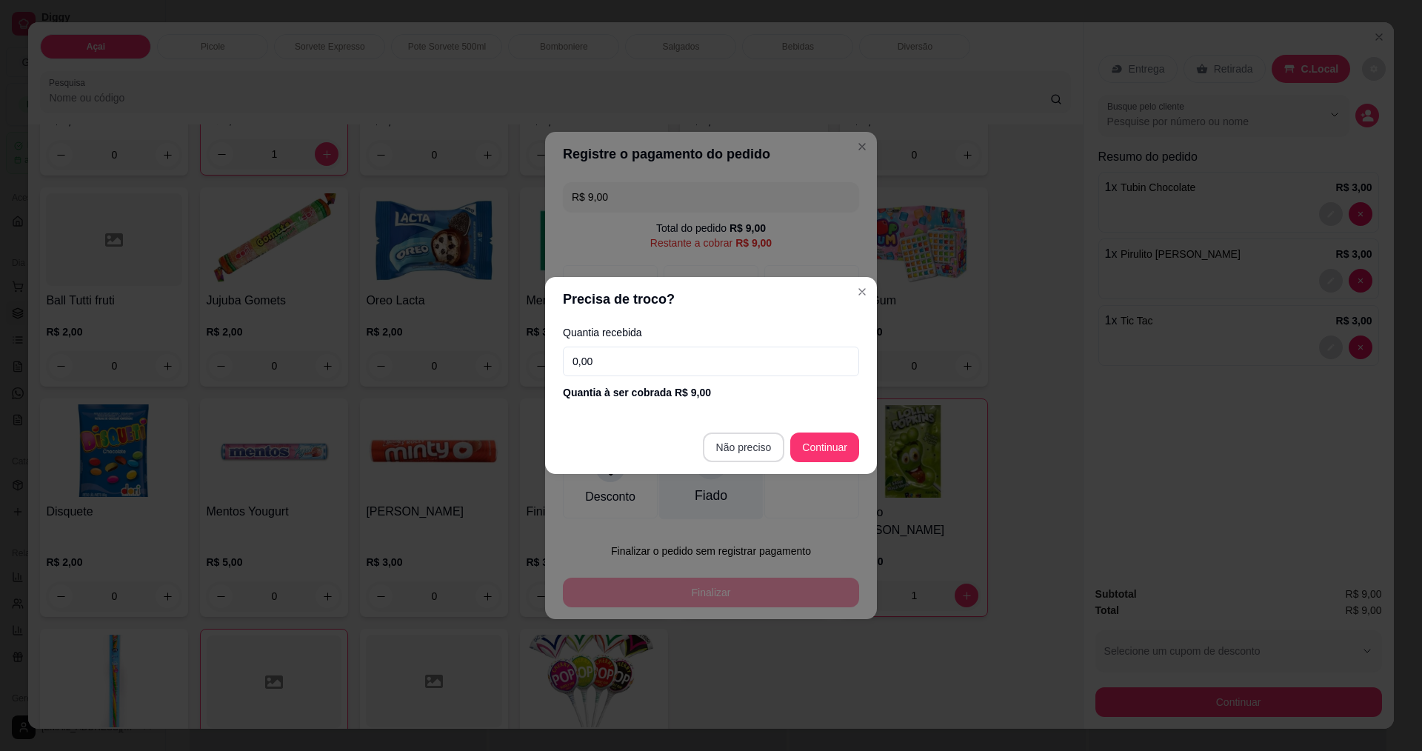
type input "R$ 0,00"
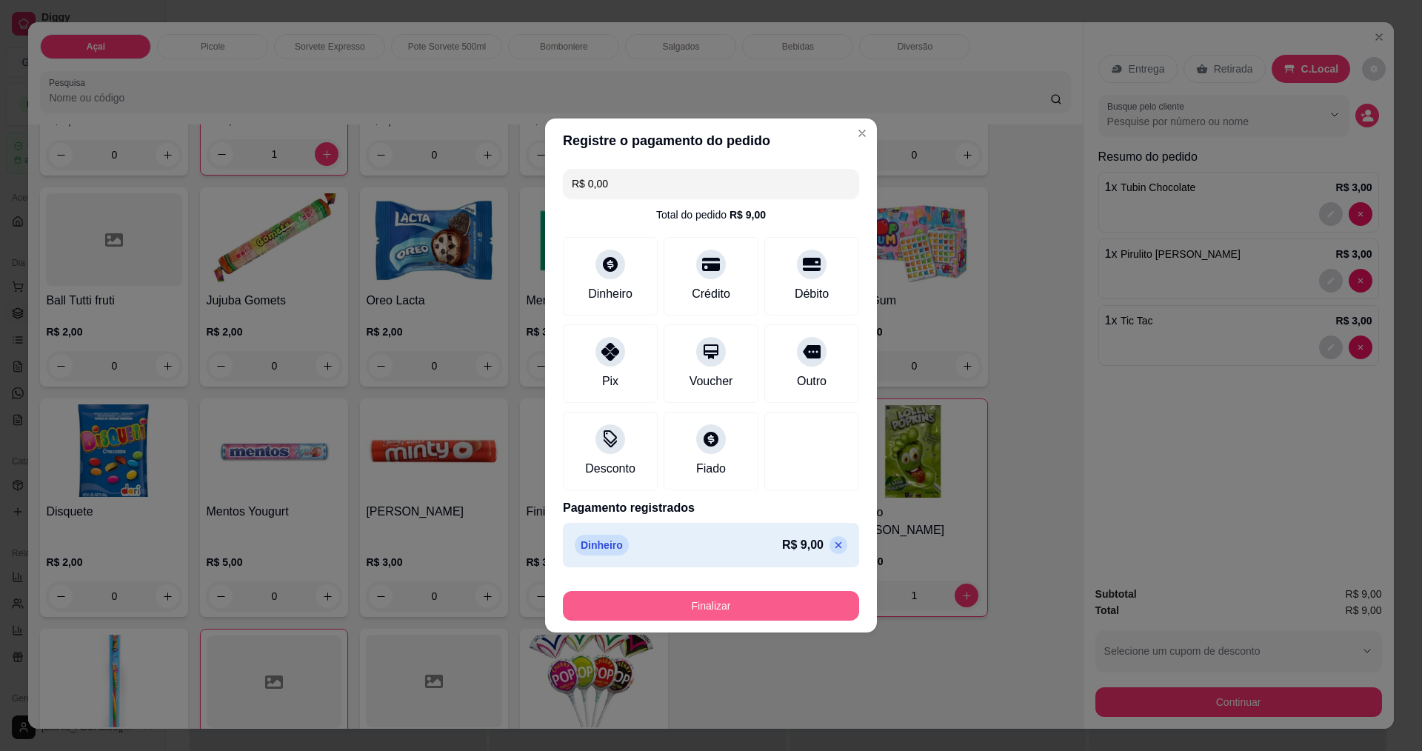
click at [718, 600] on button "Finalizar" at bounding box center [711, 606] width 296 height 30
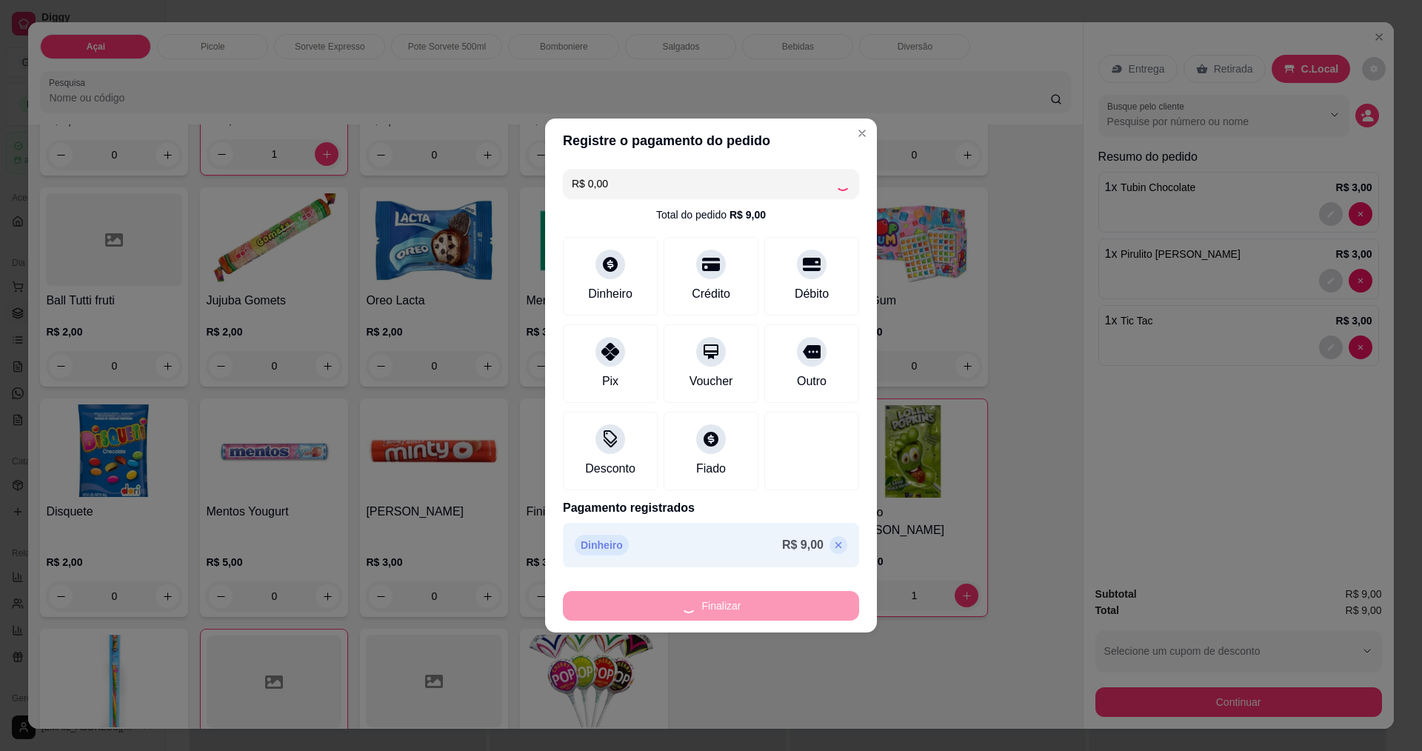
type input "0"
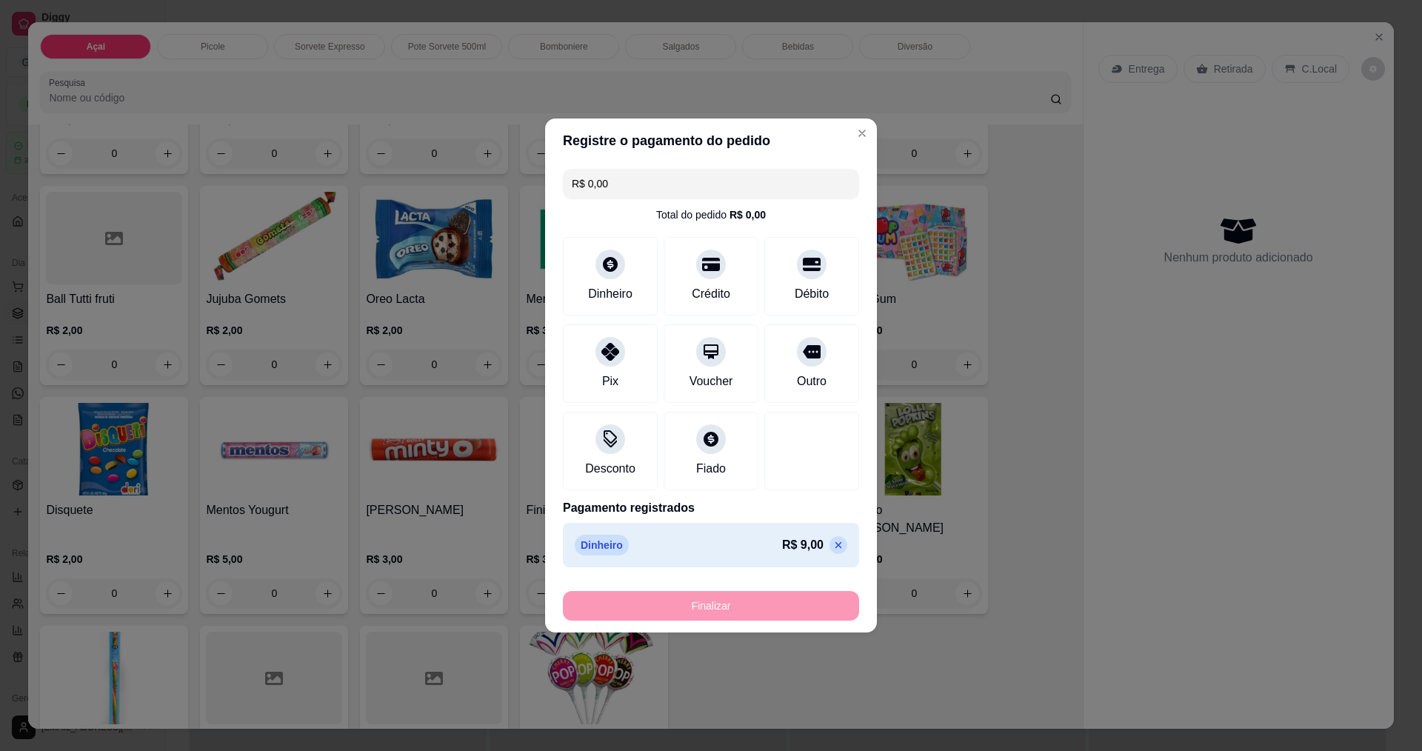
type input "-R$ 9,00"
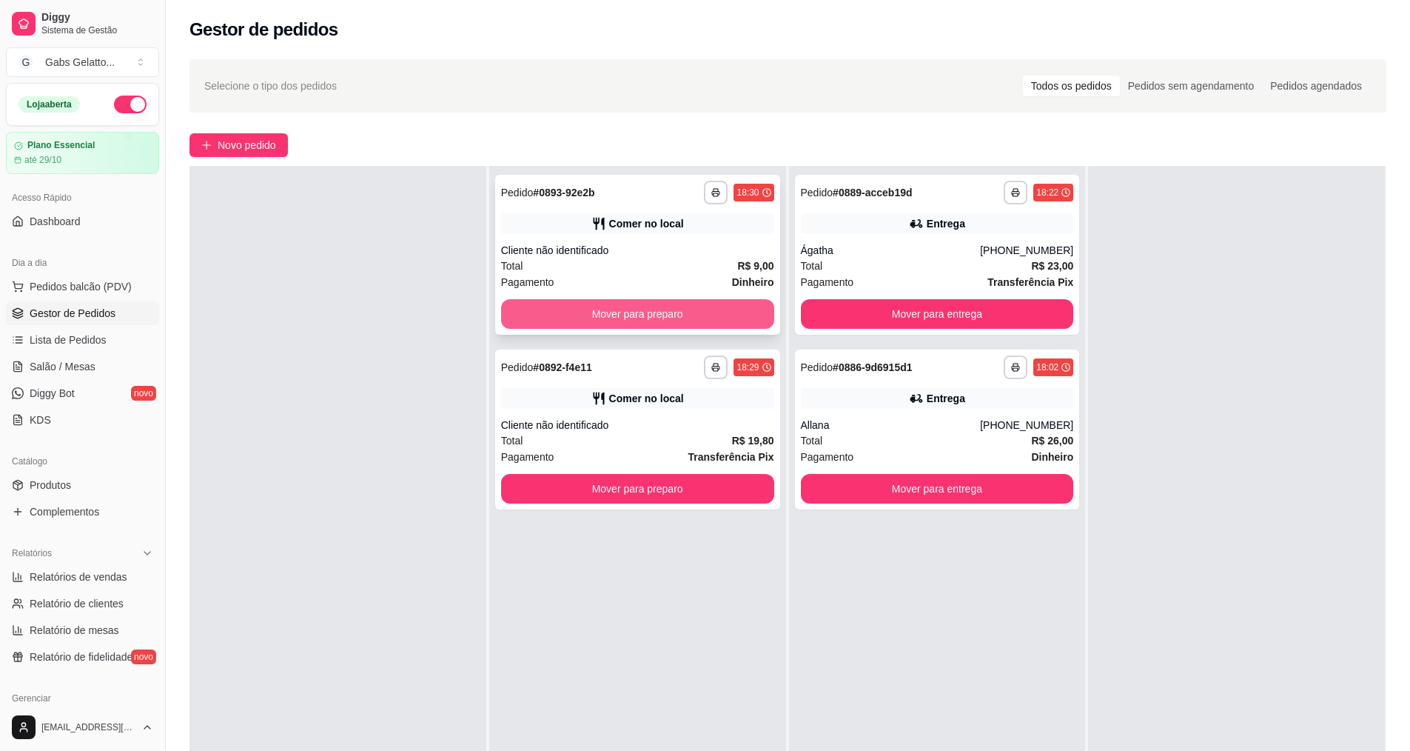
click at [716, 322] on button "Mover para preparo" at bounding box center [637, 314] width 273 height 30
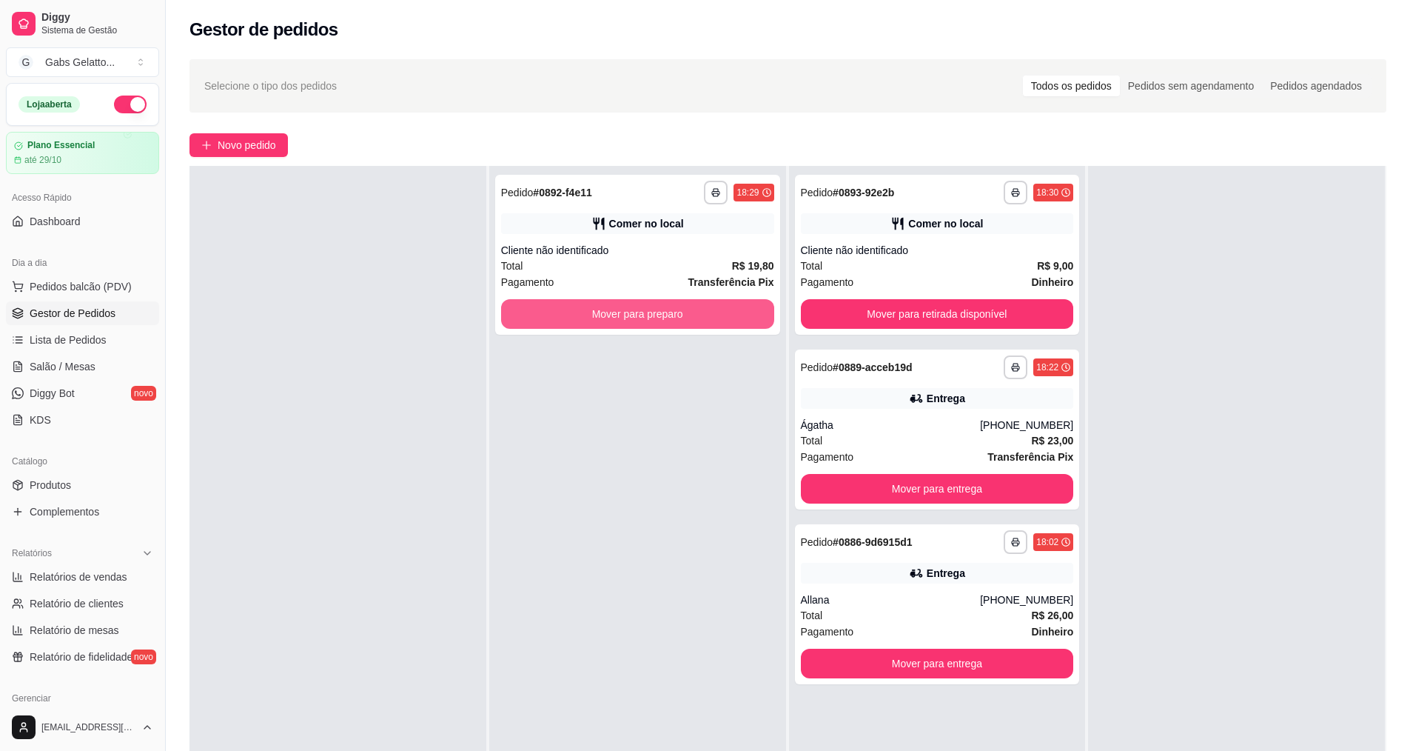
click at [716, 322] on button "Mover para preparo" at bounding box center [637, 314] width 273 height 30
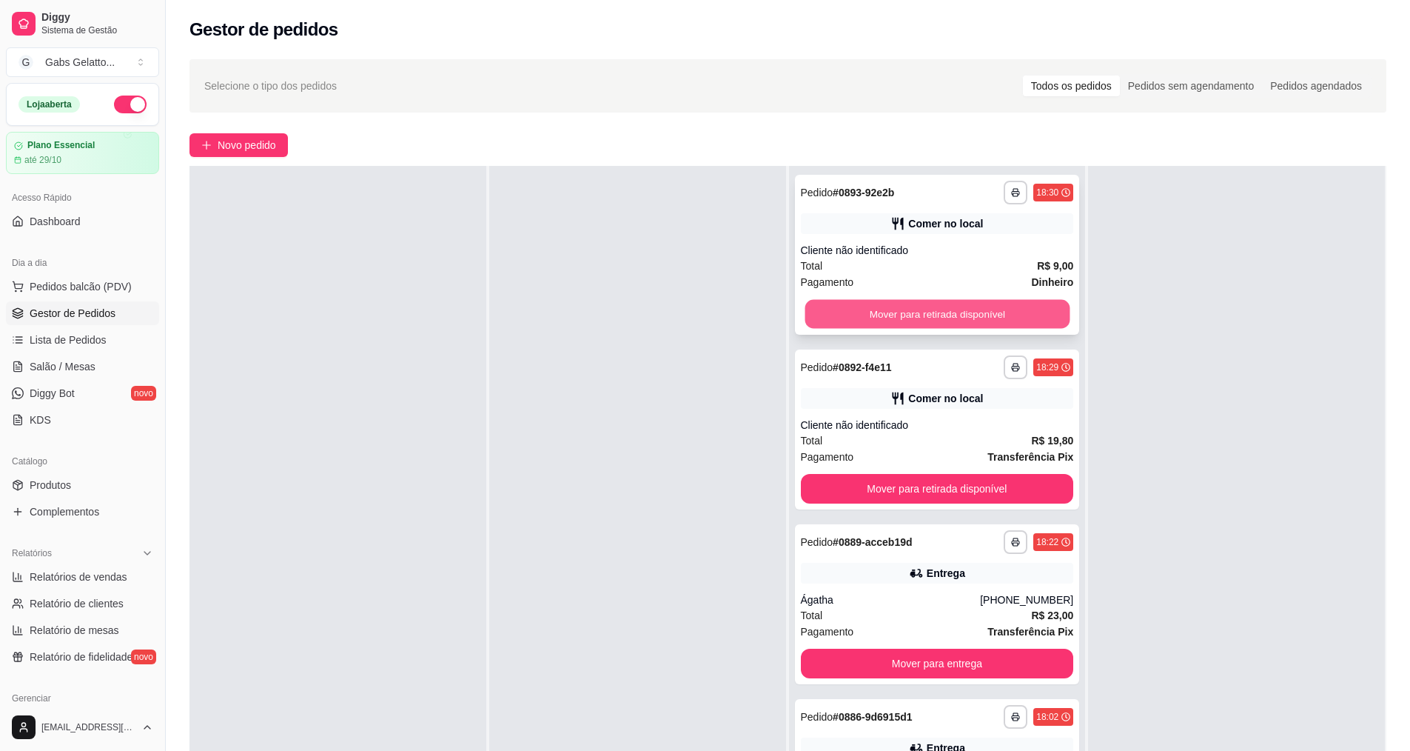
click at [861, 305] on button "Mover para retirada disponível" at bounding box center [937, 314] width 265 height 29
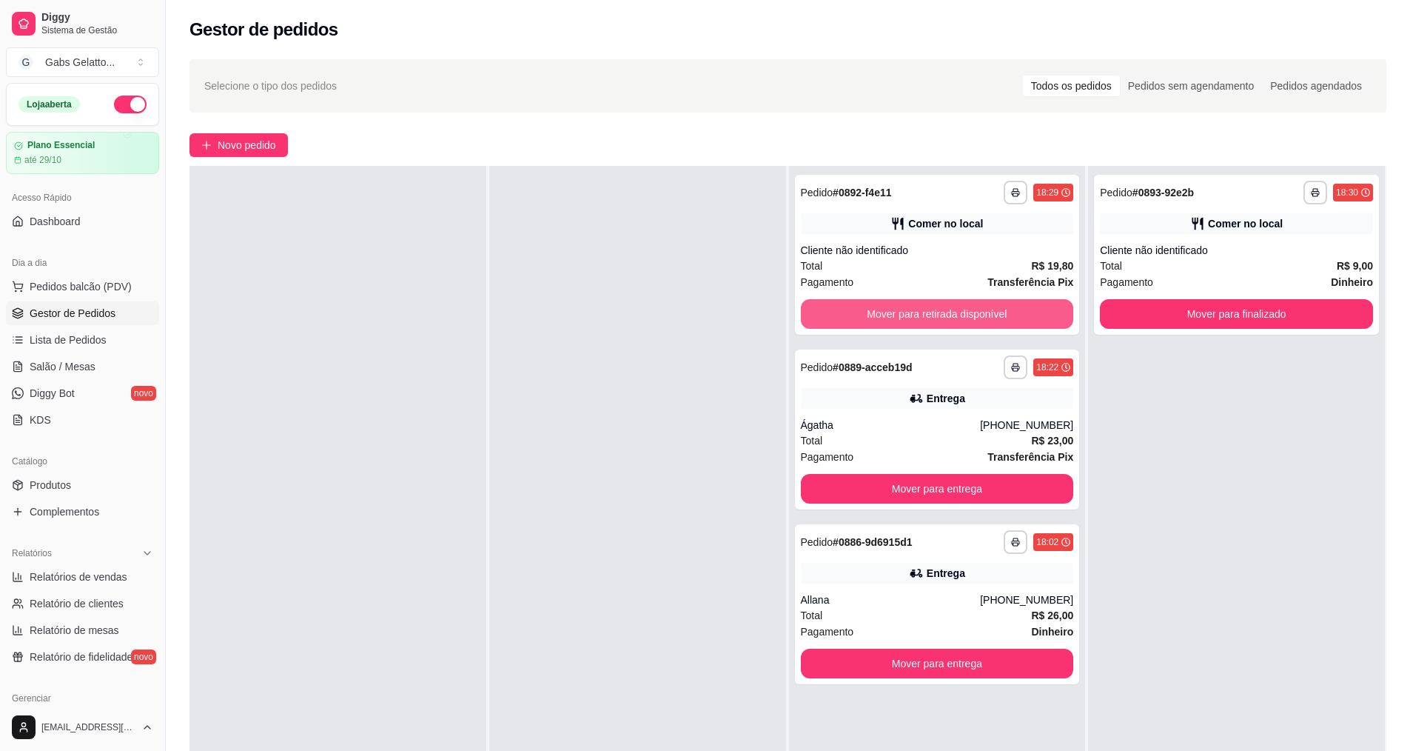
click at [861, 305] on button "Mover para retirada disponível" at bounding box center [937, 314] width 273 height 30
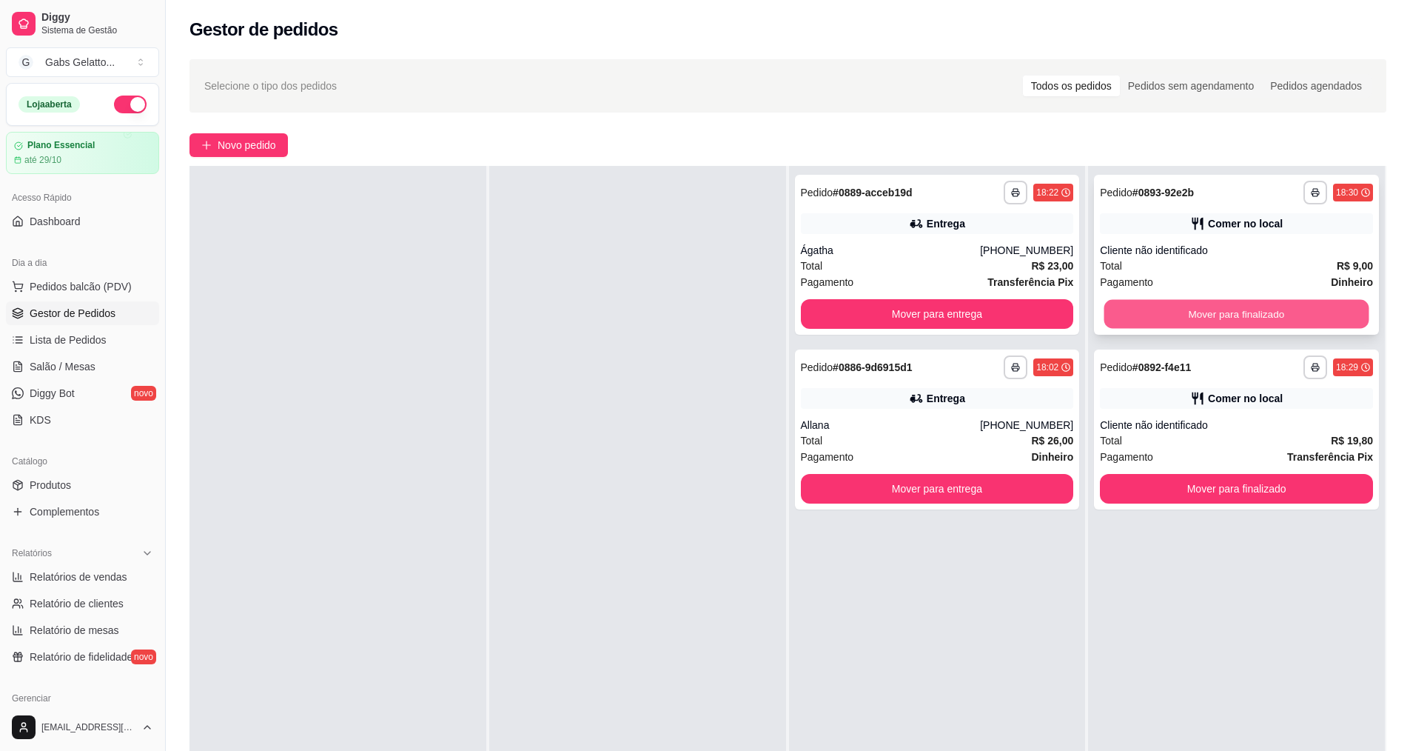
click at [1131, 312] on button "Mover para finalizado" at bounding box center [1237, 314] width 265 height 29
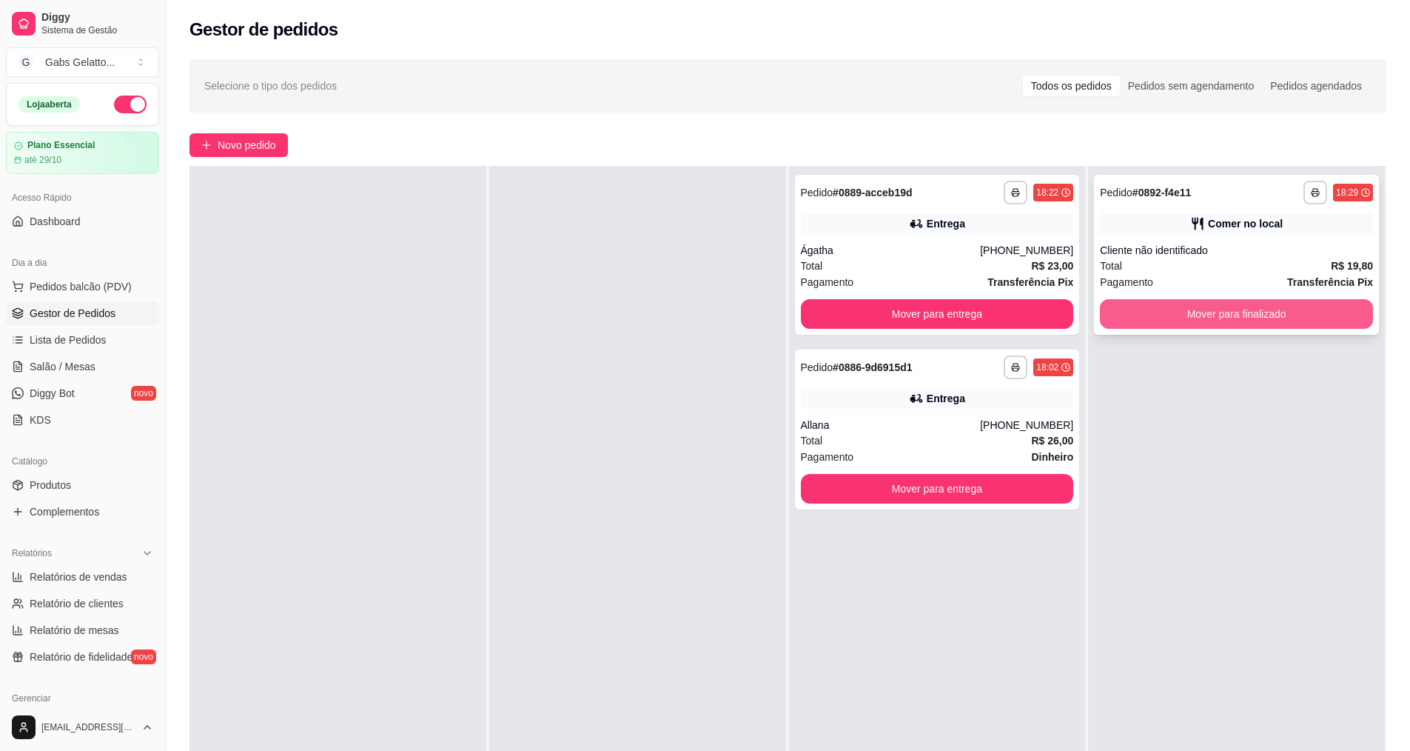
click at [1131, 312] on button "Mover para finalizado" at bounding box center [1236, 314] width 273 height 30
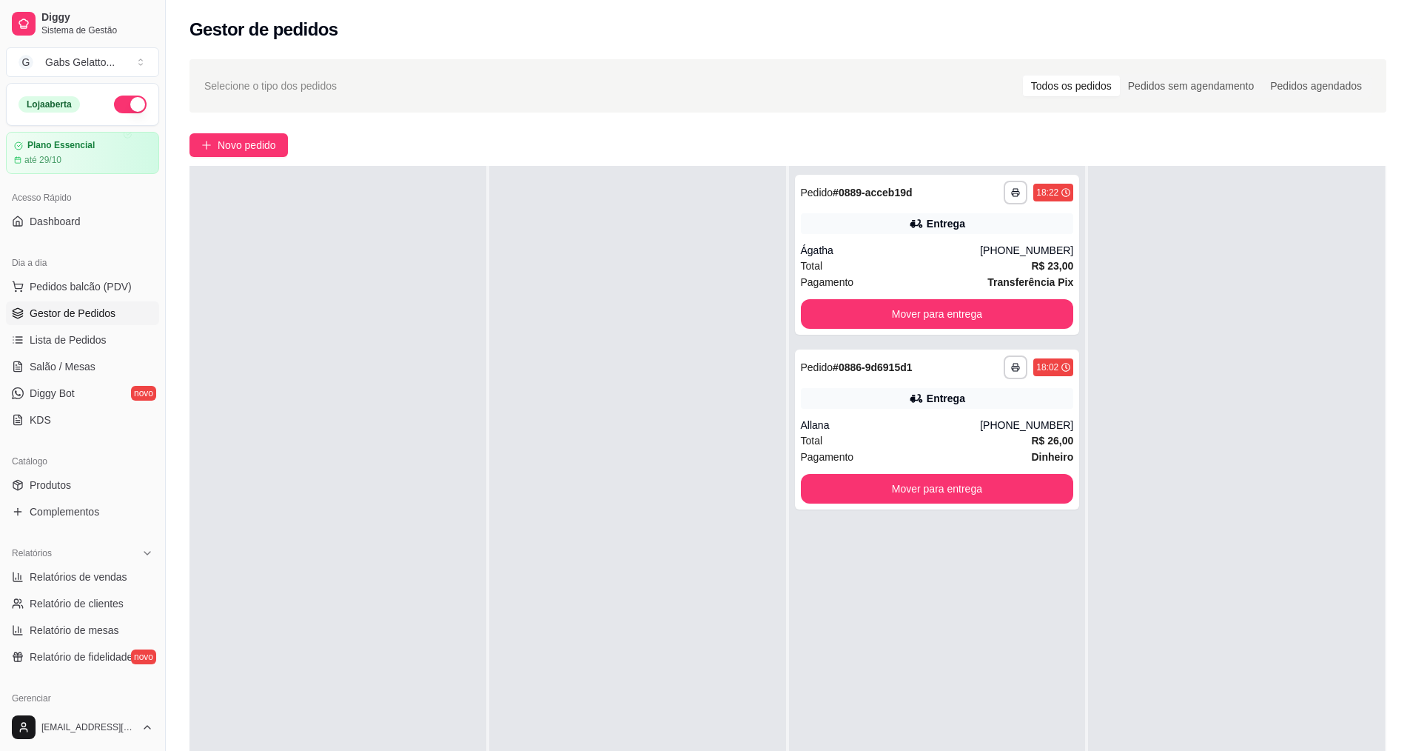
click at [334, 332] on div at bounding box center [338, 541] width 297 height 751
click at [96, 294] on button "Pedidos balcão (PDV)" at bounding box center [82, 287] width 153 height 24
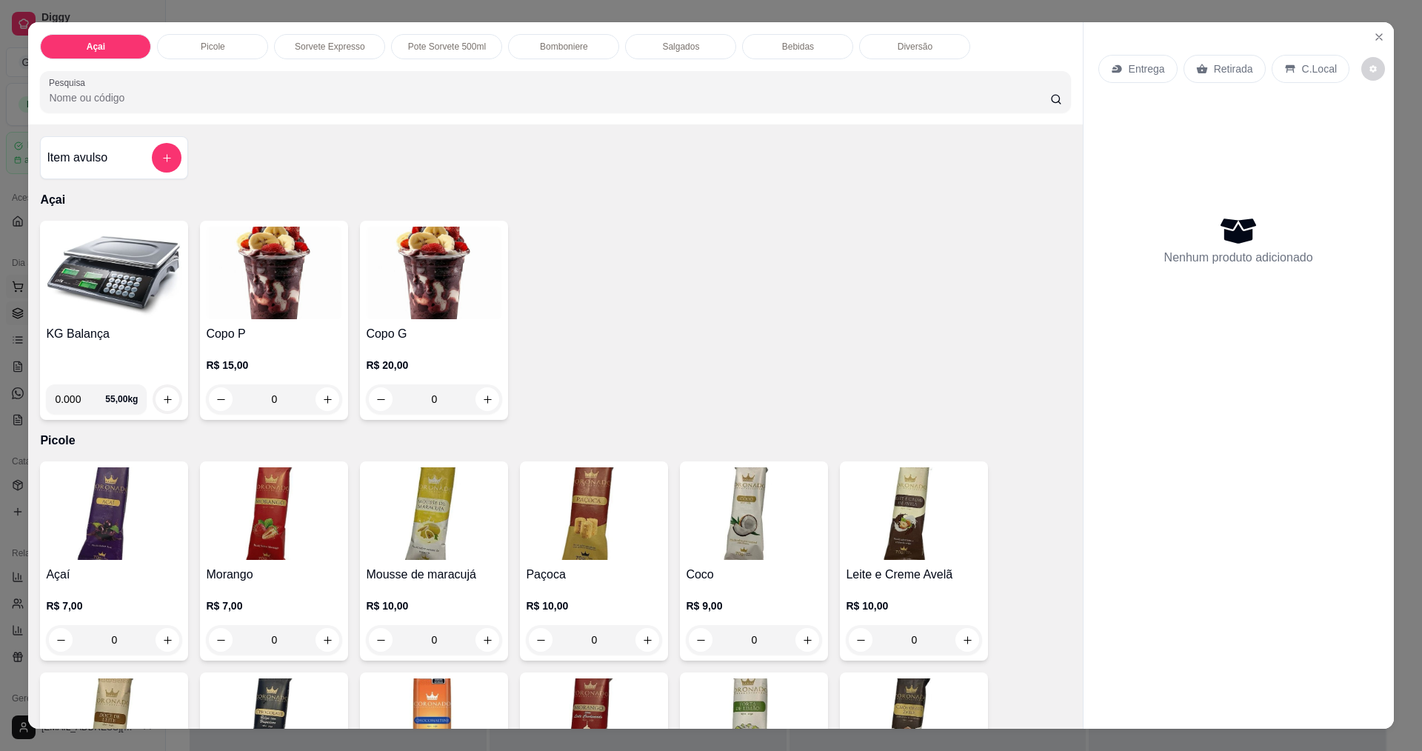
click at [103, 292] on img at bounding box center [114, 273] width 136 height 93
click at [163, 284] on img at bounding box center [114, 273] width 136 height 93
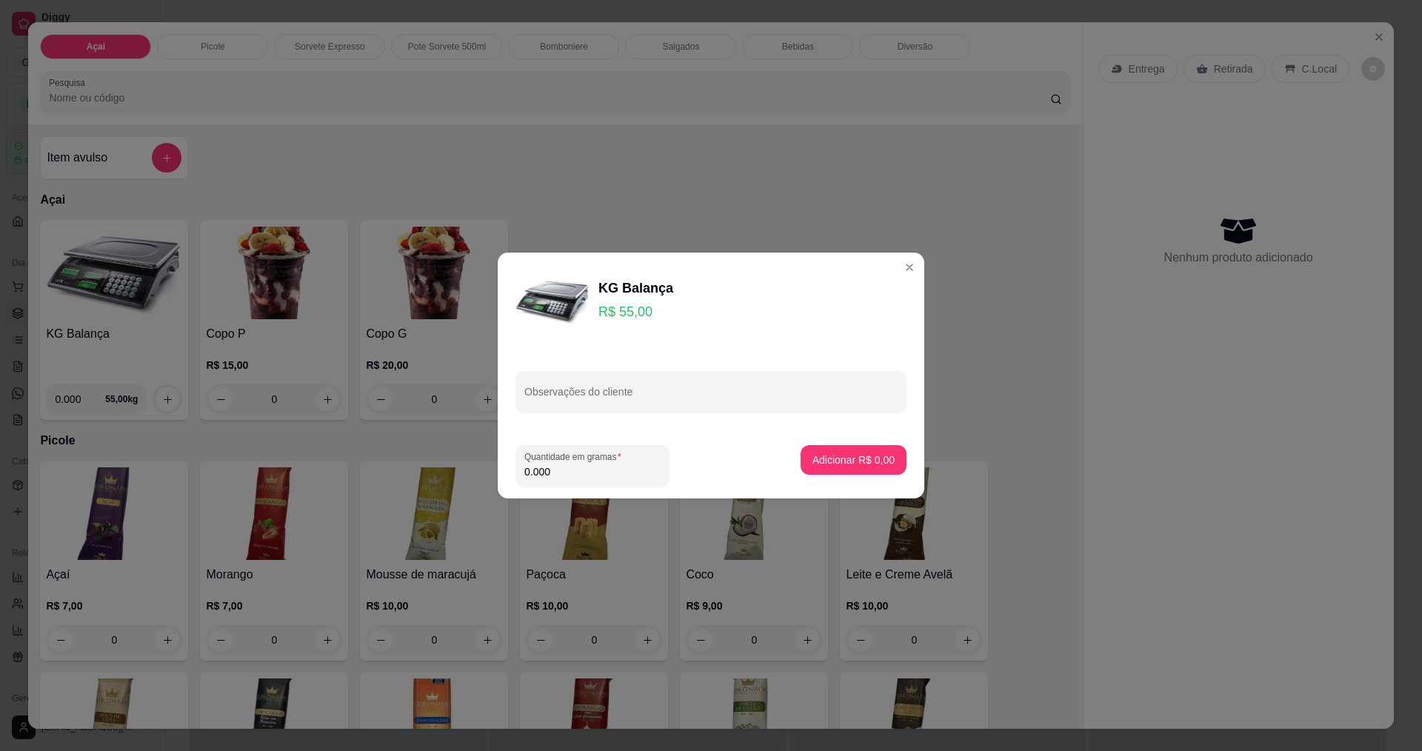
click at [572, 465] on input "0.000" at bounding box center [592, 471] width 136 height 15
type input "0.044"
click at [817, 462] on p "Adicionar R$ 2,42" at bounding box center [853, 459] width 80 height 14
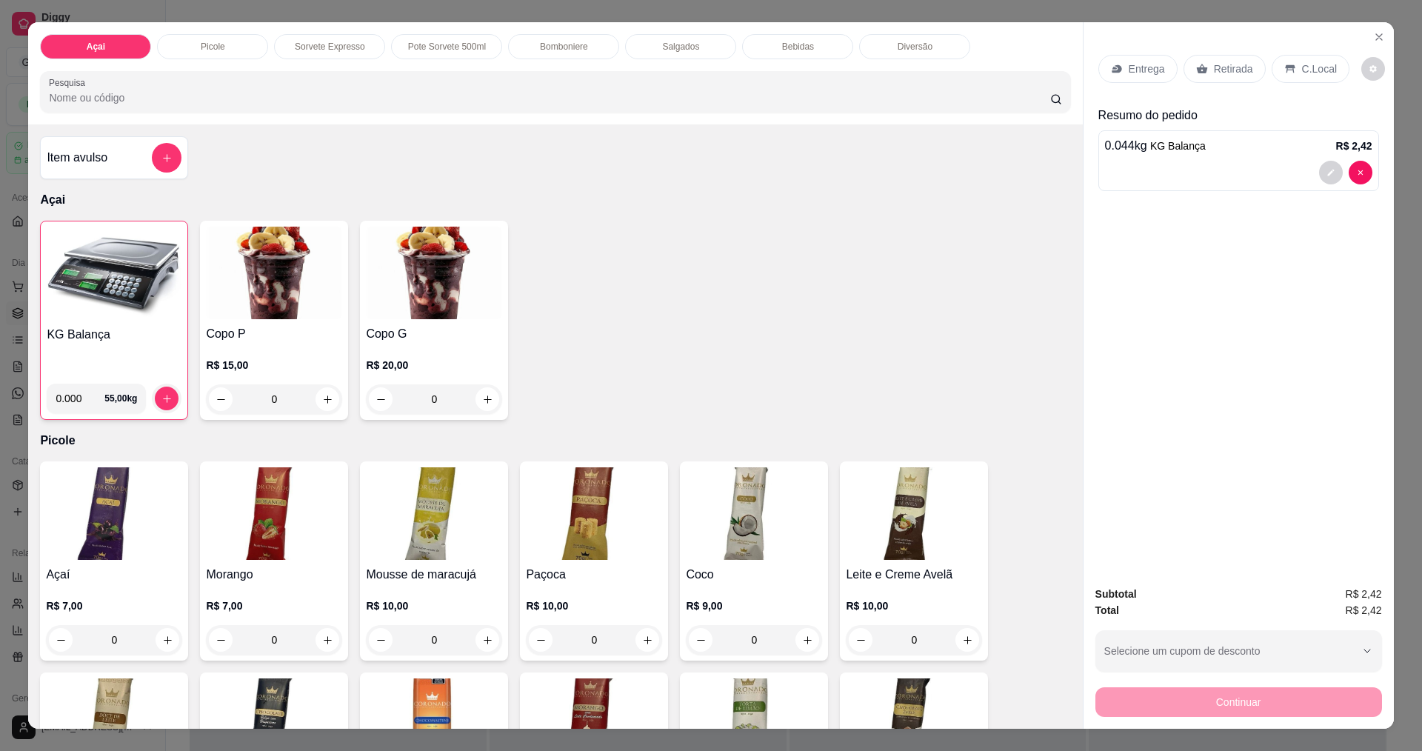
click at [1320, 64] on p "C.Local" at bounding box center [1319, 68] width 35 height 15
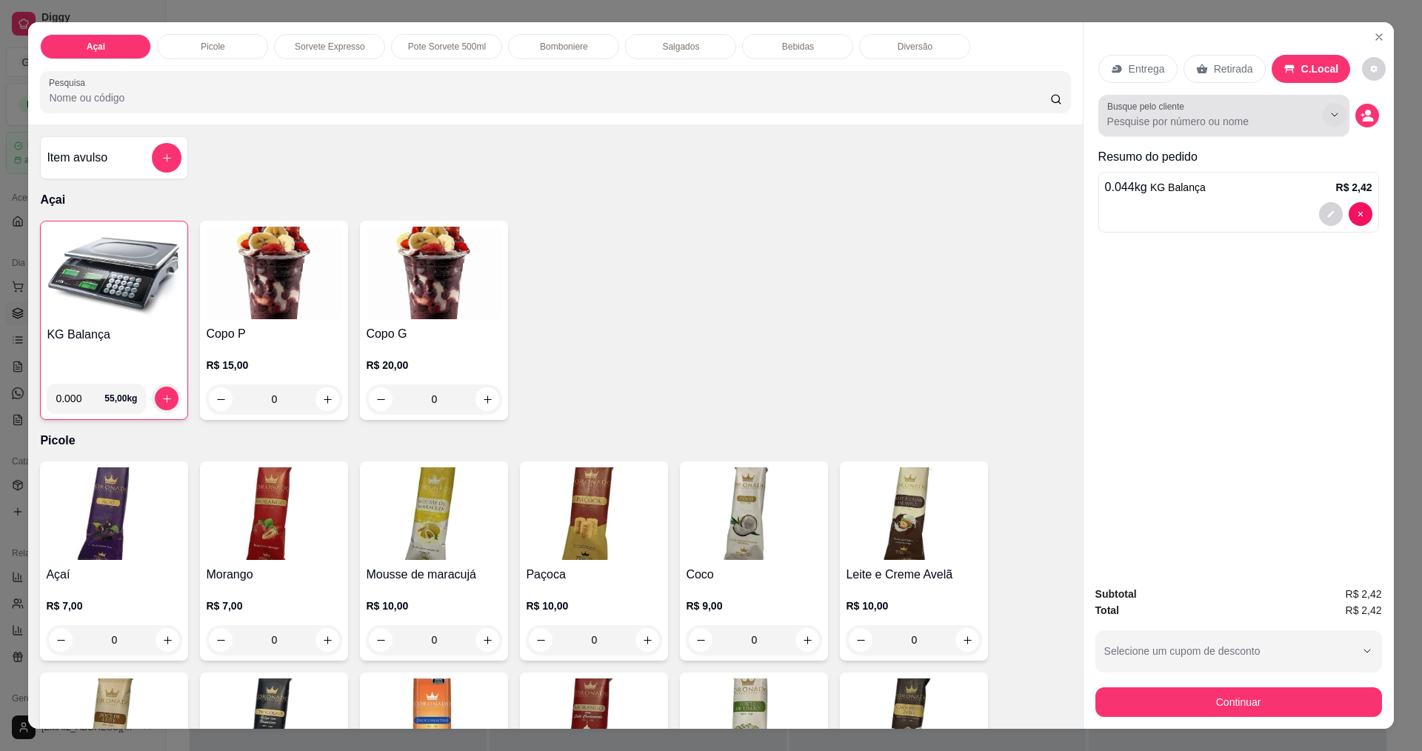
click at [1333, 111] on icon "Show suggestions" at bounding box center [1334, 115] width 12 height 12
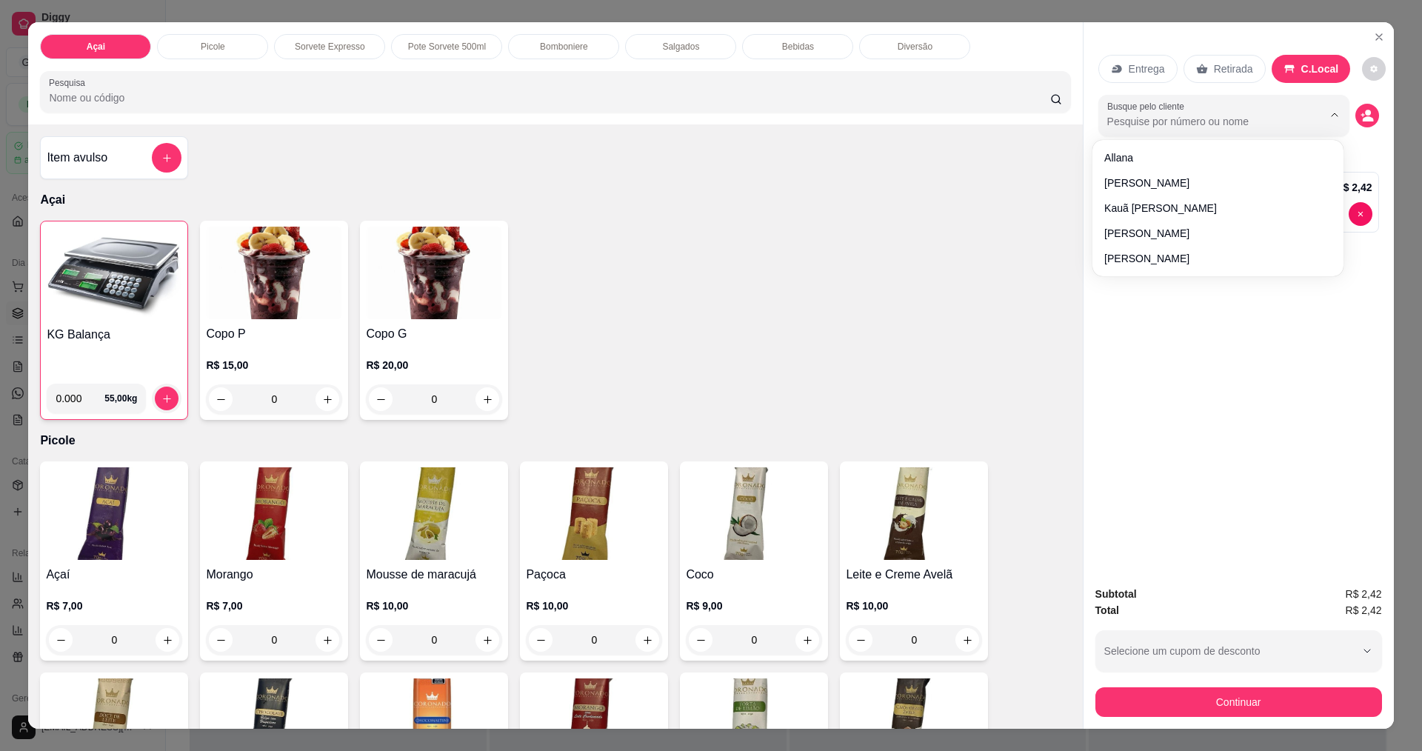
click at [1188, 120] on input "Busque pelo cliente" at bounding box center [1203, 121] width 192 height 15
type input "L"
click at [1181, 330] on div "Entrega Retirada C.Local Busque pelo cliente Resumo do pedido 0.044 kg KG Balan…" at bounding box center [1238, 297] width 310 height 551
click at [1157, 193] on span "KG Balança" at bounding box center [1178, 187] width 56 height 12
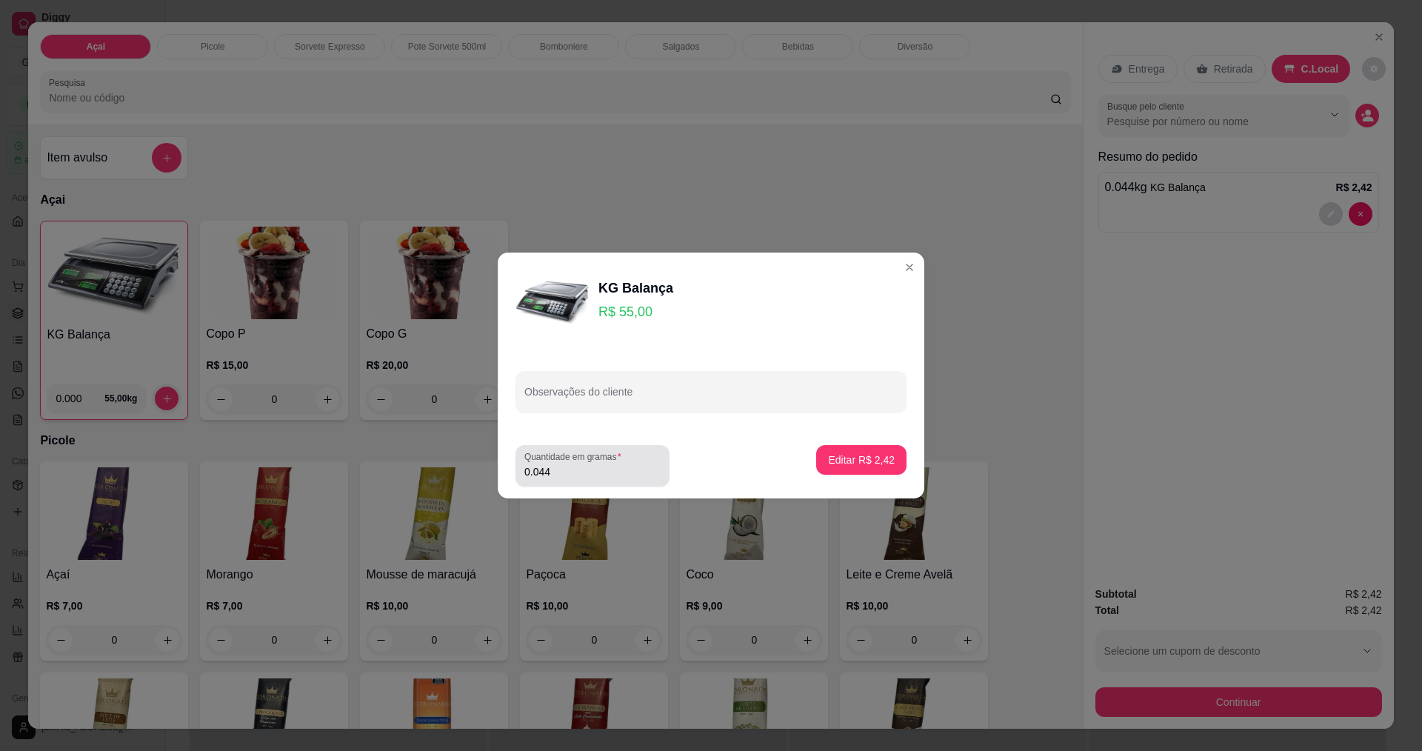
click at [559, 478] on input "0.044" at bounding box center [592, 471] width 136 height 15
type input "0.110"
click at [863, 457] on p "Editar R$ 6,05" at bounding box center [861, 459] width 67 height 15
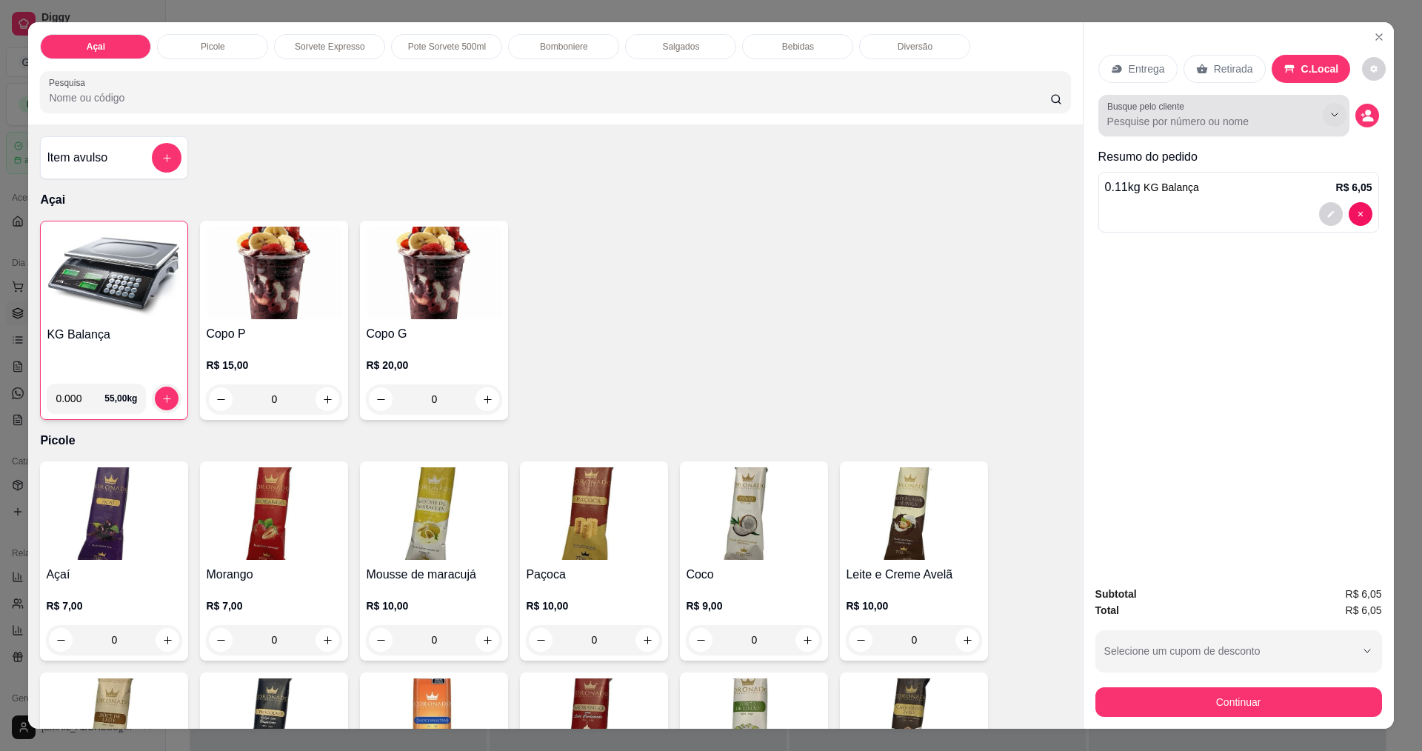
click at [1328, 116] on icon "Show suggestions" at bounding box center [1334, 115] width 12 height 12
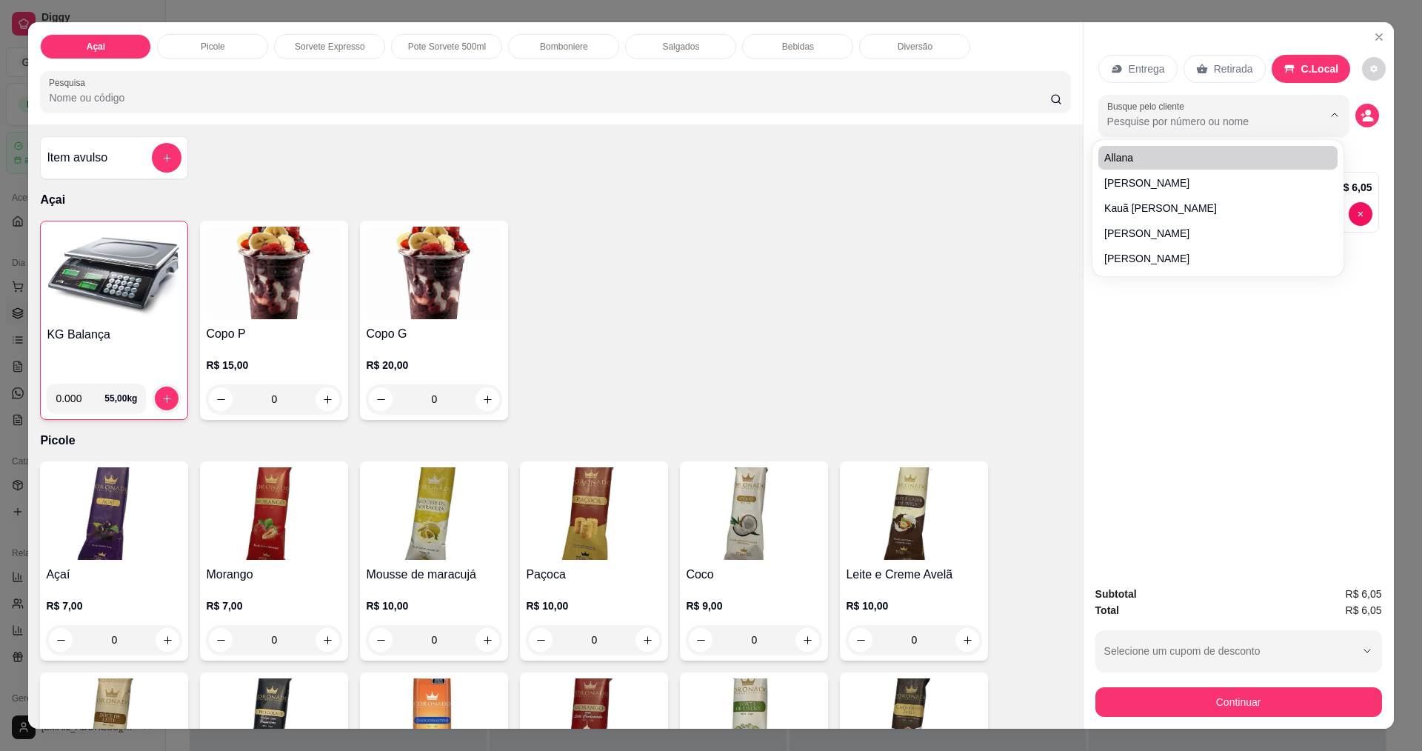
click at [1175, 124] on input "Busque pelo cliente" at bounding box center [1203, 121] width 192 height 15
type input "LOH"
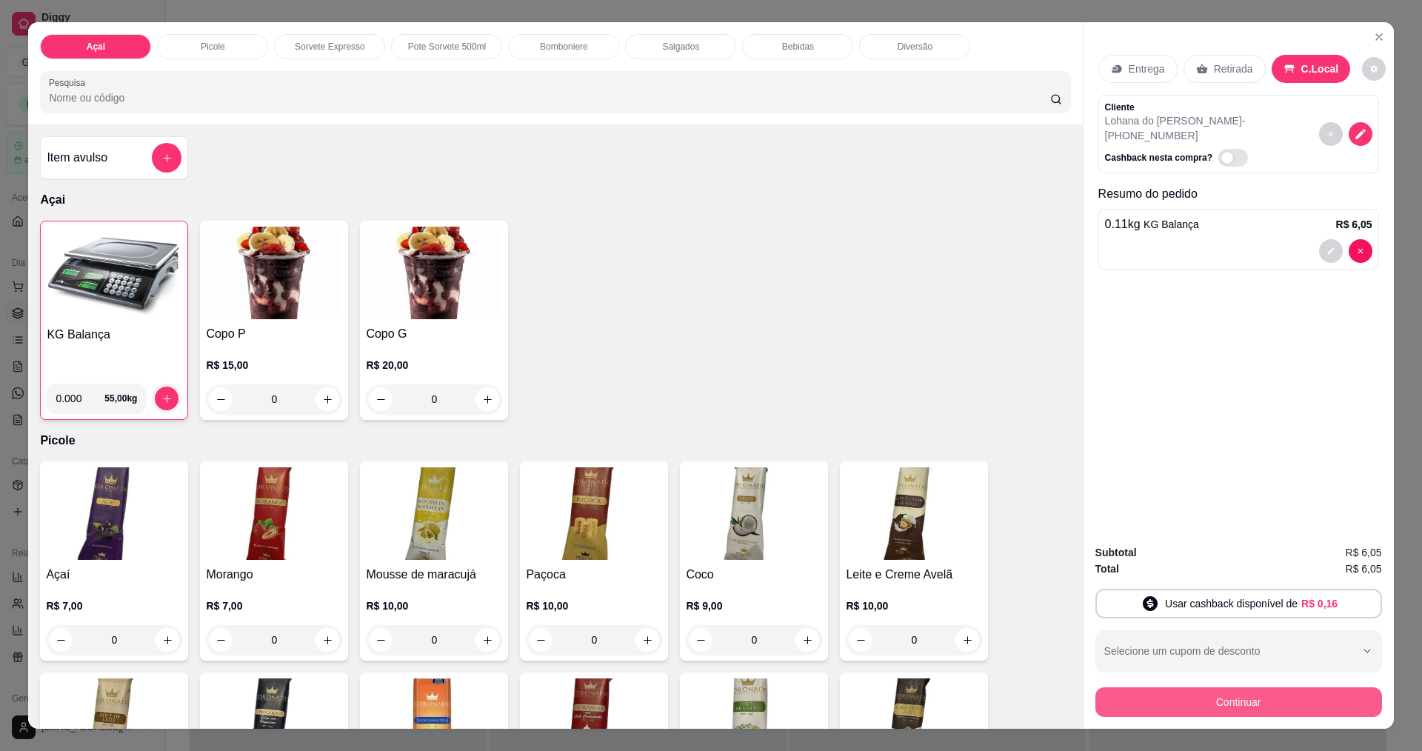
click at [1225, 706] on button "Continuar" at bounding box center [1238, 702] width 287 height 30
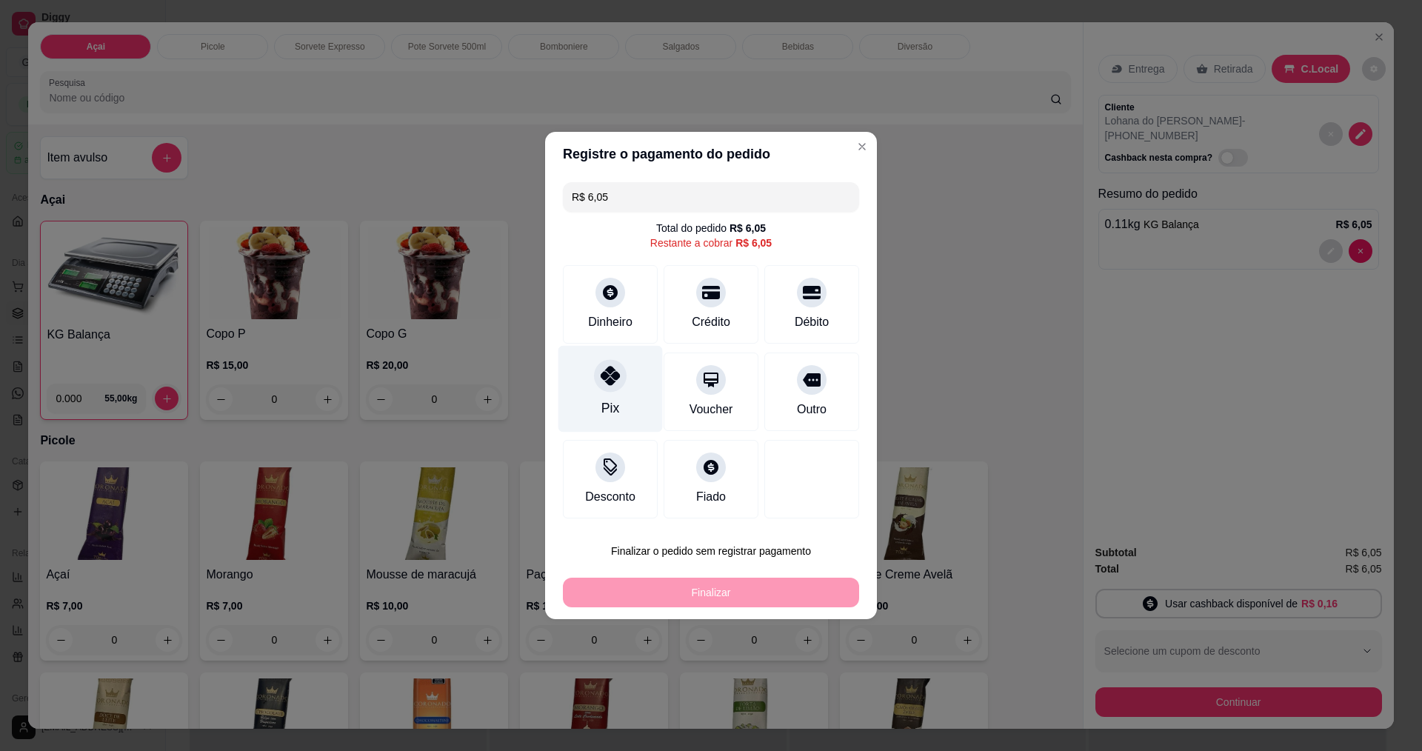
click at [600, 386] on div at bounding box center [610, 375] width 33 height 33
type input "R$ 0,00"
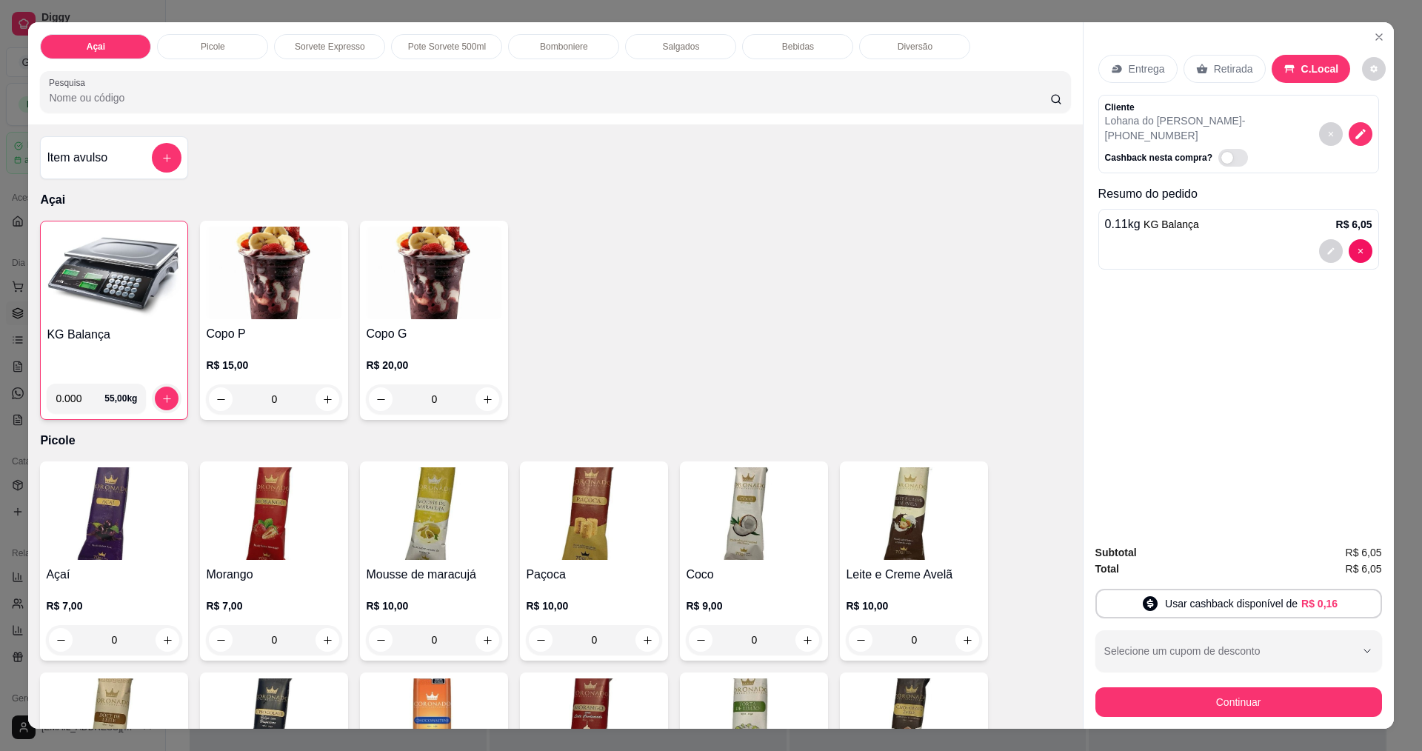
click at [746, 626] on input "0" at bounding box center [753, 640] width 83 height 30
click at [1186, 720] on div "Subtotal R$ 6,05 Total R$ 6,05 Usar cashback disponível de R$ 0,16 Selecione um…" at bounding box center [1238, 630] width 310 height 196
click at [1188, 713] on button "Continuar" at bounding box center [1238, 702] width 287 height 30
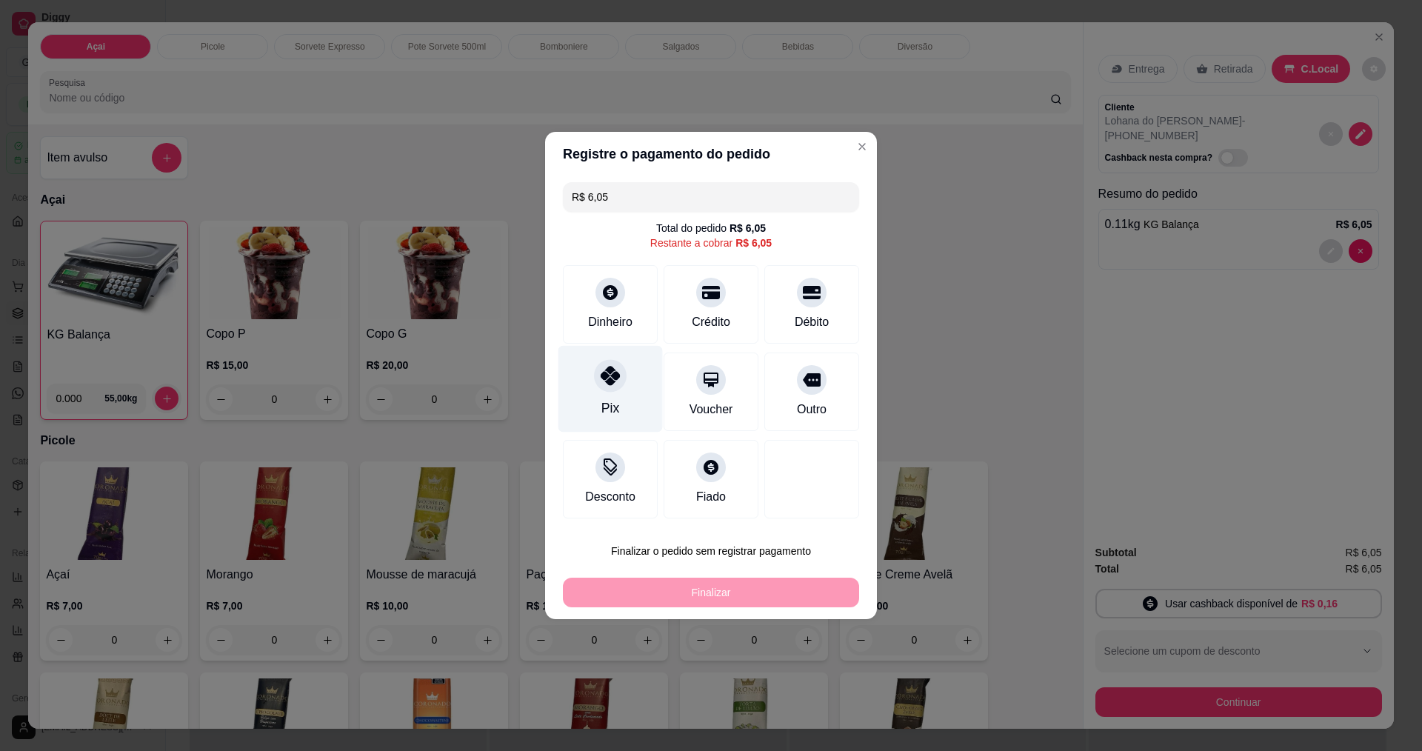
click at [617, 370] on icon at bounding box center [609, 375] width 19 height 19
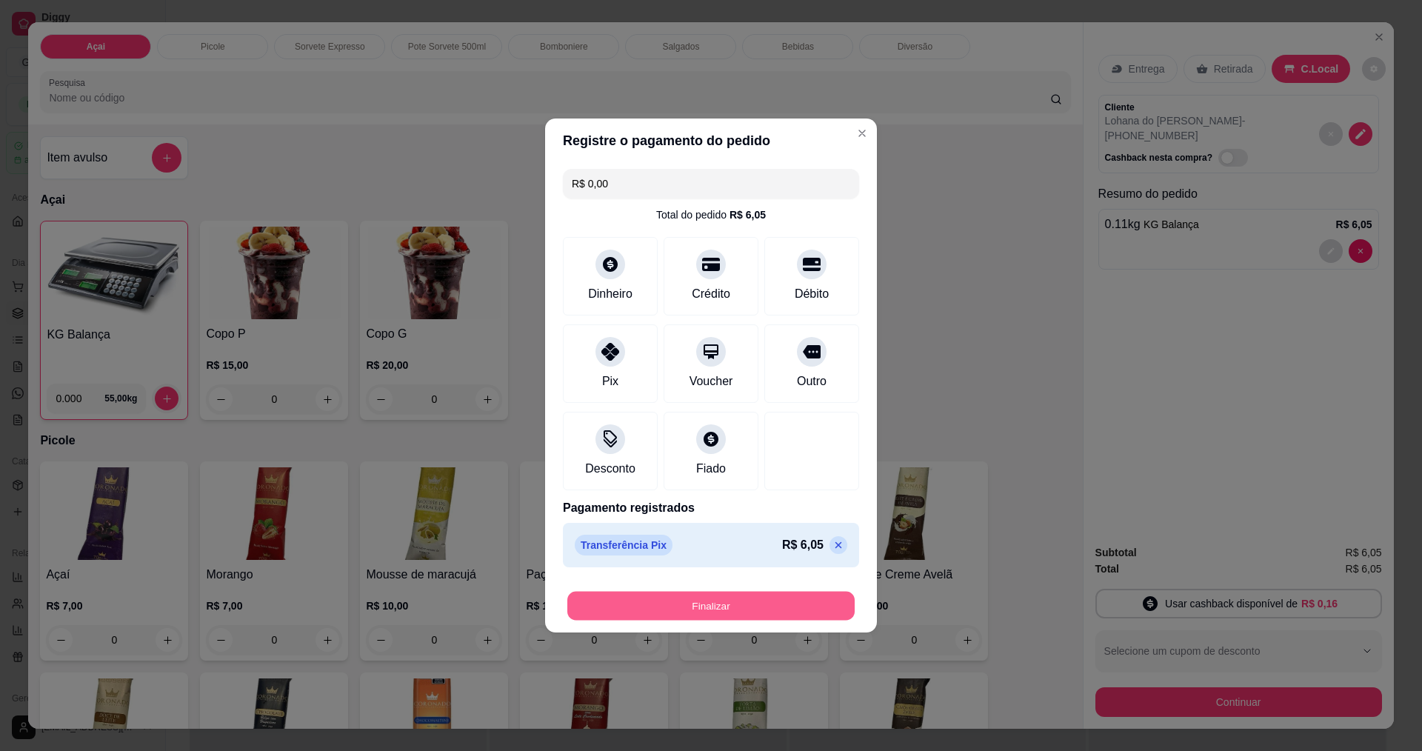
click at [709, 609] on button "Finalizar" at bounding box center [710, 606] width 287 height 29
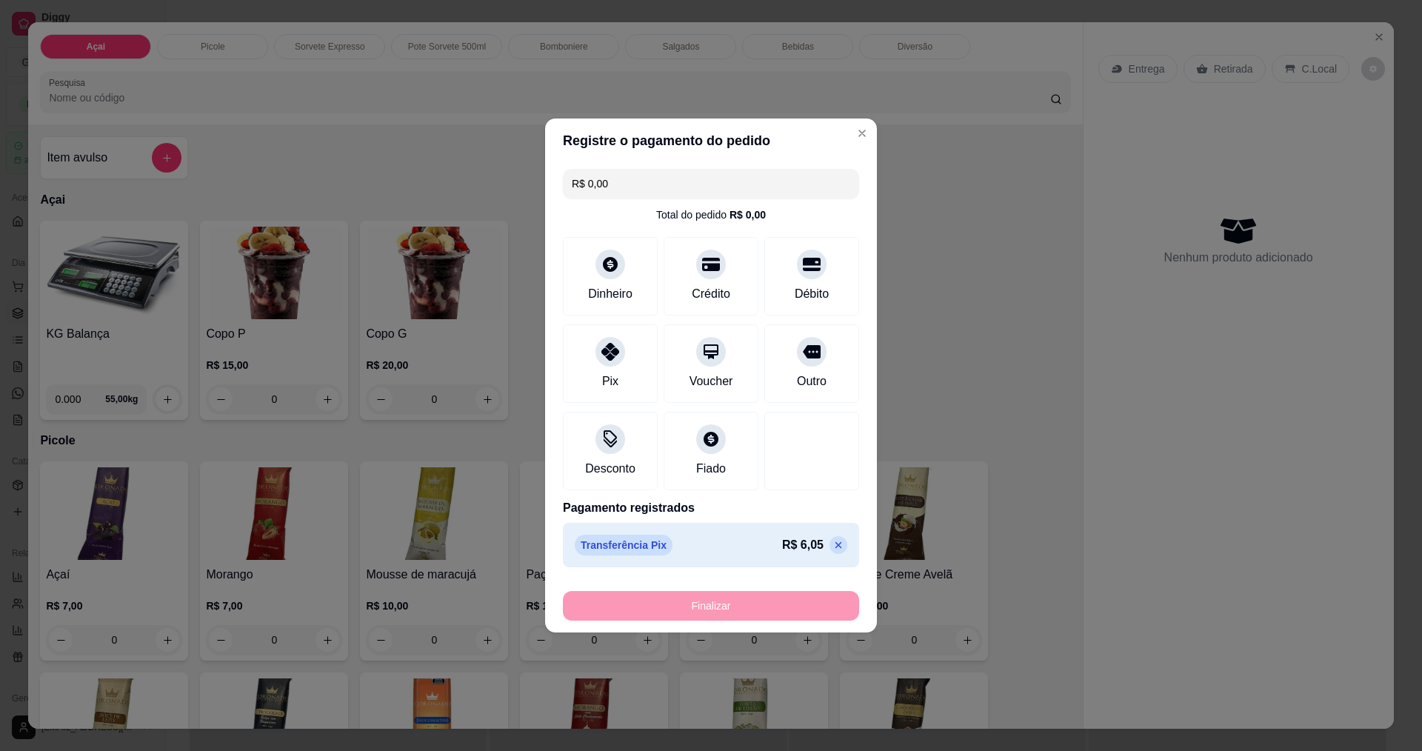
type input "-R$ 6,05"
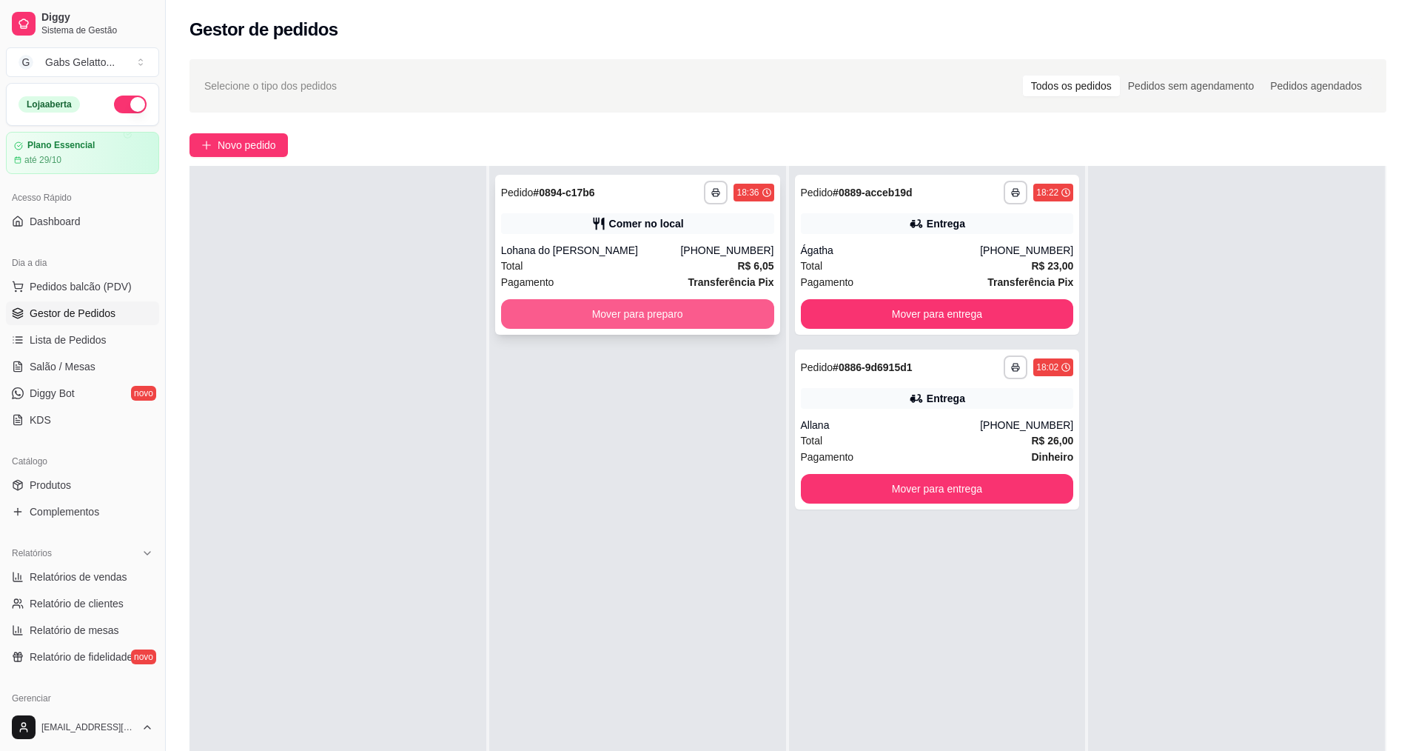
click at [649, 304] on button "Mover para preparo" at bounding box center [637, 314] width 273 height 30
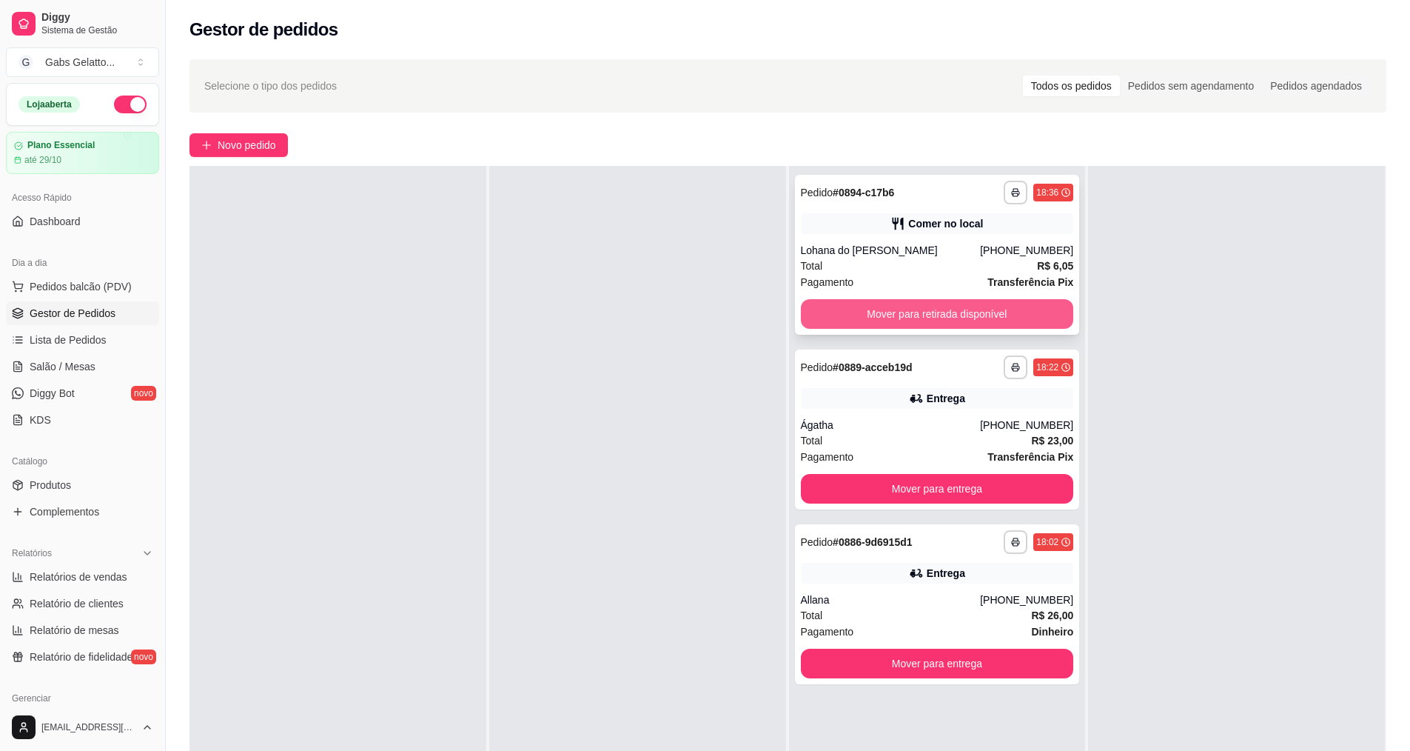
click at [882, 308] on button "Mover para retirada disponível" at bounding box center [937, 314] width 273 height 30
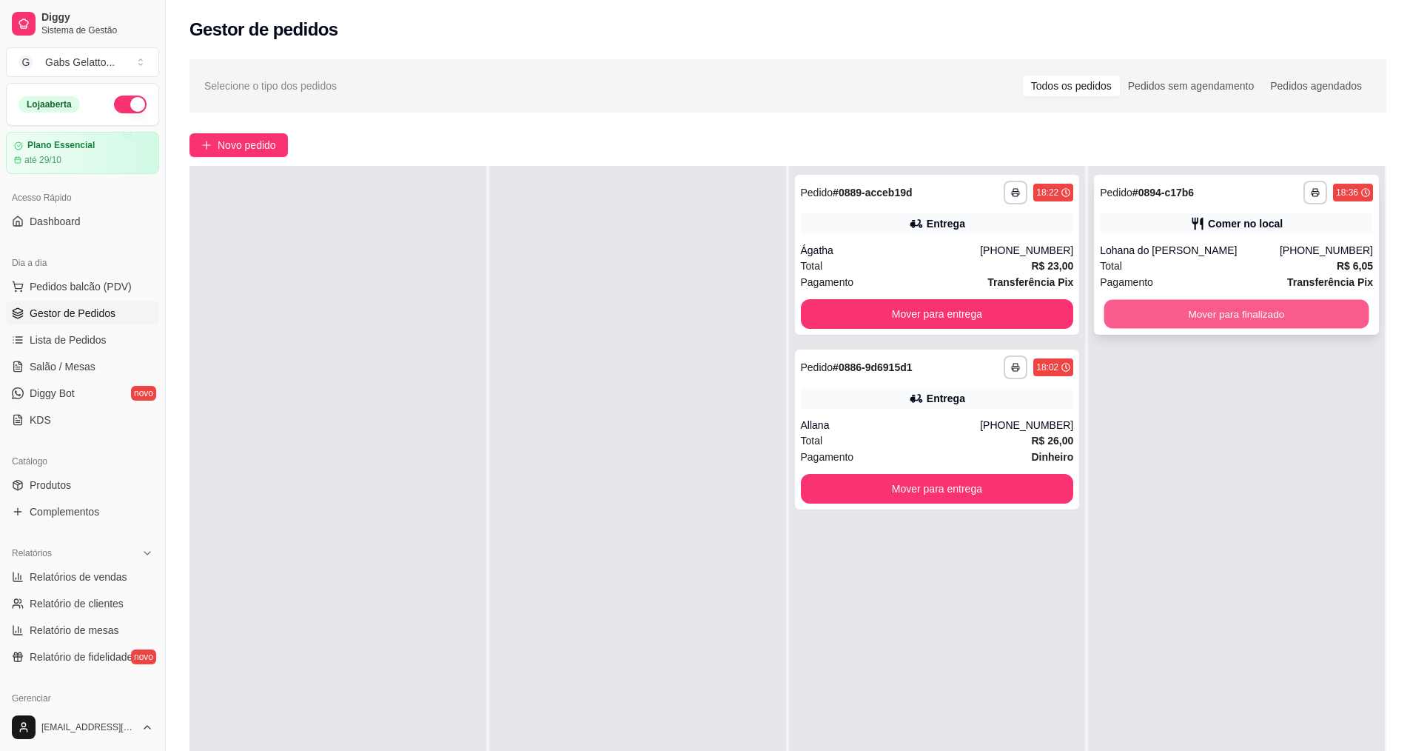
click at [1140, 308] on button "Mover para finalizado" at bounding box center [1237, 314] width 265 height 29
click at [1164, 305] on button "Mover para finalizado" at bounding box center [1236, 314] width 273 height 30
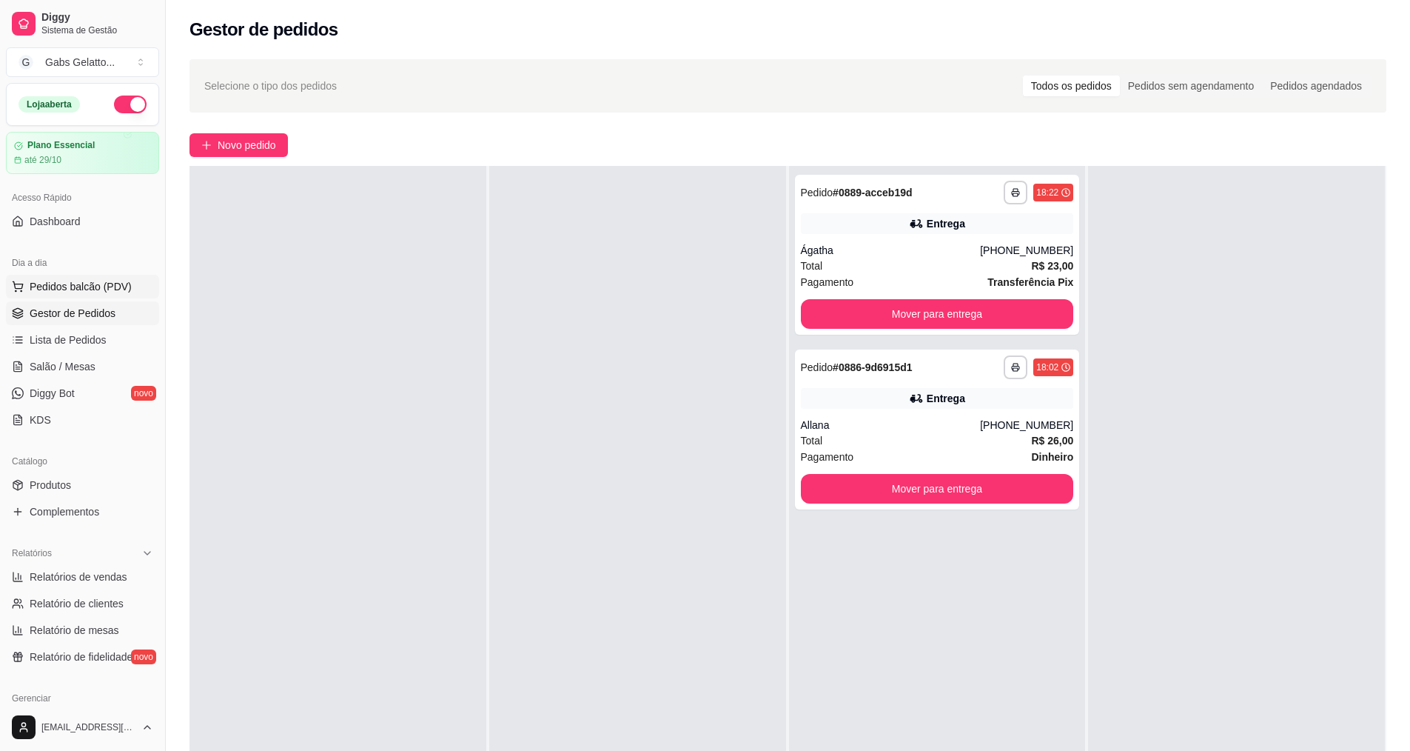
click at [115, 288] on span "Pedidos balcão (PDV)" at bounding box center [81, 286] width 102 height 15
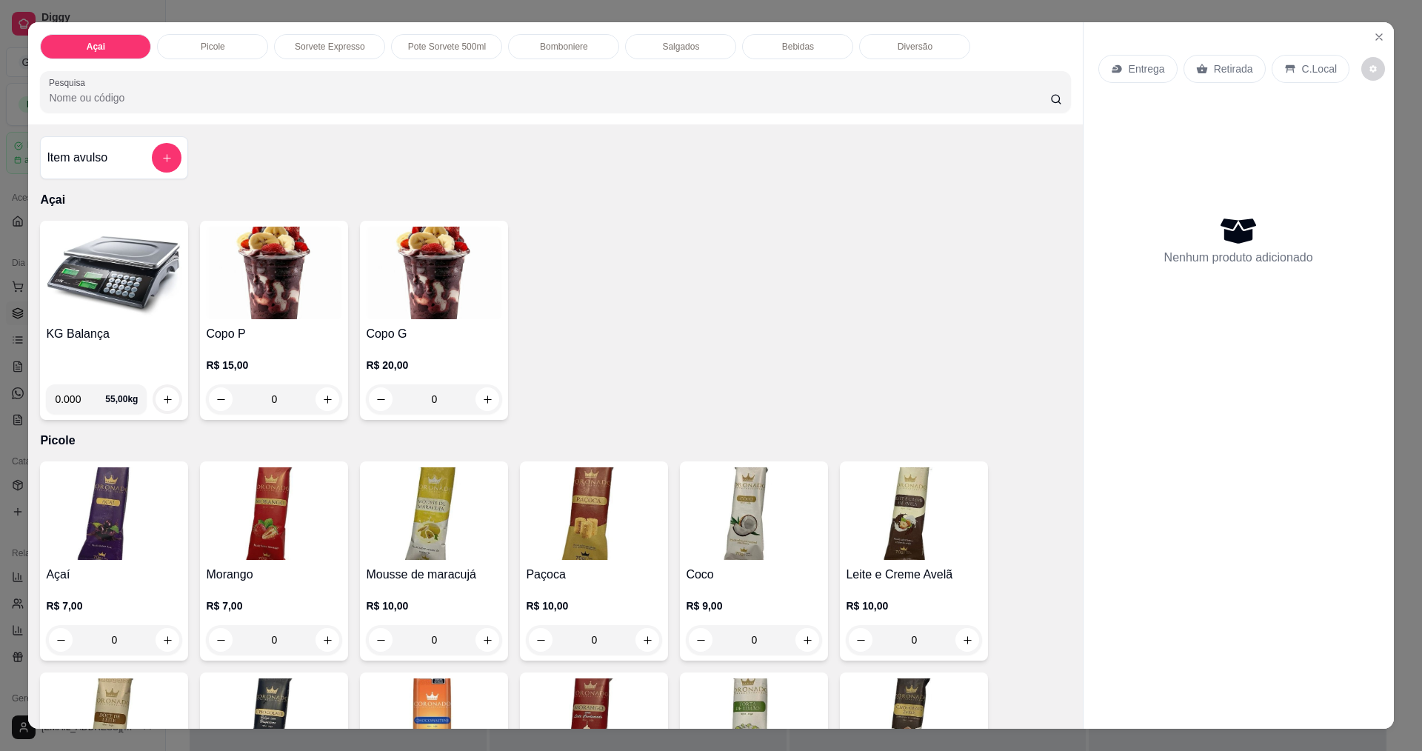
click at [115, 287] on img at bounding box center [114, 273] width 136 height 93
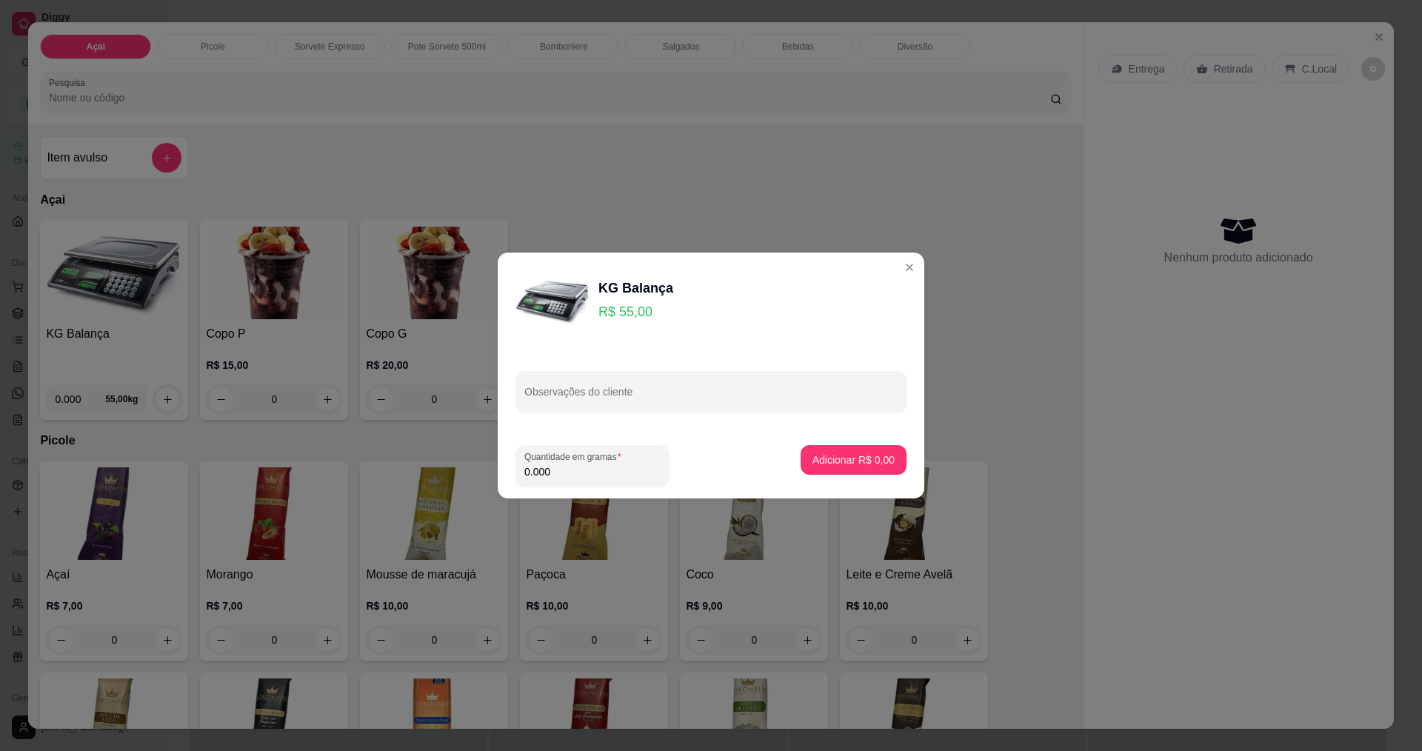
click at [585, 487] on footer "Quantidade em gramas 0.000 Adicionar R$ 0,00" at bounding box center [711, 465] width 426 height 65
click at [588, 480] on div "0.000" at bounding box center [592, 466] width 136 height 30
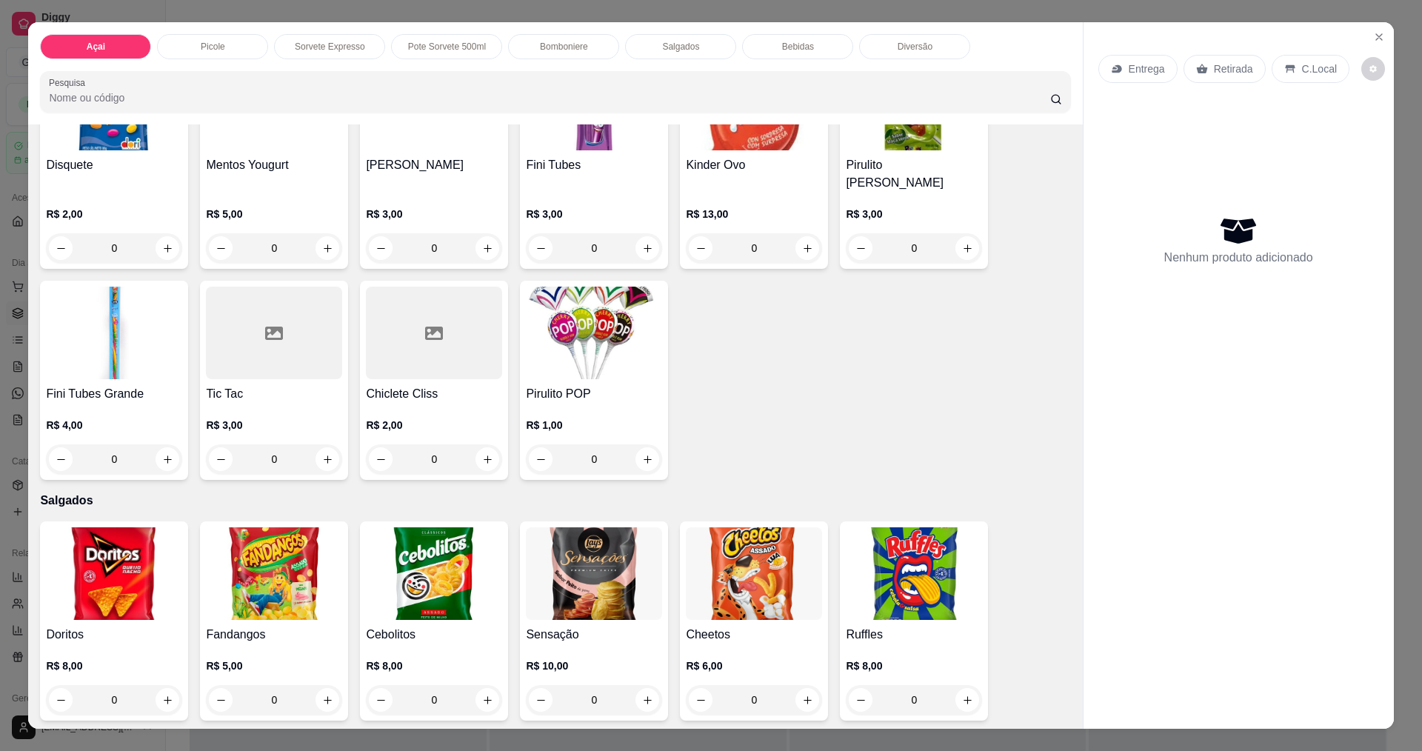
scroll to position [2882, 0]
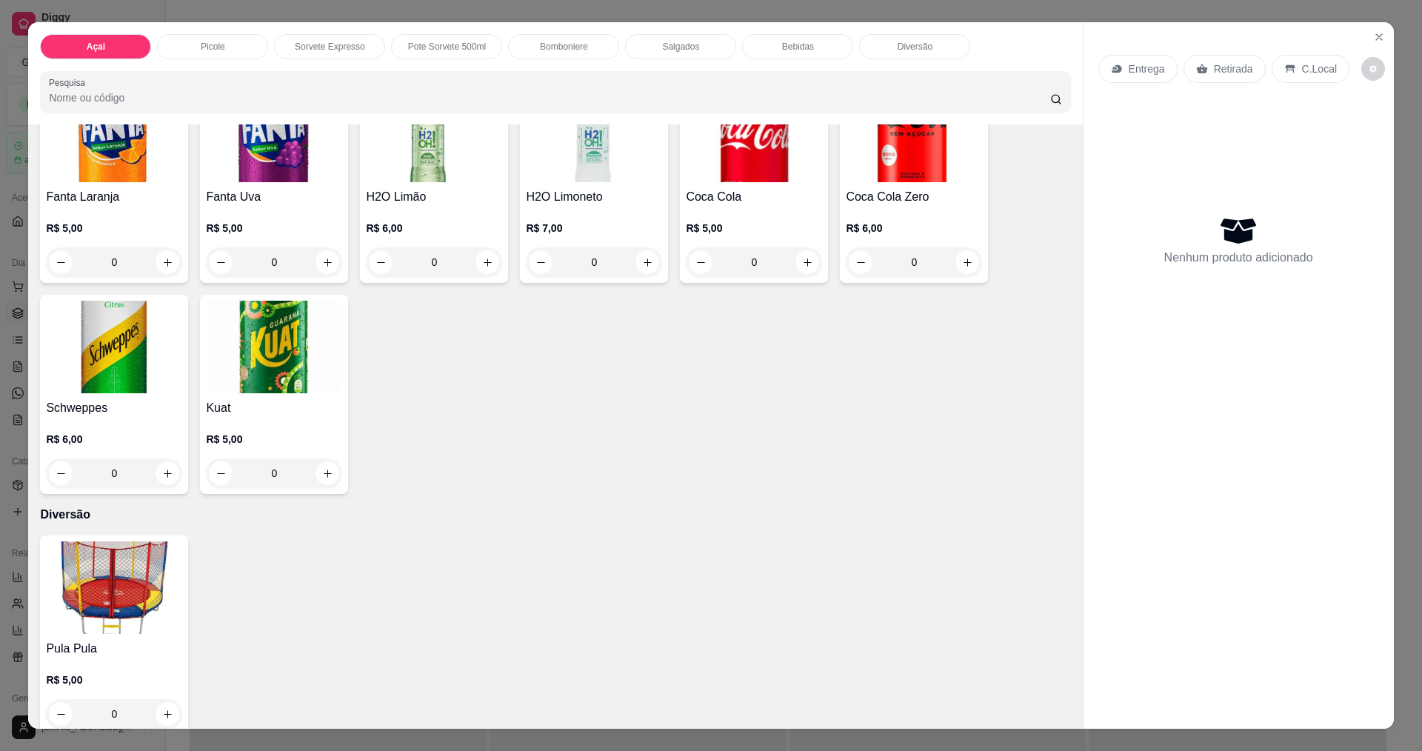
click at [86, 553] on img at bounding box center [114, 587] width 136 height 93
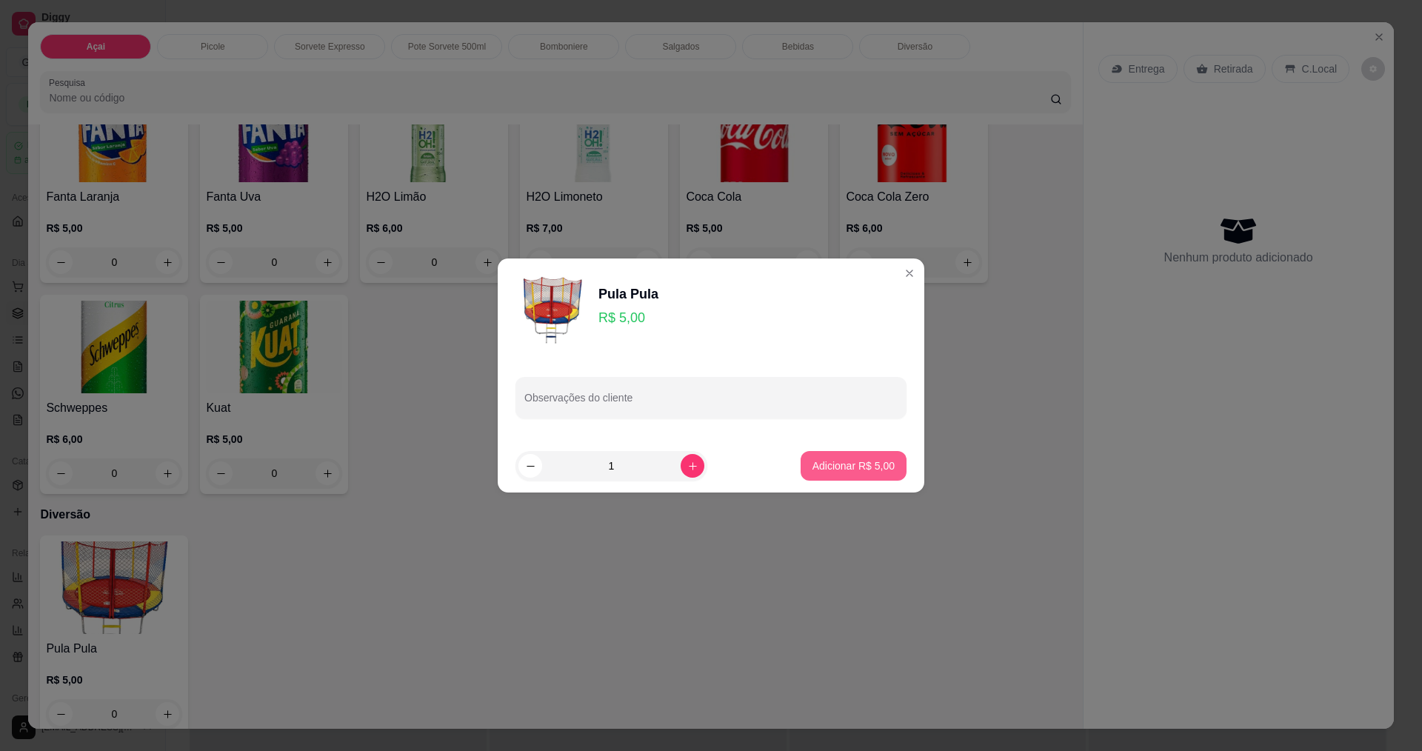
click at [860, 455] on button "Adicionar R$ 5,00" at bounding box center [853, 466] width 106 height 30
type input "1"
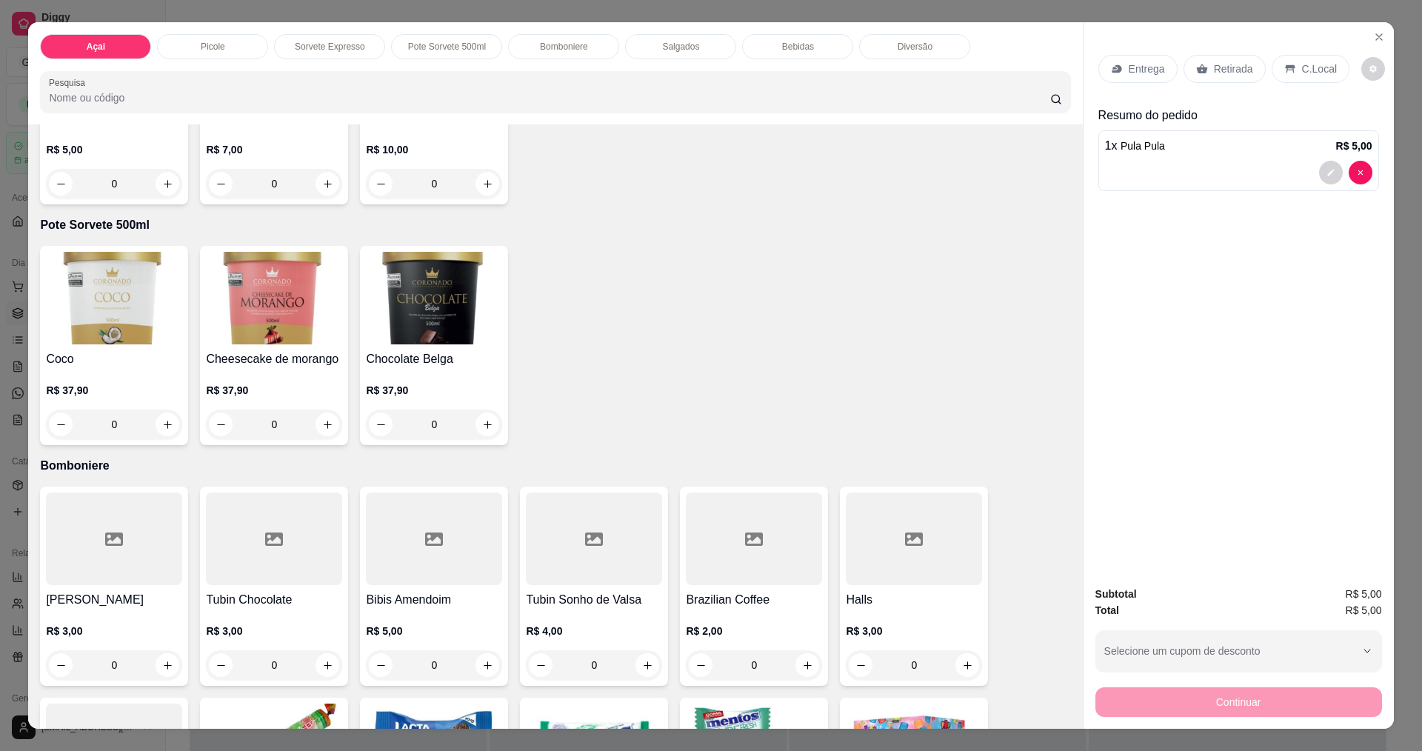
scroll to position [0, 0]
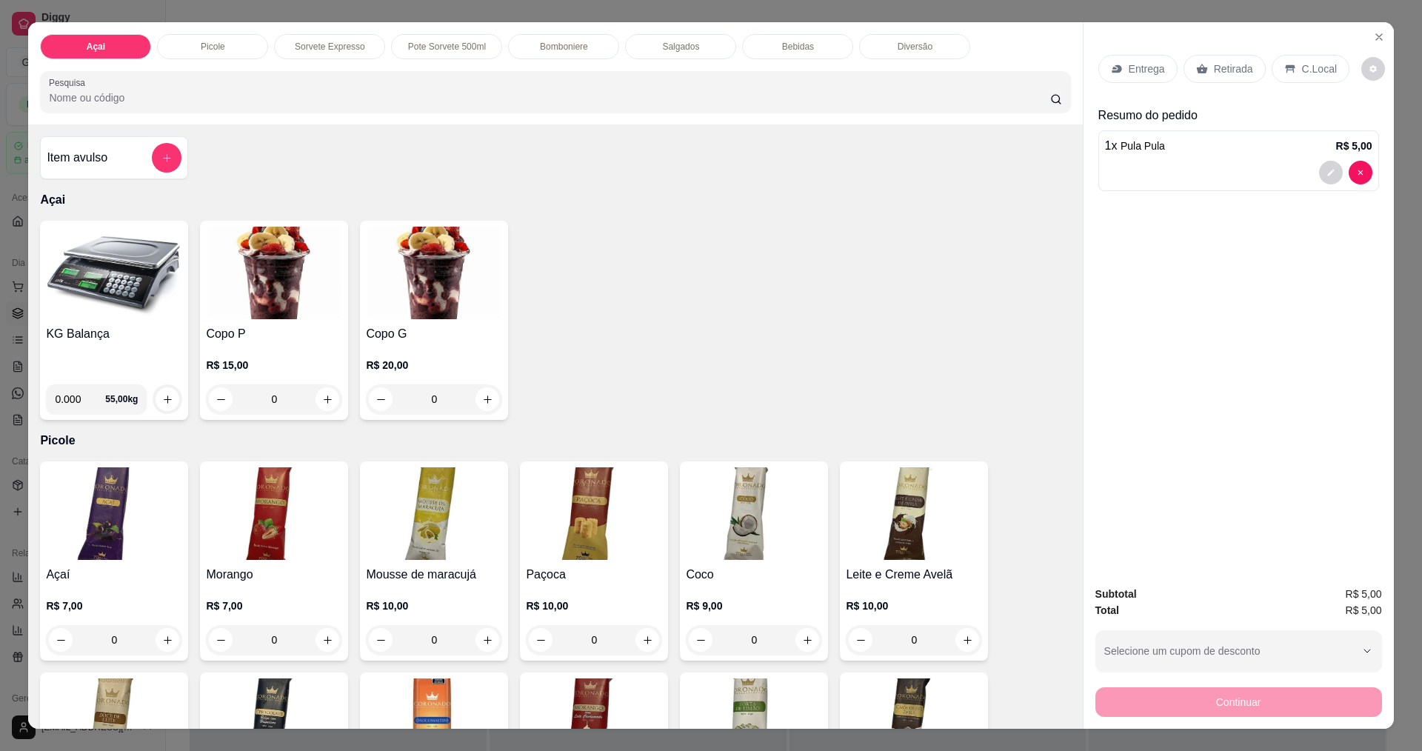
click at [136, 318] on img at bounding box center [114, 273] width 136 height 93
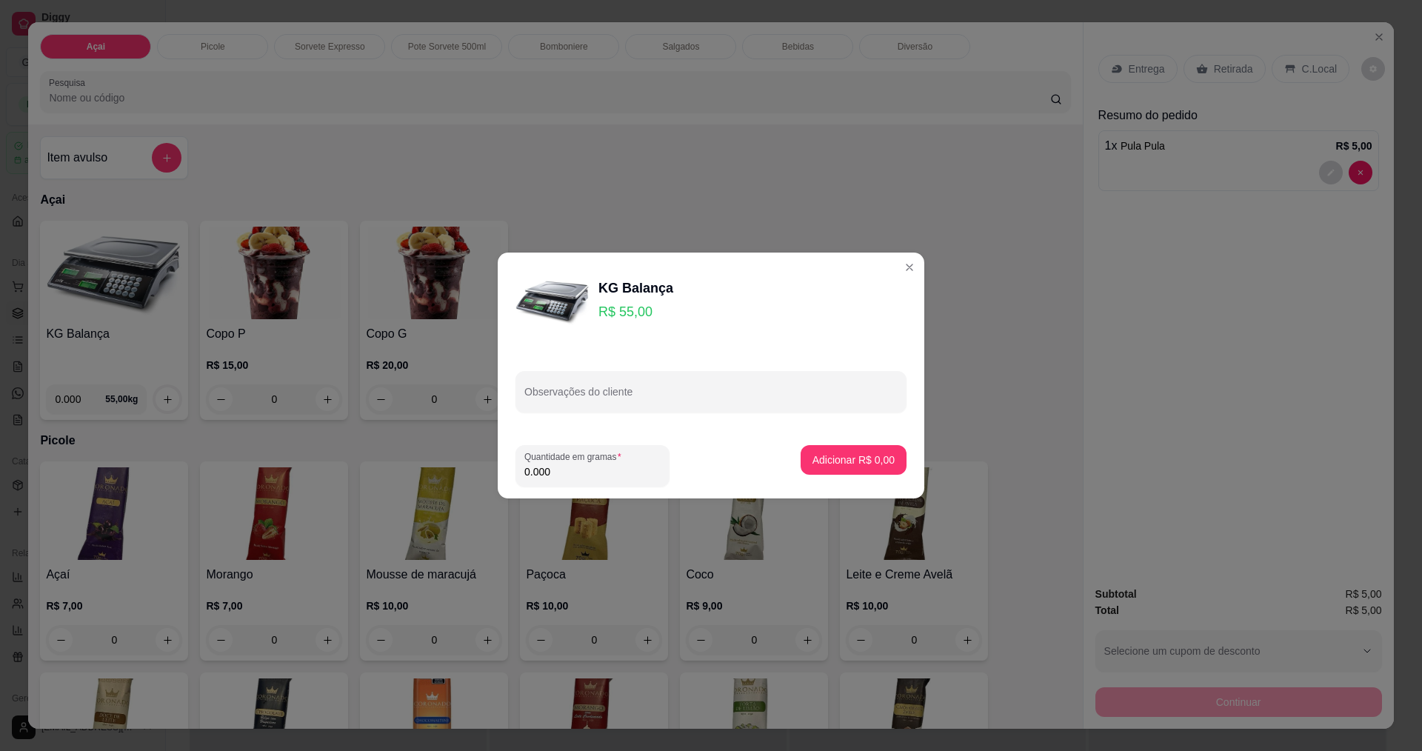
click at [687, 493] on footer "Quantidade em gramas 0.000 Adicionar R$ 0,00" at bounding box center [711, 465] width 426 height 65
click at [642, 472] on input "0.000" at bounding box center [592, 471] width 136 height 15
type input "0.134"
click at [833, 458] on p "Adicionar R$ 7,37" at bounding box center [853, 459] width 82 height 15
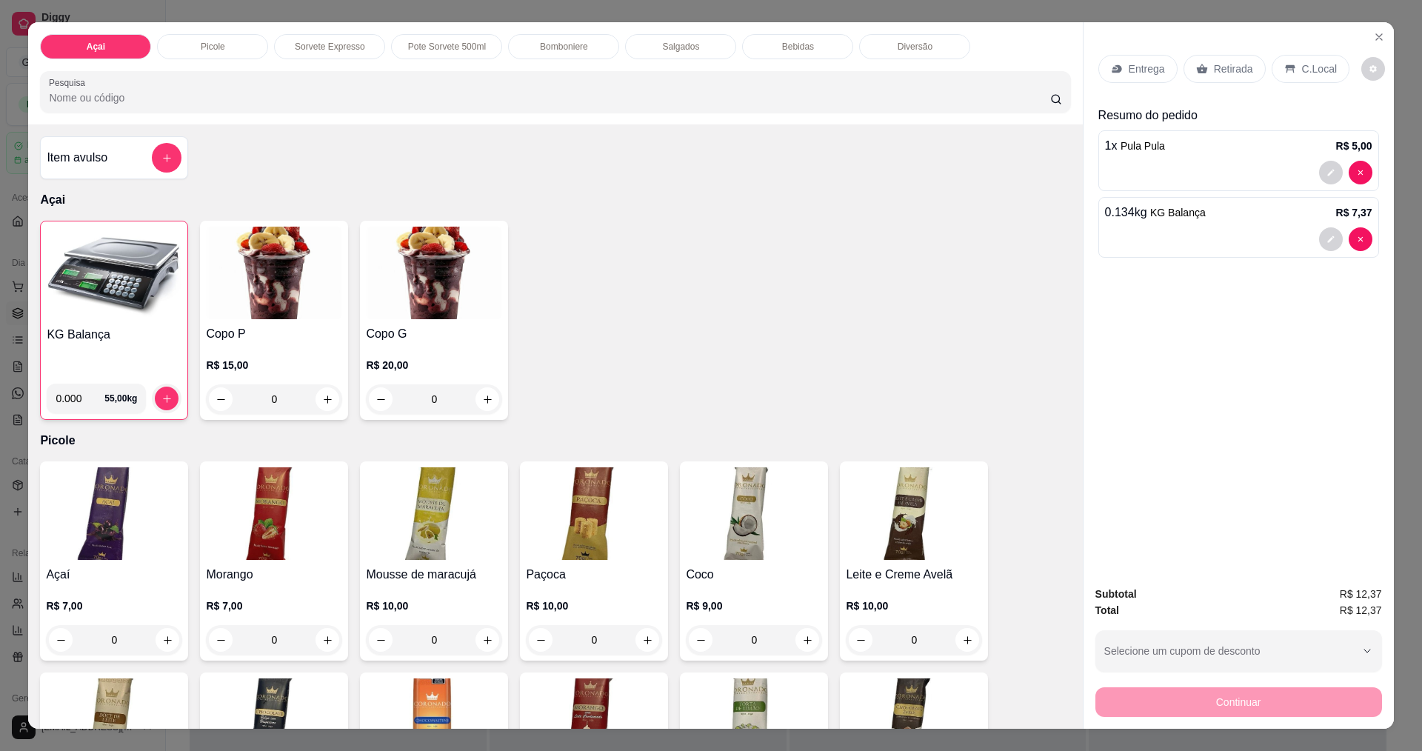
click at [1299, 83] on div "C.Local" at bounding box center [1310, 69] width 78 height 28
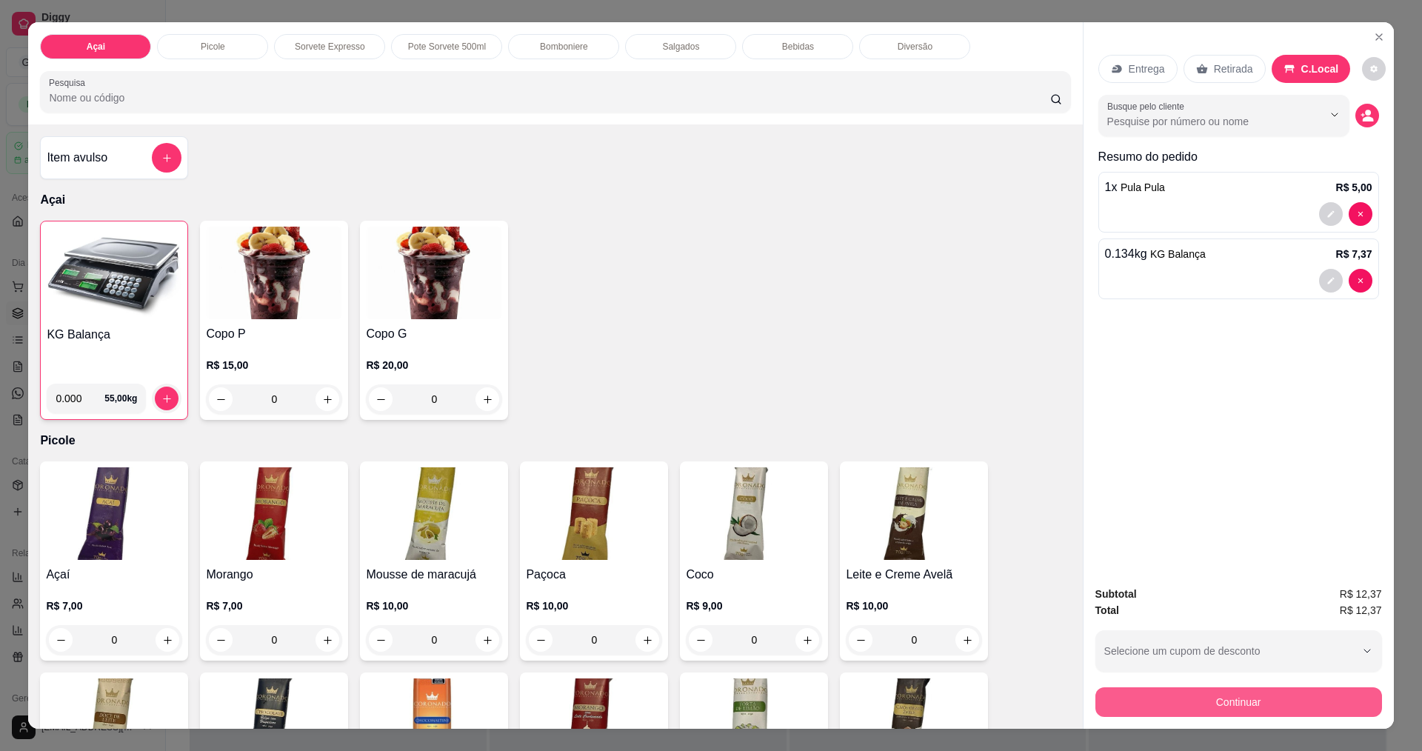
click at [1211, 694] on button "Continuar" at bounding box center [1238, 702] width 287 height 30
type input "0"
click at [1264, 694] on button "Continuar" at bounding box center [1238, 702] width 287 height 30
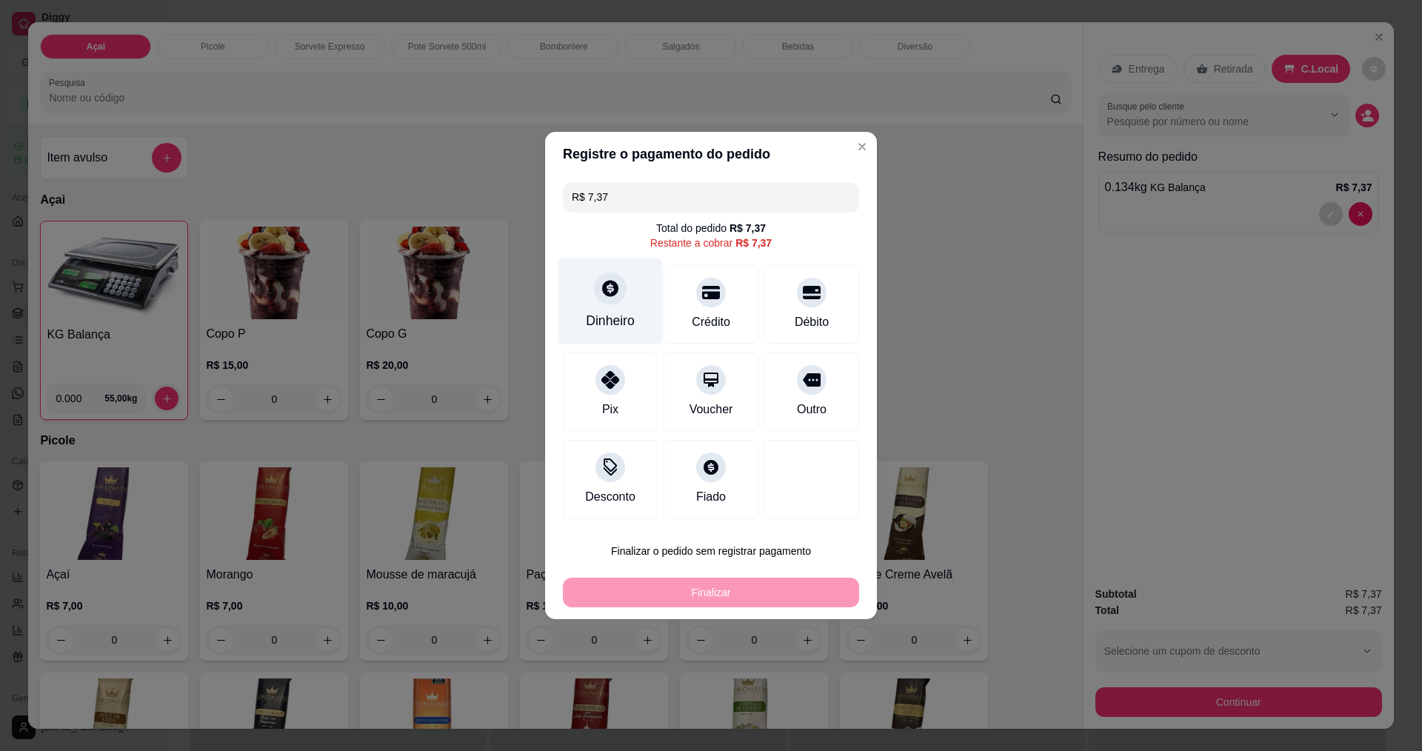
click at [633, 327] on div "Dinheiro" at bounding box center [610, 301] width 104 height 87
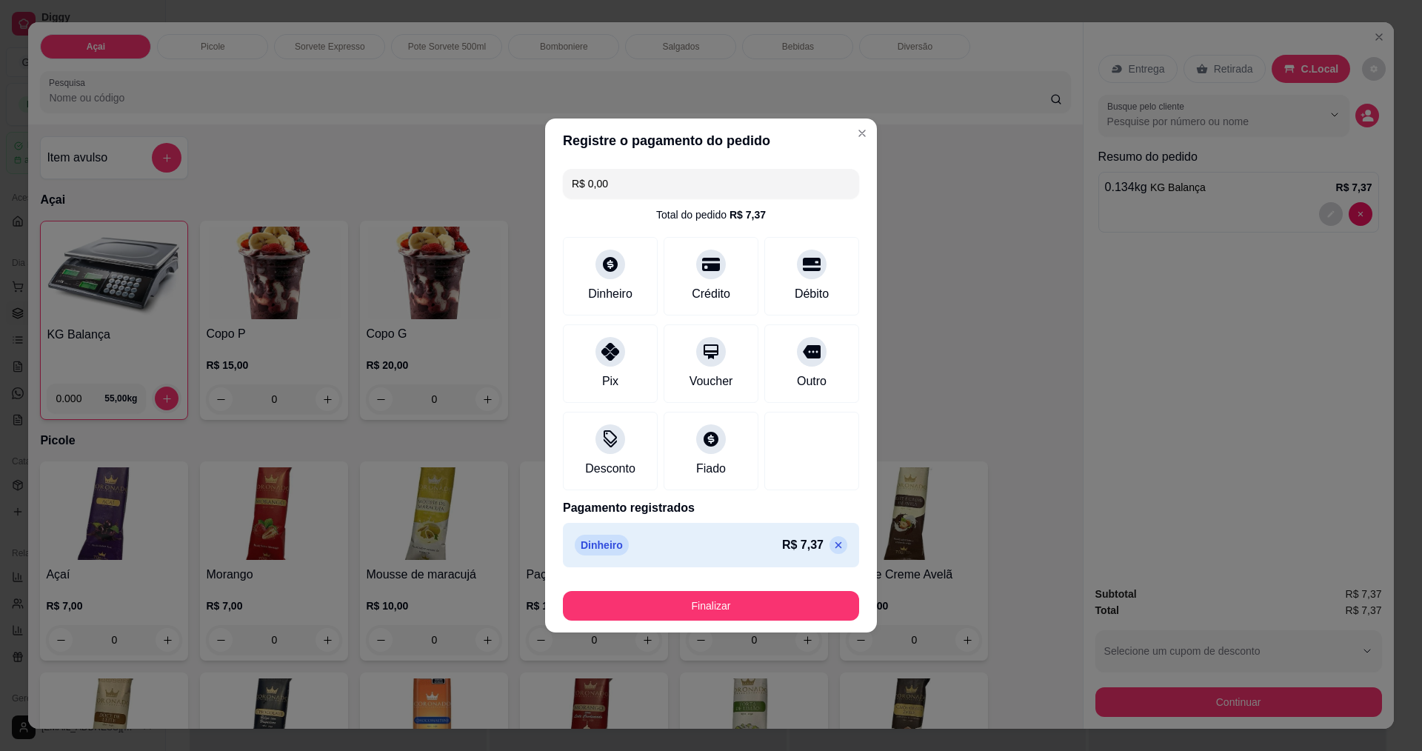
click at [756, 623] on footer "Finalizar" at bounding box center [711, 602] width 332 height 59
click at [761, 612] on button "Finalizar" at bounding box center [711, 606] width 296 height 30
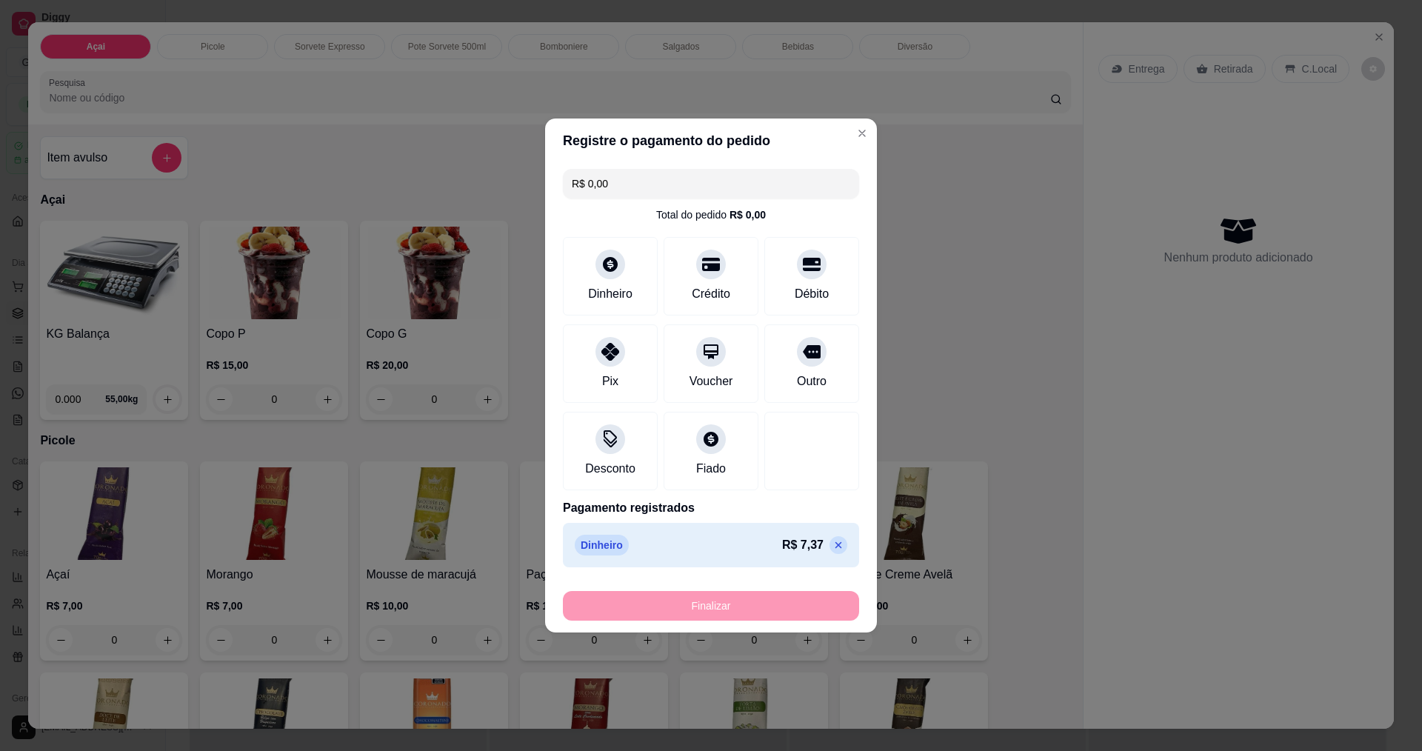
type input "-R$ 7,37"
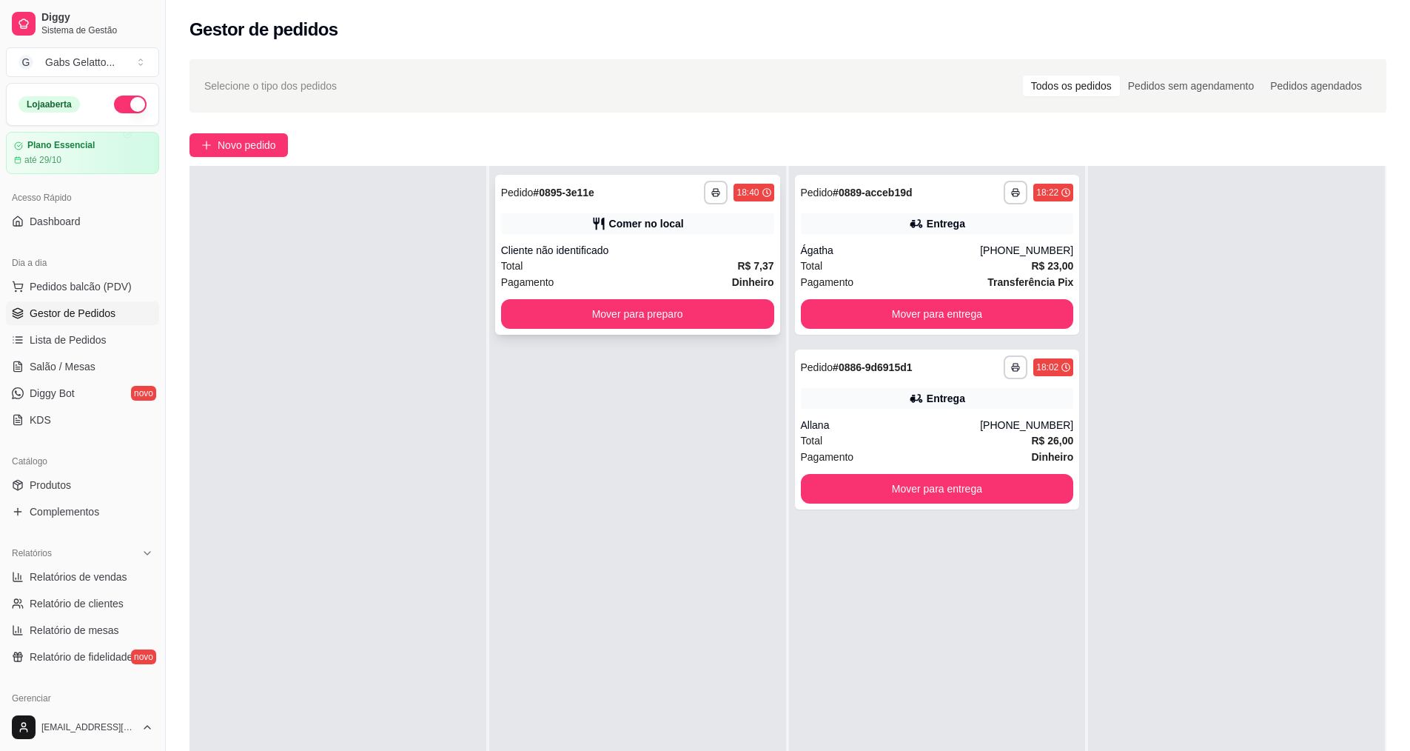
click at [660, 329] on div "**********" at bounding box center [637, 255] width 285 height 160
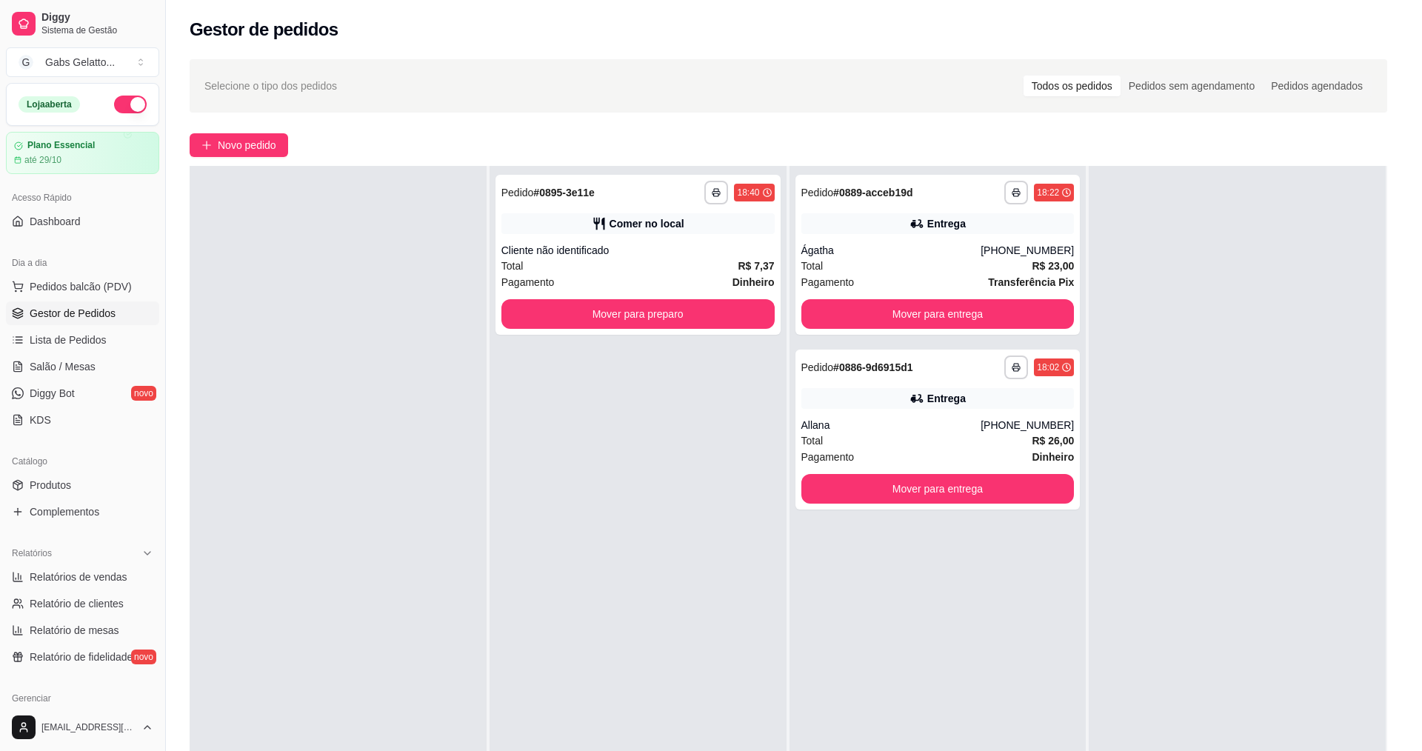
click at [668, 322] on div "feito há 0 minutos Horário do pedido [DATE] 18:40 Status do pedido ACEITO Entra…" at bounding box center [711, 373] width 392 height 384
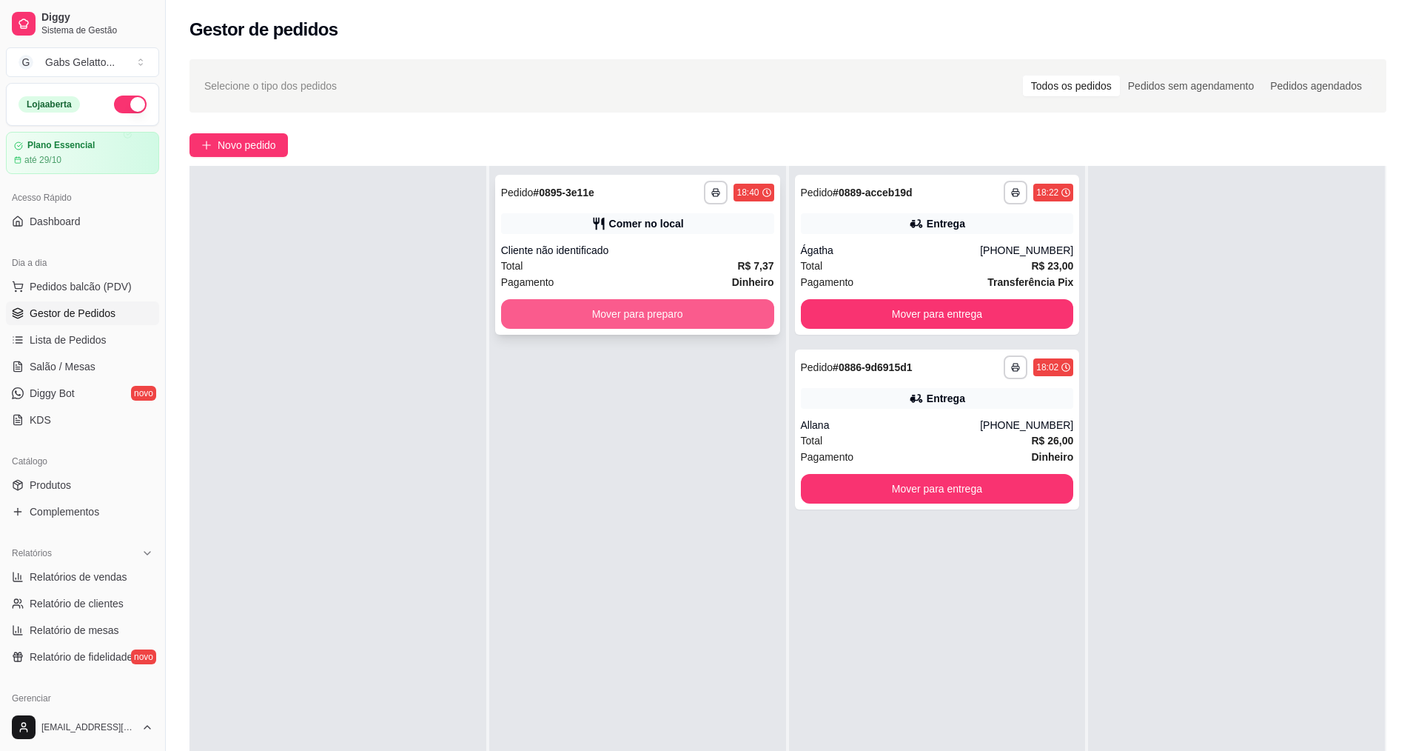
click at [604, 321] on button "Mover para preparo" at bounding box center [637, 314] width 273 height 30
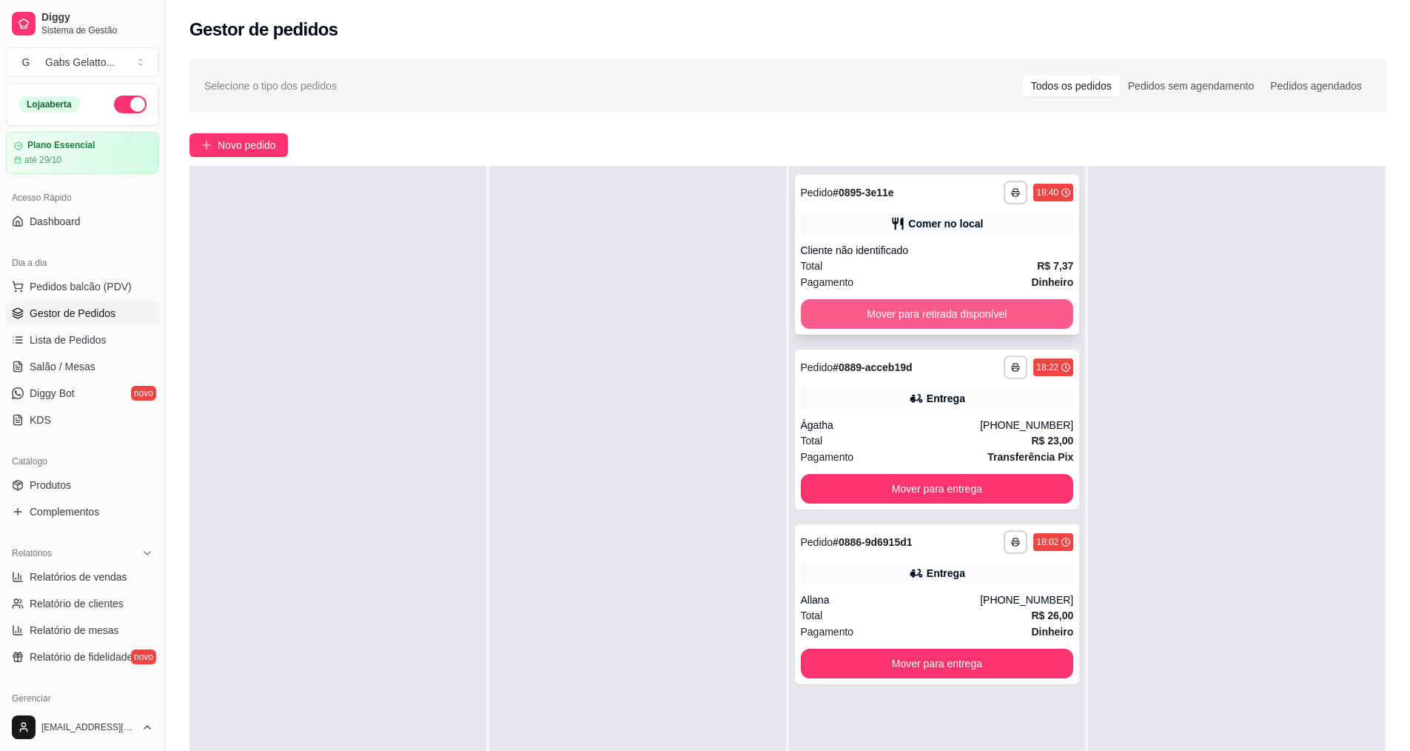
click at [870, 300] on button "Mover para retirada disponível" at bounding box center [937, 314] width 273 height 30
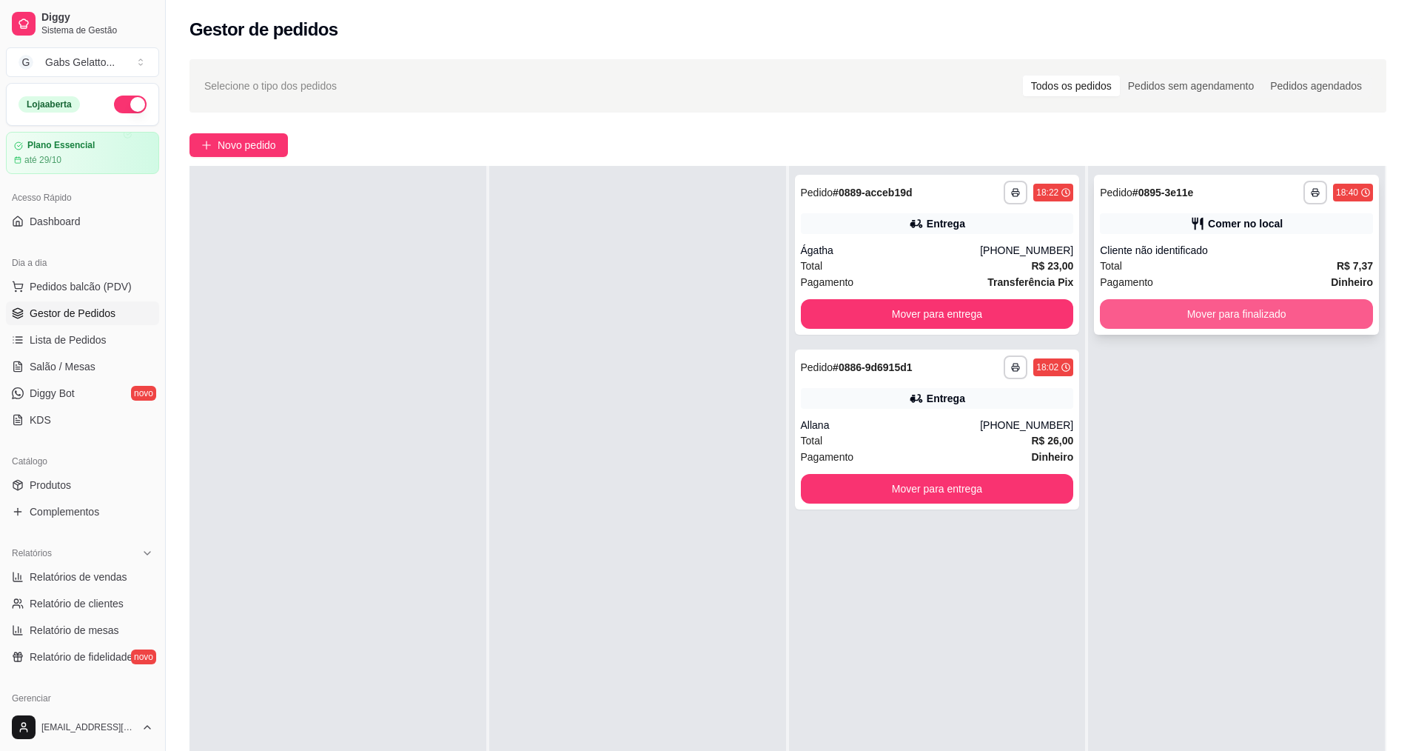
click at [1167, 318] on button "Mover para finalizado" at bounding box center [1236, 314] width 273 height 30
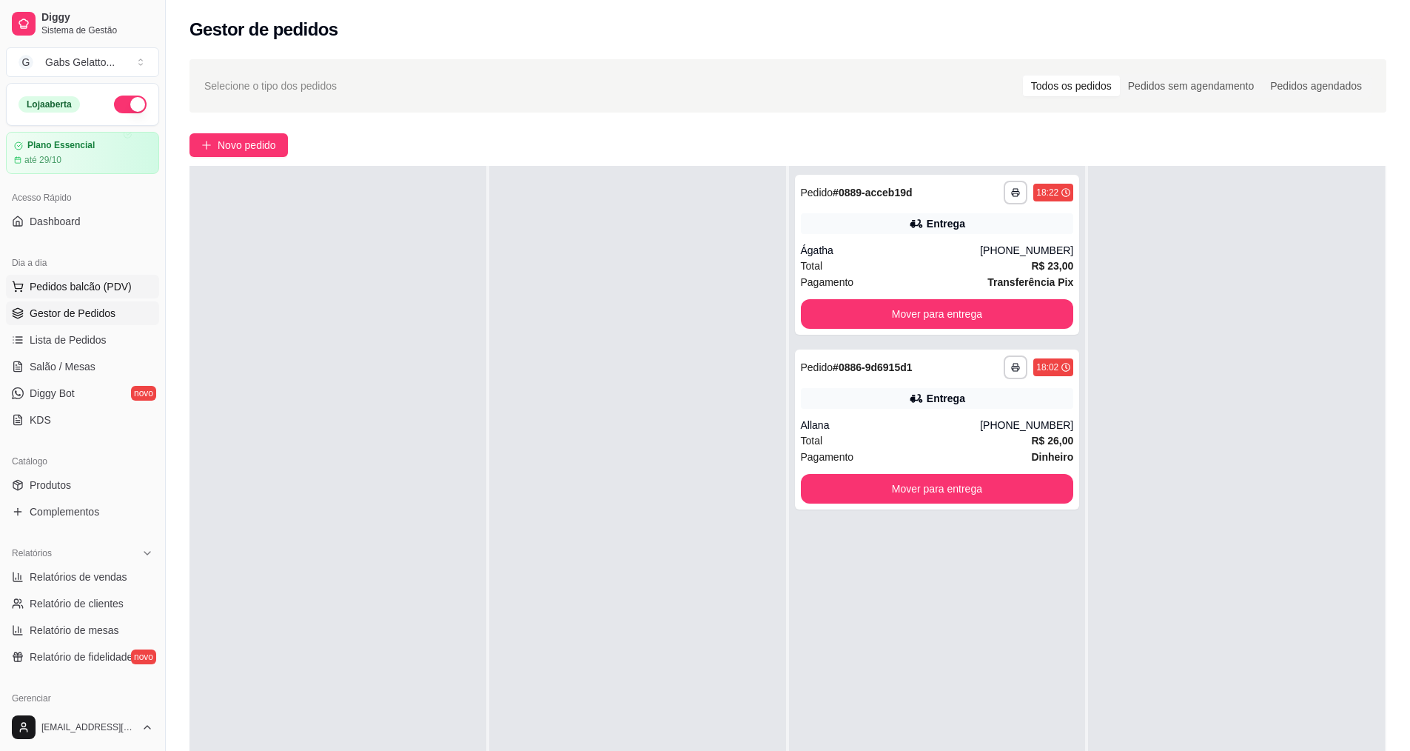
click at [118, 275] on button "Pedidos balcão (PDV)" at bounding box center [82, 287] width 153 height 24
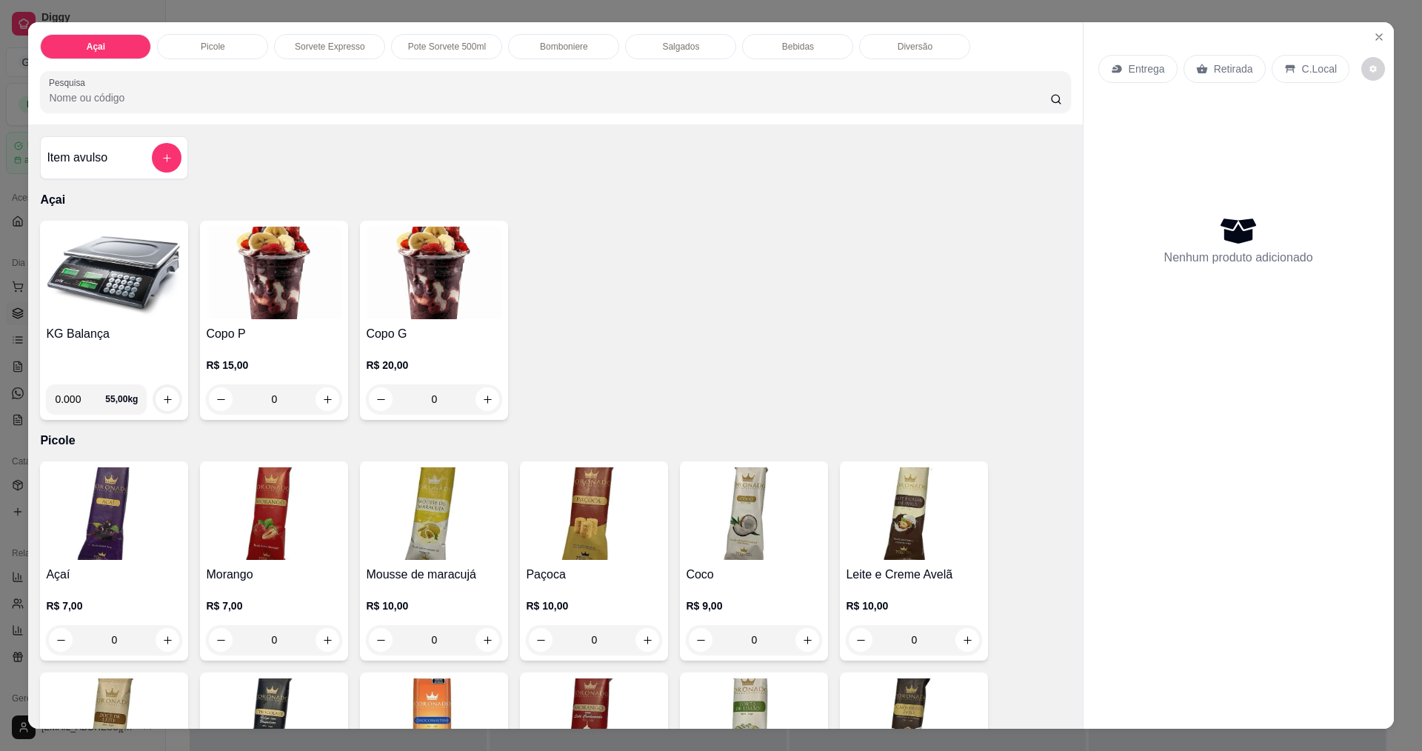
click at [119, 332] on h4 "KG Balança" at bounding box center [114, 334] width 136 height 18
drag, startPoint x: 1385, startPoint y: 41, endPoint x: 1376, endPoint y: 40, distance: 9.0
click at [1384, 41] on div "Entrega Retirada C.Local Nenhum produto adicionado" at bounding box center [1238, 363] width 310 height 682
click at [1376, 38] on icon "Close" at bounding box center [1379, 37] width 6 height 6
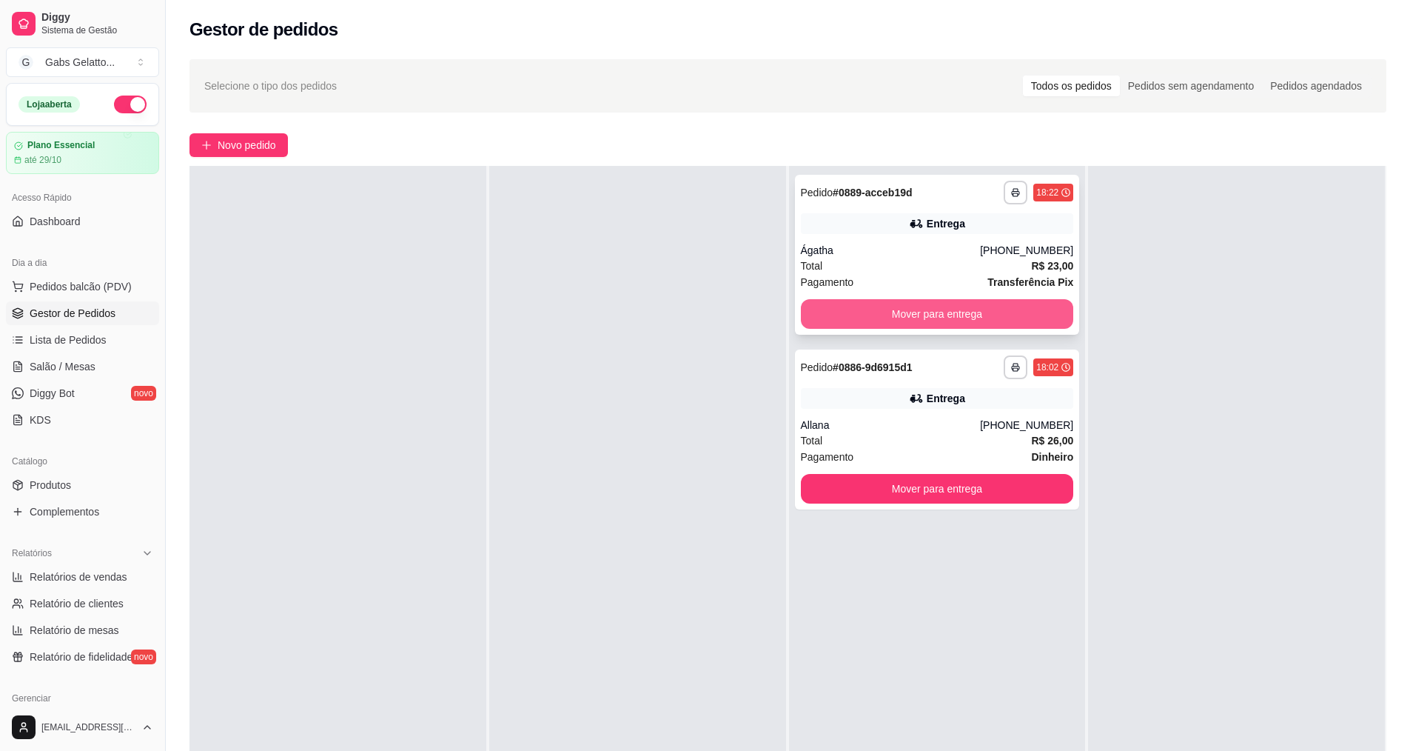
click at [868, 303] on button "Mover para entrega" at bounding box center [937, 314] width 273 height 30
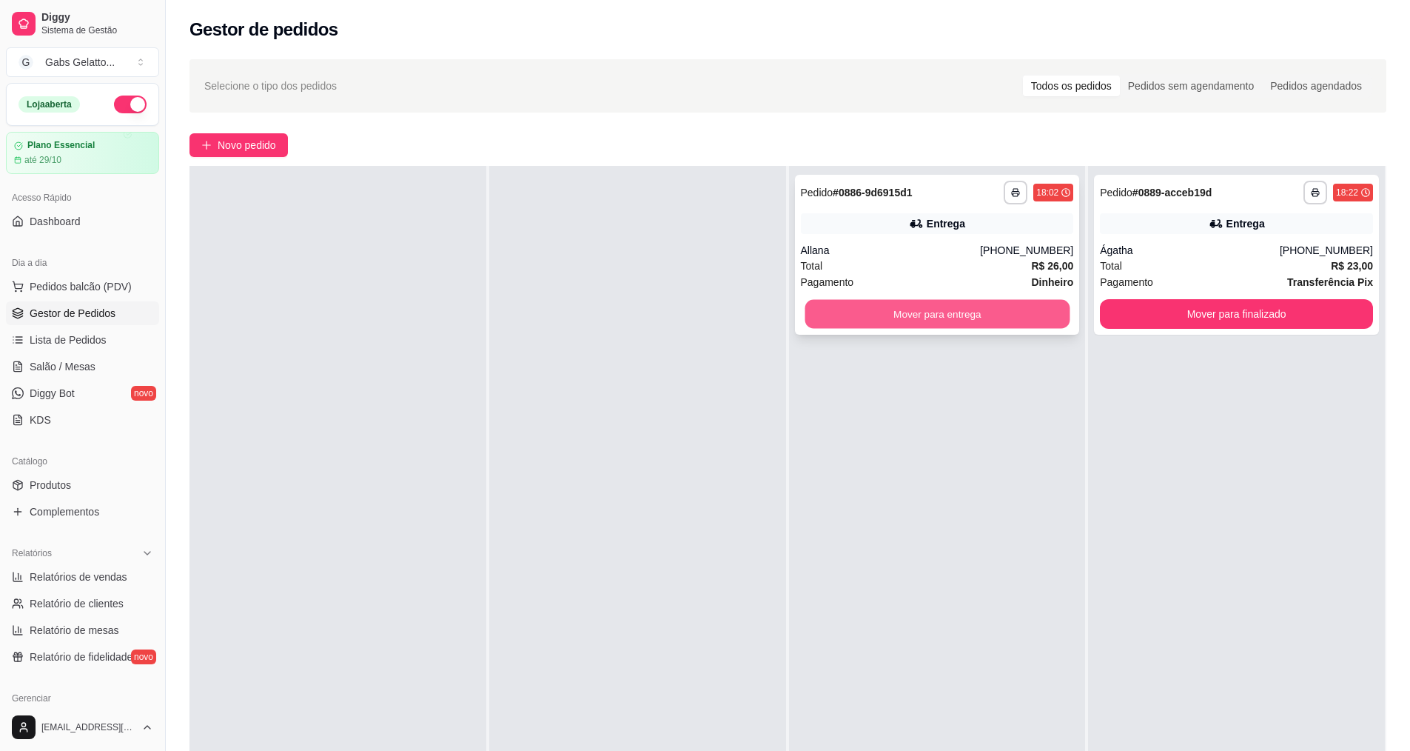
click at [917, 302] on button "Mover para entrega" at bounding box center [937, 314] width 265 height 29
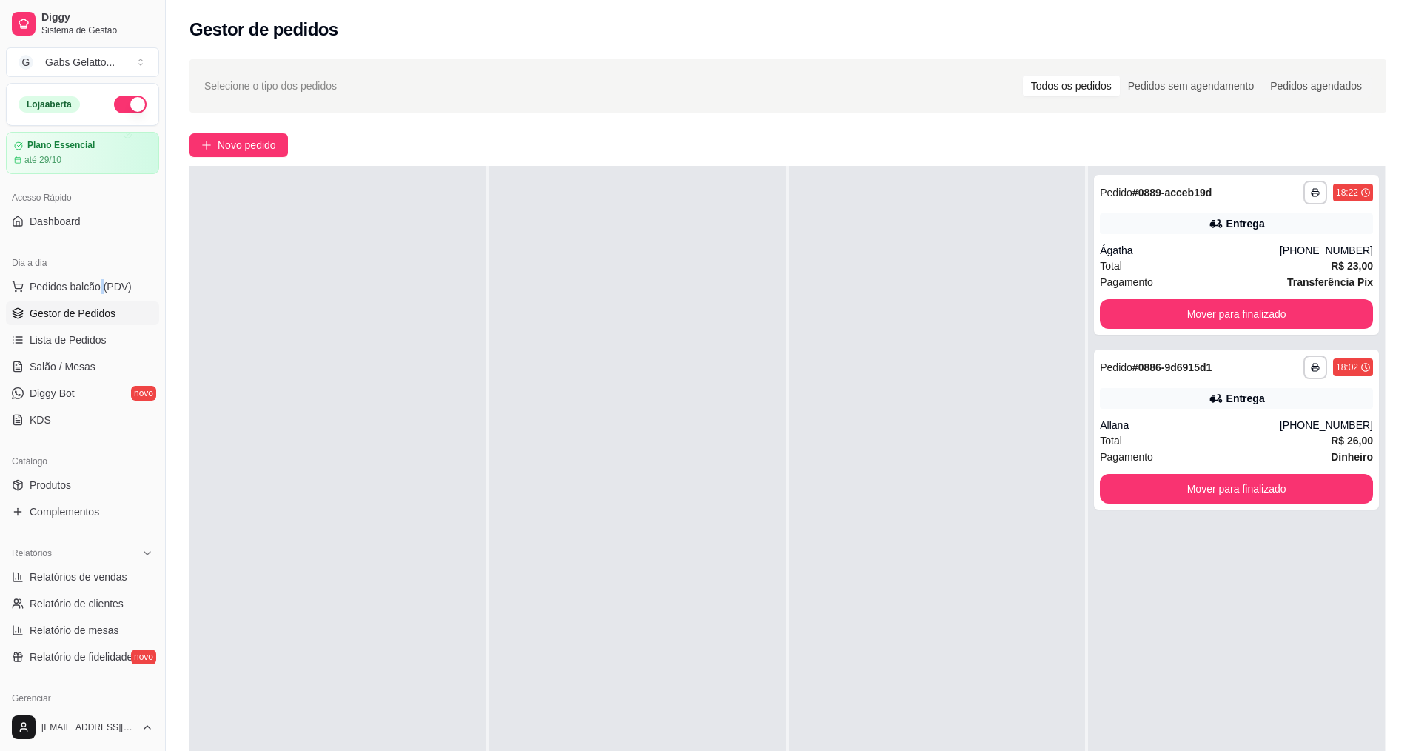
click at [100, 299] on ul "Pedidos balcão (PDV) Gestor de Pedidos Lista de Pedidos Salão / Mesas Diggy Bot…" at bounding box center [82, 353] width 153 height 157
click at [108, 289] on span "Pedidos balcão (PDV)" at bounding box center [81, 286] width 102 height 15
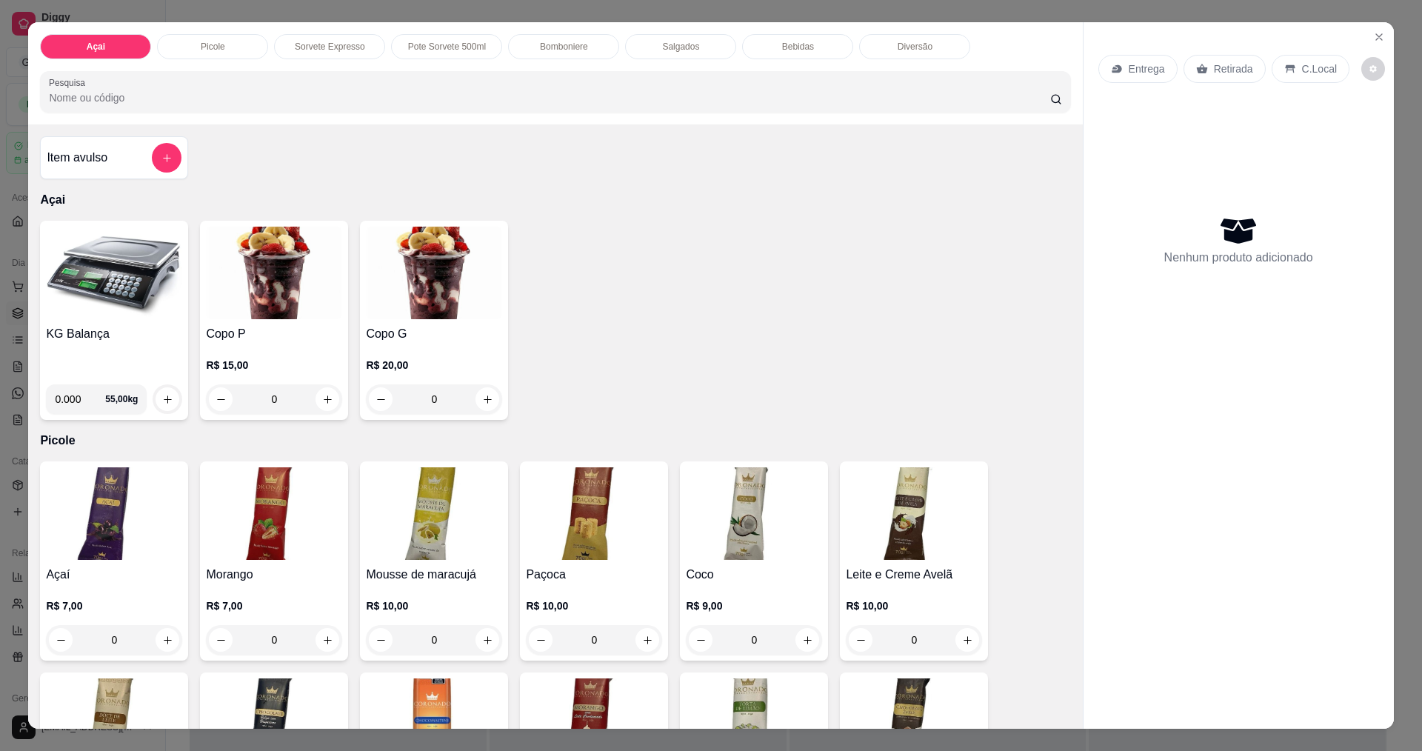
click at [126, 289] on img at bounding box center [114, 273] width 136 height 93
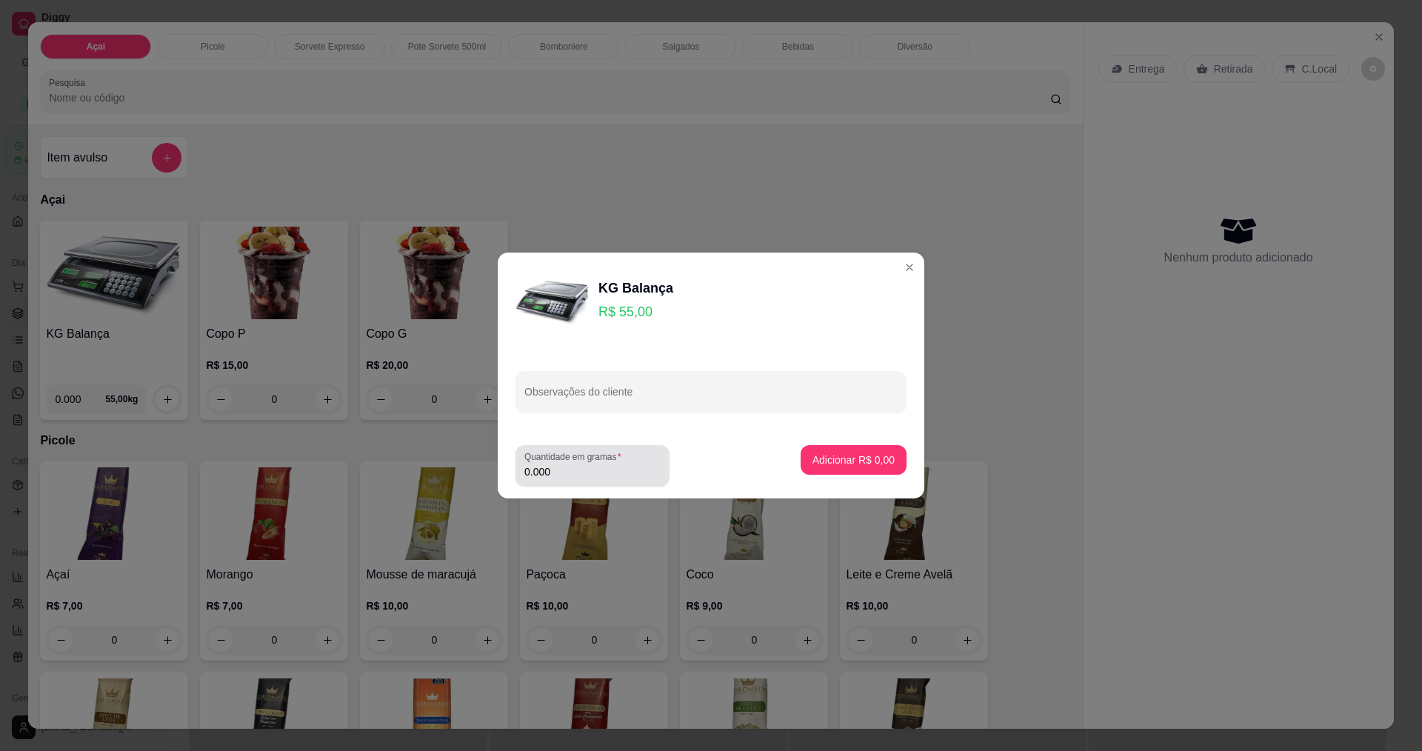
click at [664, 479] on div "Quantidade em gramas 0.000" at bounding box center [592, 465] width 154 height 41
type input "0.252"
click at [832, 452] on button "Adicionar R$ 13,86" at bounding box center [850, 460] width 112 height 30
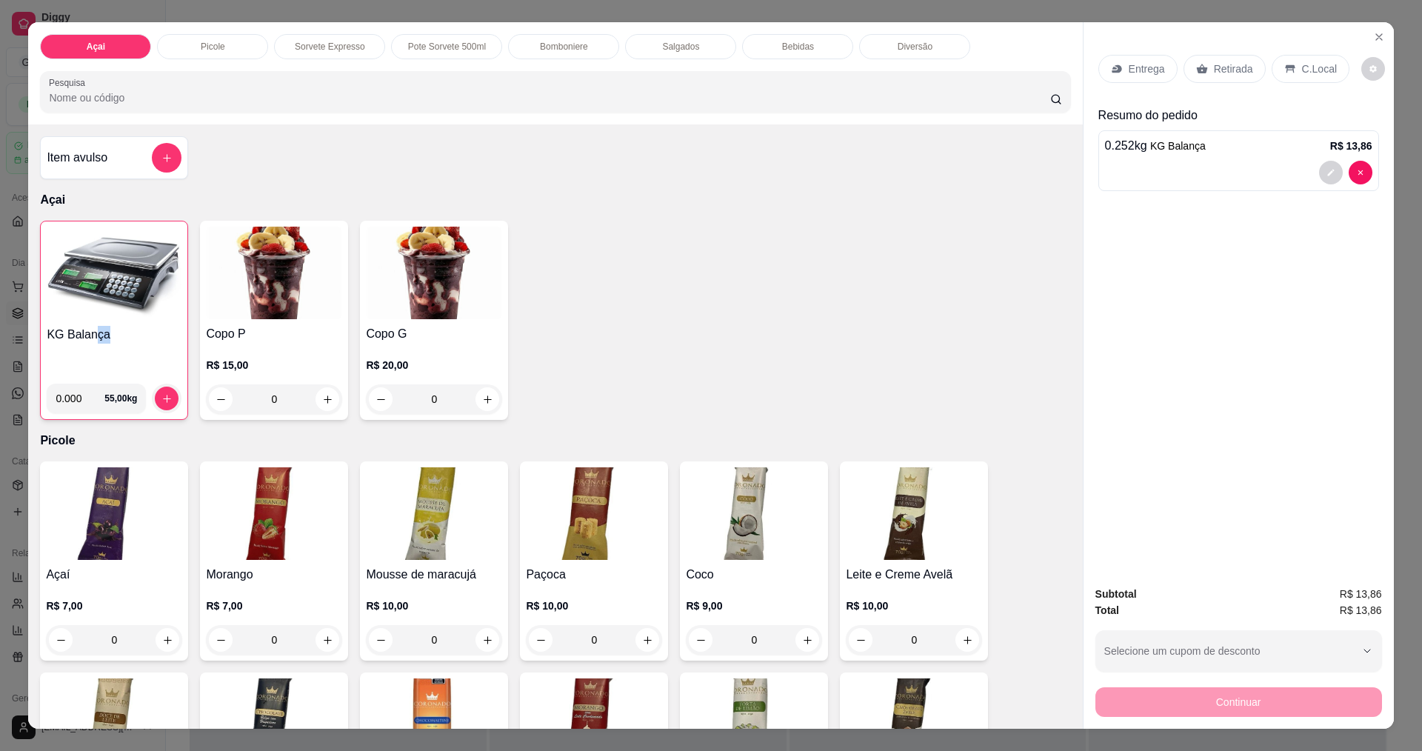
drag, startPoint x: 87, startPoint y: 363, endPoint x: 115, endPoint y: 341, distance: 35.8
click at [115, 341] on div "KG Balança" at bounding box center [114, 349] width 135 height 46
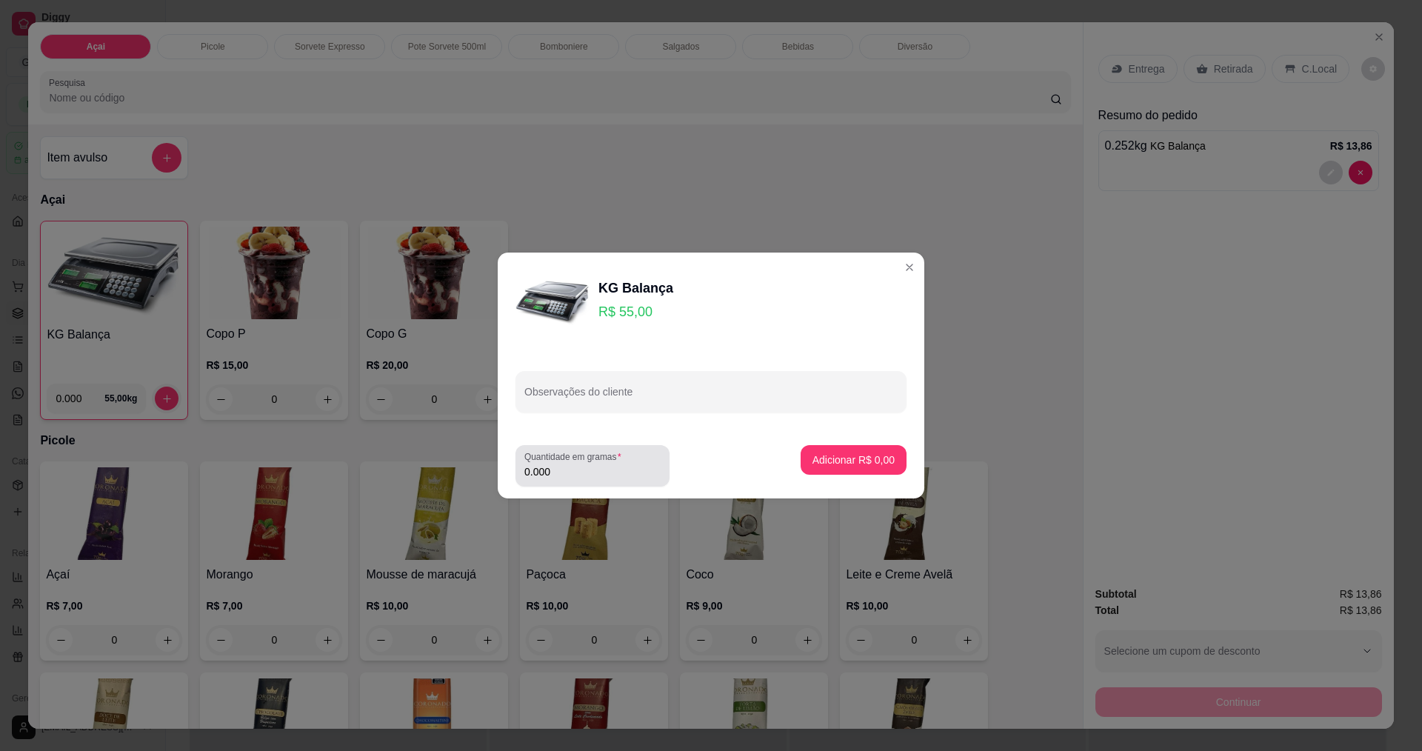
click at [590, 460] on label "Quantidade em gramas" at bounding box center [575, 456] width 102 height 13
click at [590, 464] on input "0.000" at bounding box center [592, 471] width 136 height 15
click at [571, 458] on label "Quantidade em gramas" at bounding box center [575, 456] width 102 height 13
click at [571, 464] on input "0.000" at bounding box center [580, 471] width 113 height 15
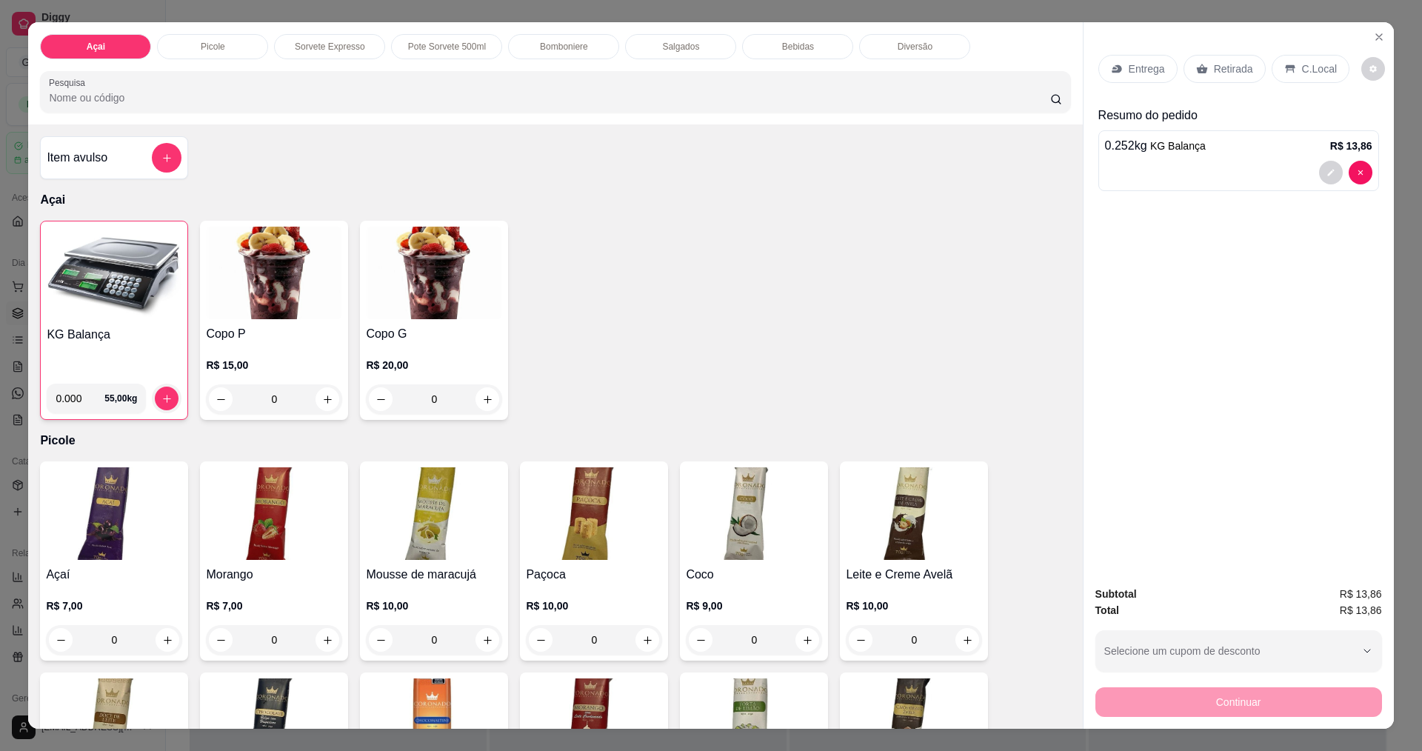
click at [1293, 56] on div "C.Local" at bounding box center [1310, 69] width 78 height 28
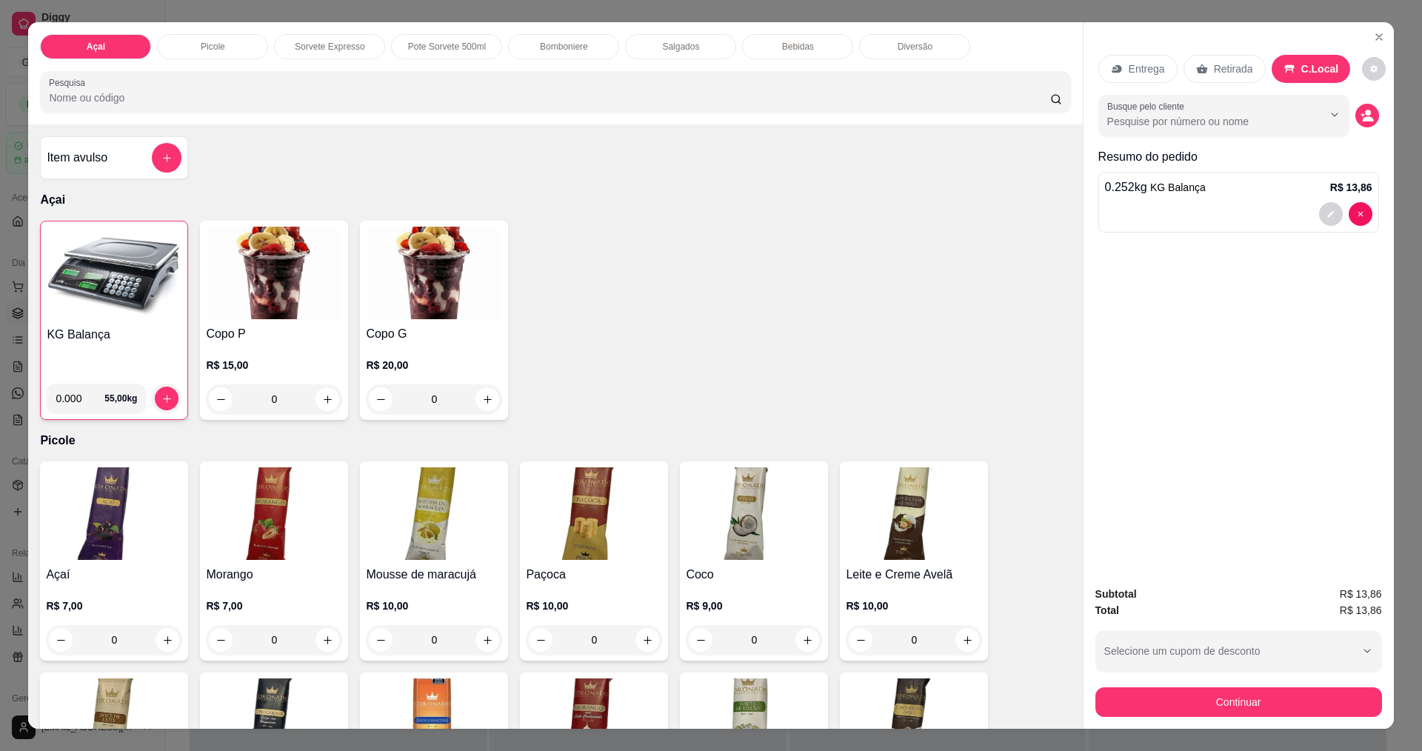
click at [1203, 728] on div "Subtotal R$ 13,86 Total R$ 13,86 Selecione um cupom de desconto [PERSON_NAME] u…" at bounding box center [1238, 651] width 310 height 155
click at [1216, 713] on button "Continuar" at bounding box center [1238, 701] width 278 height 29
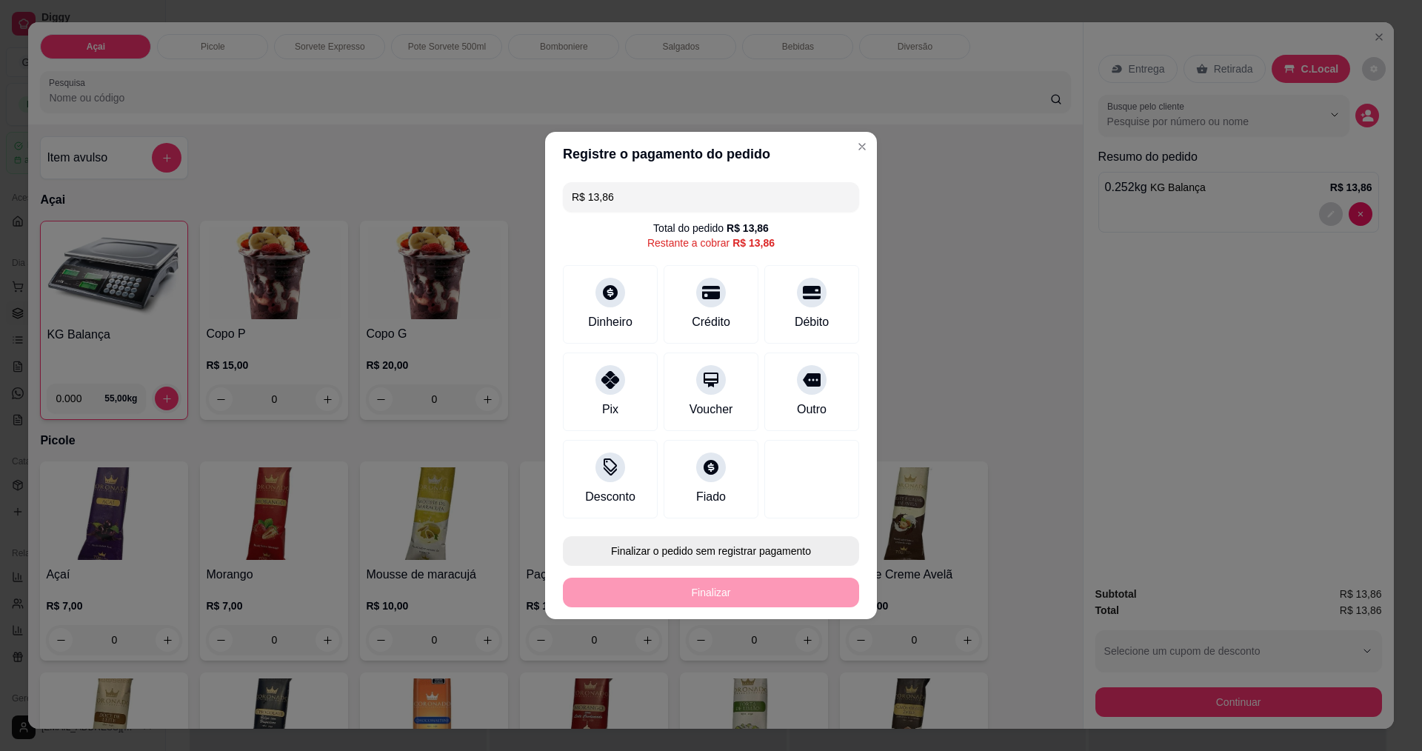
click at [710, 546] on button "Finalizar o pedido sem registrar pagamento" at bounding box center [711, 551] width 296 height 30
click at [797, 682] on button "Confirmar" at bounding box center [804, 672] width 55 height 23
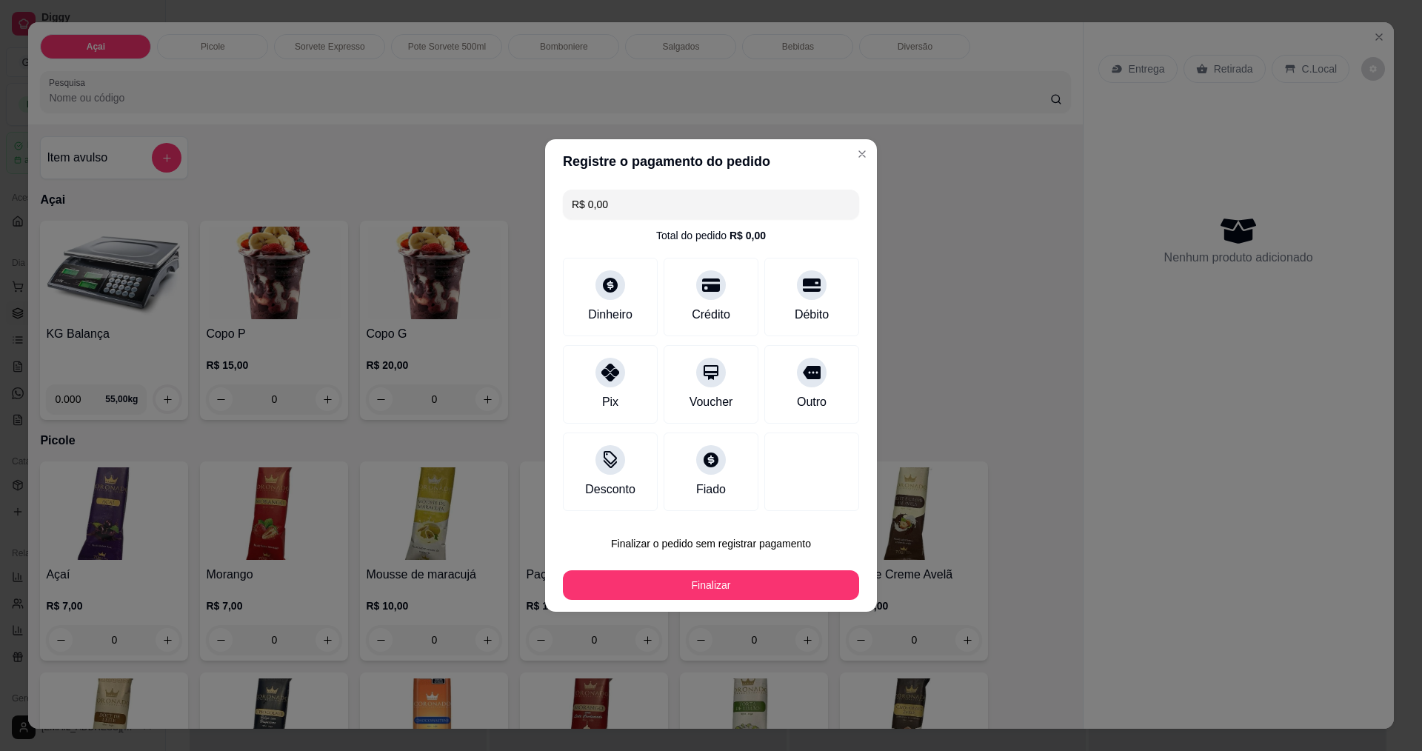
type input "R$ 0,00"
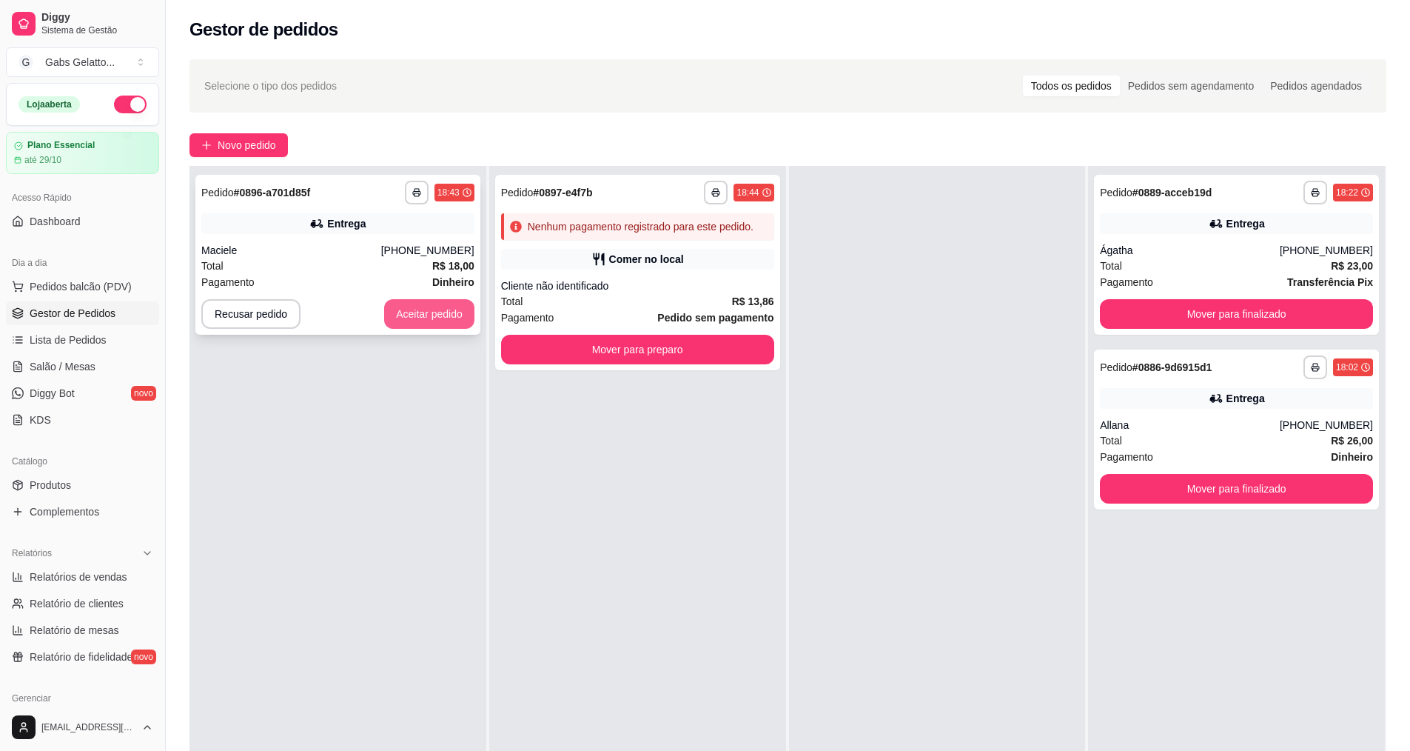
click at [434, 315] on button "Aceitar pedido" at bounding box center [429, 314] width 90 height 30
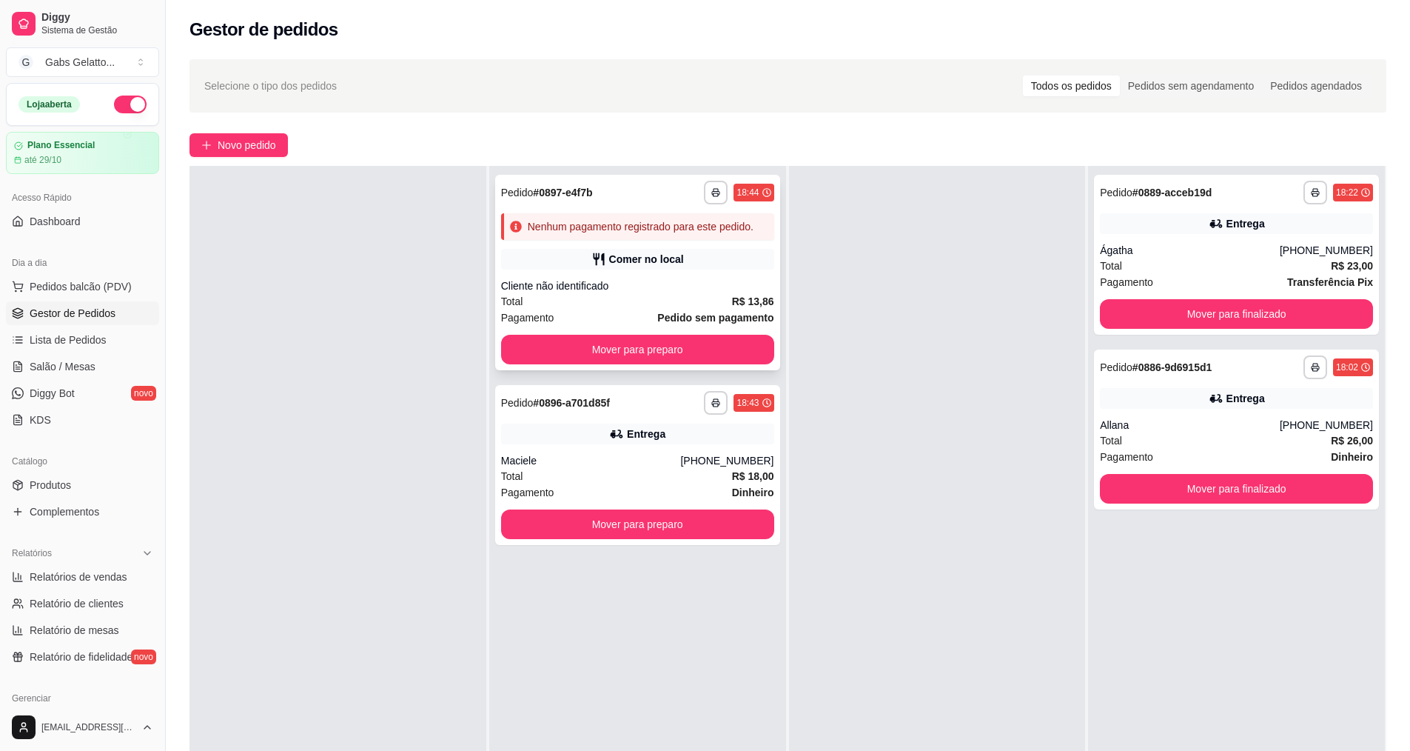
click at [708, 282] on div "Cliente não identificado" at bounding box center [637, 285] width 273 height 15
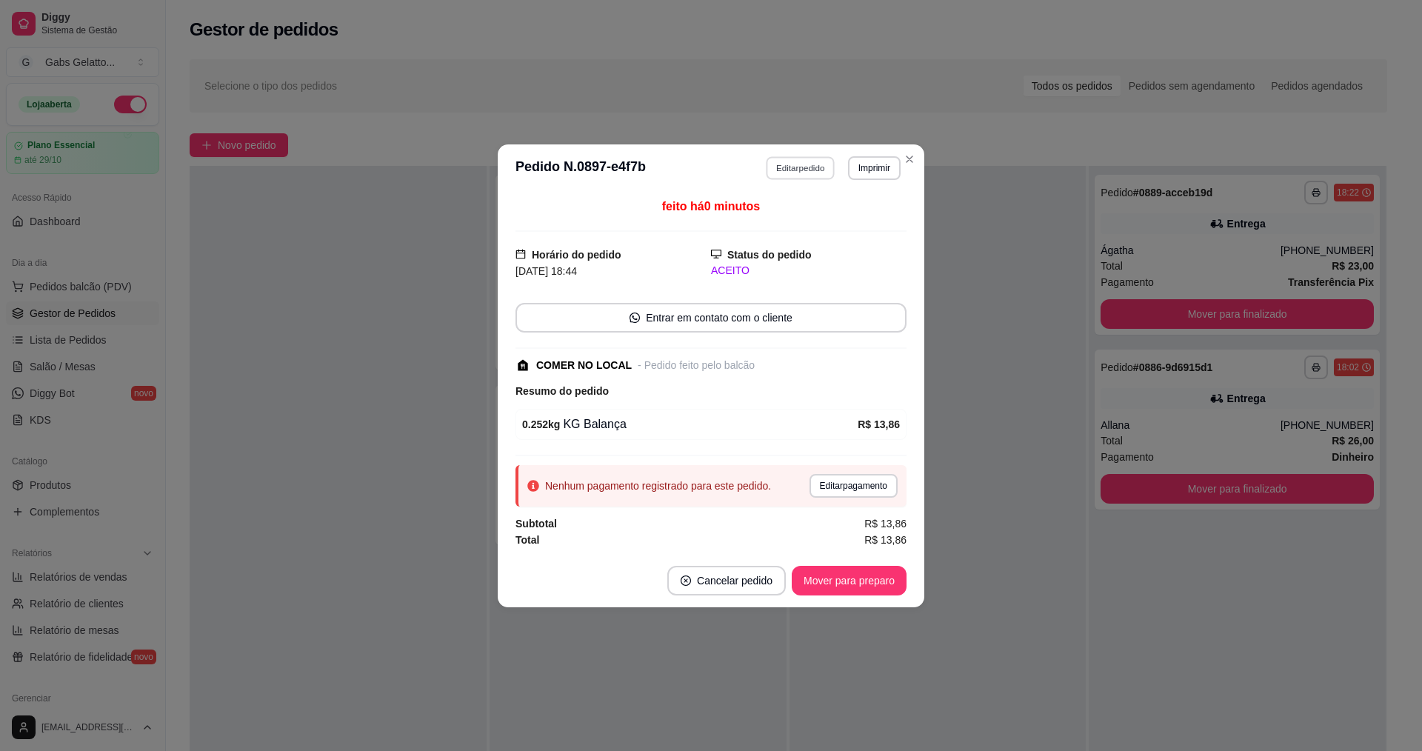
click at [797, 178] on button "Editar pedido" at bounding box center [800, 167] width 69 height 23
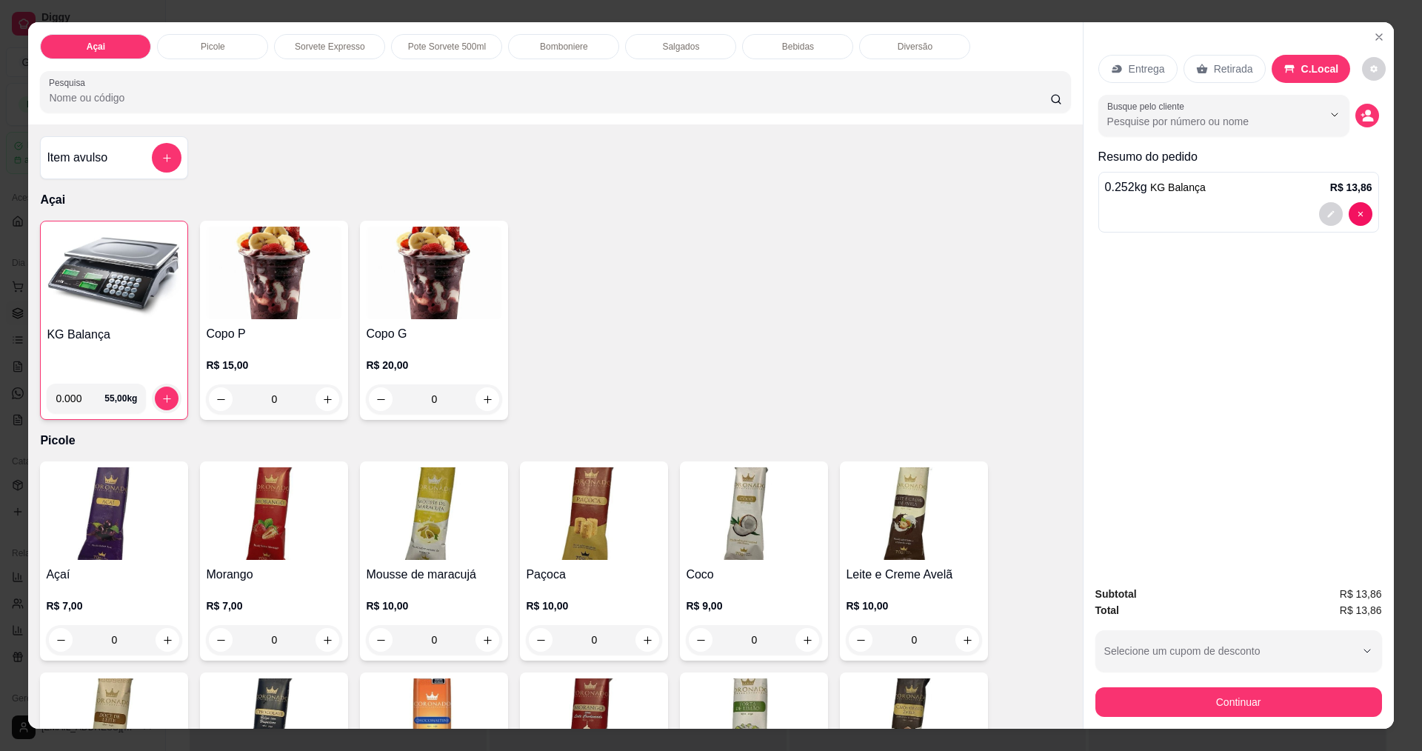
click at [80, 259] on img at bounding box center [114, 273] width 135 height 93
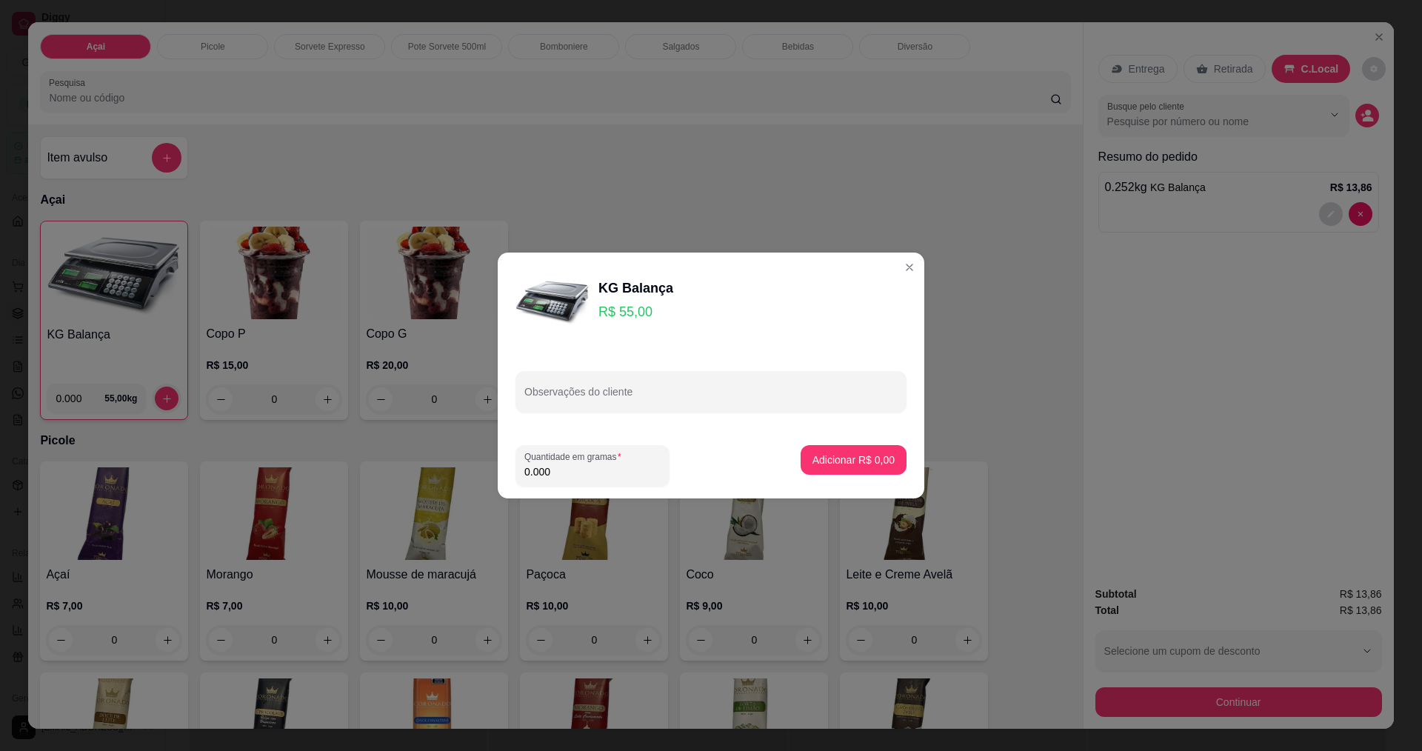
click at [612, 469] on input "0.000" at bounding box center [592, 471] width 136 height 15
click at [558, 489] on footer "Quantidade em gramas 0.000 Adicionar R$ 0,00" at bounding box center [711, 465] width 426 height 65
click at [580, 472] on input "0.000" at bounding box center [580, 471] width 113 height 15
type input "0.166"
click at [851, 457] on p "Adicionar R$ 9,13" at bounding box center [853, 459] width 82 height 15
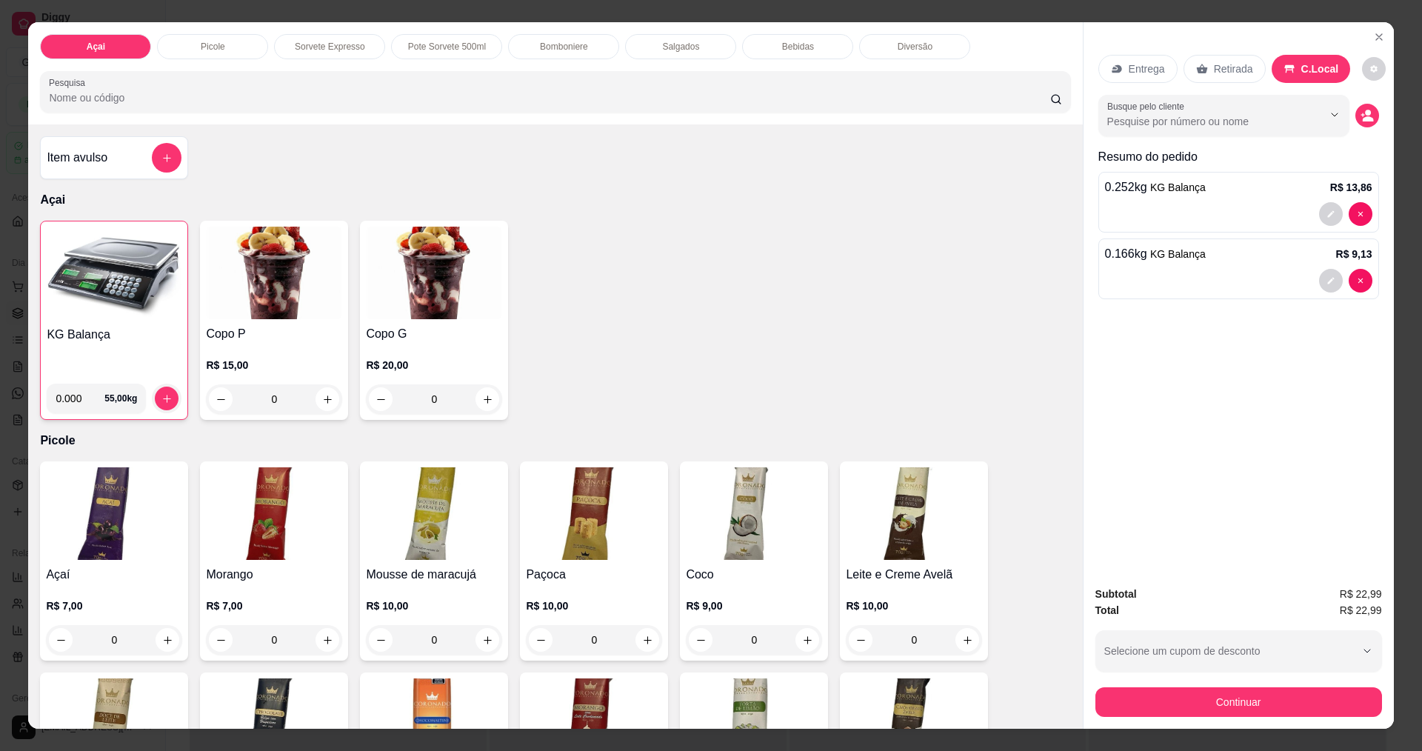
click at [1225, 720] on div "Subtotal R$ 22,99 Total R$ 22,99 Selecione um cupom de desconto [PERSON_NAME] u…" at bounding box center [1238, 651] width 310 height 155
click at [1227, 712] on button "Continuar" at bounding box center [1238, 701] width 278 height 29
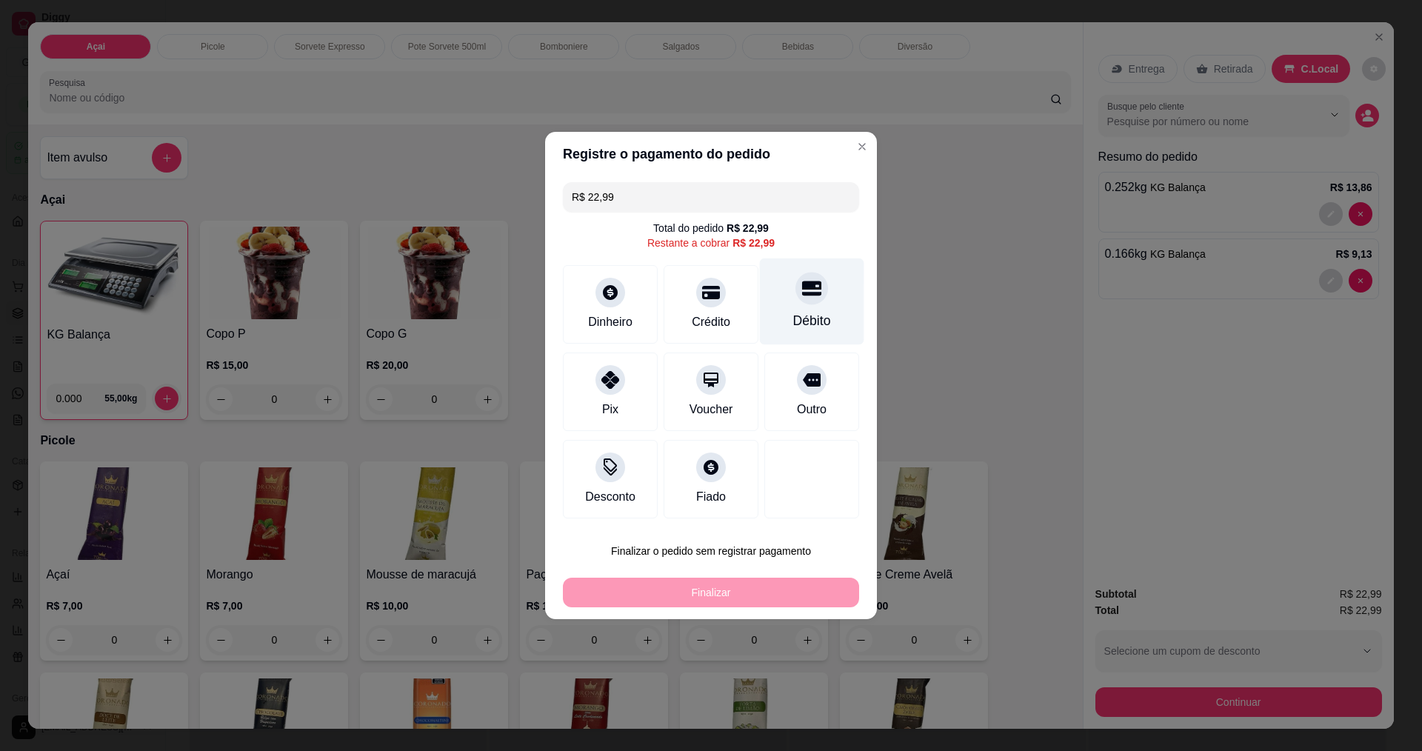
click at [784, 303] on div "Débito" at bounding box center [812, 301] width 104 height 87
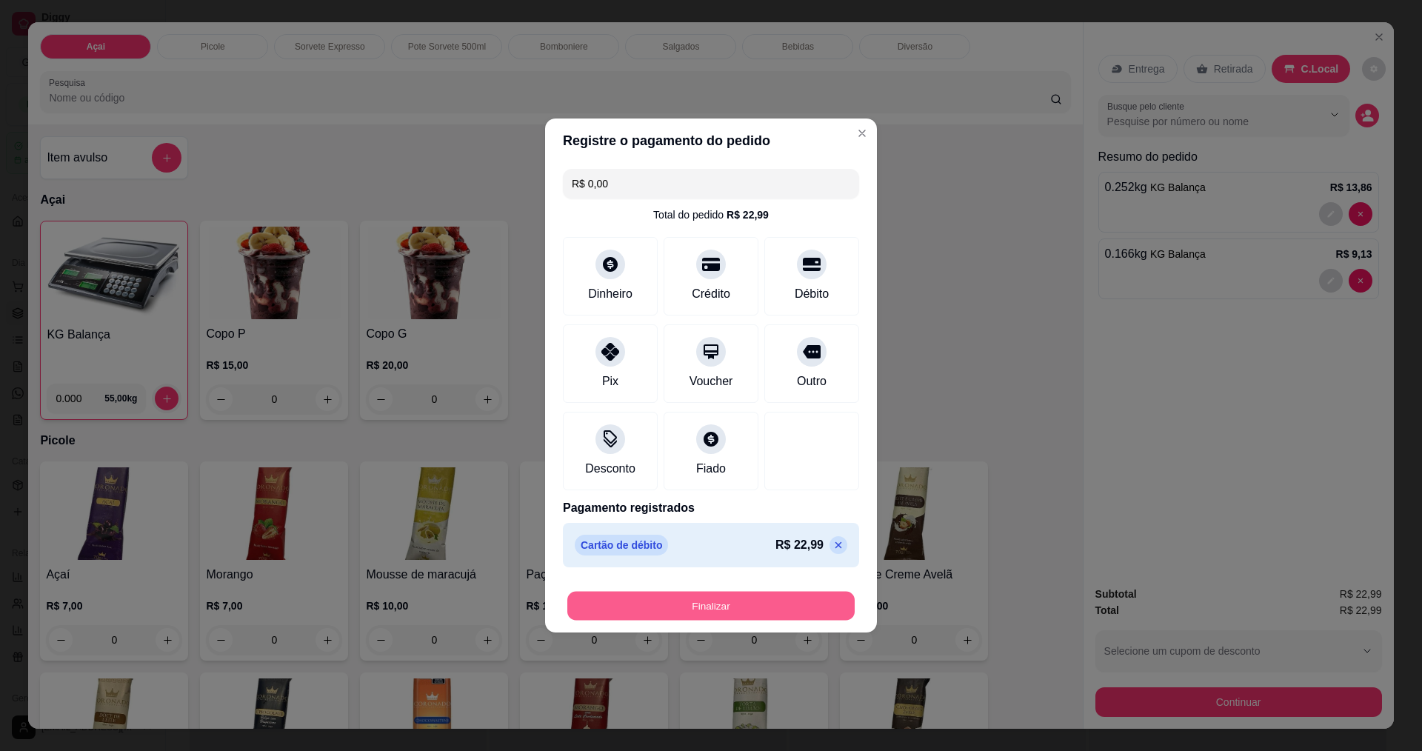
click at [791, 606] on button "Finalizar" at bounding box center [710, 606] width 287 height 29
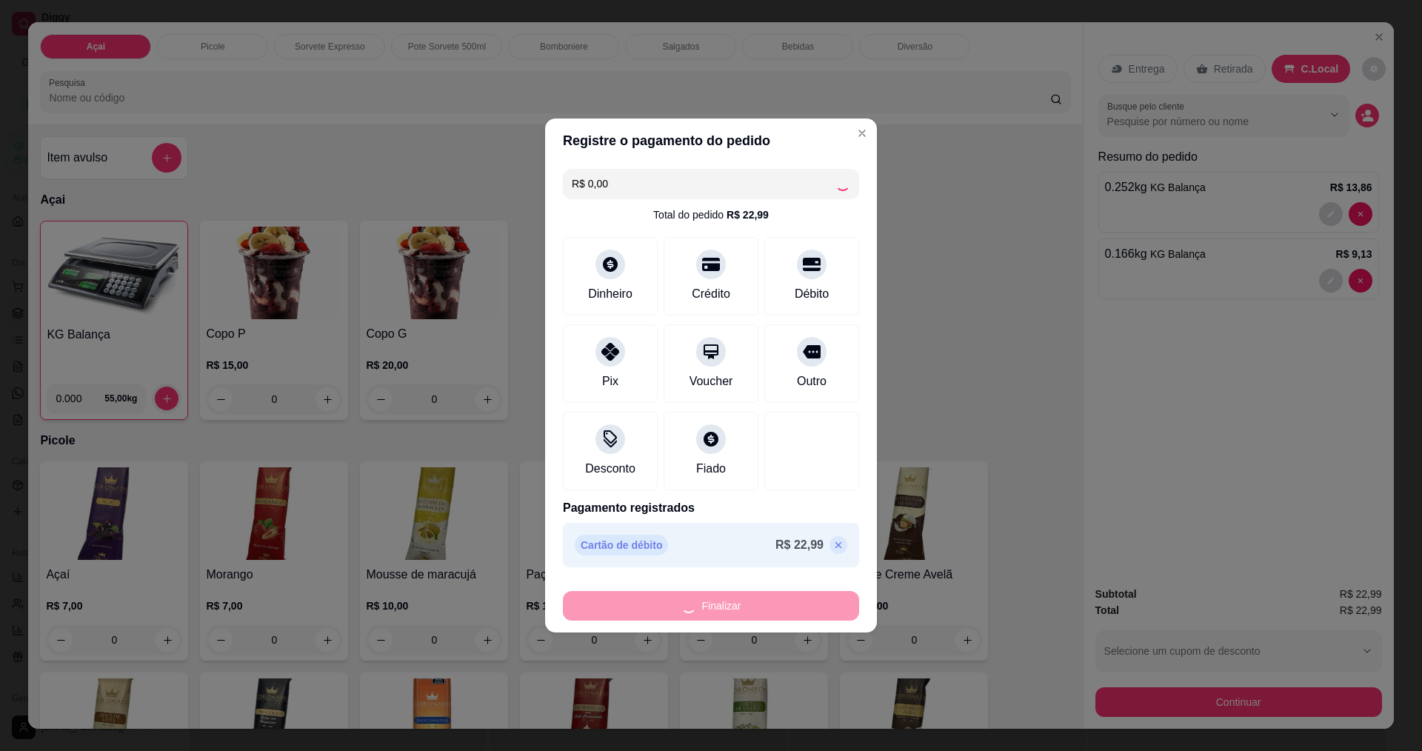
type input "-R$ 22,99"
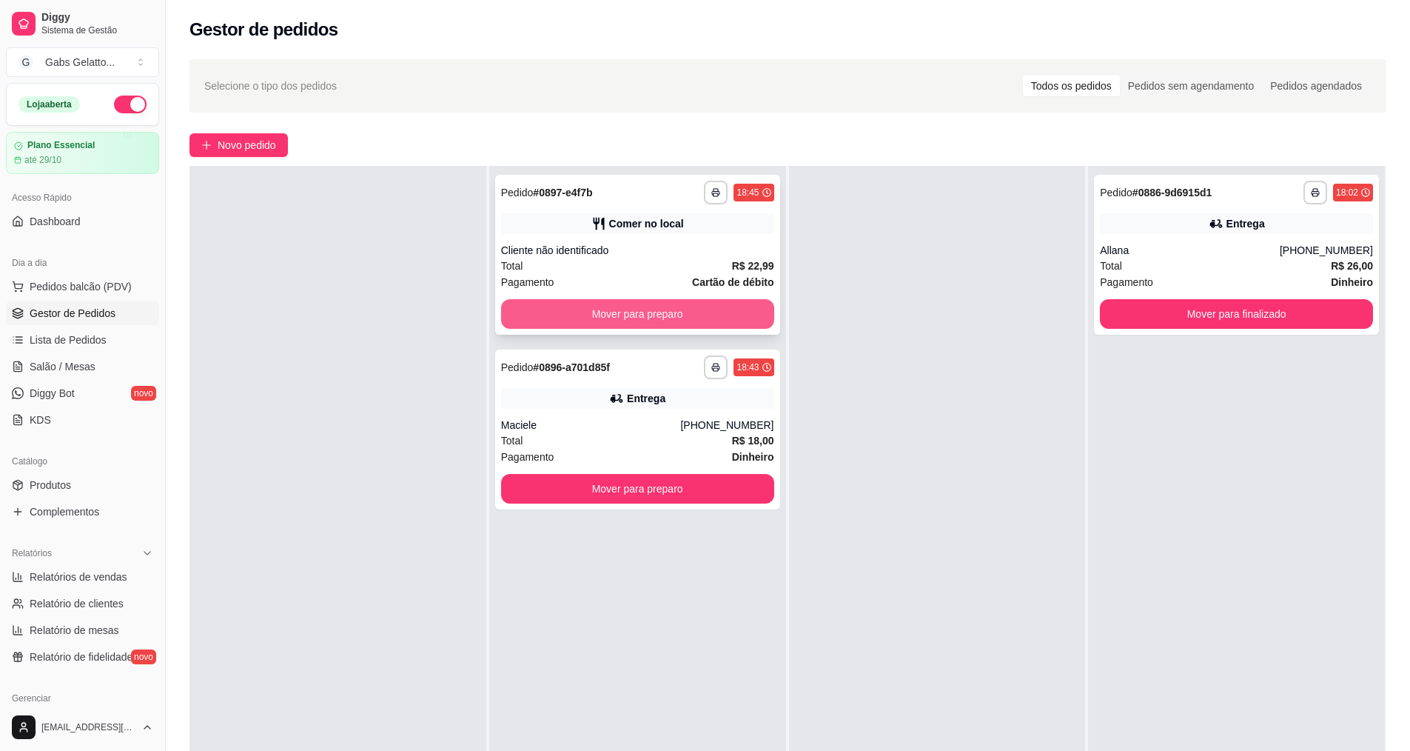
click at [715, 304] on button "Mover para preparo" at bounding box center [637, 314] width 273 height 30
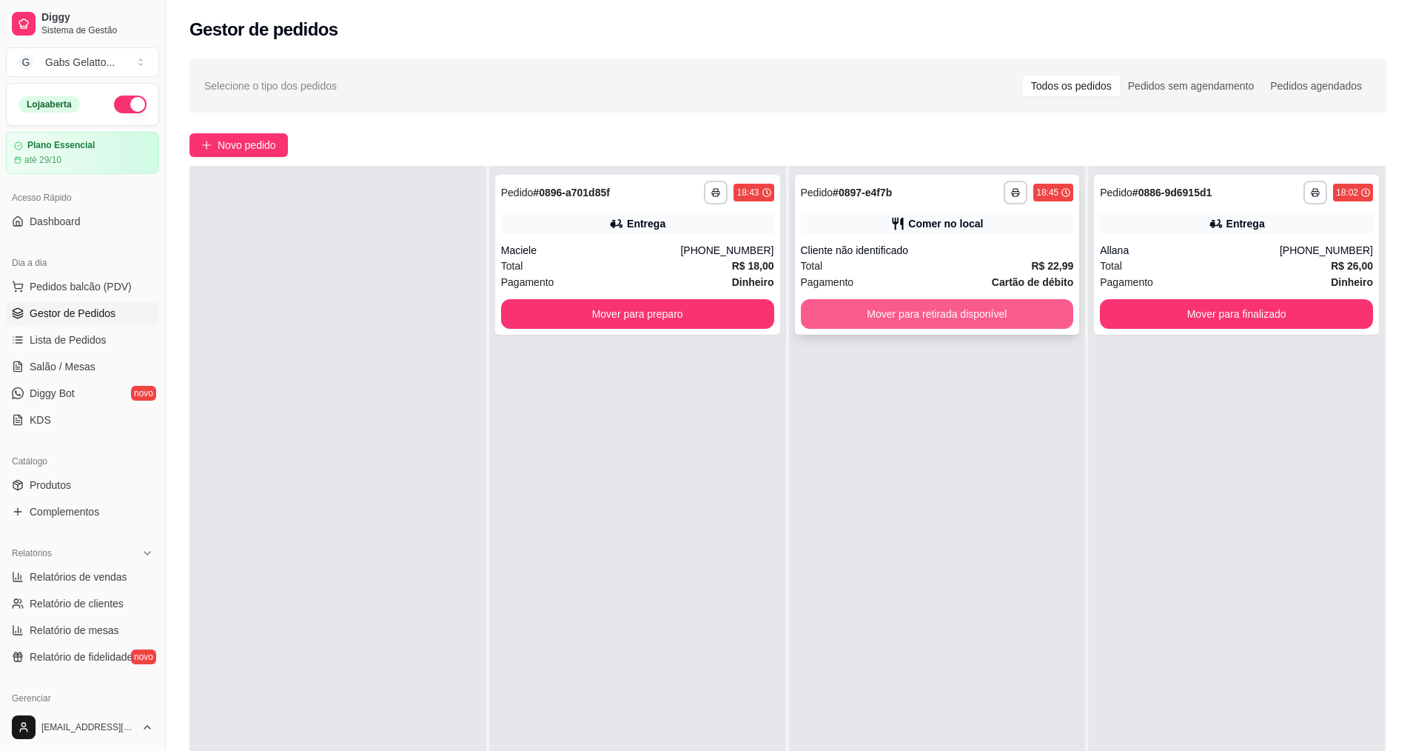
click at [918, 317] on button "Mover para retirada disponível" at bounding box center [937, 314] width 273 height 30
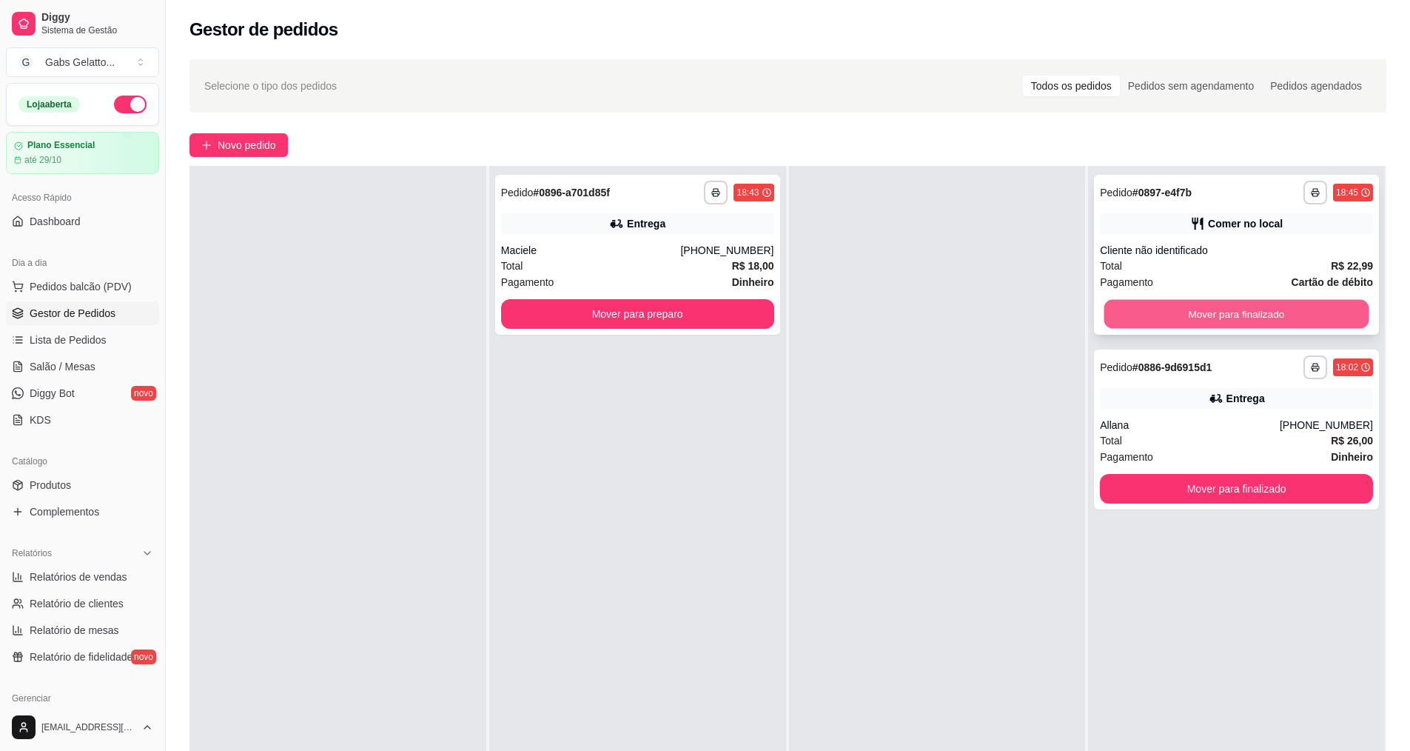
click at [1168, 306] on button "Mover para finalizado" at bounding box center [1237, 314] width 265 height 29
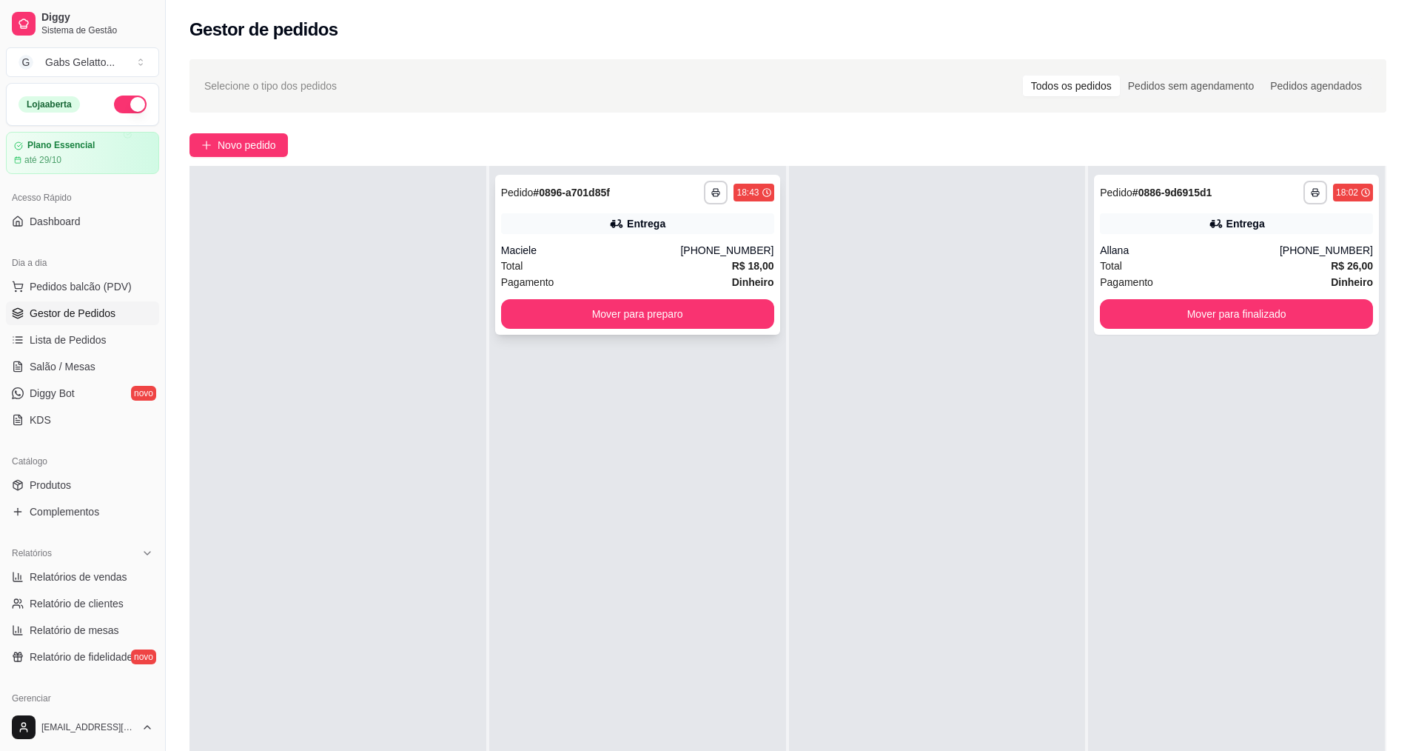
click at [680, 278] on div "Pagamento Dinheiro" at bounding box center [637, 282] width 273 height 16
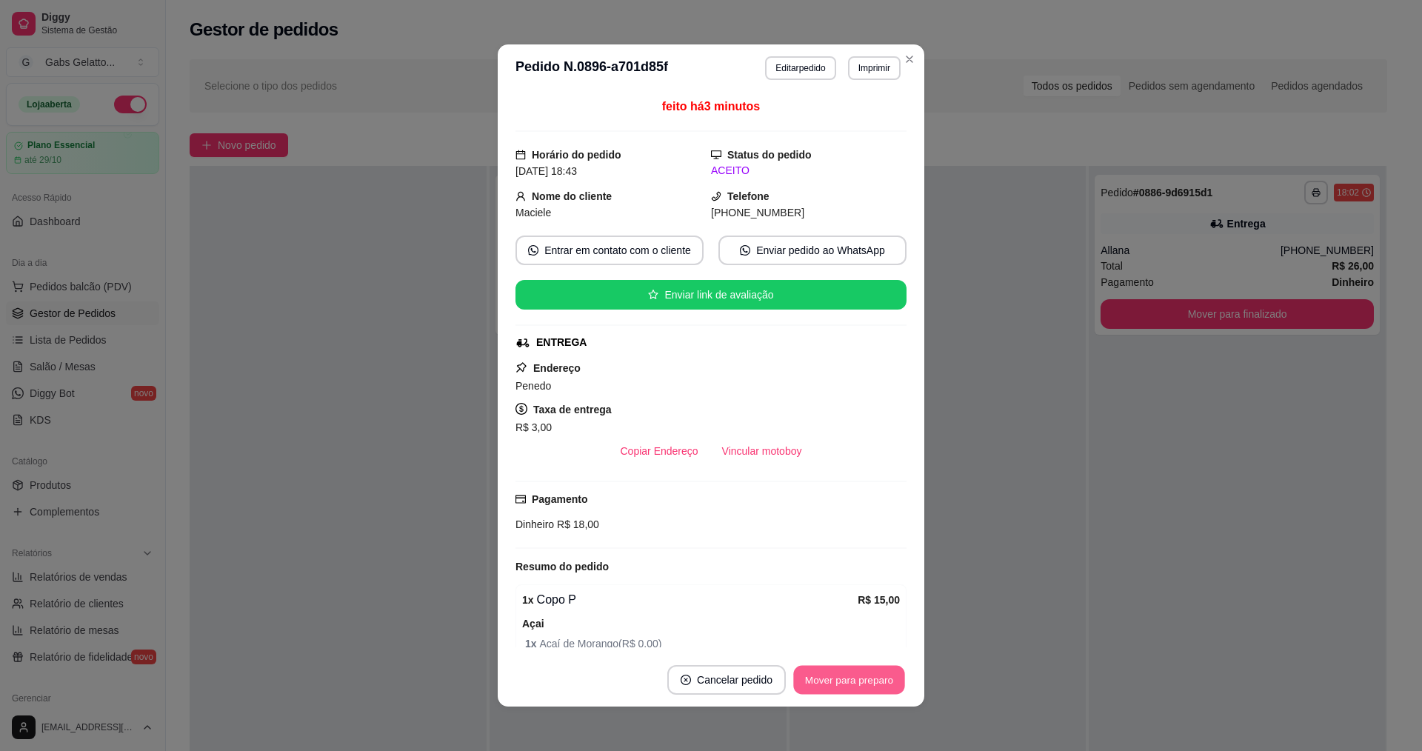
click at [868, 674] on button "Mover para preparo" at bounding box center [848, 680] width 111 height 29
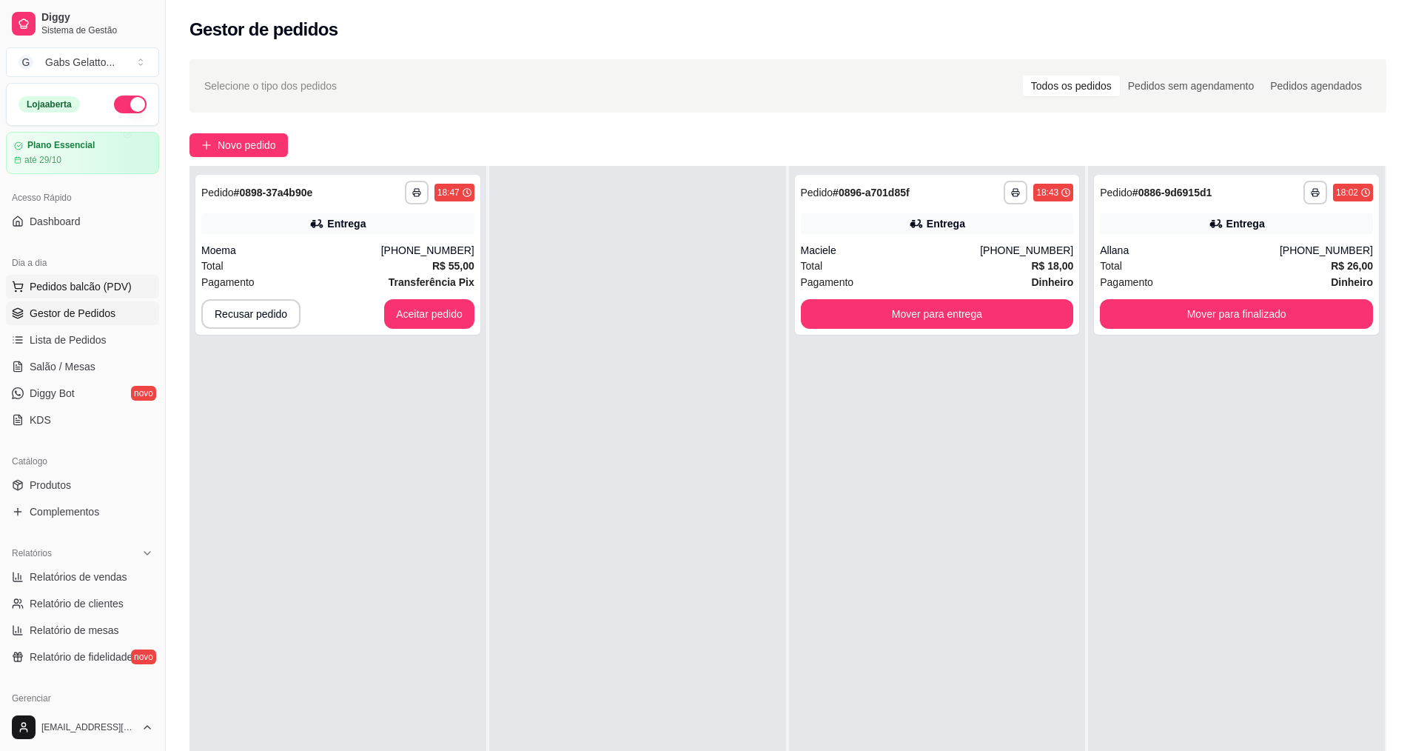
click at [70, 275] on button "Pedidos balcão (PDV)" at bounding box center [82, 287] width 153 height 24
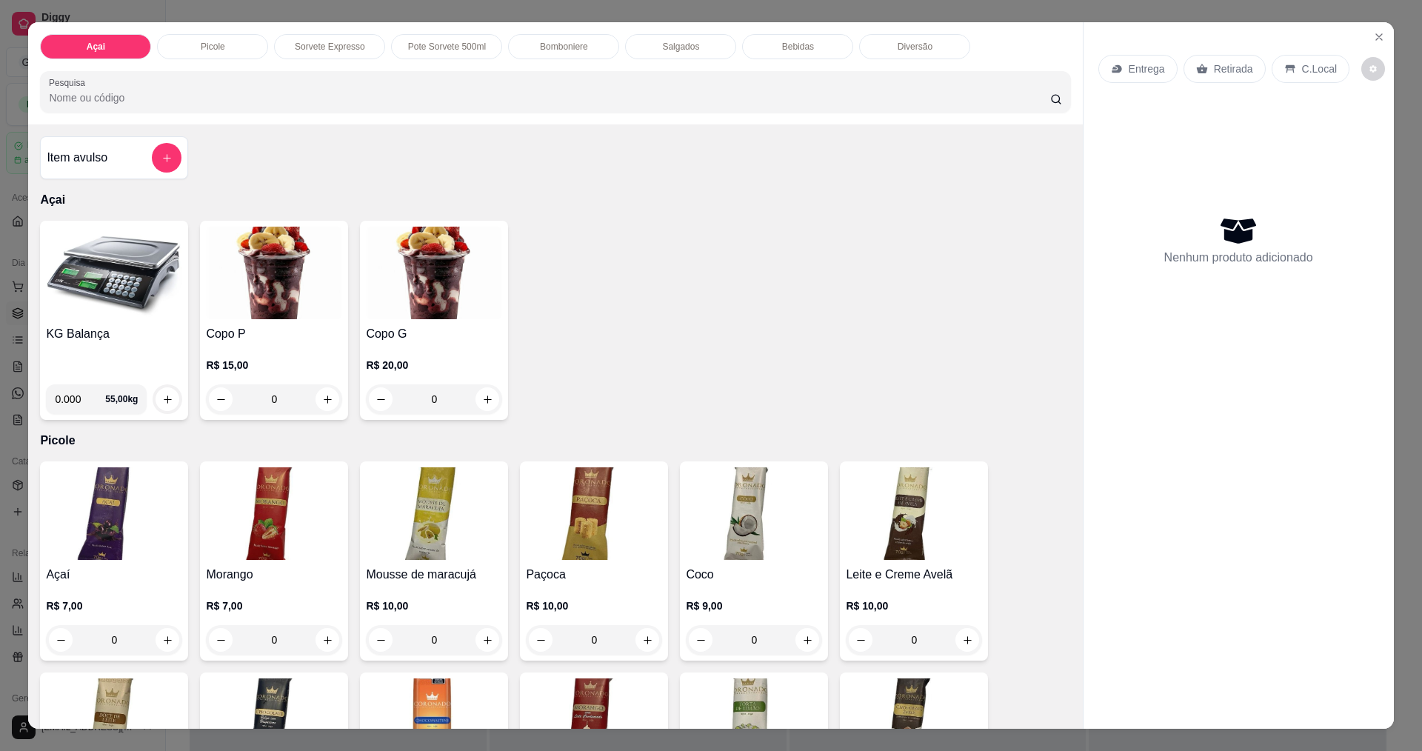
click at [95, 341] on h4 "KG Balança" at bounding box center [114, 334] width 136 height 18
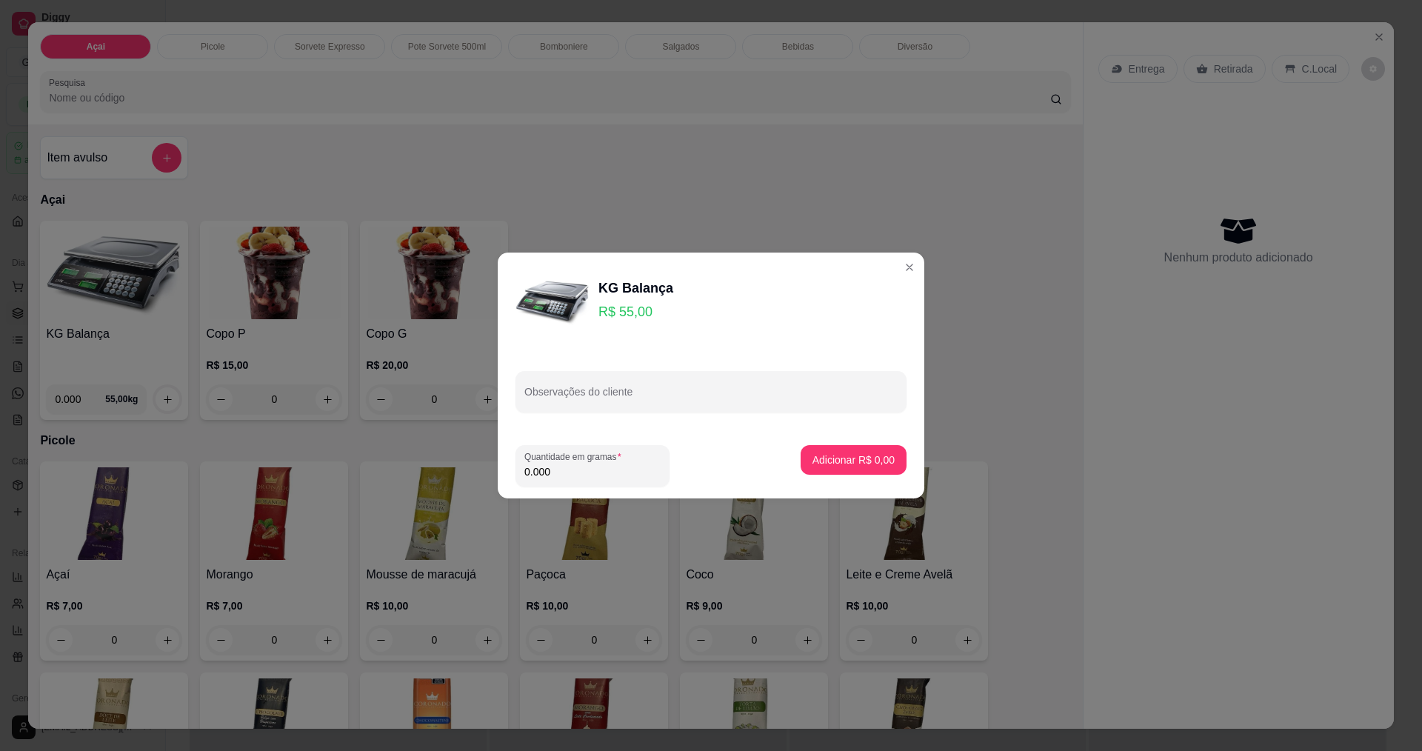
click at [657, 468] on input "0.000" at bounding box center [592, 471] width 136 height 15
type input "0.188"
click at [875, 461] on p "Adicionar R$ 10,34" at bounding box center [851, 459] width 86 height 14
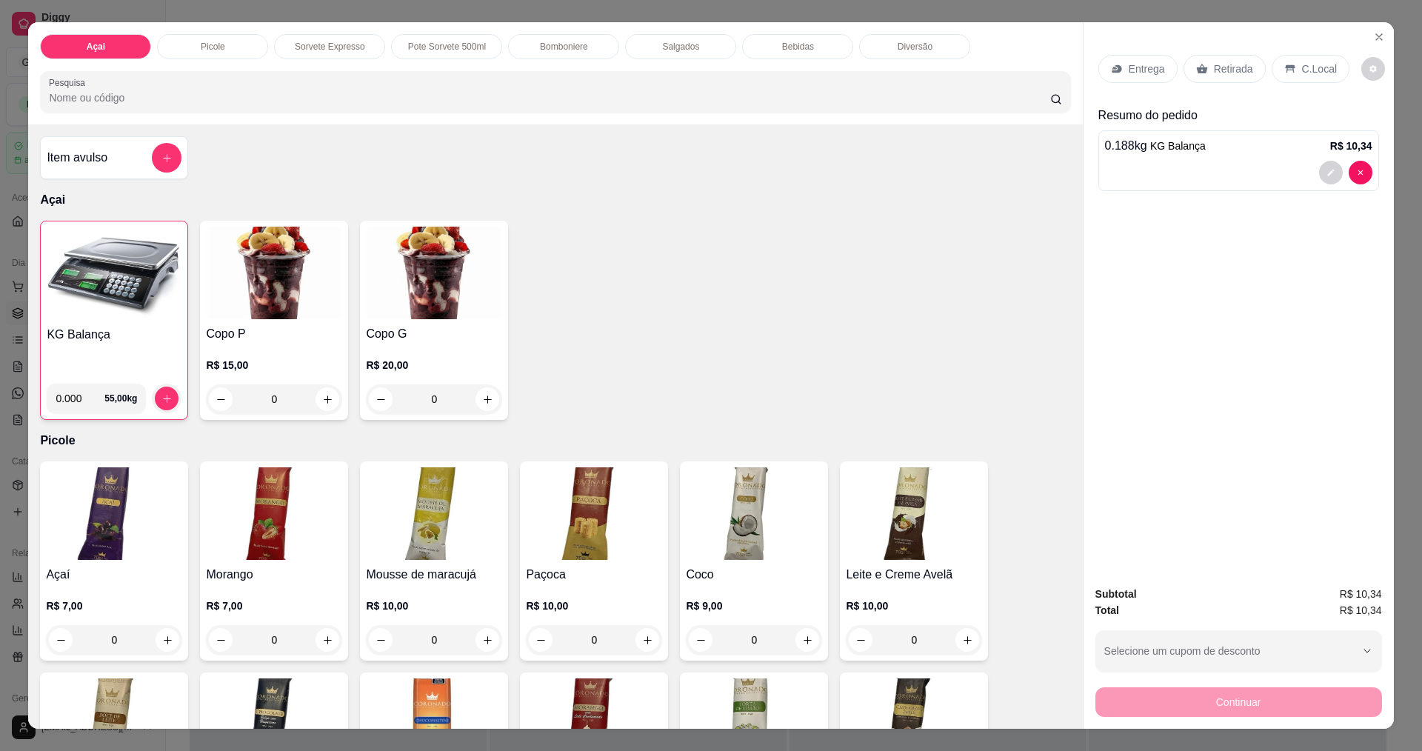
click at [1305, 86] on div "Entrega Retirada C.Local" at bounding box center [1238, 69] width 281 height 52
click at [1313, 76] on p "C.Local" at bounding box center [1319, 68] width 35 height 15
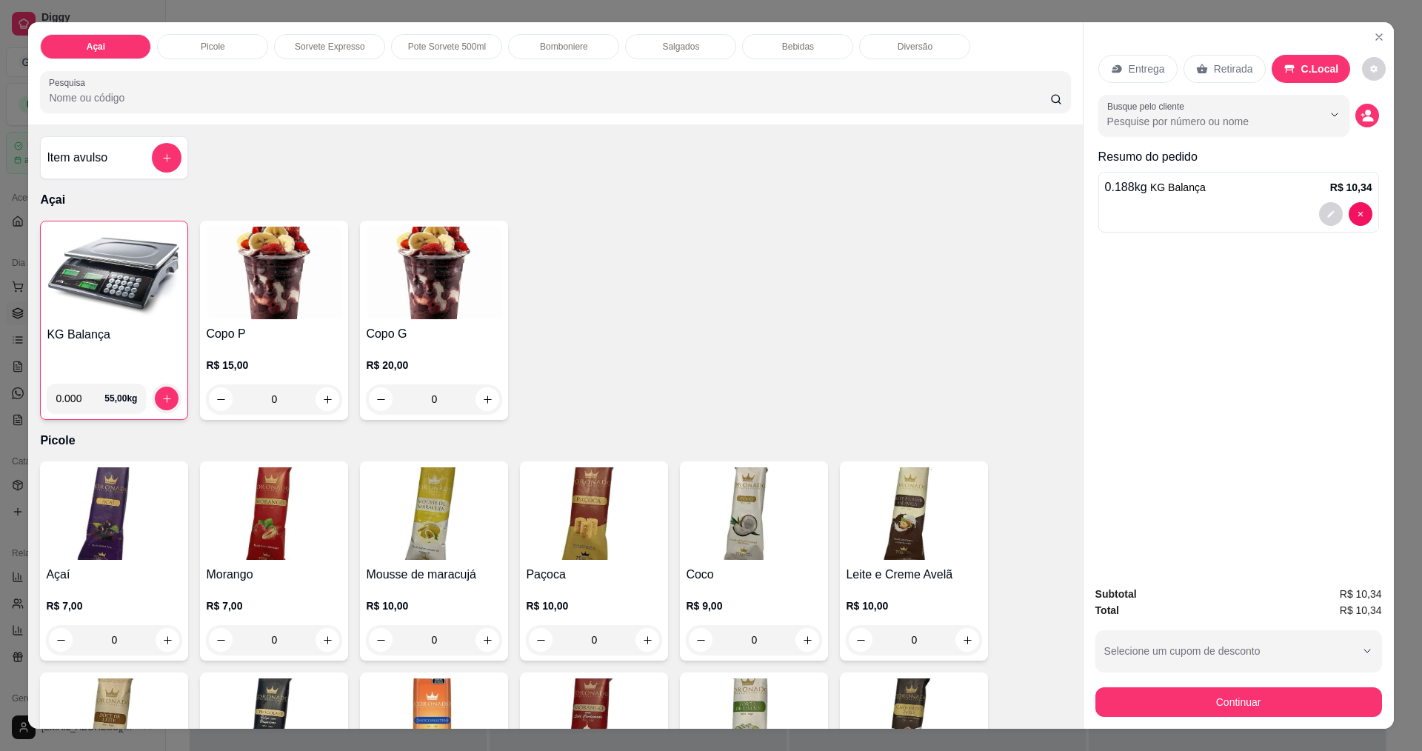
click at [1319, 726] on div "Subtotal R$ 10,34 Total R$ 10,34 Selecione um cupom de desconto [PERSON_NAME] u…" at bounding box center [1238, 651] width 310 height 155
click at [1322, 697] on button "Continuar" at bounding box center [1238, 701] width 278 height 29
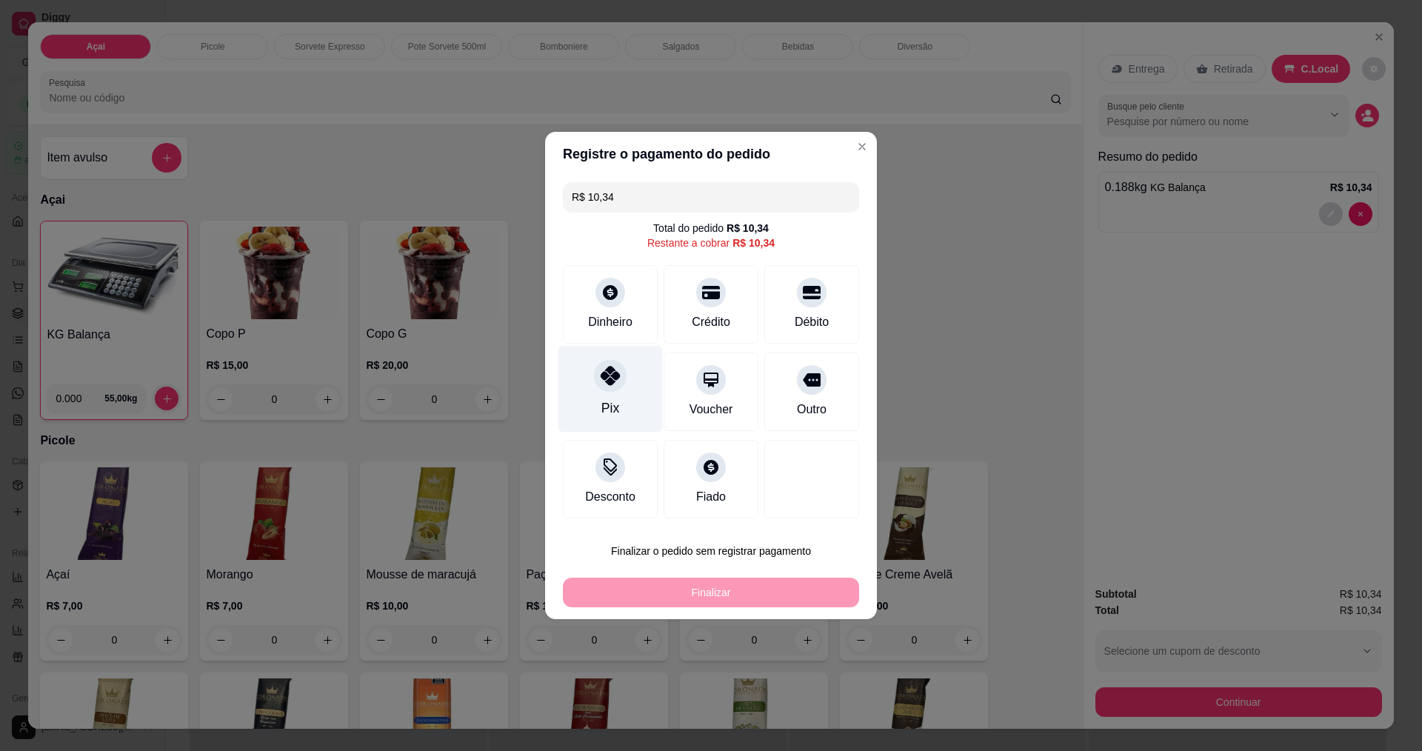
click at [649, 409] on div "Pix" at bounding box center [610, 389] width 104 height 87
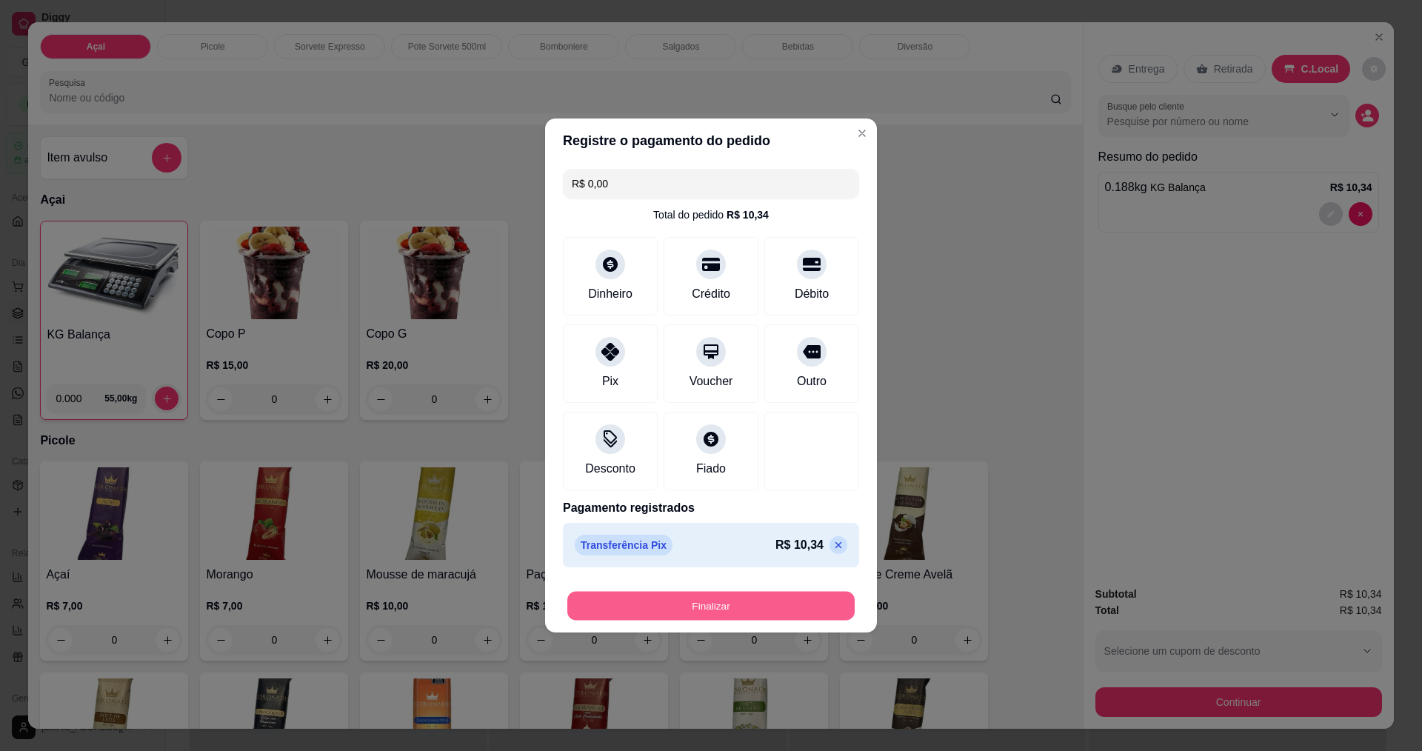
click at [690, 615] on button "Finalizar" at bounding box center [710, 606] width 287 height 29
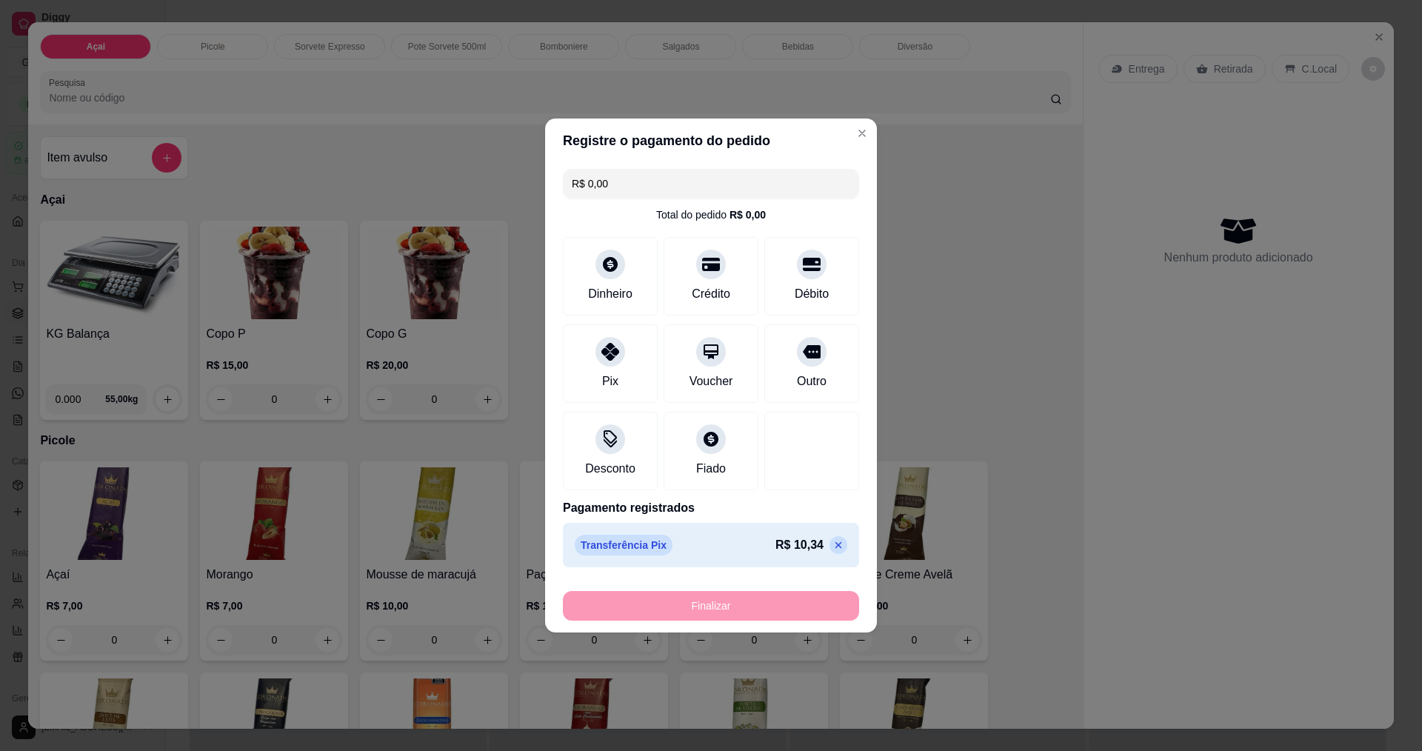
type input "-R$ 10,34"
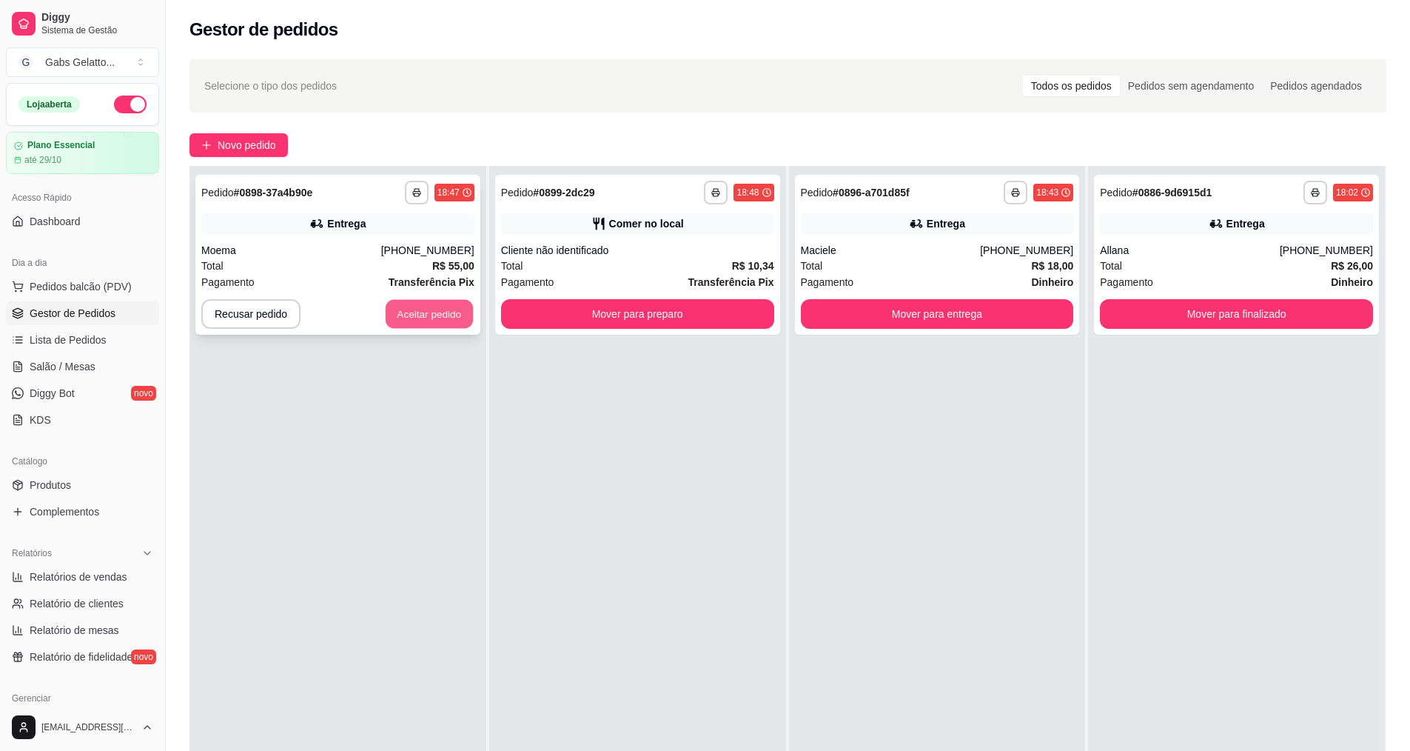
click at [426, 315] on button "Aceitar pedido" at bounding box center [429, 314] width 87 height 29
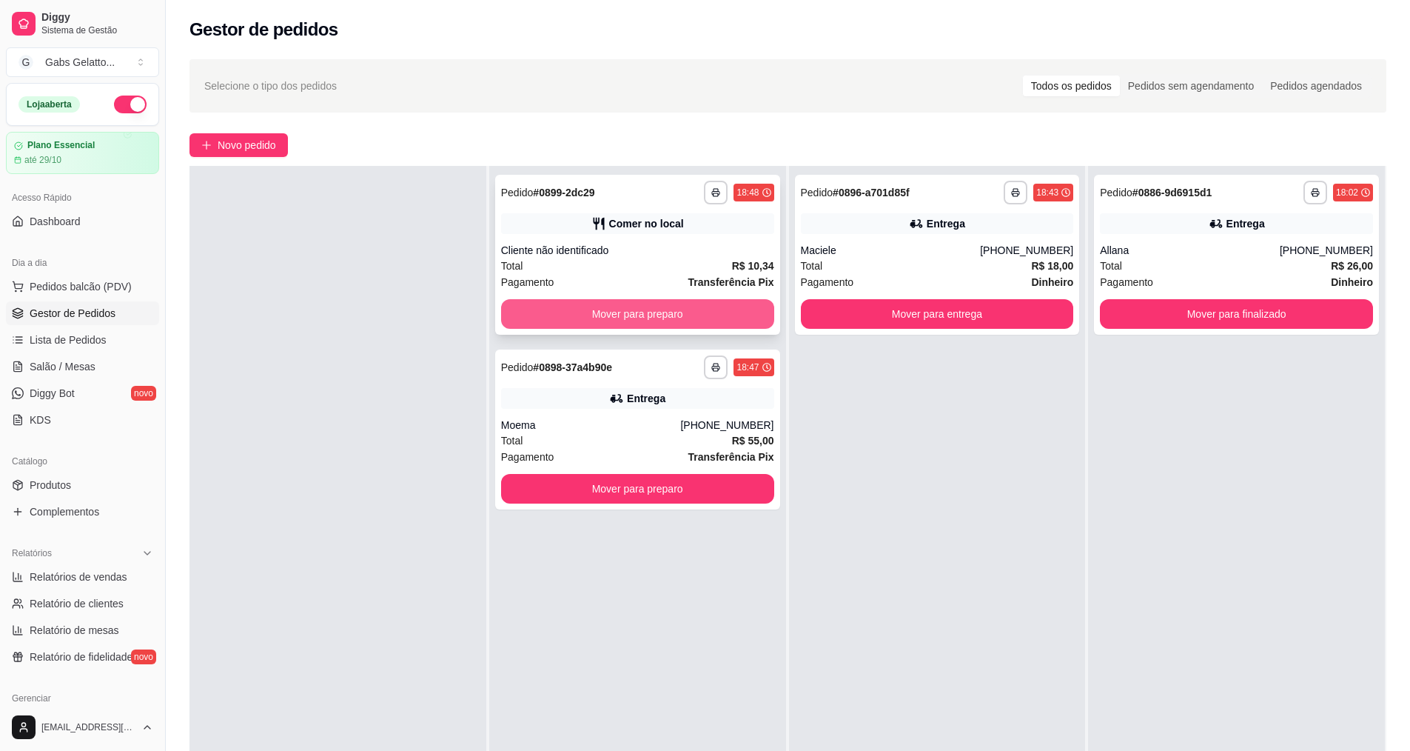
click at [600, 322] on button "Mover para preparo" at bounding box center [637, 314] width 273 height 30
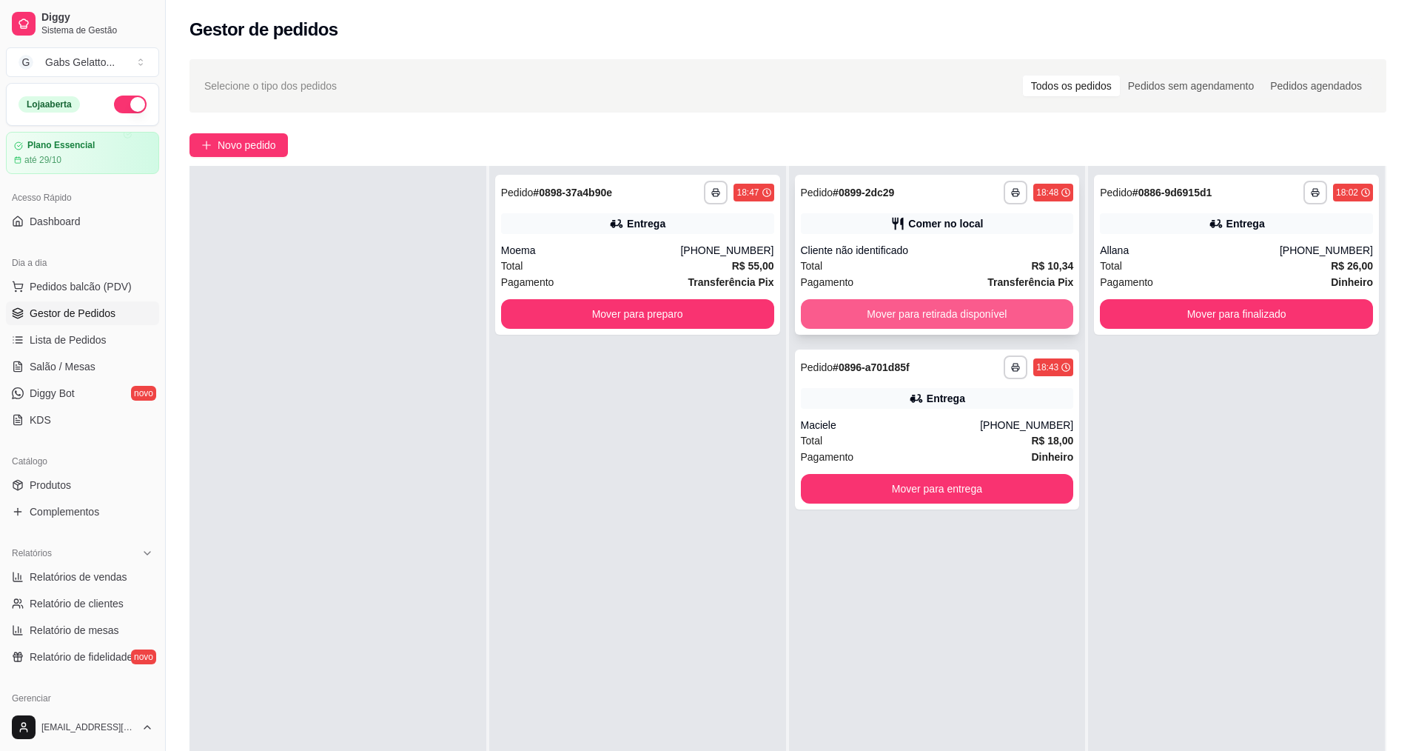
click at [951, 319] on button "Mover para retirada disponível" at bounding box center [937, 314] width 273 height 30
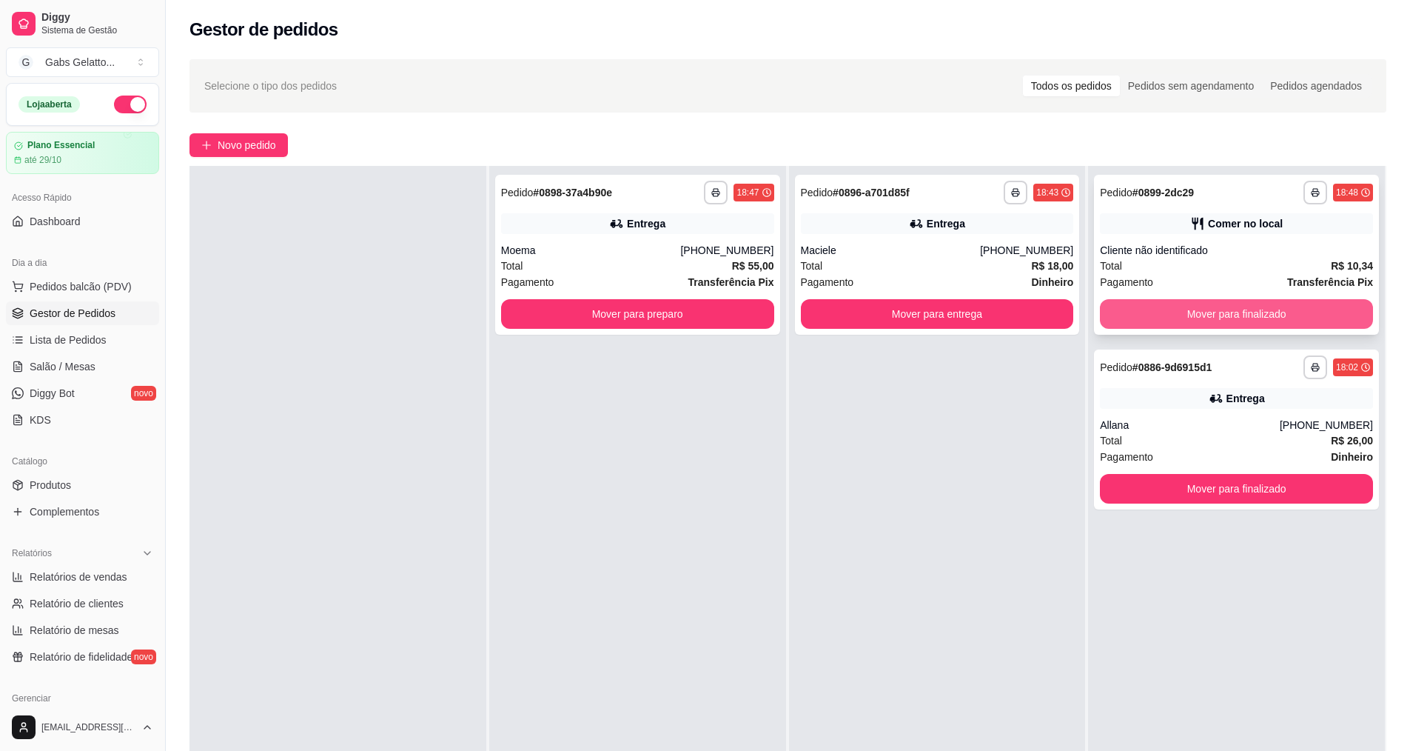
click at [1183, 320] on button "Mover para finalizado" at bounding box center [1236, 314] width 273 height 30
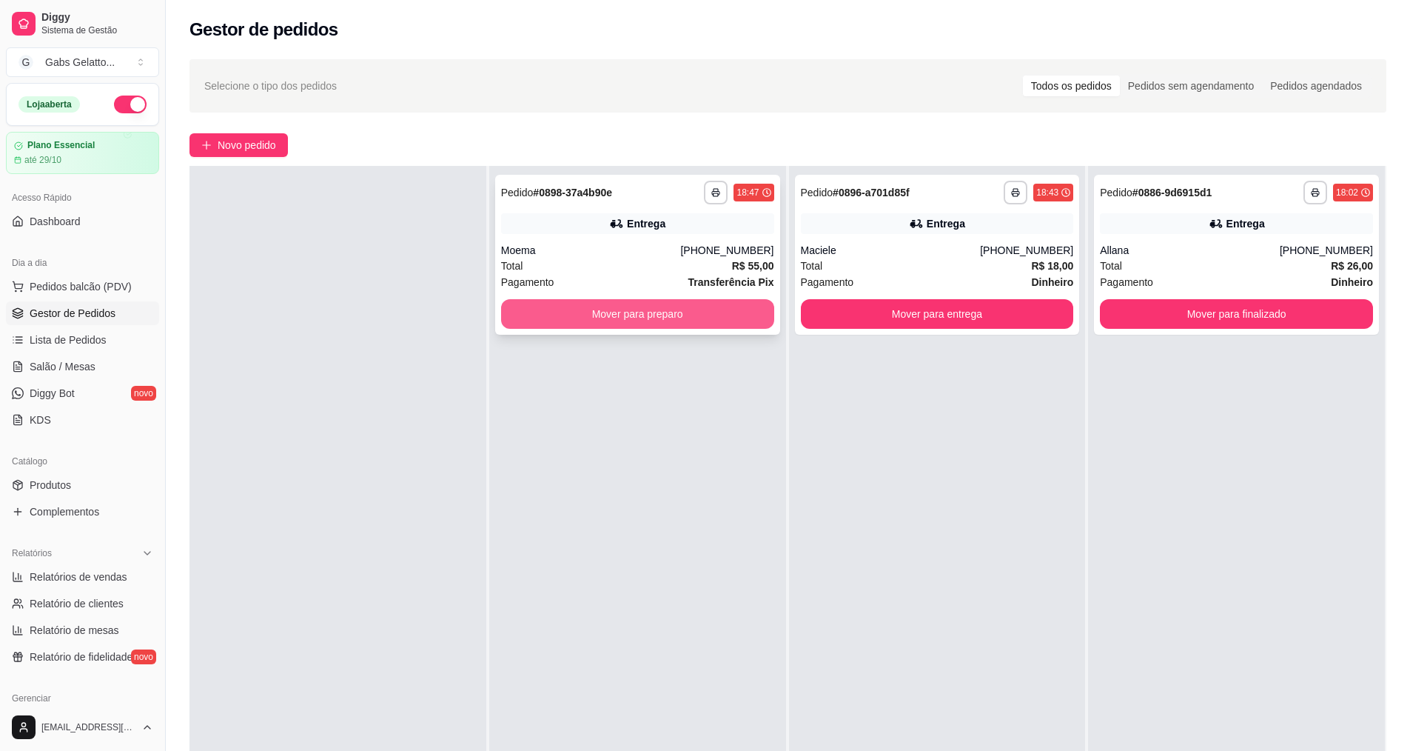
click at [654, 304] on button "Mover para preparo" at bounding box center [637, 314] width 273 height 30
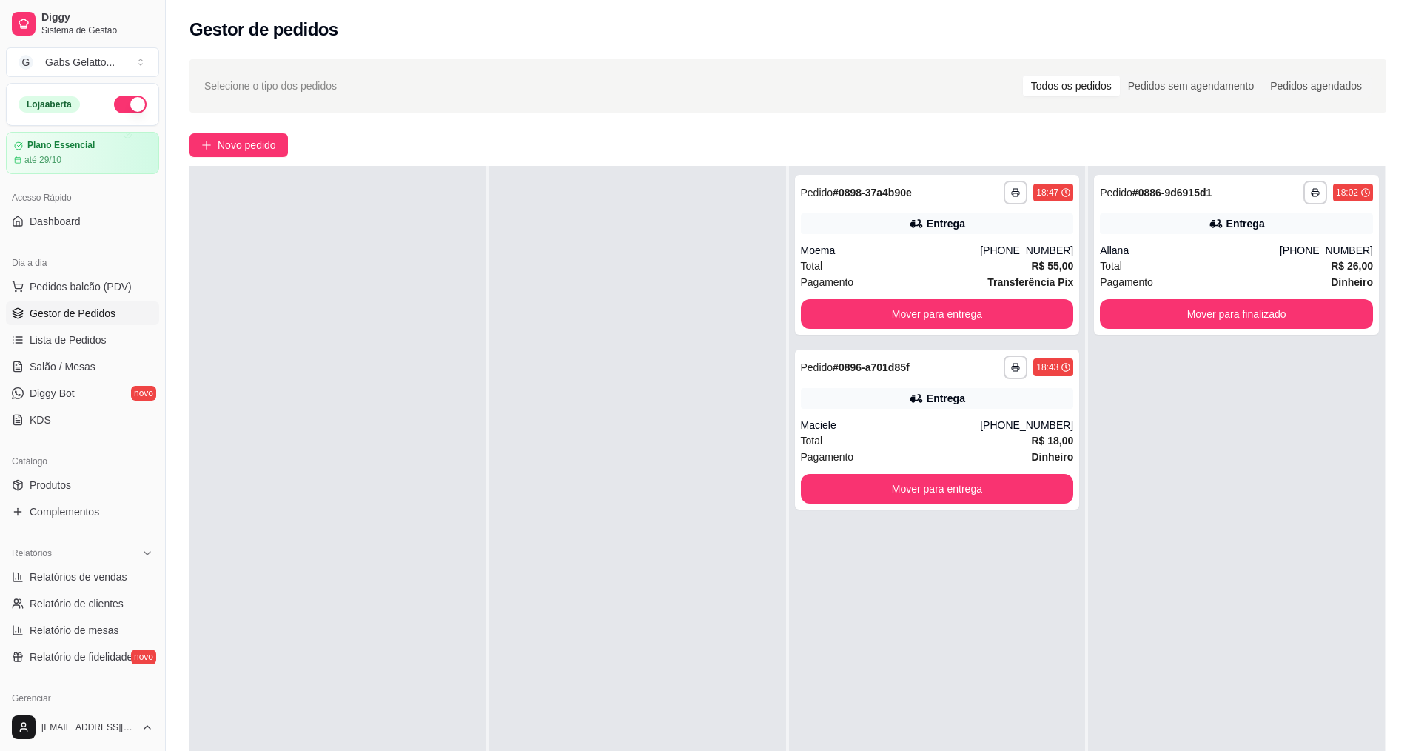
click at [617, 324] on div at bounding box center [637, 541] width 297 height 751
click at [1280, 308] on button "Mover para finalizado" at bounding box center [1237, 314] width 265 height 29
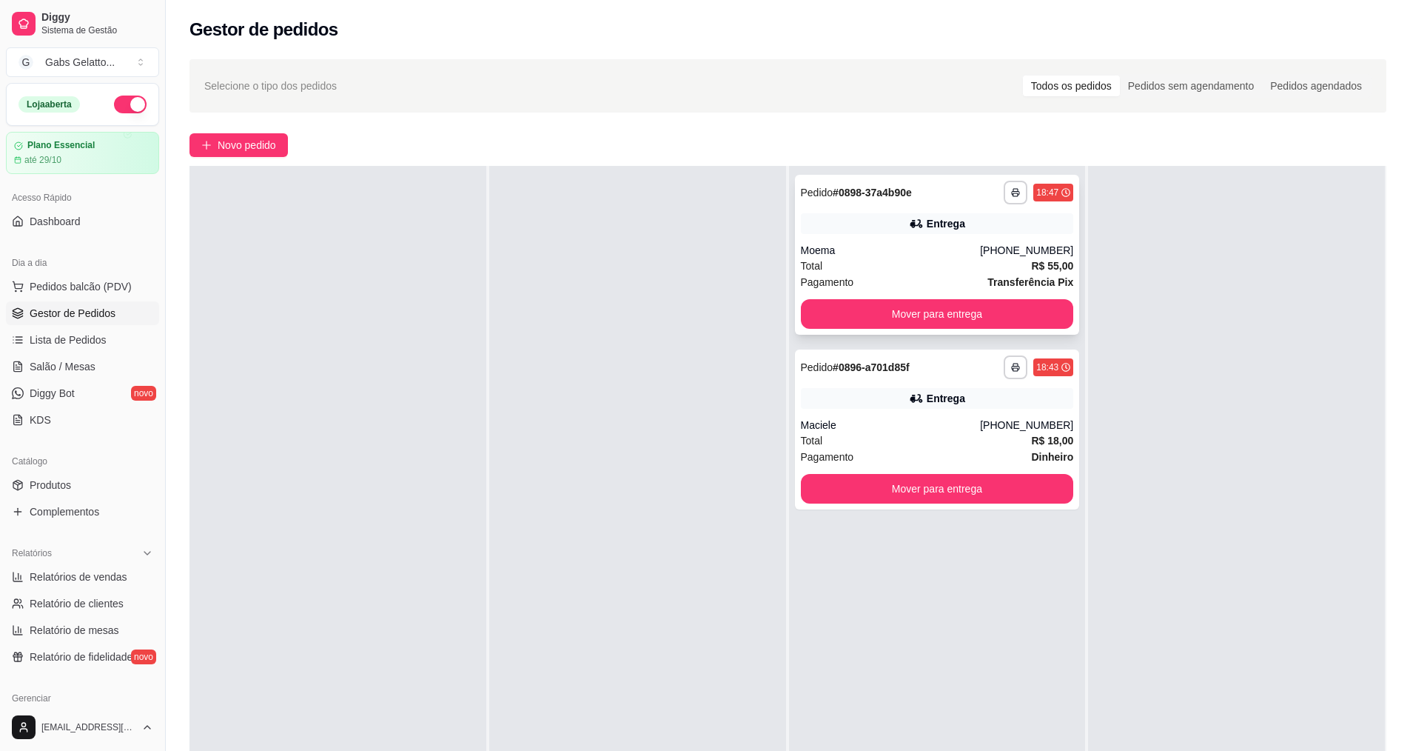
click at [940, 261] on div "Total R$ 55,00" at bounding box center [937, 266] width 273 height 16
click at [940, 416] on div "**********" at bounding box center [937, 429] width 285 height 160
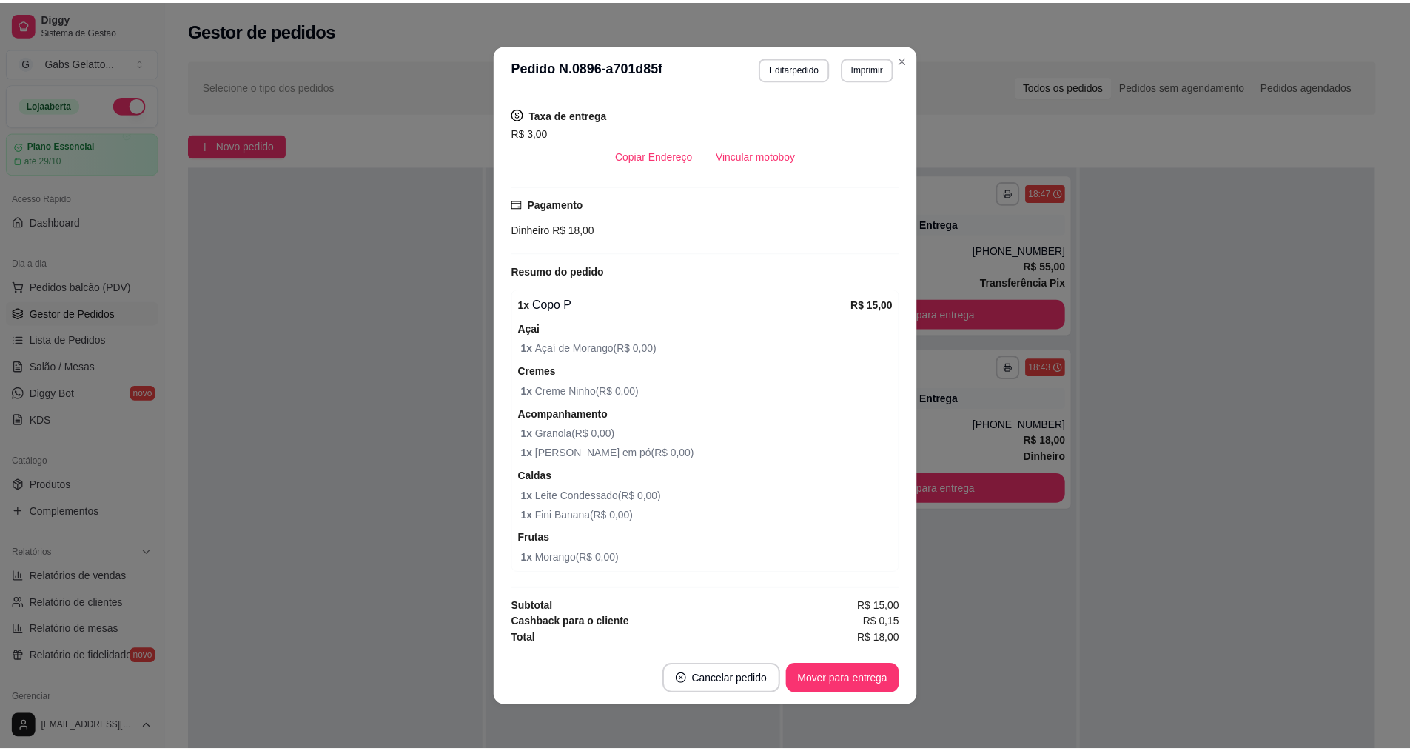
scroll to position [221, 0]
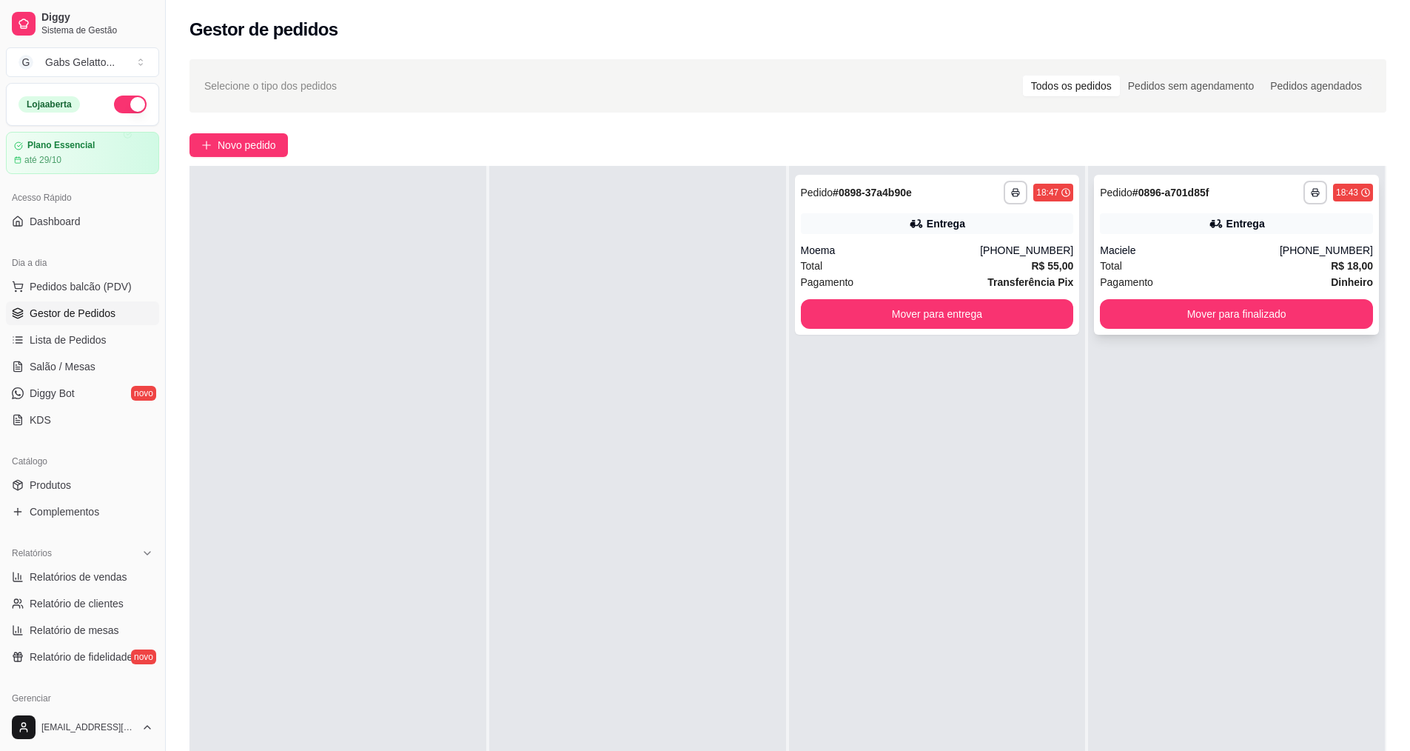
click at [1254, 245] on div "Maciele" at bounding box center [1190, 250] width 180 height 15
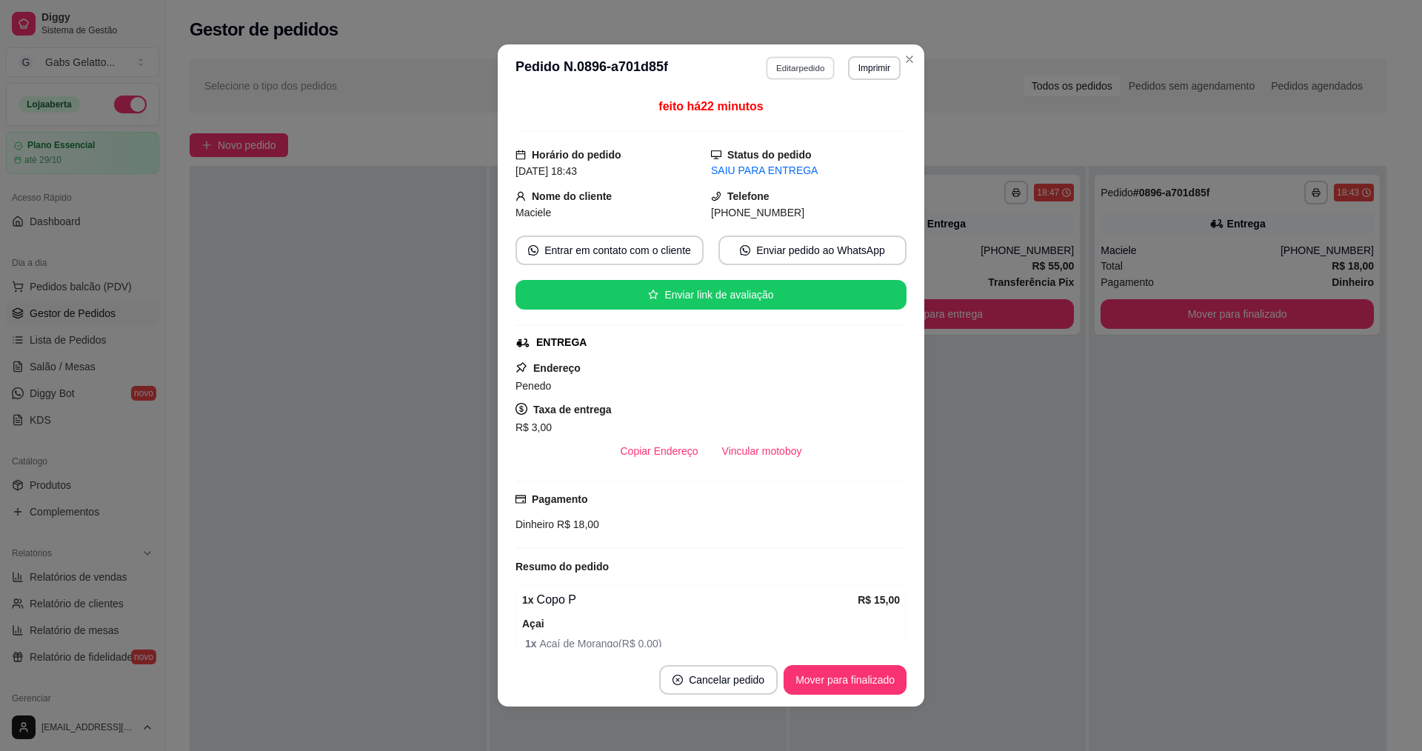
click at [807, 60] on button "Editar pedido" at bounding box center [800, 67] width 69 height 23
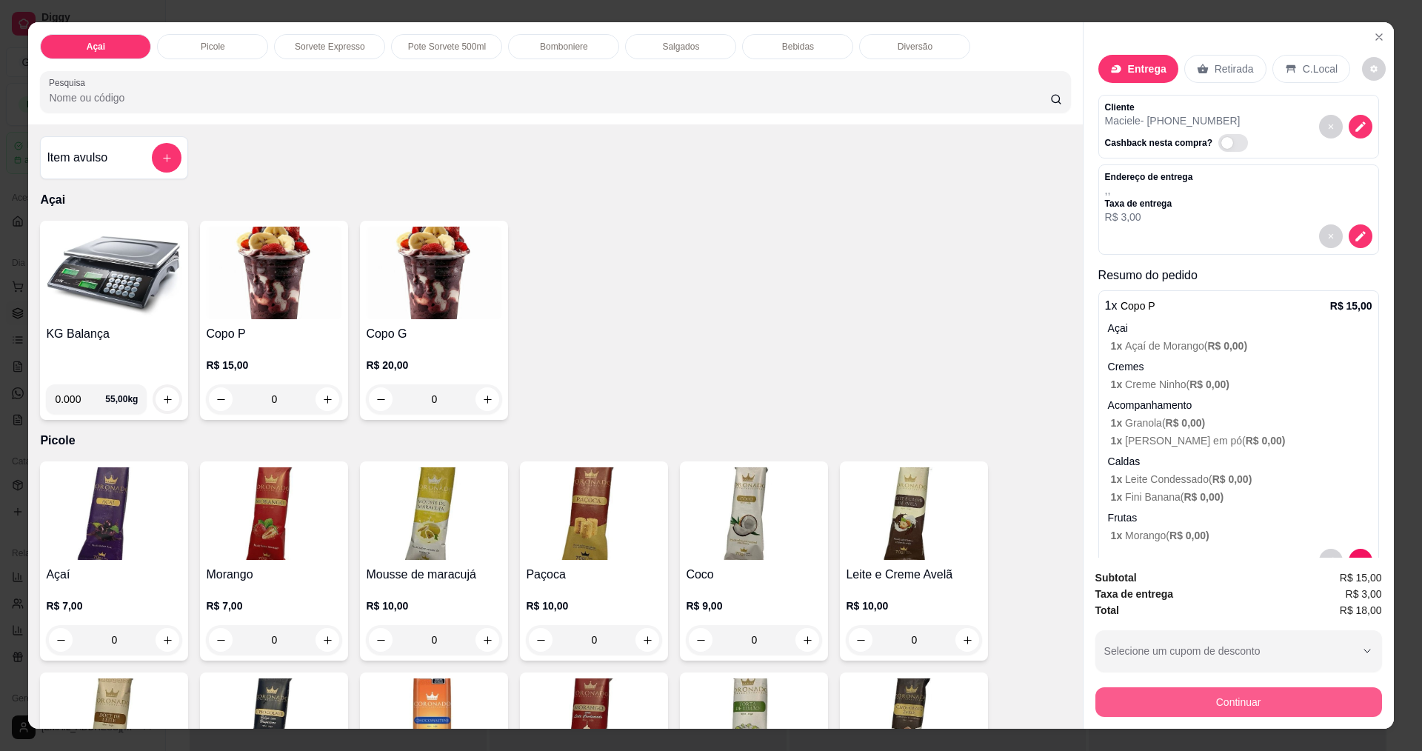
click at [1211, 697] on button "Continuar" at bounding box center [1238, 702] width 287 height 30
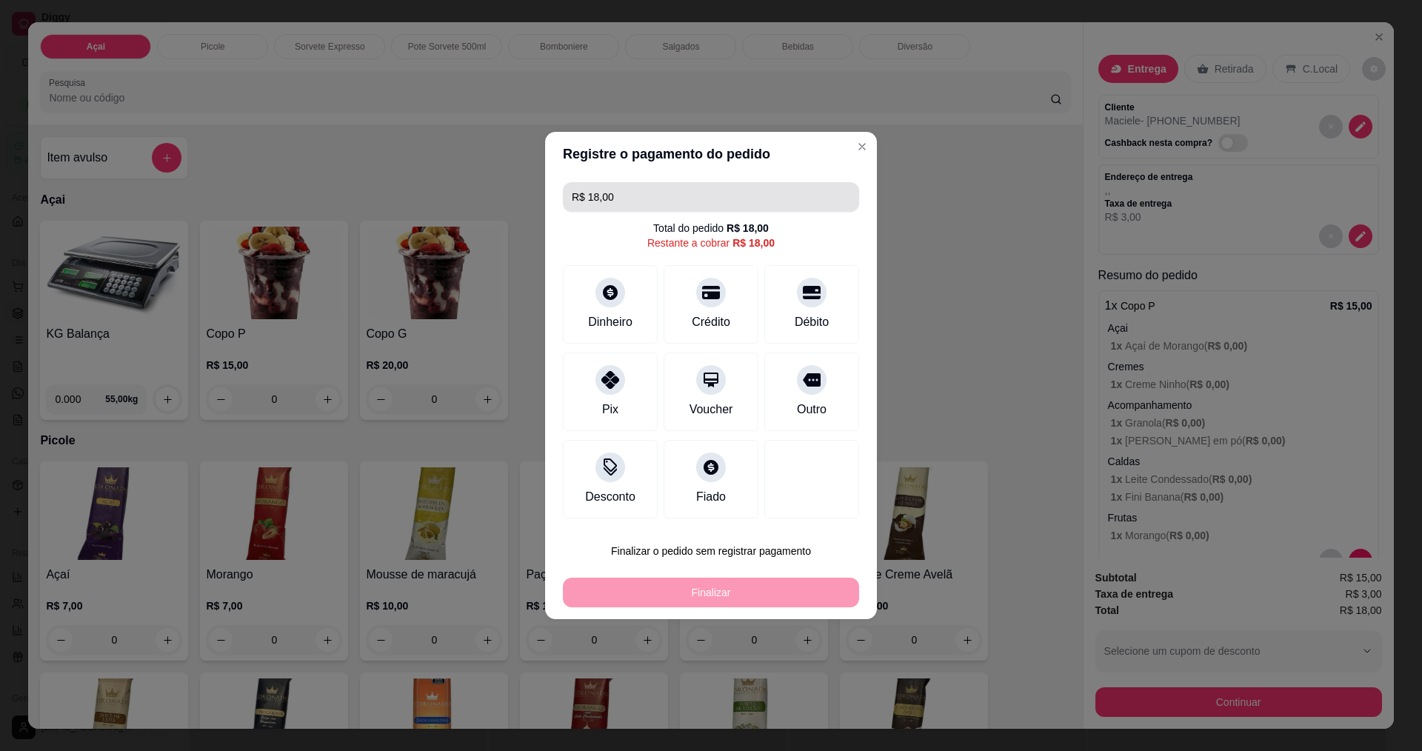
click at [693, 189] on input "R$ 18,00" at bounding box center [711, 197] width 278 height 30
click at [617, 389] on div "Pix" at bounding box center [610, 389] width 104 height 87
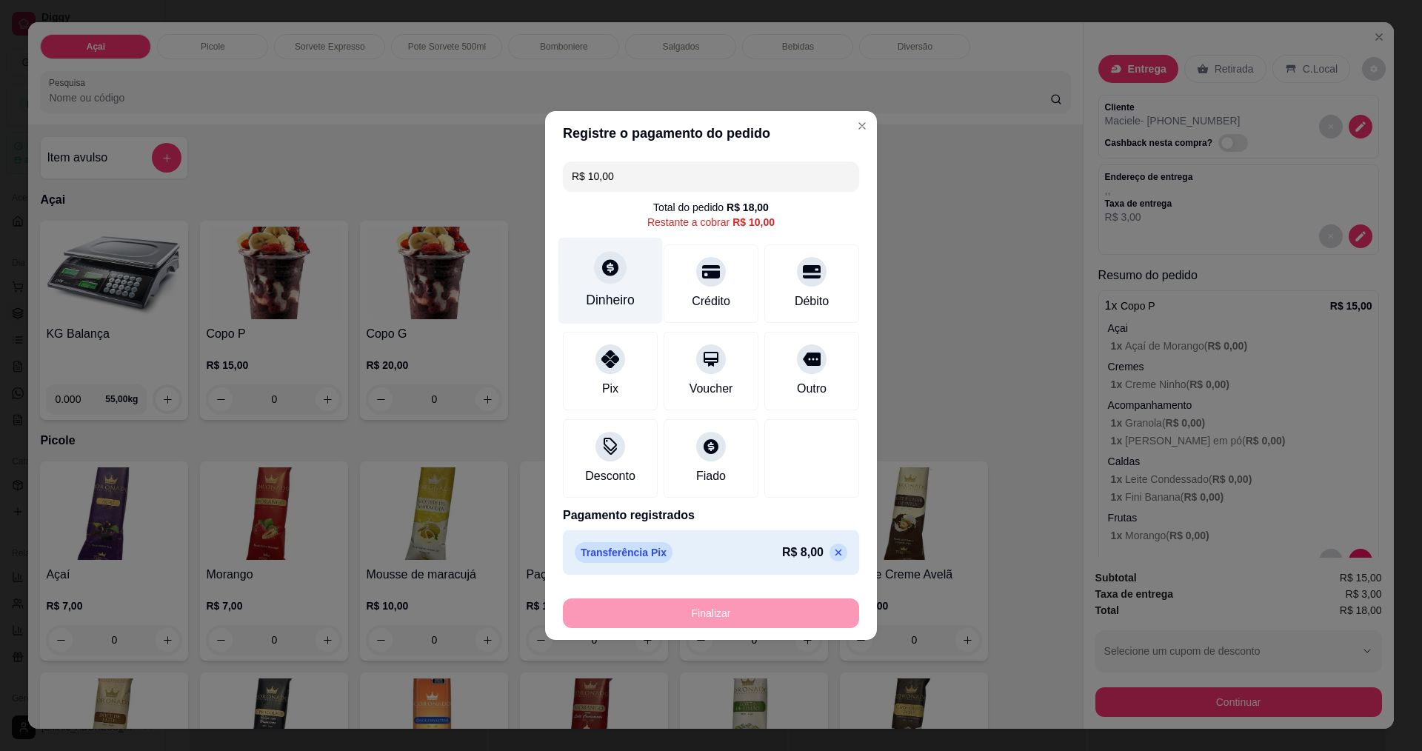
click at [612, 278] on div at bounding box center [610, 267] width 33 height 33
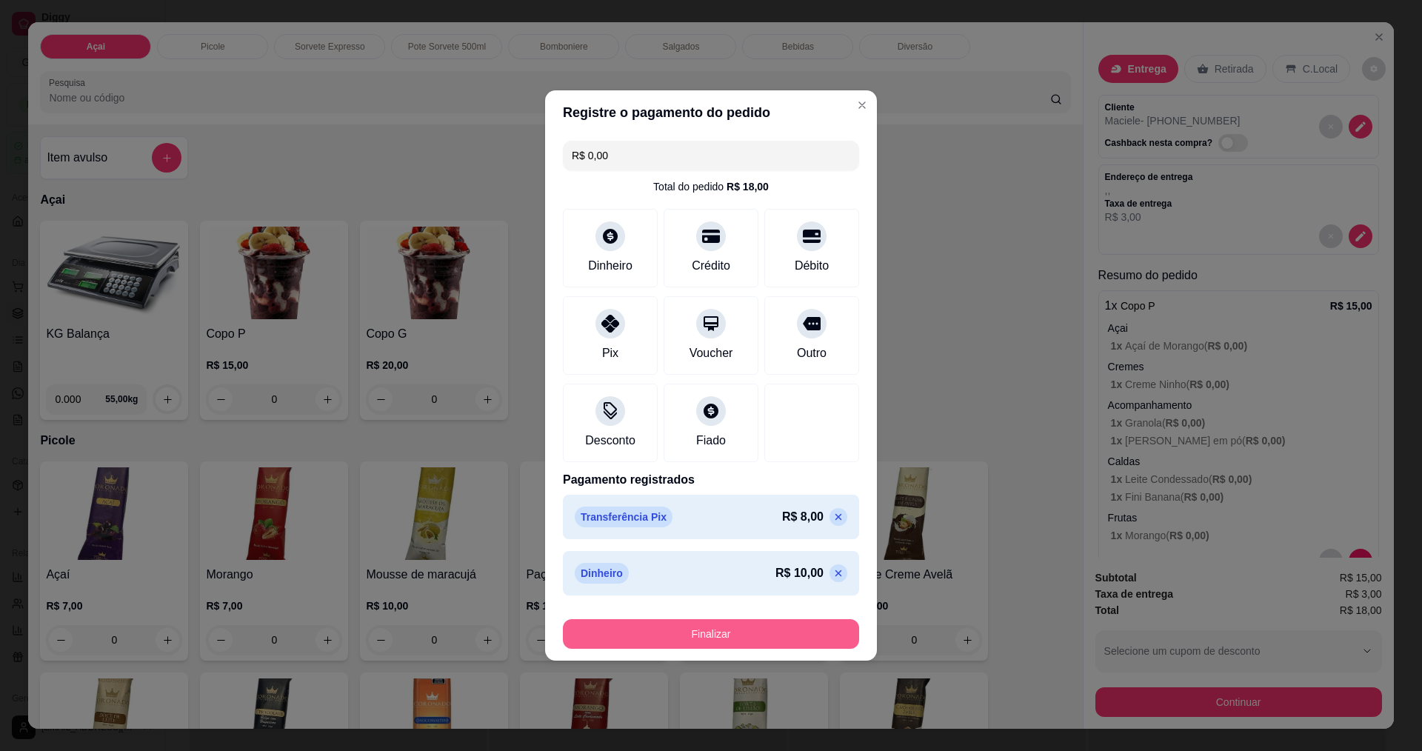
click at [701, 645] on button "Finalizar" at bounding box center [711, 634] width 296 height 30
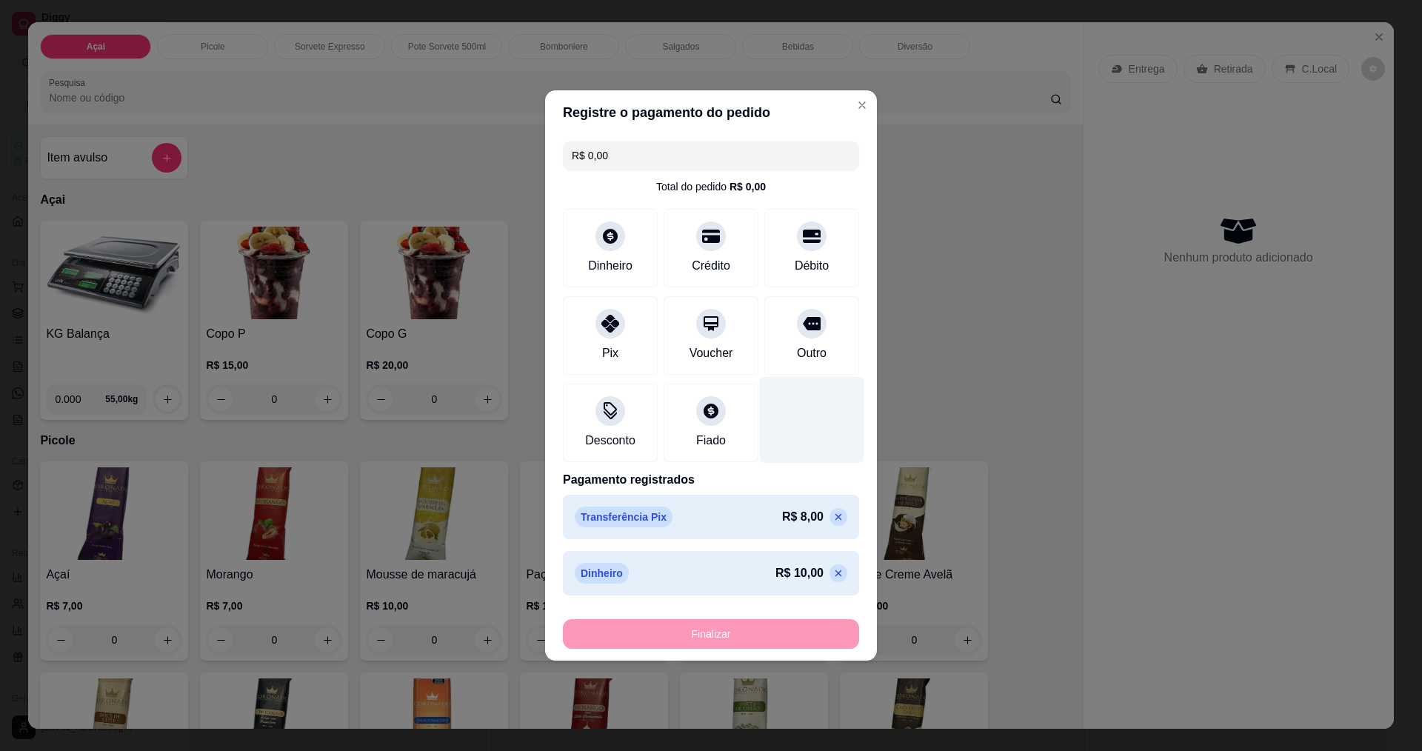
type input "-R$ 18,00"
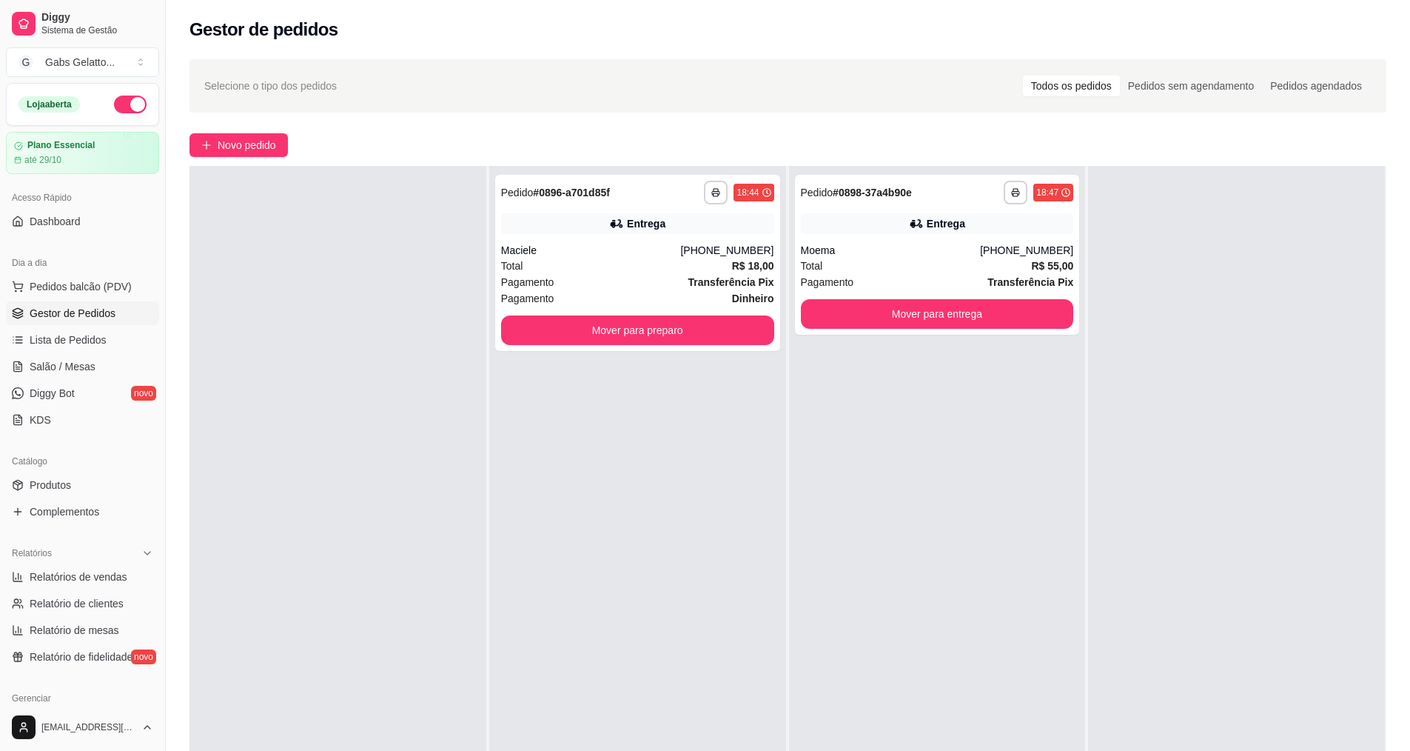
scroll to position [74, 0]
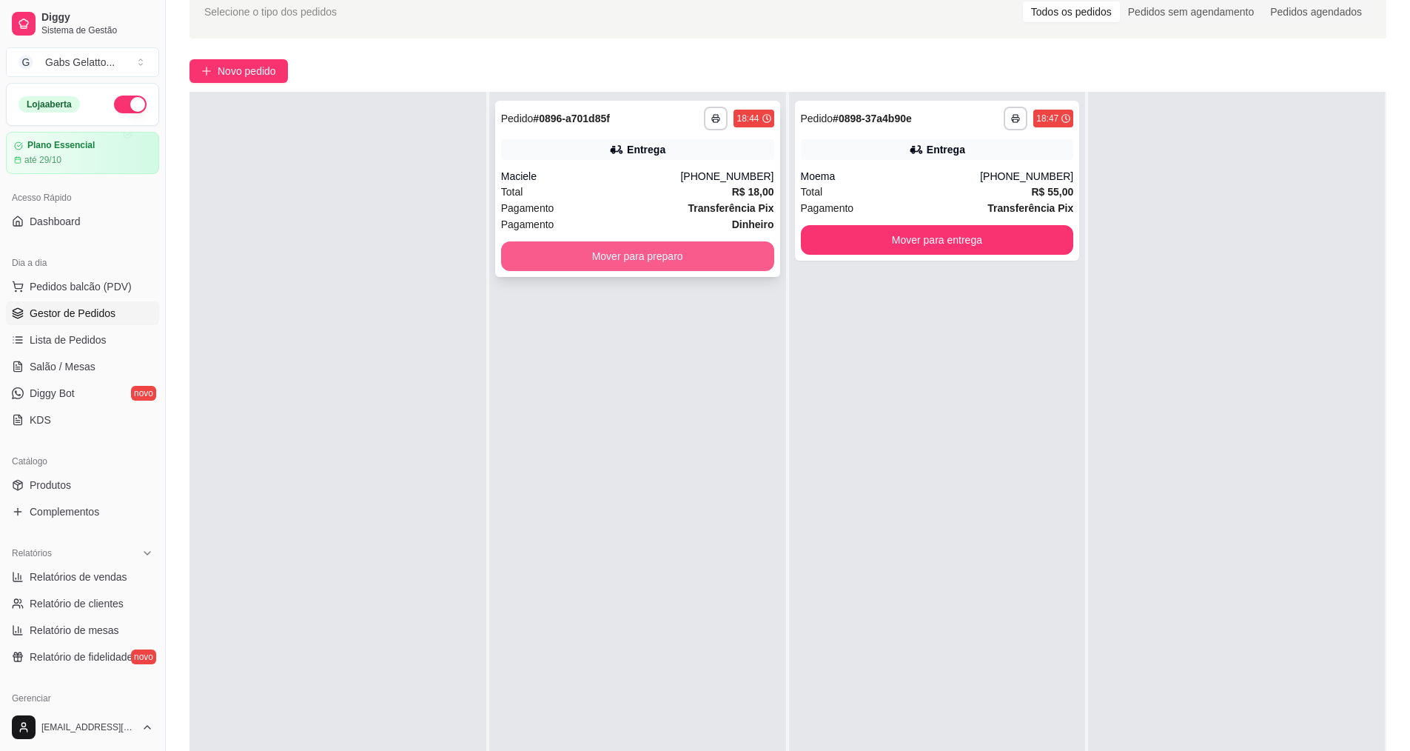
click at [703, 258] on button "Mover para preparo" at bounding box center [637, 256] width 273 height 30
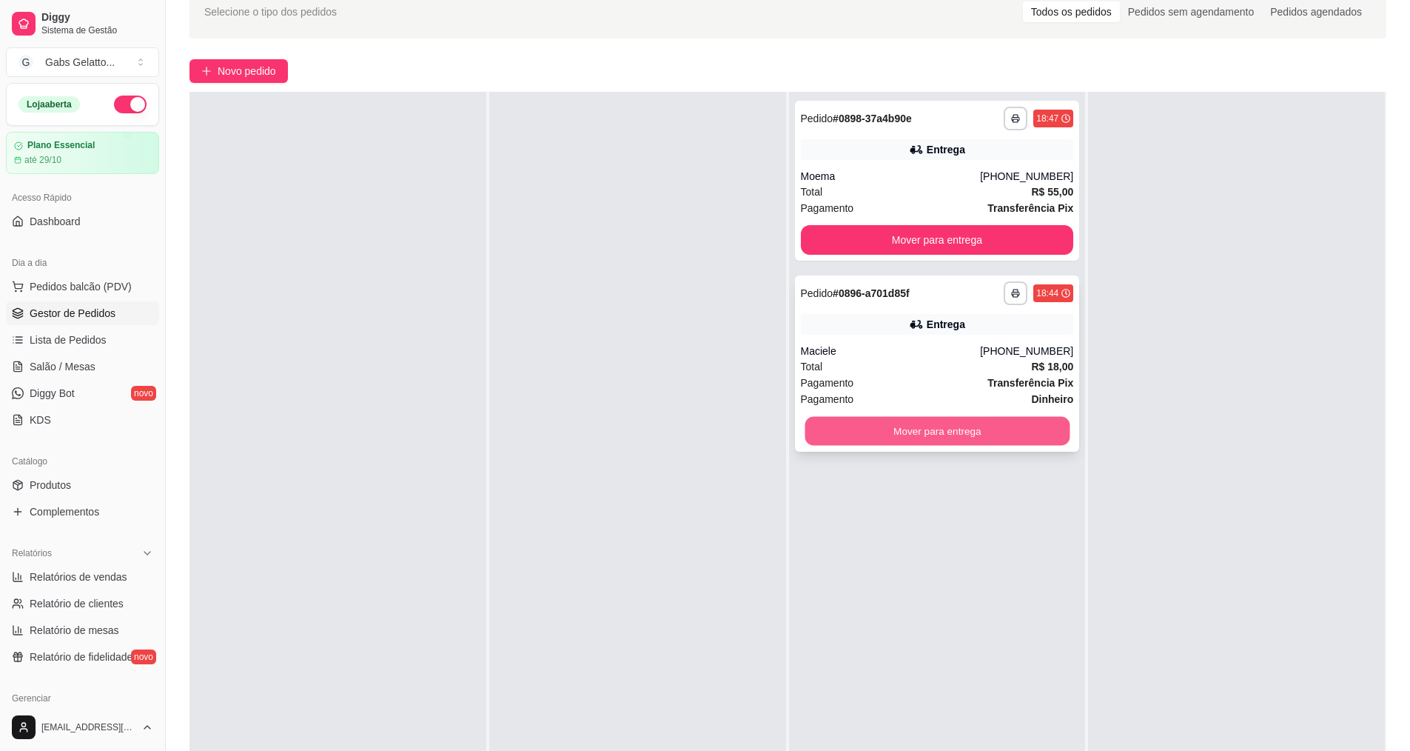
click at [929, 432] on button "Mover para entrega" at bounding box center [937, 431] width 265 height 29
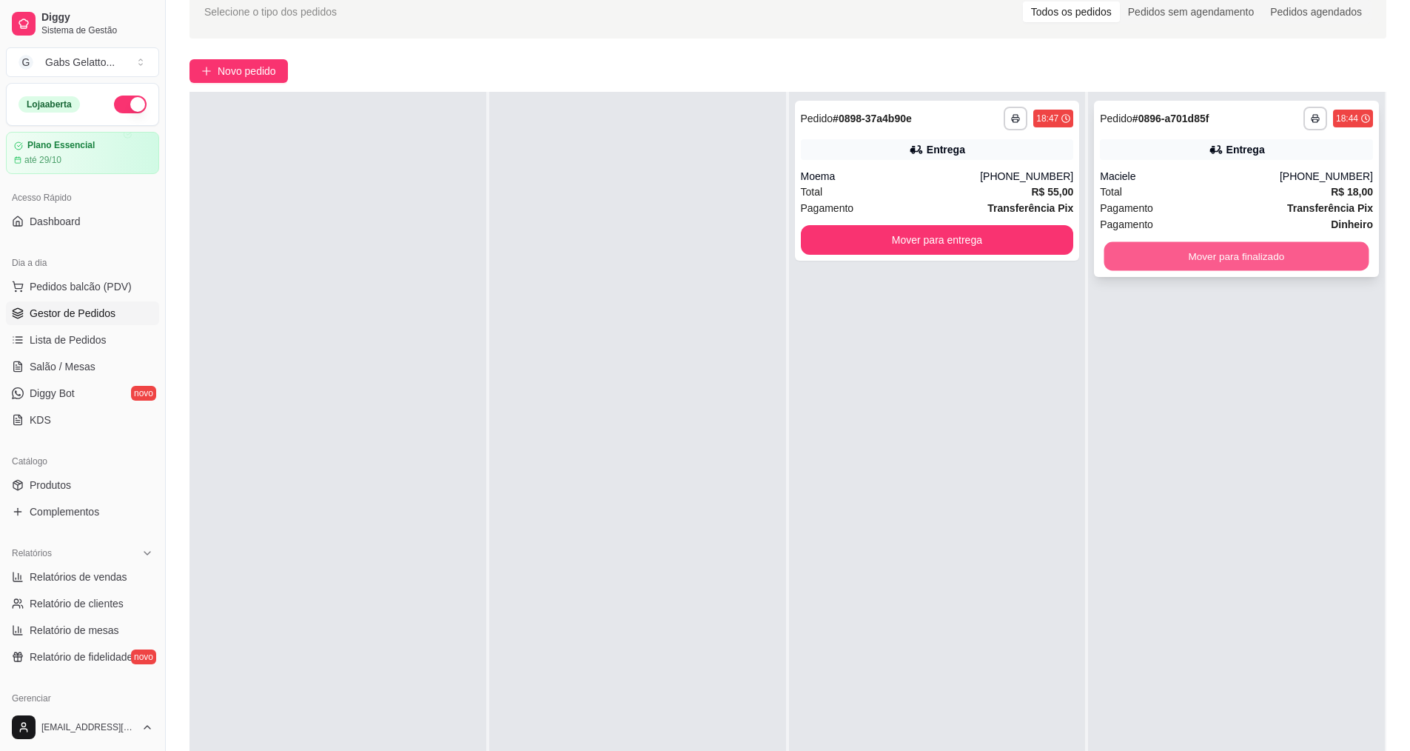
click at [1186, 258] on button "Mover para finalizado" at bounding box center [1237, 256] width 265 height 29
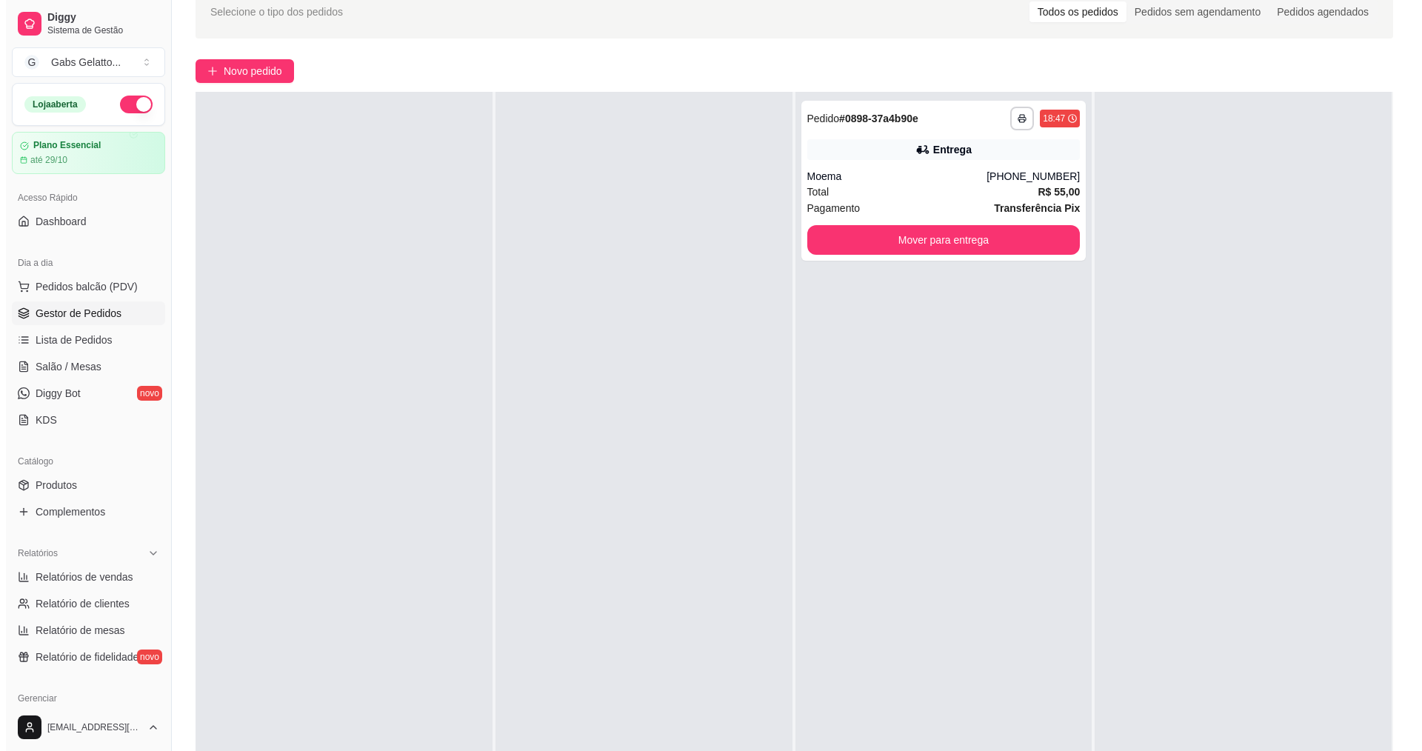
scroll to position [0, 0]
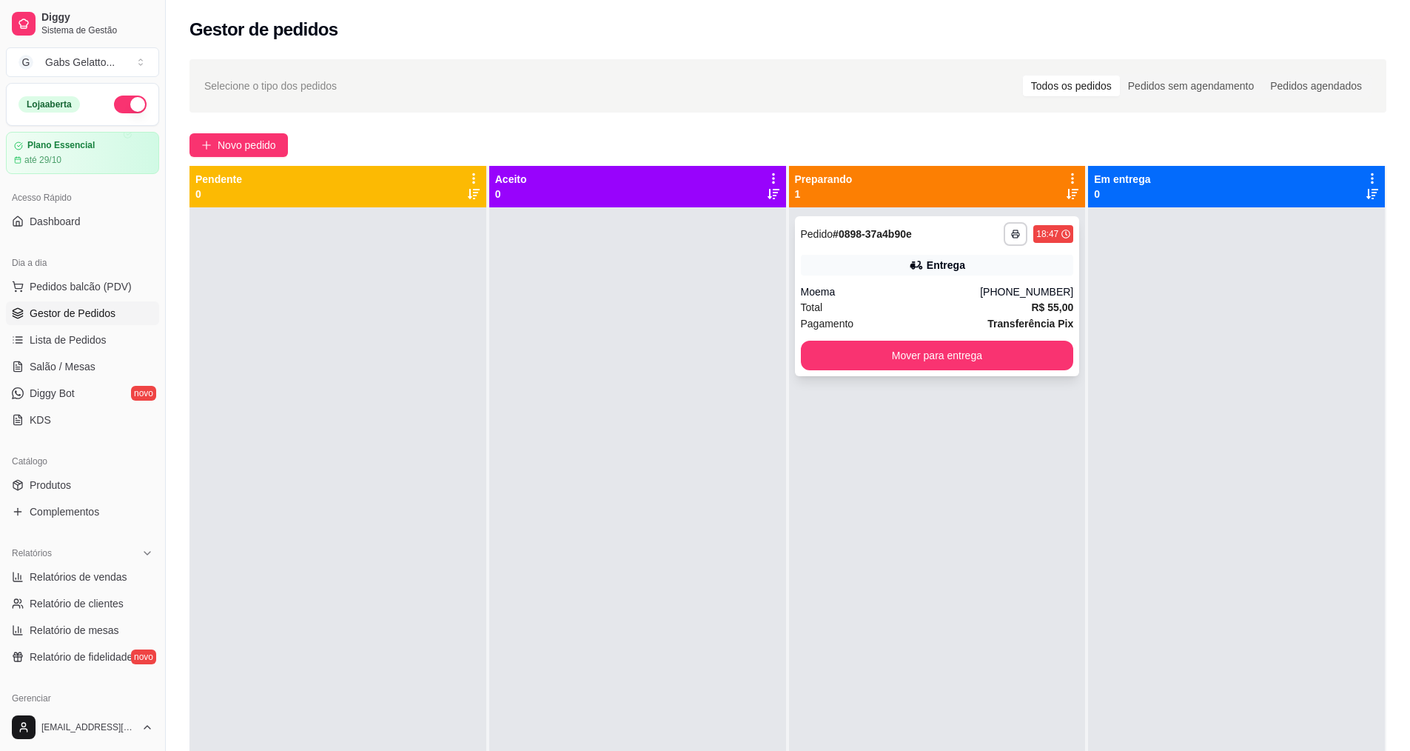
click at [930, 355] on button "Mover para entrega" at bounding box center [937, 356] width 273 height 30
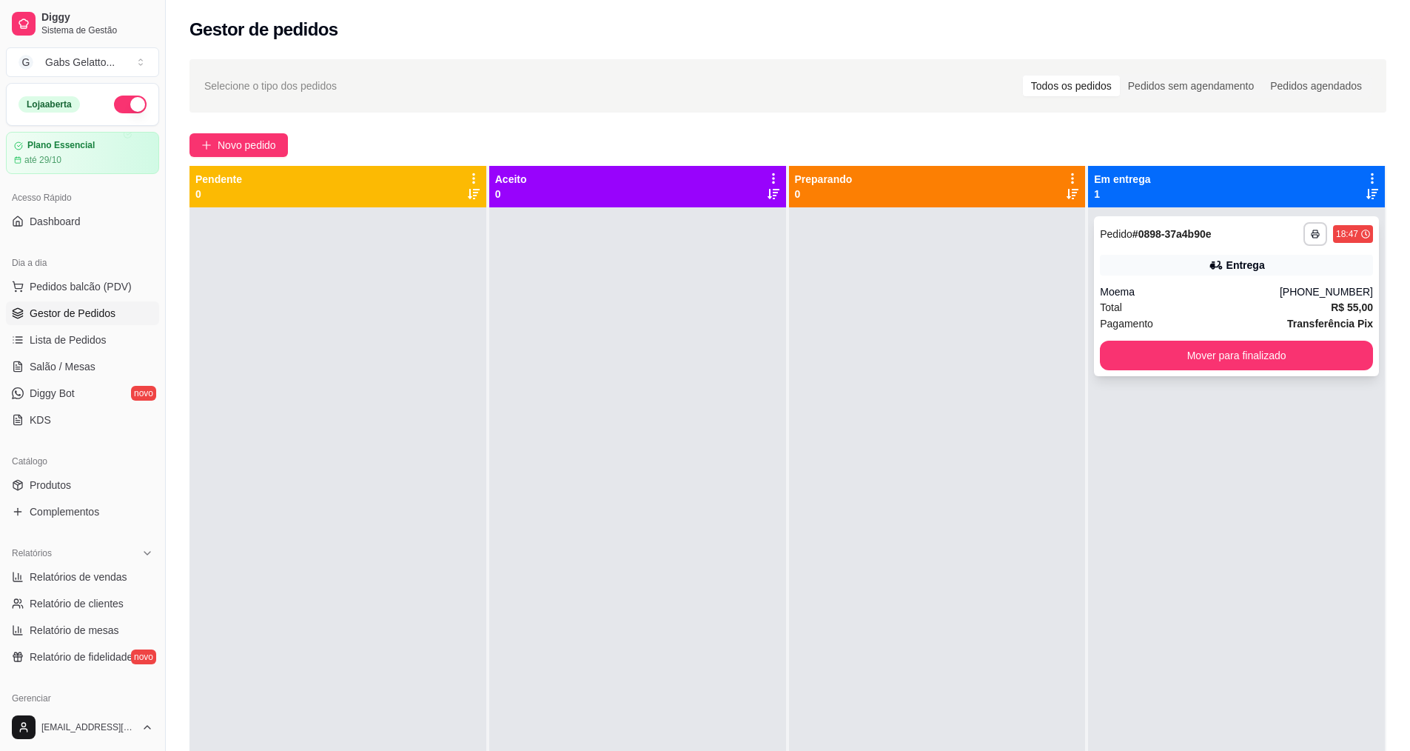
click at [1167, 270] on div "Entrega" at bounding box center [1236, 265] width 273 height 21
click at [231, 127] on div "**********" at bounding box center [788, 492] width 1245 height 884
click at [229, 130] on div "**********" at bounding box center [788, 492] width 1245 height 884
click at [212, 142] on button "Novo pedido" at bounding box center [239, 145] width 98 height 24
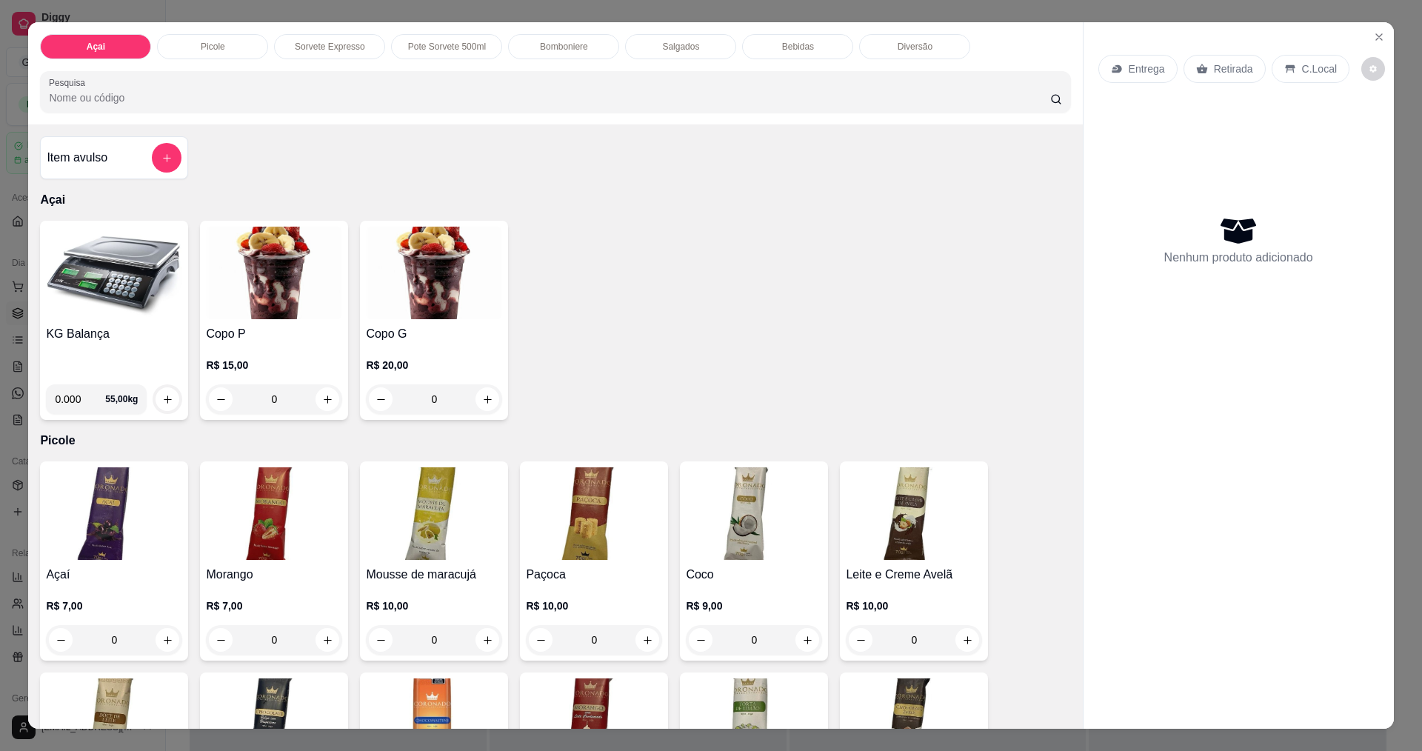
click at [917, 54] on div "Diversão" at bounding box center [914, 46] width 111 height 25
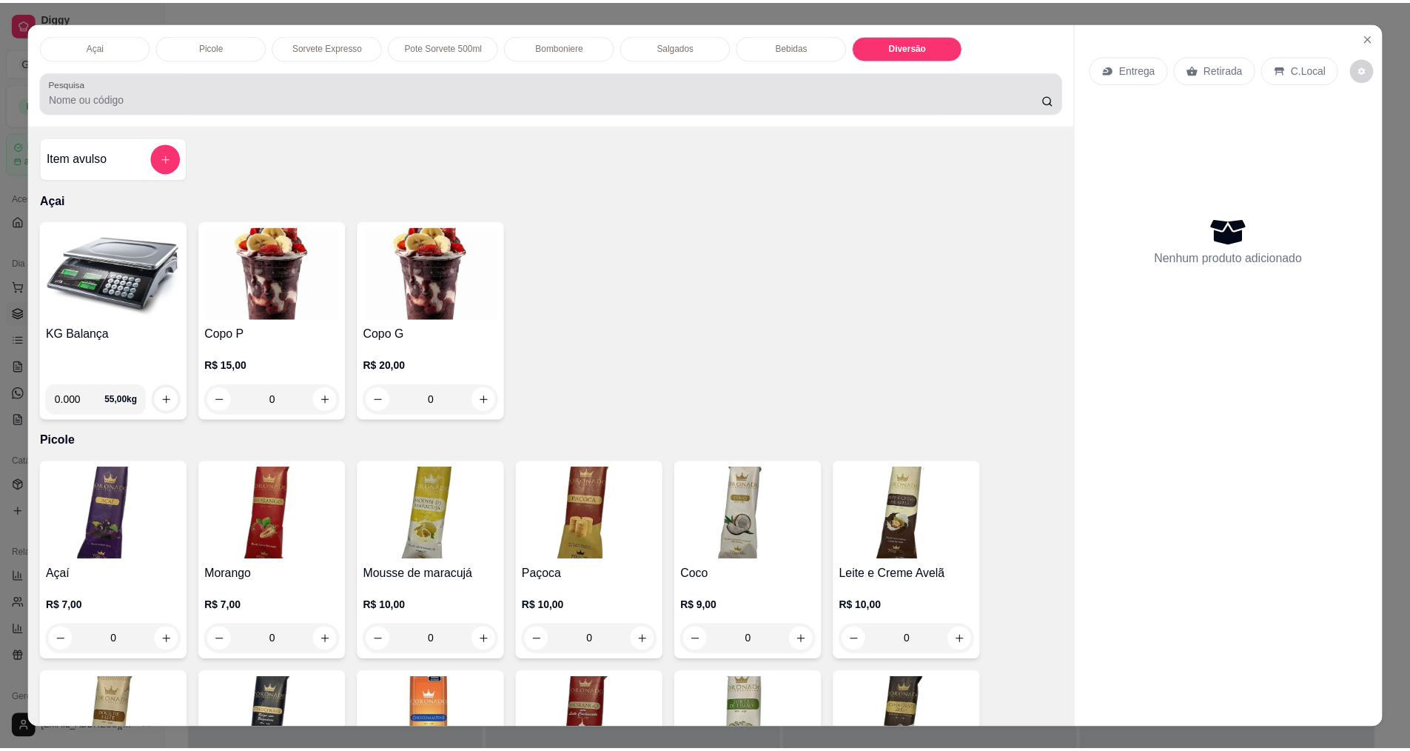
scroll to position [25, 0]
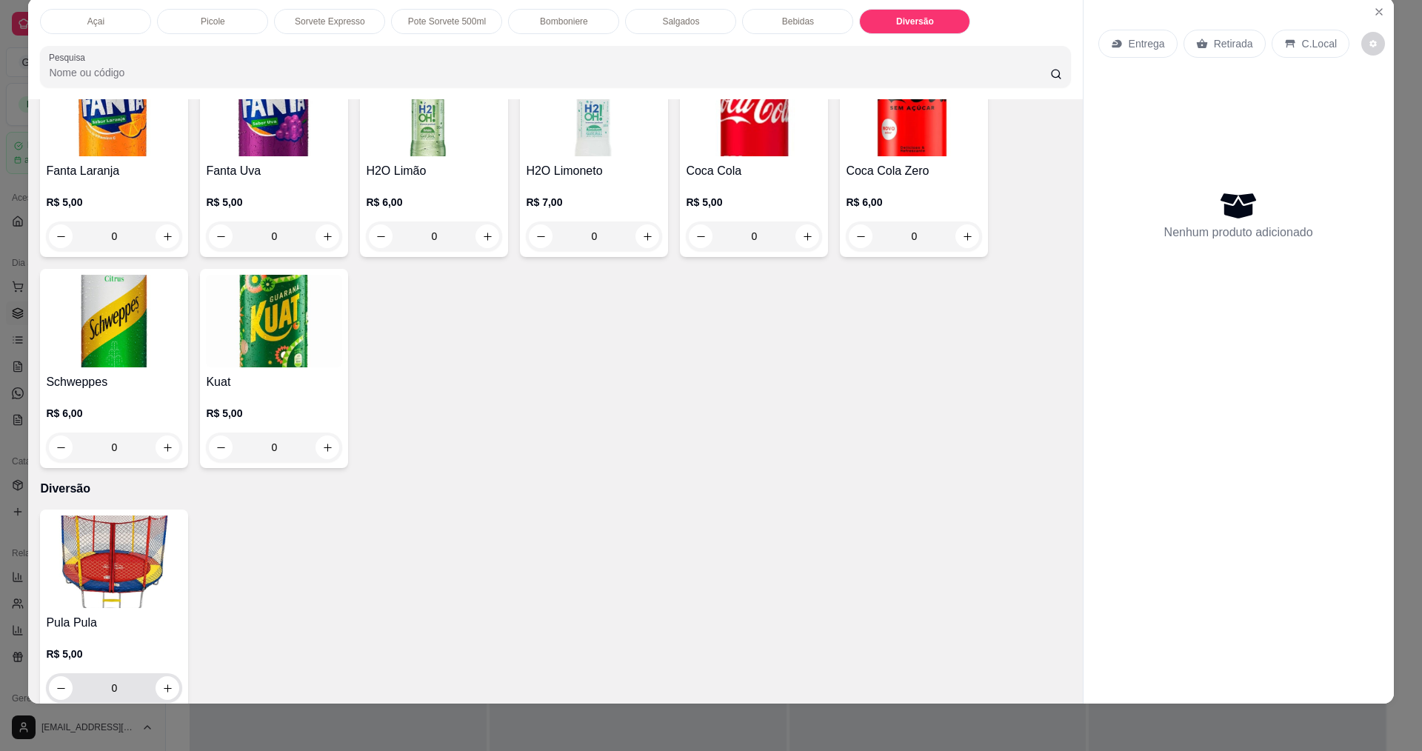
click at [169, 678] on button "increase-product-quantity" at bounding box center [167, 688] width 24 height 24
type input "1"
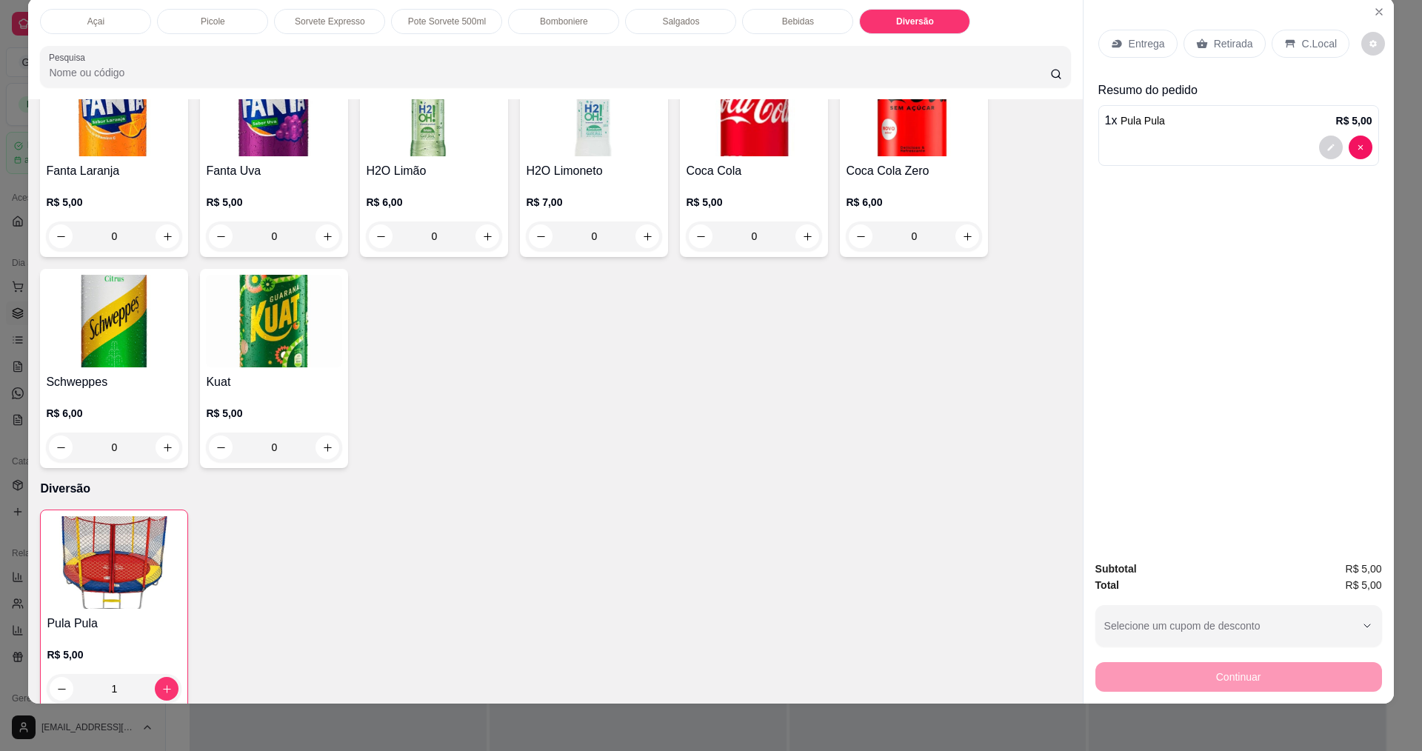
click at [1302, 36] on div "C.Local" at bounding box center [1310, 44] width 78 height 28
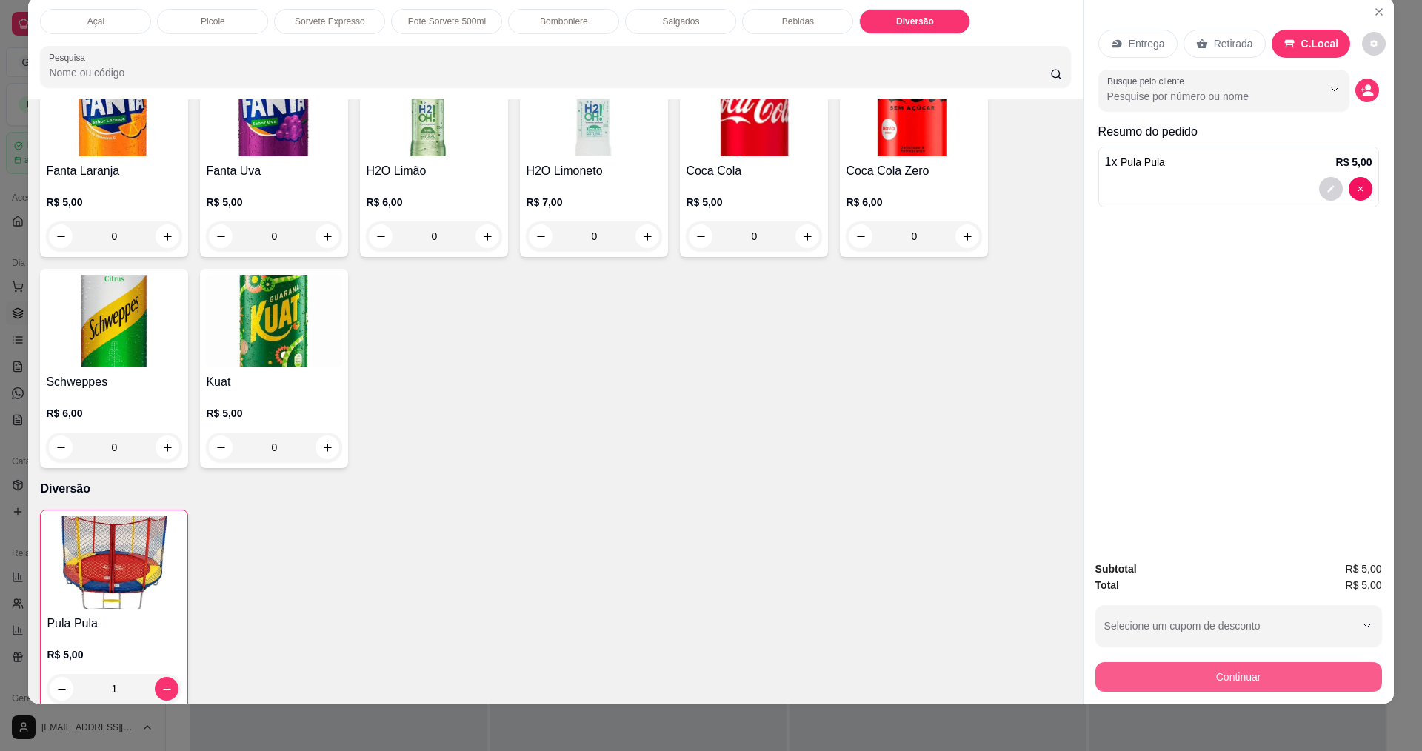
click at [1250, 680] on button "Continuar" at bounding box center [1238, 677] width 287 height 30
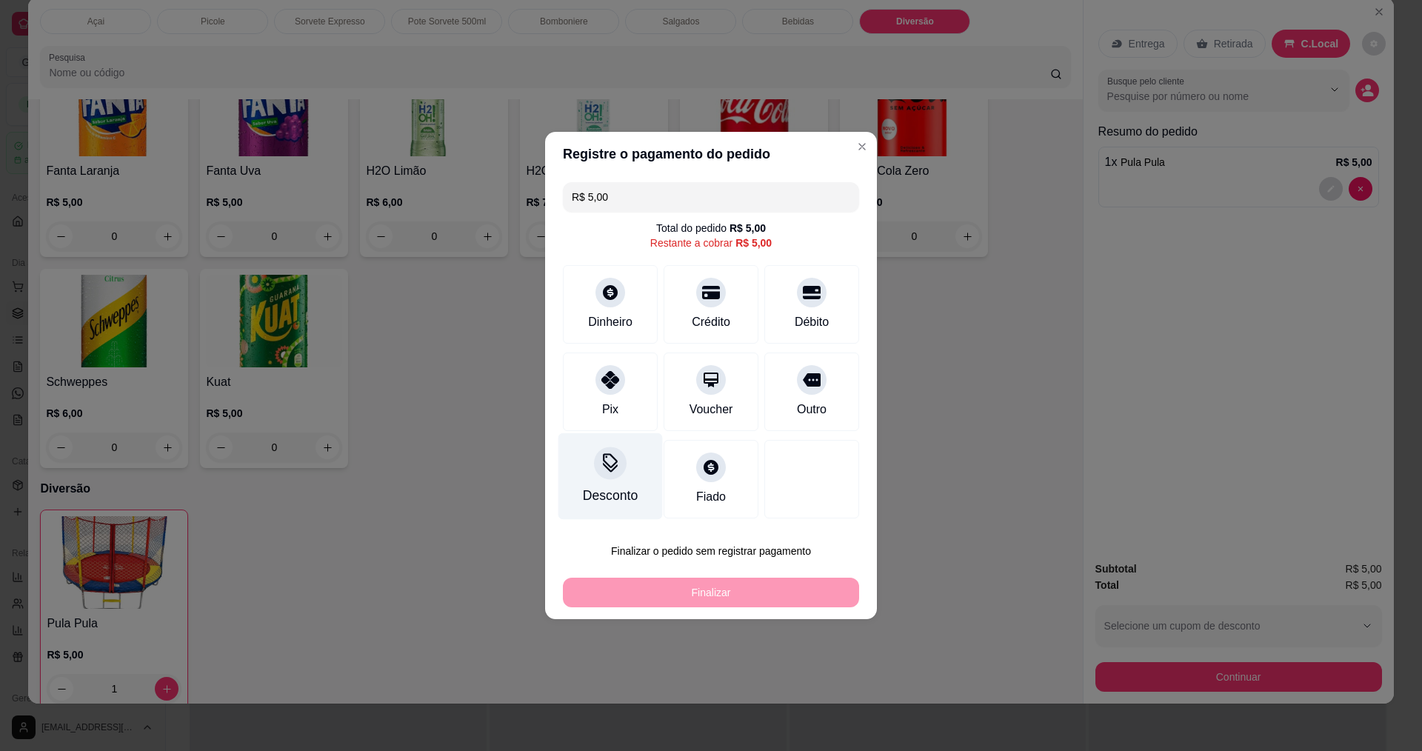
drag, startPoint x: 600, startPoint y: 400, endPoint x: 632, endPoint y: 489, distance: 94.6
click at [602, 401] on div "Pix" at bounding box center [610, 410] width 16 height 18
type input "R$ 0,00"
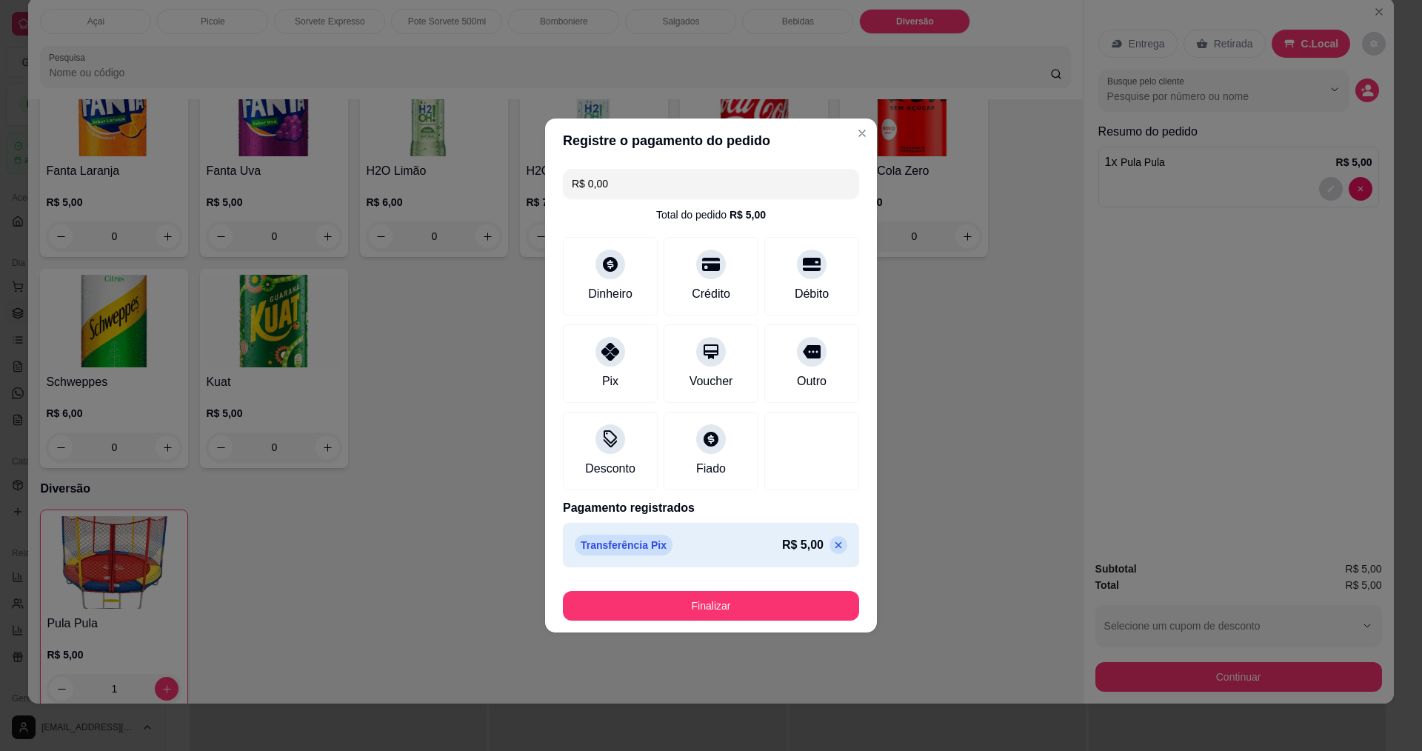
click at [748, 615] on button "Finalizar" at bounding box center [711, 606] width 296 height 30
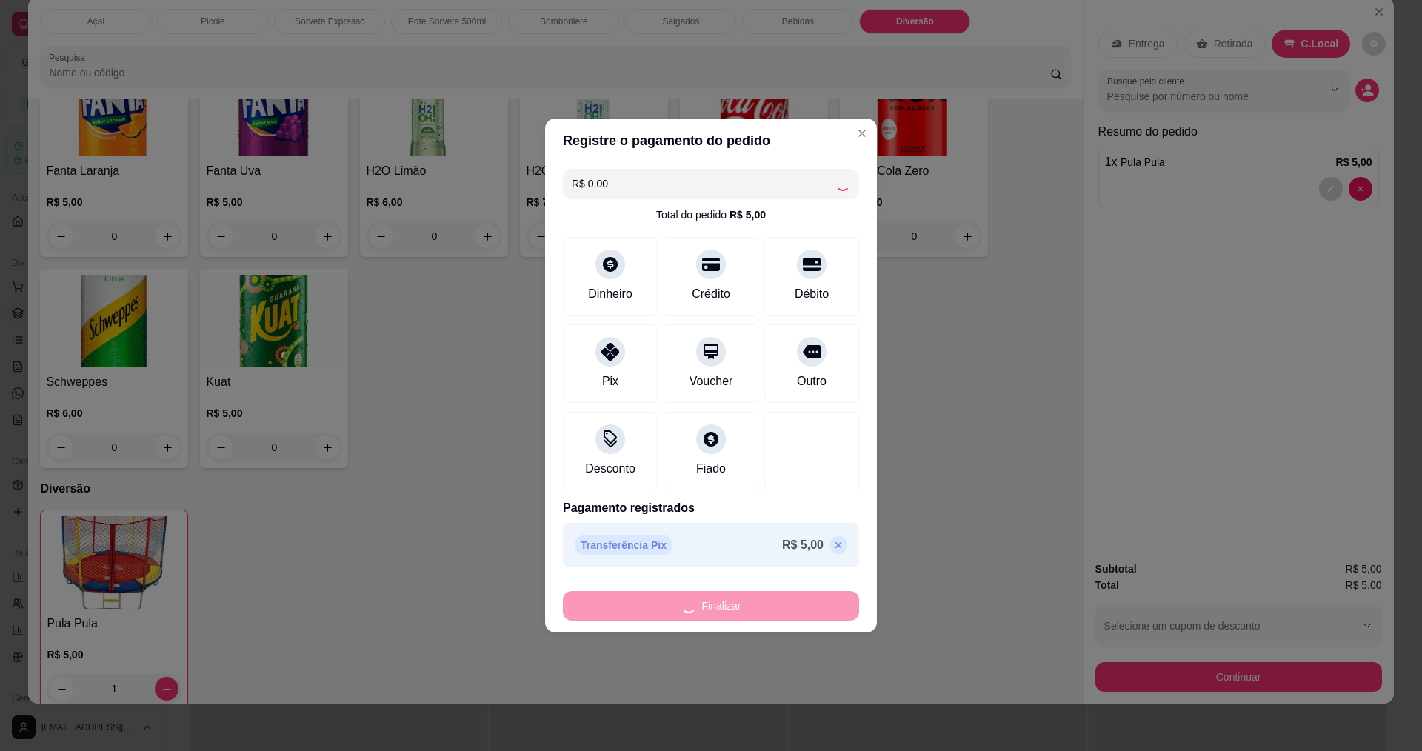
type input "0"
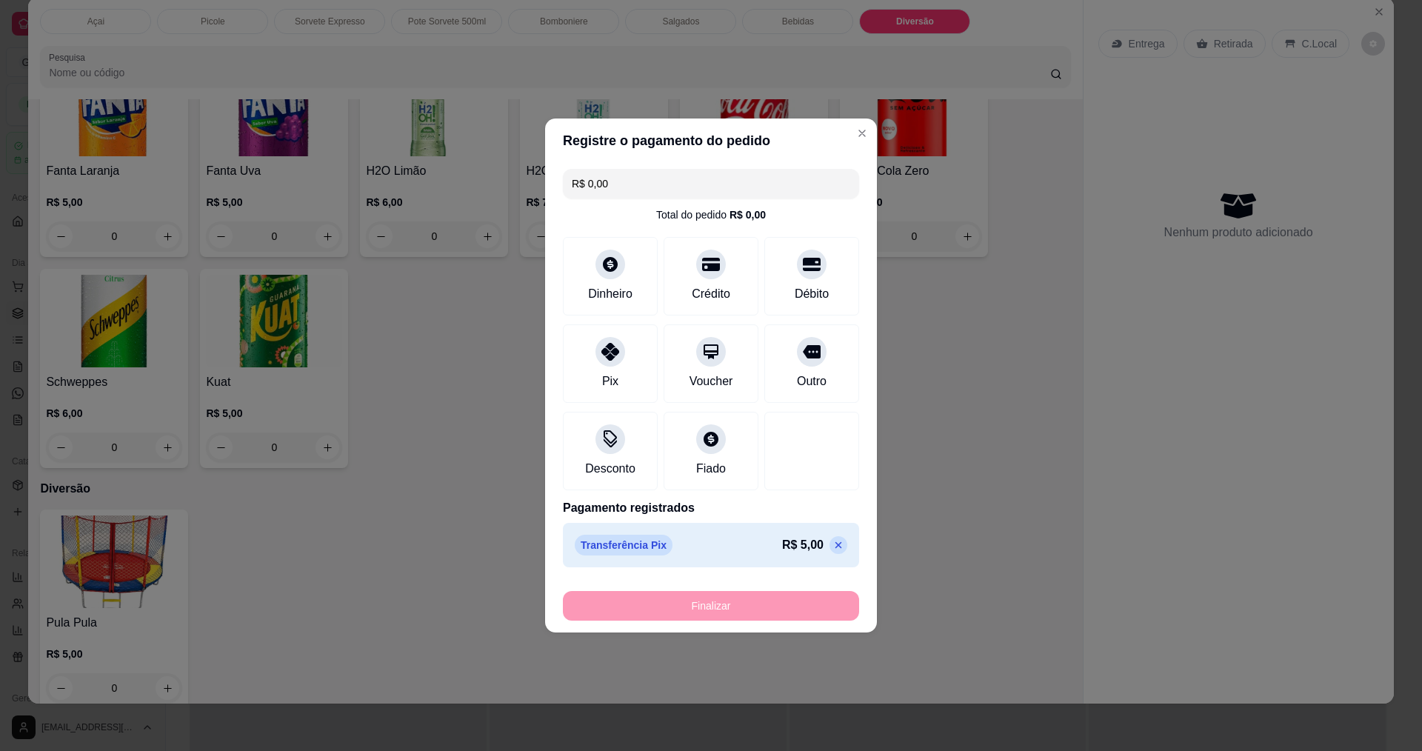
type input "-R$ 5,00"
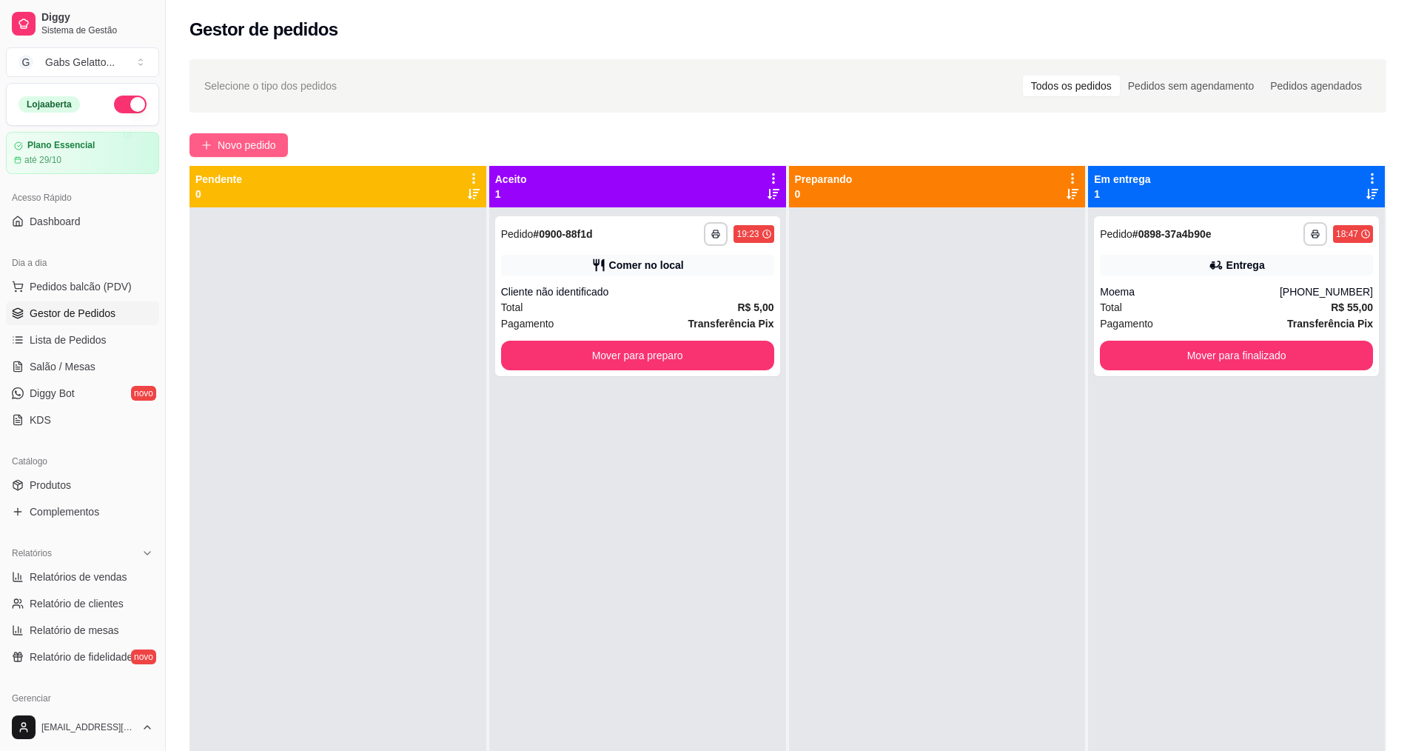
click at [236, 142] on span "Novo pedido" at bounding box center [247, 145] width 58 height 16
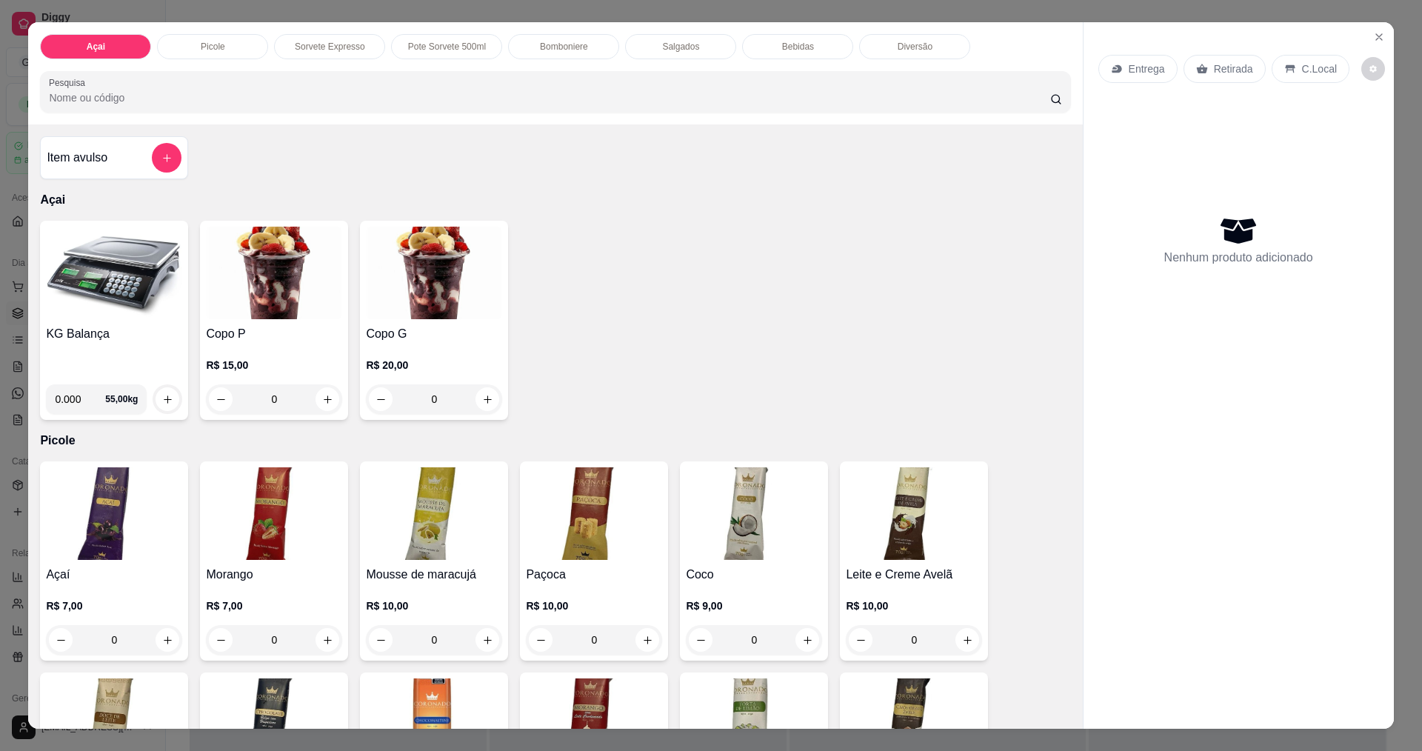
click at [81, 402] on input "0.000" at bounding box center [80, 399] width 50 height 30
type input "0.158"
click at [162, 394] on icon "increase-product-quantity" at bounding box center [167, 399] width 11 height 11
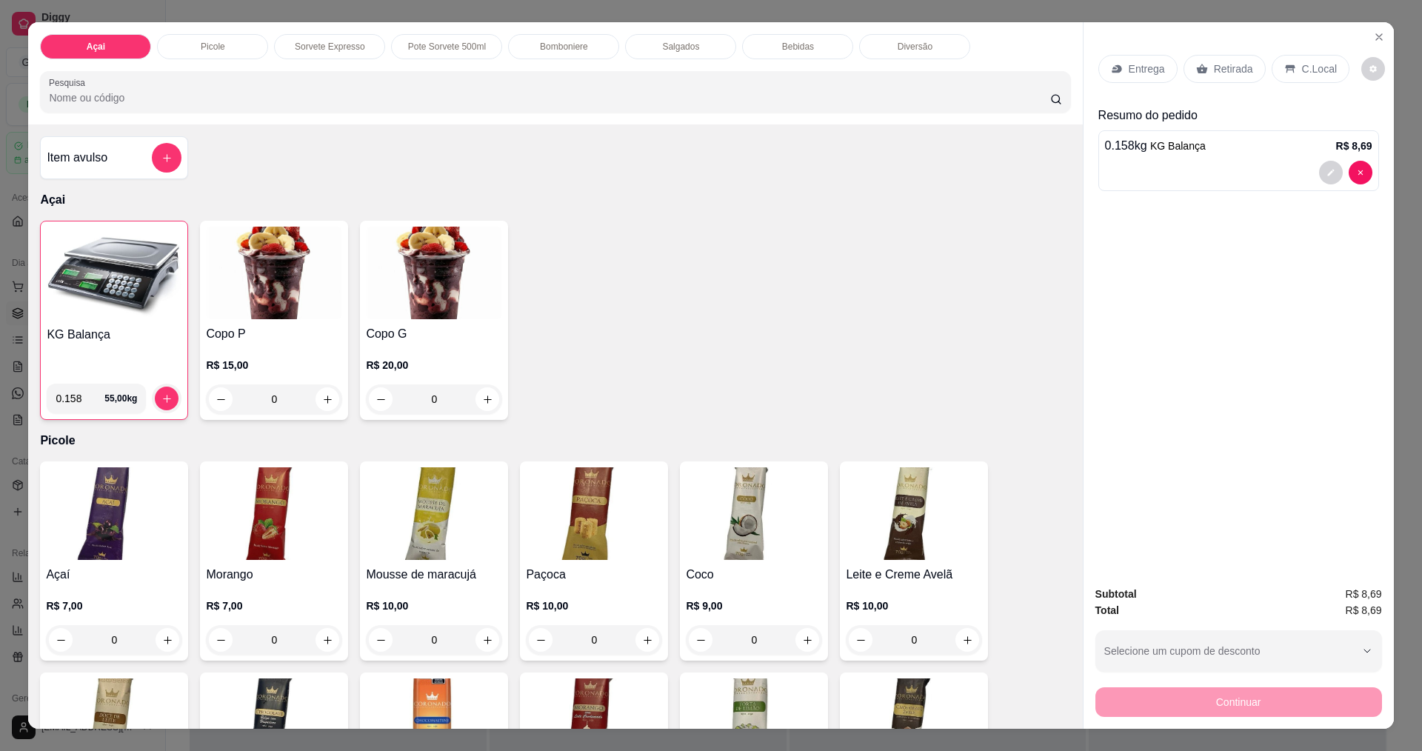
click at [1305, 66] on p "C.Local" at bounding box center [1319, 68] width 35 height 15
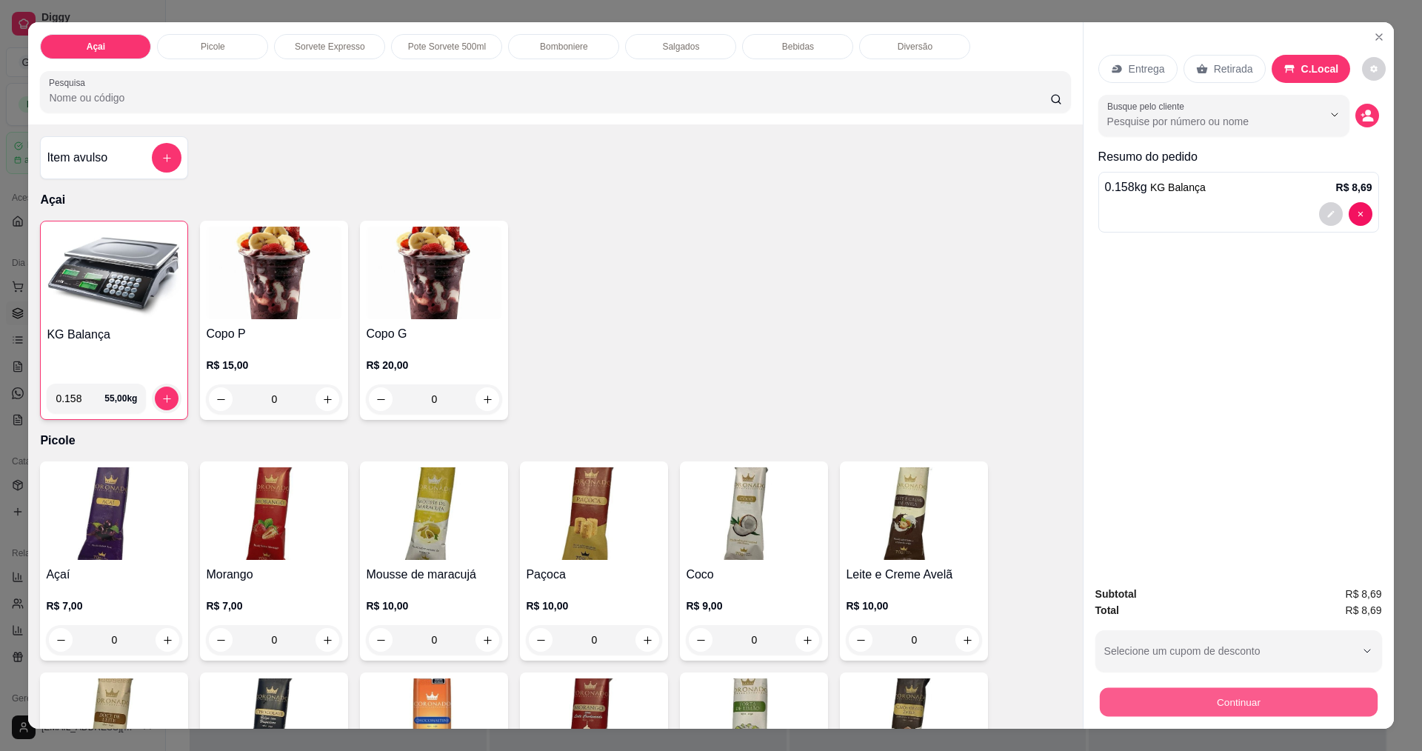
click at [1244, 692] on button "Continuar" at bounding box center [1238, 701] width 278 height 29
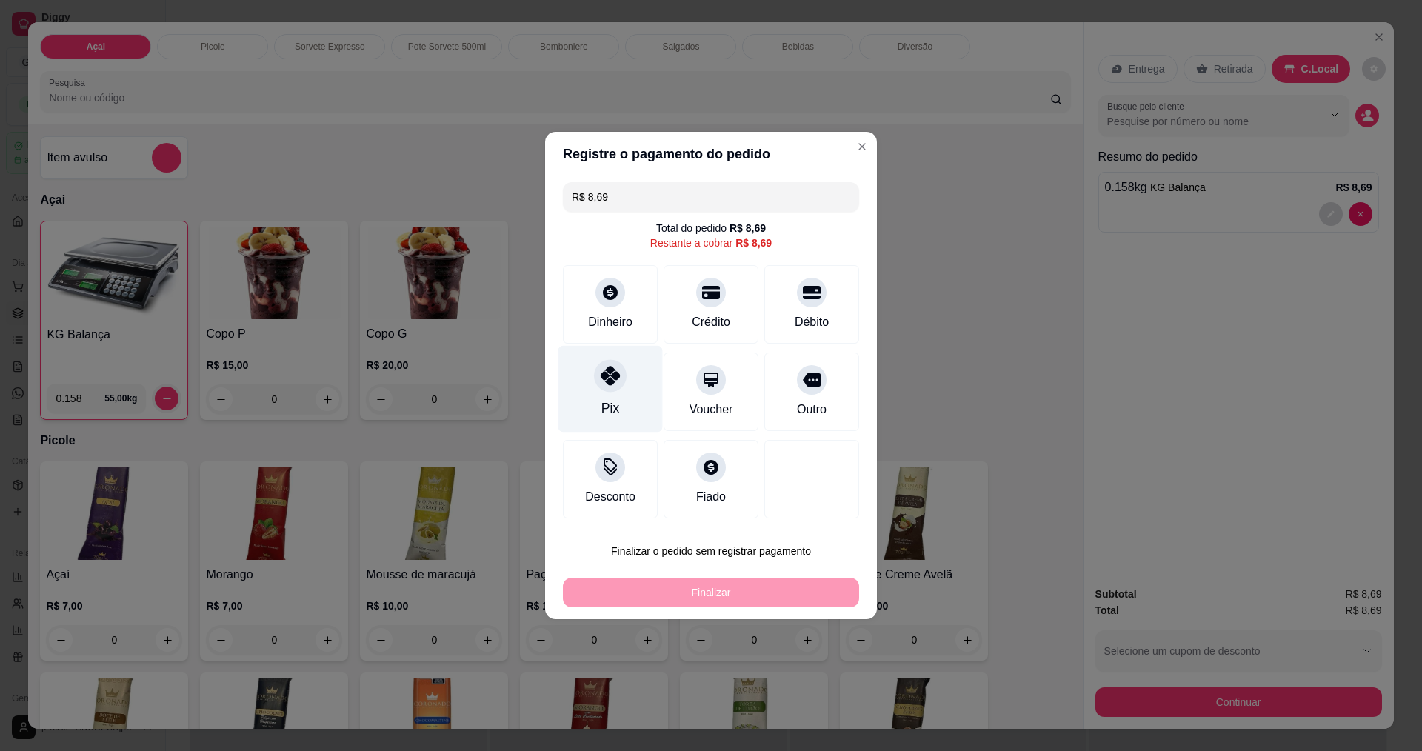
click at [612, 389] on div at bounding box center [610, 375] width 33 height 33
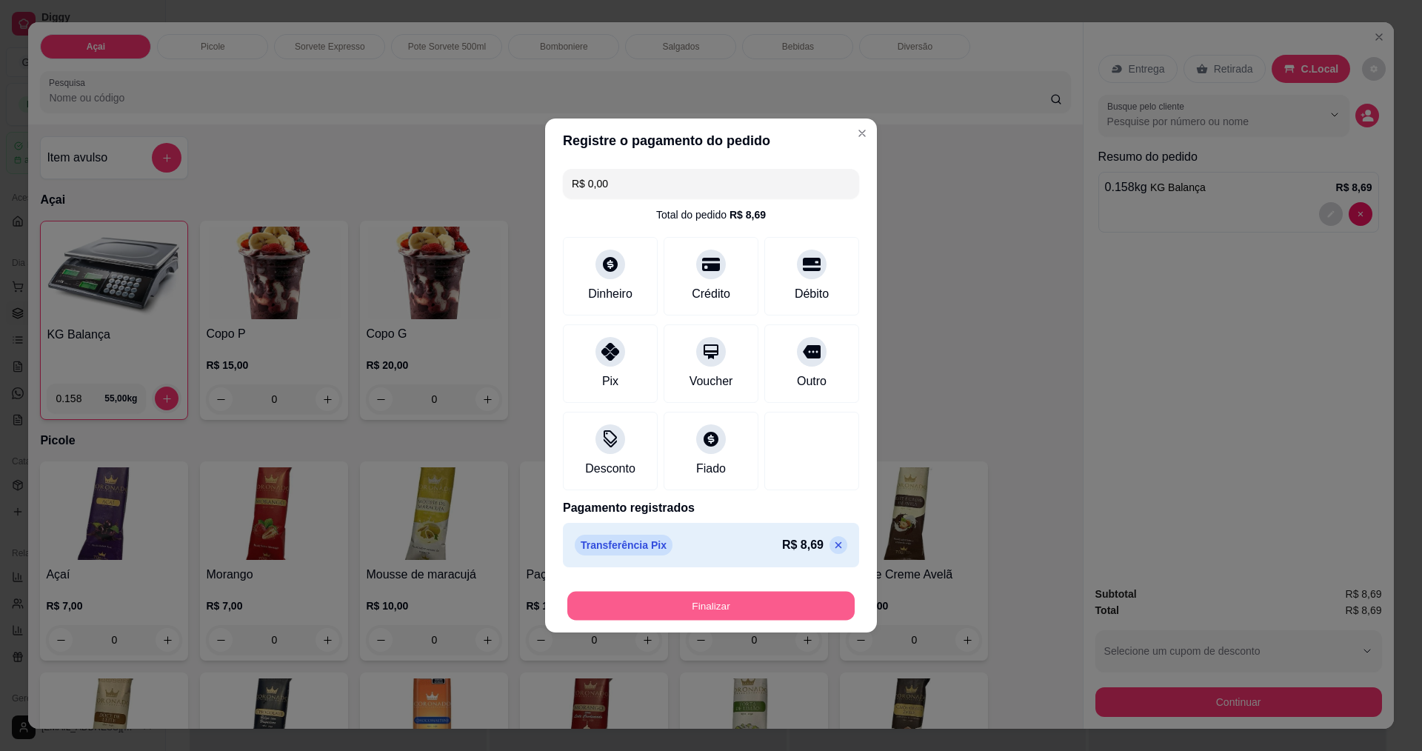
click at [712, 613] on button "Finalizar" at bounding box center [710, 606] width 287 height 29
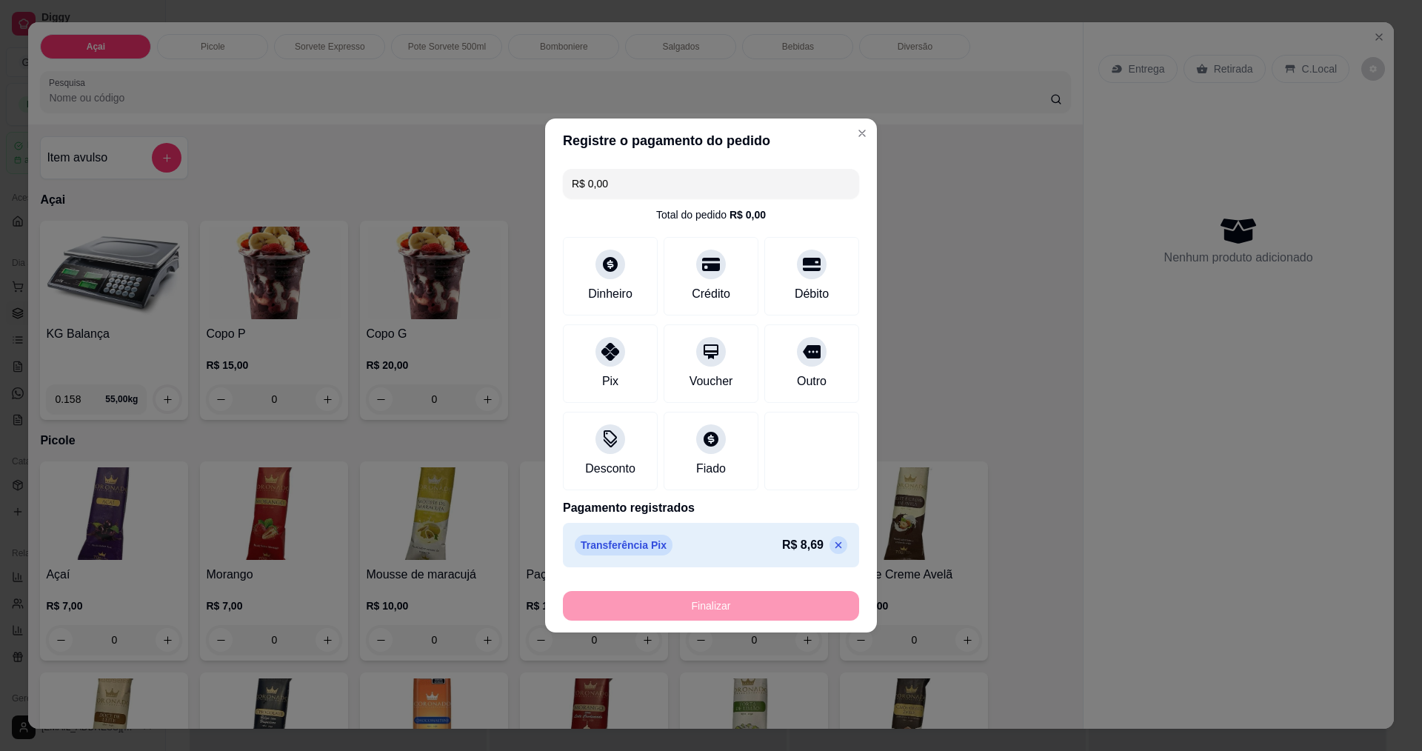
type input "-R$ 8,69"
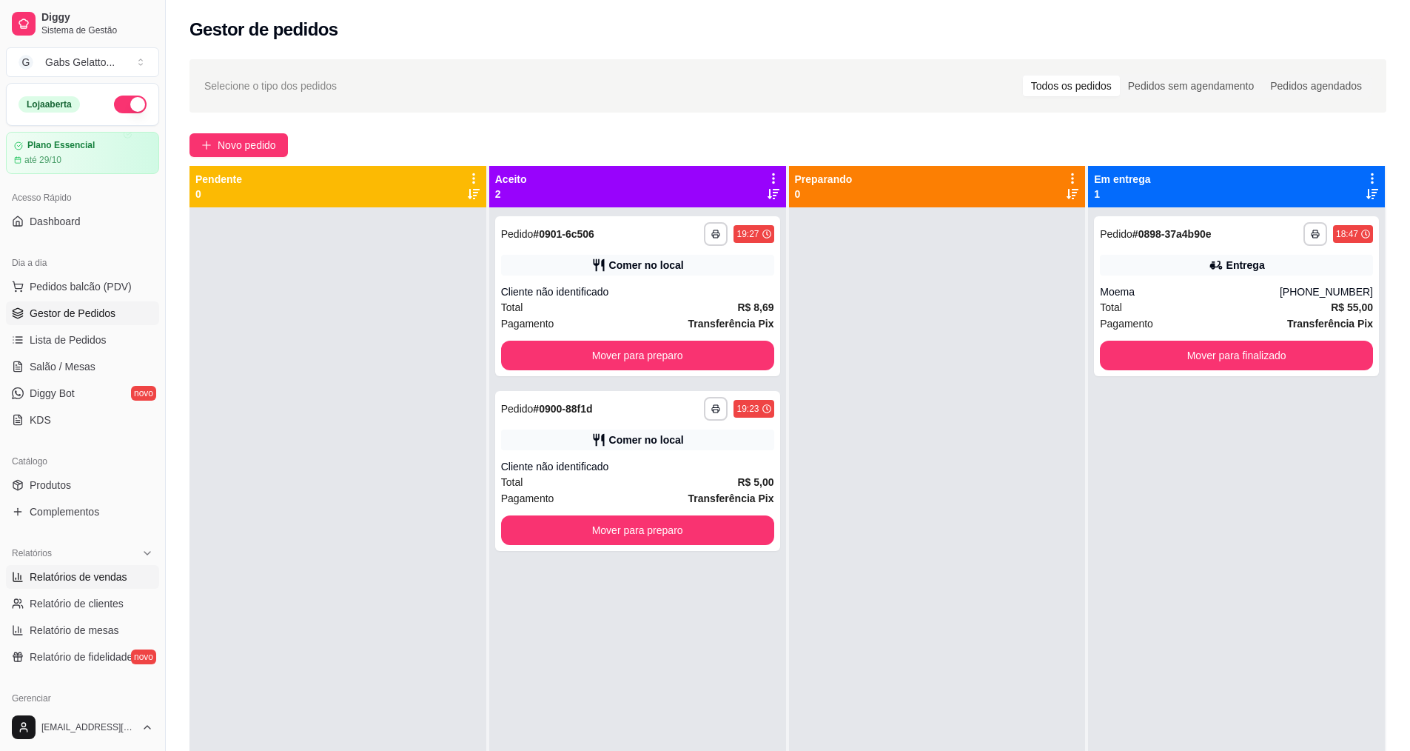
click at [79, 575] on span "Relatórios de vendas" at bounding box center [79, 576] width 98 height 15
select select "ALL"
select select "0"
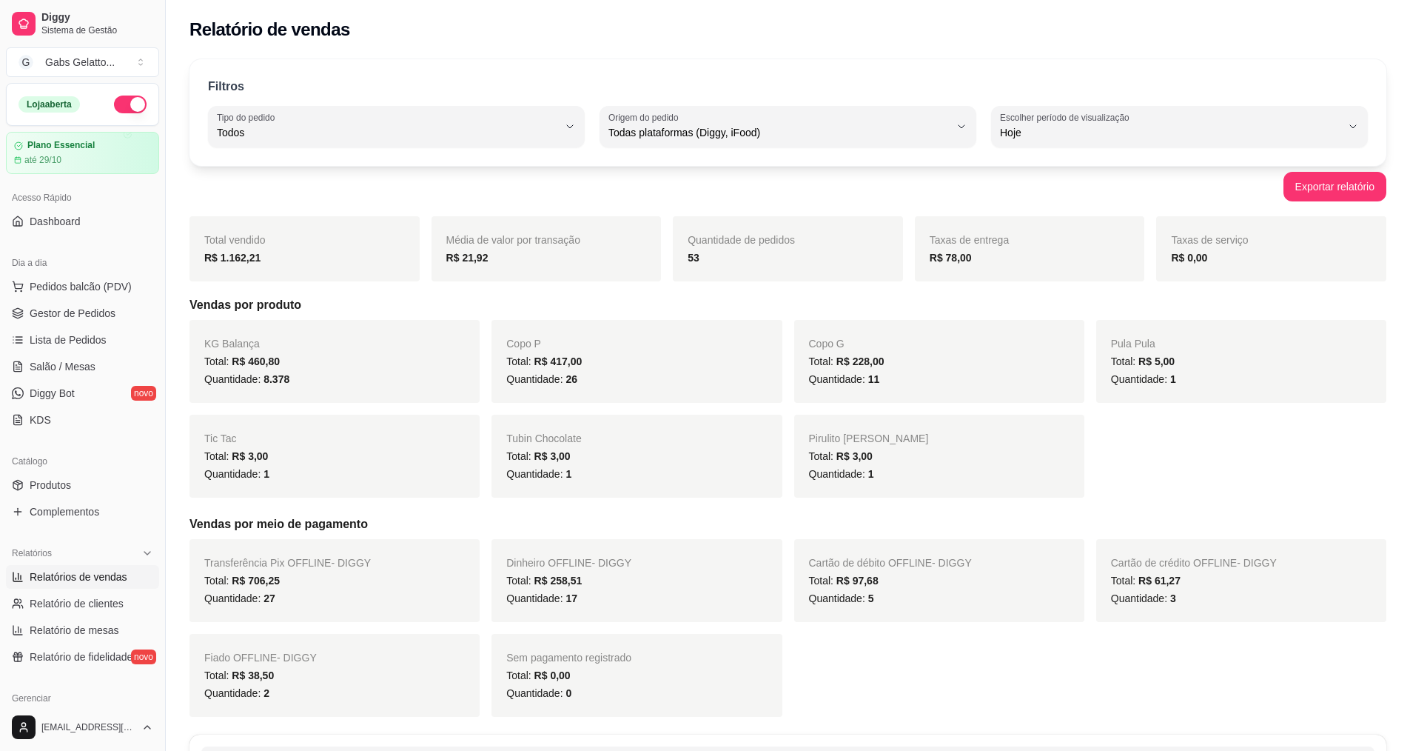
drag, startPoint x: 0, startPoint y: 729, endPoint x: 58, endPoint y: 777, distance: 75.3
drag, startPoint x: 58, startPoint y: 777, endPoint x: 550, endPoint y: 312, distance: 676.7
click at [629, 267] on div "Média de valor por transação R$ 21,92" at bounding box center [547, 248] width 230 height 65
click at [70, 202] on div "Acesso Rápido" at bounding box center [82, 198] width 153 height 24
click at [70, 232] on link "Dashboard" at bounding box center [82, 222] width 153 height 24
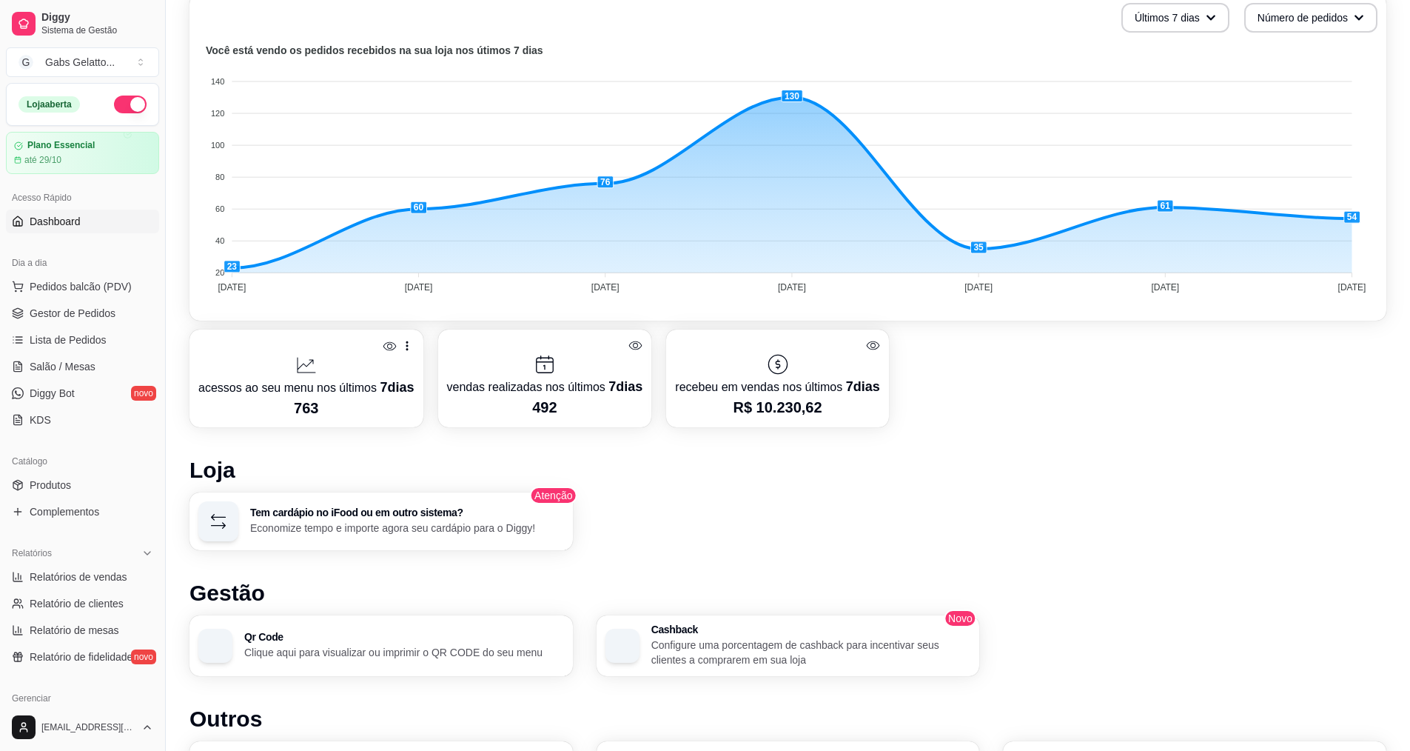
scroll to position [296, 0]
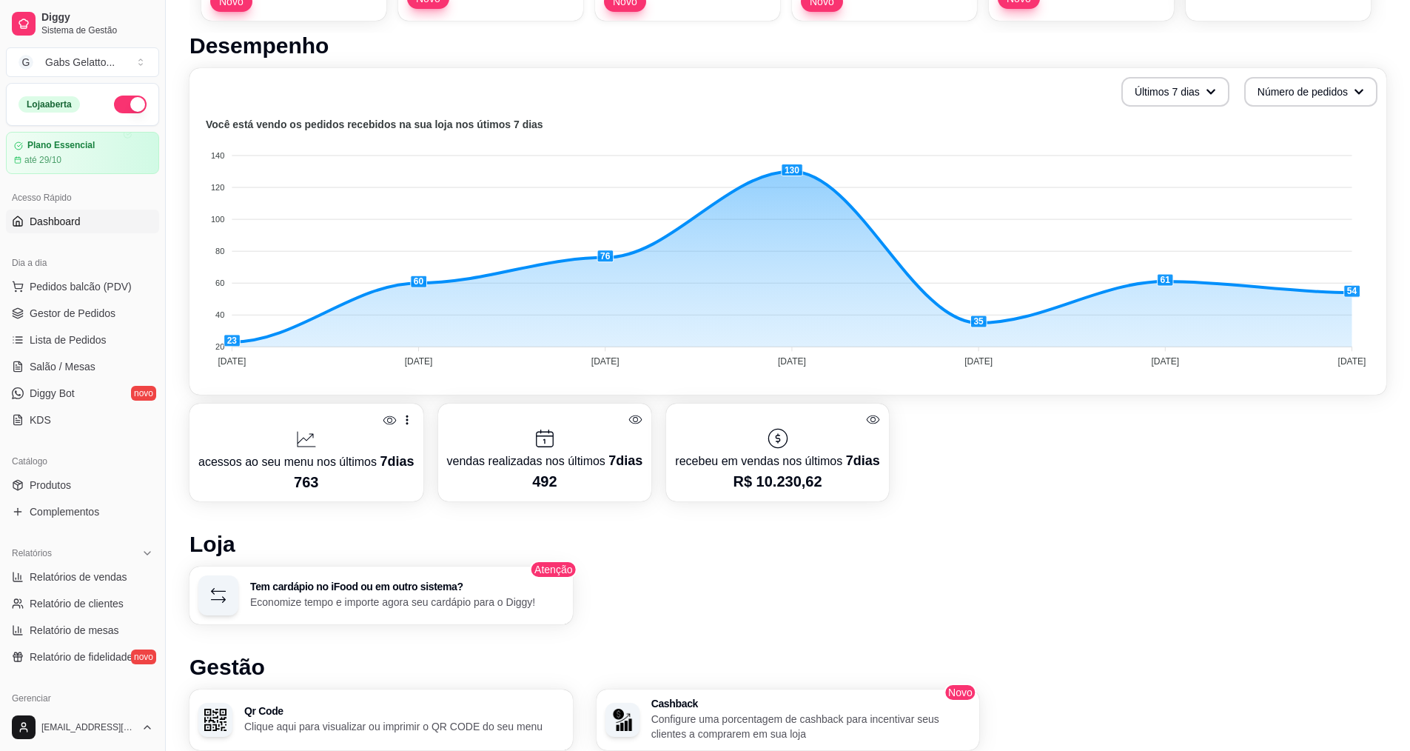
click at [946, 493] on div "acessos ao seu menu nos últimos 7 dias 763 vendas realizadas nos últimos 7 dias…" at bounding box center [788, 453] width 1197 height 98
